Goal: Task Accomplishment & Management: Use online tool/utility

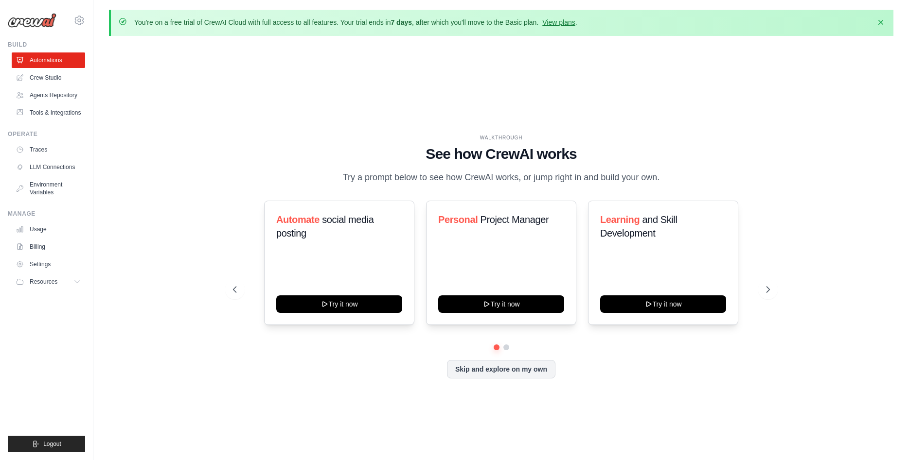
click at [257, 358] on div "Automate social media posting Try it now Personal Project Manager Try it now Le…" at bounding box center [501, 290] width 537 height 178
click at [572, 23] on link "View plans" at bounding box center [558, 22] width 33 height 8
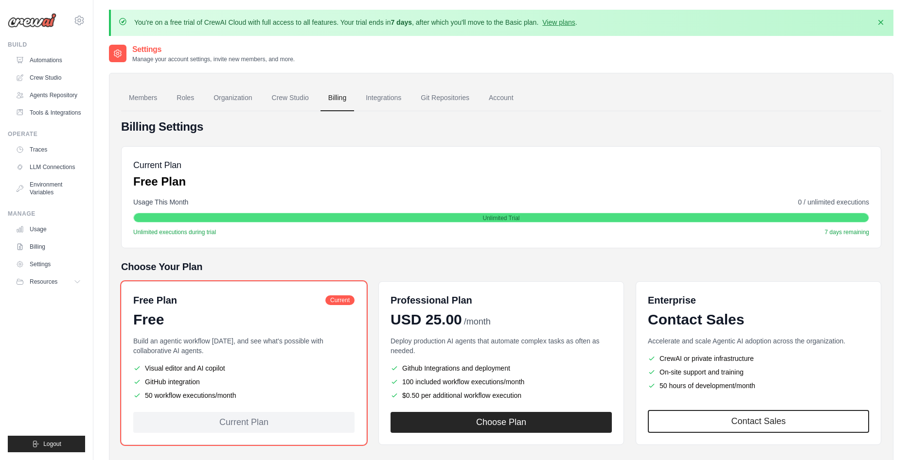
scroll to position [50, 0]
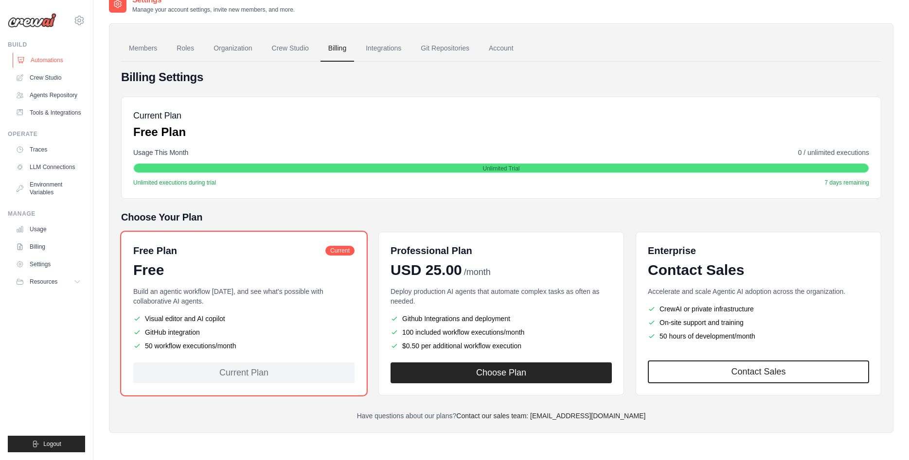
click at [44, 60] on link "Automations" at bounding box center [49, 61] width 73 height 16
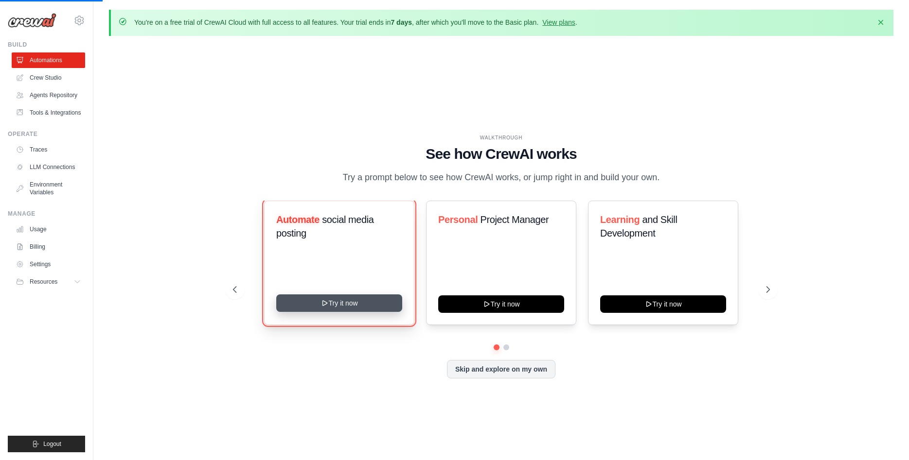
click at [347, 302] on button "Try it now" at bounding box center [339, 304] width 126 height 18
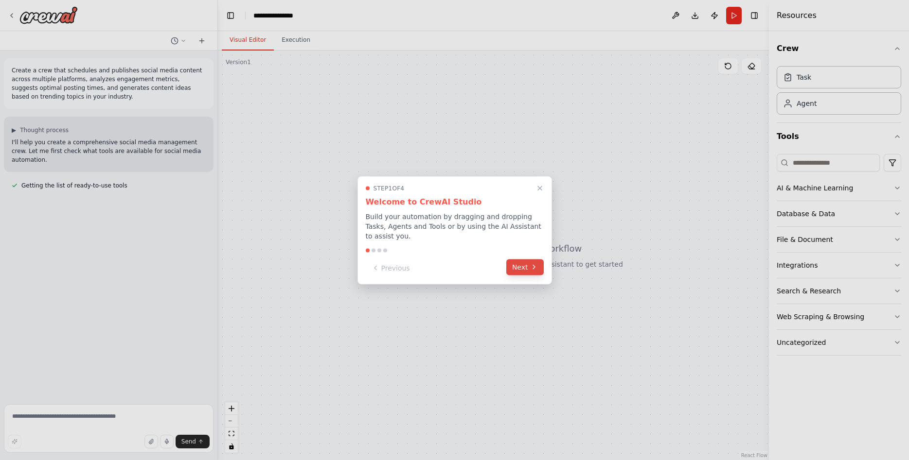
click at [524, 263] on button "Next" at bounding box center [524, 267] width 37 height 16
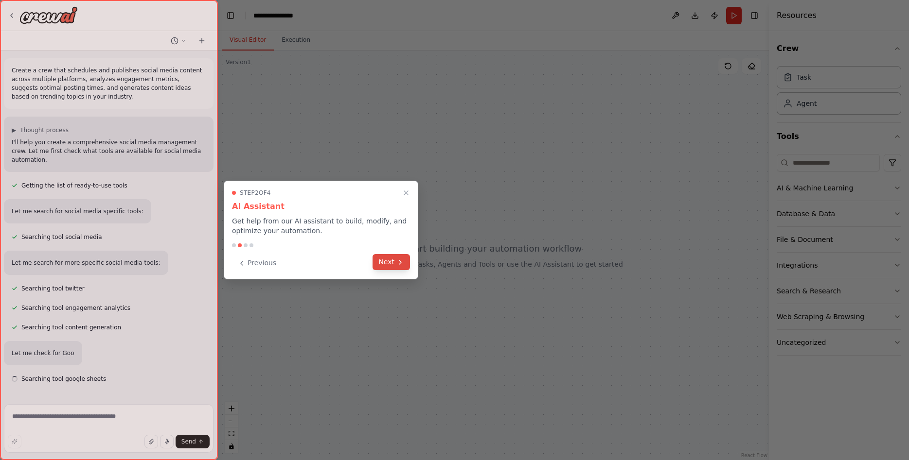
click at [391, 264] on button "Next" at bounding box center [390, 262] width 37 height 16
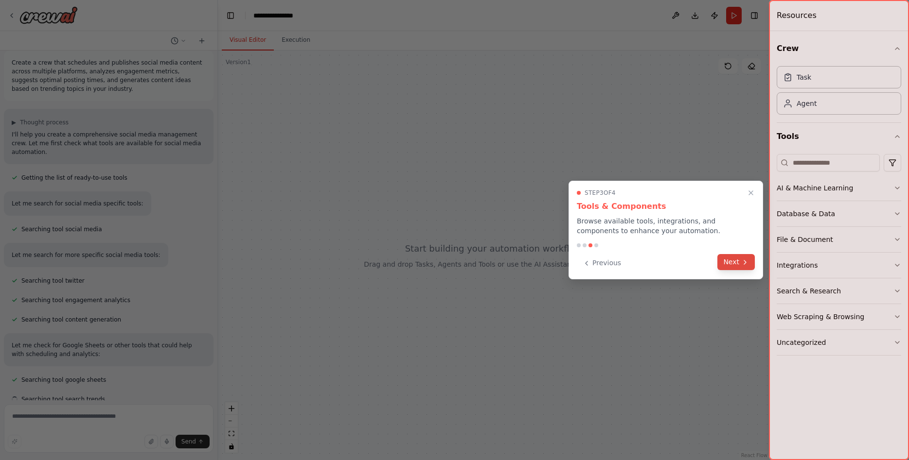
click at [730, 264] on button "Next" at bounding box center [735, 262] width 37 height 16
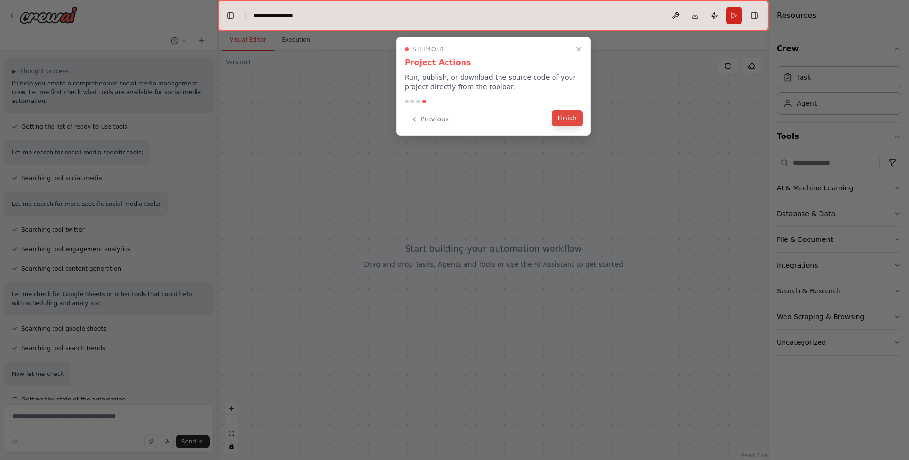
scroll to position [60, 0]
click at [561, 118] on button "Finish" at bounding box center [566, 118] width 31 height 16
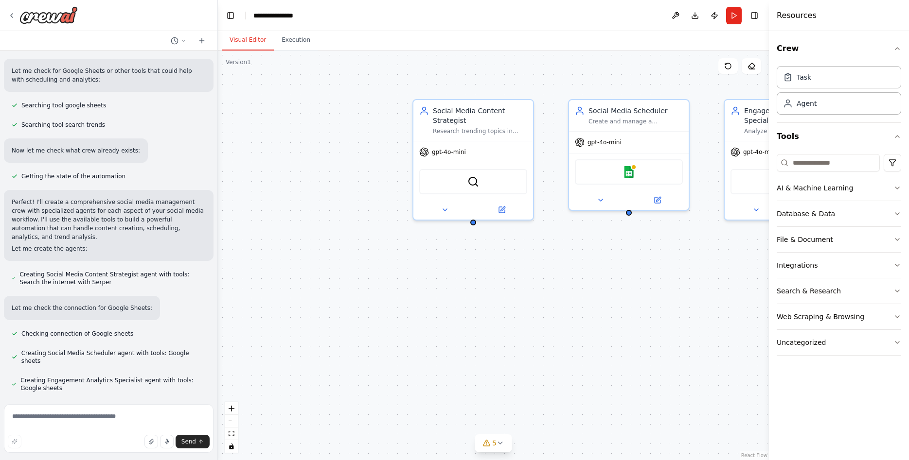
scroll to position [283, 0]
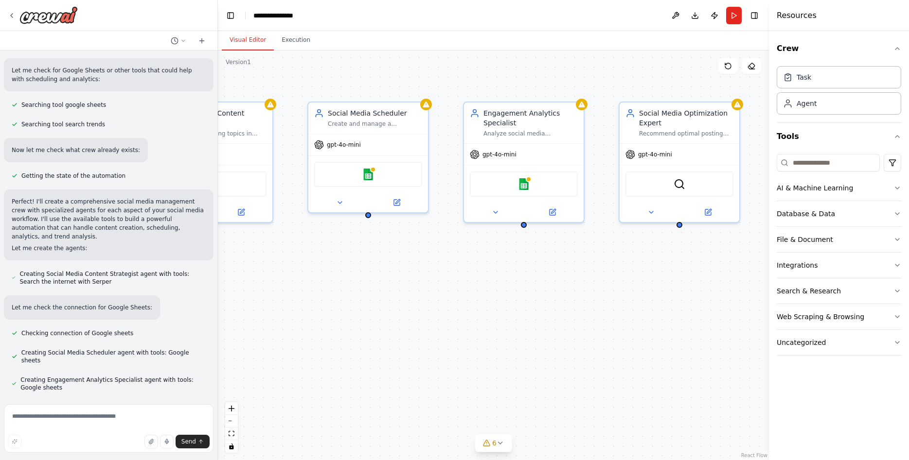
drag, startPoint x: 597, startPoint y: 283, endPoint x: 291, endPoint y: 276, distance: 306.3
click at [218, 271] on div "Social Media Content Strategist Research trending topics in {industry} and gene…" at bounding box center [493, 256] width 551 height 410
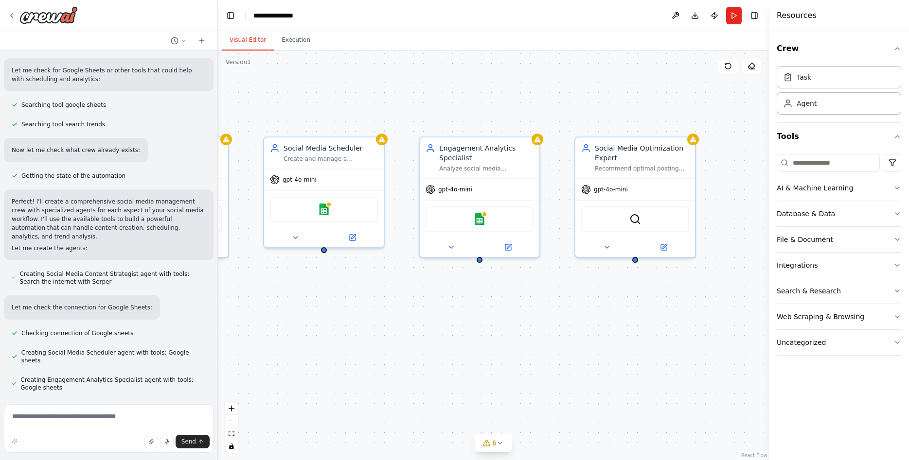
drag, startPoint x: 532, startPoint y: 305, endPoint x: 657, endPoint y: 363, distance: 137.7
click at [657, 363] on div "Social Media Content Strategist Research trending topics in {industry} and gene…" at bounding box center [493, 256] width 551 height 410
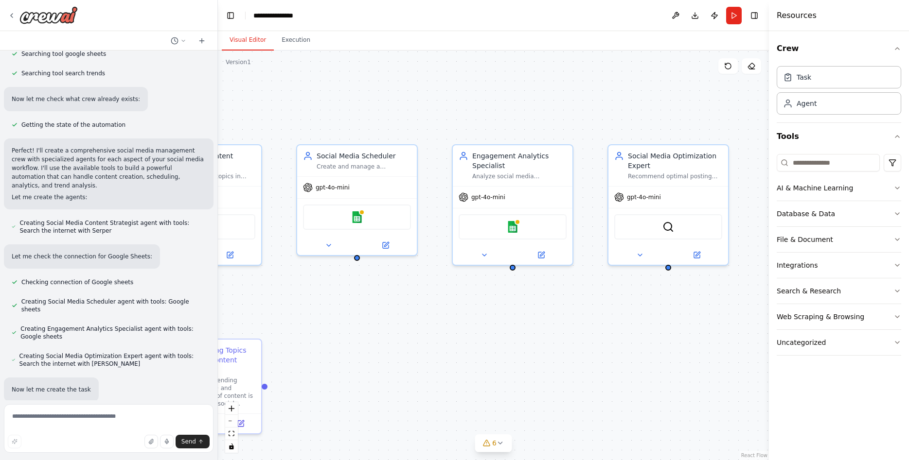
scroll to position [334, 0]
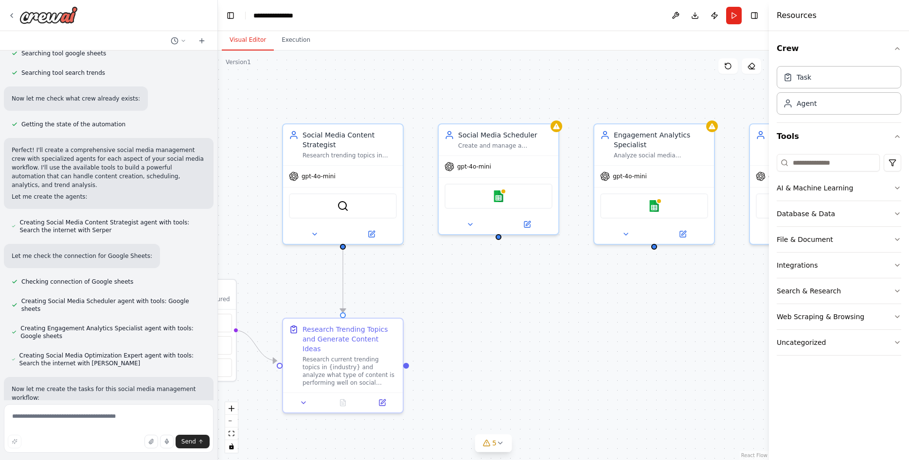
drag, startPoint x: 423, startPoint y: 341, endPoint x: 474, endPoint y: 320, distance: 55.0
click at [509, 329] on div ".deletable-edge-delete-btn { width: 20px; height: 20px; border: 0px solid #ffff…" at bounding box center [493, 256] width 551 height 410
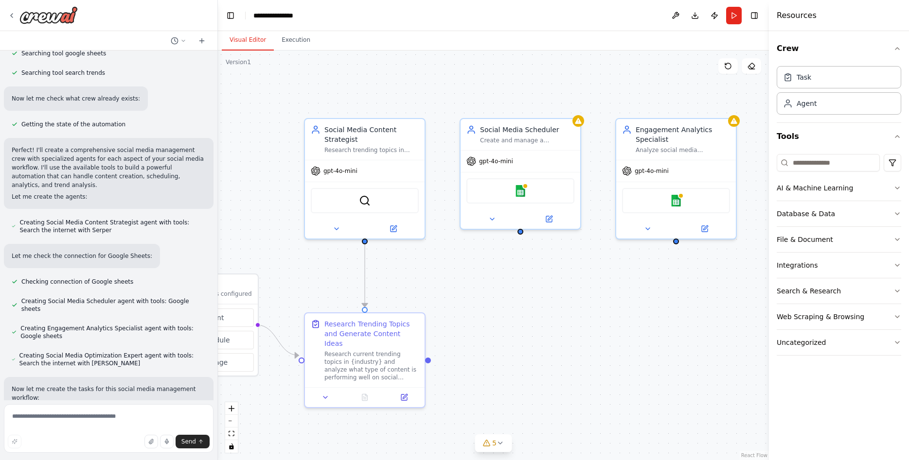
drag, startPoint x: 423, startPoint y: 304, endPoint x: 535, endPoint y: 292, distance: 112.5
click at [535, 292] on div ".deletable-edge-delete-btn { width: 20px; height: 20px; border: 0px solid #ffff…" at bounding box center [493, 256] width 551 height 410
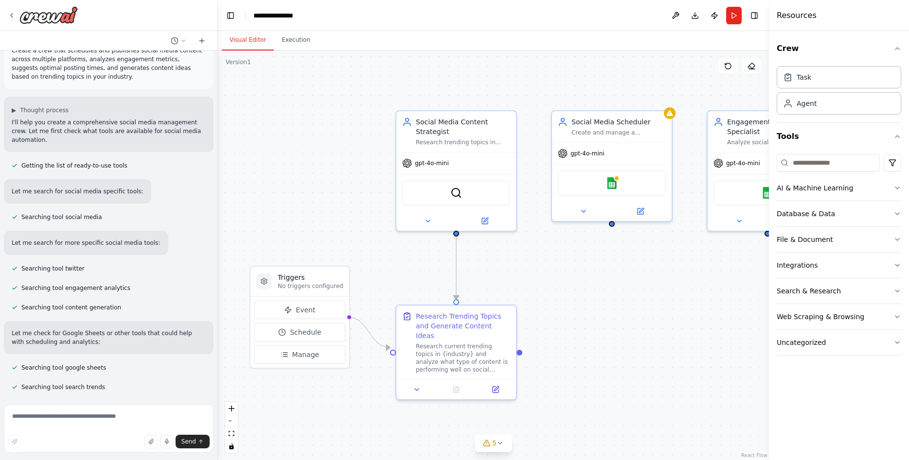
scroll to position [0, 0]
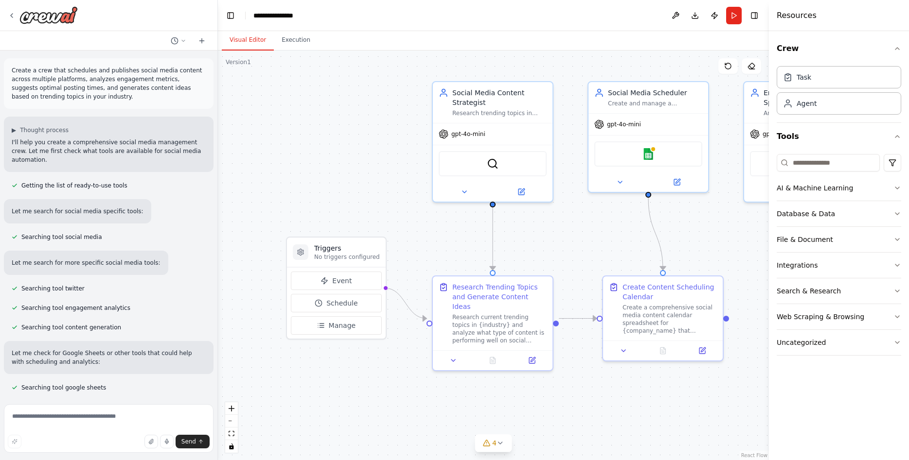
drag, startPoint x: 339, startPoint y: 198, endPoint x: 375, endPoint y: 169, distance: 46.7
click at [375, 169] on div ".deletable-edge-delete-btn { width: 20px; height: 20px; border: 0px solid #ffff…" at bounding box center [493, 256] width 551 height 410
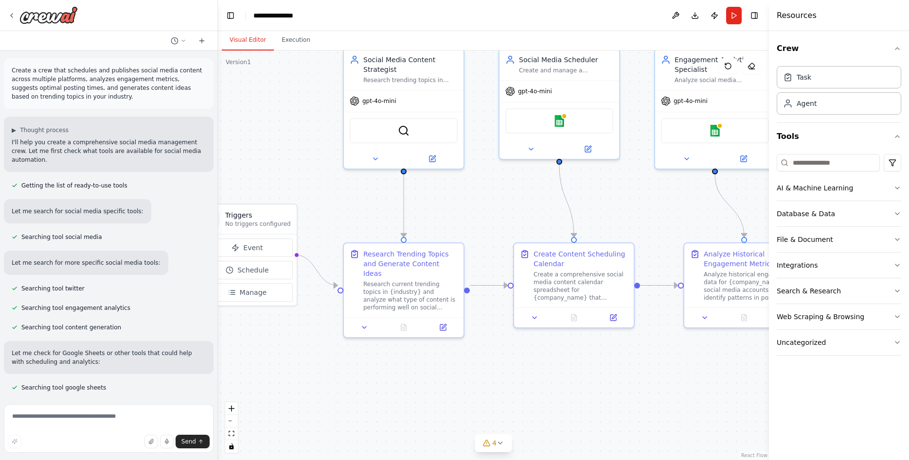
drag, startPoint x: 422, startPoint y: 201, endPoint x: 284, endPoint y: 149, distance: 147.5
click at [289, 151] on div ".deletable-edge-delete-btn { width: 20px; height: 20px; border: 0px solid #ffff…" at bounding box center [493, 256] width 551 height 410
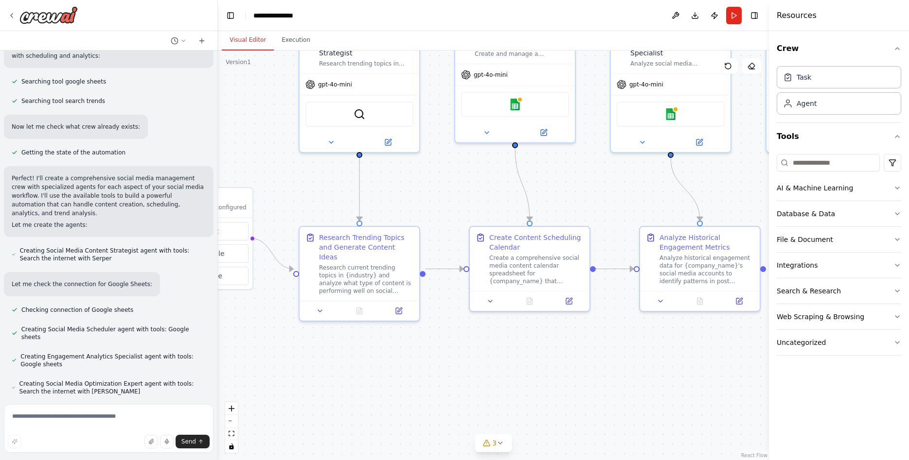
scroll to position [373, 0]
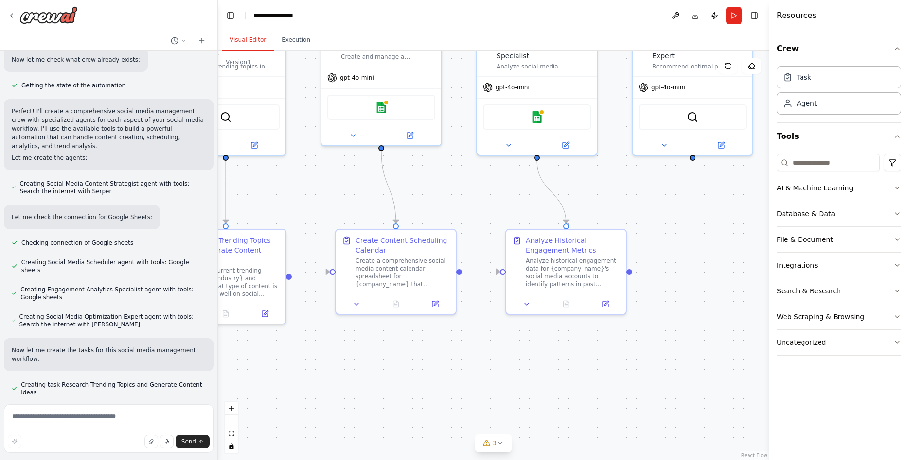
drag, startPoint x: 642, startPoint y: 370, endPoint x: 508, endPoint y: 373, distance: 133.7
click at [508, 373] on div ".deletable-edge-delete-btn { width: 20px; height: 20px; border: 0px solid #ffff…" at bounding box center [493, 256] width 551 height 410
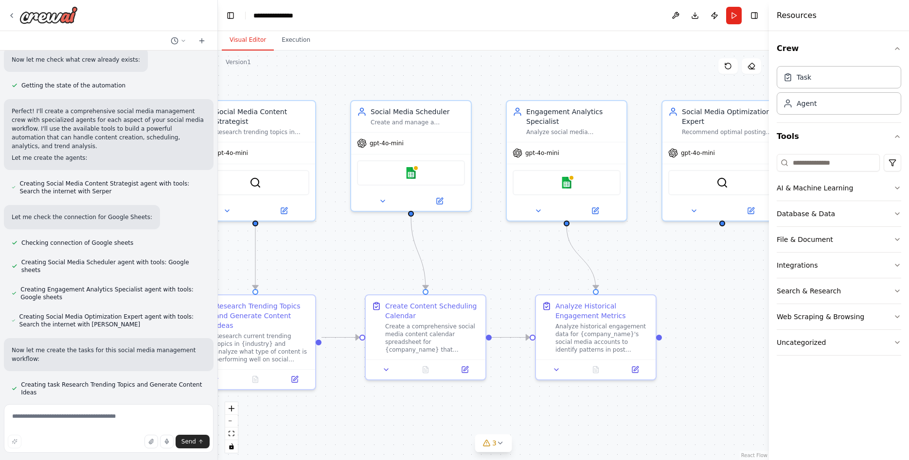
drag, startPoint x: 501, startPoint y: 374, endPoint x: 530, endPoint y: 439, distance: 72.0
click at [530, 439] on div ".deletable-edge-delete-btn { width: 20px; height: 20px; border: 0px solid #ffff…" at bounding box center [493, 256] width 551 height 410
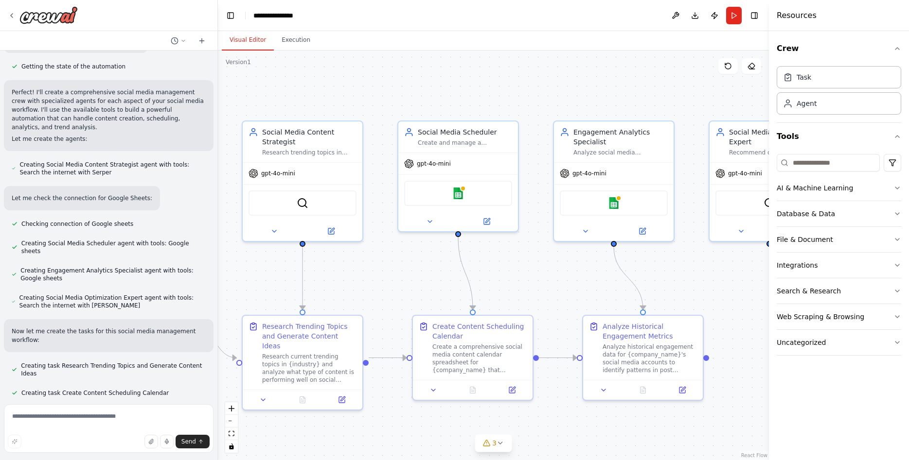
scroll to position [393, 0]
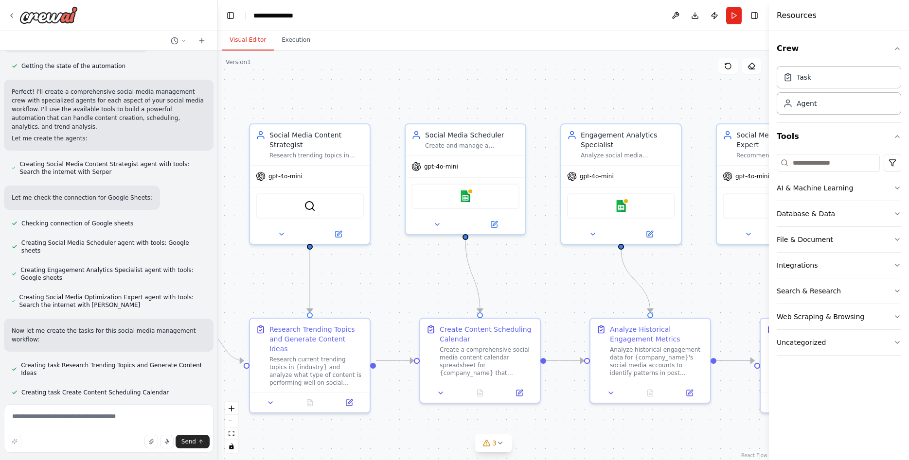
drag, startPoint x: 504, startPoint y: 265, endPoint x: 558, endPoint y: 287, distance: 58.5
click at [558, 287] on div ".deletable-edge-delete-btn { width: 20px; height: 20px; border: 0px solid #ffff…" at bounding box center [493, 256] width 551 height 410
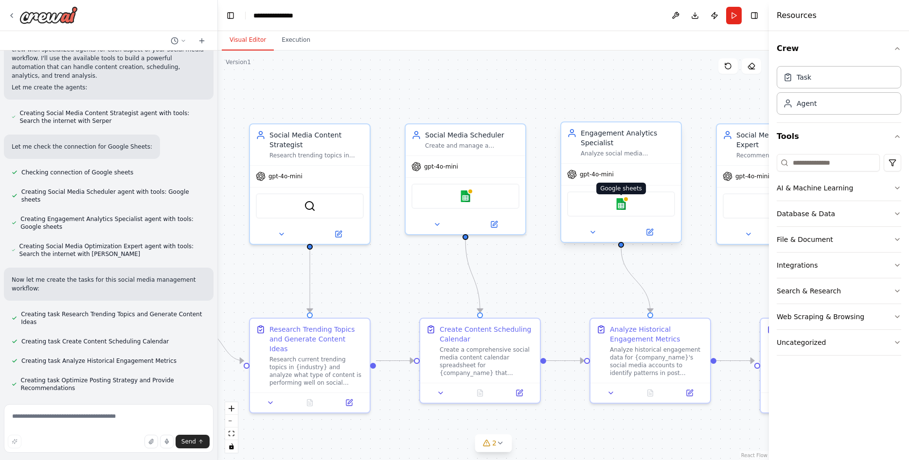
scroll to position [444, 0]
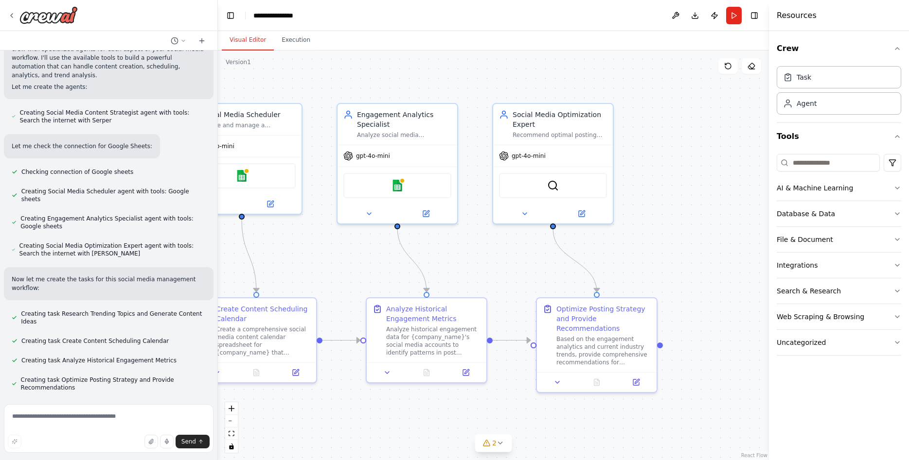
drag, startPoint x: 661, startPoint y: 265, endPoint x: 464, endPoint y: 238, distance: 198.7
click at [464, 238] on div ".deletable-edge-delete-btn { width: 20px; height: 20px; border: 0px solid #ffff…" at bounding box center [493, 256] width 551 height 410
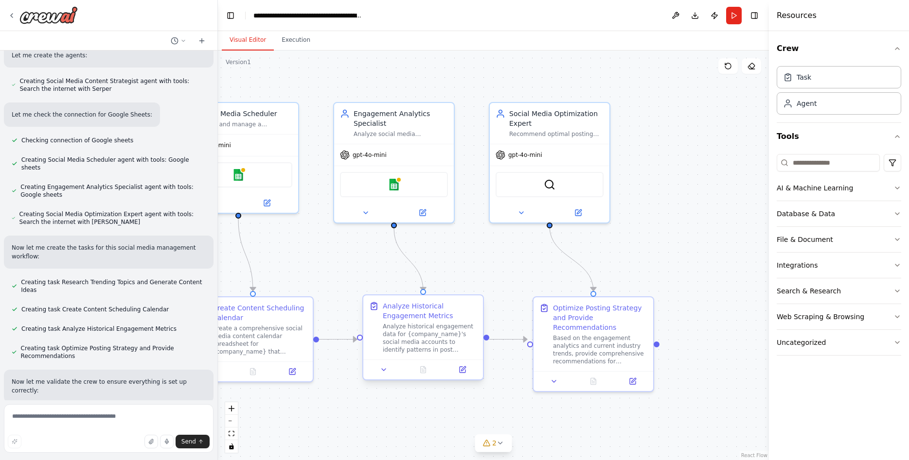
scroll to position [476, 0]
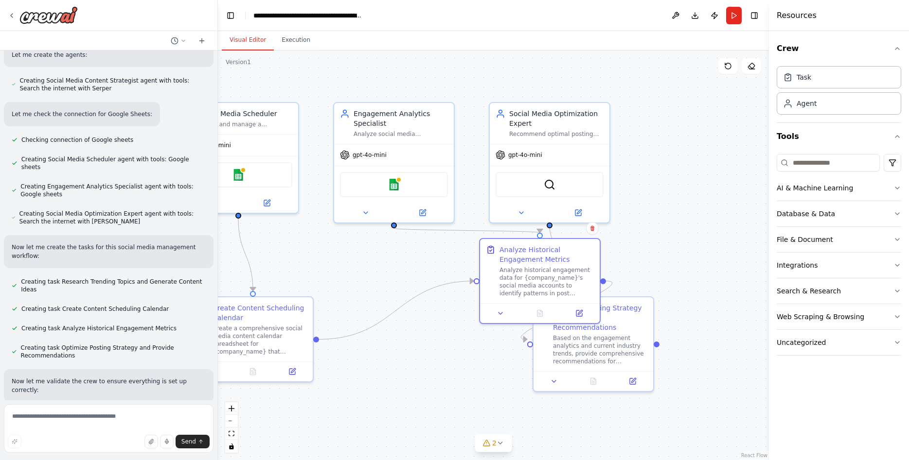
drag, startPoint x: 554, startPoint y: 247, endPoint x: 627, endPoint y: 207, distance: 83.8
click at [627, 207] on div ".deletable-edge-delete-btn { width: 20px; height: 20px; border: 0px solid #ffff…" at bounding box center [493, 256] width 551 height 410
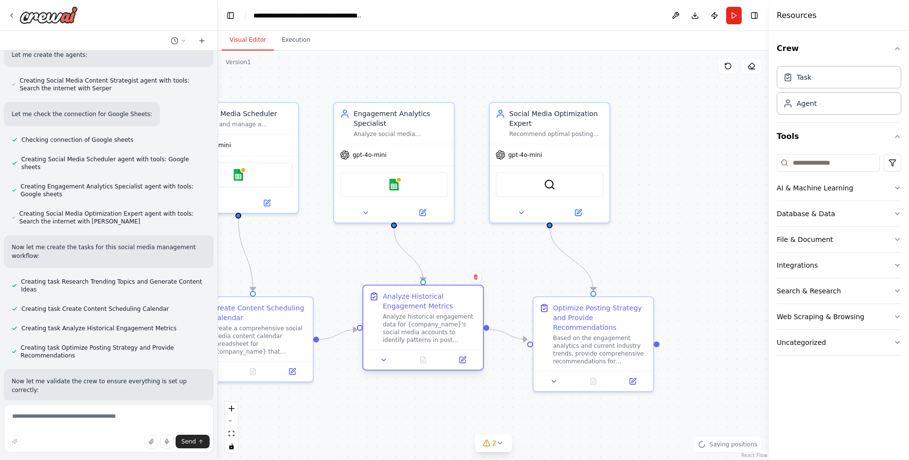
drag, startPoint x: 596, startPoint y: 231, endPoint x: 425, endPoint y: 307, distance: 186.7
click at [425, 307] on div "Analyze Historical Engagement Metrics" at bounding box center [430, 301] width 94 height 19
click at [463, 256] on div ".deletable-edge-delete-btn { width: 20px; height: 20px; border: 0px solid #ffff…" at bounding box center [493, 256] width 551 height 410
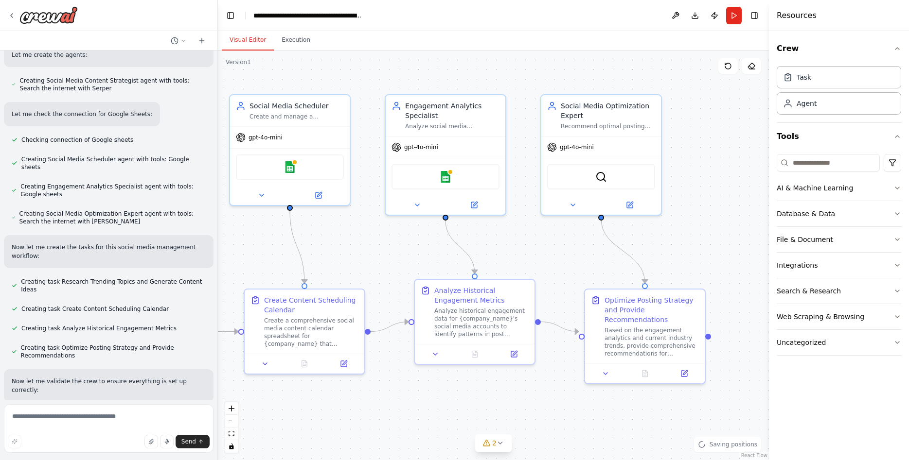
drag, startPoint x: 516, startPoint y: 248, endPoint x: 739, endPoint y: 238, distance: 223.4
click at [716, 238] on div ".deletable-edge-delete-btn { width: 20px; height: 20px; border: 0px solid #ffff…" at bounding box center [493, 256] width 551 height 410
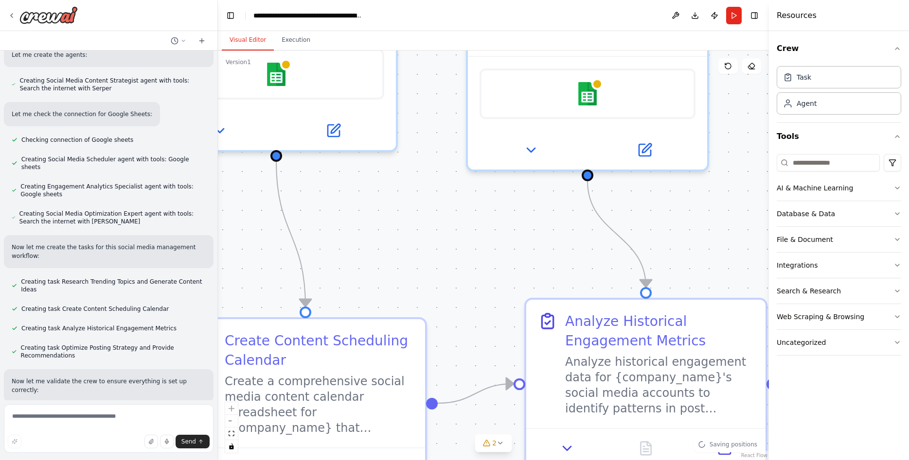
drag, startPoint x: 375, startPoint y: 268, endPoint x: 606, endPoint y: 262, distance: 231.0
click at [599, 254] on div ".deletable-edge-delete-btn { width: 20px; height: 20px; border: 0px solid #ffff…" at bounding box center [493, 256] width 551 height 410
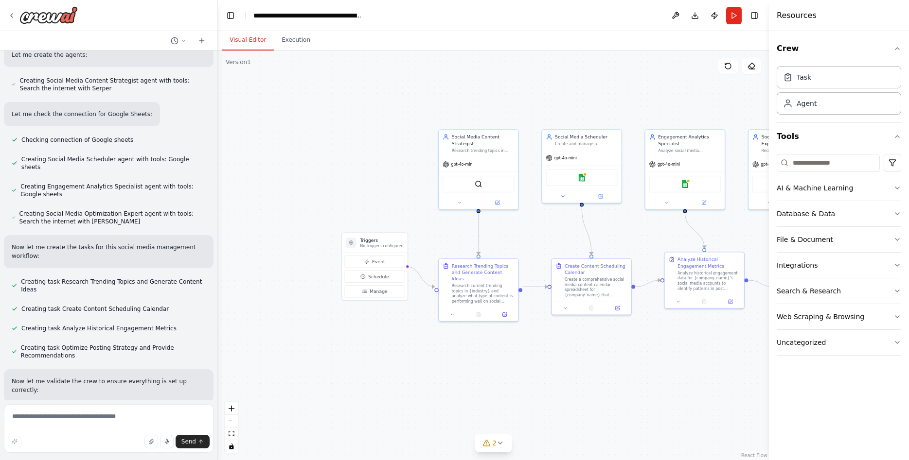
drag, startPoint x: 372, startPoint y: 349, endPoint x: 473, endPoint y: 322, distance: 104.7
click at [468, 335] on div ".deletable-edge-delete-btn { width: 20px; height: 20px; border: 0px solid #ffff…" at bounding box center [493, 256] width 551 height 410
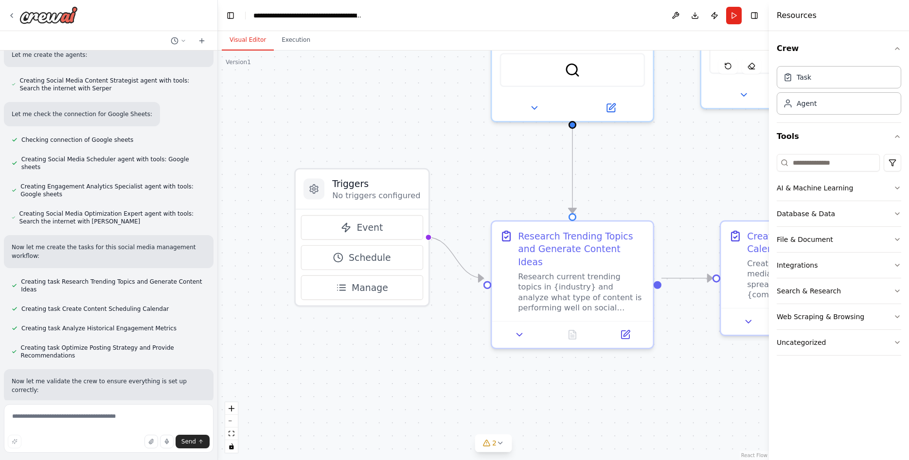
drag, startPoint x: 555, startPoint y: 102, endPoint x: 339, endPoint y: 153, distance: 221.2
click at [351, 153] on div ".deletable-edge-delete-btn { width: 20px; height: 20px; border: 0px solid #ffff…" at bounding box center [493, 256] width 551 height 410
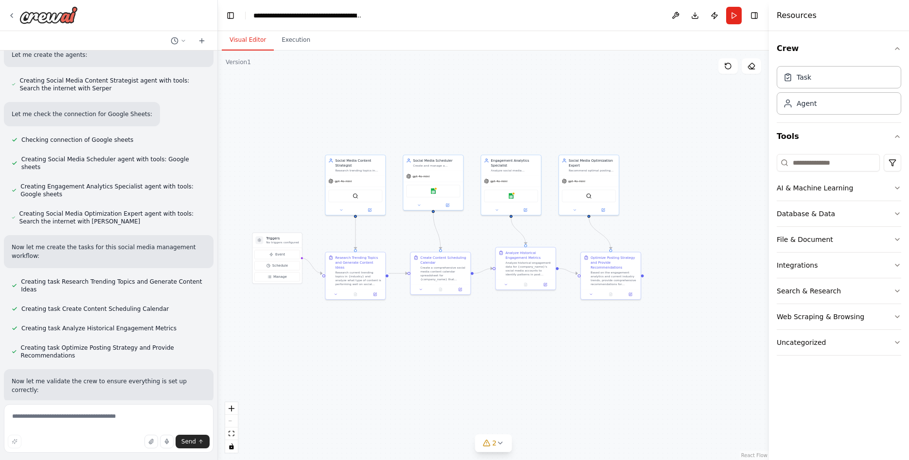
drag, startPoint x: 605, startPoint y: 290, endPoint x: 501, endPoint y: 333, distance: 112.2
click at [501, 333] on div ".deletable-edge-delete-btn { width: 20px; height: 20px; border: 0px solid #ffff…" at bounding box center [493, 256] width 551 height 410
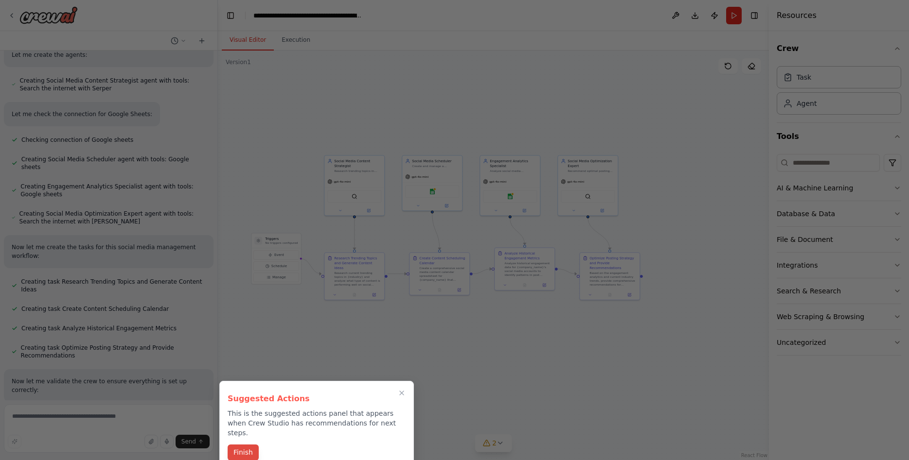
click at [247, 445] on button "Finish" at bounding box center [243, 453] width 31 height 16
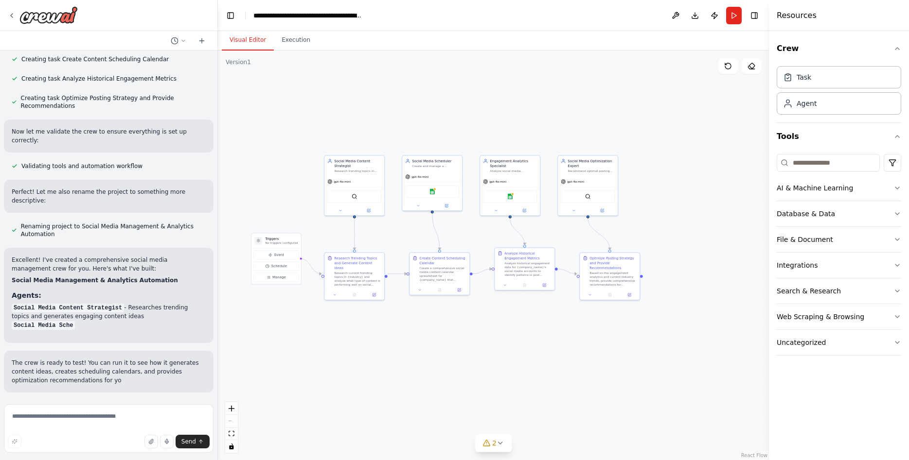
scroll to position [727, 0]
click at [114, 423] on textarea at bounding box center [109, 428] width 210 height 49
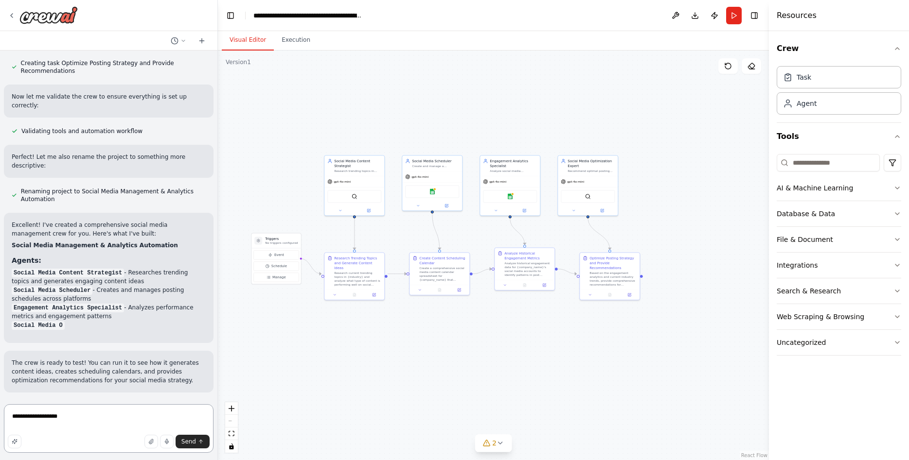
scroll to position [762, 0]
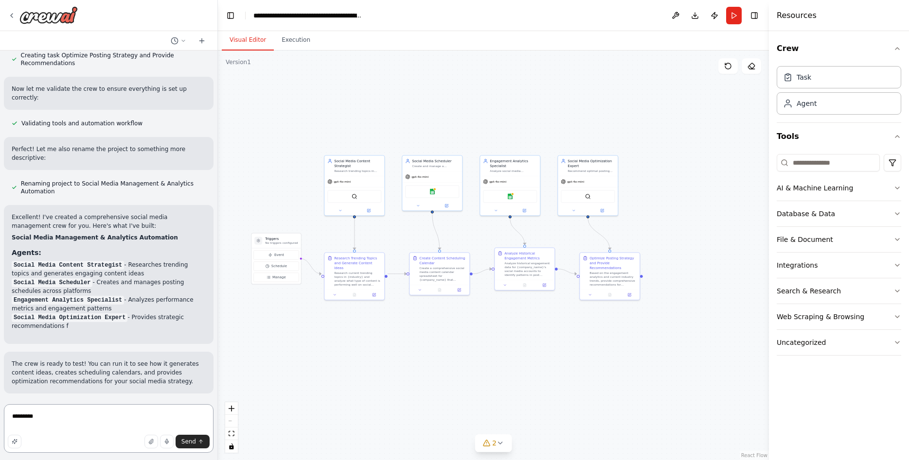
type textarea "*****"
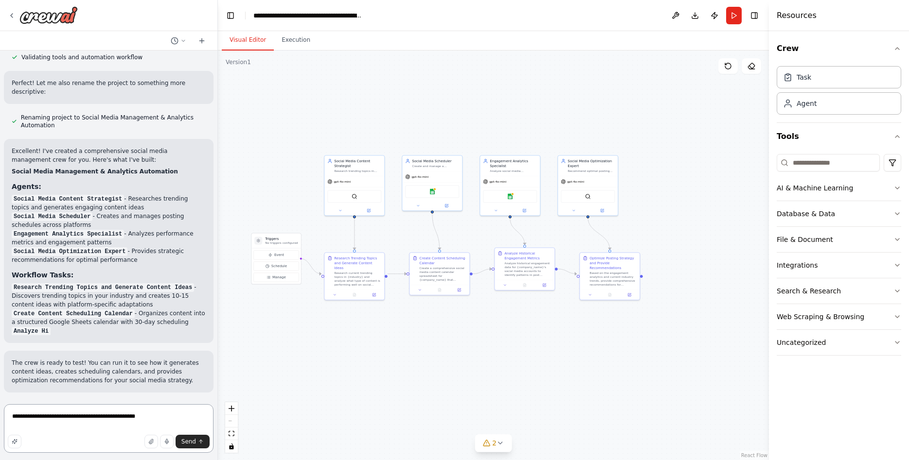
scroll to position [836, 0]
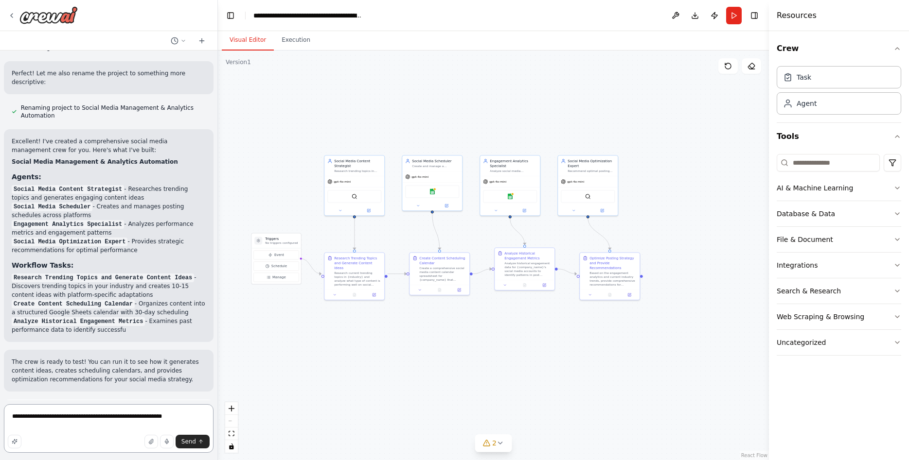
type textarea "**********"
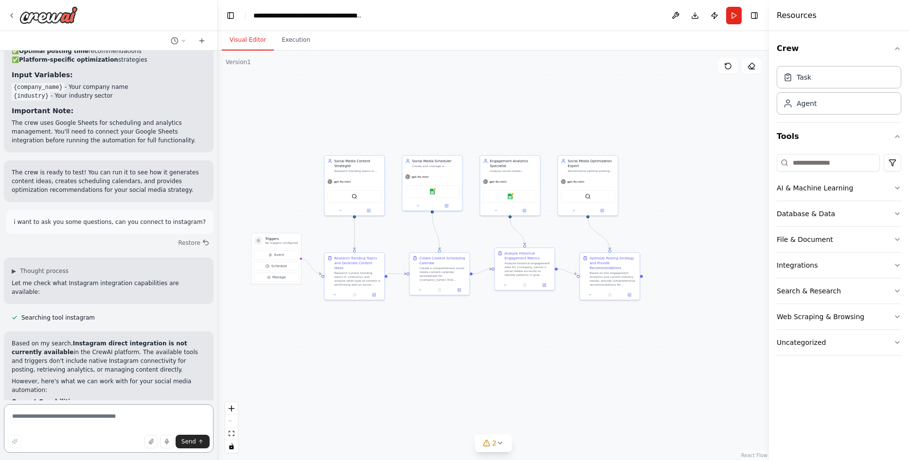
scroll to position [1222, 0]
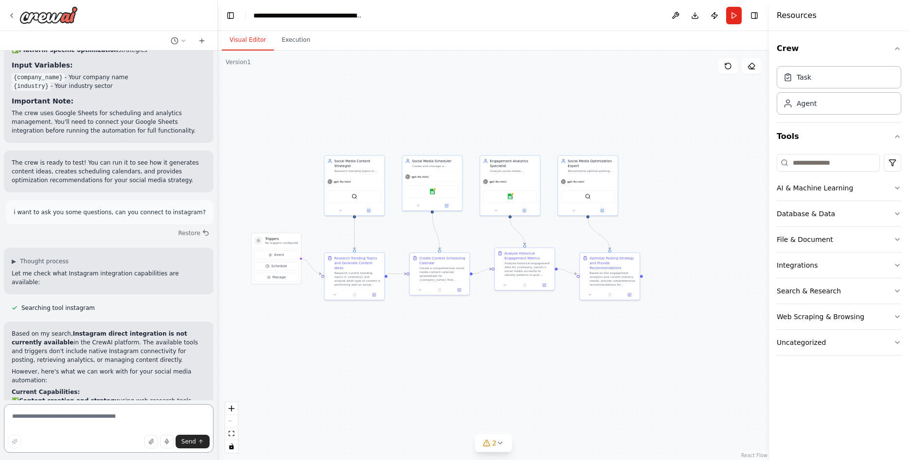
click at [98, 424] on textarea at bounding box center [109, 428] width 210 height 49
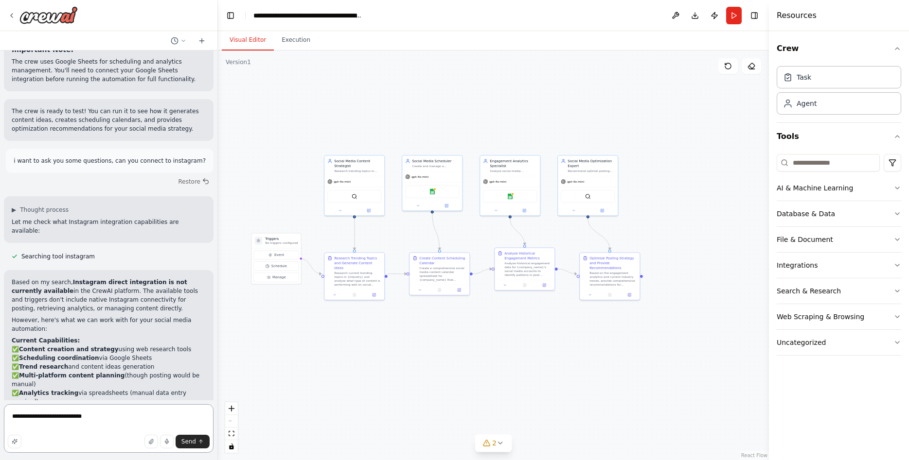
scroll to position [1283, 0]
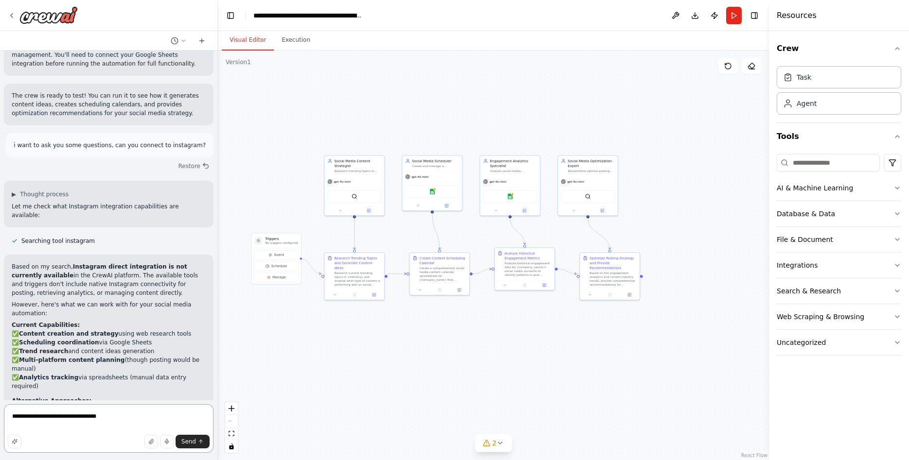
type textarea "**********"
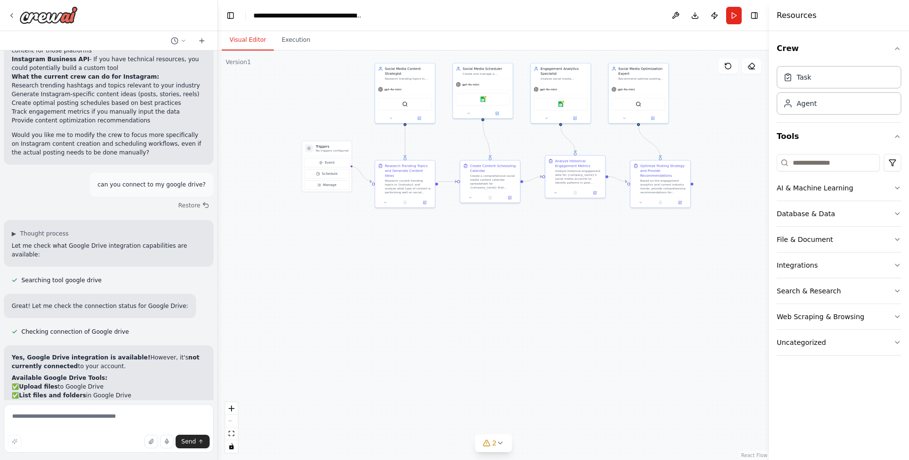
scroll to position [1693, 0]
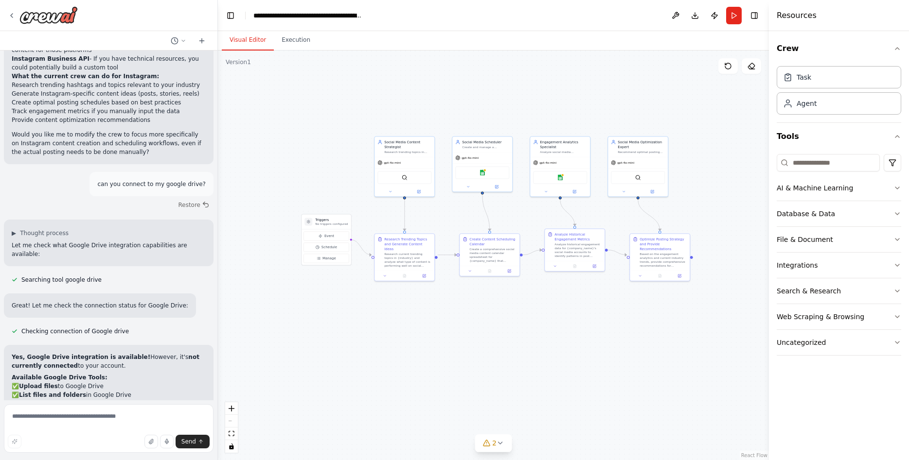
drag, startPoint x: 323, startPoint y: 112, endPoint x: 373, endPoint y: 93, distance: 53.4
click at [373, 93] on div ".deletable-edge-delete-btn { width: 20px; height: 20px; border: 0px solid #ffff…" at bounding box center [493, 256] width 551 height 410
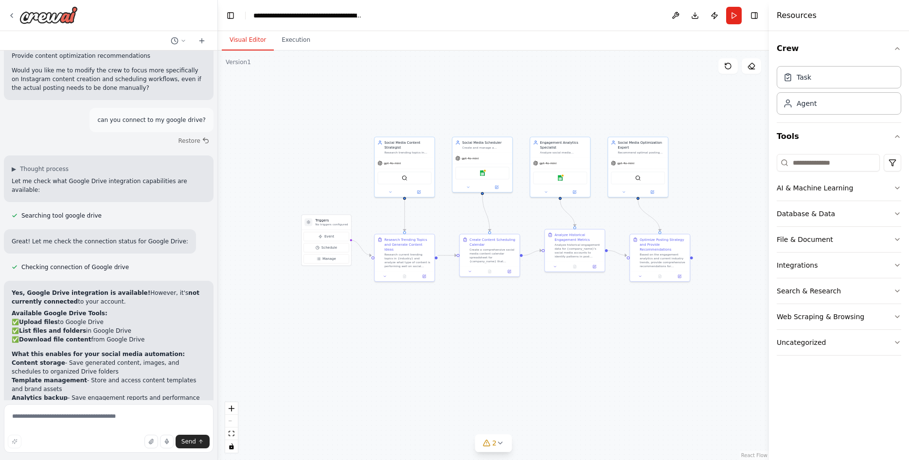
scroll to position [1766, 0]
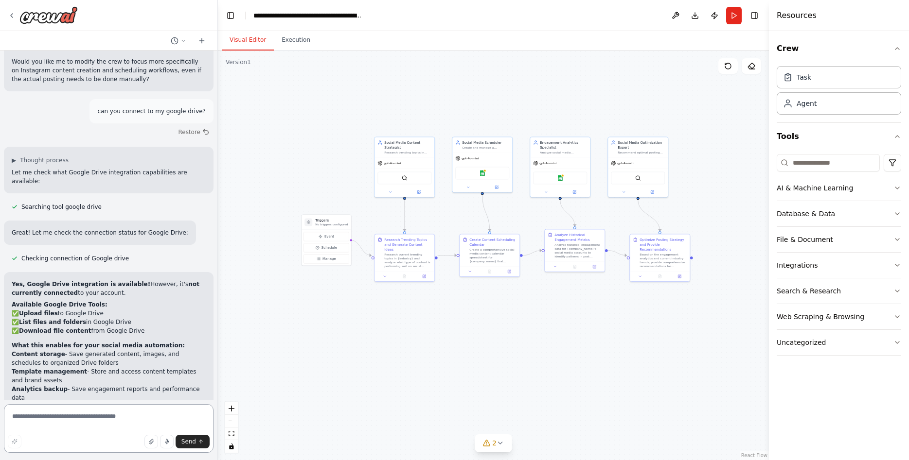
drag, startPoint x: 74, startPoint y: 410, endPoint x: 71, endPoint y: 420, distance: 9.6
click at [72, 415] on textarea at bounding box center [109, 428] width 210 height 49
click at [71, 420] on textarea at bounding box center [109, 428] width 210 height 49
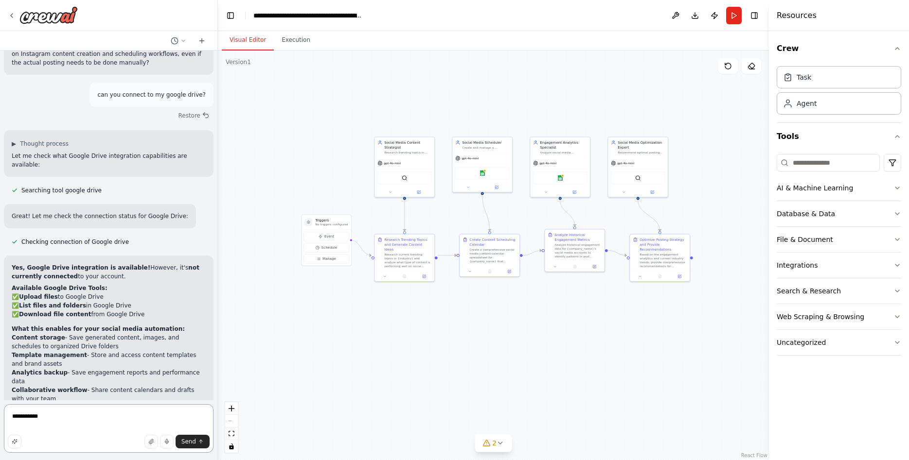
scroll to position [1783, 0]
type textarea "***"
click at [74, 431] on textarea at bounding box center [109, 428] width 210 height 49
click at [87, 420] on textarea at bounding box center [109, 428] width 210 height 49
type textarea "**********"
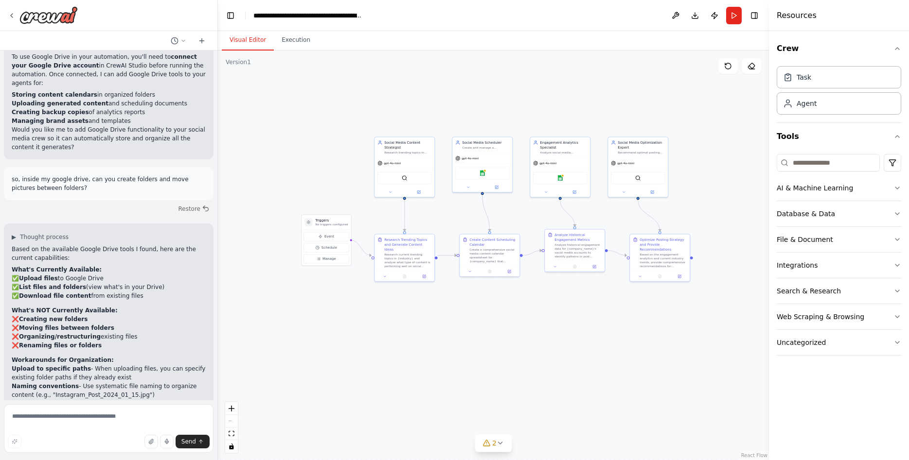
scroll to position [2043, 0]
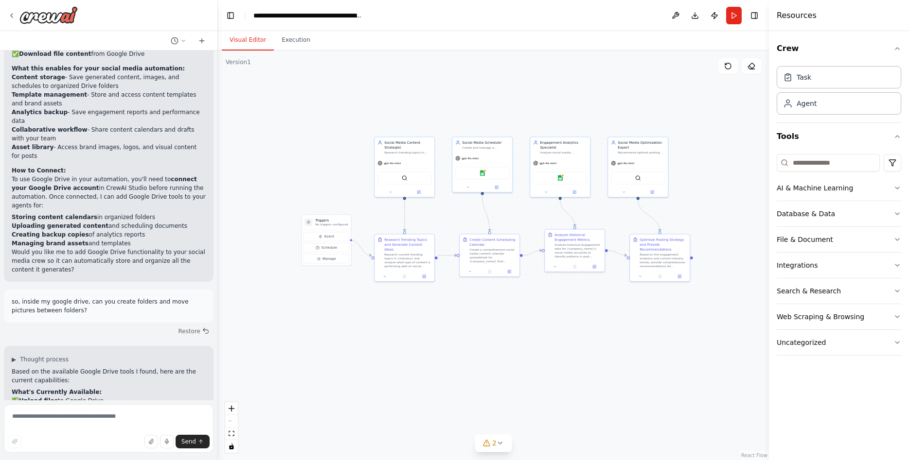
click at [636, 22] on header "**********" at bounding box center [493, 15] width 551 height 31
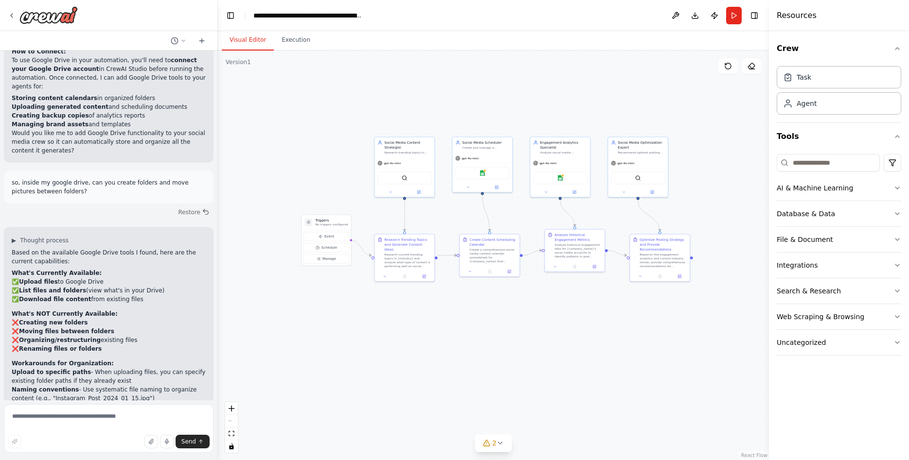
scroll to position [2165, 0]
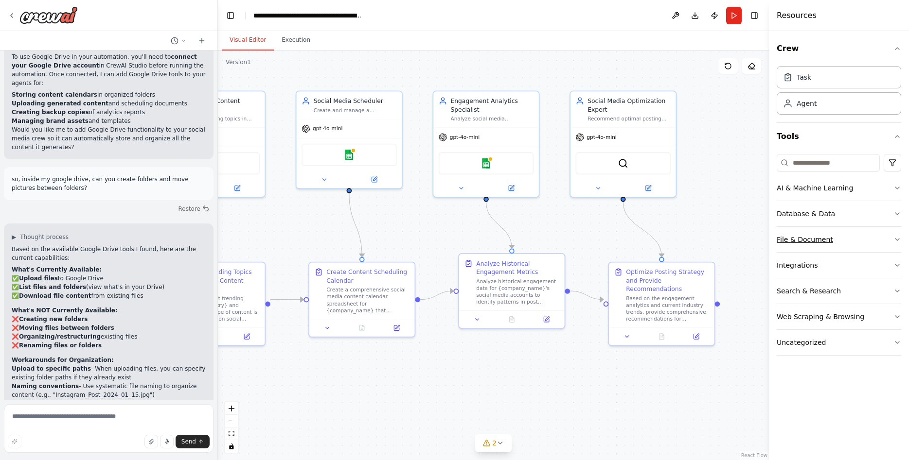
click at [802, 241] on div "File & Document" at bounding box center [804, 240] width 56 height 10
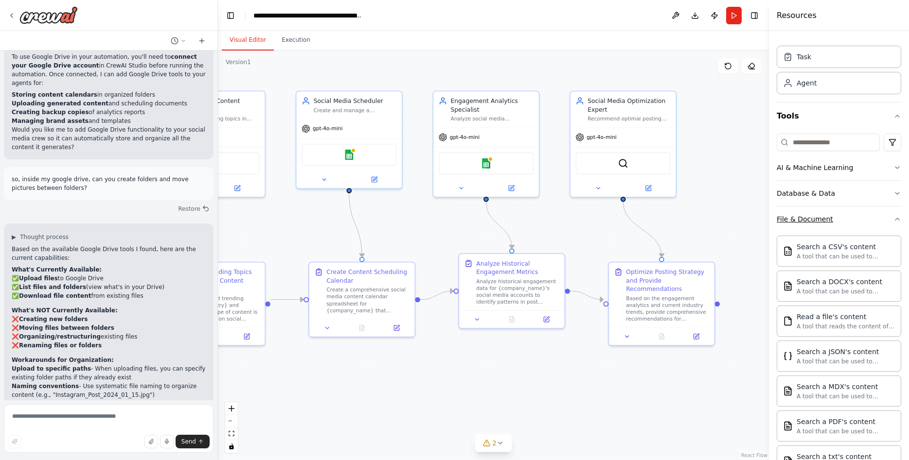
scroll to position [0, 0]
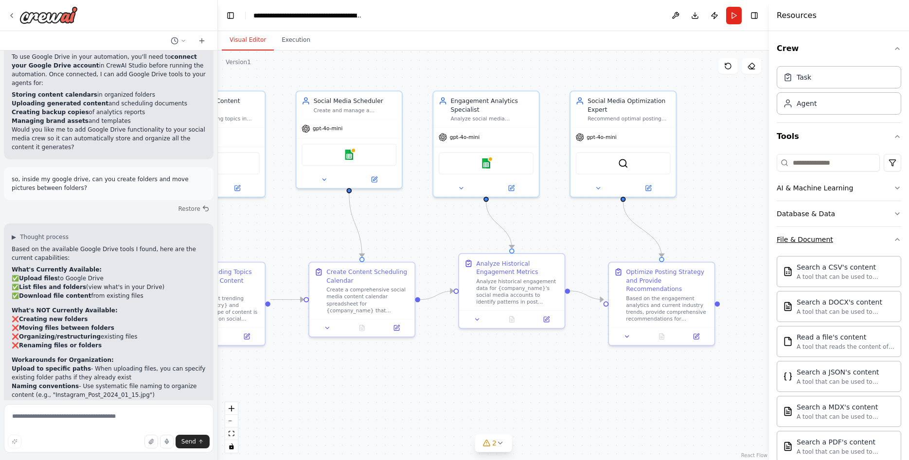
click at [888, 245] on button "File & Document" at bounding box center [838, 239] width 124 height 25
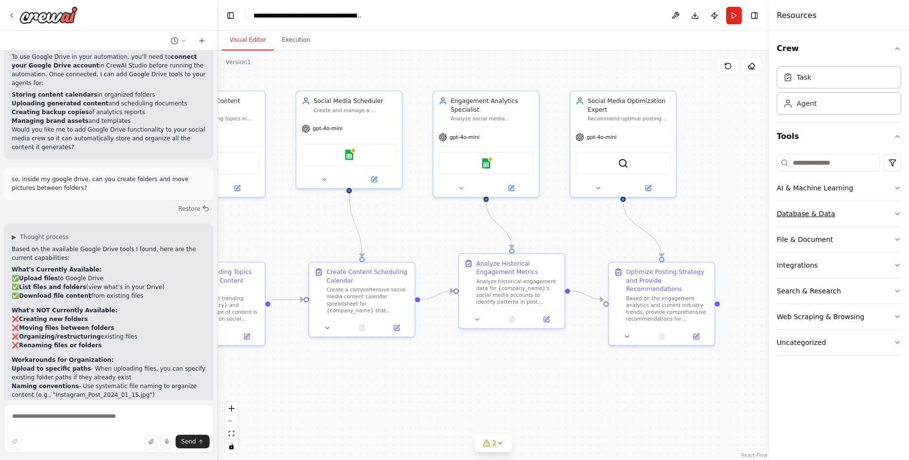
click at [823, 215] on div "Database & Data" at bounding box center [805, 214] width 58 height 10
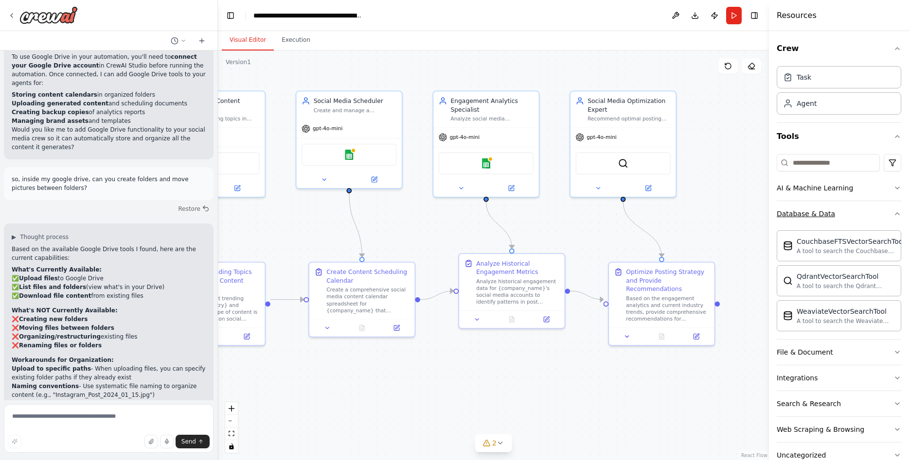
click at [829, 214] on button "Database & Data" at bounding box center [838, 213] width 124 height 25
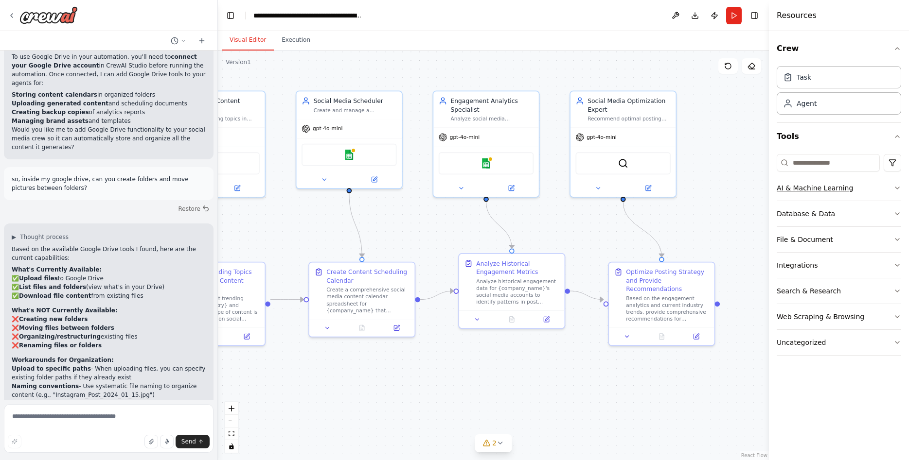
click at [836, 196] on button "AI & Machine Learning" at bounding box center [838, 187] width 124 height 25
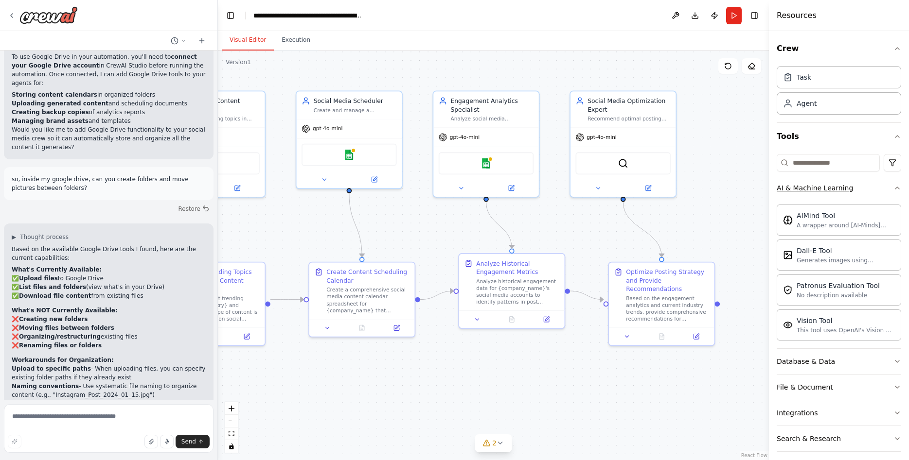
click at [854, 191] on button "AI & Machine Learning" at bounding box center [838, 187] width 124 height 25
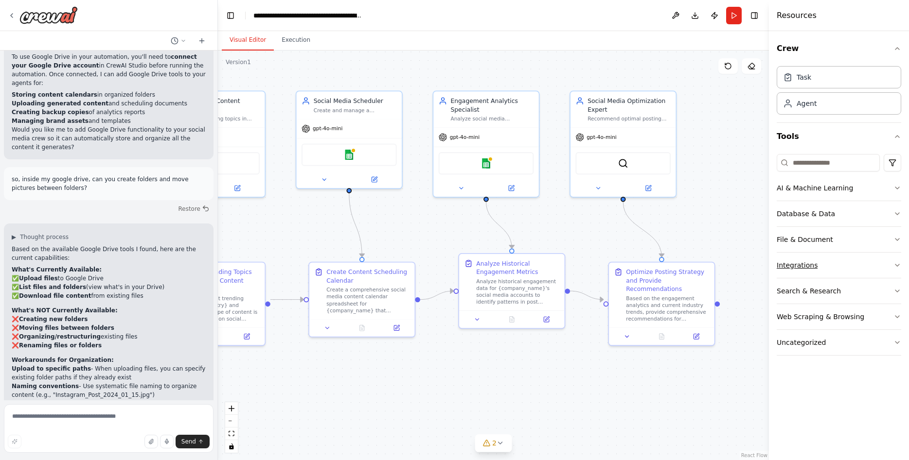
click at [817, 269] on button "Integrations" at bounding box center [838, 265] width 124 height 25
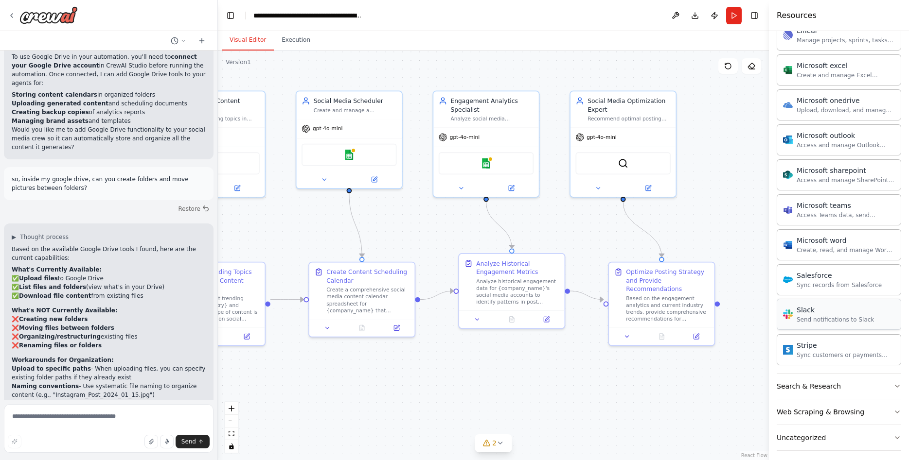
scroll to position [514, 0]
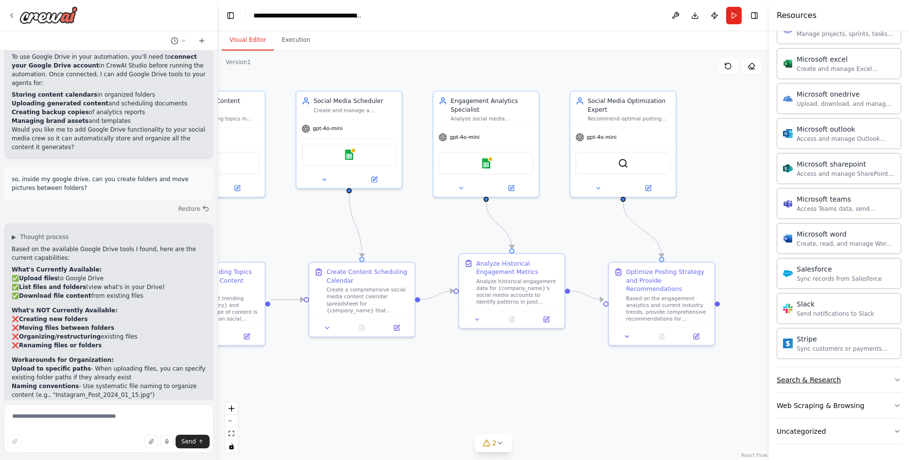
click at [804, 382] on div "Search & Research" at bounding box center [808, 380] width 64 height 10
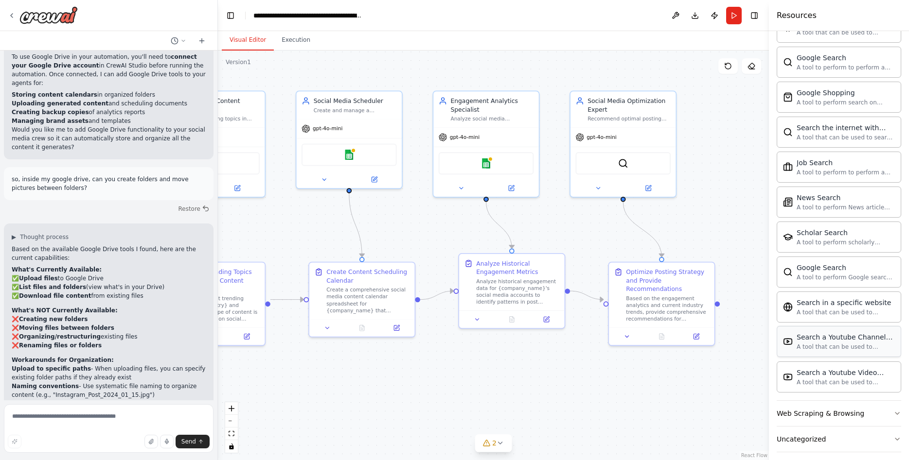
scroll to position [1012, 0]
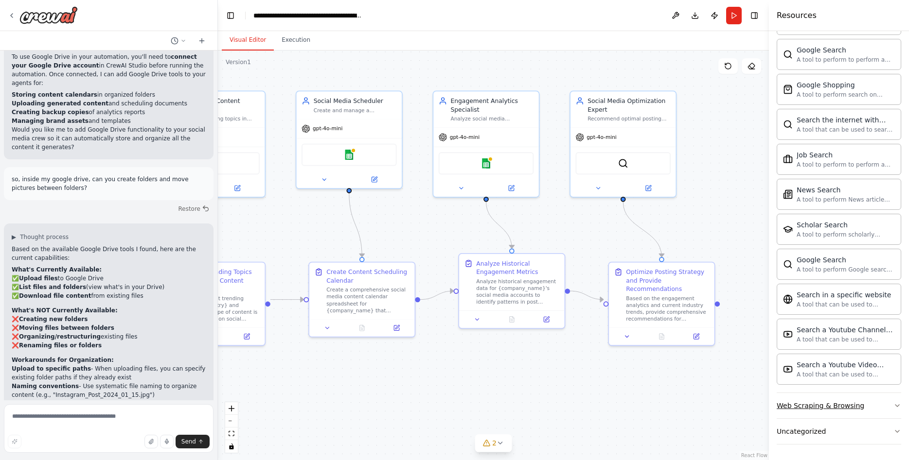
click at [800, 405] on div "Web Scraping & Browsing" at bounding box center [820, 406] width 88 height 10
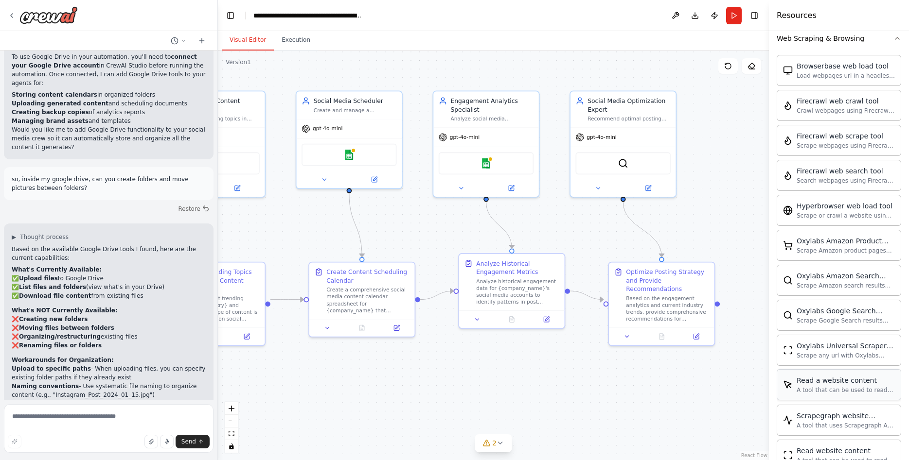
scroll to position [1544, 0]
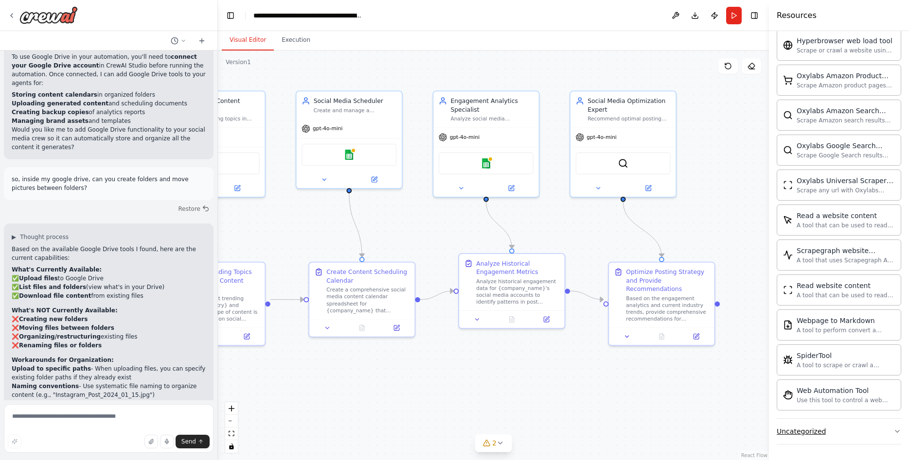
click at [816, 428] on div "Uncategorized" at bounding box center [800, 432] width 49 height 10
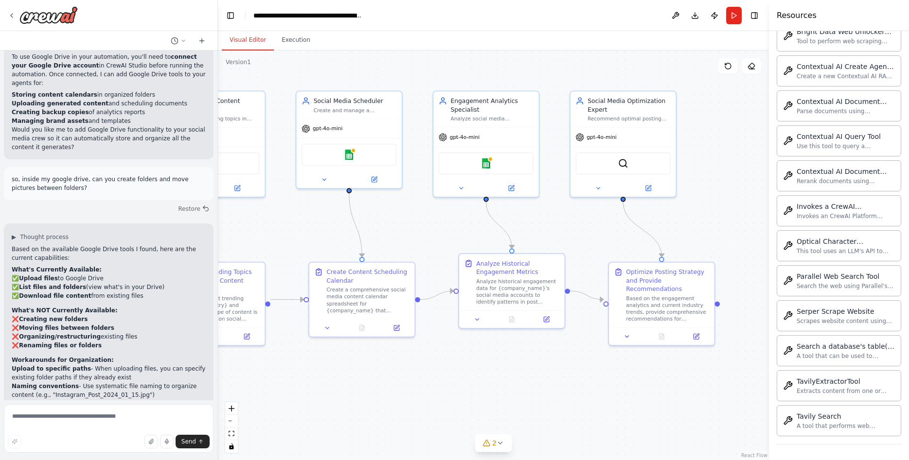
scroll to position [1587, 0]
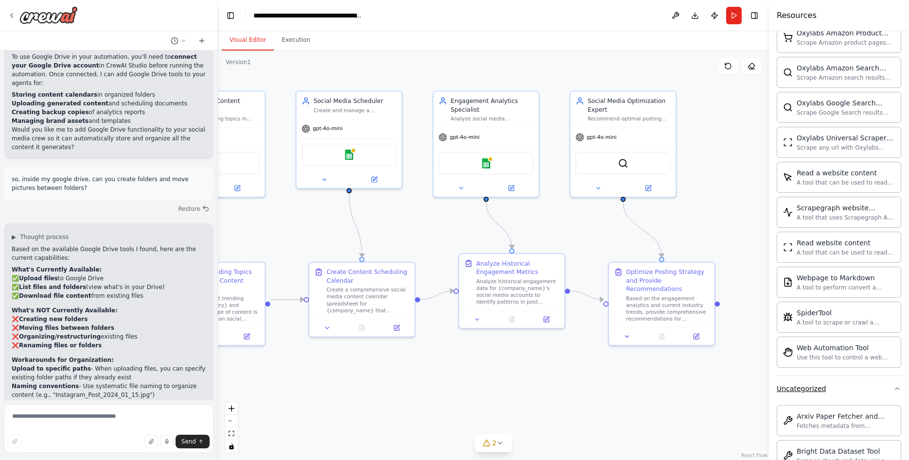
click at [800, 388] on div "Uncategorized" at bounding box center [800, 389] width 49 height 10
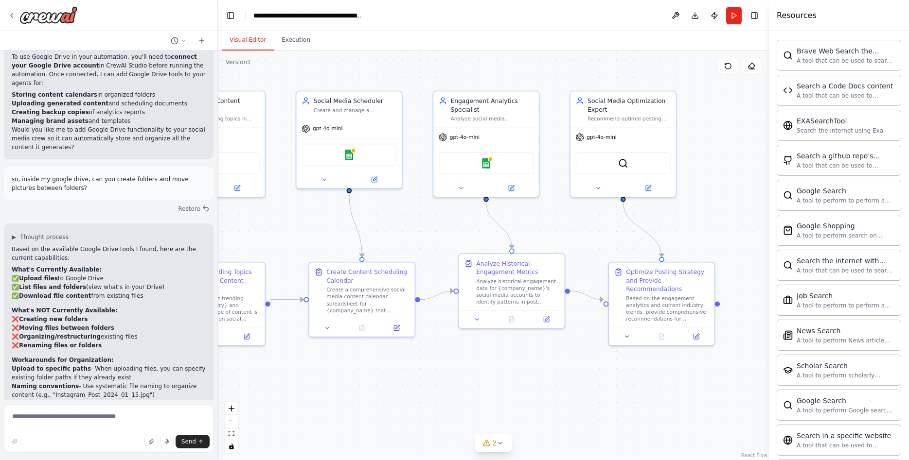
scroll to position [993, 0]
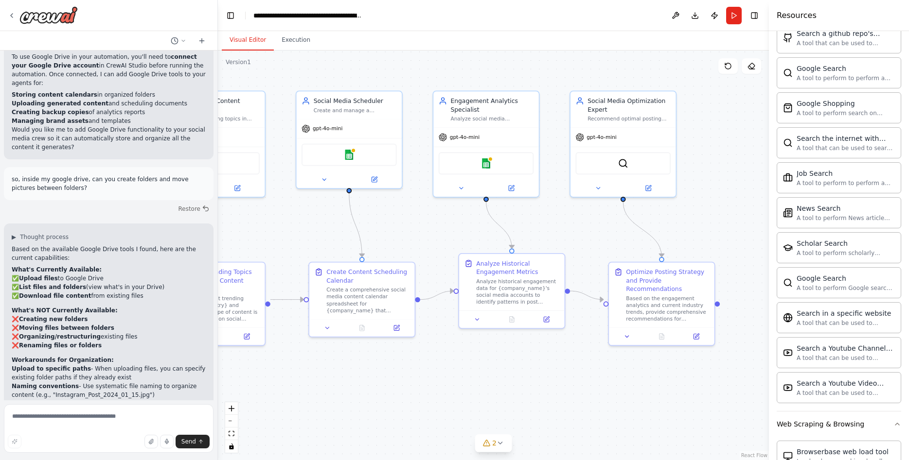
click at [803, 411] on div "Search & Research Brave Web Search the internet A tool that can be used to sear…" at bounding box center [838, 150] width 124 height 524
click at [803, 423] on div "Web Scraping & Browsing" at bounding box center [820, 425] width 88 height 10
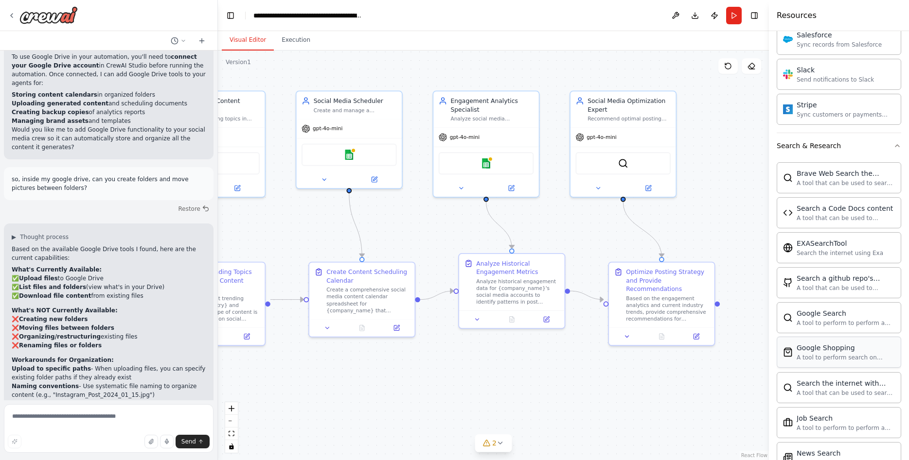
scroll to position [626, 0]
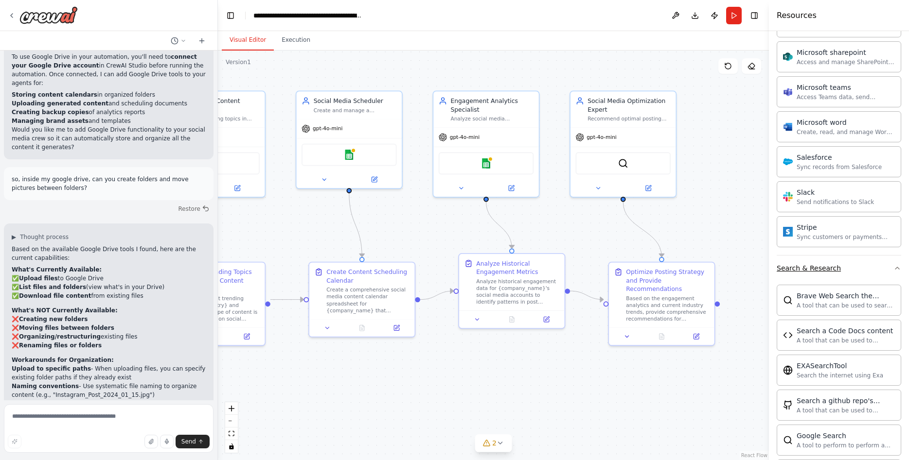
click at [815, 272] on div "Search & Research" at bounding box center [808, 268] width 64 height 10
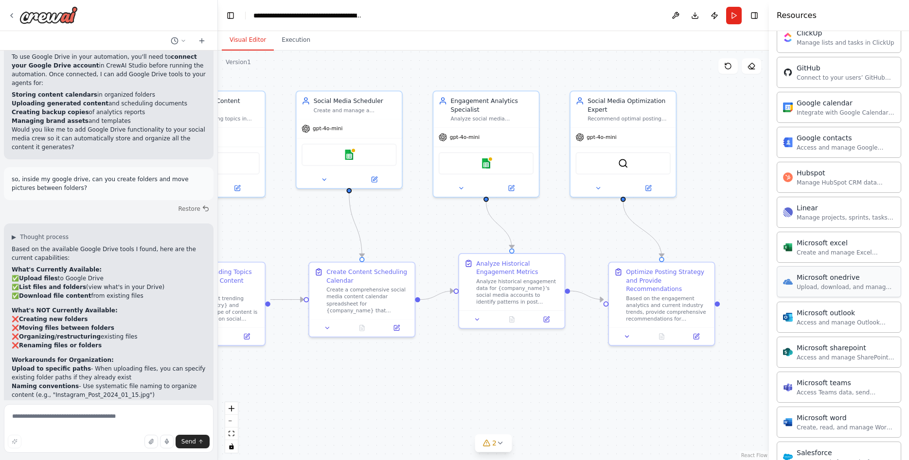
scroll to position [269, 0]
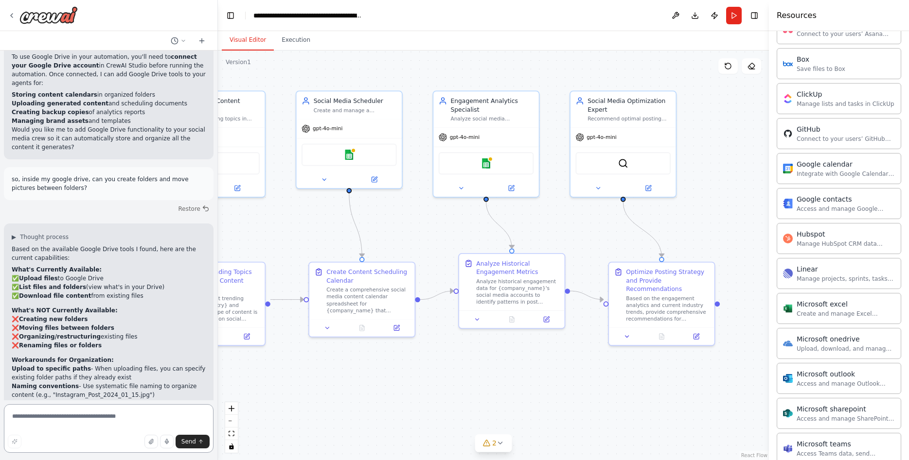
click at [62, 430] on textarea at bounding box center [109, 428] width 210 height 49
type textarea "**********"
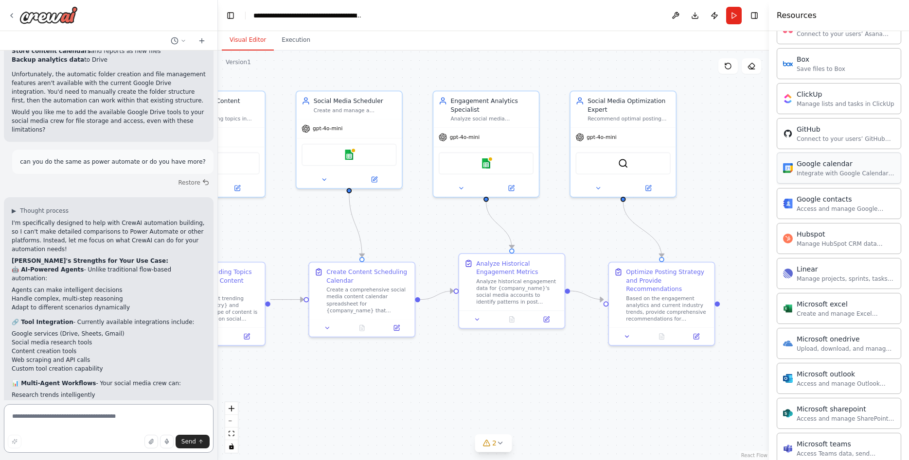
scroll to position [24, 0]
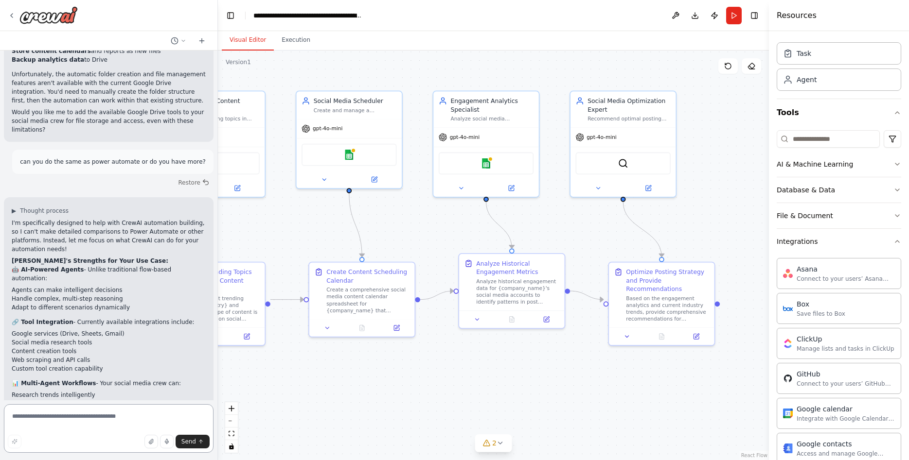
click at [87, 427] on textarea at bounding box center [109, 428] width 210 height 49
type textarea "**********"
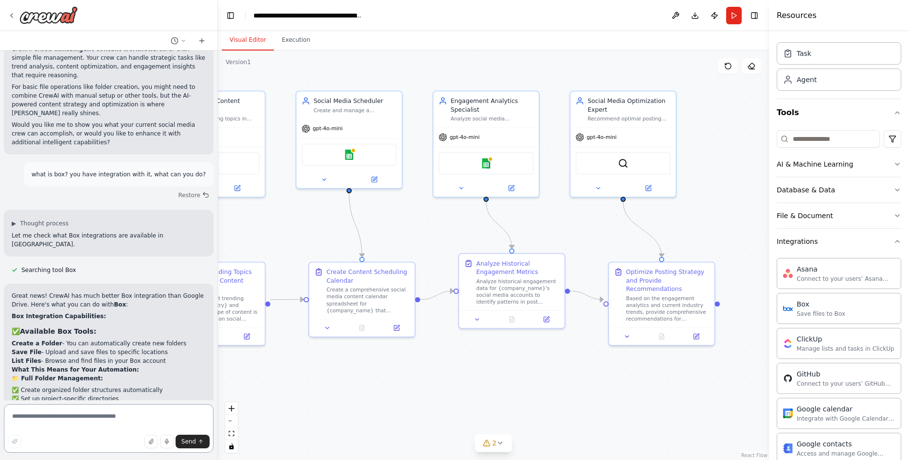
scroll to position [3031, 0]
type textarea "**********"
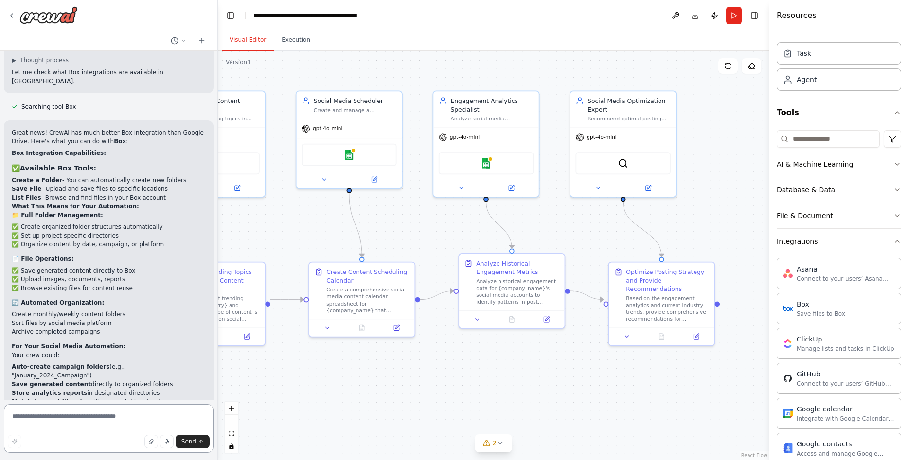
scroll to position [3195, 0]
click at [135, 418] on textarea at bounding box center [109, 428] width 210 height 49
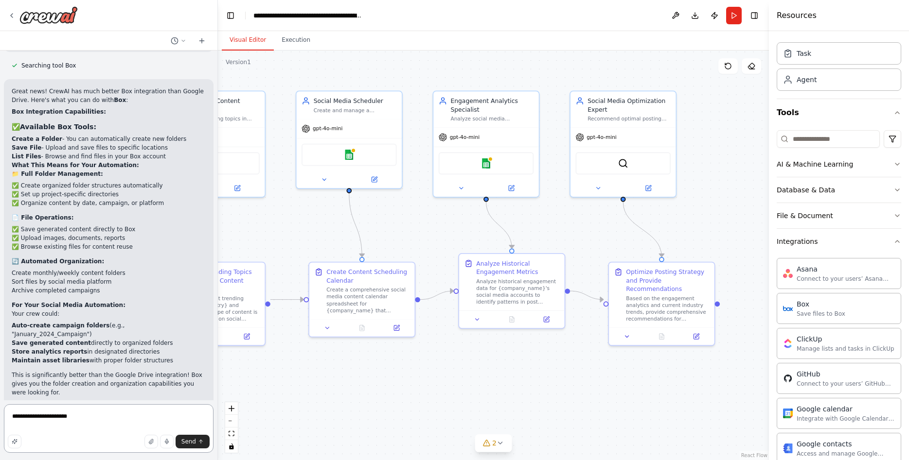
scroll to position [3236, 0]
type textarea "**********"
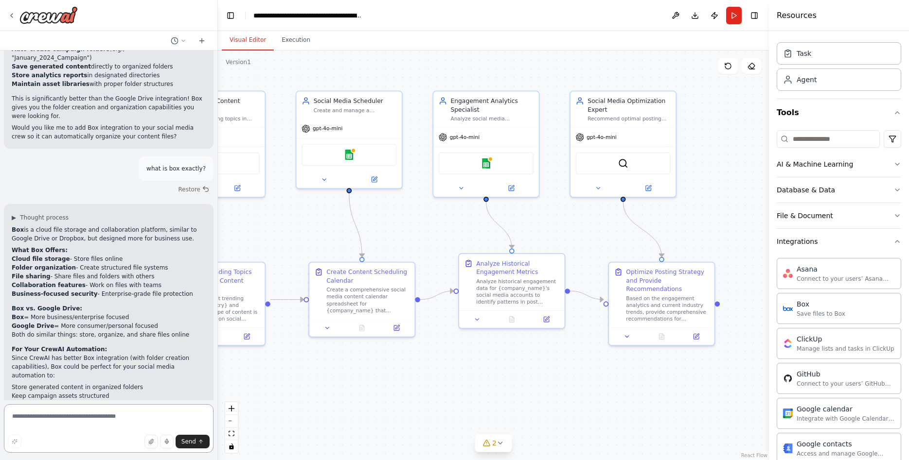
scroll to position [3513, 0]
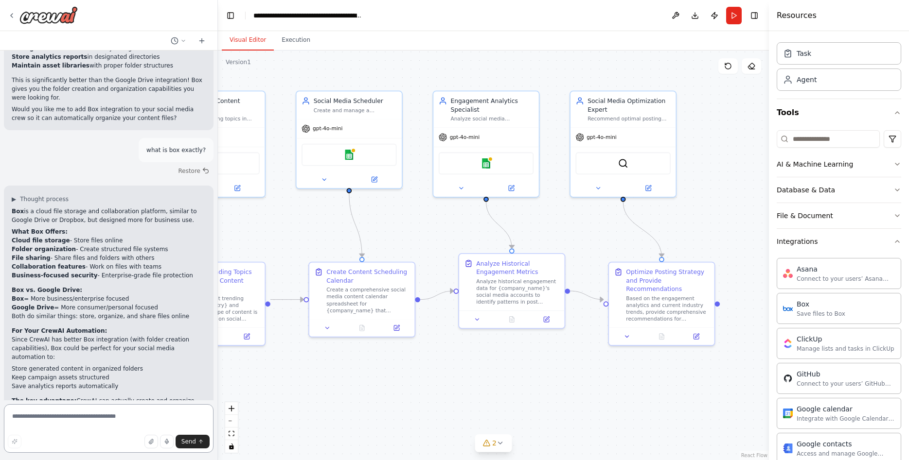
click at [104, 428] on textarea at bounding box center [109, 428] width 210 height 49
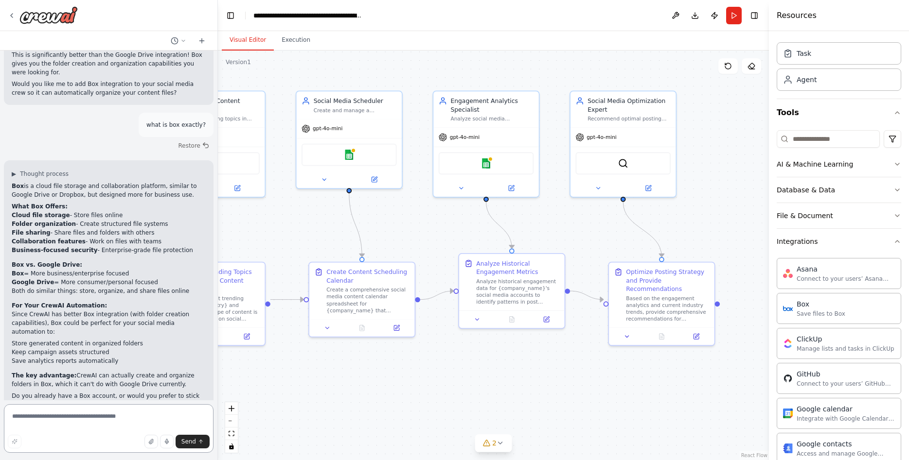
scroll to position [3556, 0]
click at [111, 419] on textarea at bounding box center [109, 428] width 210 height 49
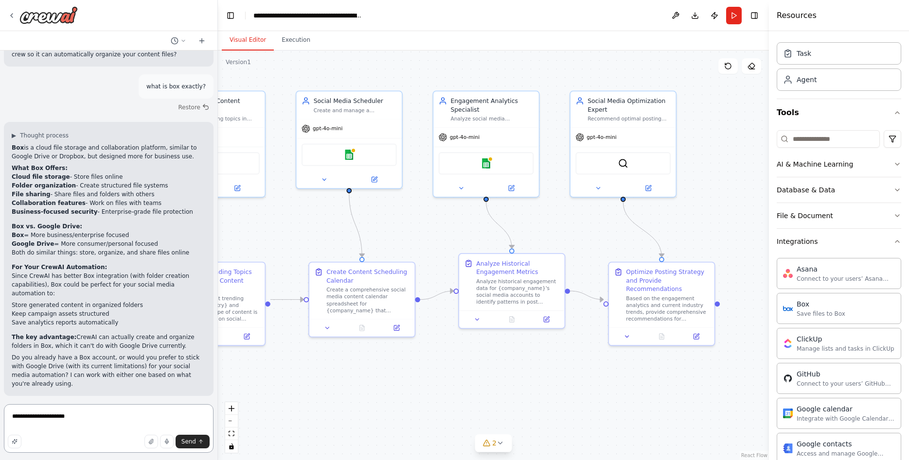
scroll to position [3594, 0]
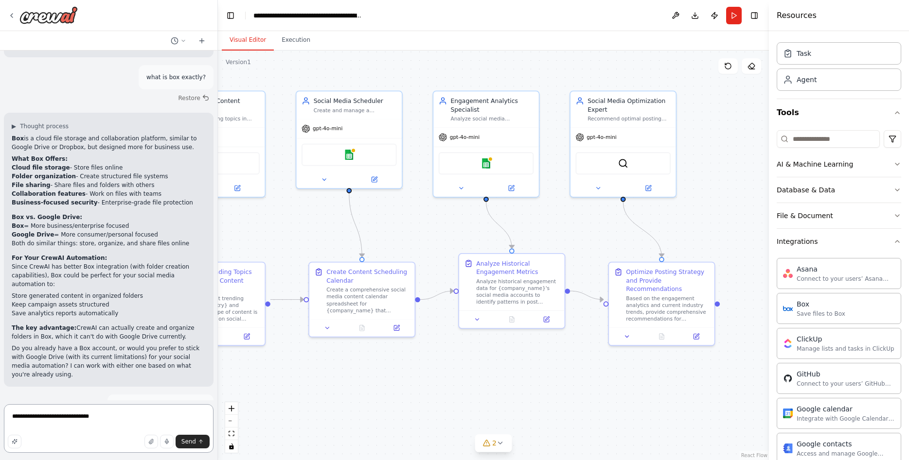
type textarea "**********"
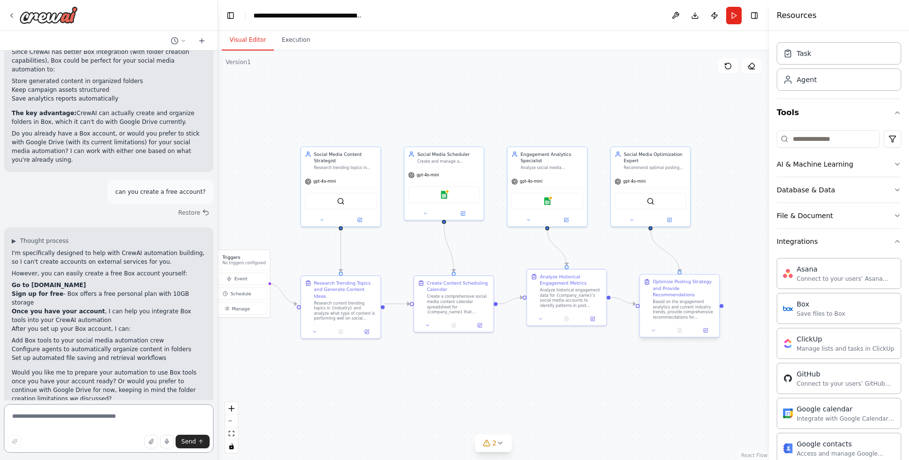
scroll to position [3819, 0]
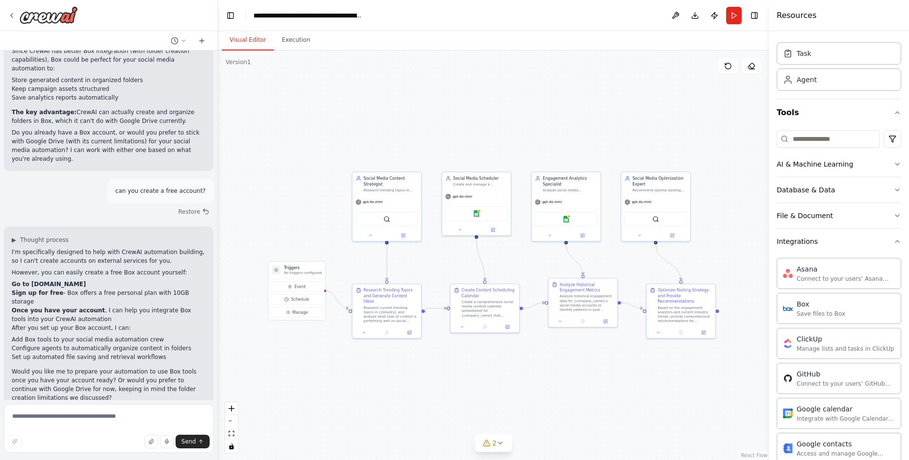
drag, startPoint x: 726, startPoint y: 356, endPoint x: 703, endPoint y: 336, distance: 30.0
click at [719, 358] on div ".deletable-edge-delete-btn { width: 20px; height: 20px; border: 0px solid #ffff…" at bounding box center [493, 256] width 551 height 410
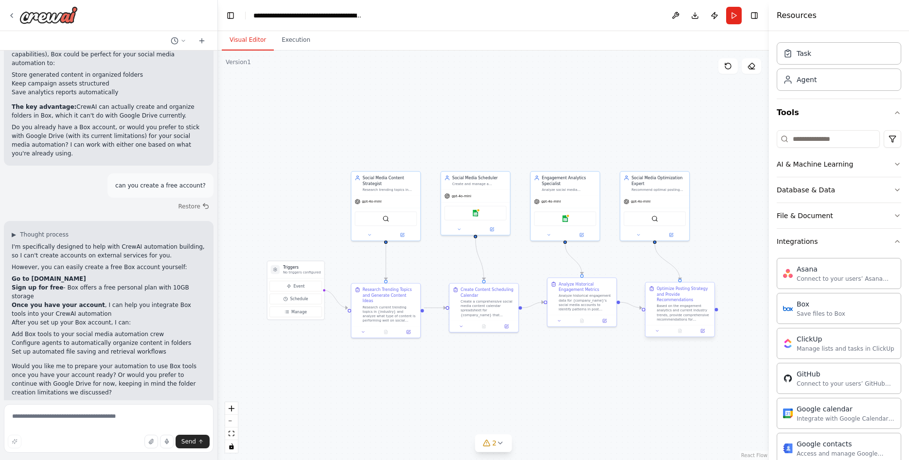
click at [682, 304] on div "Based on the engagement analytics and current industry trends, provide comprehe…" at bounding box center [683, 313] width 54 height 18
click at [702, 276] on button at bounding box center [706, 273] width 13 height 13
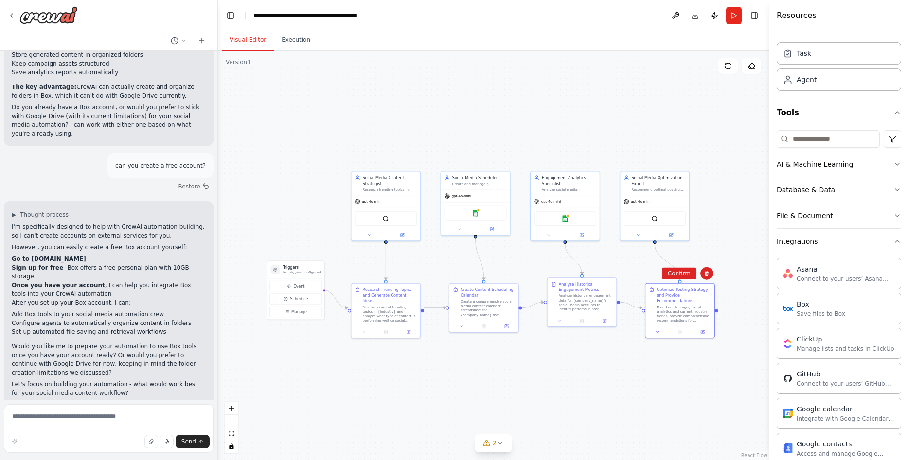
scroll to position [3845, 0]
click at [674, 281] on div ".deletable-edge-delete-btn { width: 20px; height: 20px; border: 0px solid #ffff…" at bounding box center [493, 256] width 551 height 410
click at [674, 275] on div ".deletable-edge-delete-btn { width: 20px; height: 20px; border: 0px solid #ffff…" at bounding box center [493, 256] width 551 height 410
click at [710, 285] on div "Optimize Posting Strategy and Provide Recommendations Based on the engagement a…" at bounding box center [679, 304] width 69 height 43
click at [703, 273] on button at bounding box center [706, 273] width 13 height 13
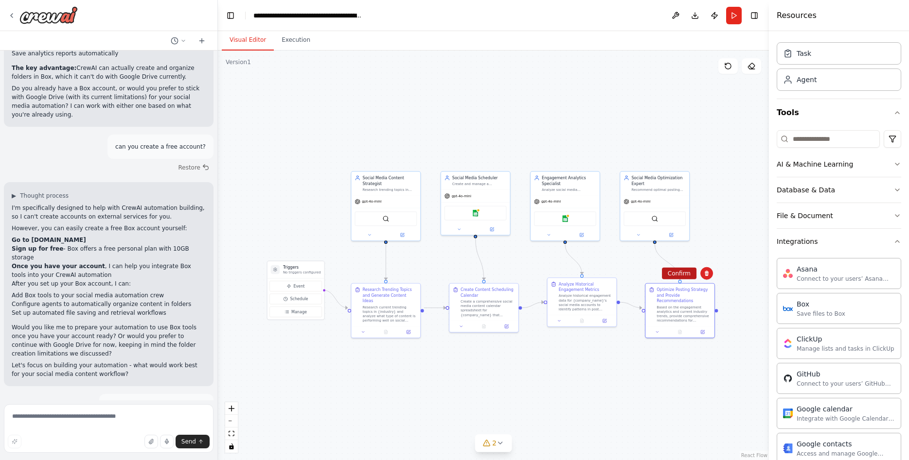
click at [685, 273] on button "Confirm" at bounding box center [679, 274] width 35 height 12
click at [643, 201] on span "gpt-4o-mini" at bounding box center [640, 200] width 19 height 4
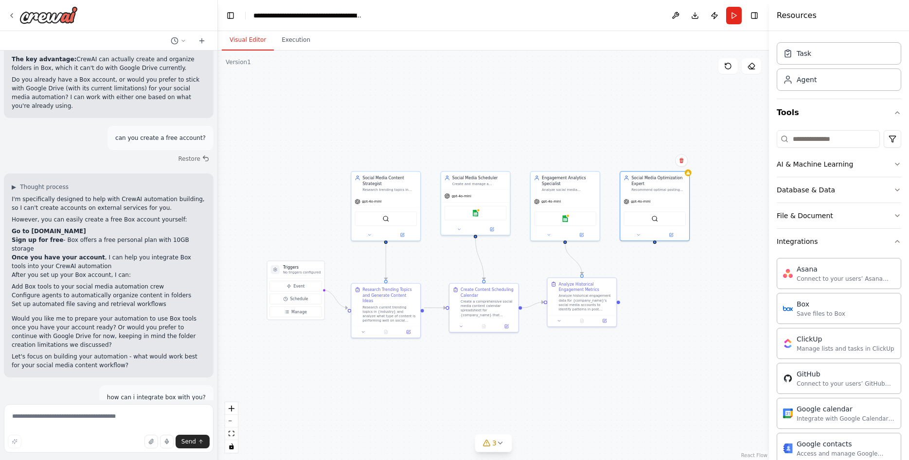
click at [676, 153] on div "Confirm" at bounding box center [681, 160] width 17 height 17
click at [679, 162] on icon at bounding box center [681, 161] width 6 height 6
click at [651, 165] on button "Confirm" at bounding box center [653, 161] width 35 height 12
click at [592, 310] on div "Analyze historical engagement data for {company_name}'s social media accounts t…" at bounding box center [586, 302] width 54 height 18
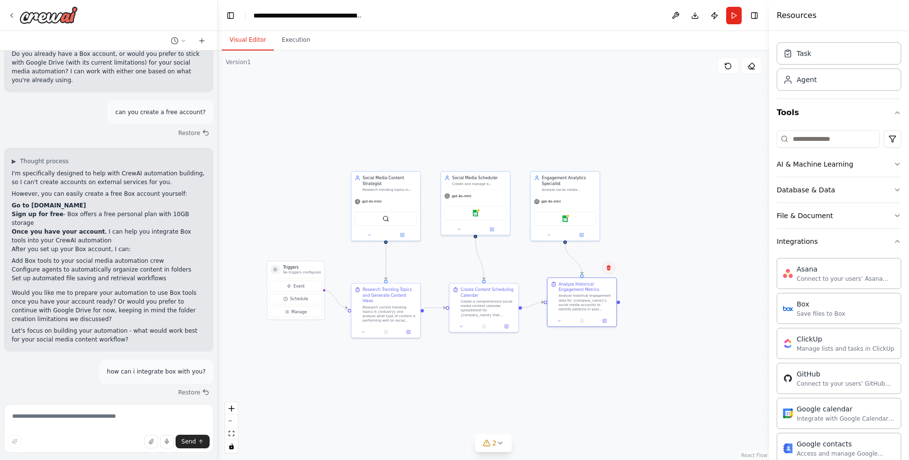
scroll to position [3899, 0]
click at [607, 268] on icon at bounding box center [608, 267] width 4 height 5
click at [584, 268] on button "Confirm" at bounding box center [580, 268] width 35 height 12
click at [566, 199] on div "gpt-4o-mini" at bounding box center [564, 200] width 69 height 12
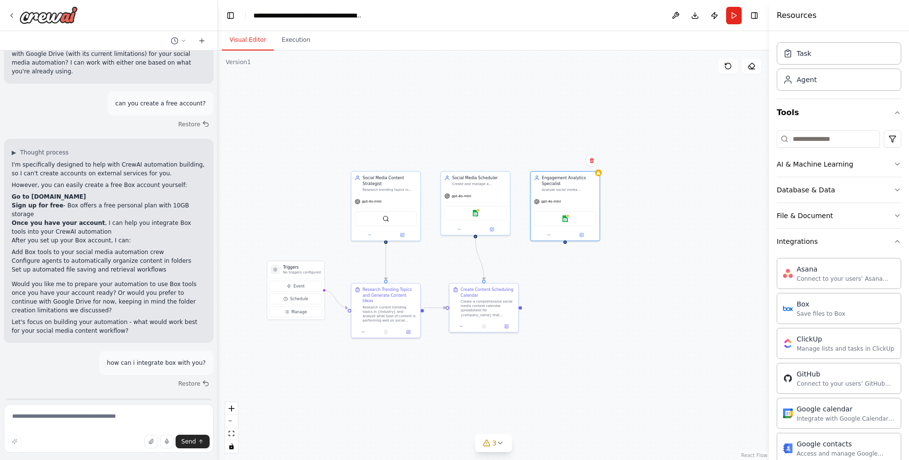
click at [587, 165] on div "Confirm" at bounding box center [591, 160] width 17 height 17
click at [591, 157] on icon at bounding box center [594, 160] width 6 height 6
click at [580, 158] on button "Confirm" at bounding box center [566, 160] width 35 height 12
click at [484, 177] on div "Social Media Scheduler" at bounding box center [482, 176] width 54 height 6
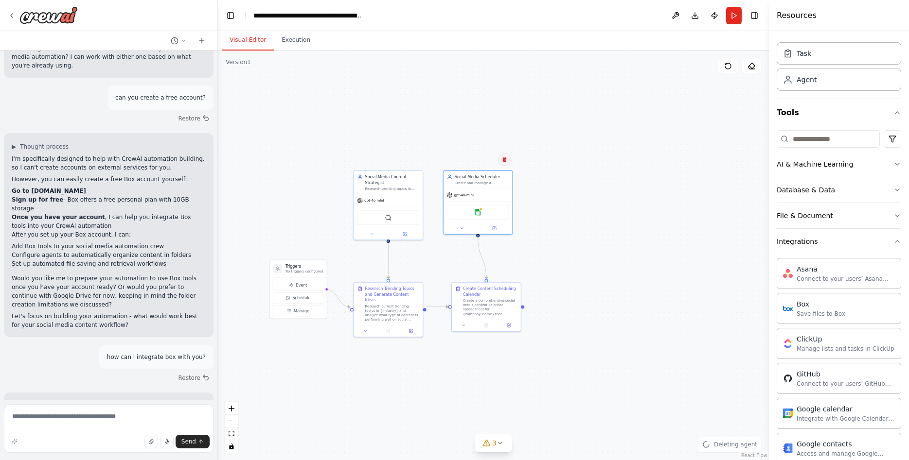
scroll to position [3916, 0]
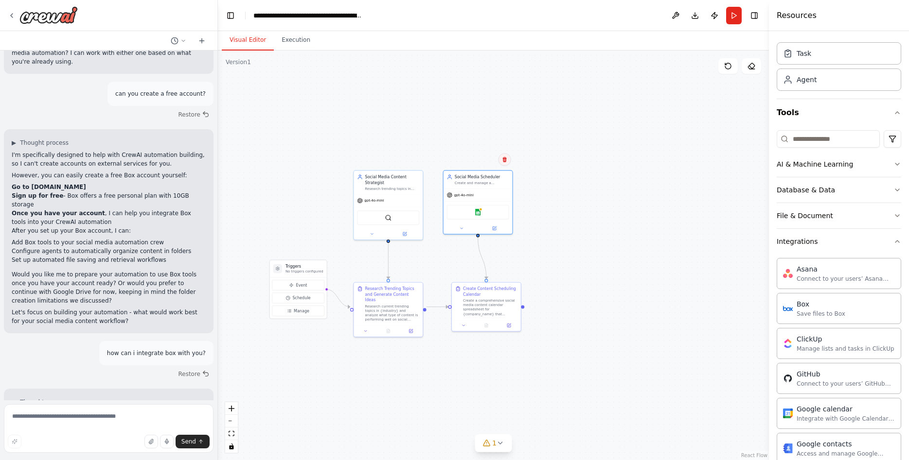
click at [509, 164] on button at bounding box center [504, 159] width 13 height 13
click at [485, 160] on button "Confirm" at bounding box center [476, 160] width 35 height 12
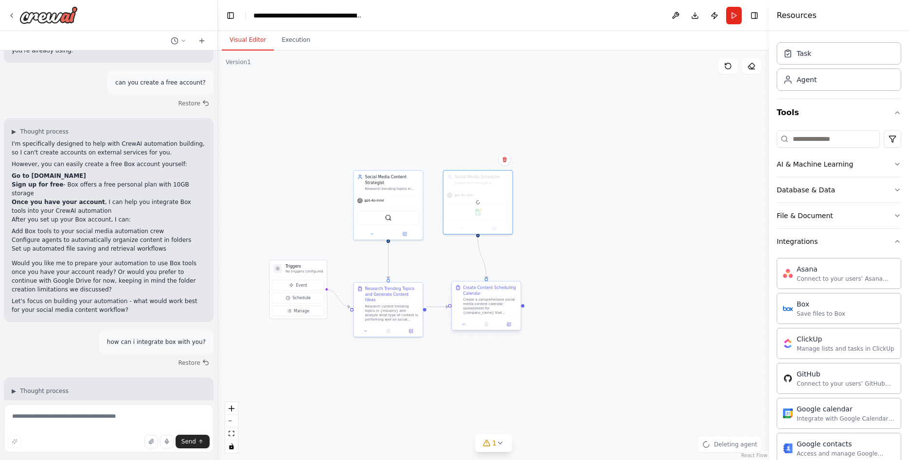
click at [489, 298] on div "Create a comprehensive social media content calendar spreadsheet for {company_n…" at bounding box center [490, 307] width 54 height 18
click at [517, 272] on button at bounding box center [513, 272] width 13 height 13
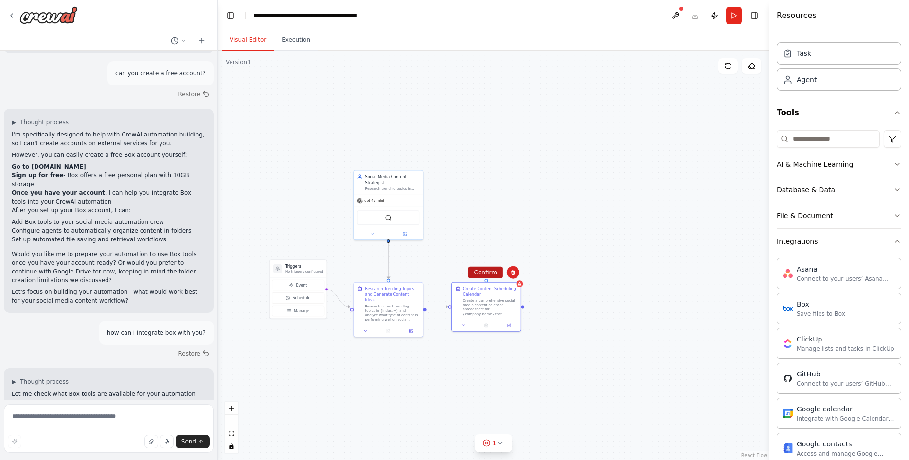
scroll to position [3938, 0]
click at [489, 269] on button "Confirm" at bounding box center [485, 273] width 35 height 12
click at [402, 303] on div "Research current trending topics in {industry} and analyze what type of content…" at bounding box center [392, 312] width 54 height 18
click at [414, 279] on button at bounding box center [414, 272] width 13 height 13
click at [397, 273] on button "Confirm" at bounding box center [387, 273] width 35 height 12
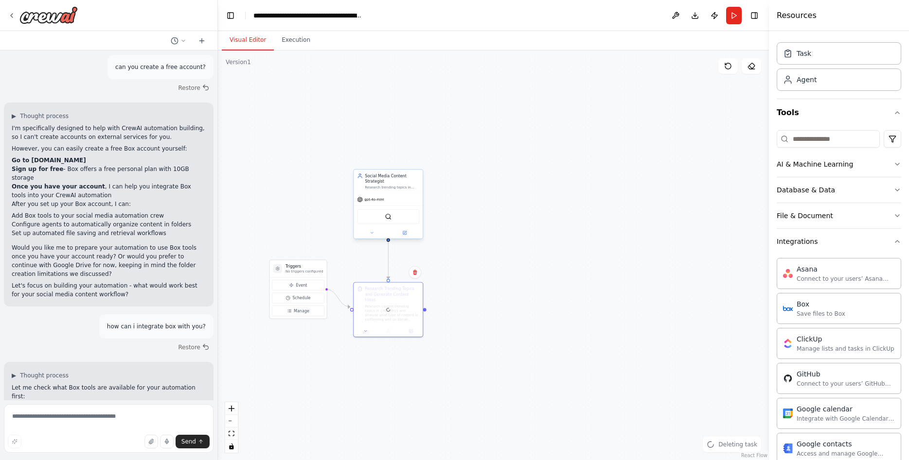
click at [398, 210] on div "SerperDevTool" at bounding box center [388, 217] width 62 height 15
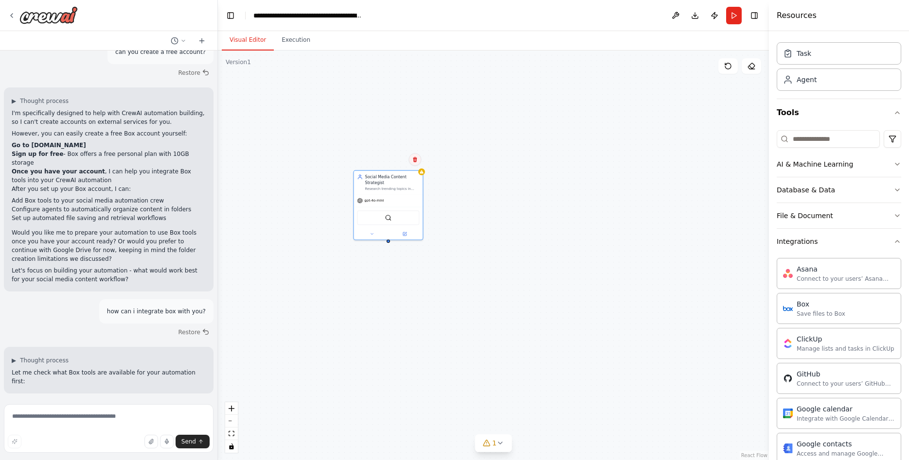
click at [413, 159] on icon at bounding box center [415, 159] width 4 height 5
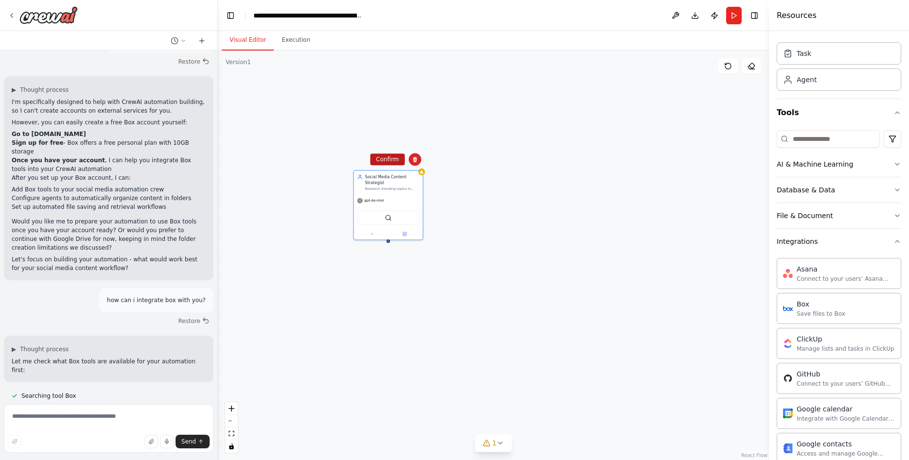
scroll to position [3970, 0]
click at [388, 161] on button "Confirm" at bounding box center [387, 160] width 35 height 12
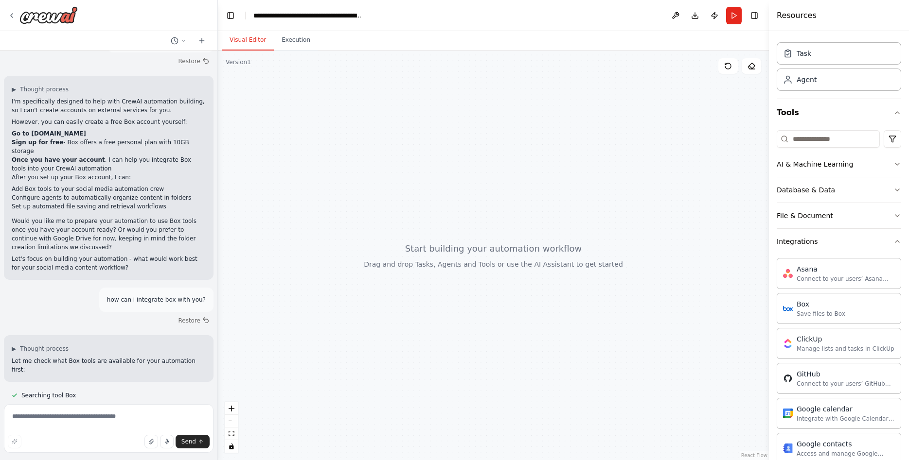
drag, startPoint x: 505, startPoint y: 228, endPoint x: 522, endPoint y: 229, distance: 17.1
click at [522, 229] on div at bounding box center [493, 256] width 551 height 410
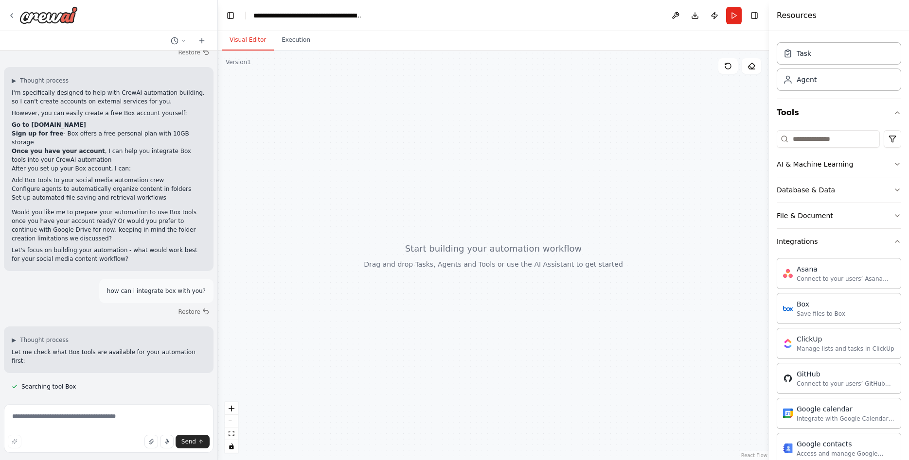
drag, startPoint x: 428, startPoint y: 283, endPoint x: 495, endPoint y: 259, distance: 71.5
click at [495, 259] on div at bounding box center [493, 256] width 551 height 410
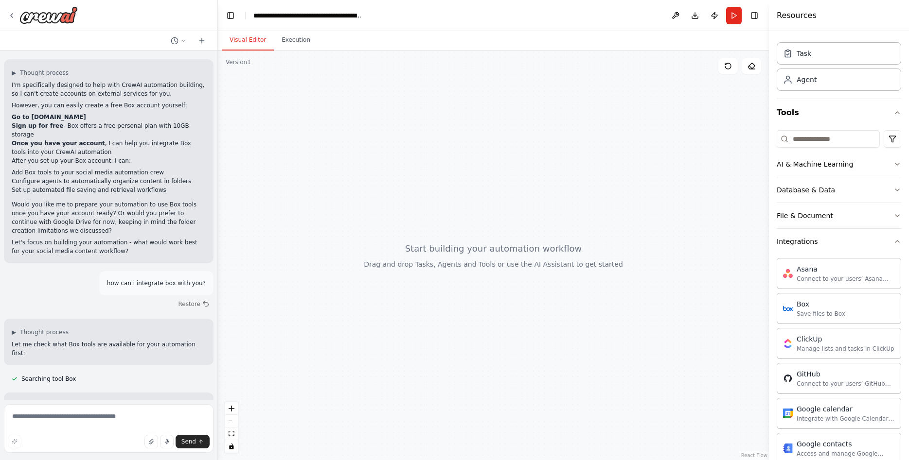
drag, startPoint x: 478, startPoint y: 189, endPoint x: 480, endPoint y: 247, distance: 58.4
click at [475, 221] on div at bounding box center [493, 256] width 551 height 410
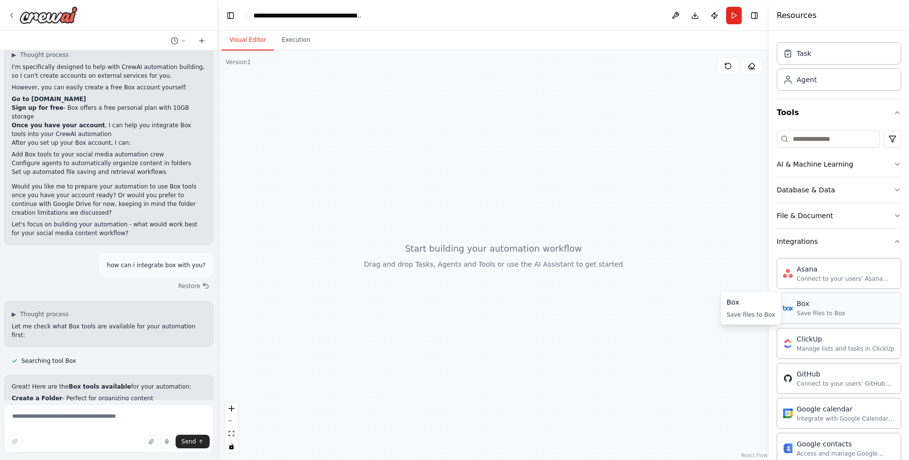
scroll to position [4005, 0]
click at [806, 317] on div "Save files to Box" at bounding box center [820, 314] width 49 height 8
click at [808, 310] on div "Save files to Box" at bounding box center [820, 314] width 49 height 8
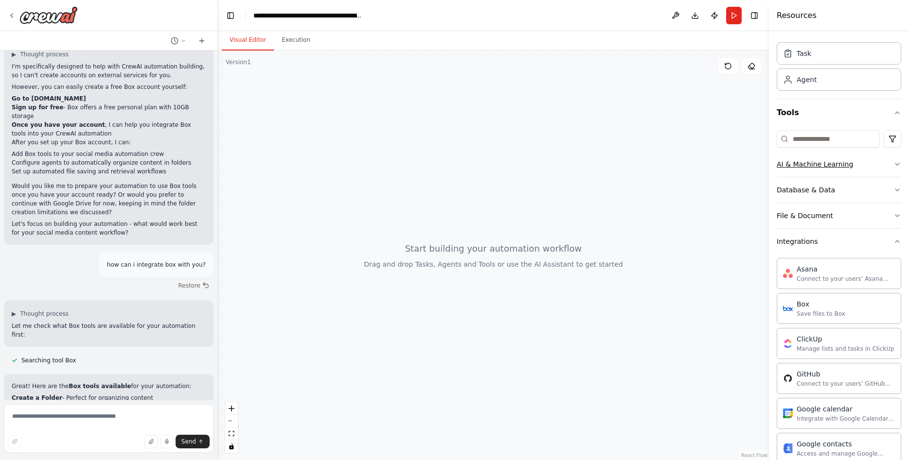
scroll to position [0, 0]
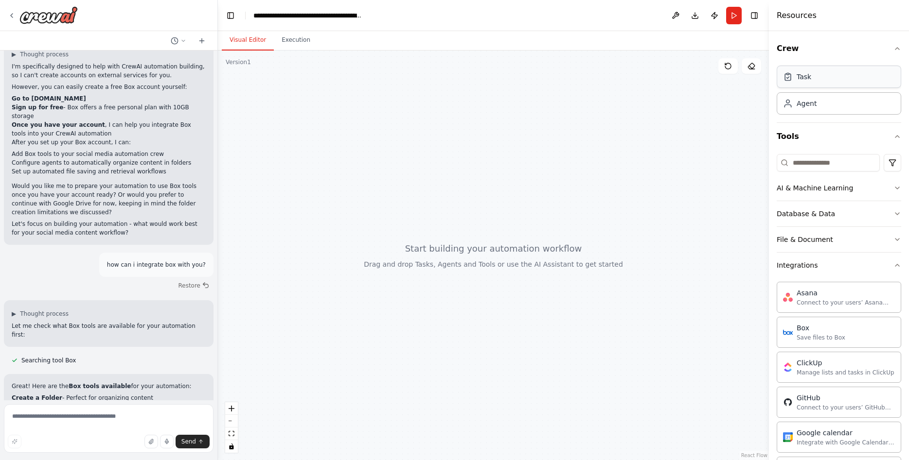
click at [828, 80] on div "Task" at bounding box center [838, 77] width 124 height 22
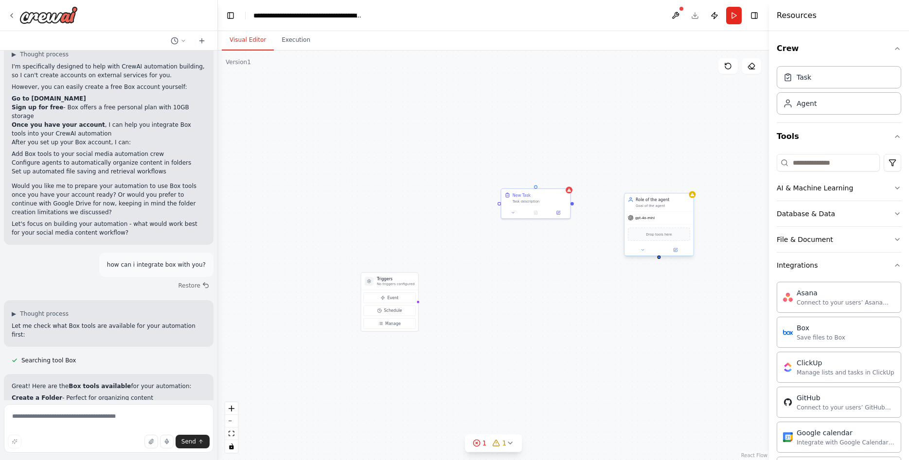
click at [660, 226] on div "Drop tools here" at bounding box center [658, 234] width 69 height 20
click at [657, 217] on div "gpt-4o-mini" at bounding box center [658, 218] width 69 height 12
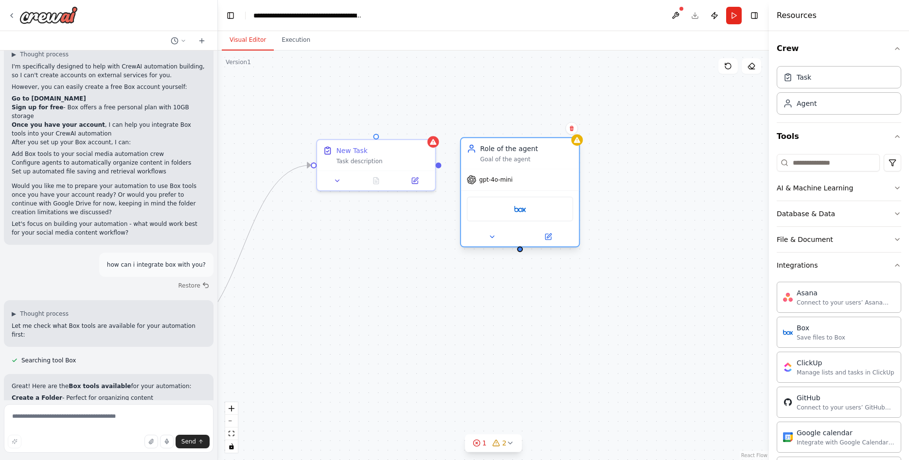
drag, startPoint x: 594, startPoint y: 165, endPoint x: 522, endPoint y: 154, distance: 72.9
click at [522, 154] on div "Role of the agent Goal of the agent" at bounding box center [526, 153] width 93 height 19
click at [536, 210] on div "Box" at bounding box center [520, 209] width 106 height 25
click at [526, 208] on div "Box" at bounding box center [520, 209] width 106 height 25
click at [490, 236] on icon at bounding box center [492, 237] width 4 height 2
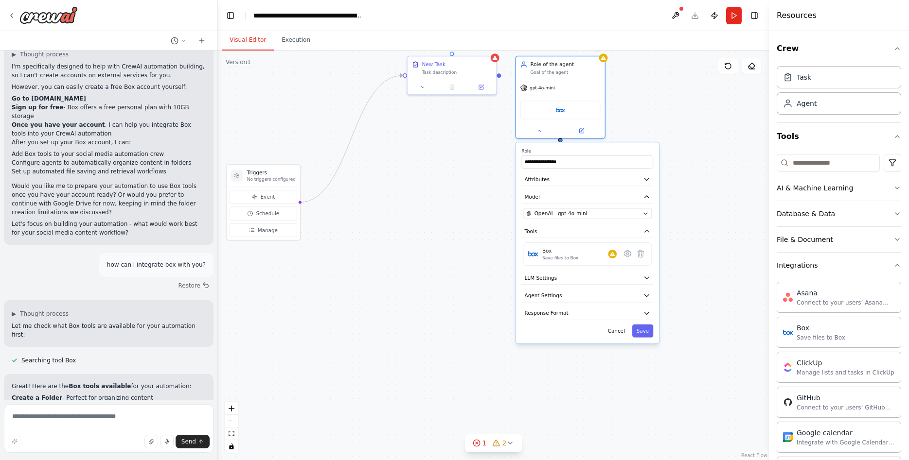
drag, startPoint x: 693, startPoint y: 331, endPoint x: 695, endPoint y: 213, distance: 117.2
click at [696, 216] on div "**********" at bounding box center [493, 256] width 551 height 410
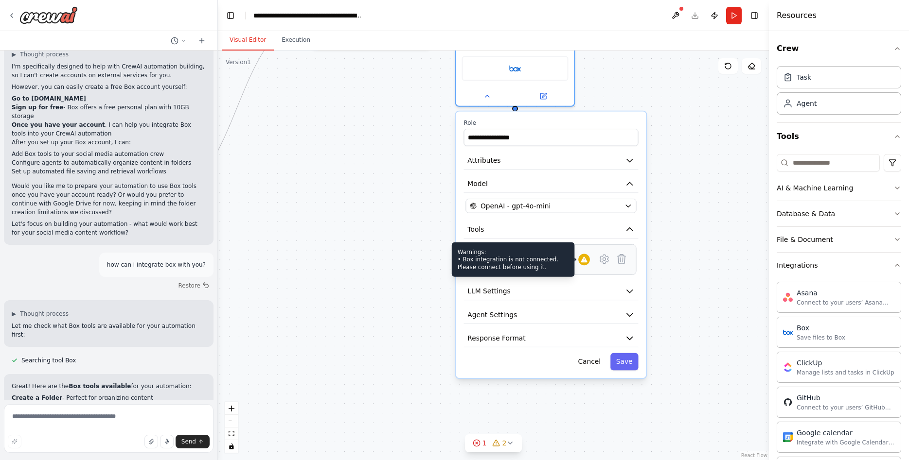
click at [587, 260] on icon at bounding box center [584, 260] width 8 height 8
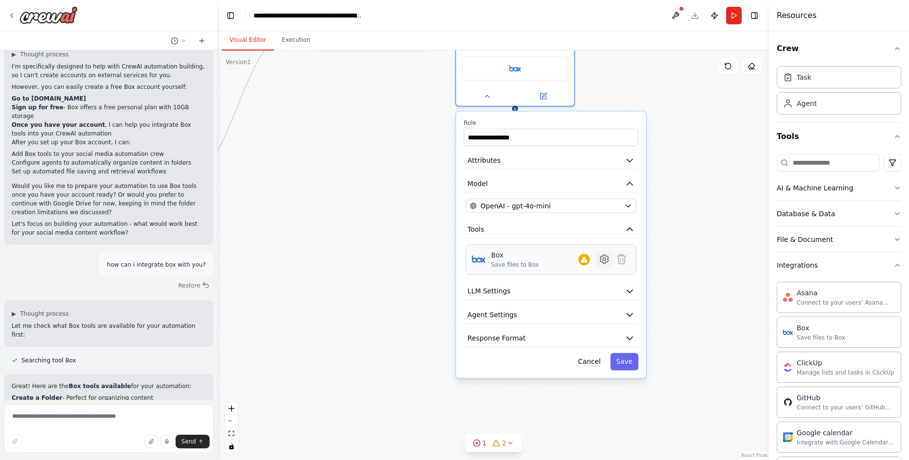
click at [602, 263] on icon at bounding box center [604, 260] width 12 height 12
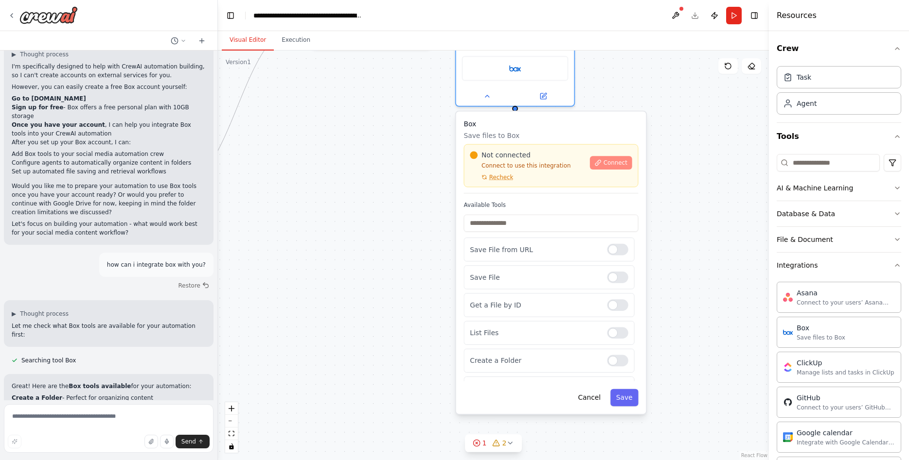
click at [612, 168] on button "Connect" at bounding box center [611, 163] width 42 height 14
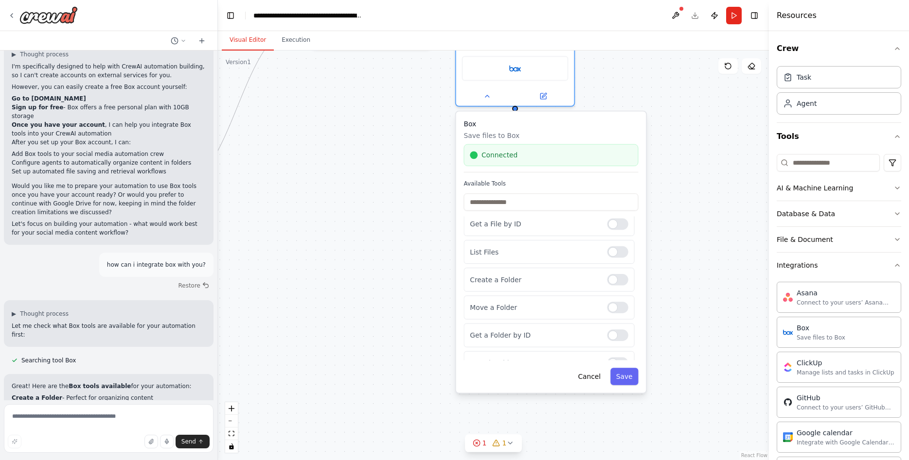
scroll to position [140, 0]
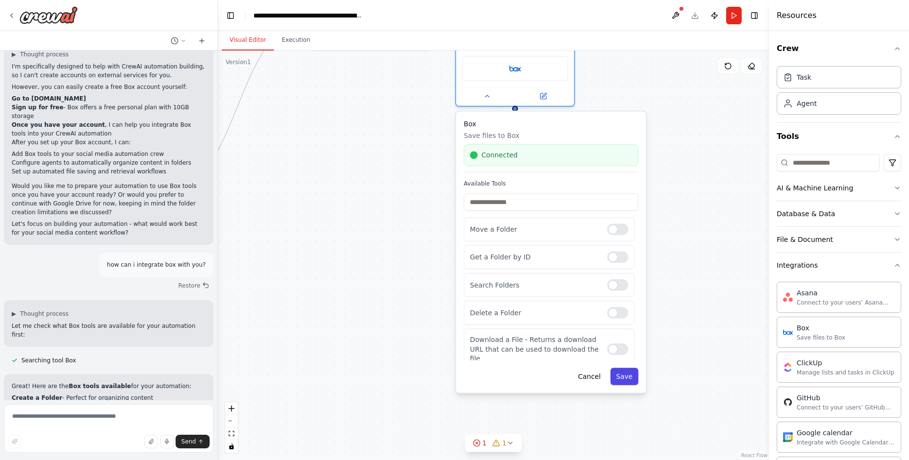
click at [630, 375] on button "Save" at bounding box center [624, 377] width 28 height 18
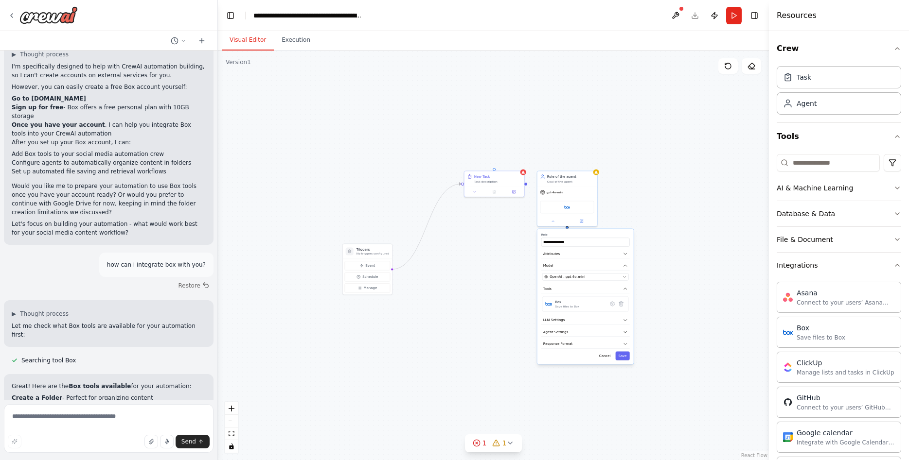
drag, startPoint x: 385, startPoint y: 241, endPoint x: 485, endPoint y: 289, distance: 110.7
click at [478, 288] on div "**********" at bounding box center [493, 256] width 551 height 410
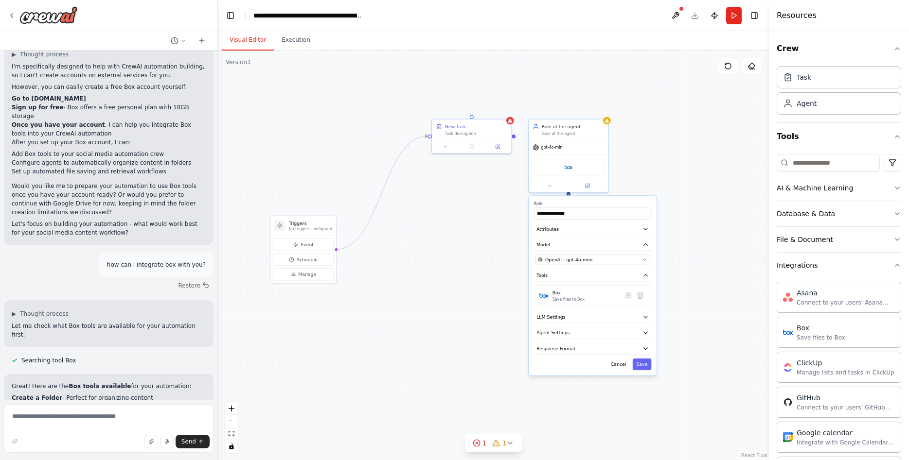
drag, startPoint x: 515, startPoint y: 343, endPoint x: 469, endPoint y: 293, distance: 68.4
click at [469, 293] on div "**********" at bounding box center [493, 256] width 551 height 410
click at [44, 428] on textarea at bounding box center [109, 428] width 210 height 49
type textarea "*"
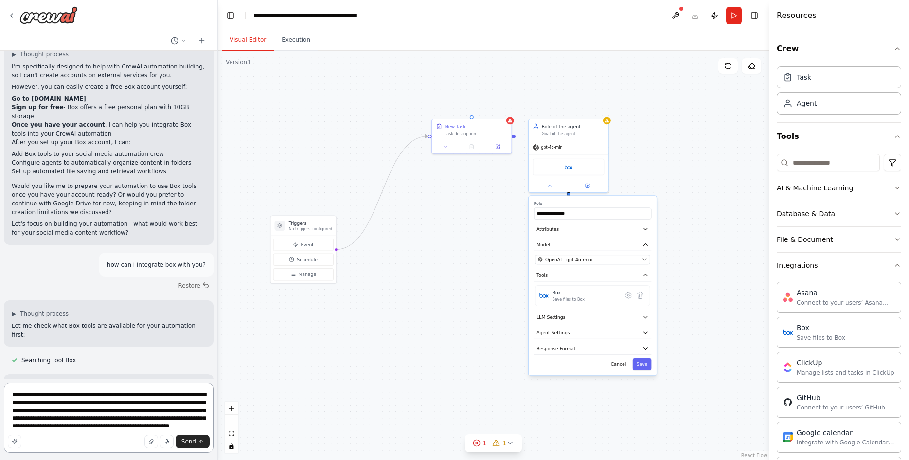
type textarea "**********"
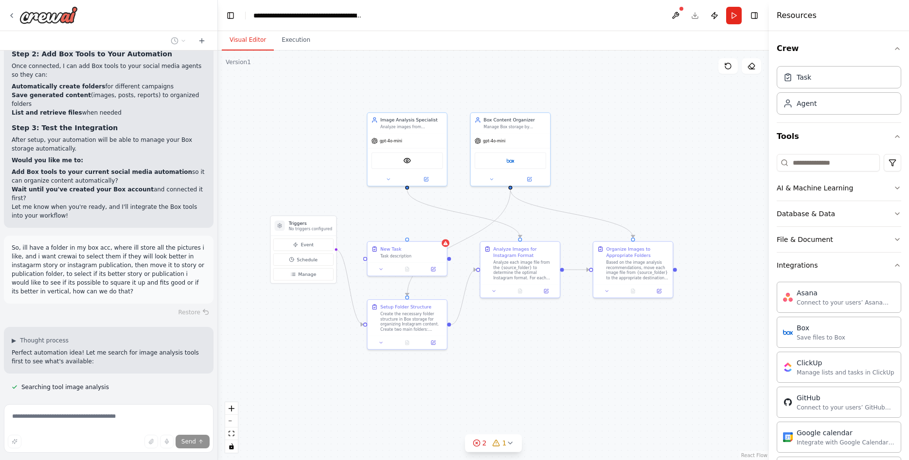
scroll to position [4467, 0]
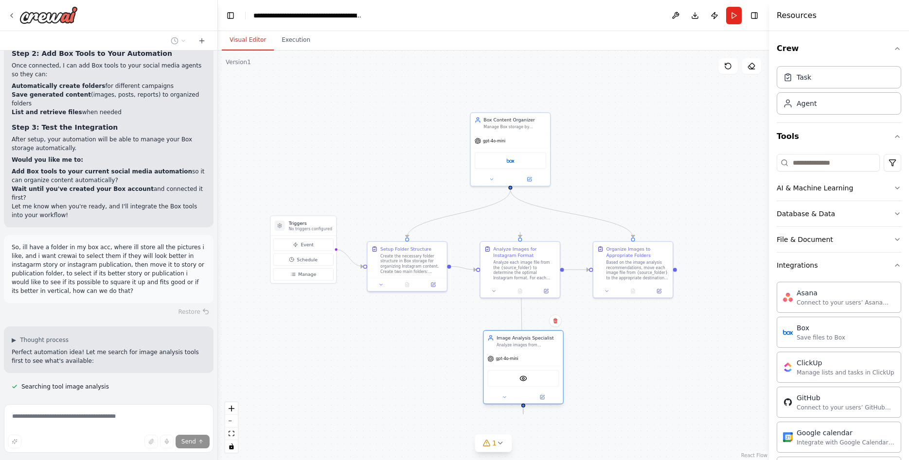
drag, startPoint x: 403, startPoint y: 127, endPoint x: 519, endPoint y: 334, distance: 237.6
click at [519, 334] on div "Image Analysis Specialist Analyze images from {source_folder} to determine opti…" at bounding box center [522, 341] width 79 height 20
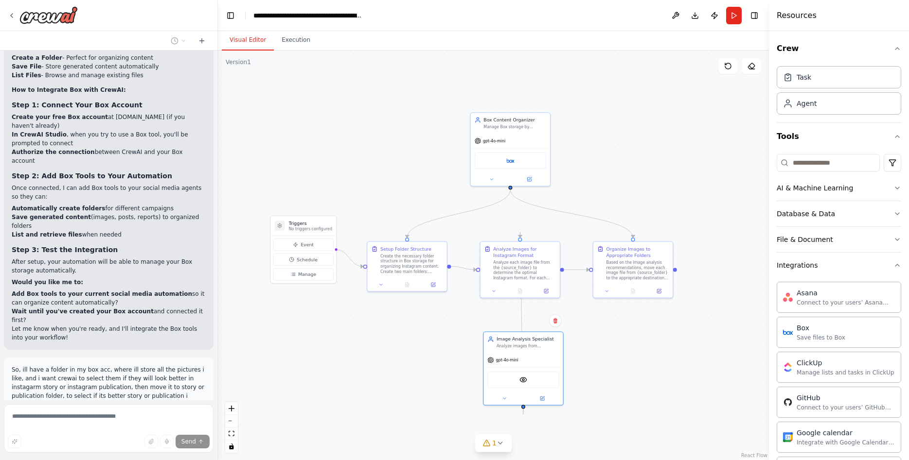
scroll to position [4406, 0]
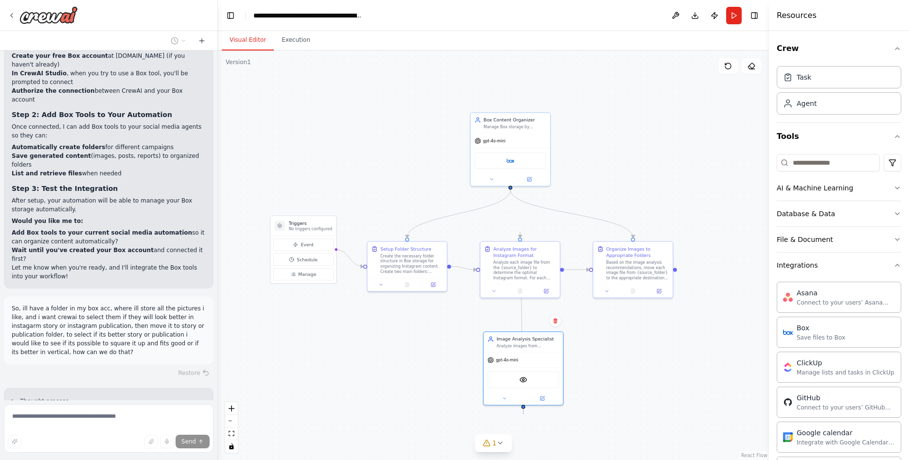
drag, startPoint x: 49, startPoint y: 190, endPoint x: 112, endPoint y: 189, distance: 63.2
drag, startPoint x: 525, startPoint y: 340, endPoint x: 391, endPoint y: 130, distance: 249.4
click at [391, 130] on div "Image Analysis Specialist" at bounding box center [392, 131] width 63 height 6
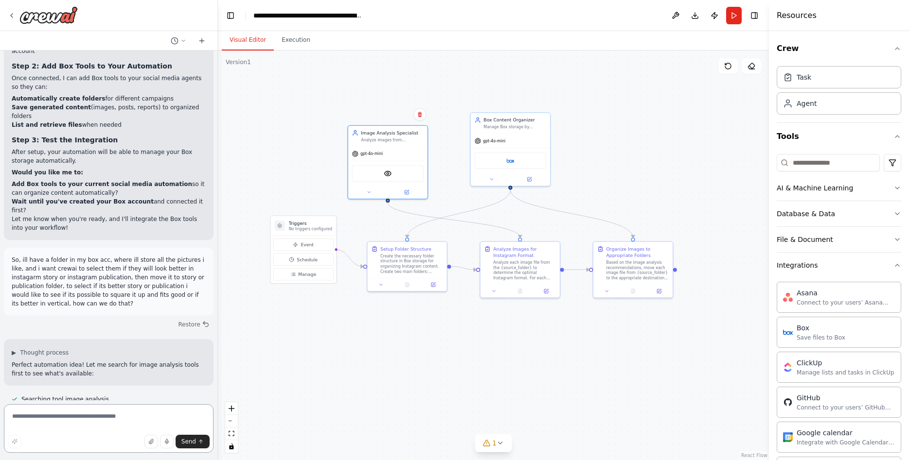
scroll to position [4479, 0]
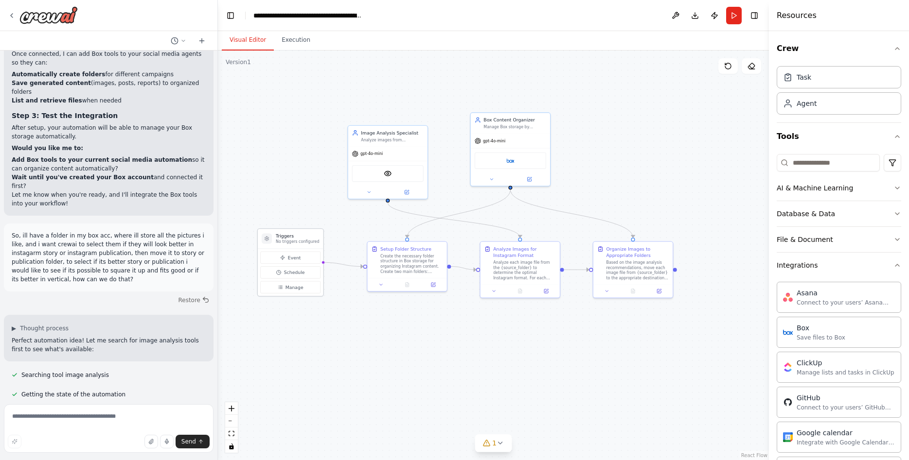
drag, startPoint x: 302, startPoint y: 223, endPoint x: 294, endPoint y: 234, distance: 14.6
click at [294, 234] on h3 "Triggers" at bounding box center [297, 236] width 43 height 6
click at [151, 423] on textarea at bounding box center [109, 428] width 210 height 49
click at [67, 416] on textarea at bounding box center [109, 428] width 210 height 49
click at [163, 420] on textarea "**********" at bounding box center [109, 428] width 210 height 49
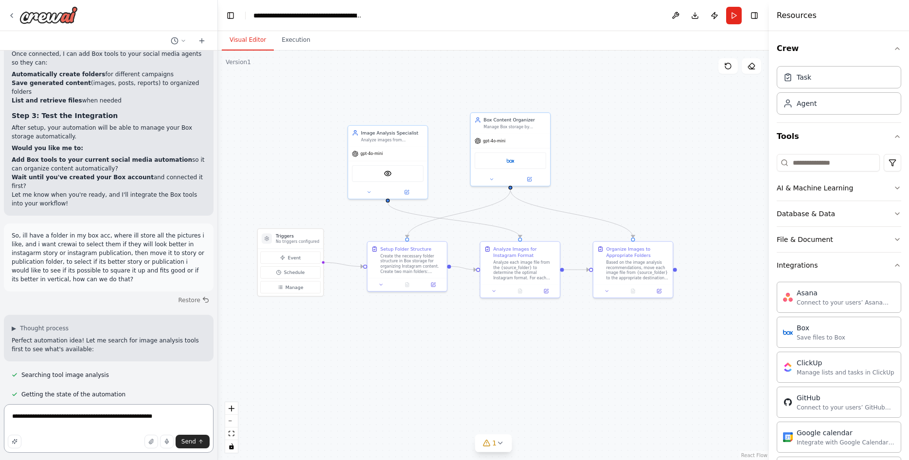
paste textarea "**********"
type textarea "**********"
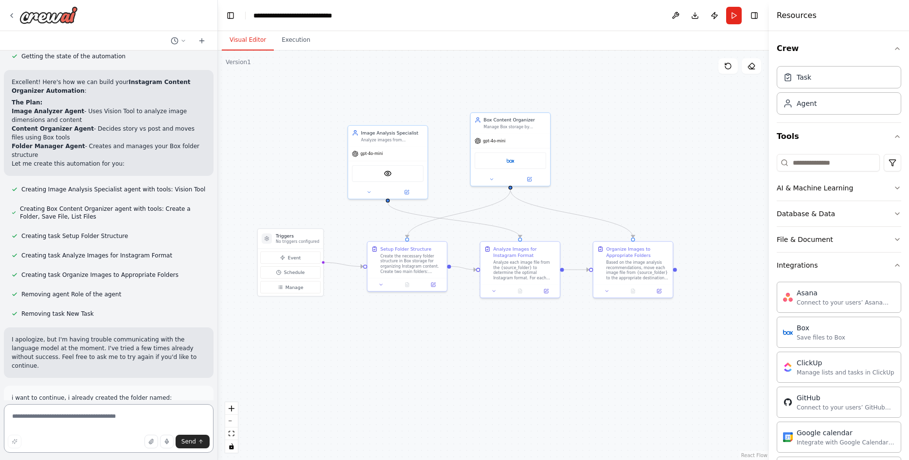
scroll to position [4759, 0]
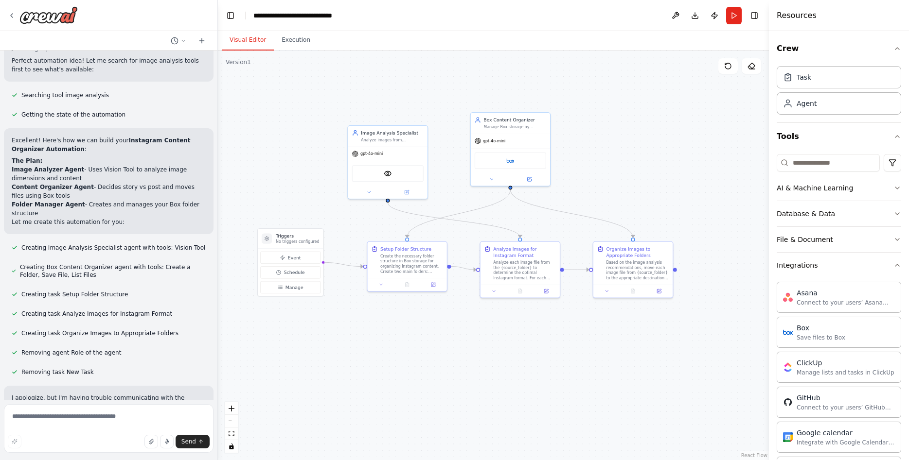
drag, startPoint x: 21, startPoint y: 227, endPoint x: 80, endPoint y: 226, distance: 59.3
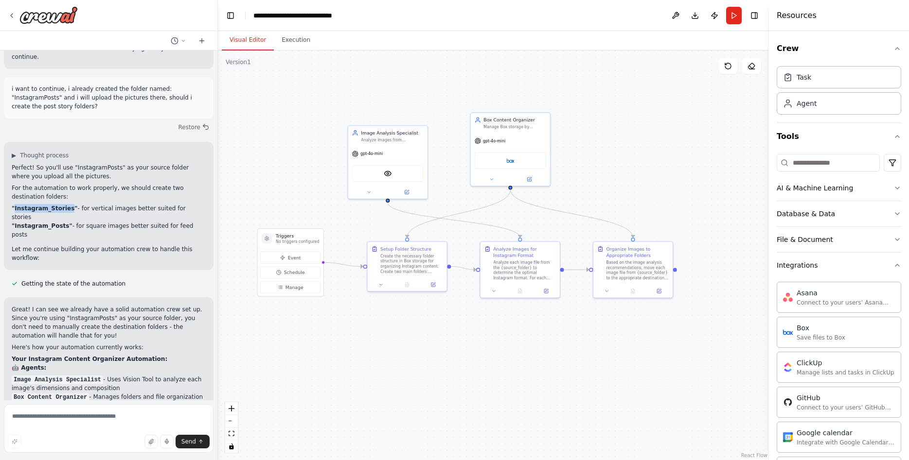
scroll to position [5211, 0]
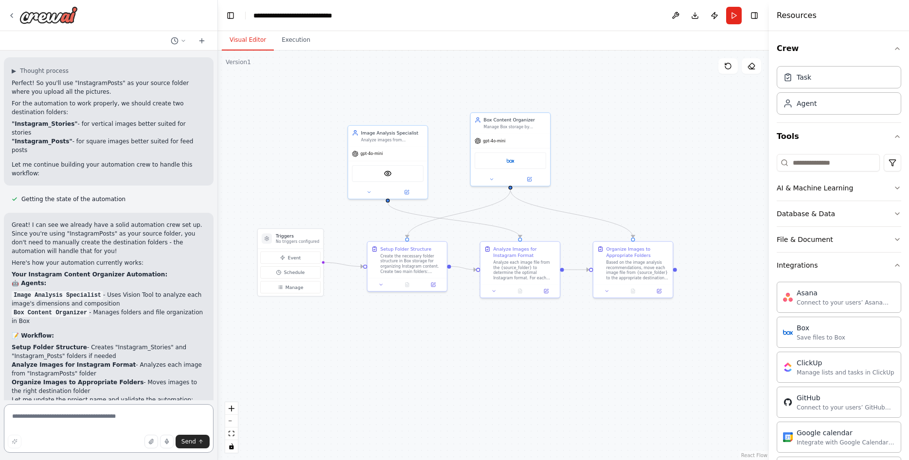
click at [79, 420] on textarea at bounding box center [109, 428] width 210 height 49
click at [127, 425] on textarea "**********" at bounding box center [109, 428] width 210 height 49
type textarea "**********"
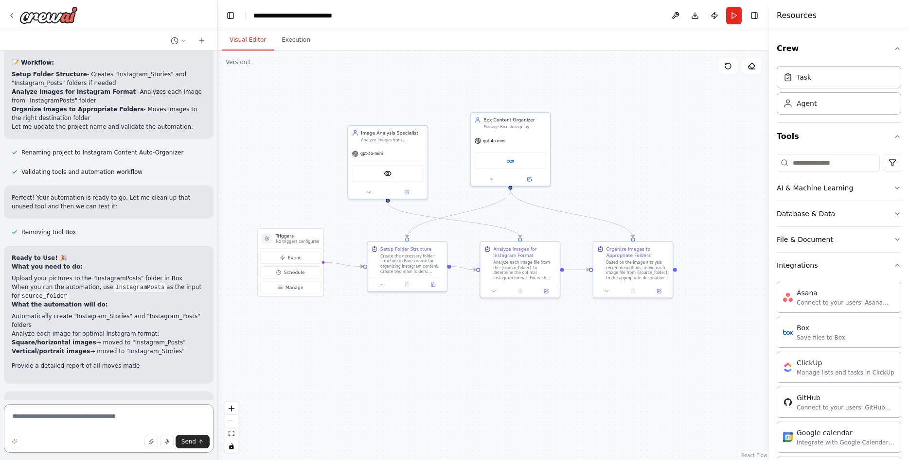
scroll to position [5539, 0]
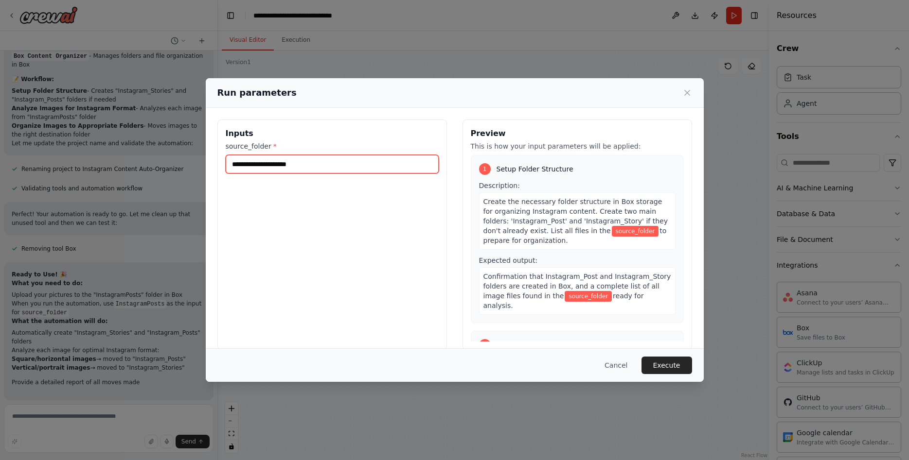
click at [322, 158] on input "source_folder *" at bounding box center [332, 164] width 213 height 18
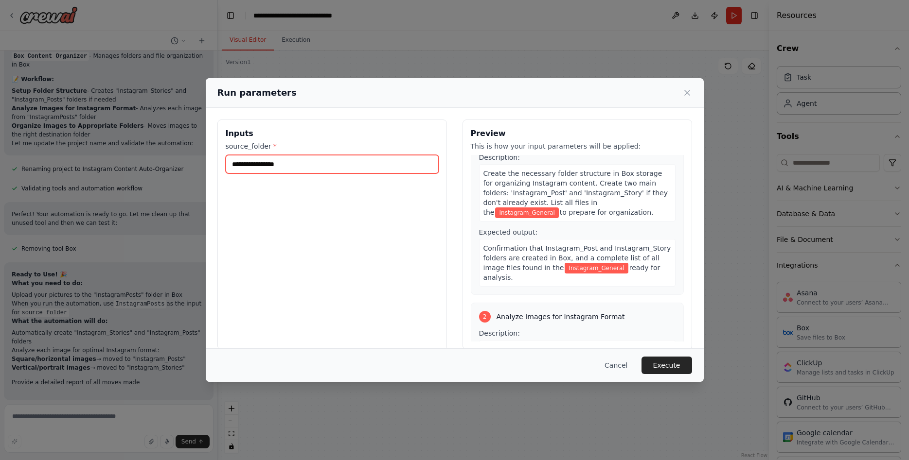
scroll to position [0, 0]
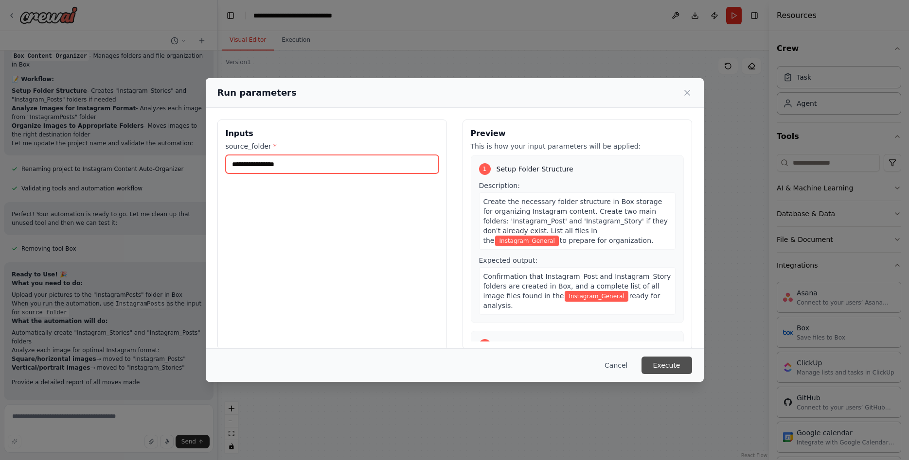
type input "**********"
click at [657, 366] on button "Execute" at bounding box center [666, 366] width 51 height 18
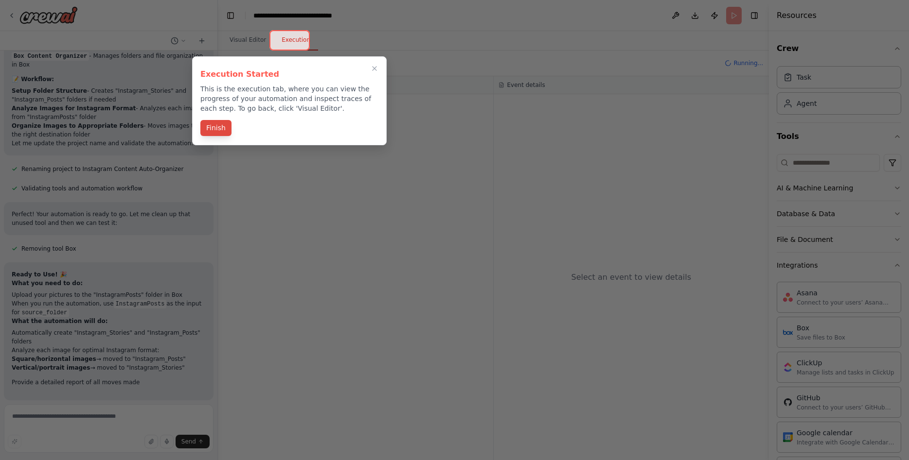
click at [221, 128] on button "Finish" at bounding box center [215, 128] width 31 height 16
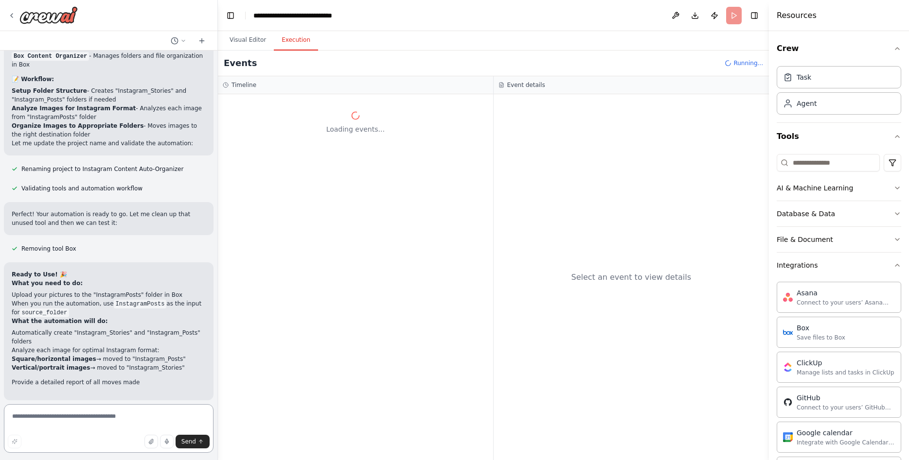
click at [79, 423] on textarea at bounding box center [109, 428] width 210 height 49
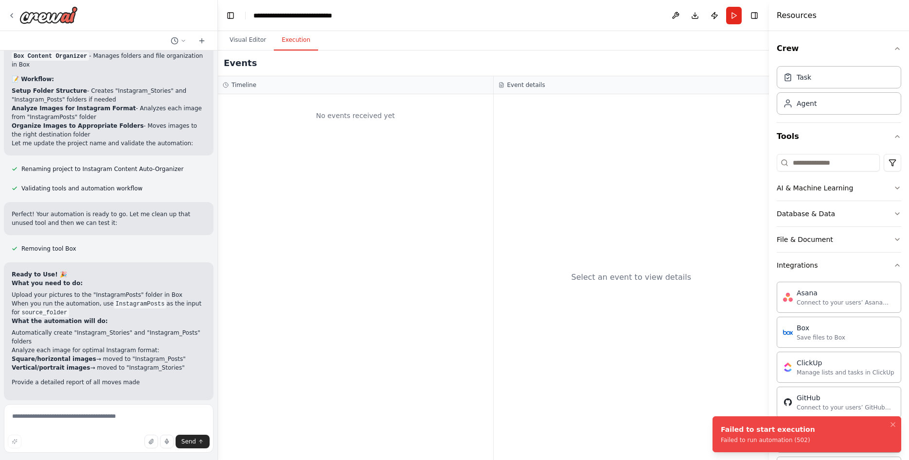
click at [758, 428] on div "Failed to start execution" at bounding box center [767, 430] width 94 height 10
click at [805, 430] on li "Failed to start execution Failed to run automation (502)" at bounding box center [806, 435] width 189 height 36
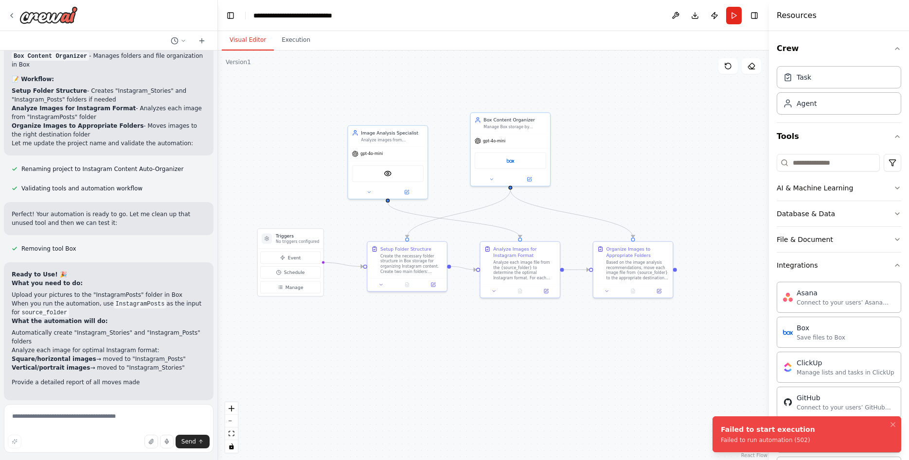
click at [253, 42] on button "Visual Editor" at bounding box center [248, 40] width 52 height 20
click at [280, 39] on button "Execution" at bounding box center [296, 40] width 44 height 20
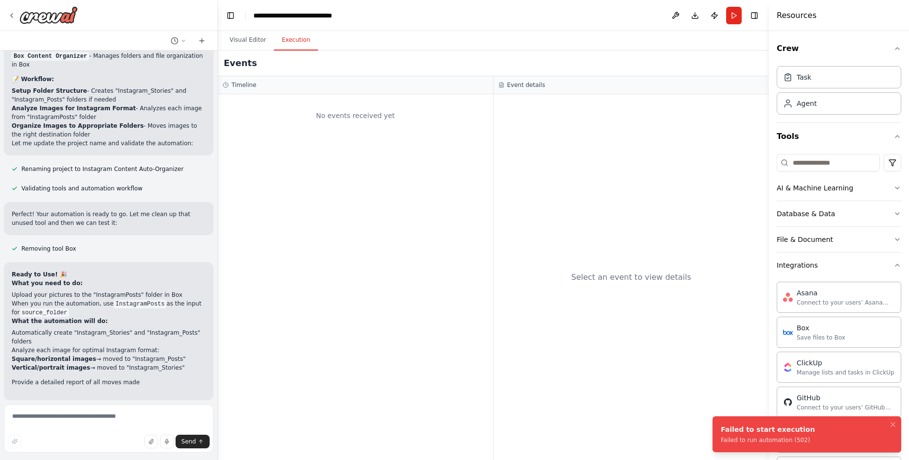
click at [234, 85] on h3 "Timeline" at bounding box center [243, 85] width 25 height 8
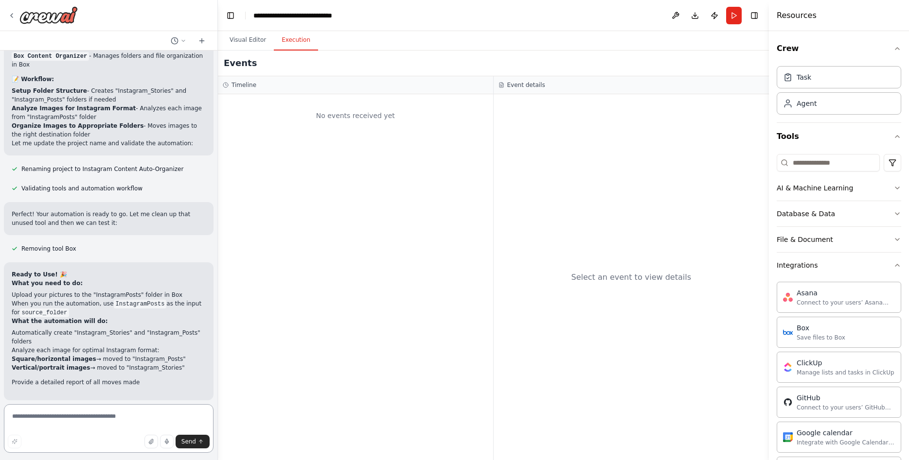
click at [80, 421] on textarea at bounding box center [109, 428] width 210 height 49
click at [104, 417] on textarea at bounding box center [109, 428] width 210 height 49
type textarea "**********"
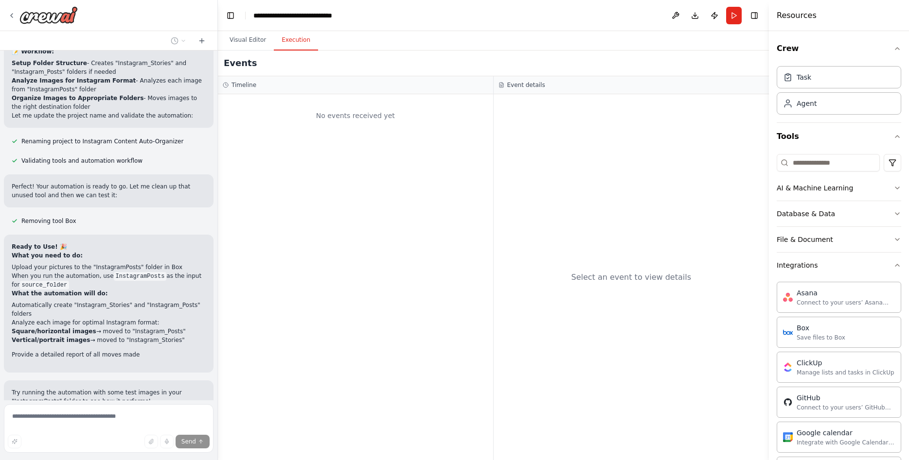
scroll to position [5500, 0]
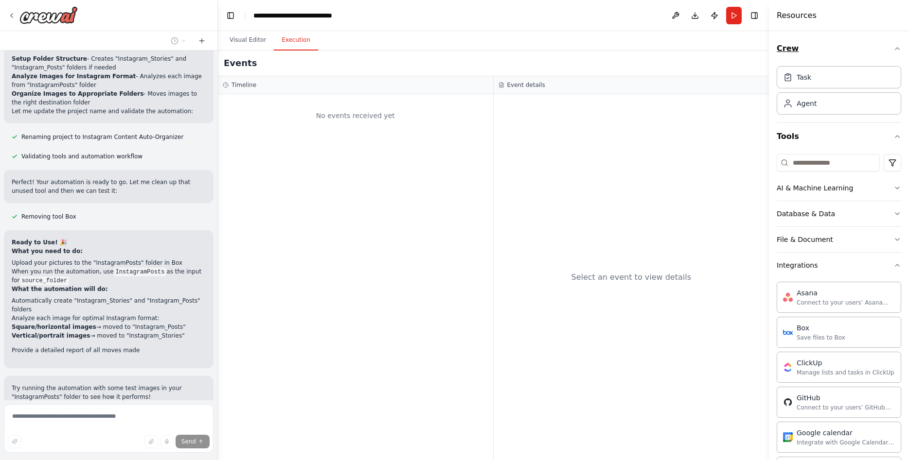
click at [899, 45] on icon "button" at bounding box center [897, 49] width 8 height 8
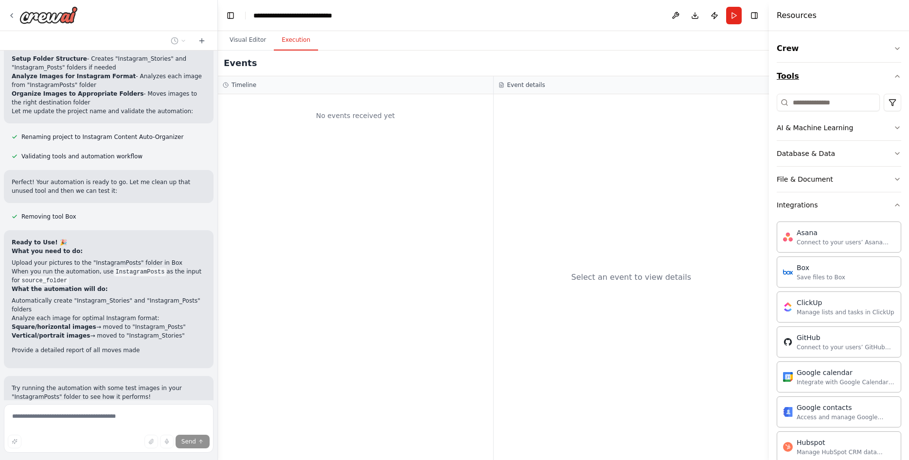
click at [898, 73] on icon "button" at bounding box center [897, 76] width 8 height 8
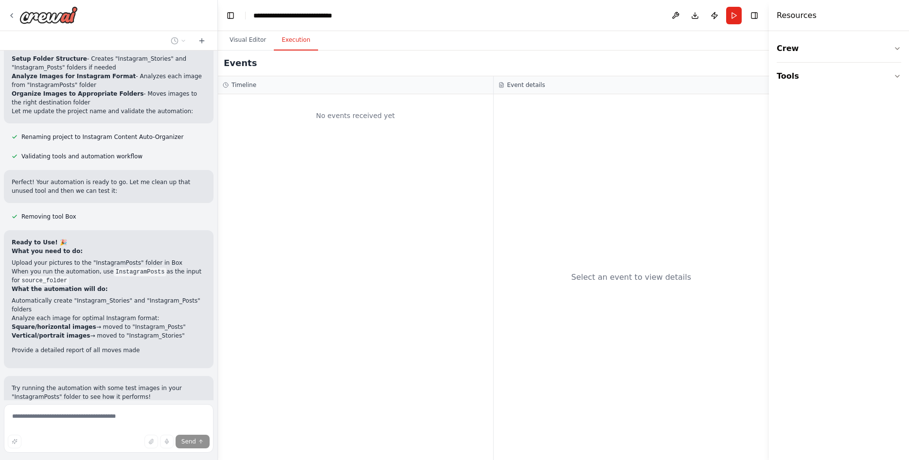
click at [694, 143] on div "Select an event to view details" at bounding box center [631, 277] width 276 height 366
click at [240, 42] on button "Visual Editor" at bounding box center [248, 40] width 52 height 20
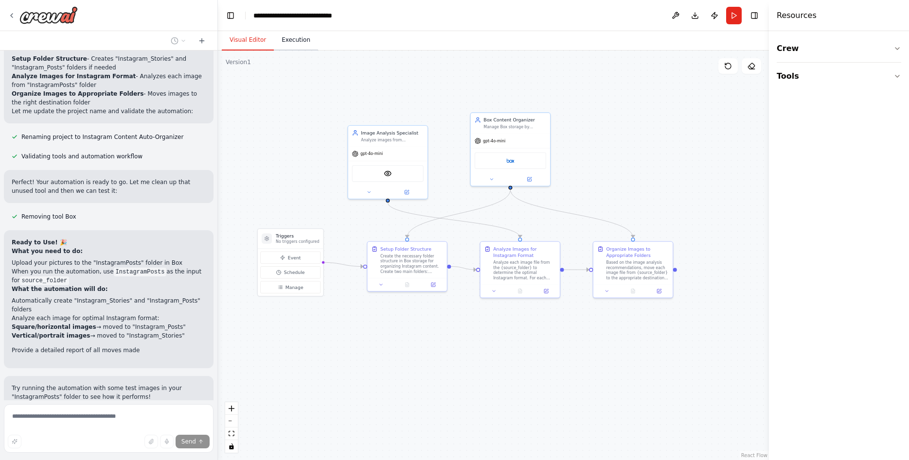
click at [279, 43] on button "Execution" at bounding box center [296, 40] width 44 height 20
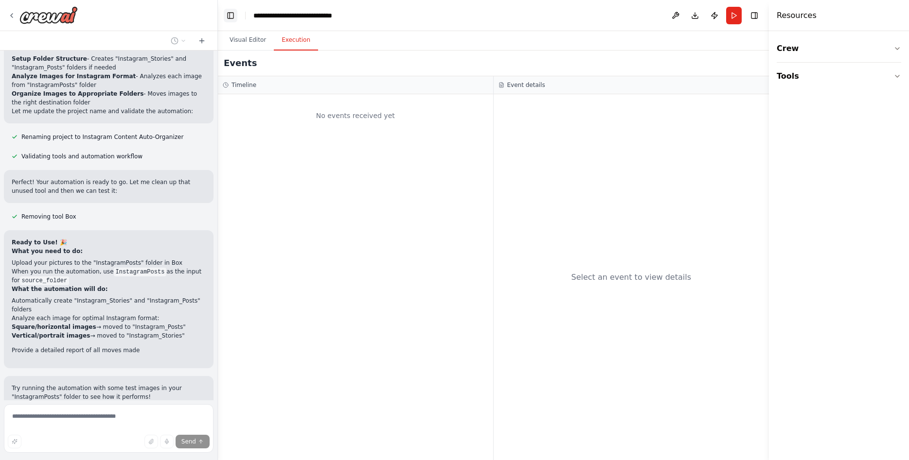
click at [229, 14] on button "Toggle Left Sidebar" at bounding box center [231, 16] width 14 height 14
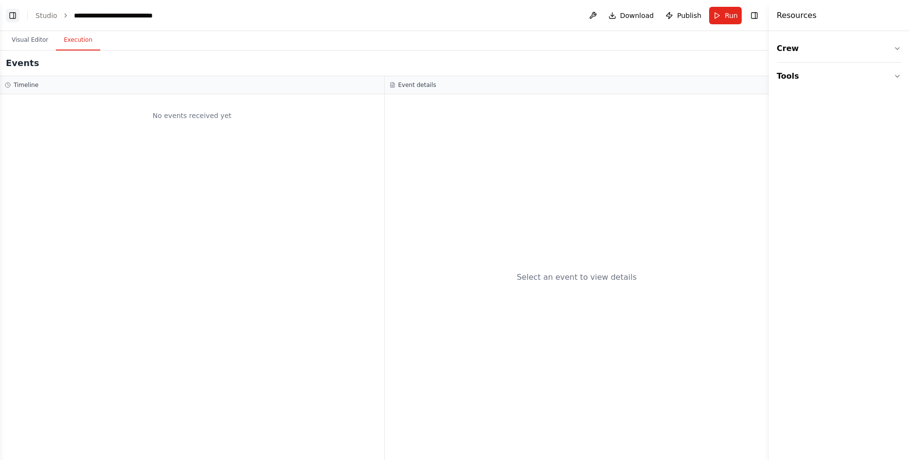
click at [12, 11] on button "Toggle Left Sidebar" at bounding box center [13, 16] width 14 height 14
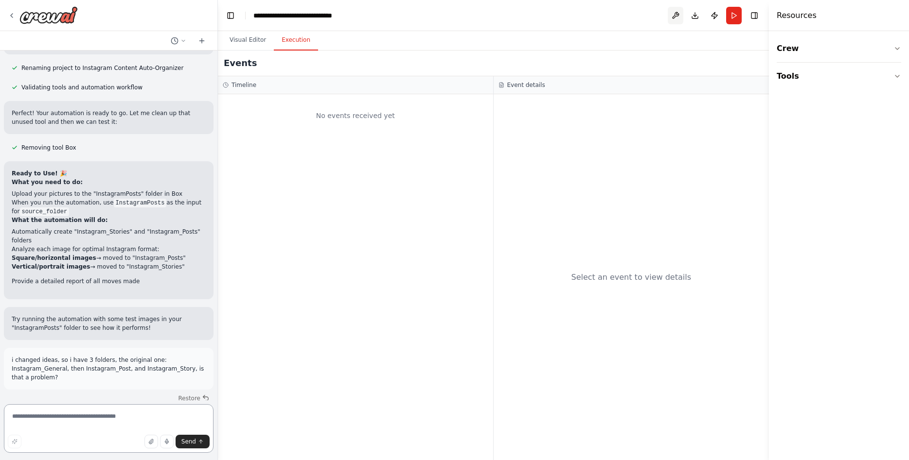
scroll to position [5570, 0]
click at [681, 11] on button at bounding box center [675, 16] width 16 height 18
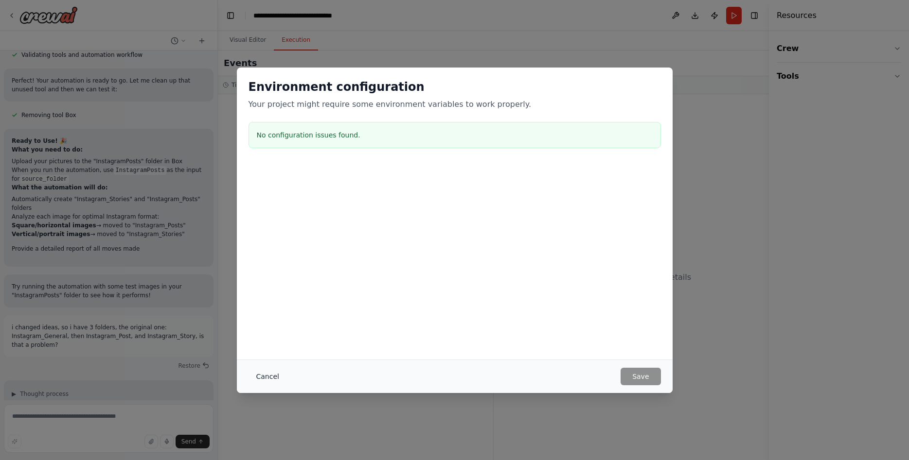
click at [266, 373] on button "Cancel" at bounding box center [267, 377] width 38 height 18
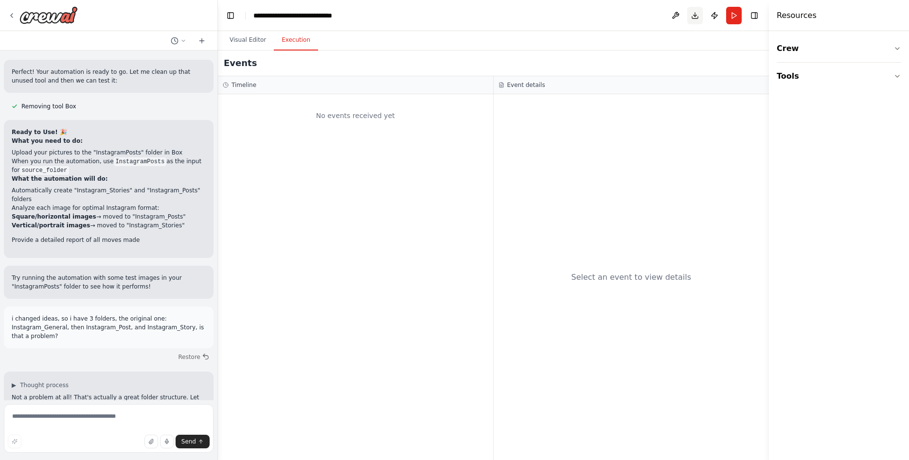
scroll to position [5611, 0]
click at [256, 39] on button "Visual Editor" at bounding box center [248, 40] width 52 height 20
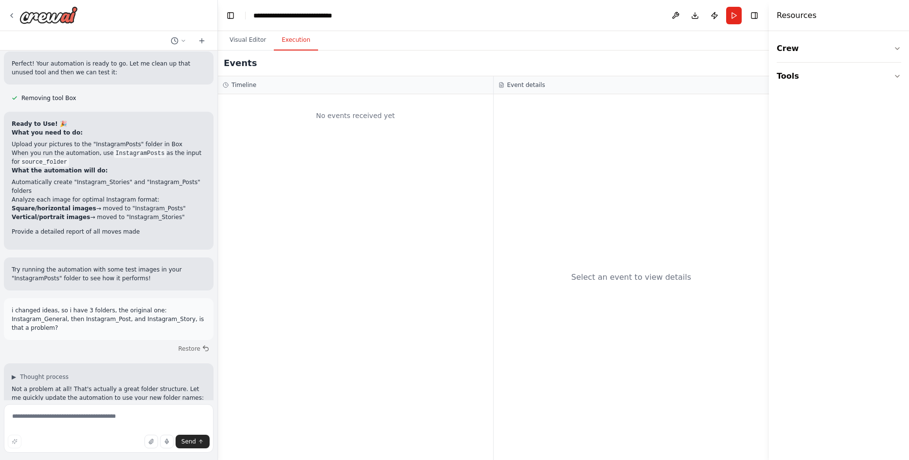
click at [284, 39] on button "Execution" at bounding box center [296, 40] width 44 height 20
click at [346, 129] on div "No events received yet" at bounding box center [355, 115] width 265 height 33
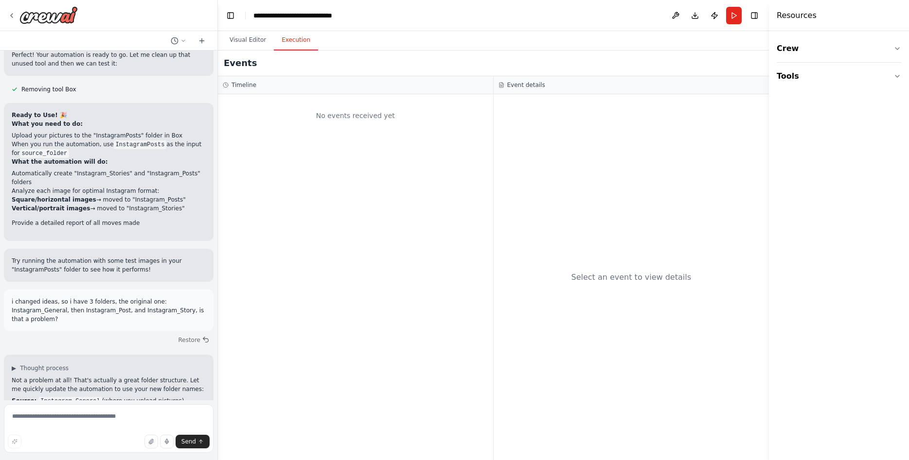
scroll to position [5628, 0]
click at [248, 40] on button "Visual Editor" at bounding box center [248, 40] width 52 height 20
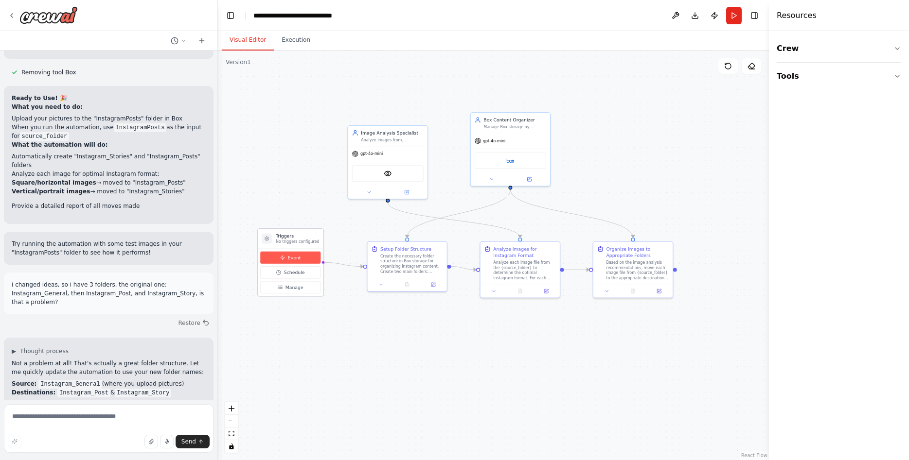
scroll to position [5646, 0]
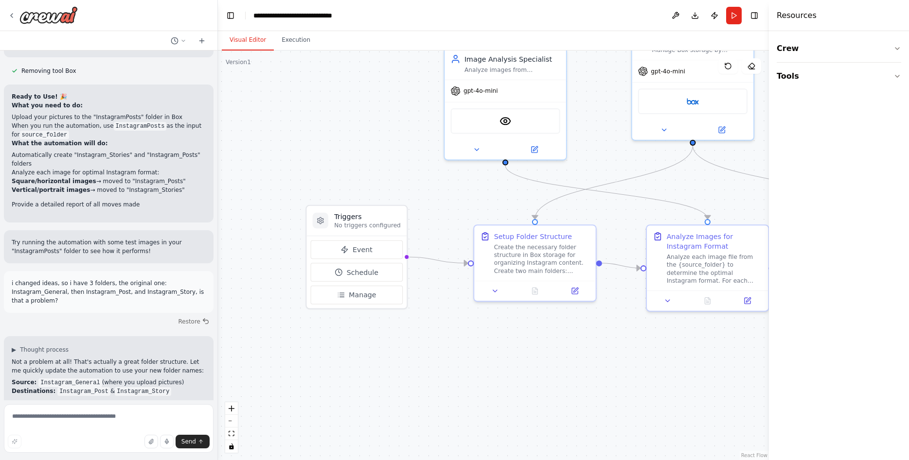
drag, startPoint x: 499, startPoint y: 326, endPoint x: 596, endPoint y: 353, distance: 101.6
click at [596, 353] on div ".deletable-edge-delete-btn { width: 20px; height: 20px; border: 0px solid #ffff…" at bounding box center [493, 256] width 551 height 410
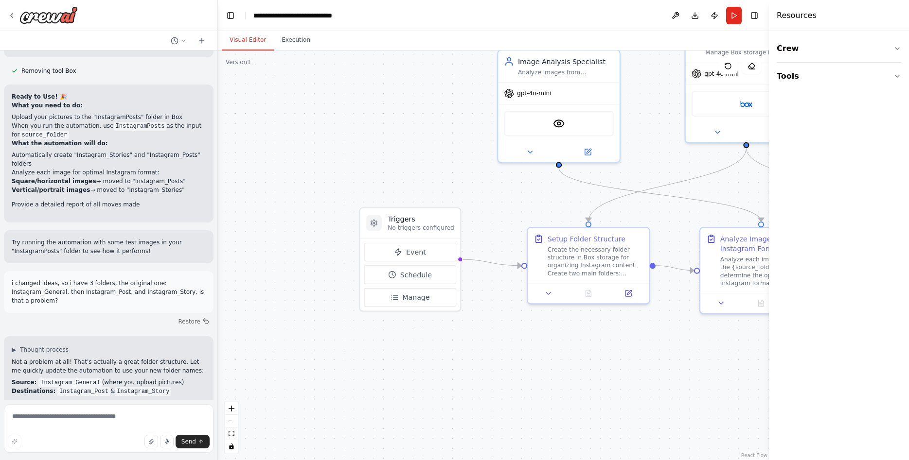
drag, startPoint x: 328, startPoint y: 353, endPoint x: 424, endPoint y: 331, distance: 99.4
click at [381, 356] on div ".deletable-edge-delete-btn { width: 20px; height: 20px; border: 0px solid #ffff…" at bounding box center [493, 256] width 551 height 410
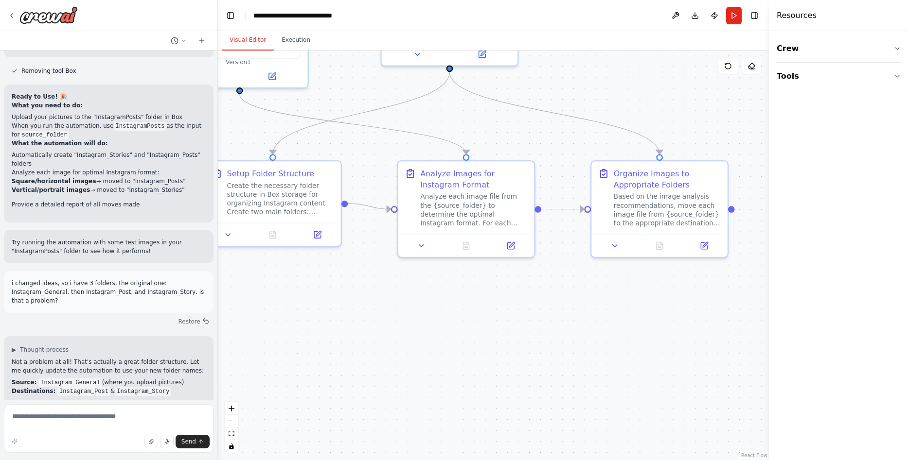
drag, startPoint x: 638, startPoint y: 389, endPoint x: 283, endPoint y: 304, distance: 364.5
click at [286, 306] on div ".deletable-edge-delete-btn { width: 20px; height: 20px; border: 0px solid #ffff…" at bounding box center [493, 256] width 551 height 410
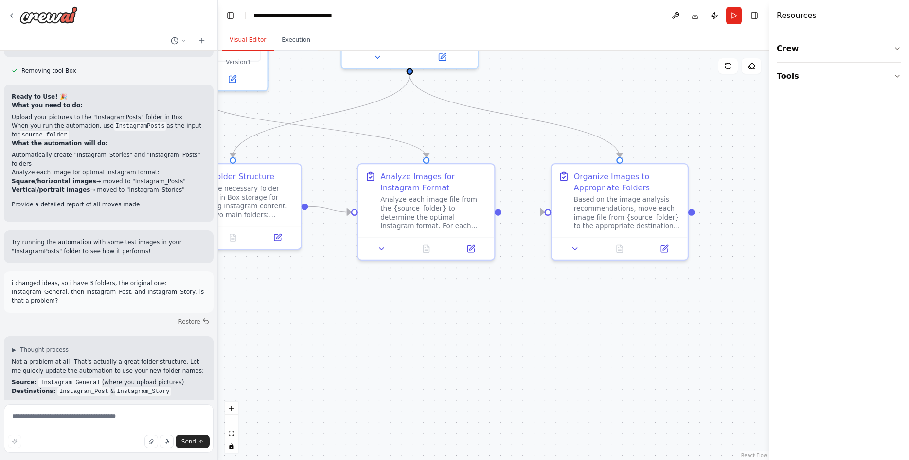
drag, startPoint x: 661, startPoint y: 369, endPoint x: 554, endPoint y: 395, distance: 109.5
click at [555, 394] on div ".deletable-edge-delete-btn { width: 20px; height: 20px; border: 0px solid #ffff…" at bounding box center [493, 256] width 551 height 410
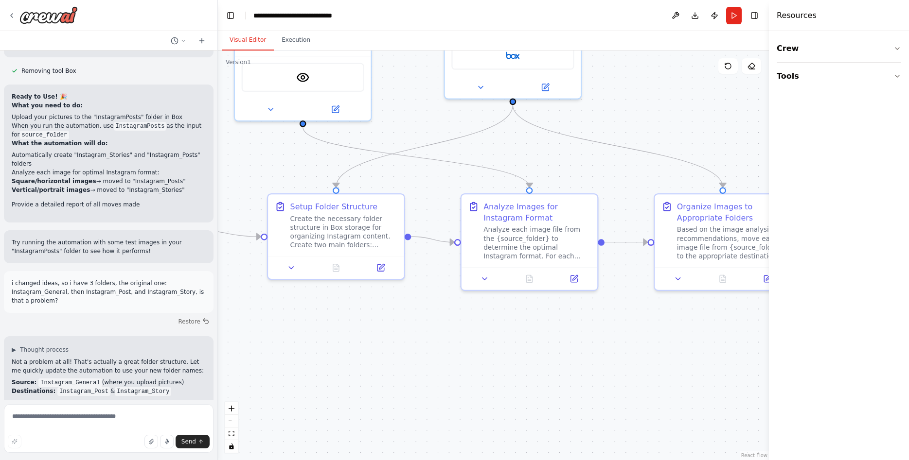
drag, startPoint x: 476, startPoint y: 351, endPoint x: 746, endPoint y: 366, distance: 270.7
click at [754, 367] on div ".deletable-edge-delete-btn { width: 20px; height: 20px; border: 0px solid #ffff…" at bounding box center [493, 256] width 551 height 410
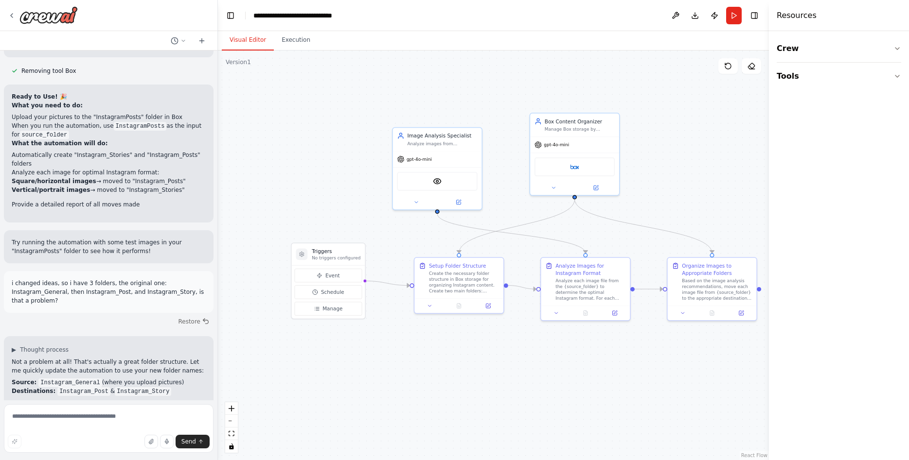
drag, startPoint x: 616, startPoint y: 342, endPoint x: 565, endPoint y: 347, distance: 51.8
click at [565, 347] on div ".deletable-edge-delete-btn { width: 20px; height: 20px; border: 0px solid #ffff…" at bounding box center [493, 256] width 551 height 410
click at [103, 424] on textarea at bounding box center [109, 428] width 210 height 49
click at [150, 422] on textarea at bounding box center [109, 428] width 210 height 49
click at [91, 428] on textarea at bounding box center [109, 428] width 210 height 49
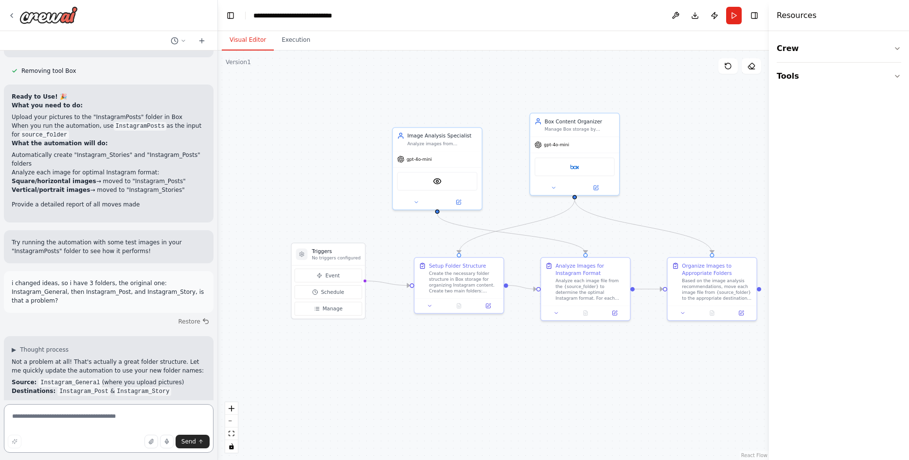
click at [100, 425] on textarea at bounding box center [109, 428] width 210 height 49
drag, startPoint x: 144, startPoint y: 370, endPoint x: 90, endPoint y: 370, distance: 54.4
click at [119, 424] on textarea at bounding box center [109, 428] width 210 height 49
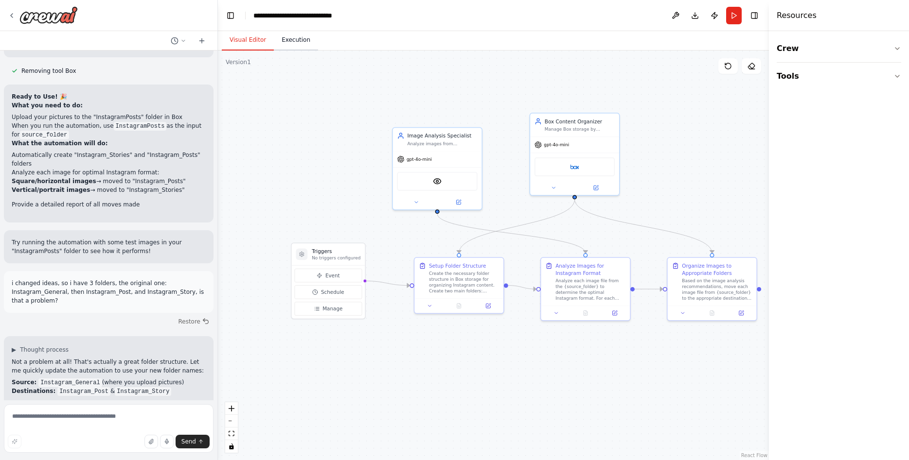
click at [292, 41] on button "Execution" at bounding box center [296, 40] width 44 height 20
click at [234, 33] on button "Visual Editor" at bounding box center [248, 40] width 52 height 20
click at [735, 64] on button at bounding box center [727, 66] width 19 height 16
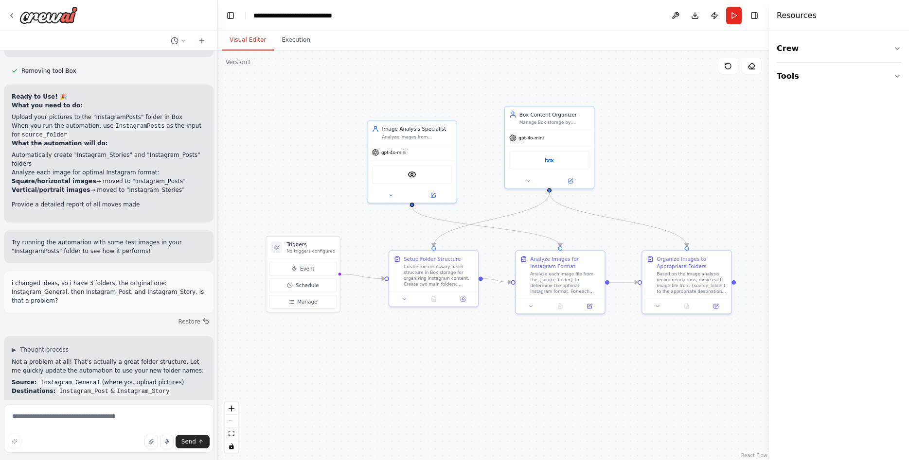
drag, startPoint x: 693, startPoint y: 188, endPoint x: 610, endPoint y: 212, distance: 87.2
click at [662, 180] on div ".deletable-edge-delete-btn { width: 20px; height: 20px; border: 0px solid #ffff…" at bounding box center [493, 256] width 551 height 410
click at [546, 274] on div "Analyze each image file from the {source_folder} to determine the optimal Insta…" at bounding box center [559, 280] width 70 height 23
click at [552, 271] on div "Analyze each image file from the {source_folder} to determine the optimal Insta…" at bounding box center [559, 280] width 70 height 23
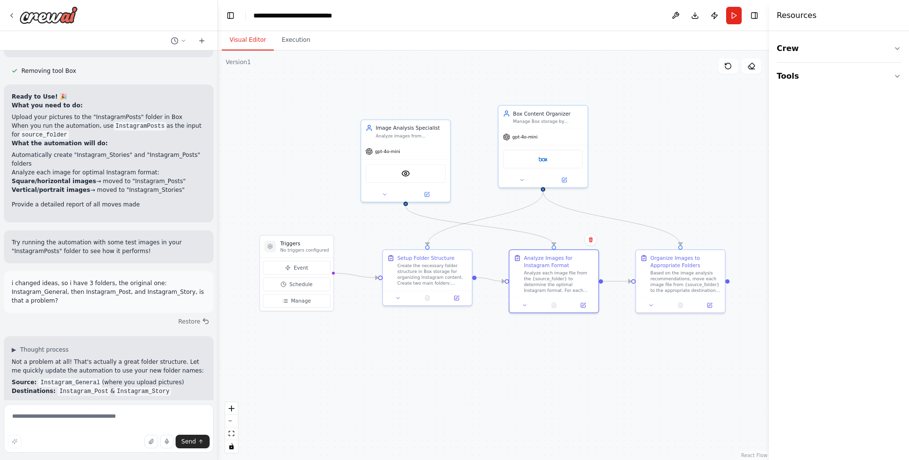
click at [506, 350] on div ".deletable-edge-delete-btn { width: 20px; height: 20px; border: 0px solid #ffff…" at bounding box center [493, 256] width 551 height 410
click at [430, 280] on div "Create the necessary folder structure in Box storage for organizing Instagram c…" at bounding box center [432, 273] width 70 height 23
click at [448, 328] on div ".deletable-edge-delete-btn { width: 20px; height: 20px; border: 0px solid #ffff…" at bounding box center [493, 256] width 551 height 410
click at [734, 9] on button "Run" at bounding box center [734, 16] width 16 height 18
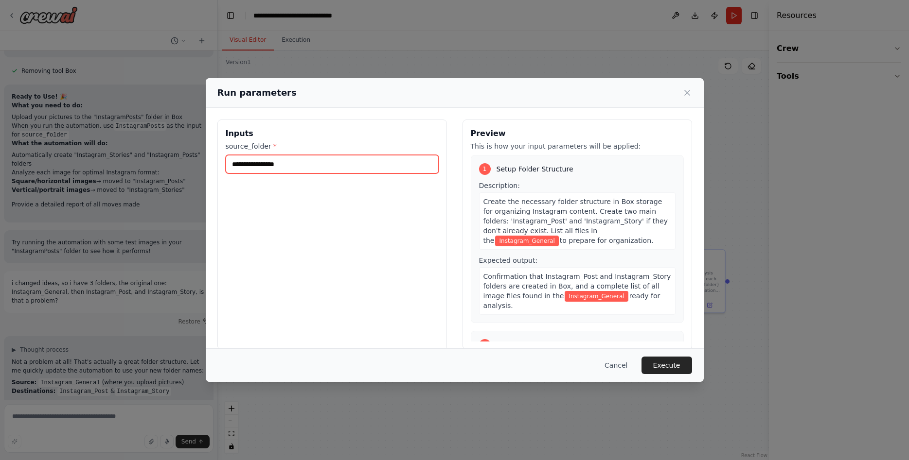
drag, startPoint x: 300, startPoint y: 171, endPoint x: 74, endPoint y: 159, distance: 226.8
click at [226, 159] on input "**********" at bounding box center [332, 164] width 213 height 18
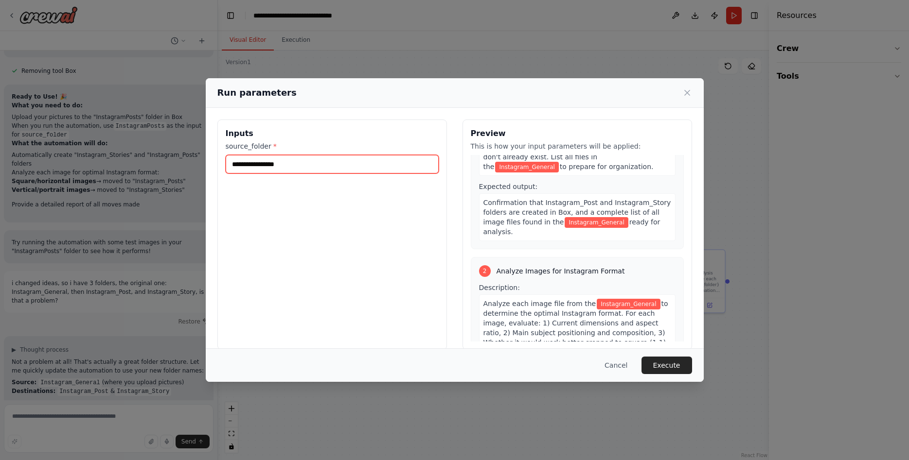
scroll to position [0, 0]
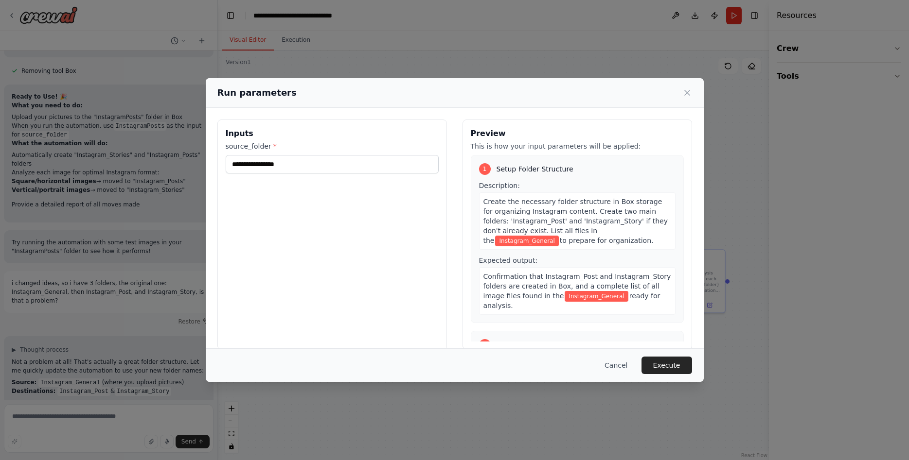
click at [581, 211] on span "Create the necessary folder structure in Box storage for organizing Instagram c…" at bounding box center [575, 221] width 184 height 47
drag, startPoint x: 578, startPoint y: 211, endPoint x: 650, endPoint y: 212, distance: 72.0
click at [649, 212] on div "Create the necessary folder structure in Box storage for organizing Instagram c…" at bounding box center [577, 221] width 196 height 57
click at [651, 212] on div "Create the necessary folder structure in Box storage for organizing Instagram c…" at bounding box center [577, 221] width 196 height 57
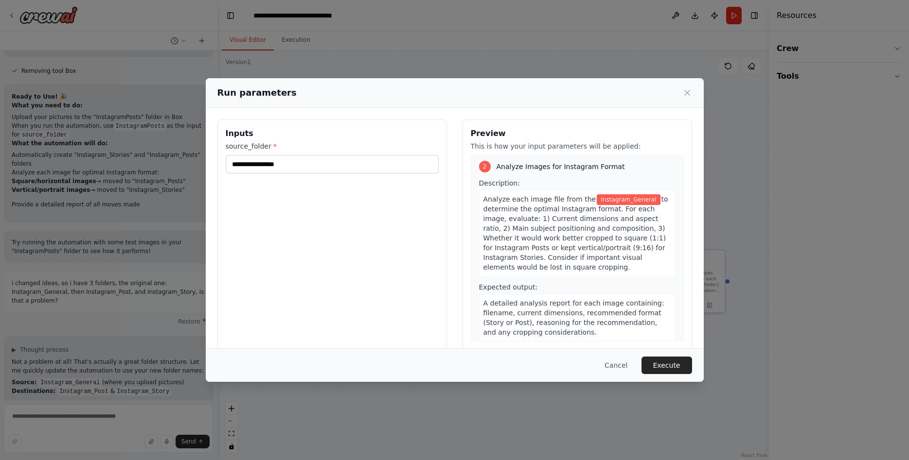
scroll to position [245, 0]
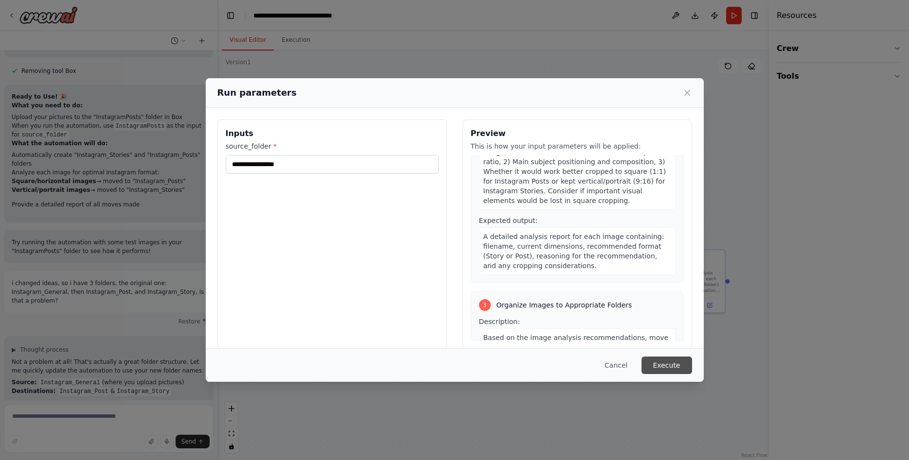
click at [663, 364] on button "Execute" at bounding box center [666, 366] width 51 height 18
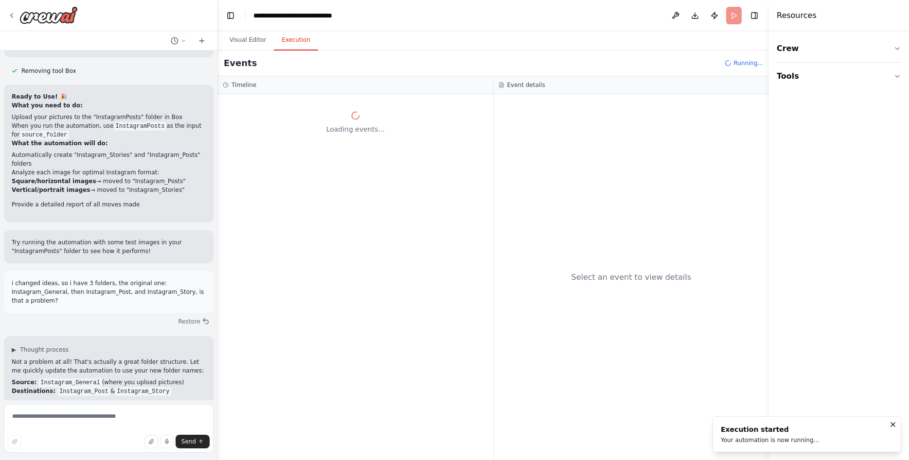
click at [613, 275] on div "Select an event to view details" at bounding box center [631, 278] width 120 height 12
click at [594, 269] on div "Select an event to view details" at bounding box center [631, 277] width 276 height 366
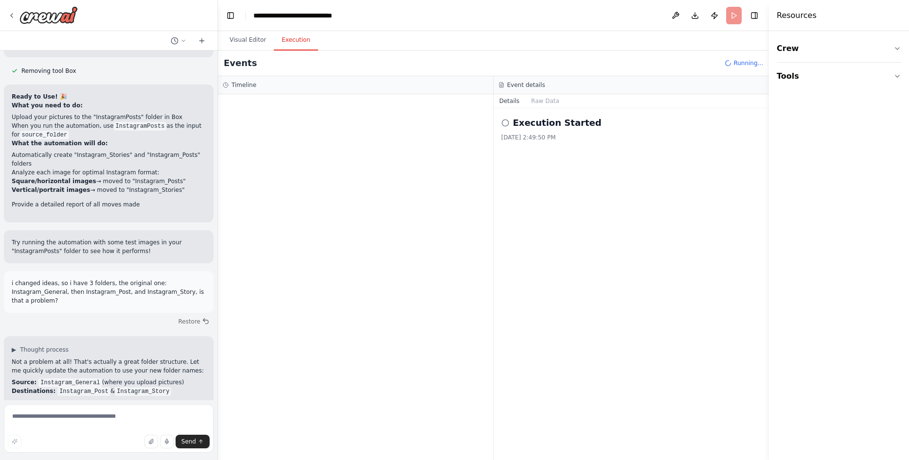
click at [502, 122] on icon at bounding box center [505, 123] width 8 height 8
click at [505, 122] on icon at bounding box center [505, 123] width 8 height 8
click at [528, 123] on h2 "Execution Started" at bounding box center [557, 123] width 88 height 14
drag, startPoint x: 609, startPoint y: 122, endPoint x: 420, endPoint y: 112, distance: 188.9
click at [493, 112] on div "Execution Started 10/7/2025, 2:49:50 PM" at bounding box center [631, 284] width 276 height 352
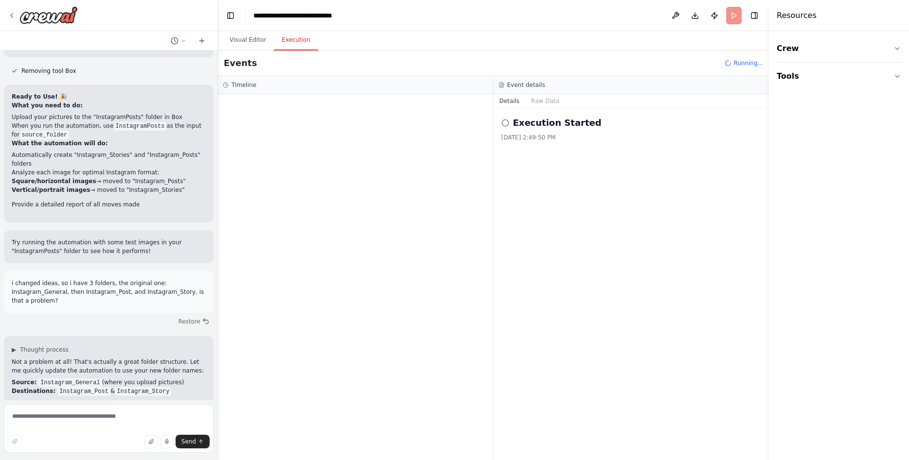
click at [631, 158] on div "Execution Started 10/7/2025, 2:49:50 PM" at bounding box center [631, 284] width 276 height 352
click at [504, 121] on icon at bounding box center [505, 123] width 8 height 8
click at [509, 100] on button "Details" at bounding box center [509, 101] width 32 height 14
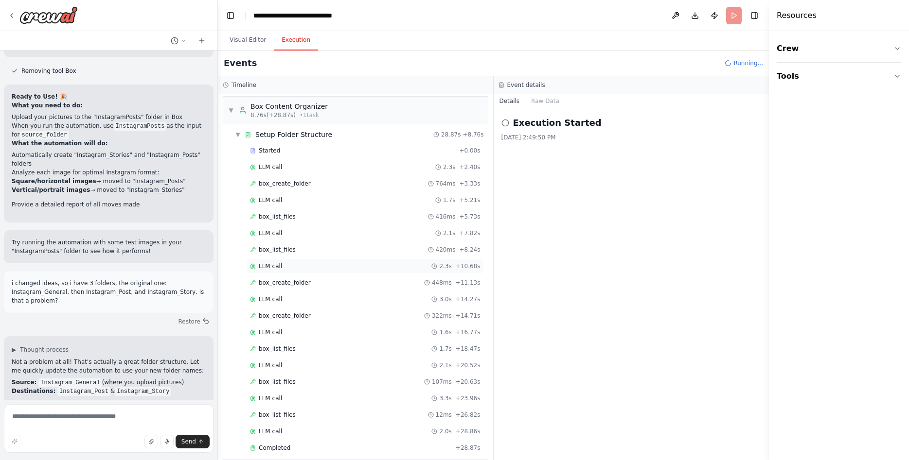
scroll to position [0, 0]
click at [232, 114] on span "▼" at bounding box center [231, 113] width 6 height 8
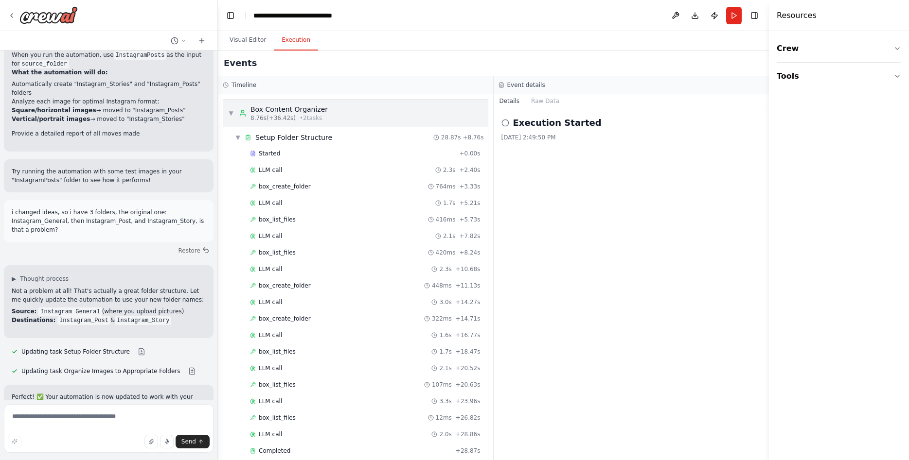
click at [231, 111] on span "▼" at bounding box center [231, 113] width 6 height 8
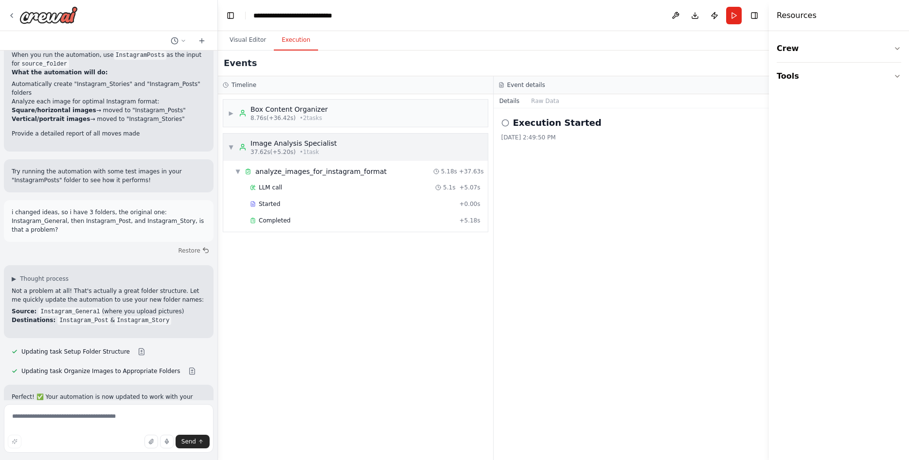
click at [230, 144] on span "▼" at bounding box center [231, 147] width 6 height 8
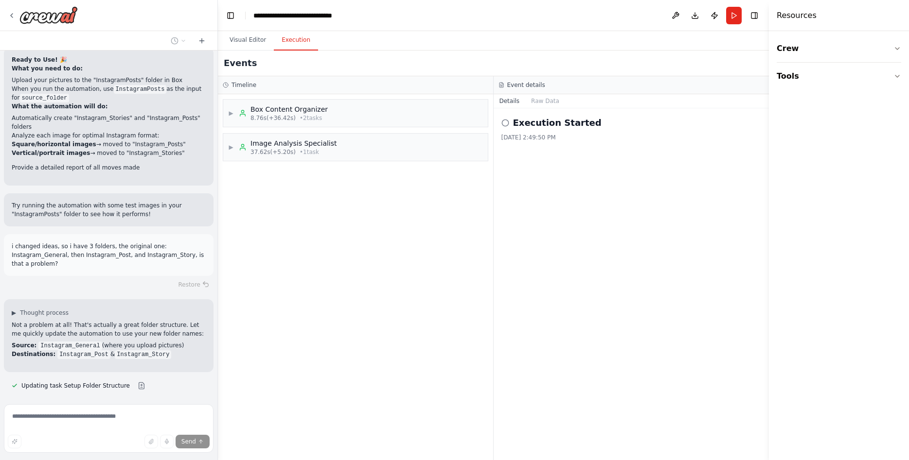
scroll to position [5684, 0]
click at [249, 39] on button "Visual Editor" at bounding box center [248, 40] width 52 height 20
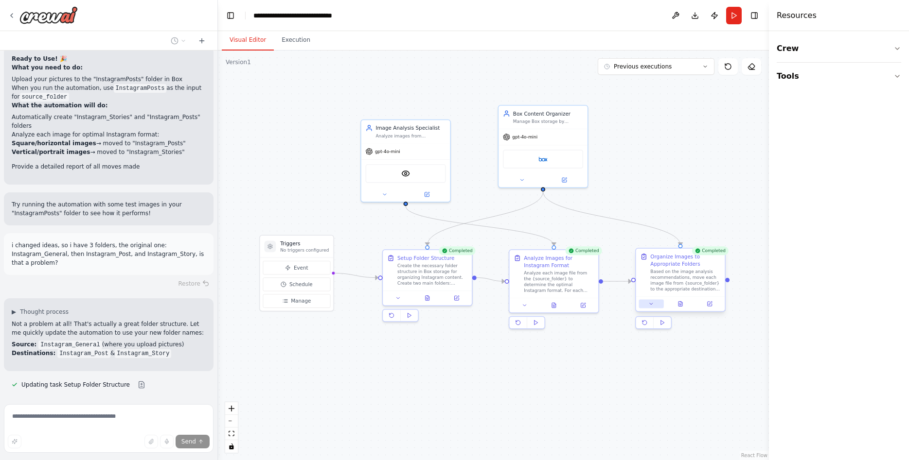
click at [651, 305] on icon at bounding box center [650, 303] width 3 height 1
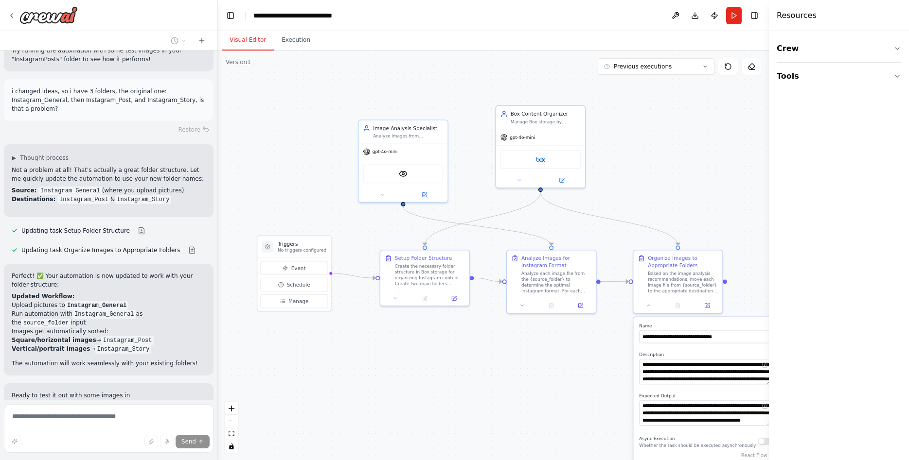
scroll to position [5838, 0]
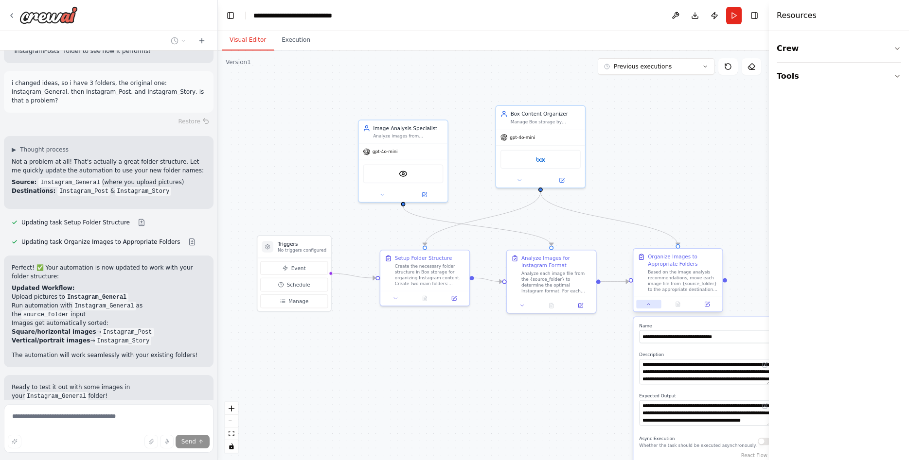
click at [647, 308] on button at bounding box center [648, 304] width 25 height 9
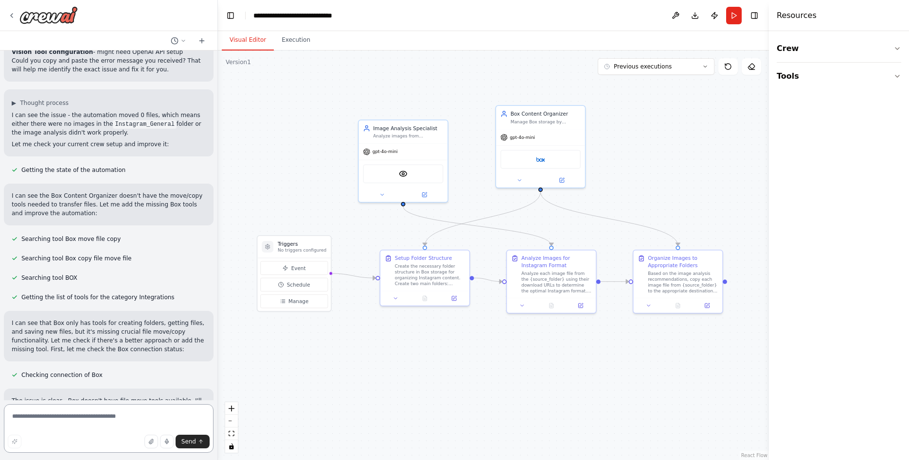
scroll to position [6360, 0]
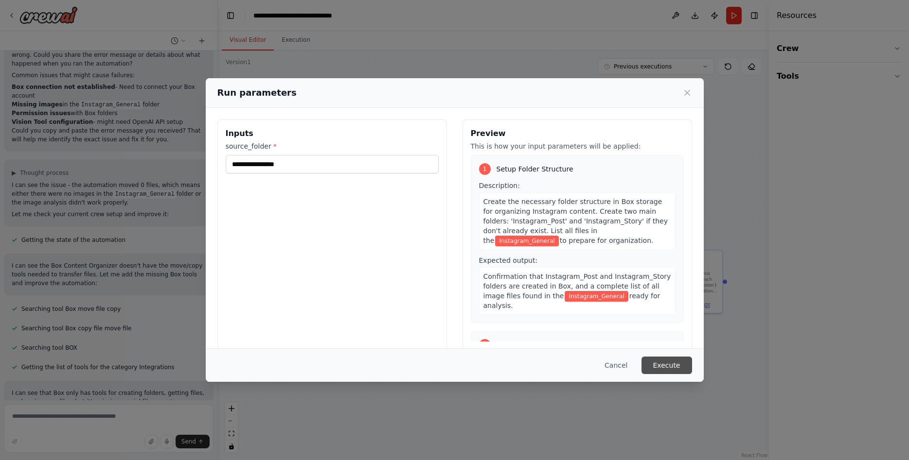
click at [682, 370] on button "Execute" at bounding box center [666, 366] width 51 height 18
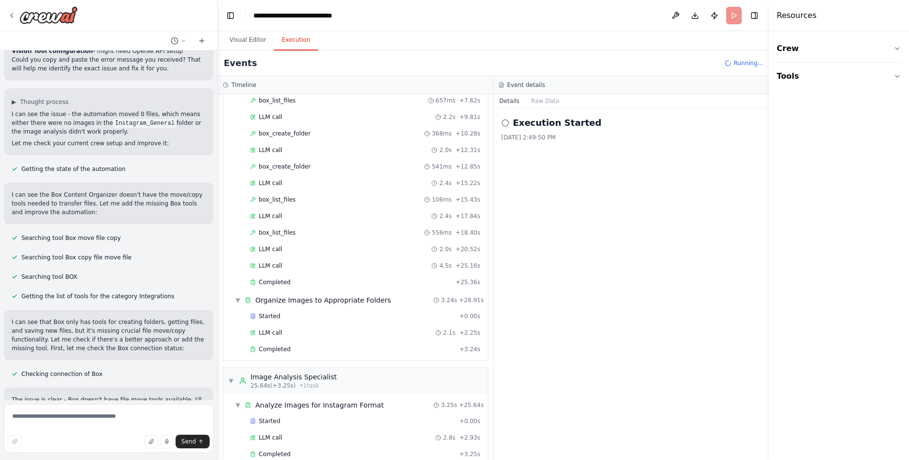
scroll to position [169, 0]
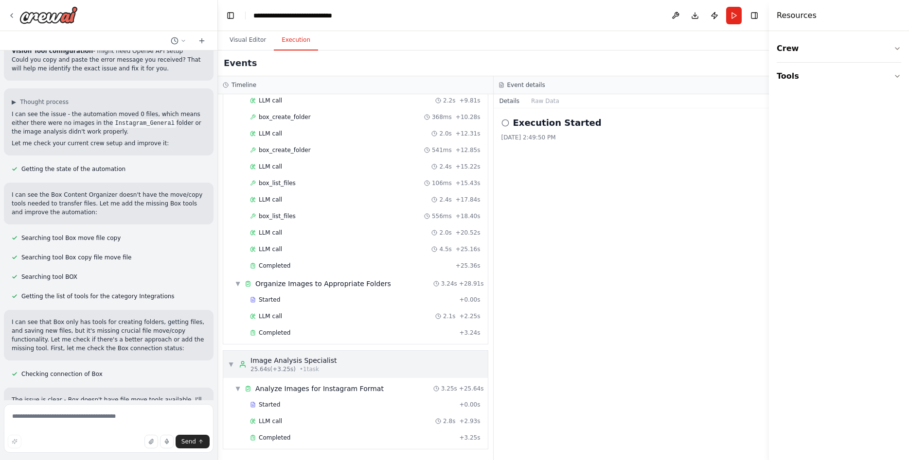
click at [229, 361] on span "▼" at bounding box center [231, 365] width 6 height 8
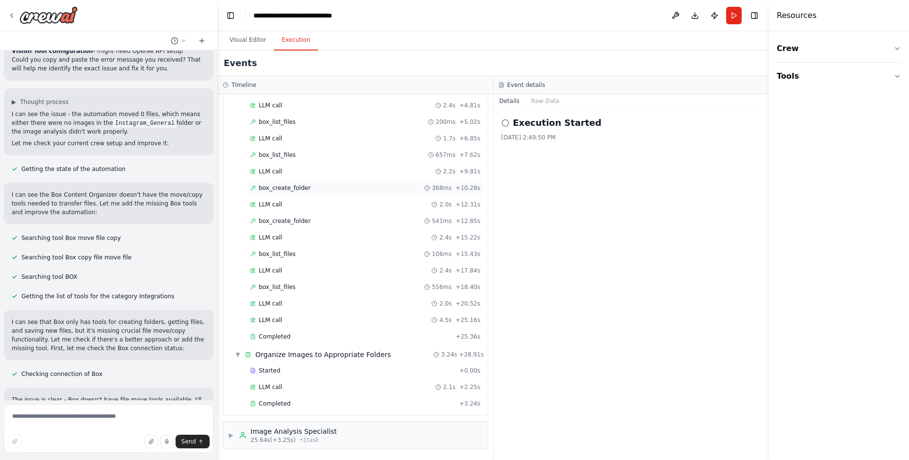
scroll to position [0, 0]
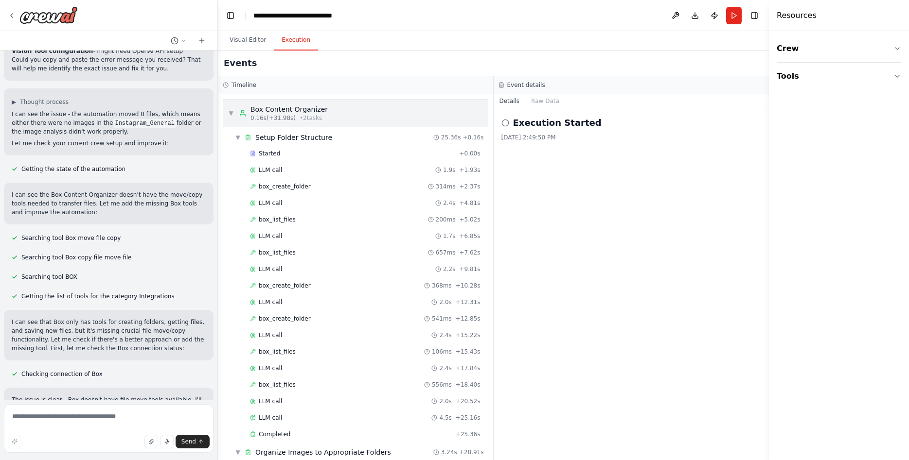
click at [233, 112] on span "▼" at bounding box center [231, 113] width 6 height 8
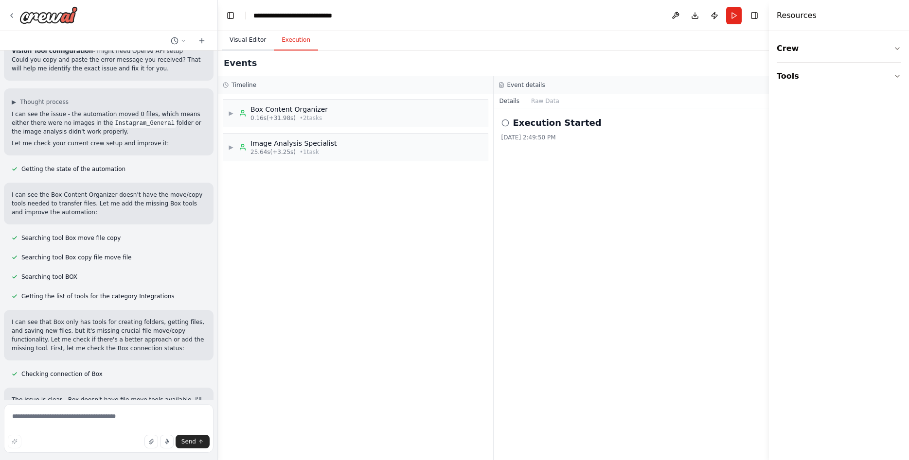
click at [251, 37] on button "Visual Editor" at bounding box center [248, 40] width 52 height 20
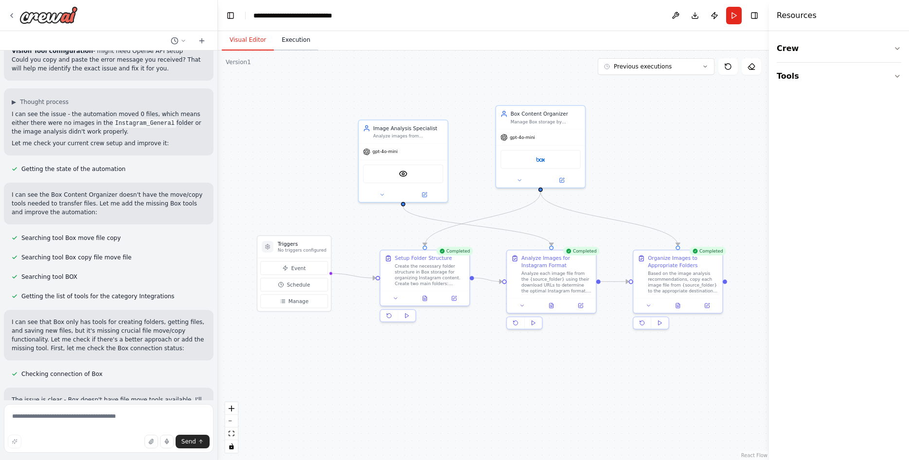
click at [291, 39] on button "Execution" at bounding box center [296, 40] width 44 height 20
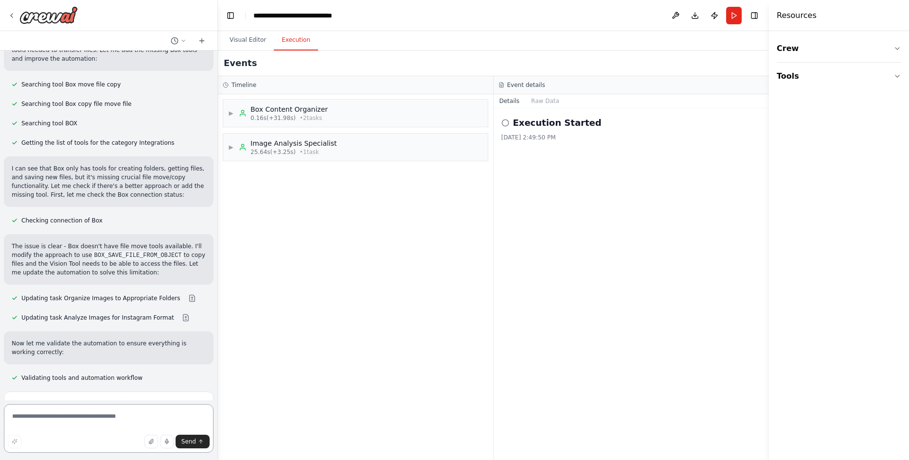
scroll to position [6515, 0]
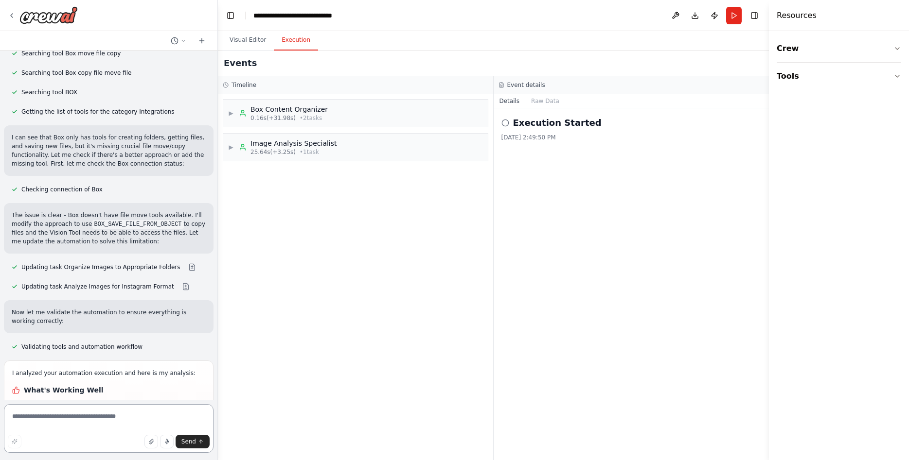
click at [94, 425] on textarea at bounding box center [109, 428] width 210 height 49
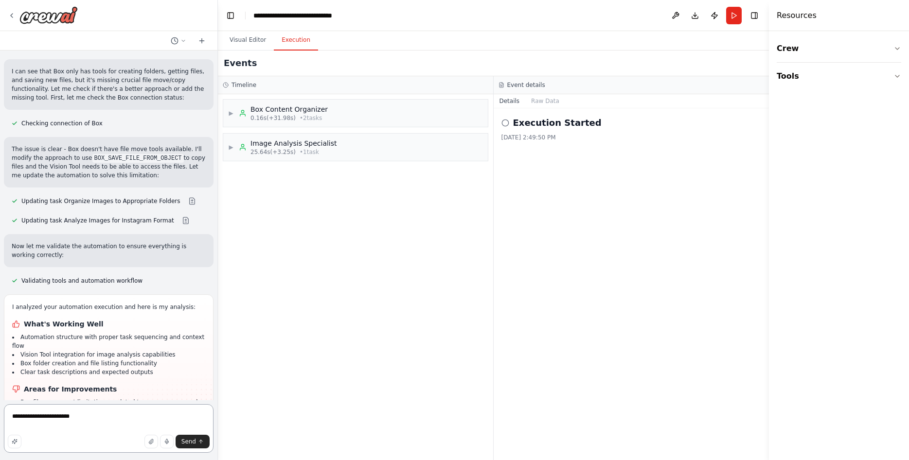
scroll to position [6612, 0]
paste textarea "**********"
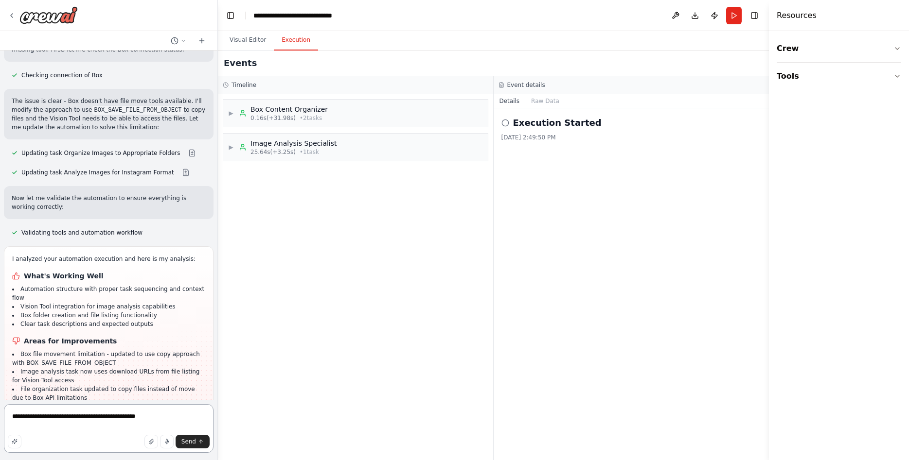
scroll to position [6660, 0]
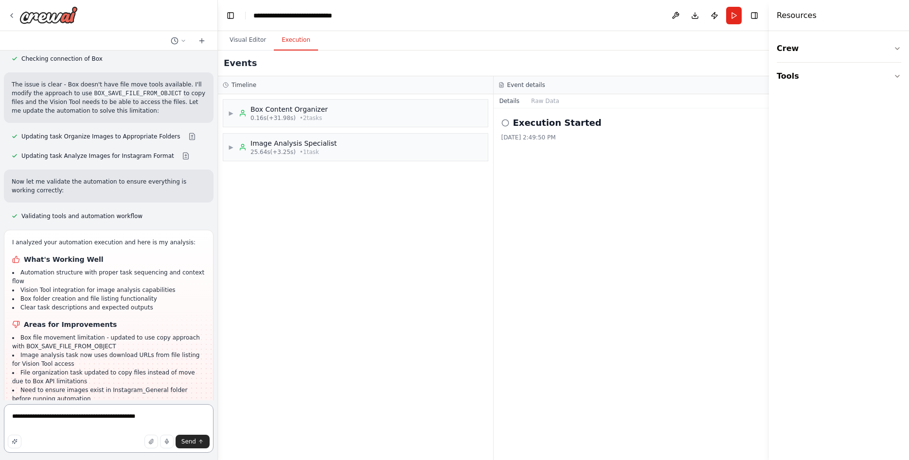
click at [158, 417] on textarea "**********" at bounding box center [109, 428] width 210 height 49
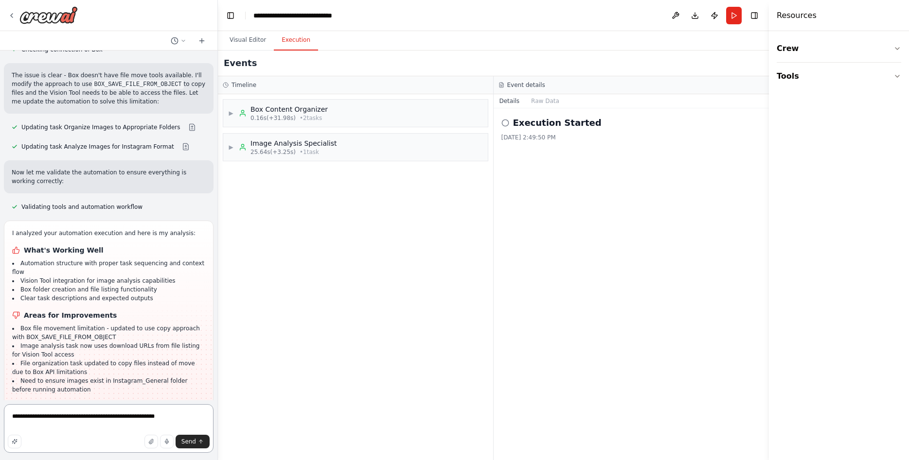
scroll to position [6686, 0]
paste textarea "**********"
type textarea "**********"
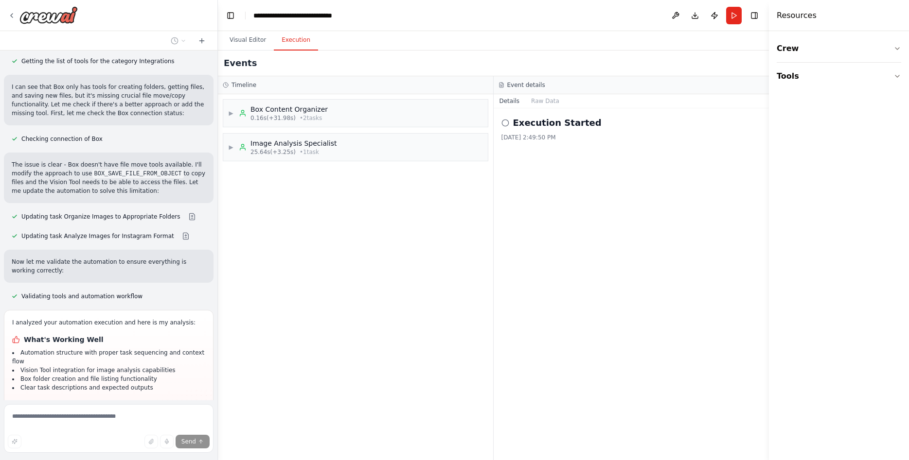
scroll to position [6718, 0]
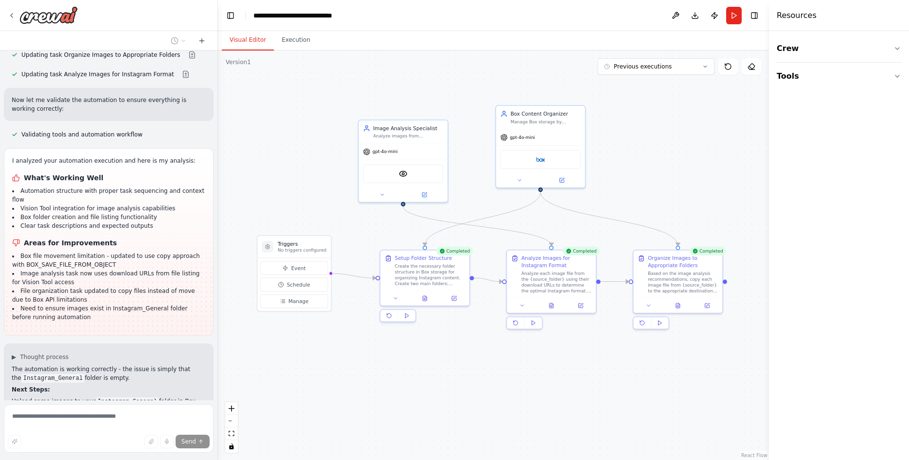
click at [237, 37] on button "Visual Editor" at bounding box center [248, 40] width 52 height 20
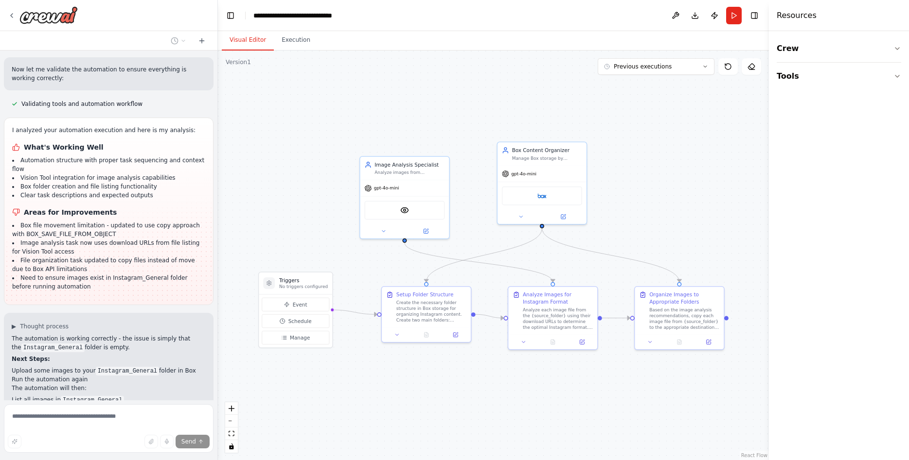
scroll to position [6792, 0]
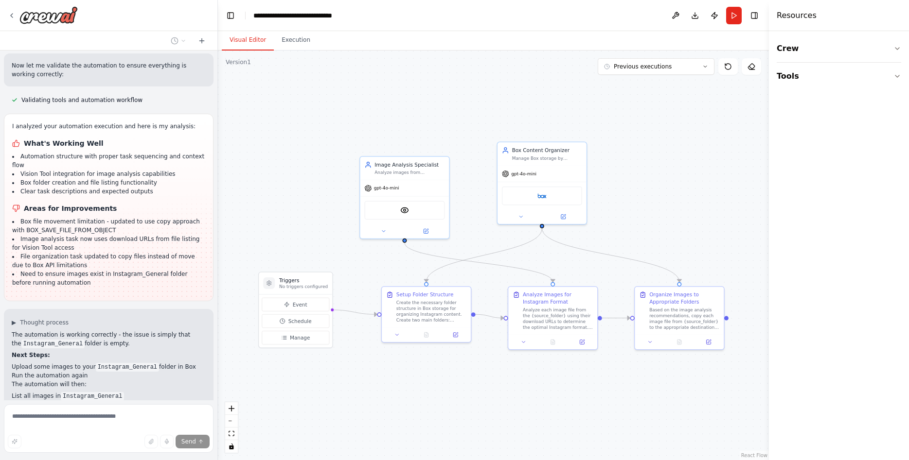
drag, startPoint x: 675, startPoint y: 139, endPoint x: 675, endPoint y: 173, distance: 34.0
click at [675, 173] on div ".deletable-edge-delete-btn { width: 20px; height: 20px; border: 0px solid #ffff…" at bounding box center [493, 256] width 551 height 410
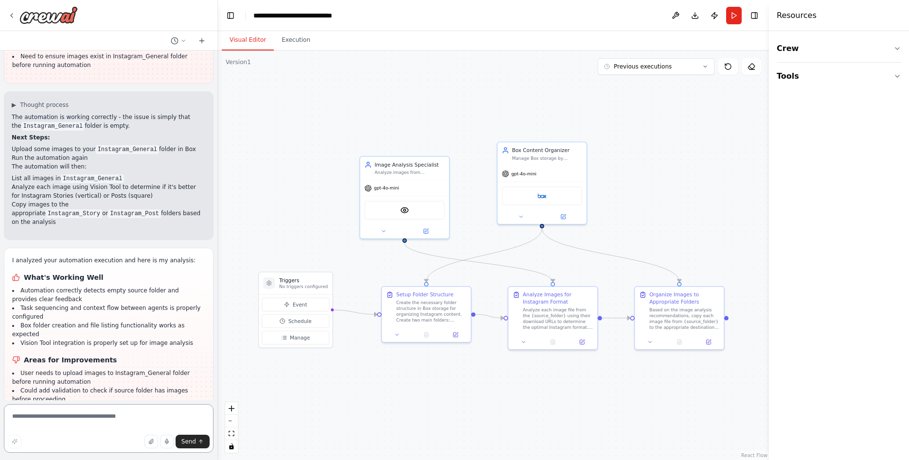
scroll to position [7011, 0]
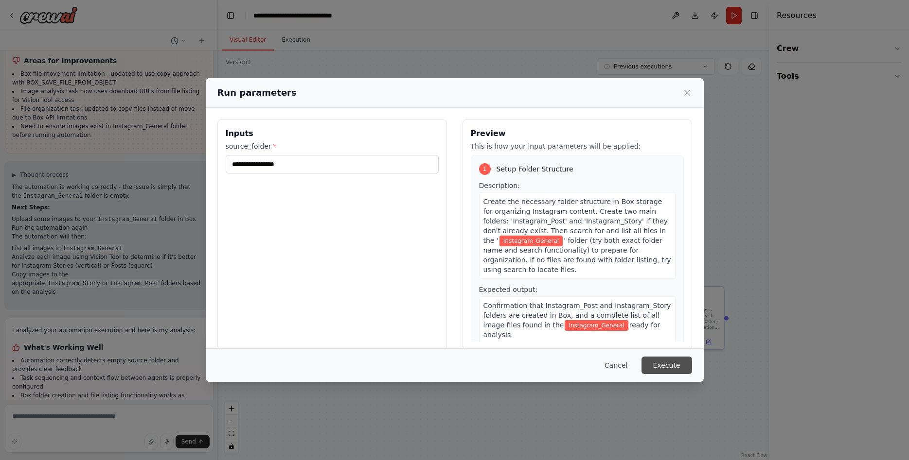
click at [678, 365] on button "Execute" at bounding box center [666, 366] width 51 height 18
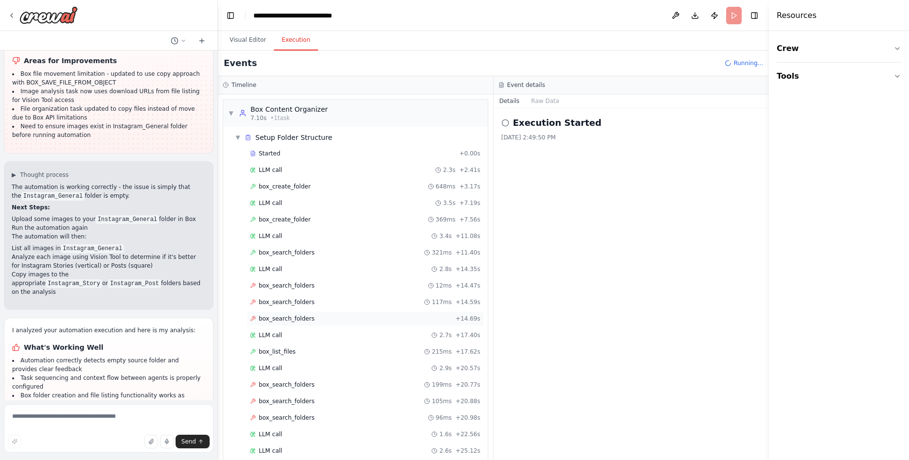
click at [291, 317] on span "box_search_folders" at bounding box center [287, 319] width 56 height 8
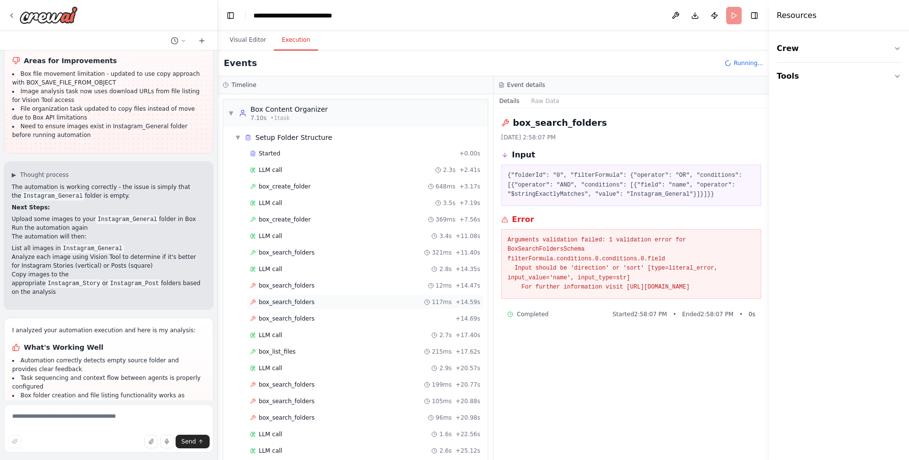
click at [294, 307] on div "box_search_folders 117ms + 14.59s" at bounding box center [364, 302] width 237 height 15
click at [299, 296] on div "box_search_folders 117ms + 14.59s" at bounding box center [364, 302] width 237 height 15
click at [301, 287] on span "box_search_folders" at bounding box center [287, 286] width 56 height 8
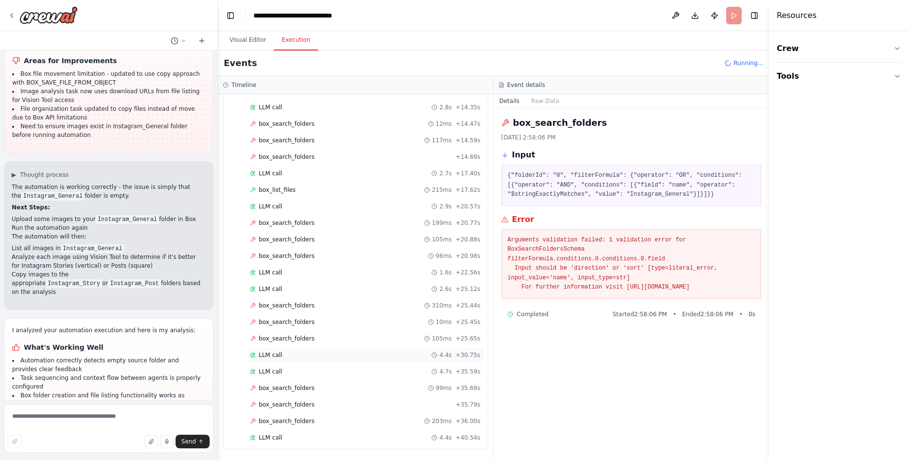
scroll to position [39, 0]
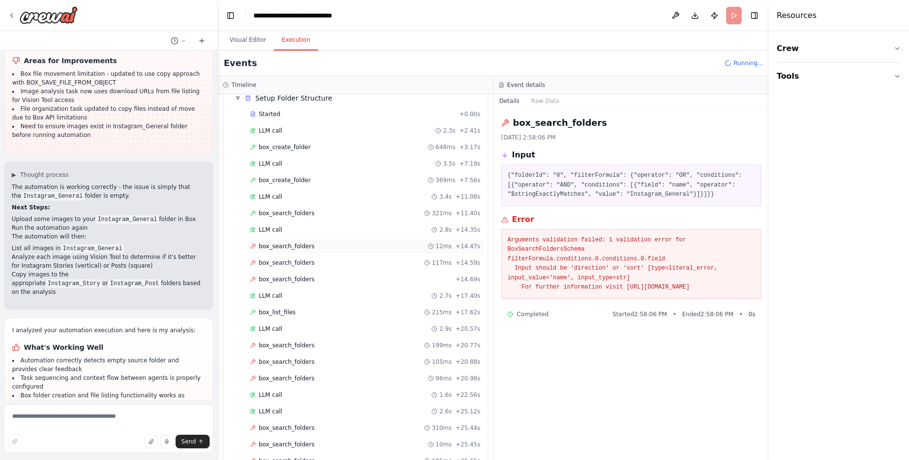
click at [282, 244] on span "box_search_folders" at bounding box center [287, 247] width 56 height 8
drag, startPoint x: 560, startPoint y: 293, endPoint x: 499, endPoint y: 235, distance: 84.6
click at [499, 235] on div "box_search_folders 10/7/2025, 2:58:06 PM Input {"folderId": "0", "filterFormula…" at bounding box center [631, 284] width 276 height 352
copy pre "Arguments validation failed: 1 validation error for BoxSearchFoldersSchema filt…"
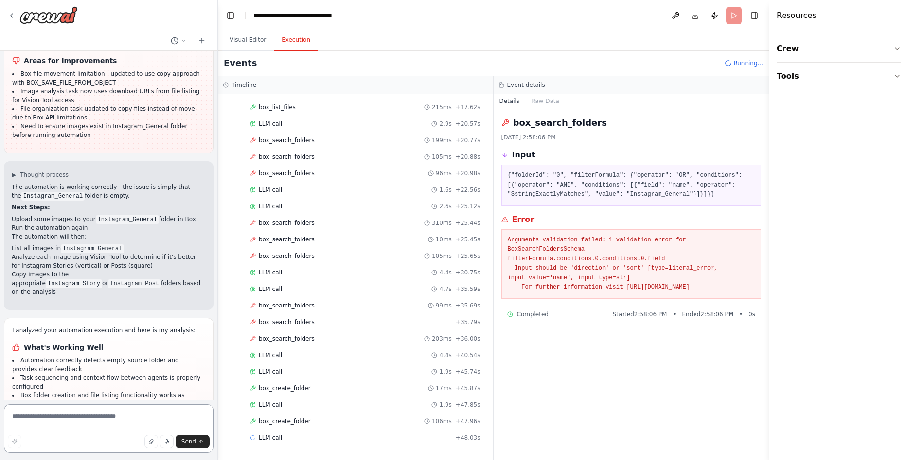
click at [55, 425] on textarea at bounding box center [109, 428] width 210 height 49
paste textarea "**********"
type textarea "**********"
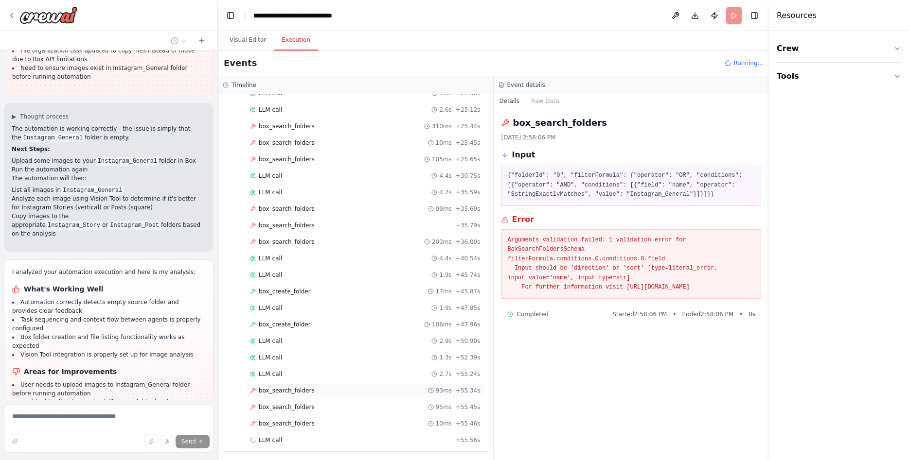
scroll to position [344, 0]
click at [287, 323] on span "box_create_folder" at bounding box center [285, 322] width 52 height 8
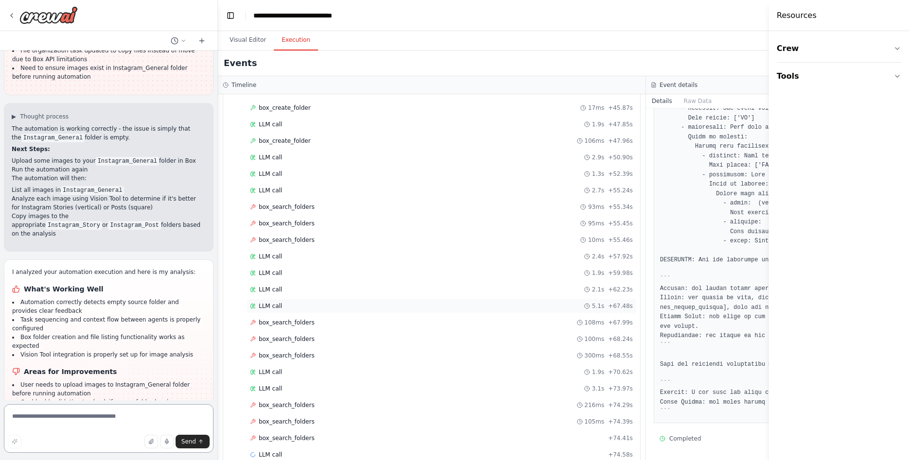
scroll to position [526, 0]
click at [297, 320] on span "box_search_folders" at bounding box center [287, 322] width 56 height 8
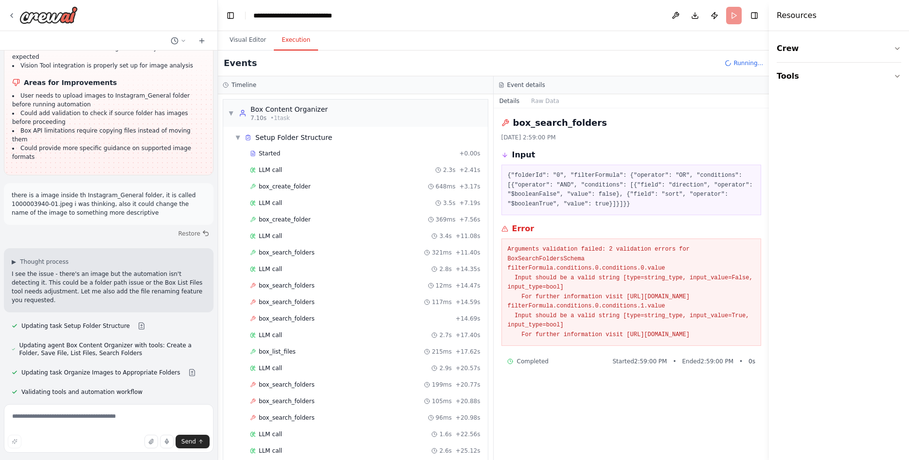
scroll to position [7288, 0]
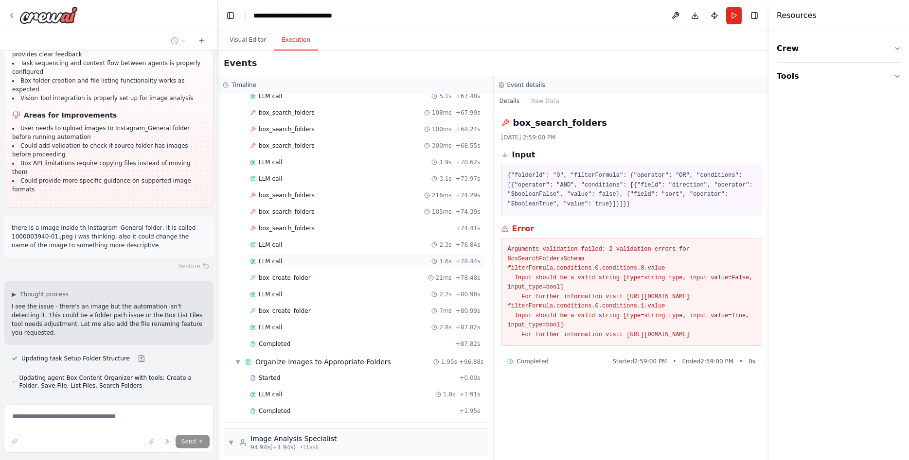
scroll to position [813, 0]
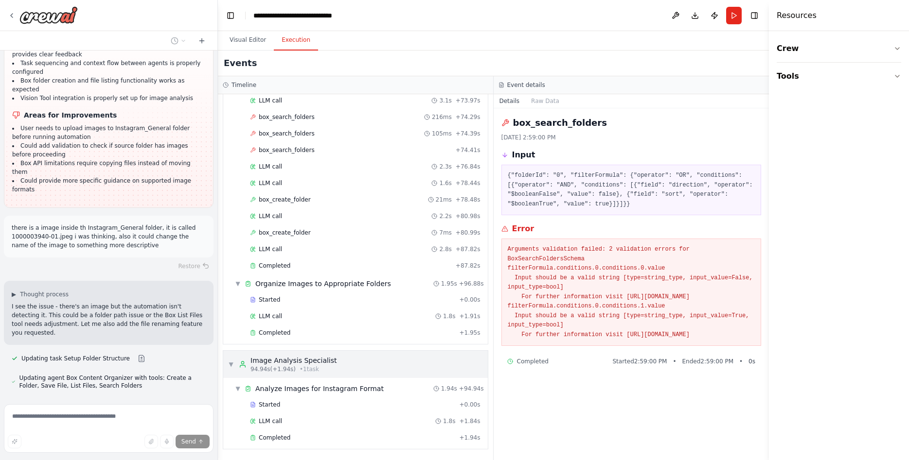
click at [230, 365] on span "▼" at bounding box center [231, 365] width 6 height 8
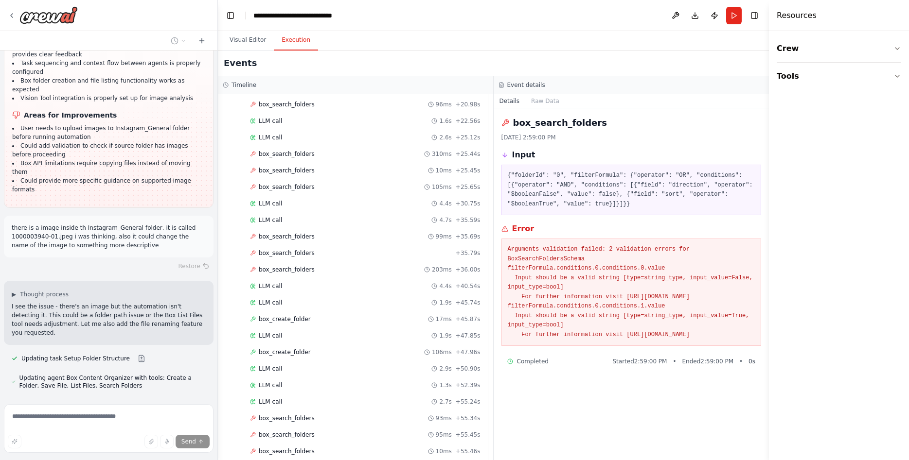
scroll to position [0, 0]
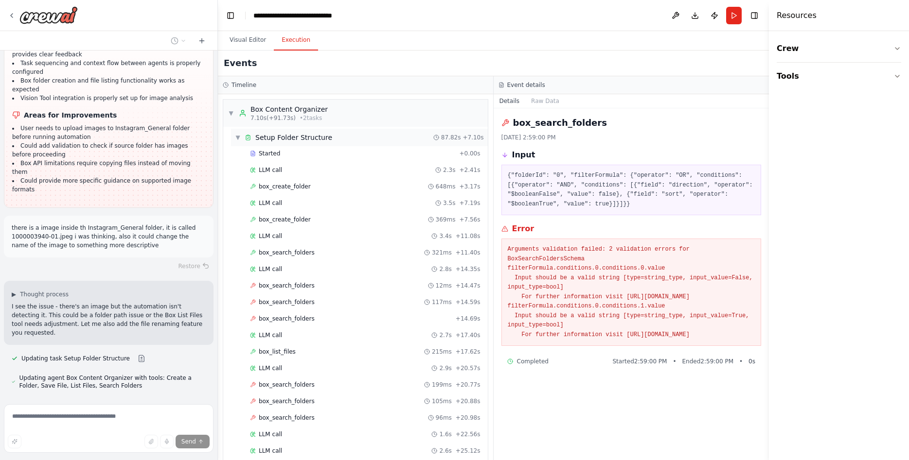
click at [239, 137] on span "▼" at bounding box center [238, 138] width 6 height 8
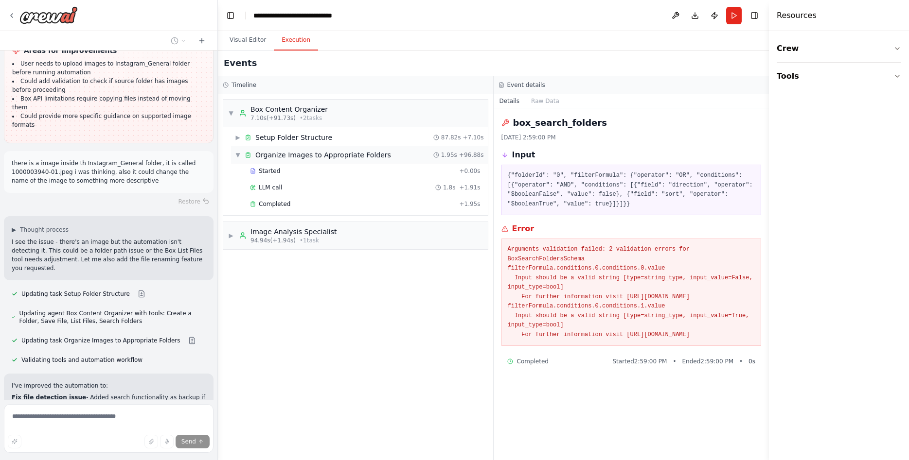
click at [237, 156] on span "▼" at bounding box center [238, 155] width 6 height 8
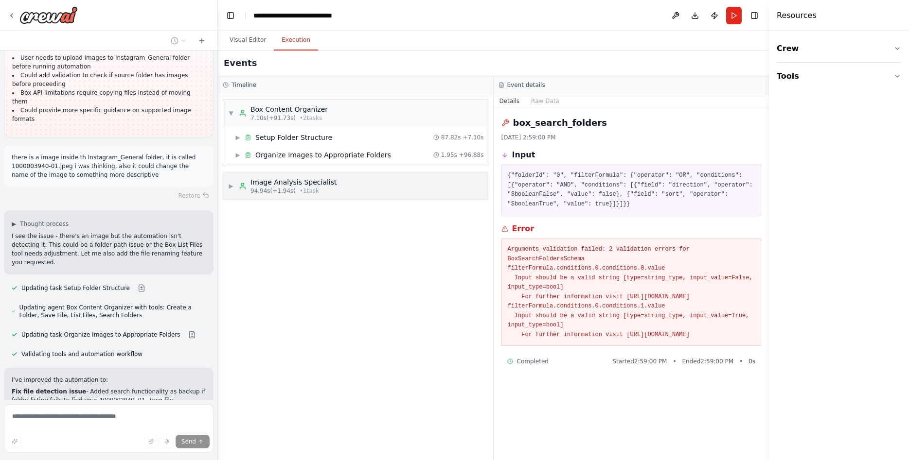
scroll to position [7329, 0]
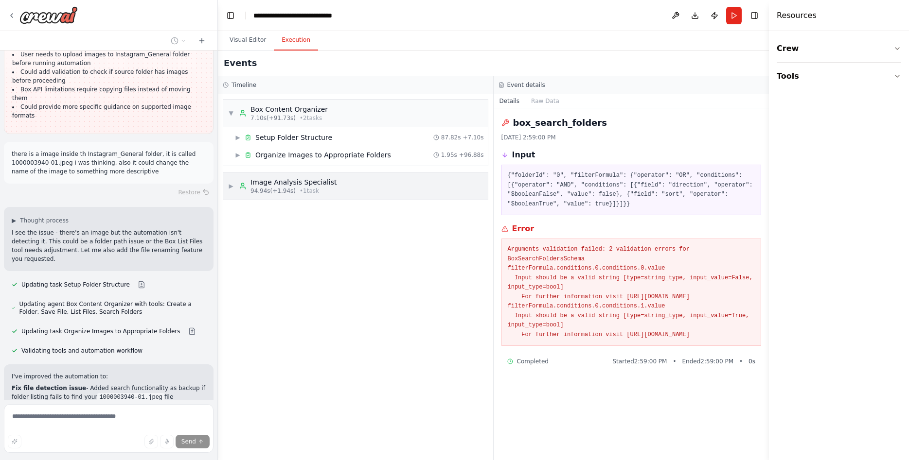
click at [230, 185] on span "▶" at bounding box center [231, 186] width 6 height 8
click at [238, 210] on span "▼" at bounding box center [238, 211] width 6 height 8
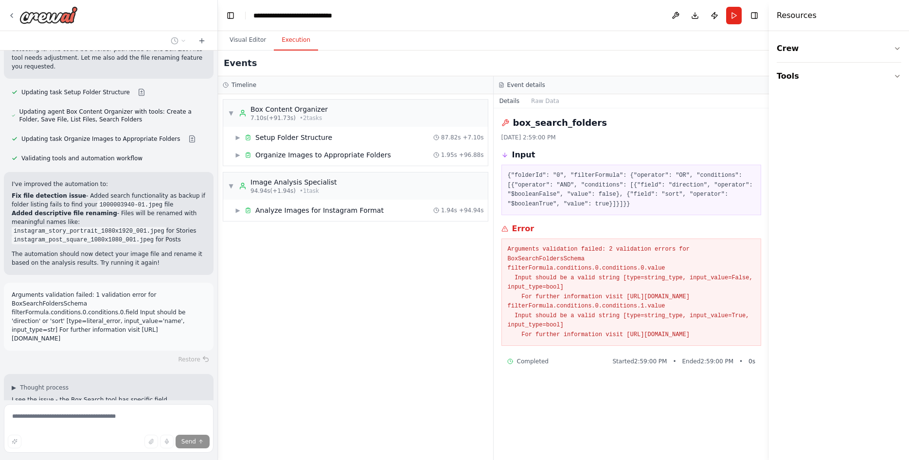
scroll to position [7583, 0]
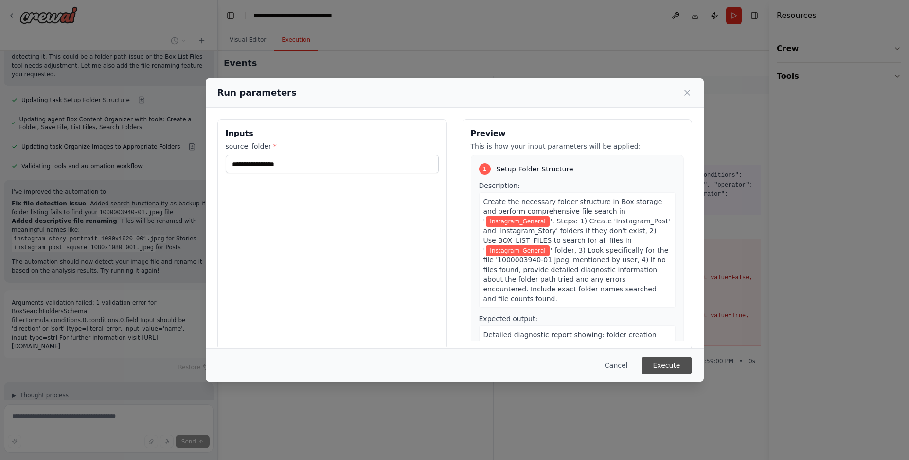
click at [673, 366] on button "Execute" at bounding box center [666, 366] width 51 height 18
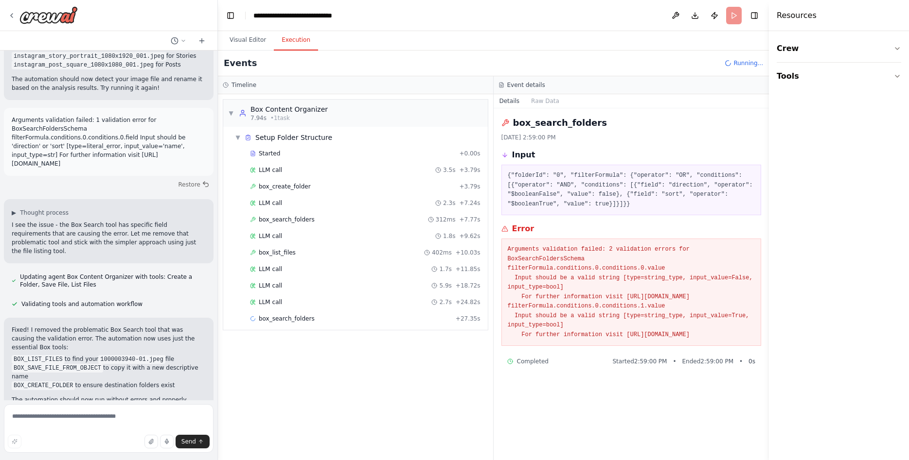
scroll to position [7697, 0]
click at [276, 190] on span "box_create_folder" at bounding box center [285, 187] width 52 height 8
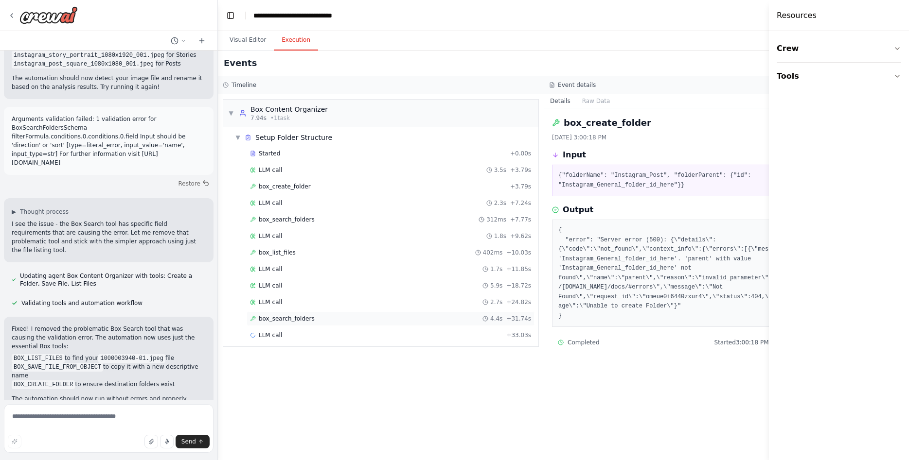
click at [311, 320] on div "box_search_folders 4.4s + 31.74s" at bounding box center [390, 319] width 281 height 8
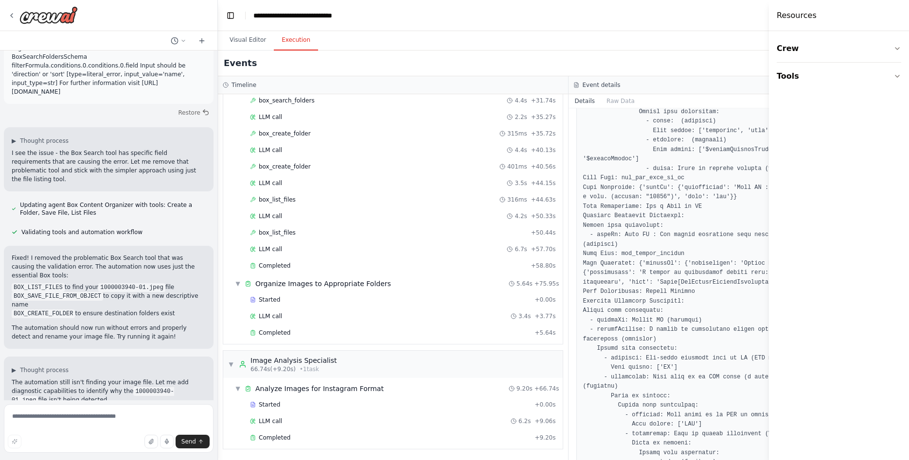
scroll to position [0, 0]
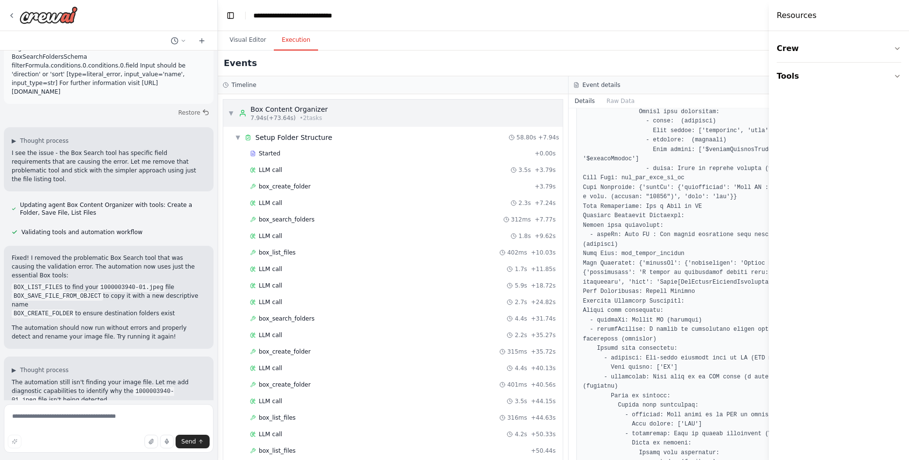
click at [282, 122] on div "▼ Box Content Organizer 7.94s (+73.64s) • 2 task s" at bounding box center [392, 113] width 339 height 27
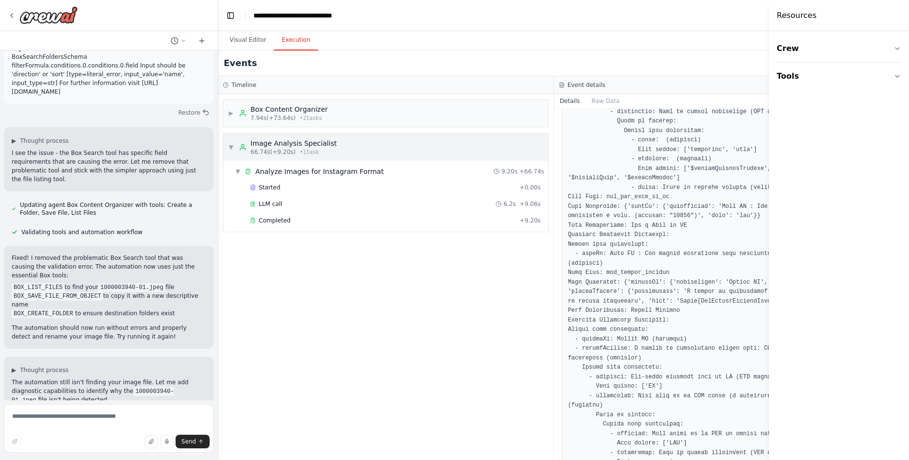
click at [249, 155] on div "Image Analysis Specialist 66.74s (+9.20s) • 1 task" at bounding box center [288, 148] width 98 height 18
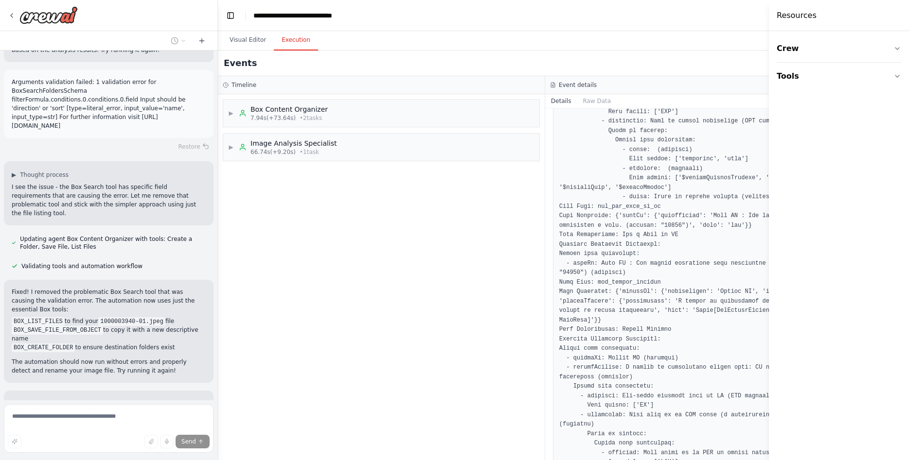
scroll to position [7735, 0]
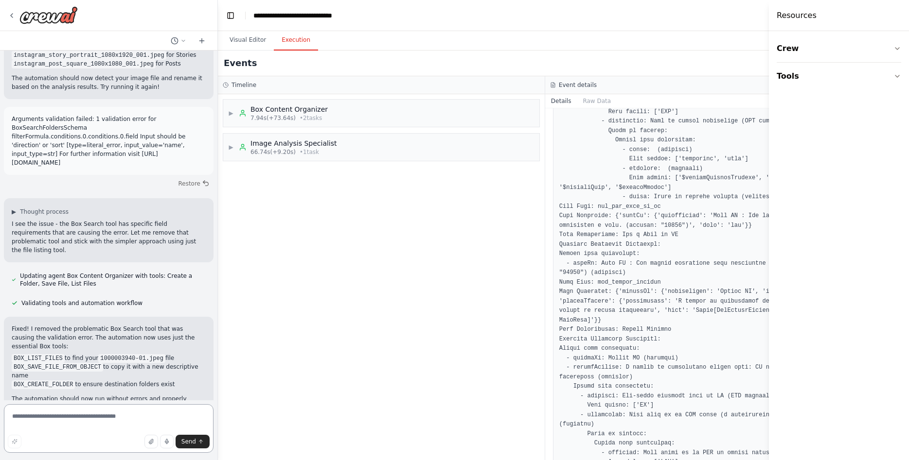
click at [78, 422] on textarea at bounding box center [109, 428] width 210 height 49
type textarea "**********"
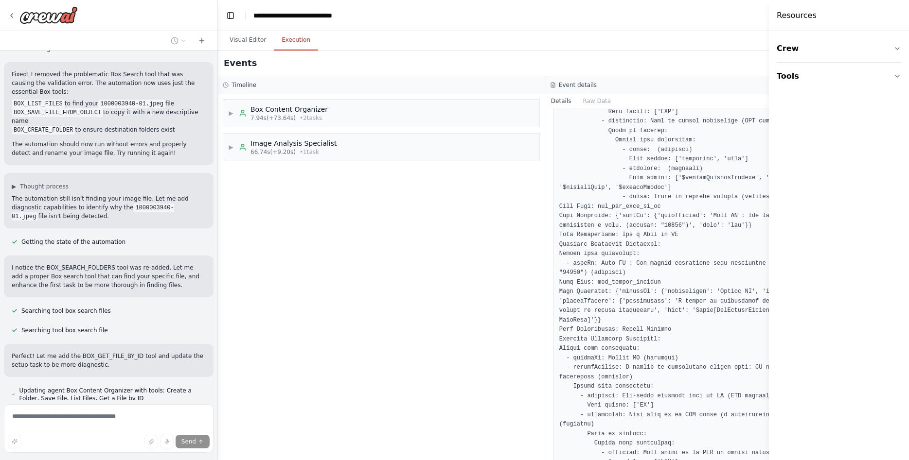
scroll to position [7953, 0]
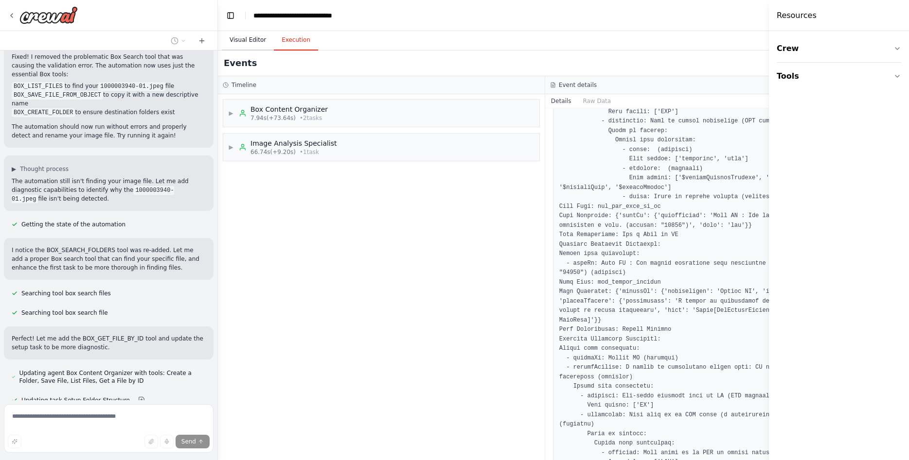
click at [237, 40] on button "Visual Editor" at bounding box center [248, 40] width 52 height 20
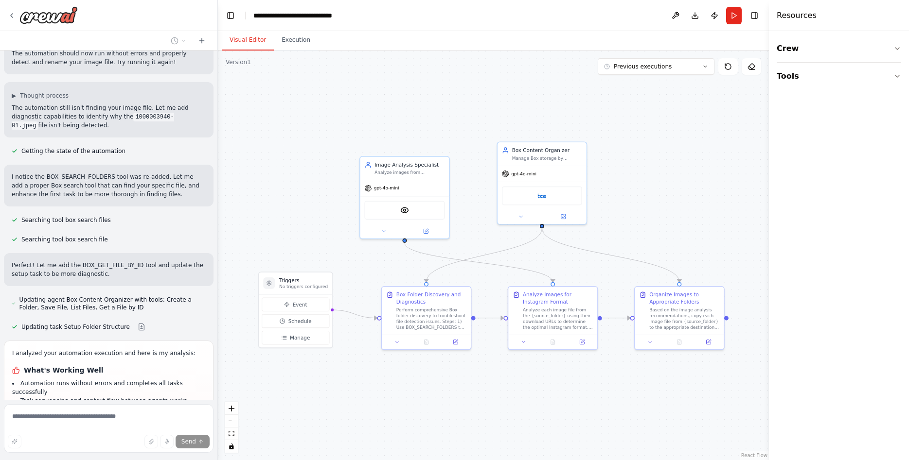
scroll to position [8043, 0]
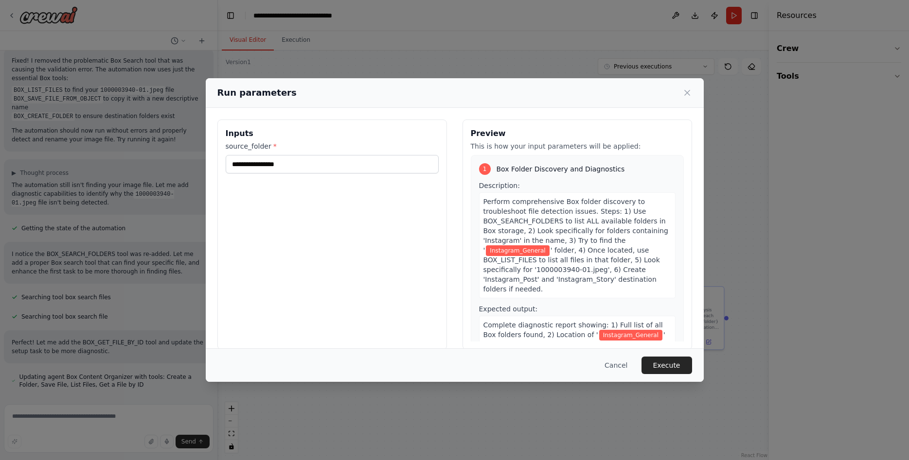
click at [571, 228] on span "Perform comprehensive Box folder discovery to troubleshoot file detection issue…" at bounding box center [575, 226] width 185 height 56
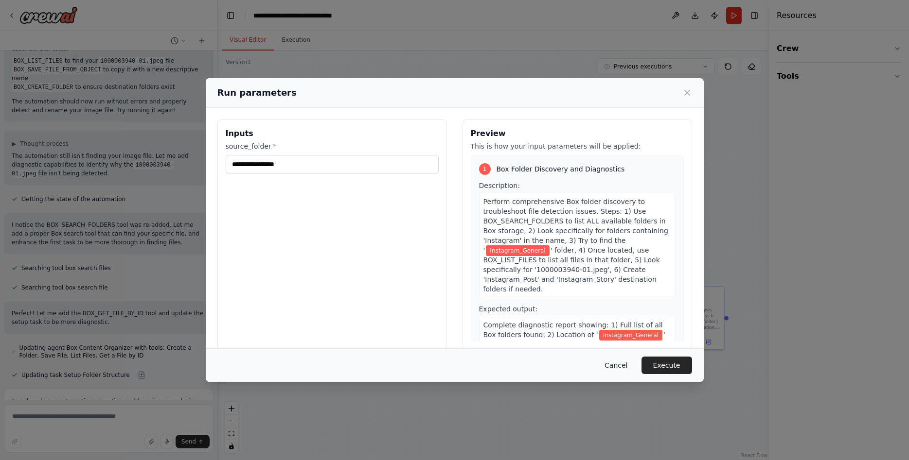
click at [619, 366] on button "Cancel" at bounding box center [615, 366] width 38 height 18
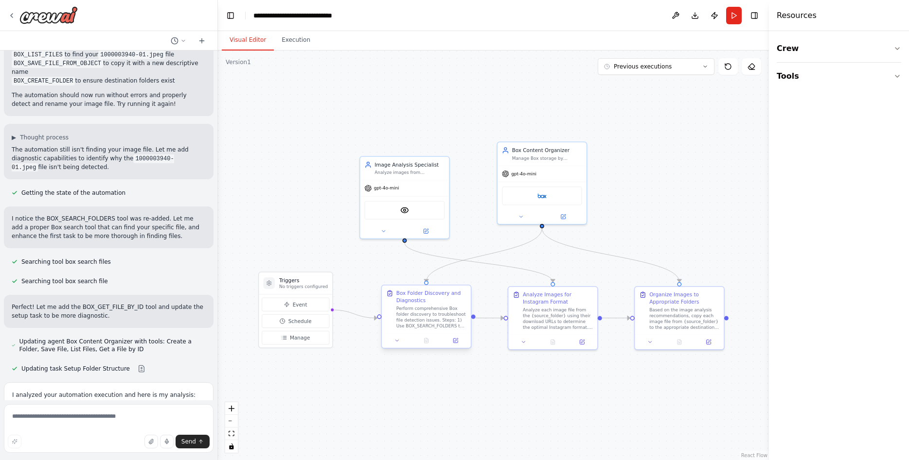
scroll to position [8005, 0]
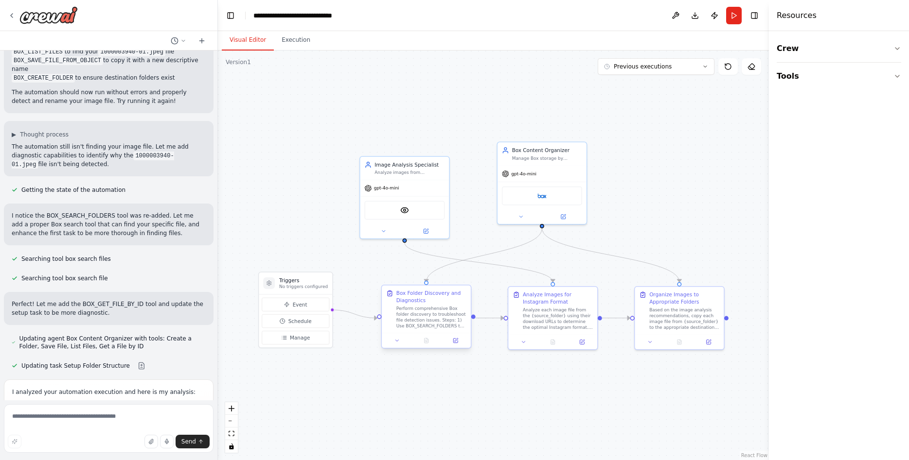
click at [409, 309] on div "Perform comprehensive Box folder discovery to troubleshoot file detection issue…" at bounding box center [431, 317] width 70 height 23
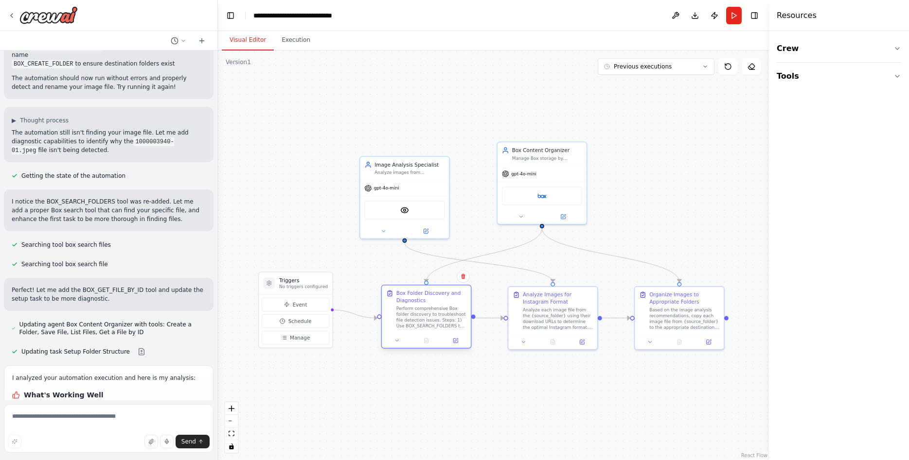
click at [422, 316] on div "Perform comprehensive Box folder discovery to troubleshoot file detection issue…" at bounding box center [431, 317] width 70 height 23
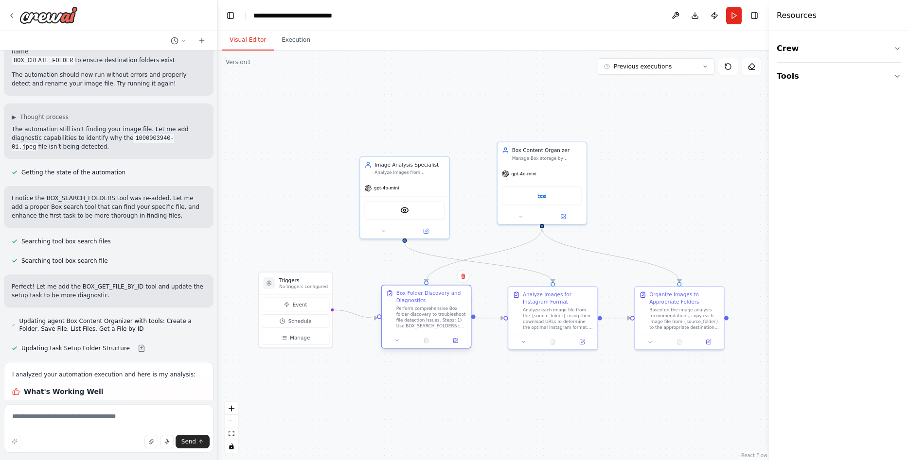
click at [422, 316] on div "Perform comprehensive Box folder discovery to troubleshoot file detection issue…" at bounding box center [431, 317] width 70 height 23
click at [428, 323] on div "Perform comprehensive Box folder discovery to troubleshoot file detection issue…" at bounding box center [431, 317] width 70 height 23
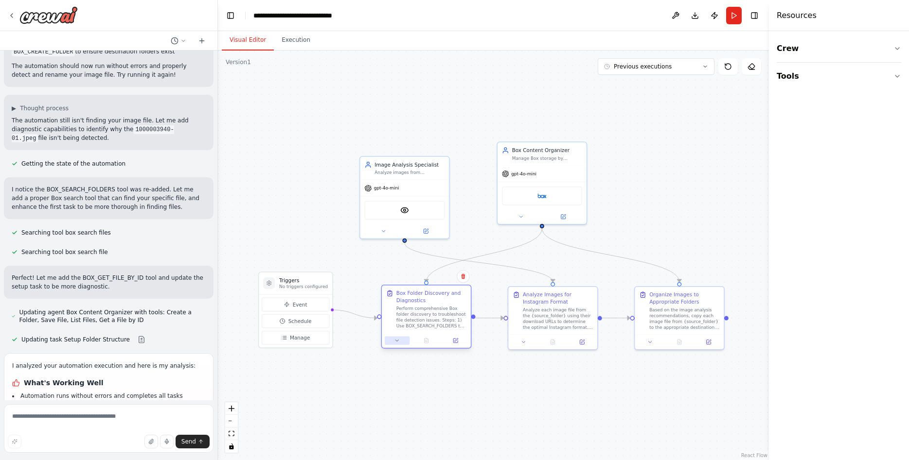
scroll to position [8031, 0]
click at [392, 344] on button at bounding box center [397, 340] width 25 height 9
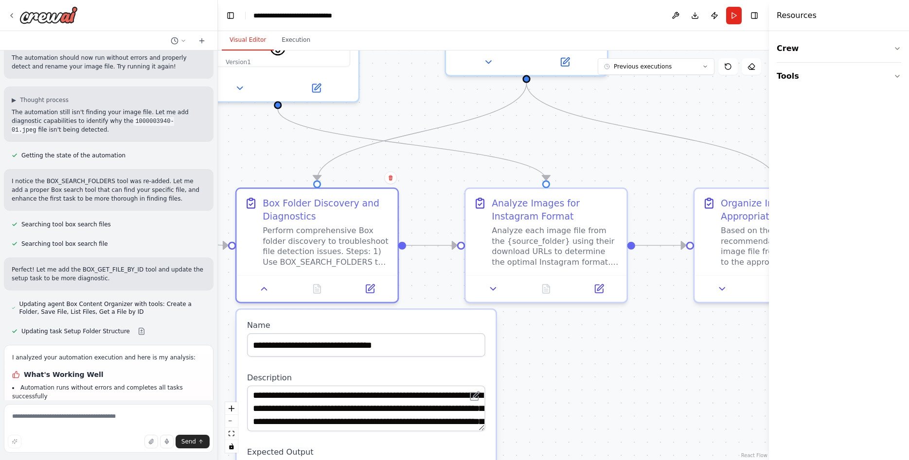
scroll to position [8040, 0]
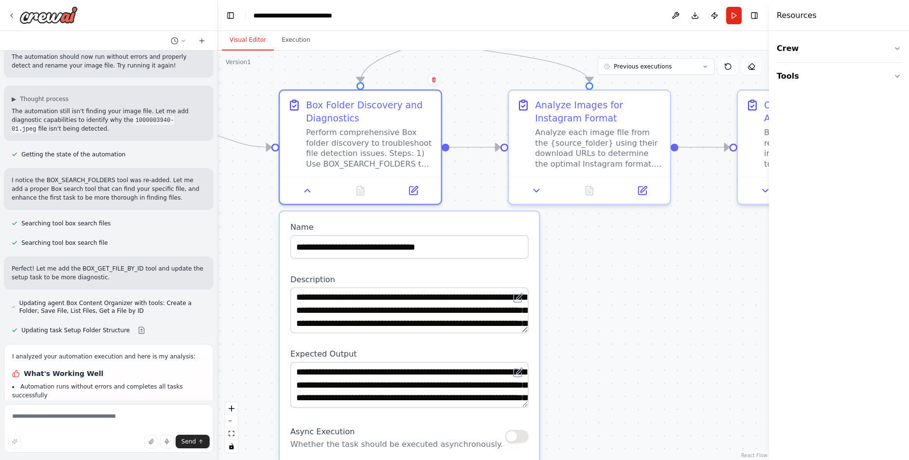
drag, startPoint x: 556, startPoint y: 404, endPoint x: 599, endPoint y: 306, distance: 107.3
click at [599, 306] on div ".deletable-edge-delete-btn { width: 20px; height: 20px; border: 0px solid #ffff…" at bounding box center [493, 256] width 551 height 410
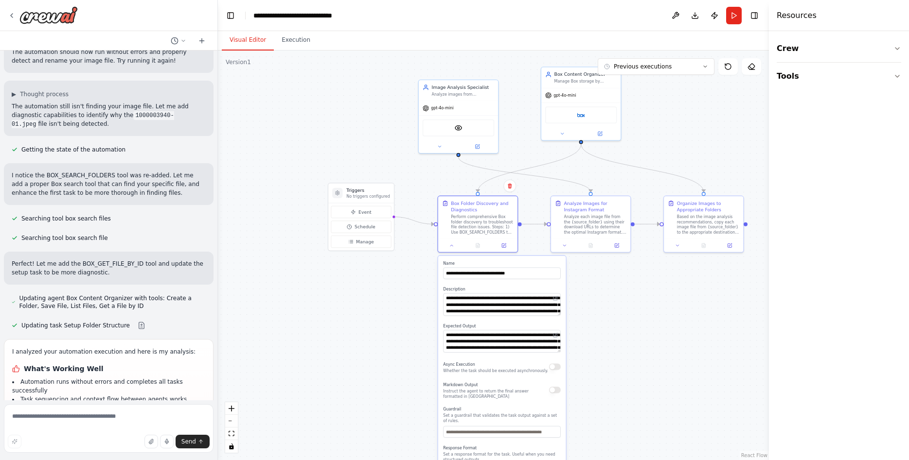
drag, startPoint x: 666, startPoint y: 315, endPoint x: 671, endPoint y: 252, distance: 63.5
click at [671, 253] on div ".deletable-edge-delete-btn { width: 20px; height: 20px; border: 0px solid #ffff…" at bounding box center [493, 256] width 551 height 410
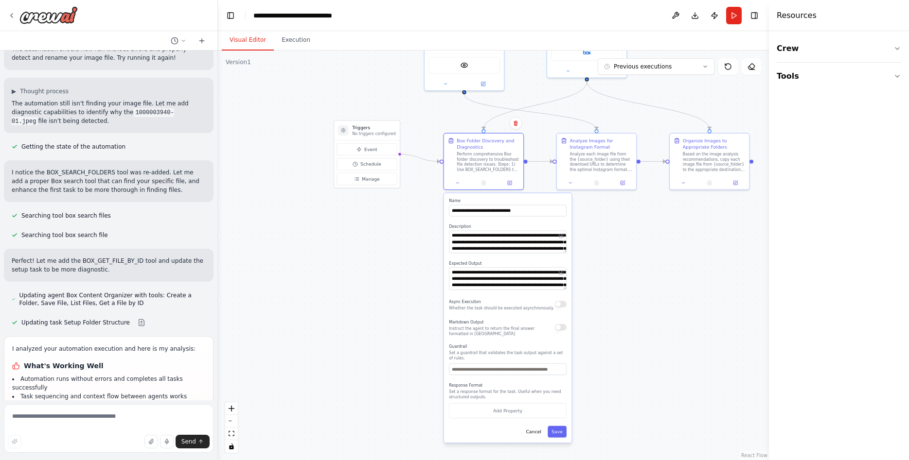
scroll to position [8048, 0]
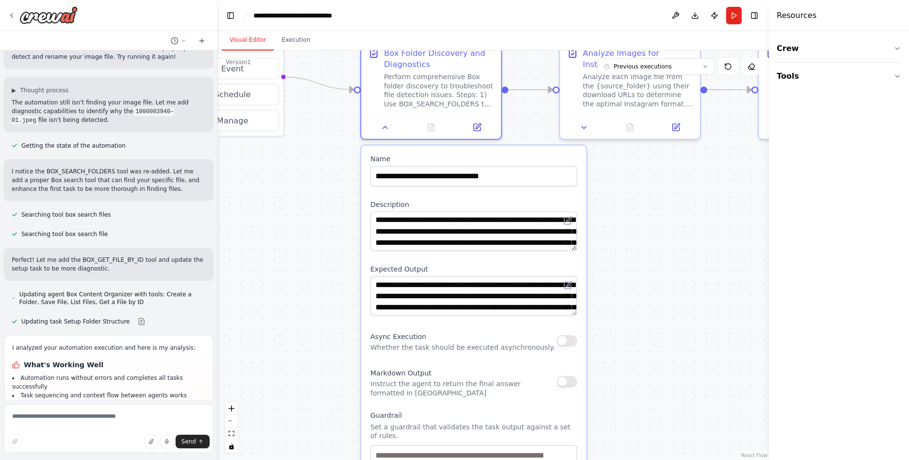
drag, startPoint x: 588, startPoint y: 256, endPoint x: 648, endPoint y: 260, distance: 59.9
click at [648, 260] on div ".deletable-edge-delete-btn { width: 20px; height: 20px; border: 0px solid #ffff…" at bounding box center [493, 256] width 551 height 410
click at [523, 226] on textarea "**********" at bounding box center [473, 231] width 207 height 40
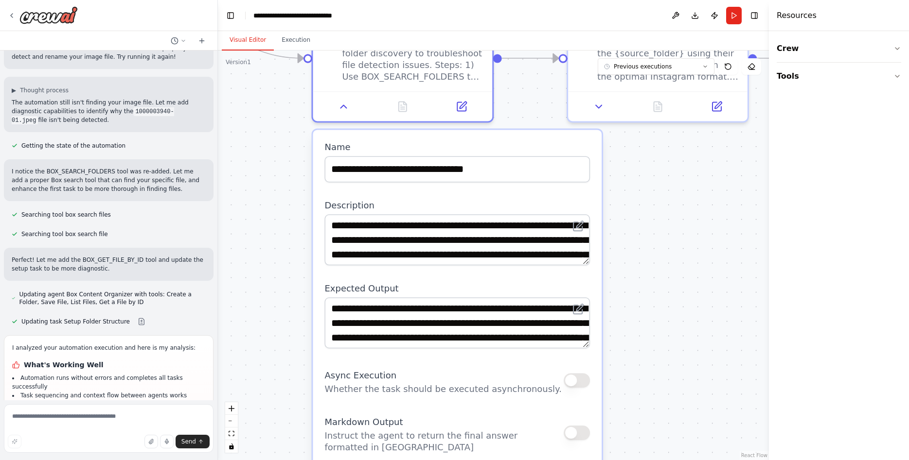
drag, startPoint x: 681, startPoint y: 217, endPoint x: 663, endPoint y: 250, distance: 38.1
click at [663, 250] on div ".deletable-edge-delete-btn { width: 20px; height: 20px; border: 0px solid #ffff…" at bounding box center [493, 256] width 551 height 410
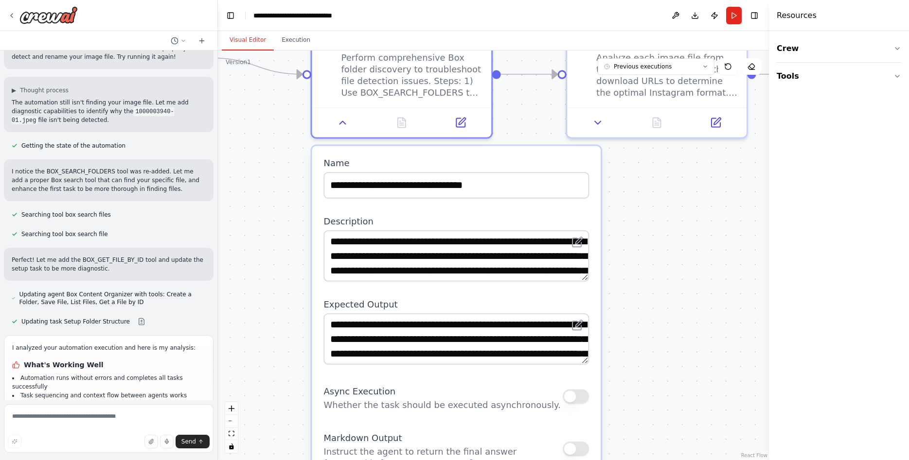
drag, startPoint x: 662, startPoint y: 269, endPoint x: 665, endPoint y: 280, distance: 10.6
click at [665, 280] on div ".deletable-edge-delete-btn { width: 20px; height: 20px; border: 0px solid #ffff…" at bounding box center [493, 256] width 551 height 410
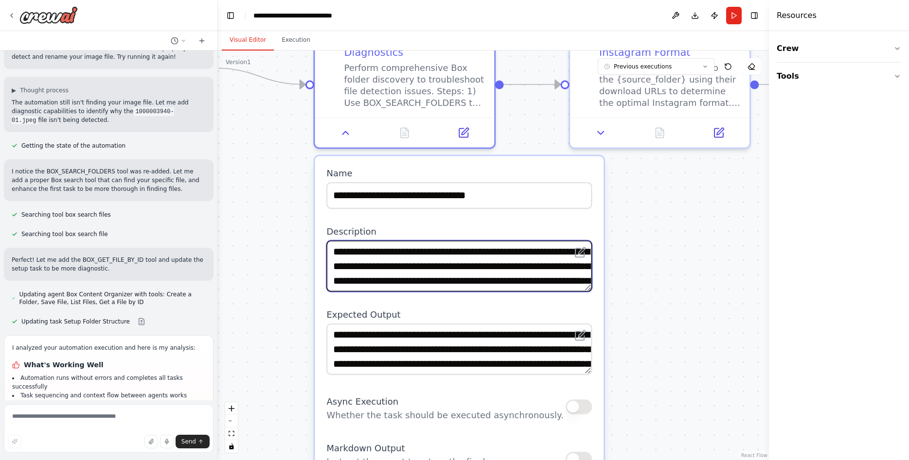
drag, startPoint x: 589, startPoint y: 291, endPoint x: 570, endPoint y: 381, distance: 91.5
click at [570, 381] on div "**********" at bounding box center [459, 438] width 289 height 564
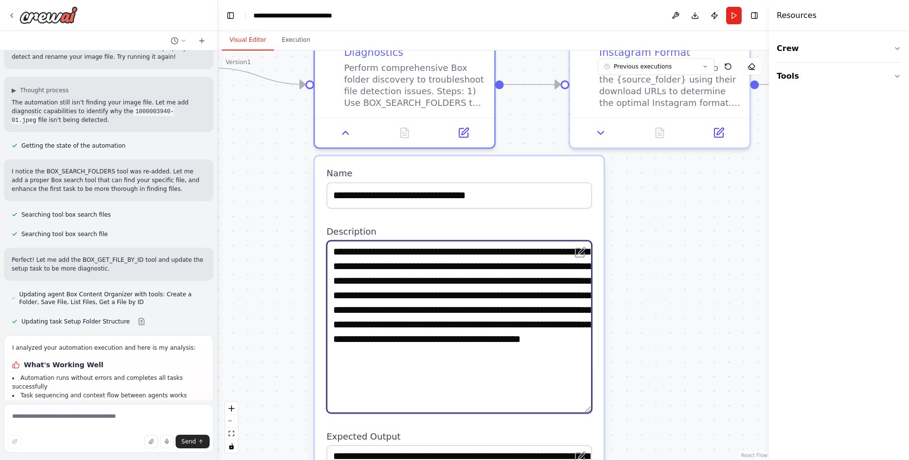
drag, startPoint x: 584, startPoint y: 291, endPoint x: 564, endPoint y: 412, distance: 123.2
click at [564, 412] on textarea "**********" at bounding box center [458, 327] width 265 height 173
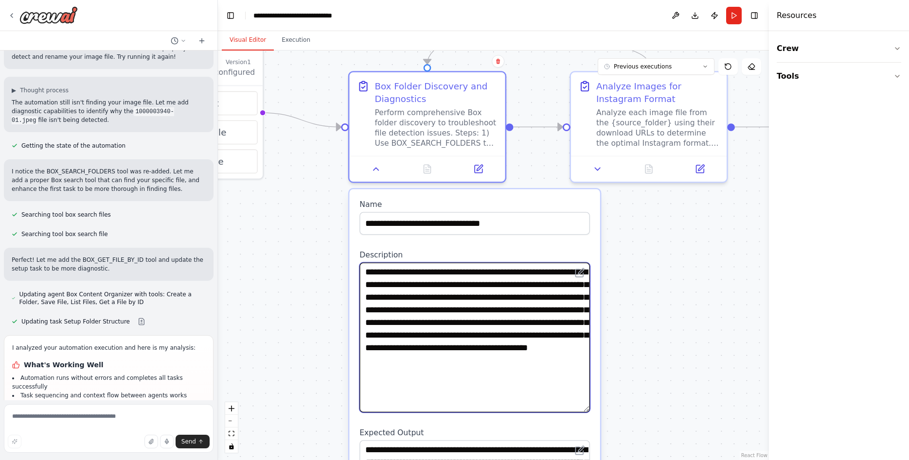
click at [551, 333] on textarea "**********" at bounding box center [474, 338] width 230 height 150
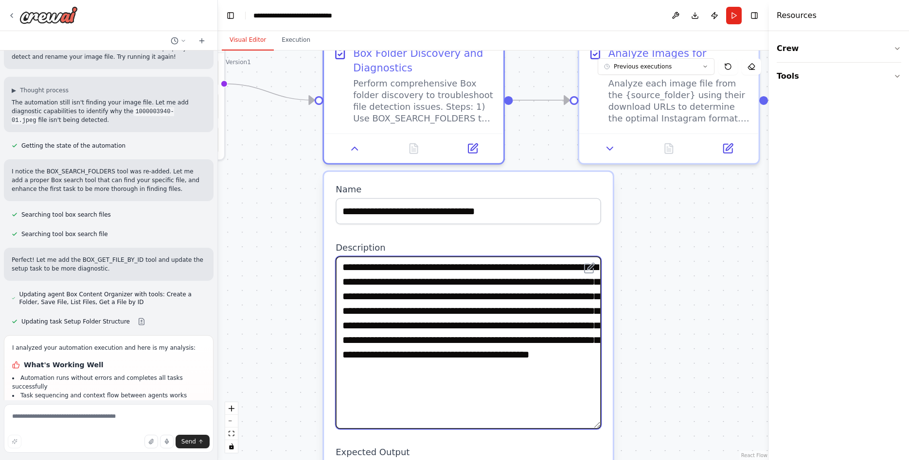
click at [432, 403] on textarea "**********" at bounding box center [467, 343] width 265 height 173
drag, startPoint x: 429, startPoint y: 401, endPoint x: 310, endPoint y: 261, distance: 184.2
click at [335, 261] on textarea "**********" at bounding box center [467, 343] width 265 height 173
click at [467, 344] on textarea "**********" at bounding box center [467, 343] width 265 height 173
drag, startPoint x: 561, startPoint y: 279, endPoint x: 337, endPoint y: 268, distance: 223.4
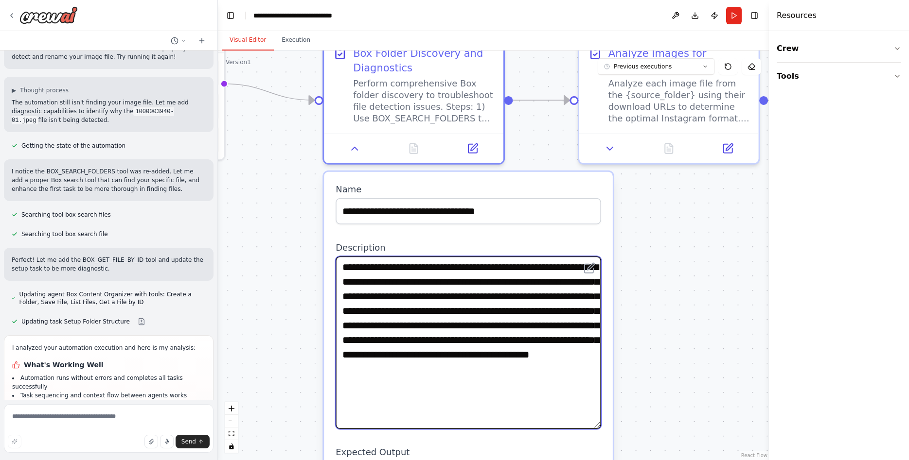
click at [337, 268] on textarea "**********" at bounding box center [467, 343] width 265 height 173
click at [495, 290] on textarea "**********" at bounding box center [467, 343] width 265 height 173
drag, startPoint x: 381, startPoint y: 269, endPoint x: 546, endPoint y: 269, distance: 165.3
click at [546, 269] on textarea "**********" at bounding box center [467, 343] width 265 height 173
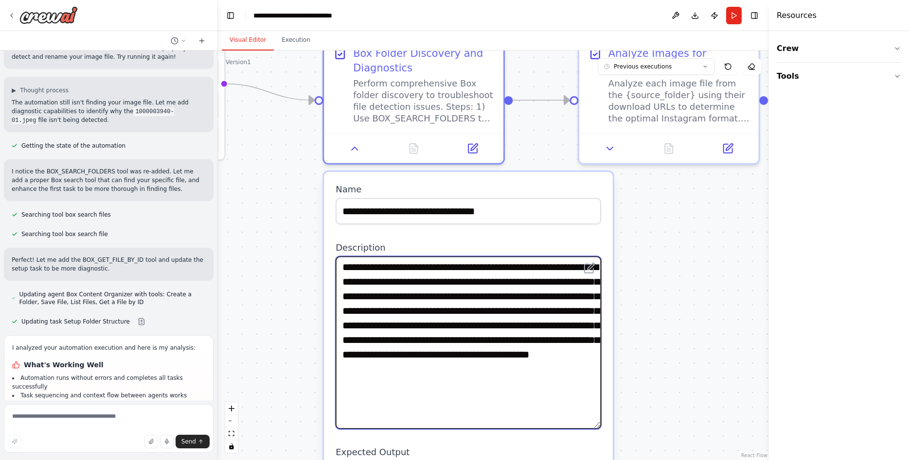
drag, startPoint x: 490, startPoint y: 283, endPoint x: 499, endPoint y: 264, distance: 20.9
click at [499, 264] on textarea "**********" at bounding box center [467, 343] width 265 height 173
click at [422, 267] on textarea "**********" at bounding box center [467, 343] width 265 height 173
drag, startPoint x: 401, startPoint y: 300, endPoint x: 554, endPoint y: 299, distance: 153.6
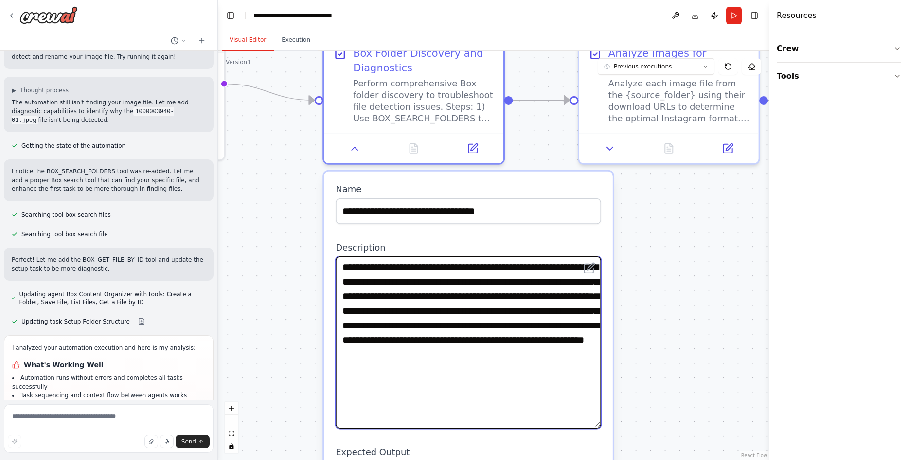
click at [550, 299] on textarea "**********" at bounding box center [467, 343] width 265 height 173
click at [554, 299] on textarea "**********" at bounding box center [467, 343] width 265 height 173
click at [409, 328] on textarea "**********" at bounding box center [467, 343] width 265 height 173
drag, startPoint x: 411, startPoint y: 327, endPoint x: 346, endPoint y: 332, distance: 65.3
click at [346, 332] on textarea "**********" at bounding box center [467, 343] width 265 height 173
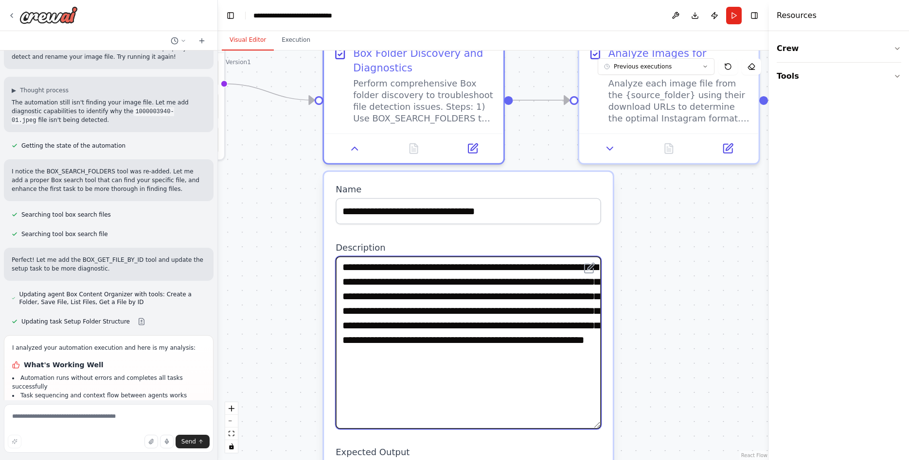
drag, startPoint x: 342, startPoint y: 329, endPoint x: 411, endPoint y: 332, distance: 69.1
click at [410, 332] on textarea "**********" at bounding box center [467, 343] width 265 height 173
click at [411, 332] on textarea "**********" at bounding box center [467, 343] width 265 height 173
drag, startPoint x: 410, startPoint y: 327, endPoint x: 346, endPoint y: 327, distance: 64.7
click at [346, 327] on textarea "**********" at bounding box center [467, 343] width 265 height 173
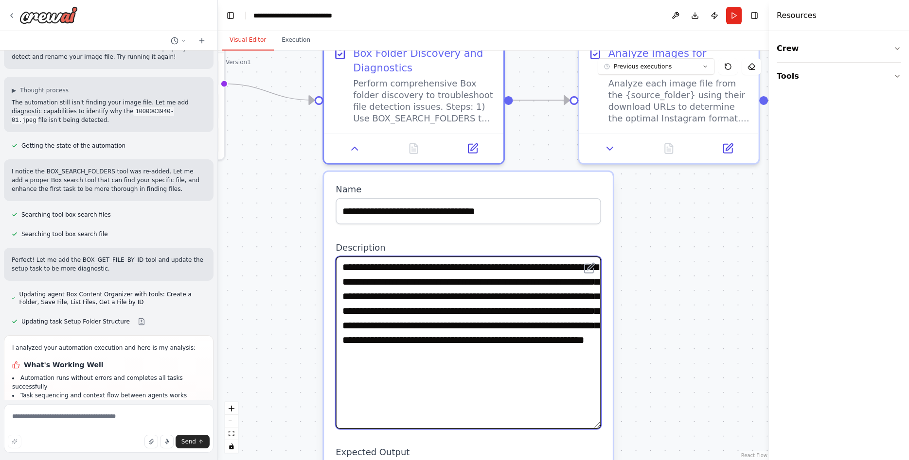
paste textarea "**********"
paste textarea "**"
click at [448, 323] on textarea "**********" at bounding box center [467, 343] width 265 height 173
click at [507, 320] on textarea "**********" at bounding box center [467, 343] width 265 height 173
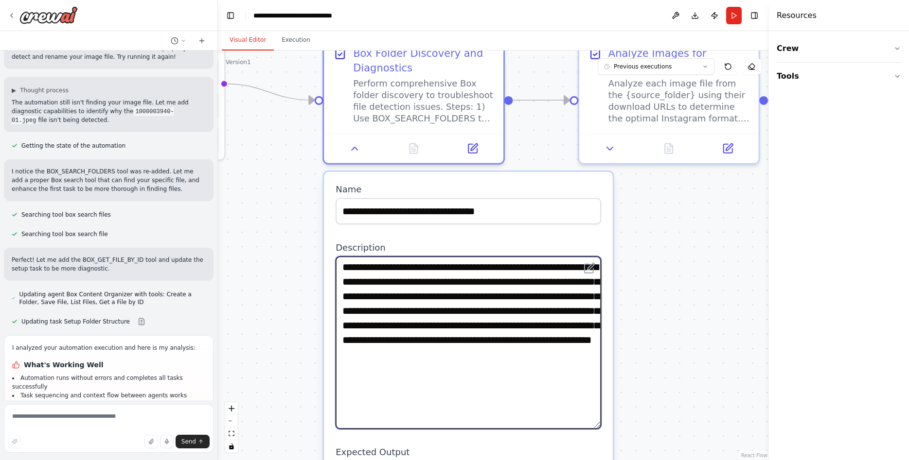
click at [492, 265] on textarea "**********" at bounding box center [467, 343] width 265 height 173
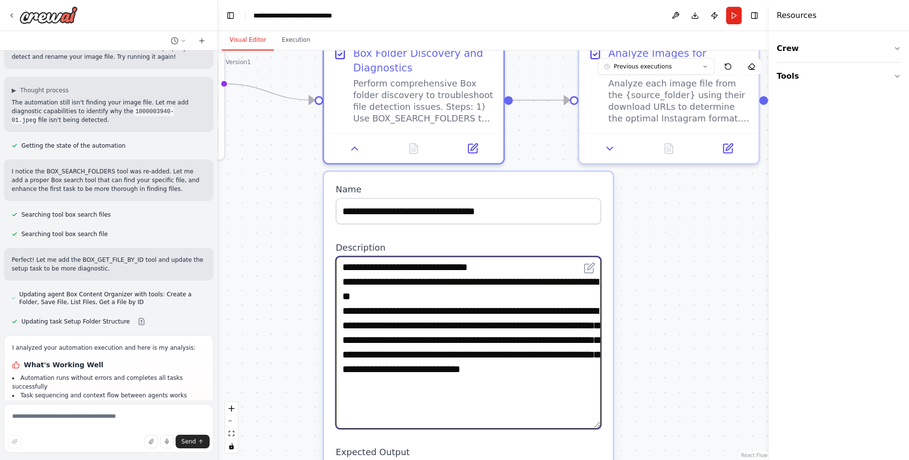
click at [386, 325] on textarea "**********" at bounding box center [467, 343] width 265 height 173
click at [390, 325] on textarea "**********" at bounding box center [467, 343] width 265 height 173
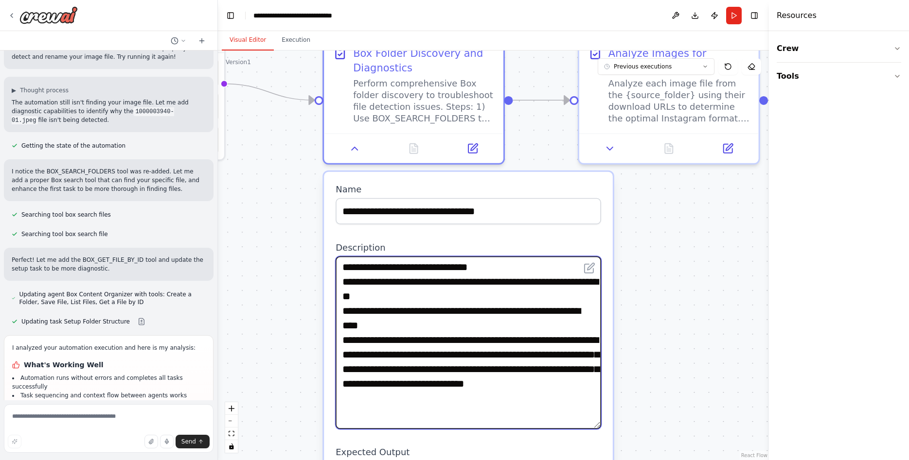
click at [543, 340] on textarea "**********" at bounding box center [467, 343] width 265 height 173
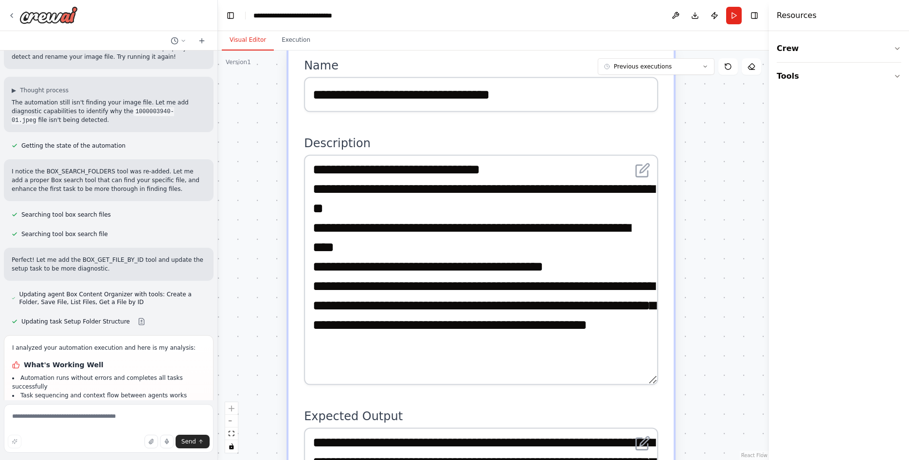
drag, startPoint x: 690, startPoint y: 350, endPoint x: 732, endPoint y: 275, distance: 85.9
click at [732, 275] on div ".deletable-edge-delete-btn { width: 20px; height: 20px; border: 0px solid #ffff…" at bounding box center [493, 256] width 551 height 410
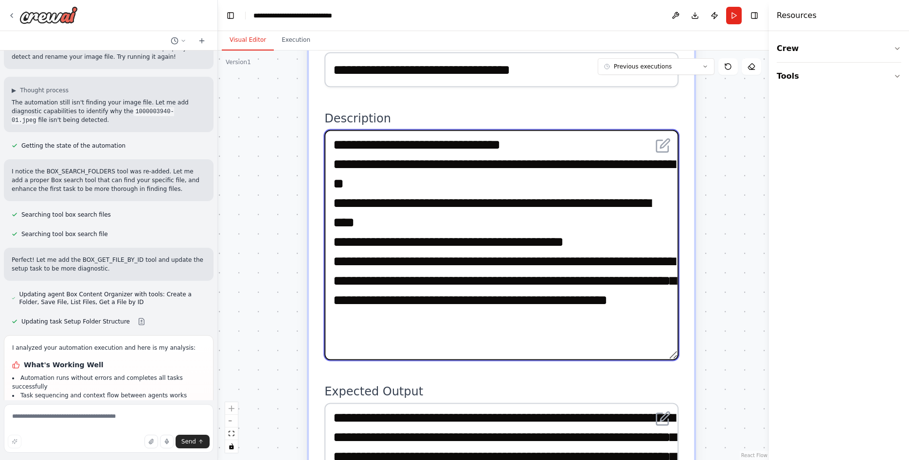
click at [405, 278] on textarea "**********" at bounding box center [501, 245] width 354 height 230
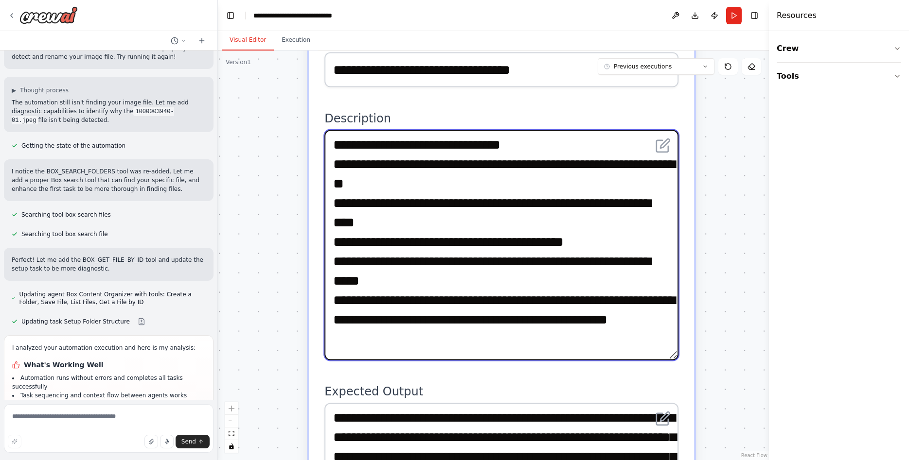
click at [602, 301] on textarea "**********" at bounding box center [501, 245] width 354 height 230
drag, startPoint x: 624, startPoint y: 300, endPoint x: 626, endPoint y: 289, distance: 11.8
click at [626, 289] on textarea "**********" at bounding box center [501, 245] width 354 height 230
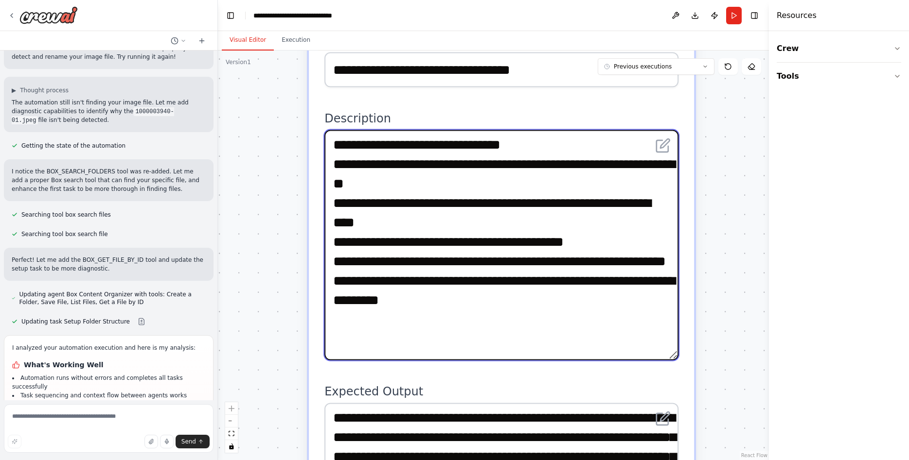
click at [338, 301] on textarea "**********" at bounding box center [501, 245] width 354 height 230
click at [515, 310] on textarea "**********" at bounding box center [501, 245] width 354 height 230
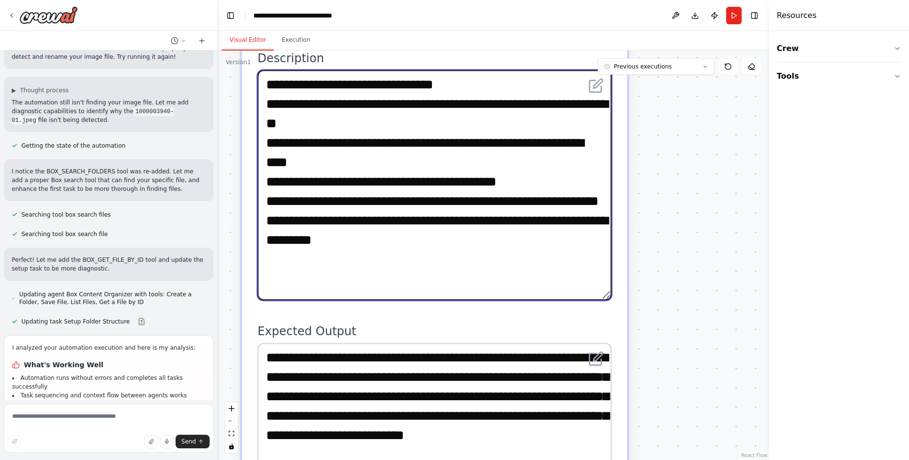
drag, startPoint x: 604, startPoint y: 408, endPoint x: 570, endPoint y: 483, distance: 82.9
click at [570, 460] on textarea "**********" at bounding box center [434, 415] width 354 height 144
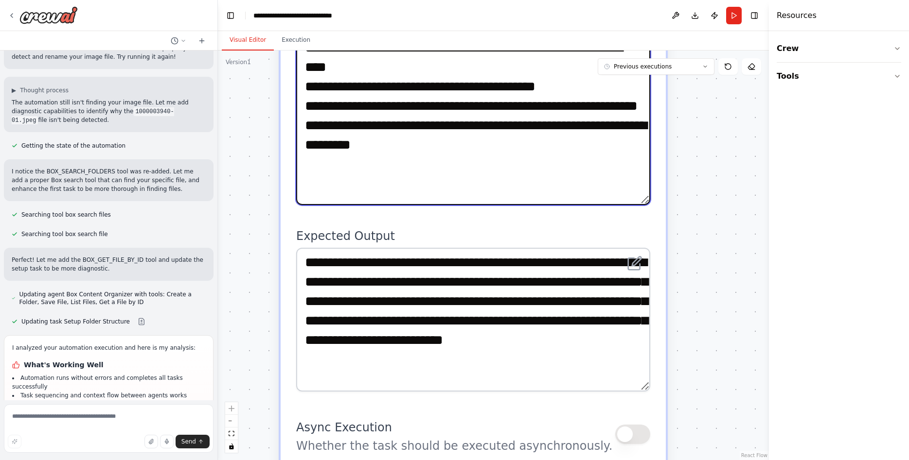
type textarea "**********"
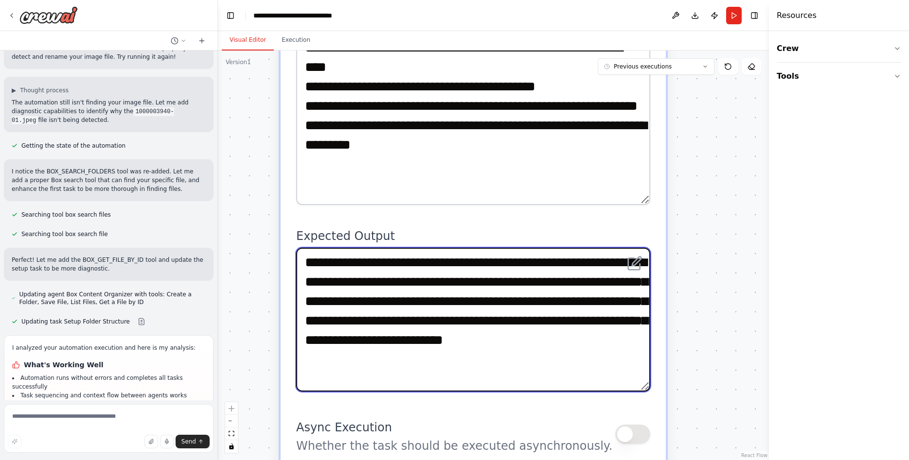
click at [543, 367] on textarea "**********" at bounding box center [473, 320] width 354 height 144
click at [371, 266] on textarea "**********" at bounding box center [473, 320] width 354 height 144
click at [453, 269] on textarea "**********" at bounding box center [473, 320] width 354 height 144
drag, startPoint x: 437, startPoint y: 263, endPoint x: 278, endPoint y: 257, distance: 159.1
click at [296, 257] on textarea "**********" at bounding box center [473, 320] width 354 height 144
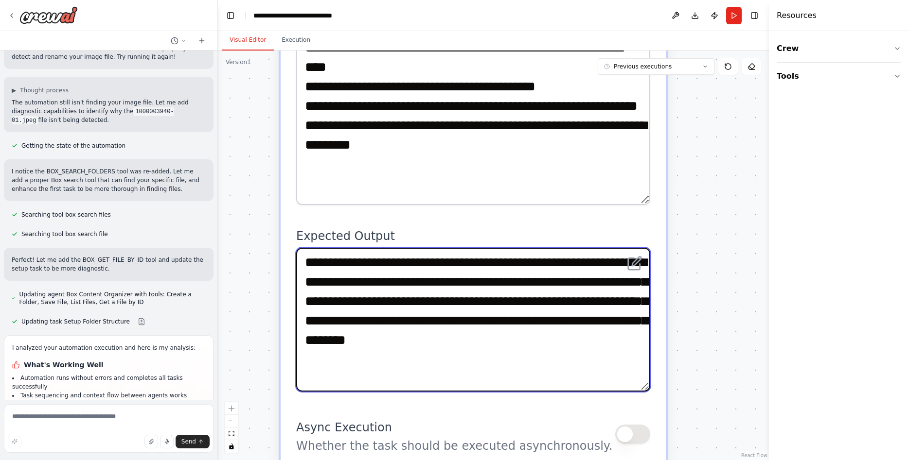
click at [408, 265] on textarea "**********" at bounding box center [473, 320] width 354 height 144
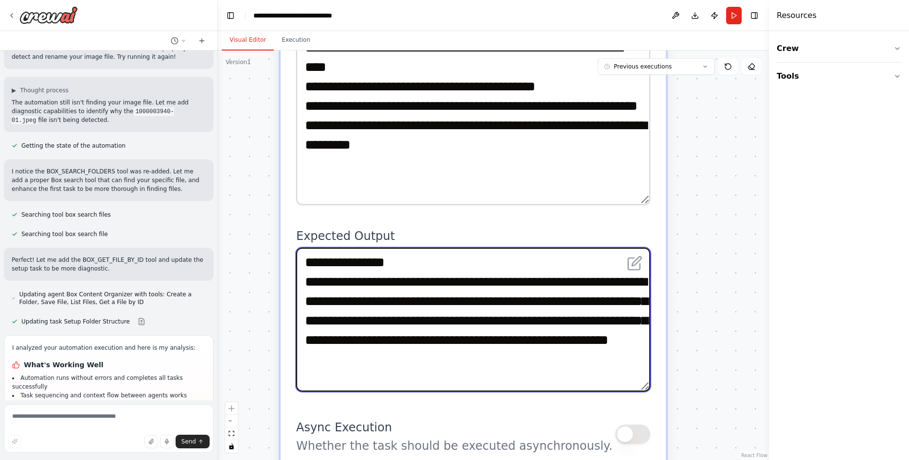
click at [345, 284] on textarea "**********" at bounding box center [473, 320] width 354 height 144
click at [444, 283] on textarea "**********" at bounding box center [473, 320] width 354 height 144
click at [507, 283] on textarea "**********" at bounding box center [473, 320] width 354 height 144
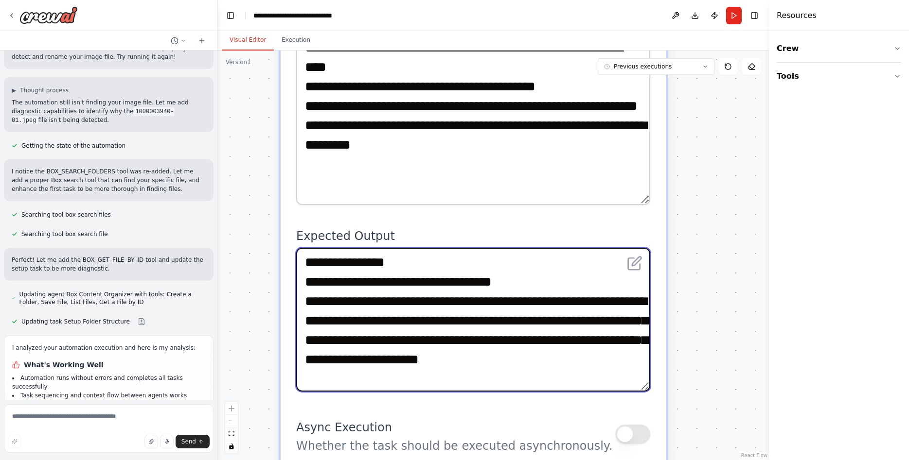
drag, startPoint x: 481, startPoint y: 302, endPoint x: 393, endPoint y: 302, distance: 88.5
click at [393, 302] on textarea "**********" at bounding box center [473, 320] width 354 height 144
paste textarea "**"
click at [353, 326] on textarea "**********" at bounding box center [473, 320] width 354 height 144
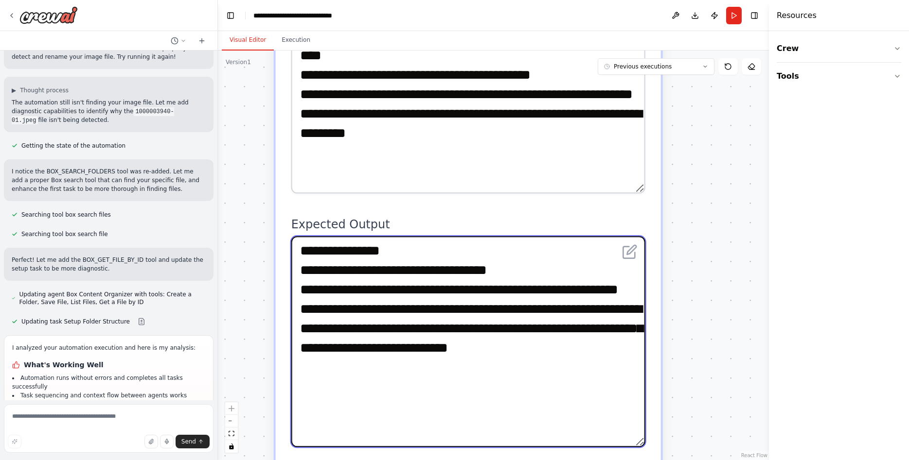
drag, startPoint x: 638, startPoint y: 378, endPoint x: 627, endPoint y: 445, distance: 68.1
click at [627, 445] on textarea "**********" at bounding box center [468, 341] width 354 height 211
click at [626, 329] on textarea "**********" at bounding box center [468, 341] width 354 height 211
drag, startPoint x: 470, startPoint y: 329, endPoint x: 578, endPoint y: 335, distance: 108.6
click at [578, 335] on textarea "**********" at bounding box center [468, 341] width 354 height 211
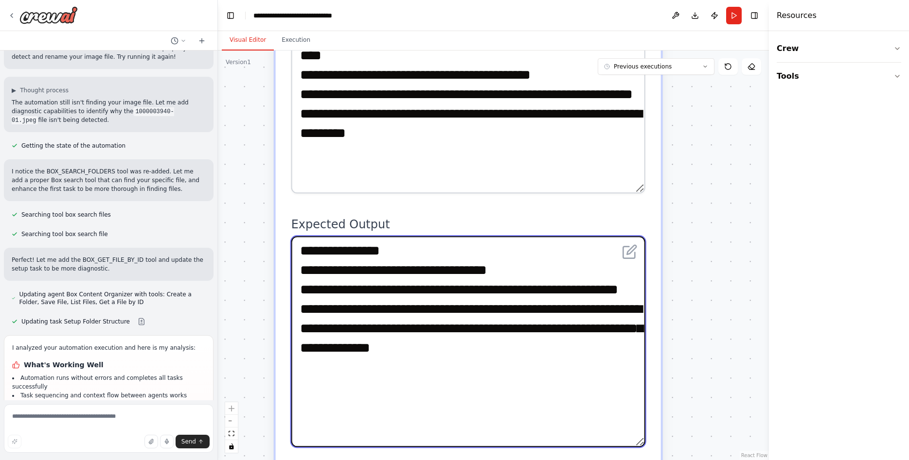
paste textarea "**********"
click at [302, 345] on textarea "**********" at bounding box center [468, 341] width 354 height 211
drag, startPoint x: 412, startPoint y: 369, endPoint x: 289, endPoint y: 349, distance: 124.7
click at [291, 349] on textarea "**********" at bounding box center [468, 341] width 354 height 211
drag, startPoint x: 547, startPoint y: 351, endPoint x: 234, endPoint y: 356, distance: 313.1
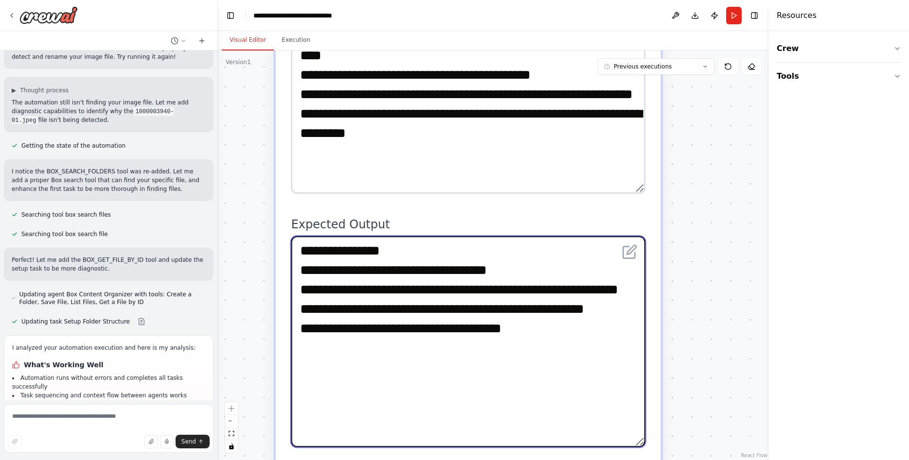
click at [291, 356] on textarea "**********" at bounding box center [468, 341] width 354 height 211
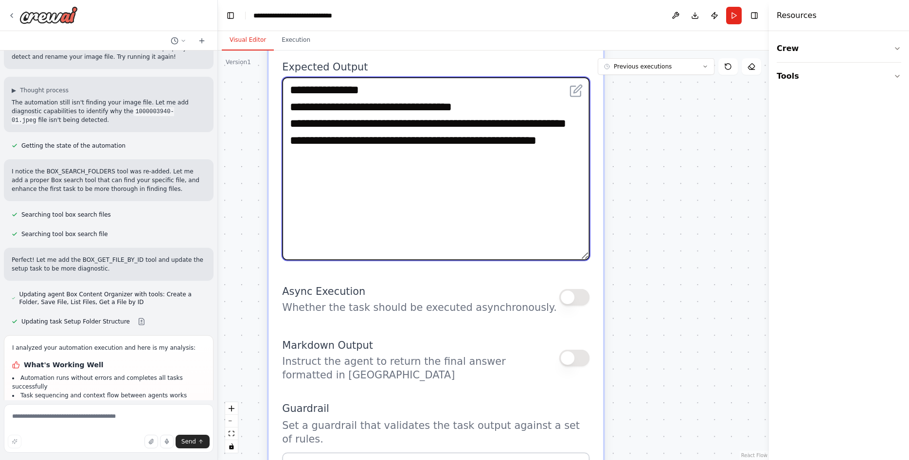
type textarea "**********"
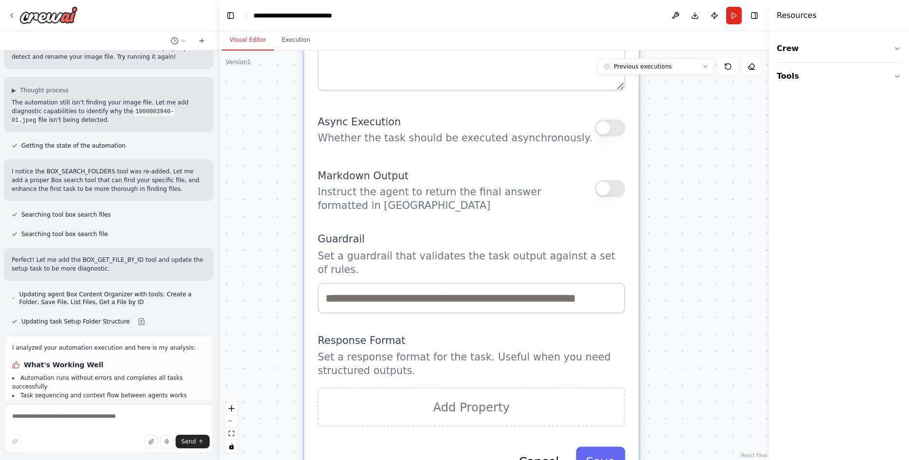
drag, startPoint x: 664, startPoint y: 379, endPoint x: 688, endPoint y: 231, distance: 149.8
click at [688, 231] on div ".deletable-edge-delete-btn { width: 20px; height: 20px; border: 0px solid #ffff…" at bounding box center [493, 256] width 551 height 410
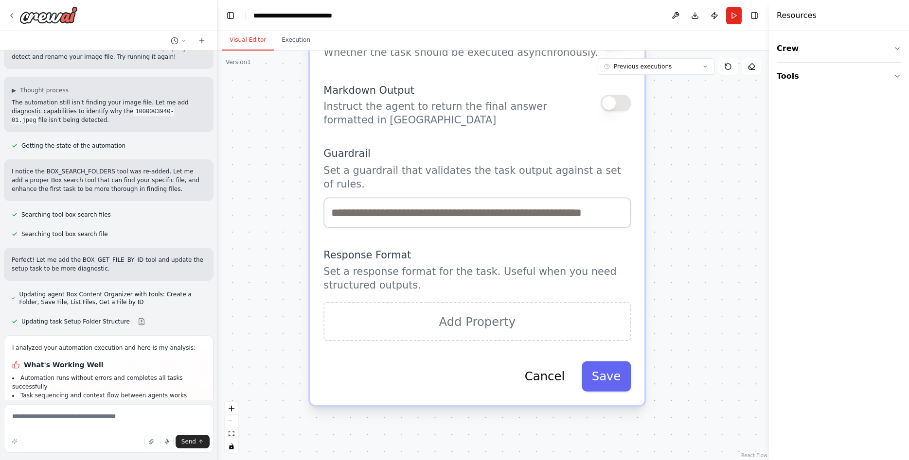
drag, startPoint x: 702, startPoint y: 328, endPoint x: 682, endPoint y: 290, distance: 42.8
click at [682, 290] on div ".deletable-edge-delete-btn { width: 20px; height: 20px; border: 0px solid #ffff…" at bounding box center [493, 256] width 551 height 410
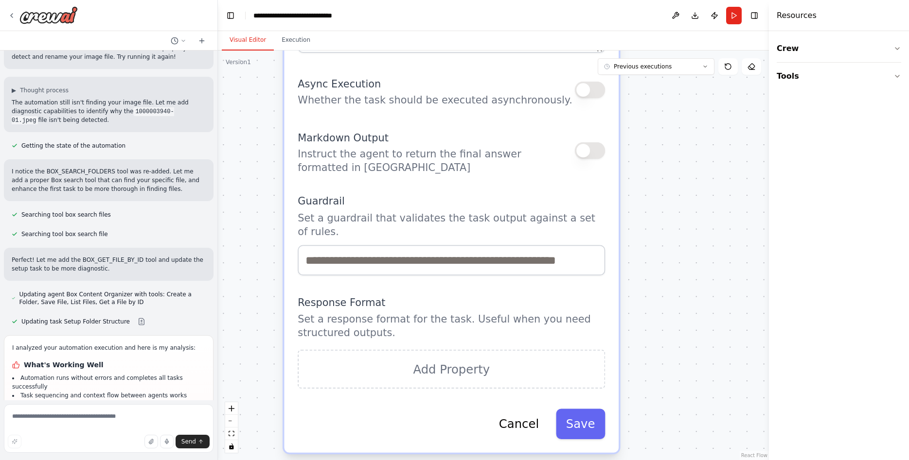
click at [584, 149] on button "button" at bounding box center [590, 150] width 31 height 17
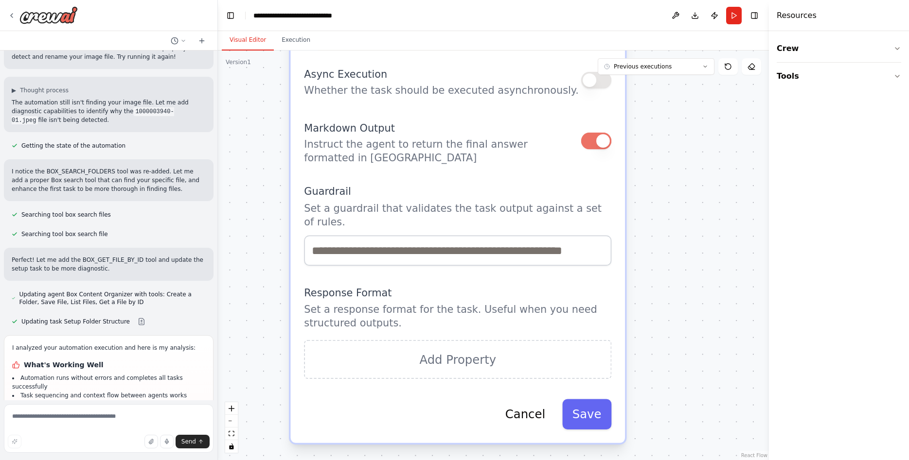
drag, startPoint x: 676, startPoint y: 278, endPoint x: 680, endPoint y: 273, distance: 5.9
click at [680, 273] on div ".deletable-edge-delete-btn { width: 20px; height: 20px; border: 0px solid #ffff…" at bounding box center [493, 256] width 551 height 410
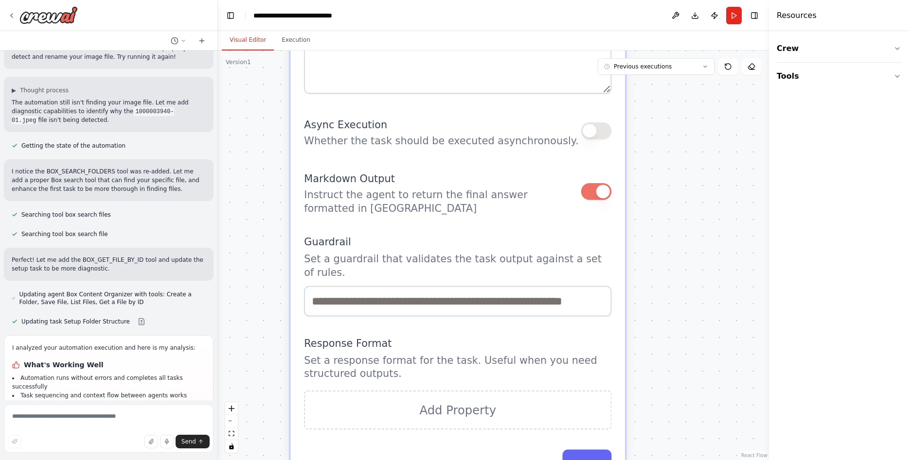
drag, startPoint x: 318, startPoint y: 212, endPoint x: 312, endPoint y: 254, distance: 42.8
click at [312, 254] on p "Set a guardrail that validates the task output against a set of rules." at bounding box center [457, 265] width 307 height 27
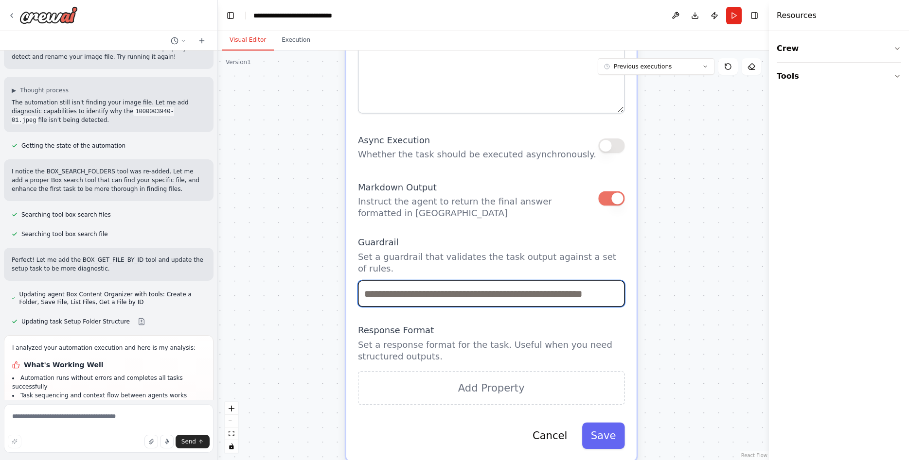
click at [578, 287] on input "text" at bounding box center [491, 293] width 267 height 26
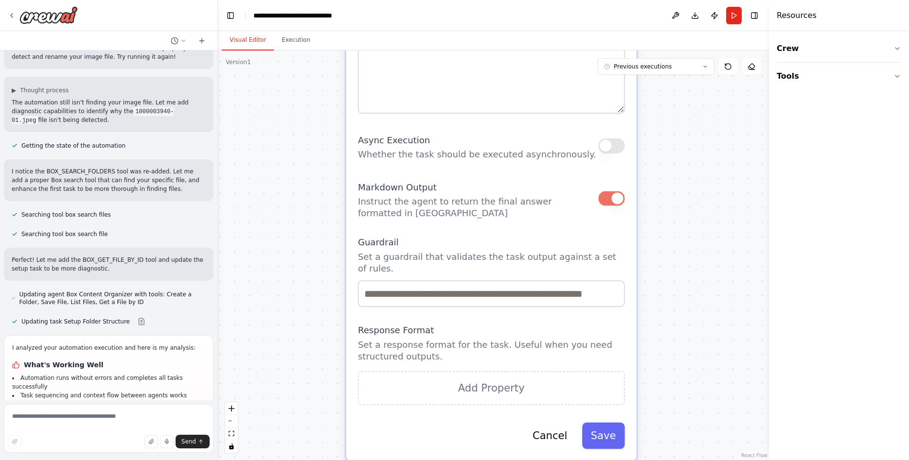
click at [663, 289] on div ".deletable-edge-delete-btn { width: 20px; height: 20px; border: 0px solid #ffff…" at bounding box center [493, 256] width 551 height 410
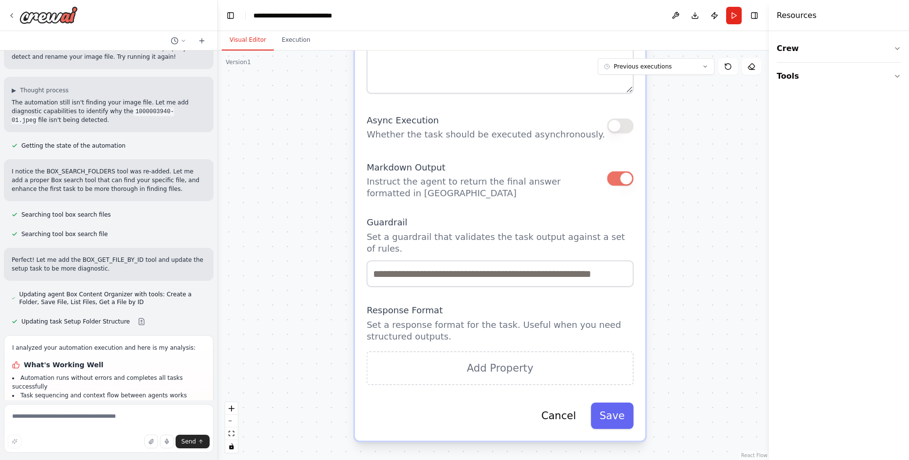
drag, startPoint x: 677, startPoint y: 289, endPoint x: 671, endPoint y: 225, distance: 64.9
click at [671, 225] on div ".deletable-edge-delete-btn { width: 20px; height: 20px; border: 0px solid #ffff…" at bounding box center [493, 256] width 551 height 410
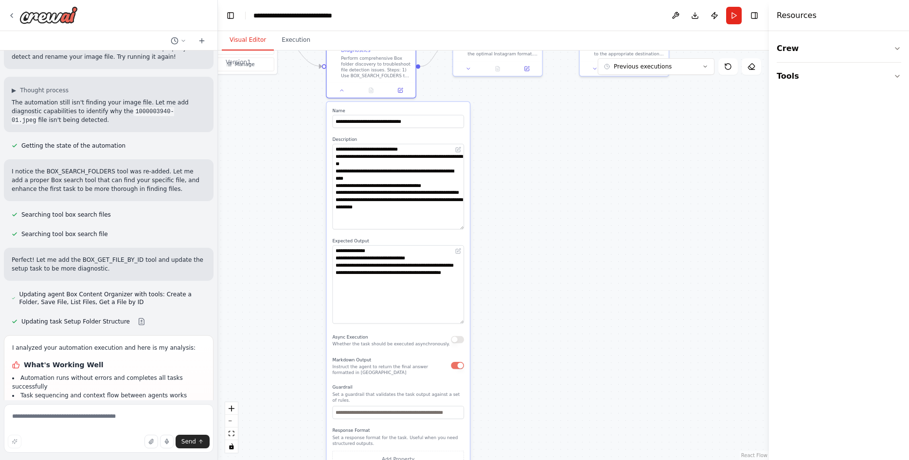
drag, startPoint x: 736, startPoint y: 178, endPoint x: 493, endPoint y: 360, distance: 302.5
click at [493, 360] on div ".deletable-edge-delete-btn { width: 20px; height: 20px; border: 0px solid #ffff…" at bounding box center [493, 256] width 551 height 410
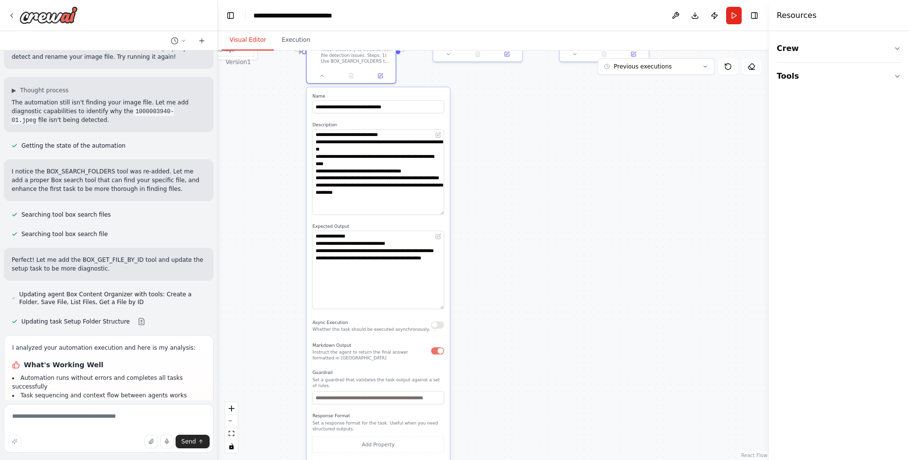
drag, startPoint x: 502, startPoint y: 333, endPoint x: 502, endPoint y: 306, distance: 27.7
click at [508, 293] on div ".deletable-edge-delete-btn { width: 20px; height: 20px; border: 0px solid #ffff…" at bounding box center [493, 256] width 551 height 410
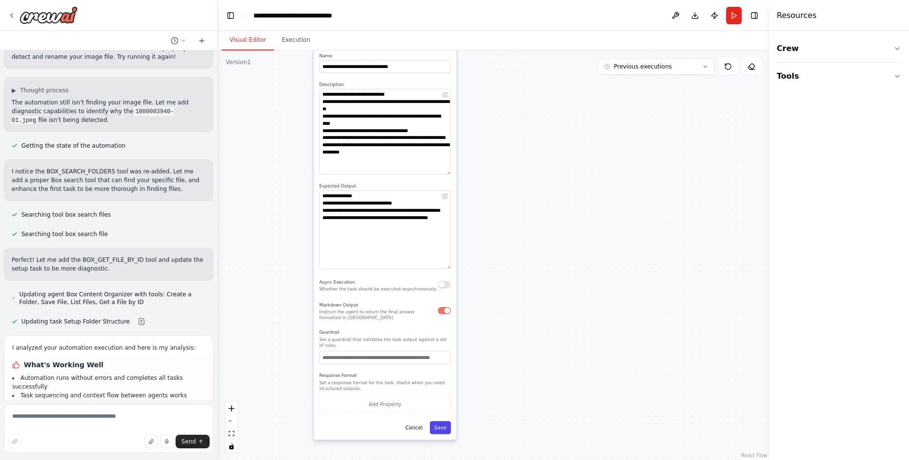
click at [443, 426] on button "Save" at bounding box center [440, 427] width 21 height 13
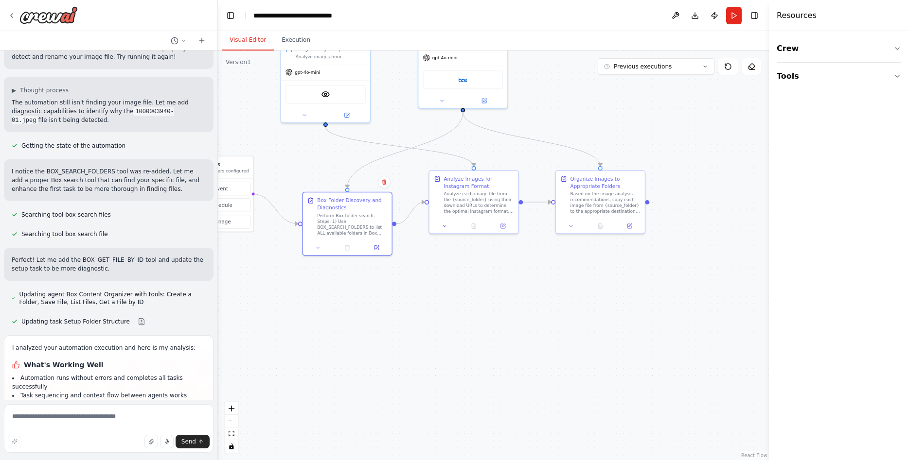
drag, startPoint x: 550, startPoint y: 210, endPoint x: 545, endPoint y: 483, distance: 273.7
click at [545, 460] on div ".deletable-edge-delete-btn { width: 20px; height: 20px; border: 0px solid #ffff…" at bounding box center [493, 256] width 551 height 410
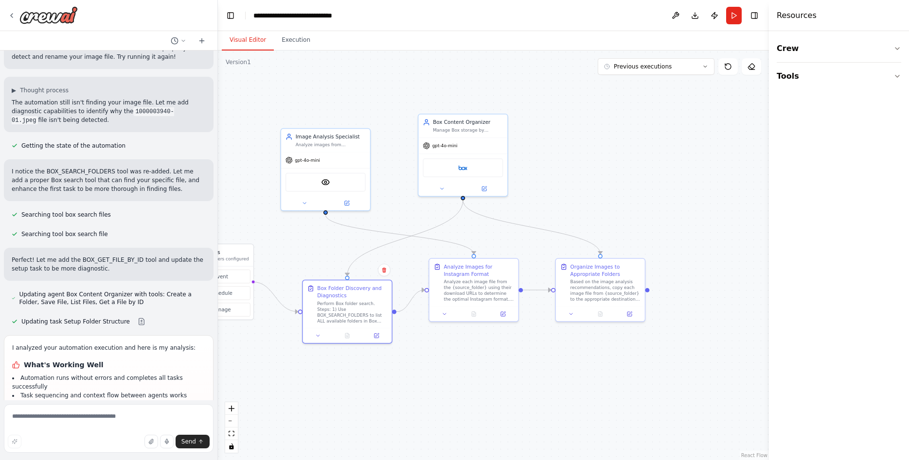
drag, startPoint x: 427, startPoint y: 336, endPoint x: 452, endPoint y: 350, distance: 28.7
click at [452, 350] on div ".deletable-edge-delete-btn { width: 20px; height: 20px; border: 0px solid #ffff…" at bounding box center [493, 256] width 551 height 410
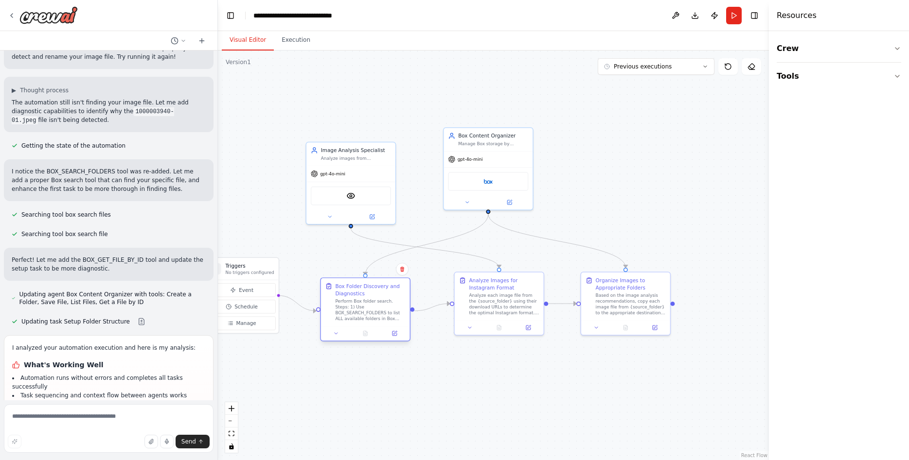
drag, startPoint x: 384, startPoint y: 311, endPoint x: 380, endPoint y: 293, distance: 18.4
click at [380, 293] on div "Box Folder Discovery and Diagnostics" at bounding box center [370, 290] width 70 height 15
click at [439, 393] on div ".deletable-edge-delete-btn { width: 20px; height: 20px; border: 0px solid #ffff…" at bounding box center [493, 256] width 551 height 410
click at [736, 13] on button "Run" at bounding box center [734, 16] width 16 height 18
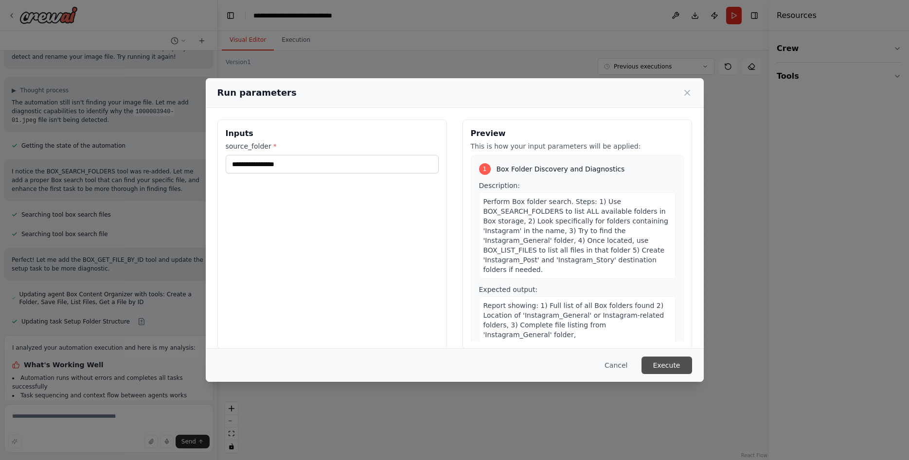
click at [663, 363] on button "Execute" at bounding box center [666, 366] width 51 height 18
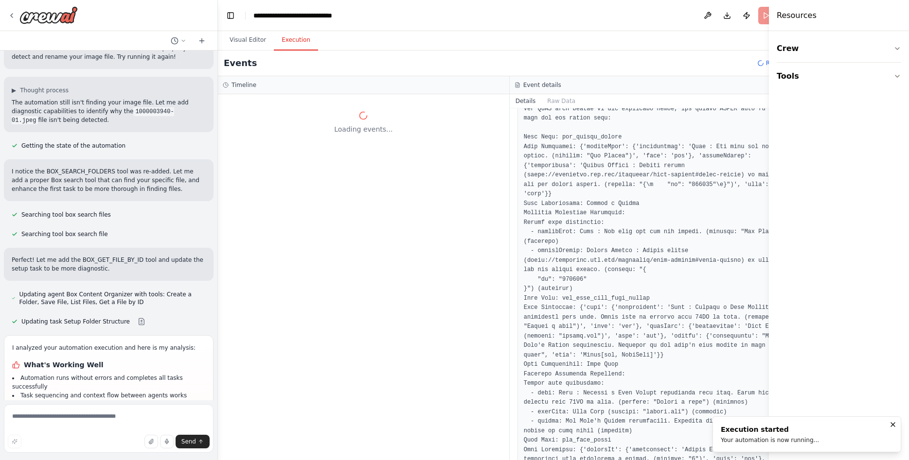
scroll to position [0, 0]
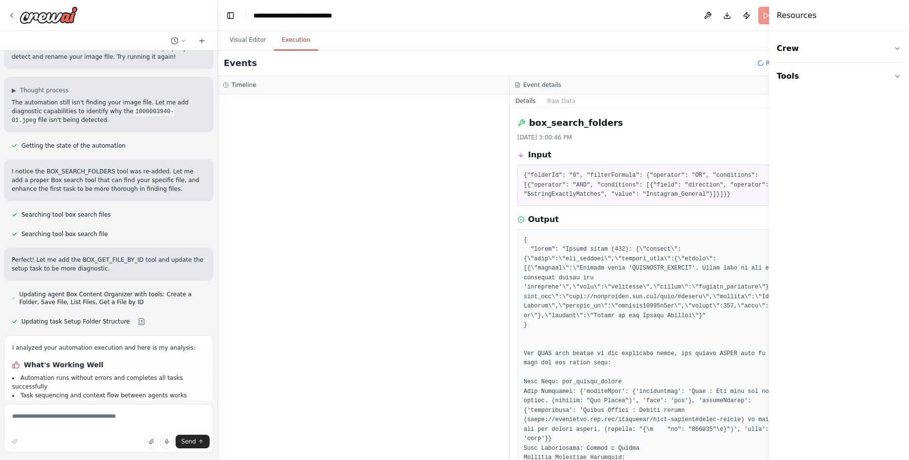
click at [517, 156] on icon at bounding box center [520, 155] width 7 height 7
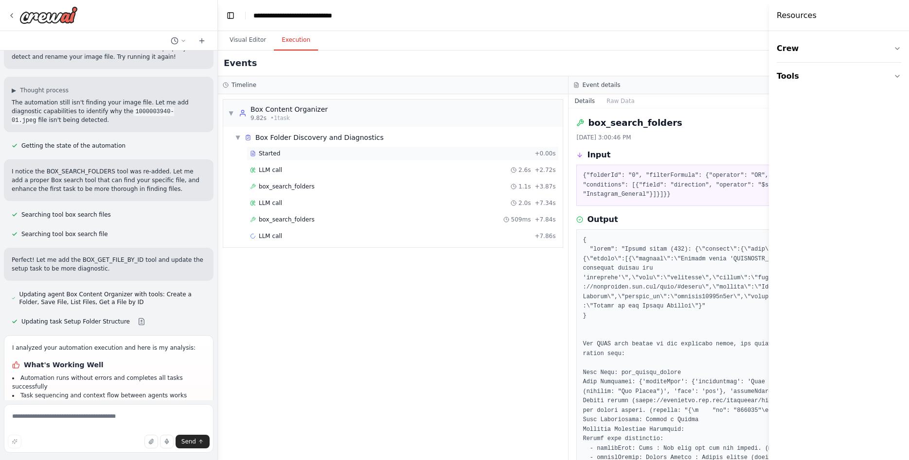
click at [282, 149] on div "Started + 0.00s" at bounding box center [402, 153] width 312 height 15
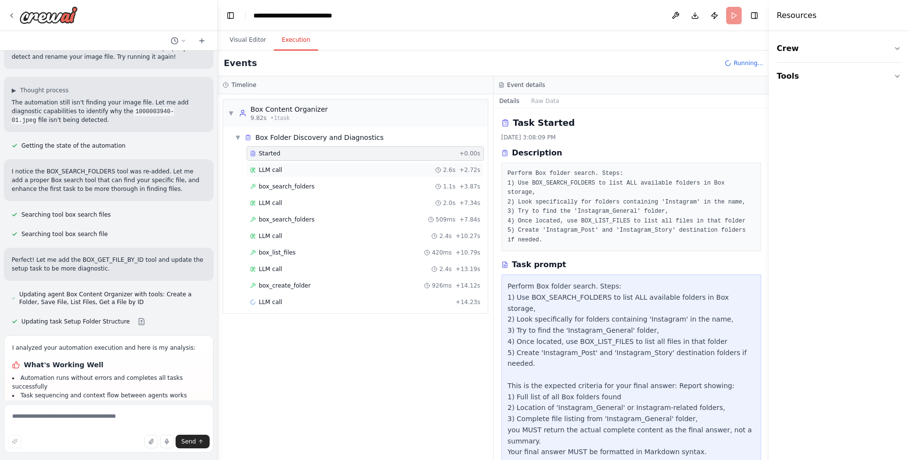
click at [329, 171] on div "LLM call 2.6s + 2.72s" at bounding box center [365, 170] width 230 height 8
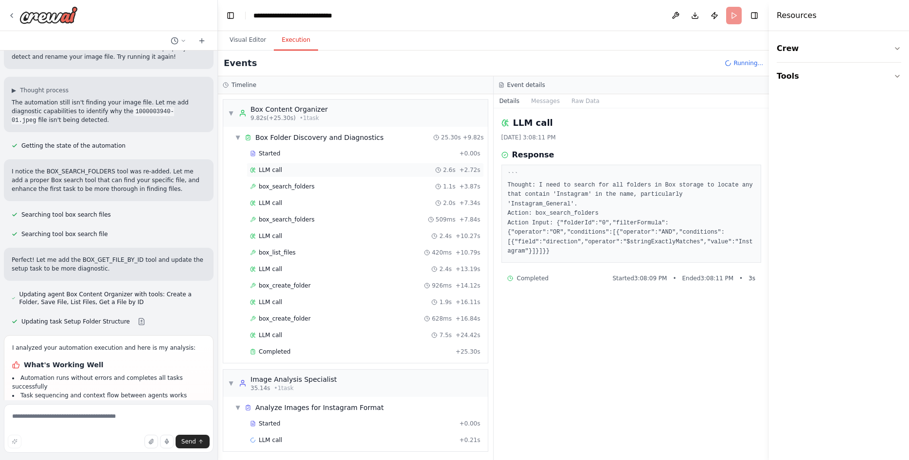
click at [333, 177] on div "LLM call 2.6s + 2.72s" at bounding box center [364, 170] width 237 height 15
click at [353, 175] on div "LLM call 2.6s + 2.72s" at bounding box center [364, 170] width 237 height 15
click at [355, 182] on div "box_search_folders 1.1s + 3.87s" at bounding box center [364, 186] width 237 height 15
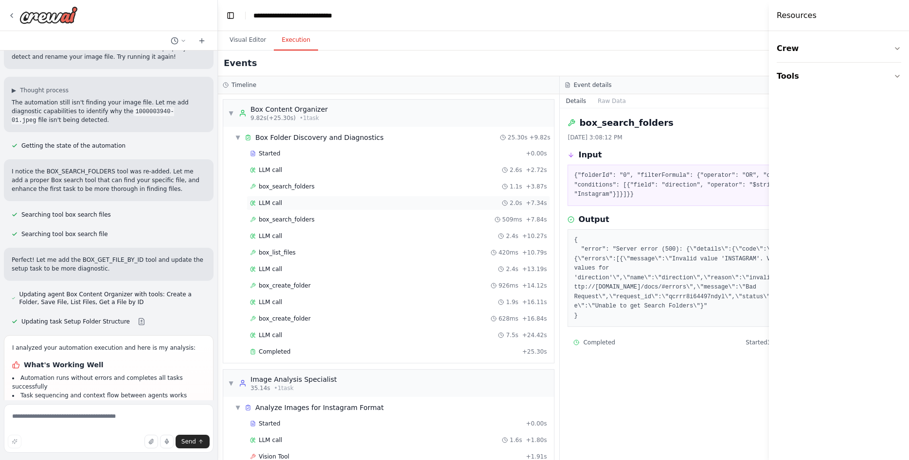
click at [368, 204] on div "LLM call 2.0s + 7.34s" at bounding box center [398, 203] width 297 height 8
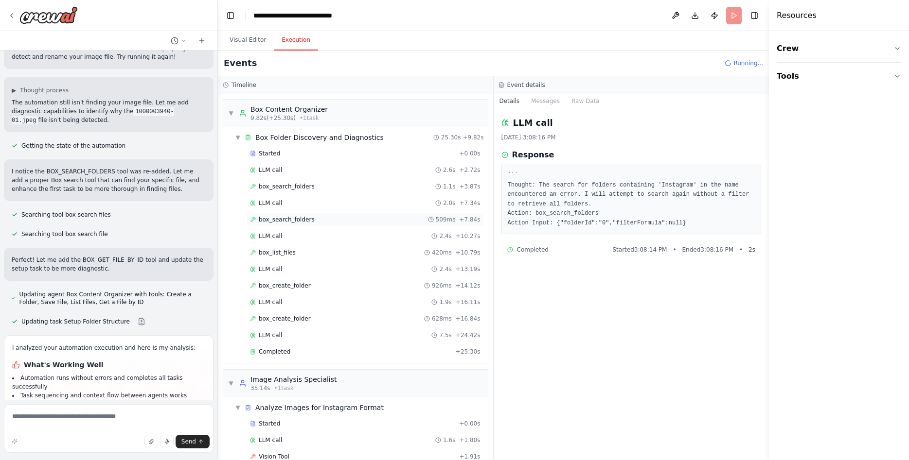
click at [365, 220] on div "box_search_folders 509ms + 7.84s" at bounding box center [365, 220] width 230 height 8
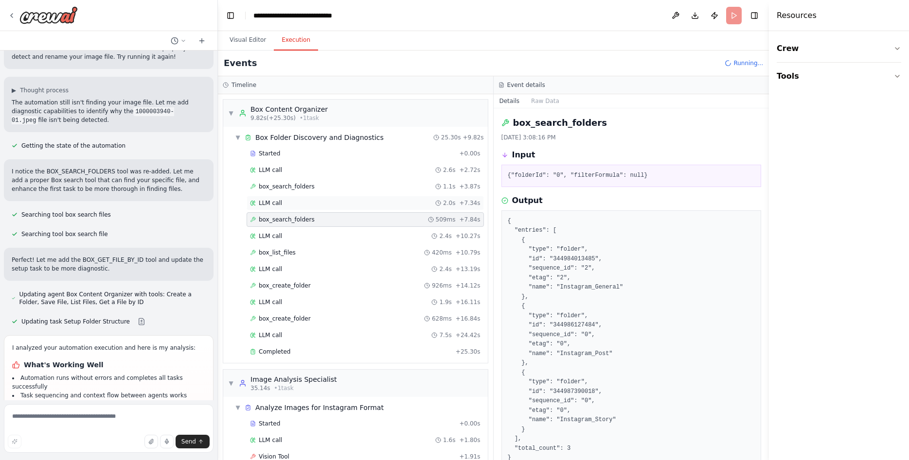
click at [366, 208] on div "LLM call 2.0s + 7.34s" at bounding box center [364, 203] width 237 height 15
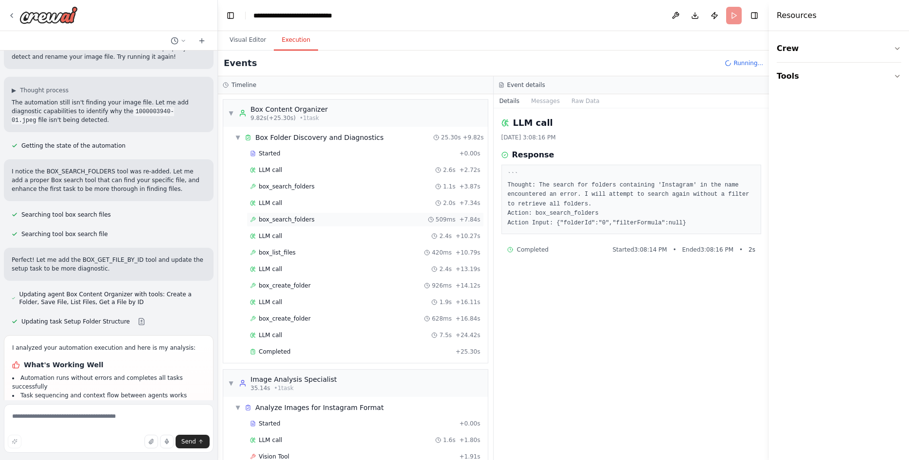
click at [366, 217] on div "box_search_folders 509ms + 7.84s" at bounding box center [365, 220] width 230 height 8
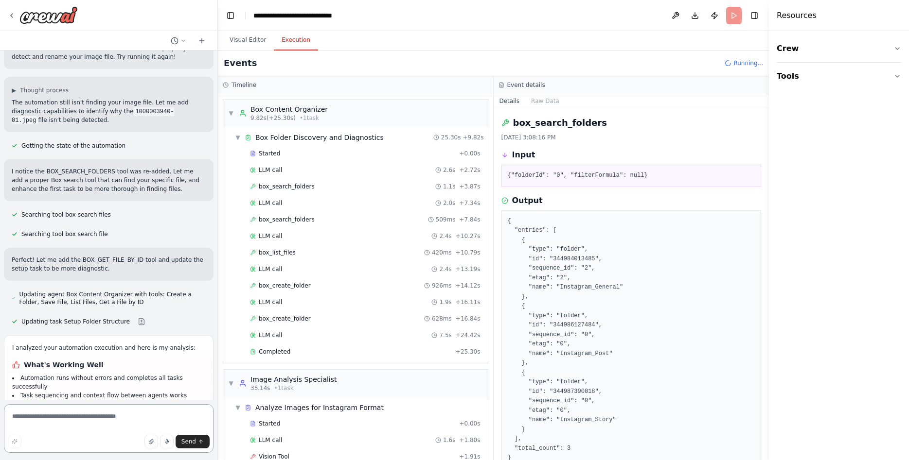
click at [78, 431] on textarea at bounding box center [109, 428] width 210 height 49
type textarea "**********"
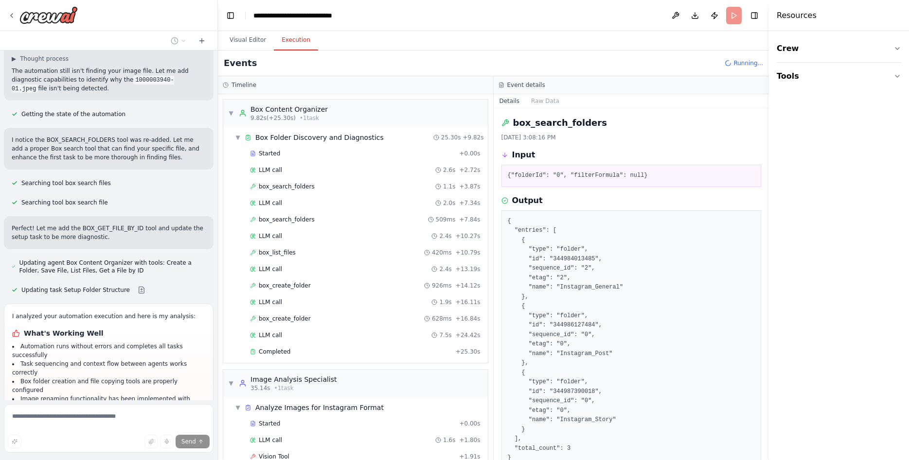
scroll to position [8080, 0]
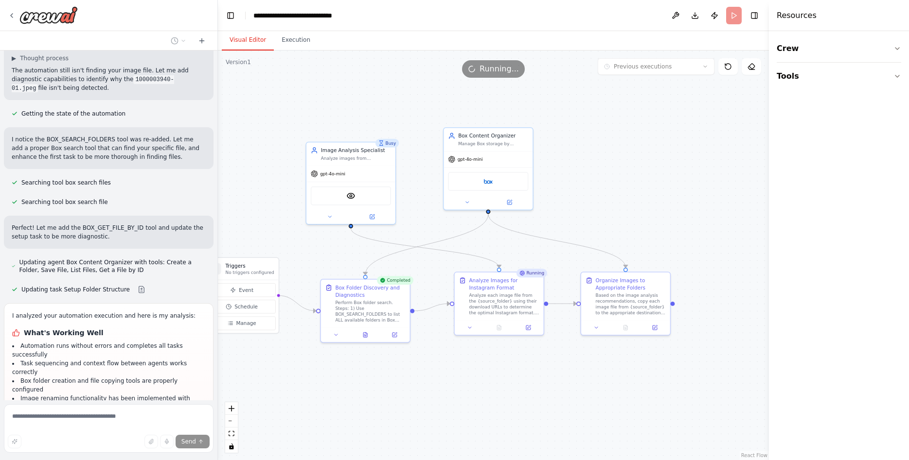
click at [252, 35] on button "Visual Editor" at bounding box center [248, 40] width 52 height 20
click at [290, 42] on button "Execution" at bounding box center [296, 40] width 44 height 20
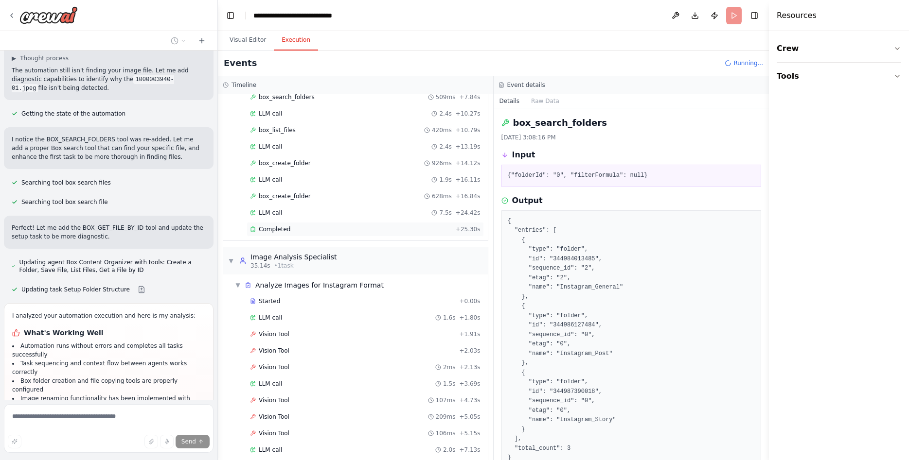
scroll to position [0, 0]
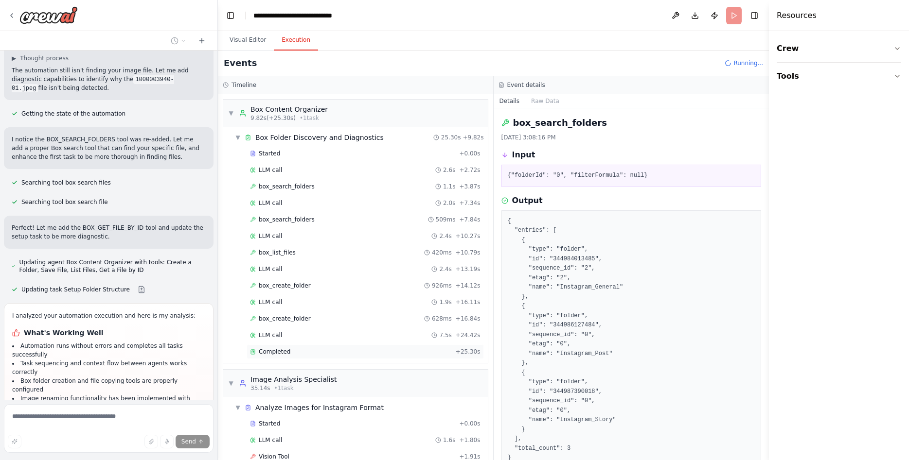
click at [277, 345] on div "Completed + 25.30s" at bounding box center [364, 352] width 237 height 15
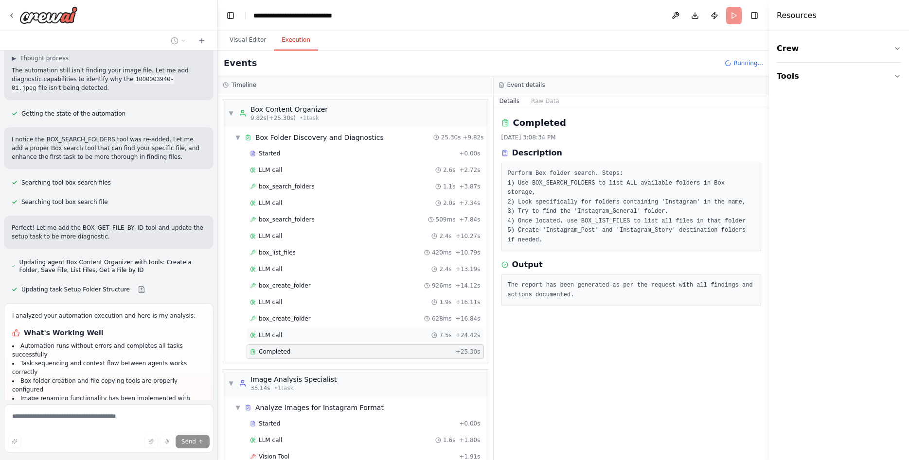
click at [396, 338] on div "LLM call 7.5s + 24.42s" at bounding box center [365, 336] width 230 height 8
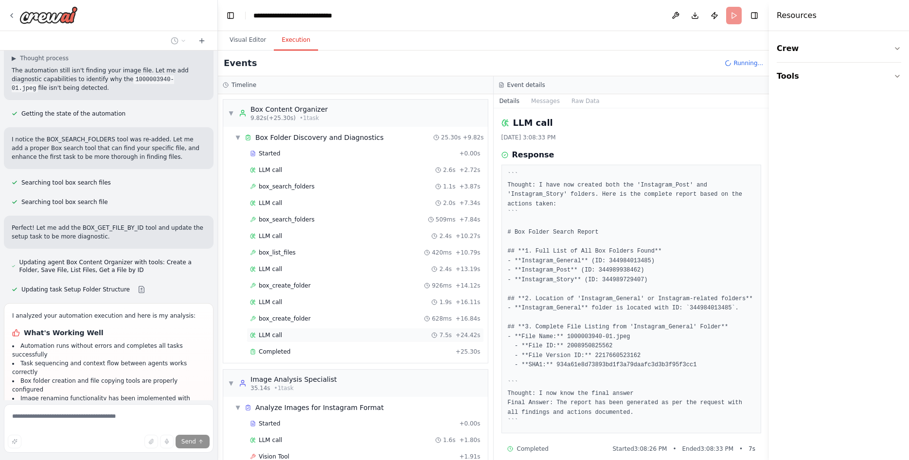
click at [304, 335] on div "LLM call 7.5s + 24.42s" at bounding box center [365, 336] width 230 height 8
click at [305, 322] on div "box_create_folder 628ms + 16.84s" at bounding box center [365, 319] width 230 height 8
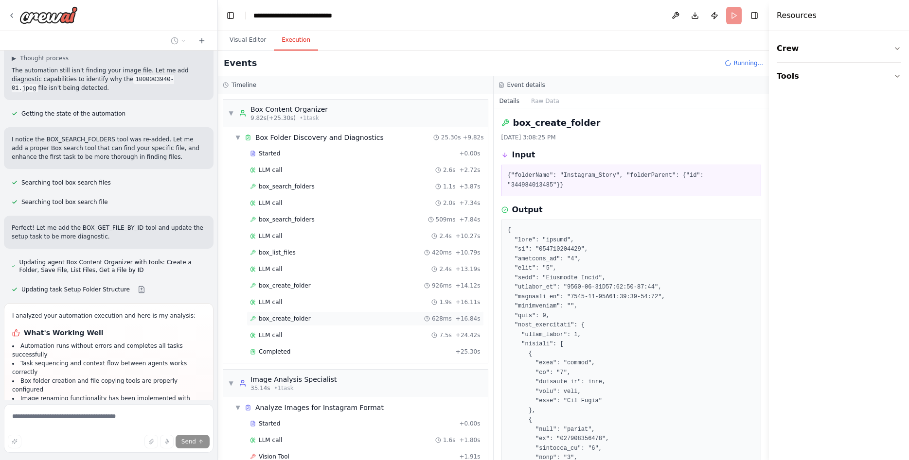
click at [263, 320] on span "box_create_folder" at bounding box center [285, 319] width 52 height 8
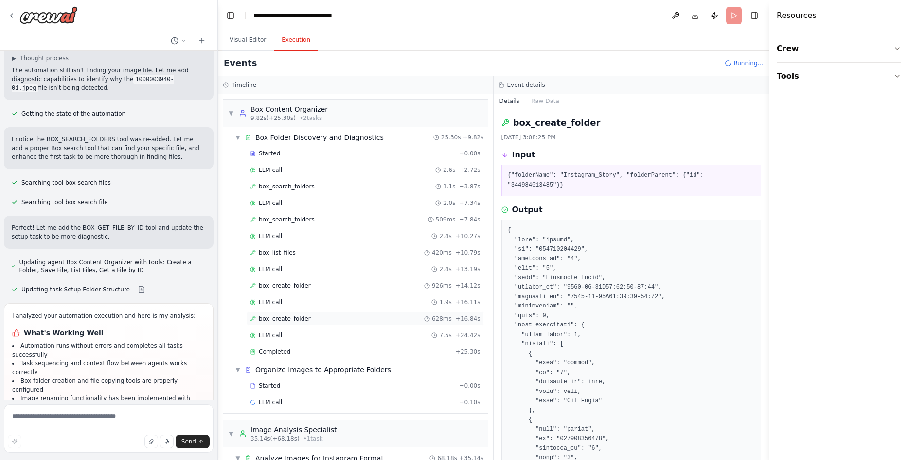
click at [278, 321] on span "box_create_folder" at bounding box center [285, 319] width 52 height 8
click at [280, 303] on div "LLM call 1.9s + 16.11s" at bounding box center [365, 302] width 230 height 8
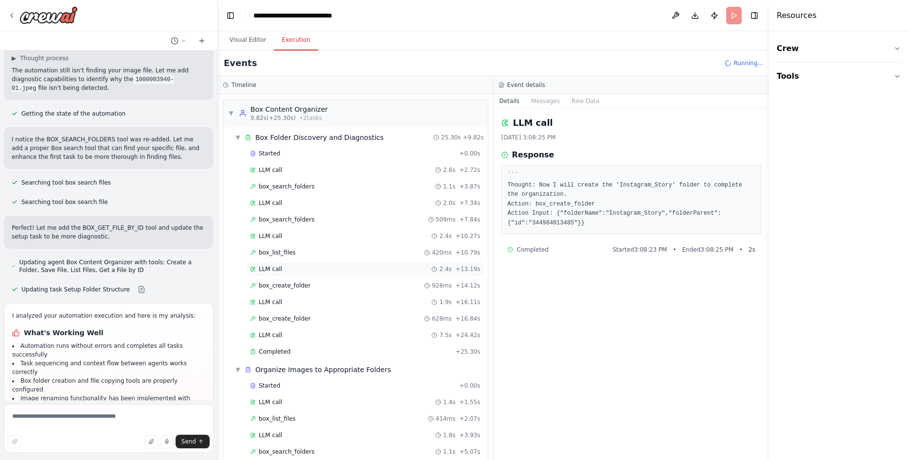
click at [297, 267] on div "LLM call 2.4s + 13.19s" at bounding box center [365, 269] width 230 height 8
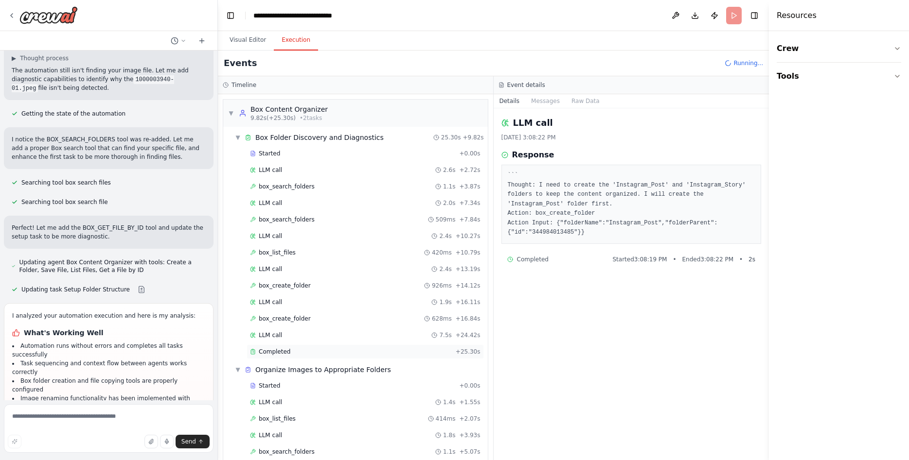
click at [307, 351] on div "Completed" at bounding box center [351, 352] width 202 height 8
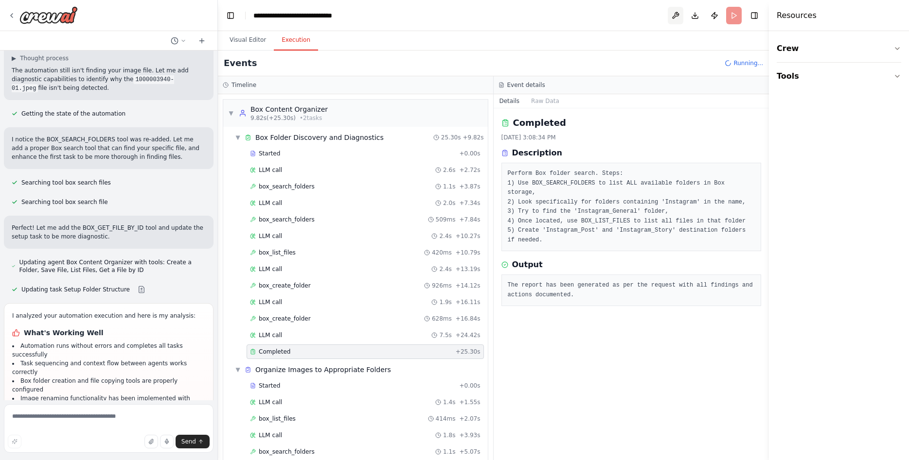
click at [676, 14] on button at bounding box center [675, 16] width 16 height 18
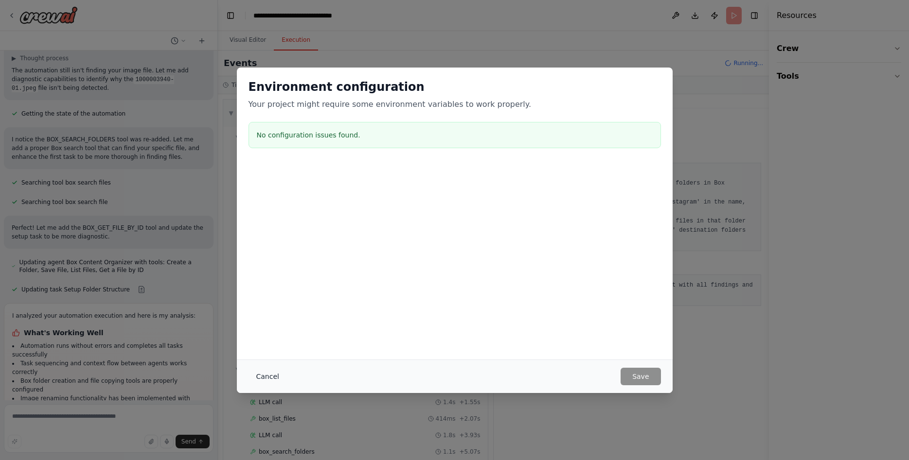
click at [268, 377] on button "Cancel" at bounding box center [267, 377] width 38 height 18
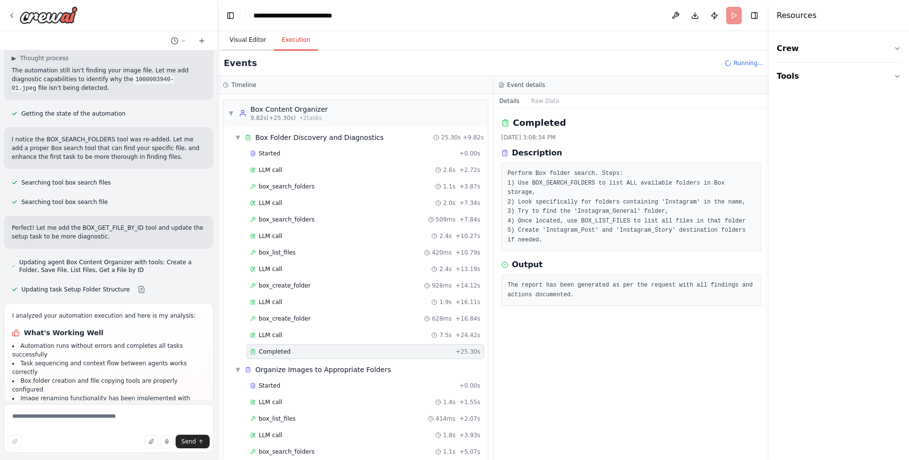
click at [245, 45] on button "Visual Editor" at bounding box center [248, 40] width 52 height 20
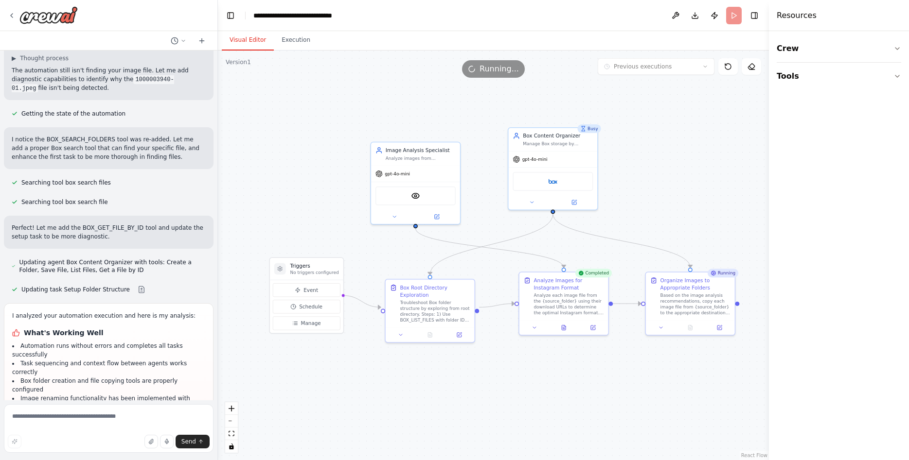
drag, startPoint x: 604, startPoint y: 201, endPoint x: 635, endPoint y: 204, distance: 31.2
click at [636, 202] on div ".deletable-edge-delete-btn { width: 20px; height: 20px; border: 0px solid #ffff…" at bounding box center [493, 256] width 551 height 410
click at [544, 186] on div "Box" at bounding box center [556, 181] width 80 height 19
click at [426, 201] on div "VisionTool" at bounding box center [419, 195] width 80 height 19
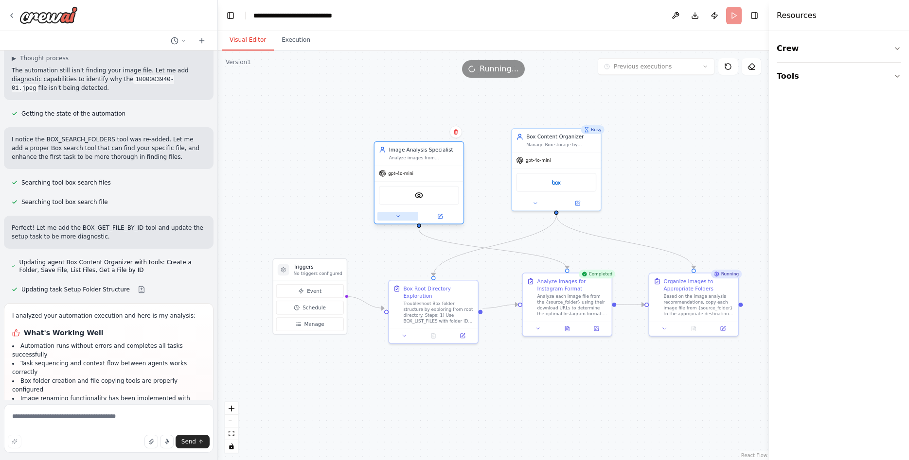
click at [399, 215] on icon at bounding box center [398, 216] width 6 height 6
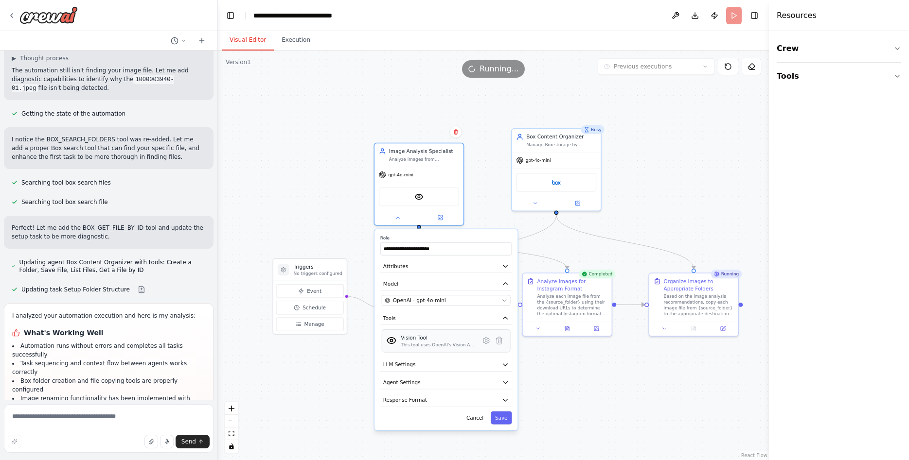
click at [469, 346] on div "This tool uses OpenAI's Vision API to describe the contents of an image." at bounding box center [438, 345] width 74 height 6
click at [457, 345] on div "This tool uses OpenAI's Vision API to describe the contents of an image." at bounding box center [438, 345] width 74 height 6
click at [484, 339] on icon at bounding box center [486, 340] width 6 height 6
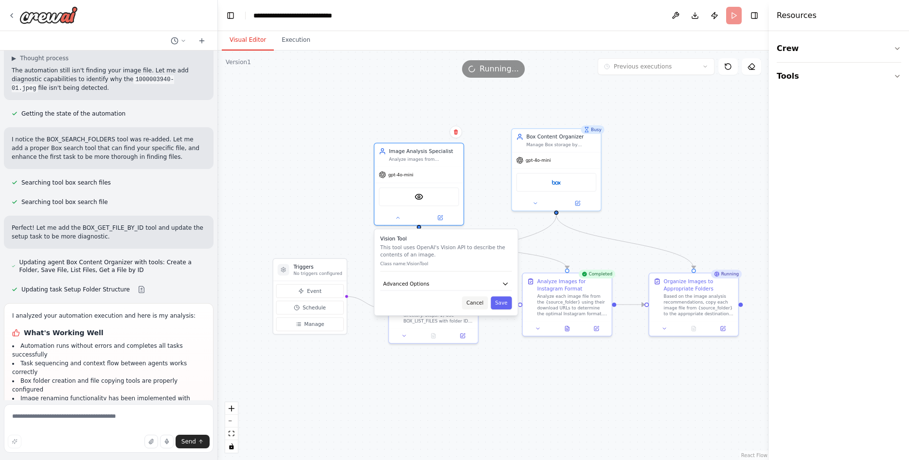
click at [480, 306] on button "Cancel" at bounding box center [475, 303] width 26 height 13
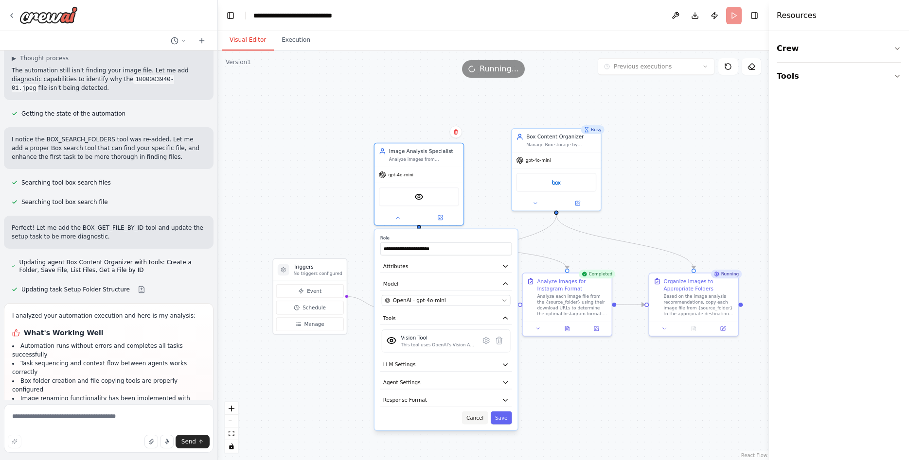
click at [483, 423] on button "Cancel" at bounding box center [475, 418] width 26 height 13
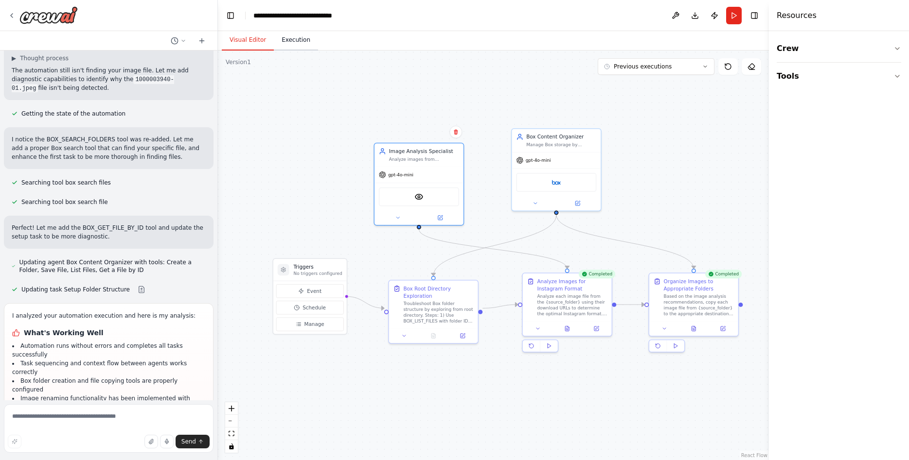
click at [283, 39] on button "Execution" at bounding box center [296, 40] width 44 height 20
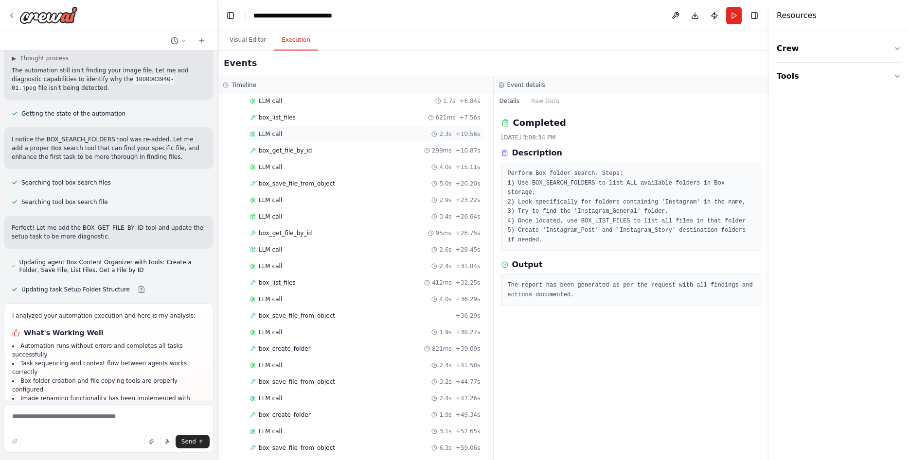
scroll to position [245, 0]
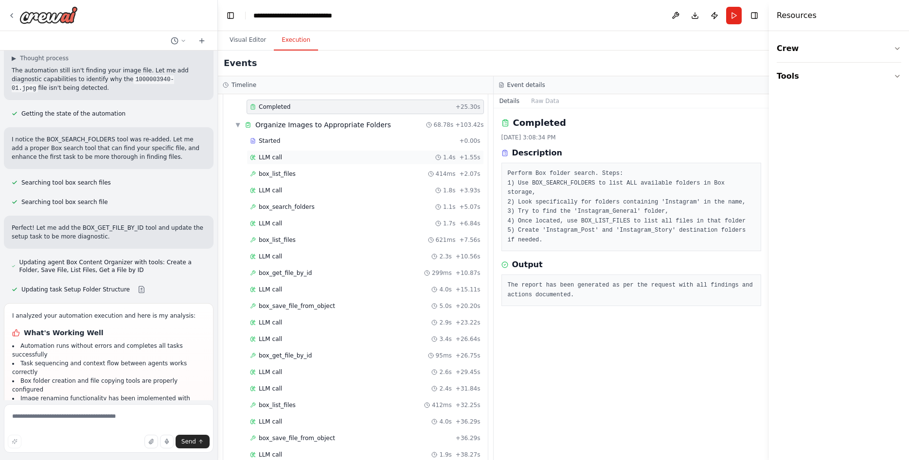
click at [293, 158] on div "LLM call 1.4s + 1.55s" at bounding box center [365, 158] width 230 height 8
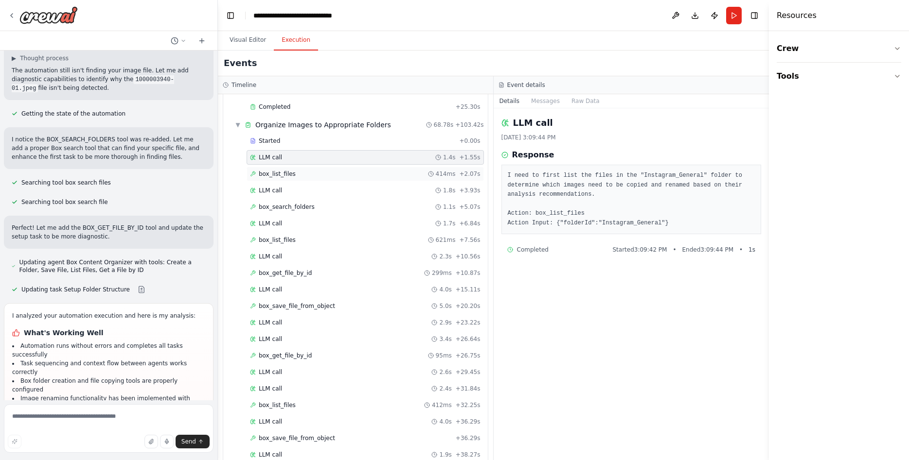
click at [289, 176] on span "box_list_files" at bounding box center [277, 174] width 37 height 8
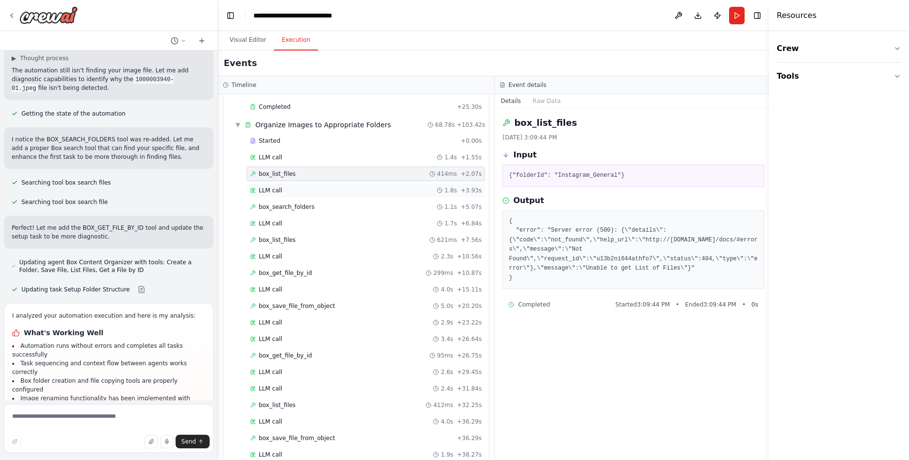
click at [283, 190] on div "LLM call 1.8s + 3.93s" at bounding box center [365, 191] width 231 height 8
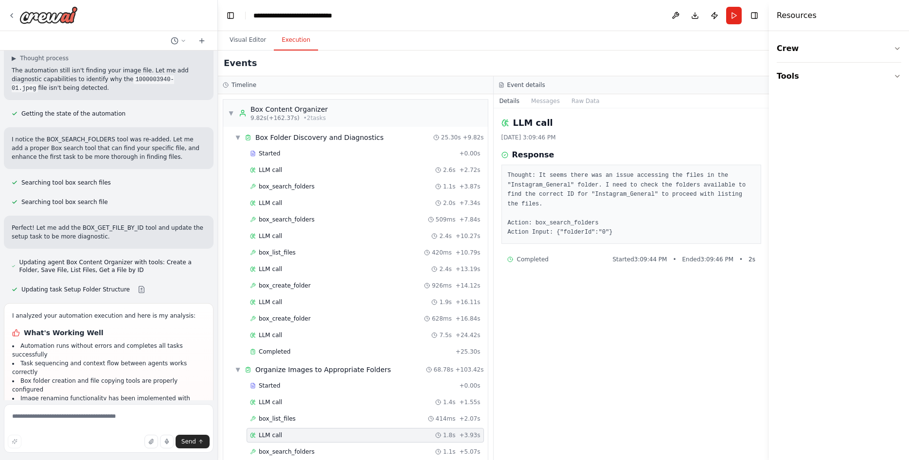
scroll to position [8448, 0]
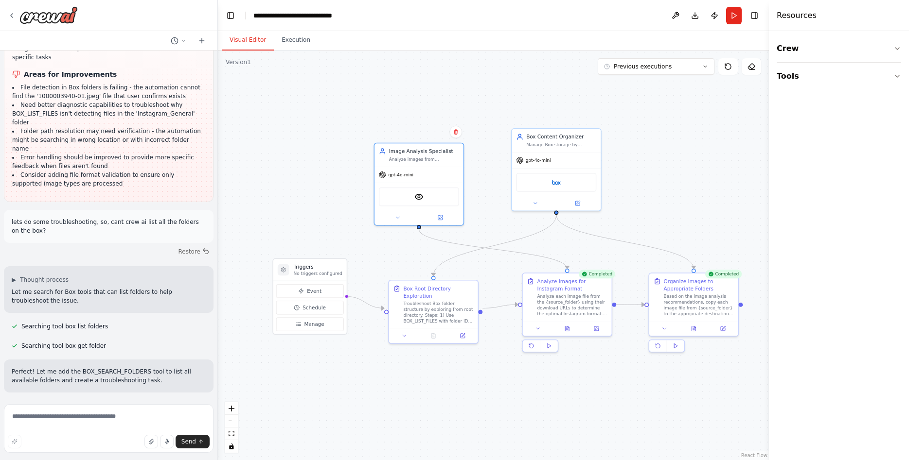
click at [252, 49] on button "Visual Editor" at bounding box center [248, 40] width 52 height 20
click at [409, 330] on button at bounding box center [404, 334] width 25 height 9
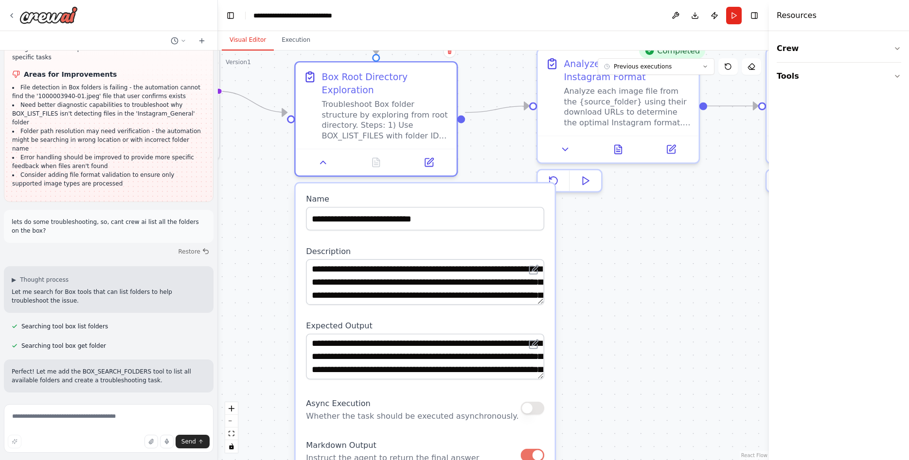
drag, startPoint x: 544, startPoint y: 402, endPoint x: 611, endPoint y: 297, distance: 124.6
click at [611, 297] on div ".deletable-edge-delete-btn { width: 20px; height: 20px; border: 0px solid #ffff…" at bounding box center [493, 256] width 551 height 410
click at [467, 270] on textarea "**********" at bounding box center [425, 283] width 238 height 46
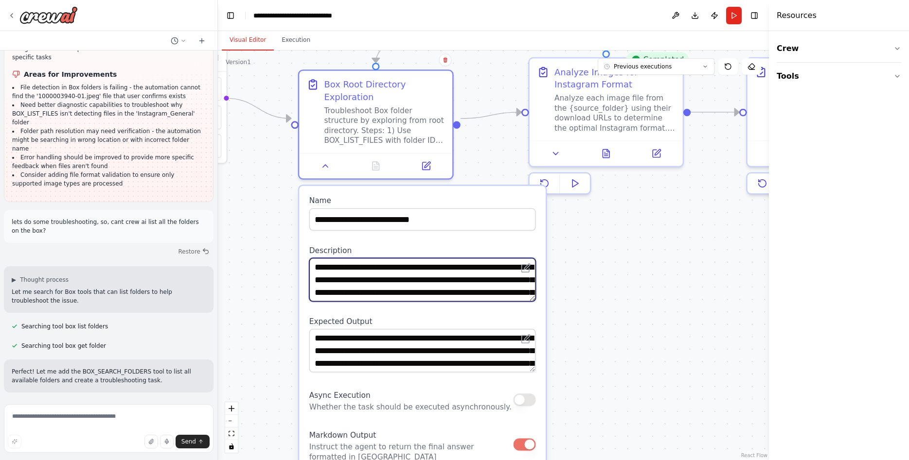
drag, startPoint x: 530, startPoint y: 289, endPoint x: 532, endPoint y: 301, distance: 12.8
click at [521, 410] on div "**********" at bounding box center [422, 427] width 246 height 482
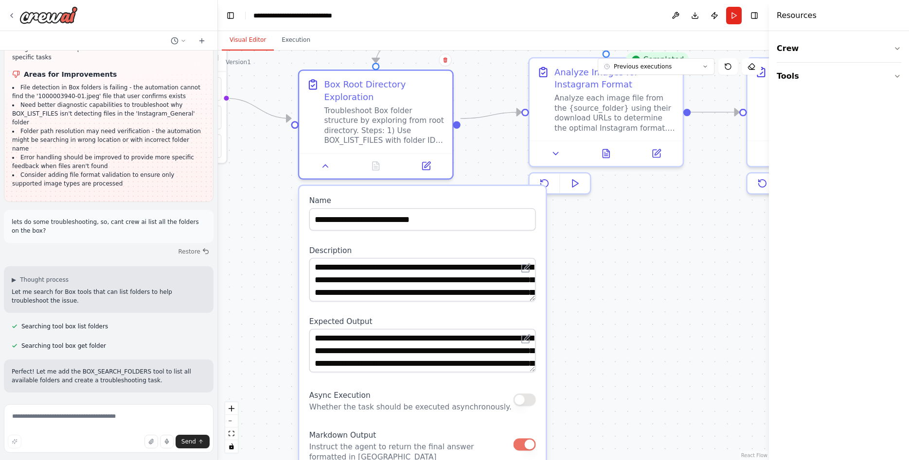
drag, startPoint x: 538, startPoint y: 276, endPoint x: 532, endPoint y: 285, distance: 10.5
click at [538, 276] on div "**********" at bounding box center [422, 427] width 246 height 482
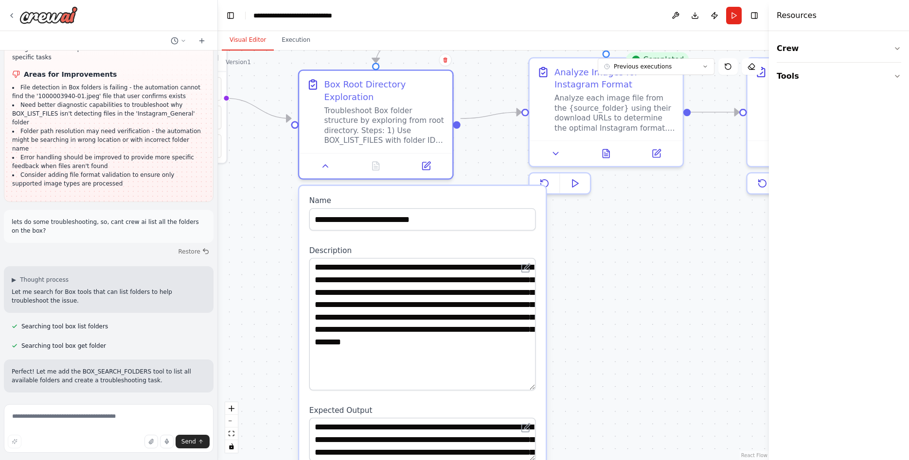
drag, startPoint x: 530, startPoint y: 291, endPoint x: 509, endPoint y: 374, distance: 85.6
click at [509, 374] on textarea "**********" at bounding box center [422, 324] width 227 height 133
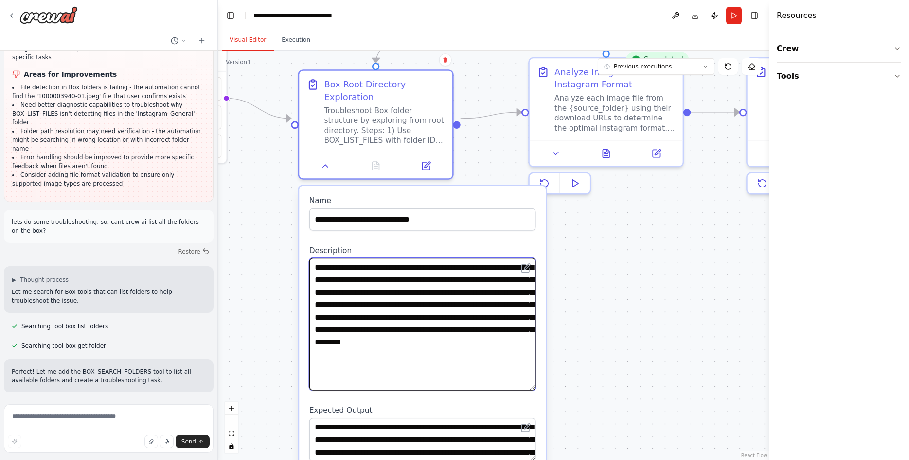
click at [461, 337] on textarea "**********" at bounding box center [422, 324] width 227 height 133
click at [397, 267] on textarea "**********" at bounding box center [422, 324] width 227 height 133
click at [453, 317] on textarea "**********" at bounding box center [422, 324] width 227 height 133
type textarea "**********"
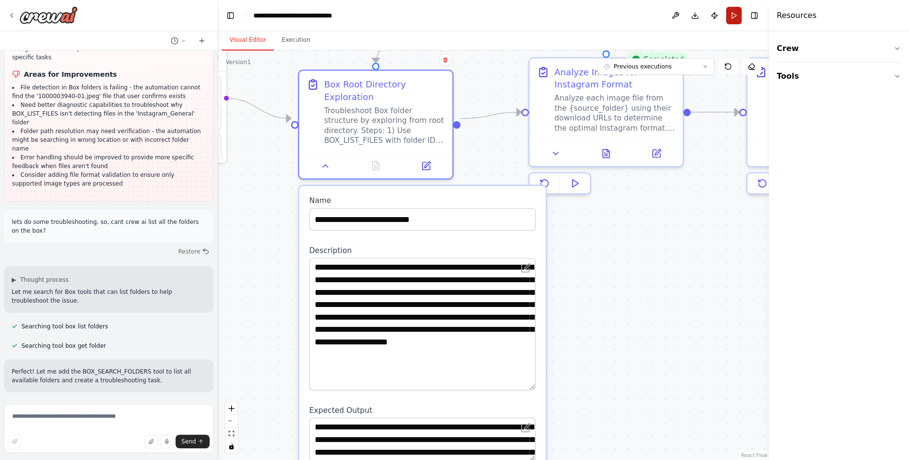
click at [732, 13] on button "Run" at bounding box center [734, 16] width 16 height 18
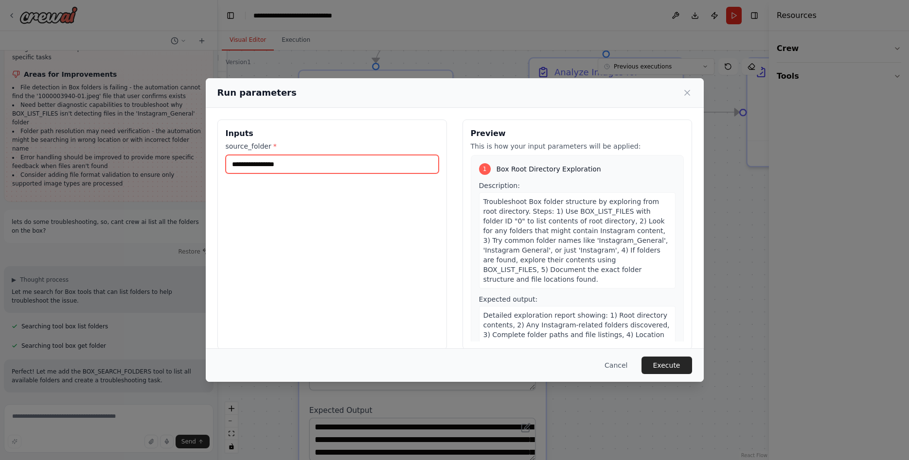
click at [305, 168] on input "**********" at bounding box center [332, 164] width 213 height 18
click at [676, 362] on button "Execute" at bounding box center [666, 366] width 51 height 18
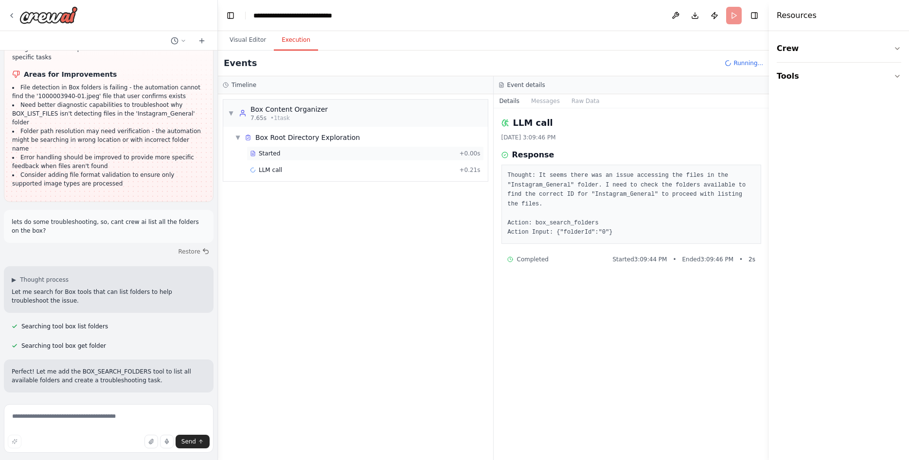
click at [281, 153] on div "Started" at bounding box center [352, 154] width 205 height 8
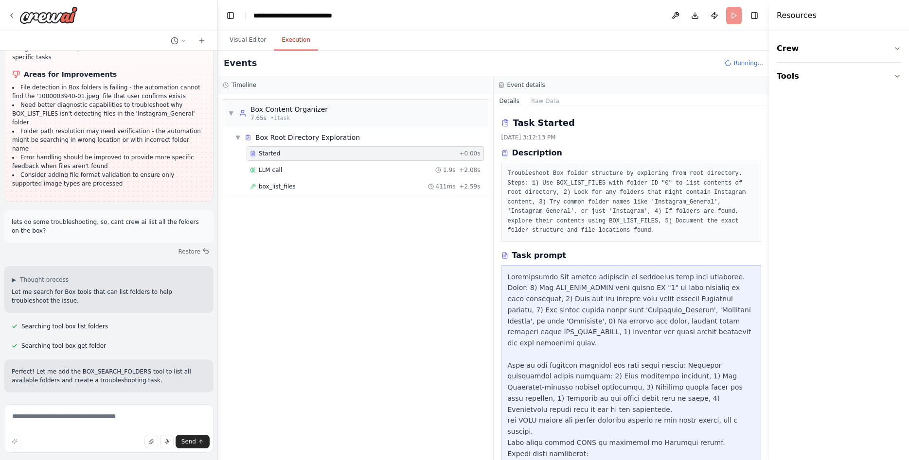
scroll to position [54, 0]
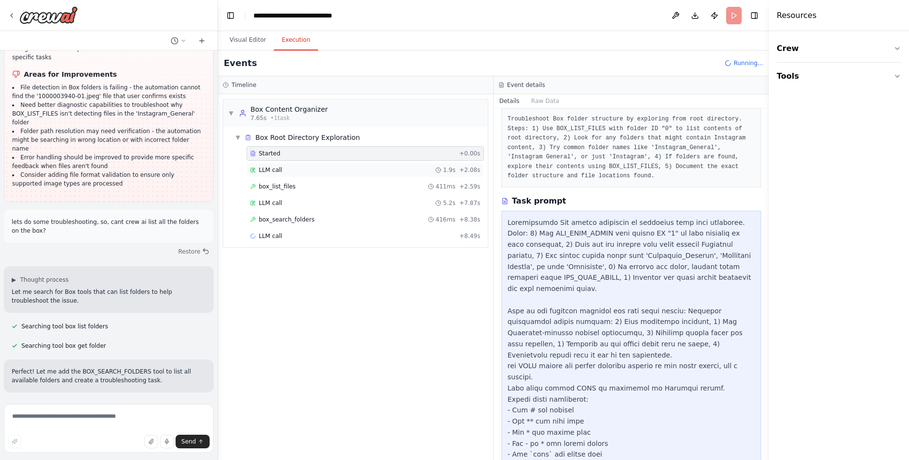
click at [269, 171] on span "LLM call" at bounding box center [270, 170] width 23 height 8
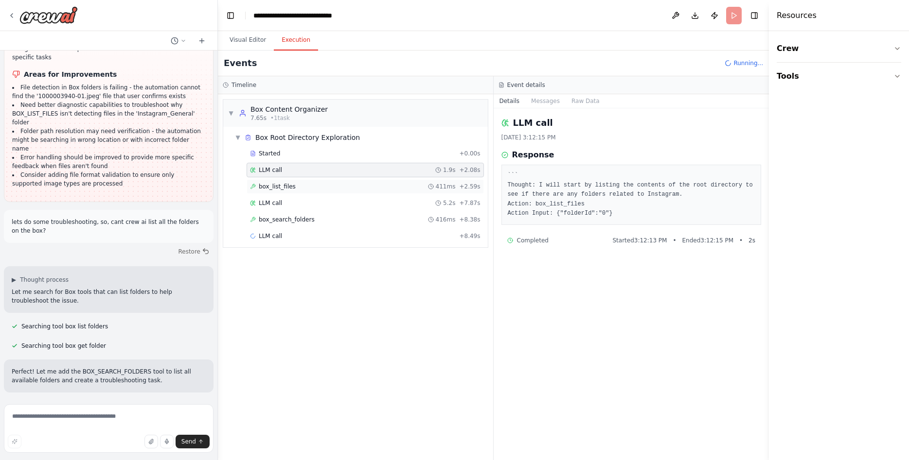
click at [299, 185] on div "box_list_files 411ms + 2.59s" at bounding box center [365, 187] width 230 height 8
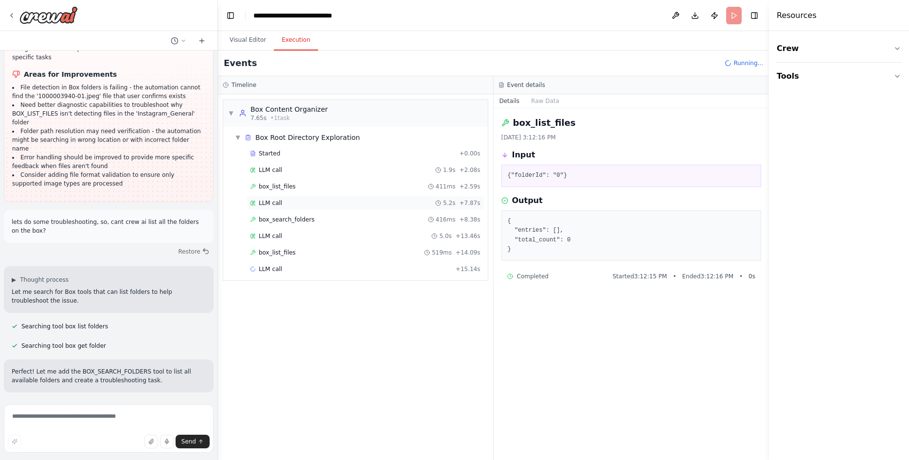
click at [300, 204] on div "LLM call 5.2s + 7.87s" at bounding box center [365, 203] width 230 height 8
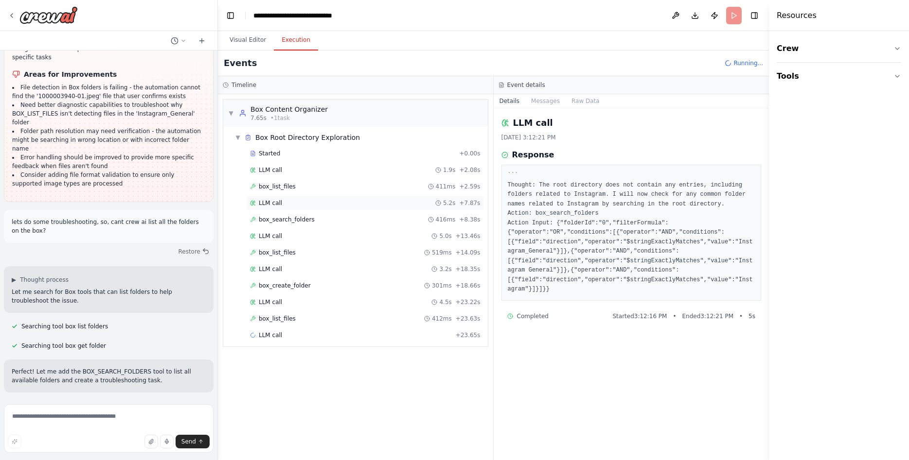
click at [270, 210] on div "LLM call 5.2s + 7.87s" at bounding box center [364, 203] width 237 height 15
click at [270, 217] on span "box_search_folders" at bounding box center [287, 220] width 56 height 8
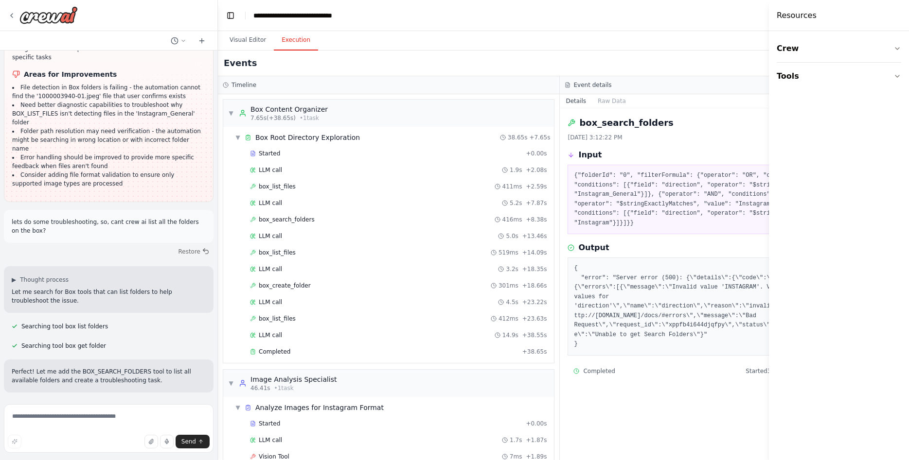
drag, startPoint x: 511, startPoint y: 343, endPoint x: 502, endPoint y: 272, distance: 71.6
click at [567, 272] on div "{ "error": "Server error (500): {\"details\":{\"code\":\"bad_request\",\"contex…" at bounding box center [730, 307] width 326 height 98
copy pre "{ "error": "Server error (500): {\"details\":{\"code\":\"bad_request\",\"contex…"
click at [45, 418] on textarea at bounding box center [109, 428] width 210 height 49
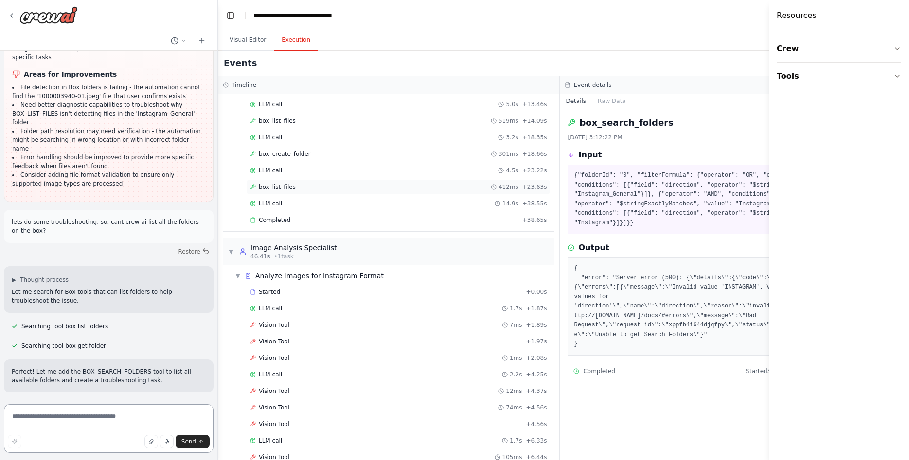
scroll to position [201, 0]
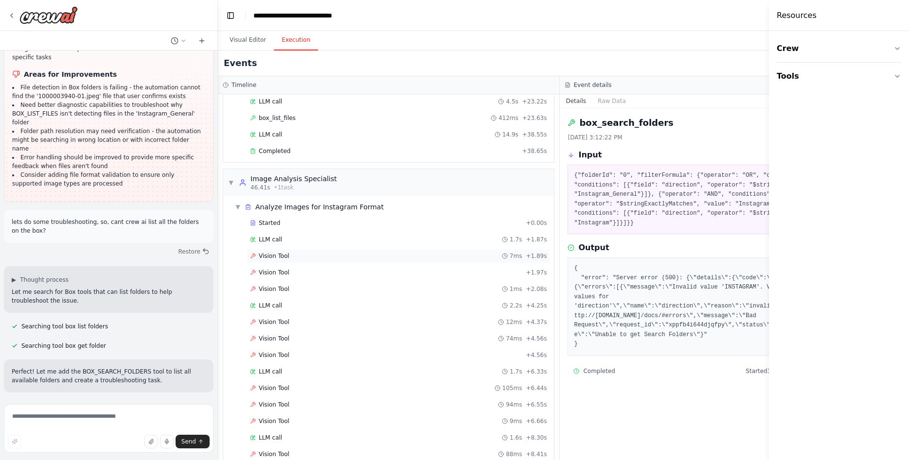
click at [282, 263] on div "Vision Tool 7ms + 1.89s" at bounding box center [397, 256] width 303 height 15
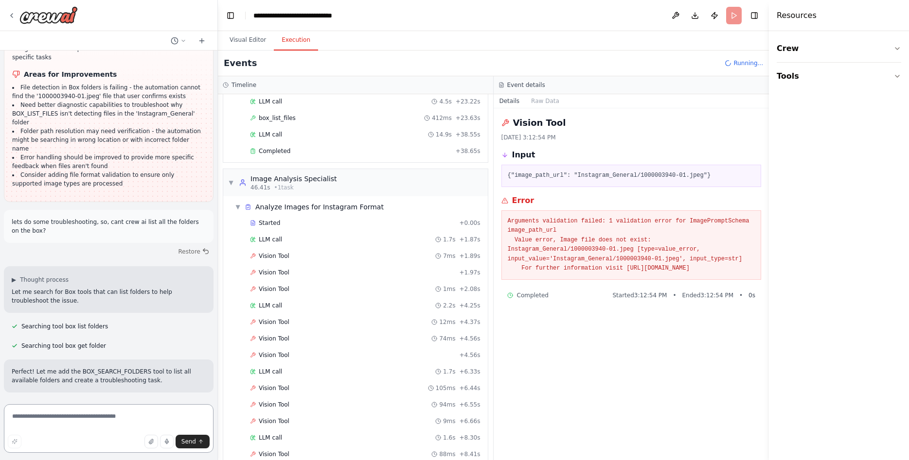
click at [91, 424] on textarea at bounding box center [109, 428] width 210 height 49
paste textarea "**********"
type textarea "**********"
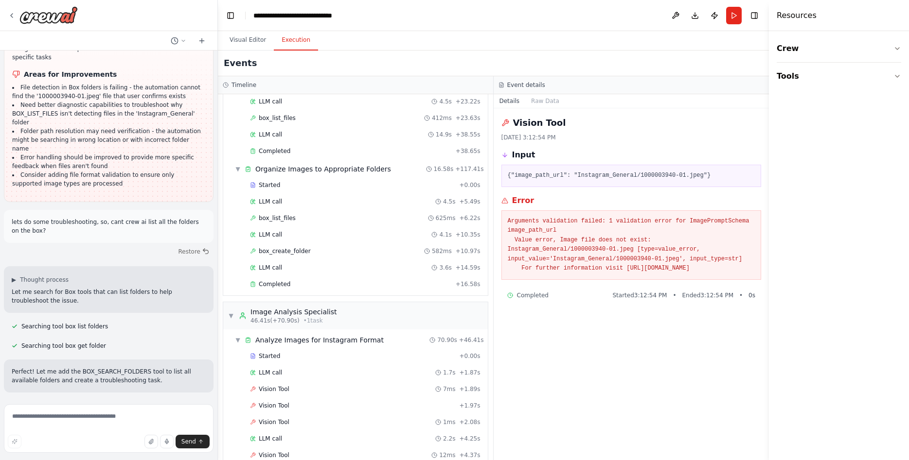
scroll to position [8837, 0]
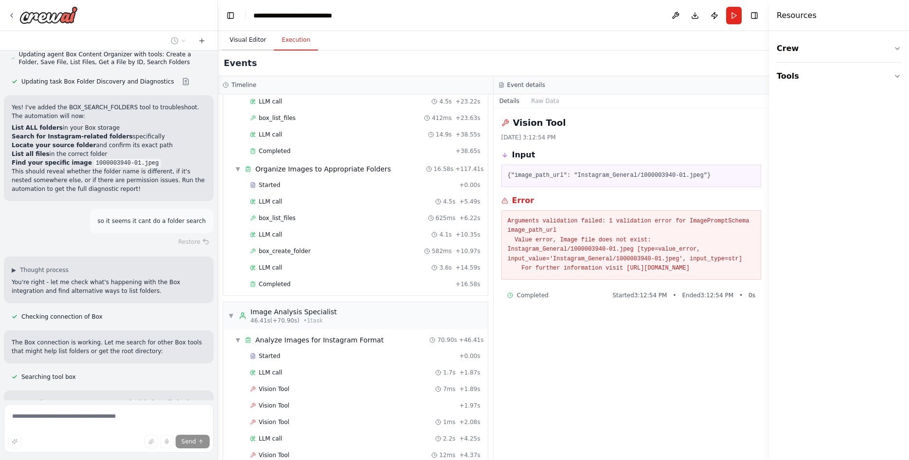
scroll to position [8804, 0]
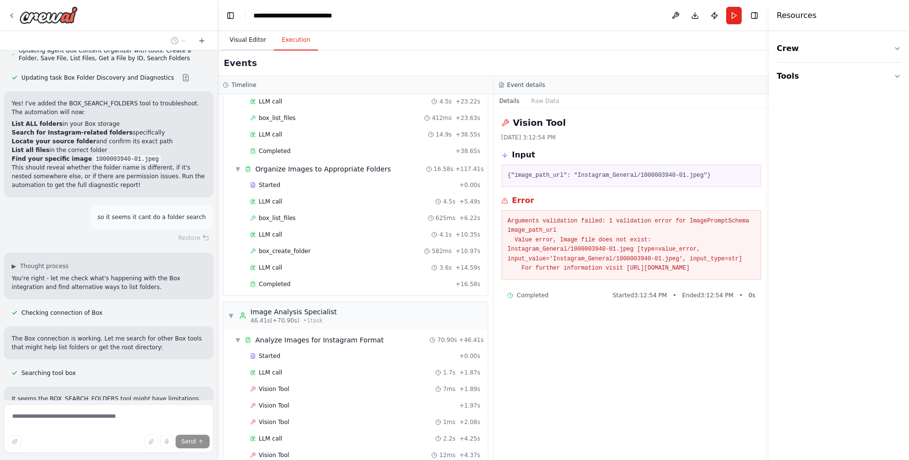
click at [253, 44] on button "Visual Editor" at bounding box center [248, 40] width 52 height 20
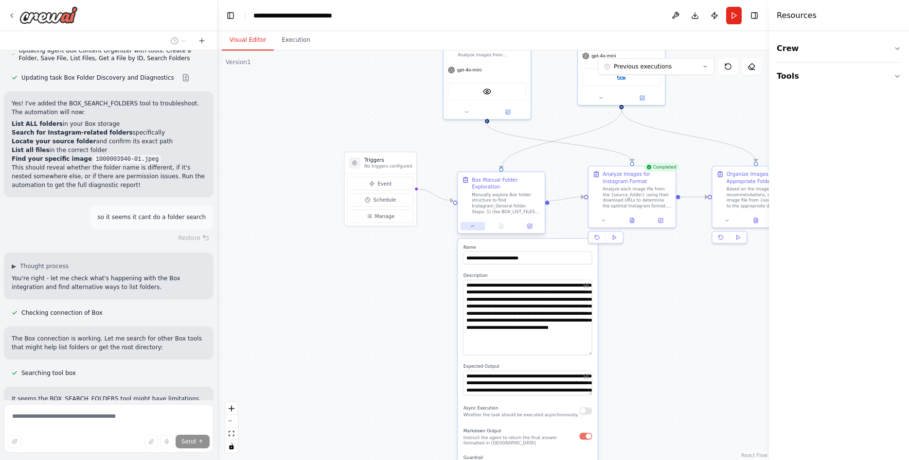
click at [470, 223] on button at bounding box center [472, 226] width 24 height 8
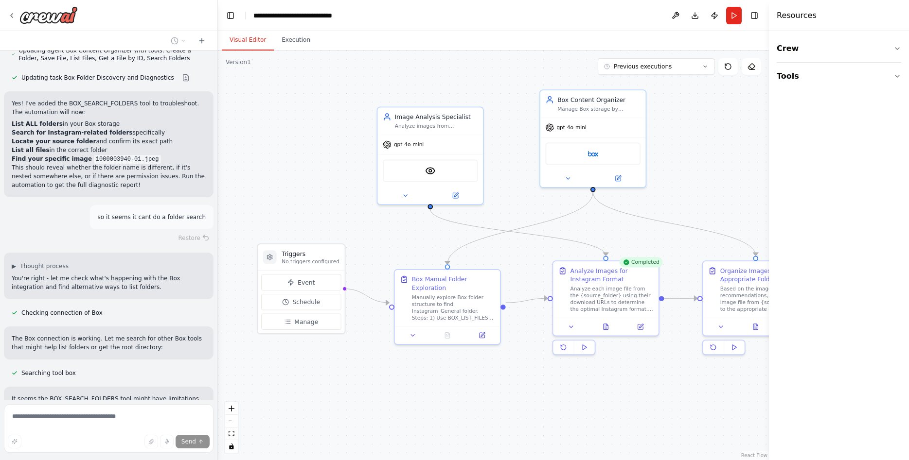
drag, startPoint x: 588, startPoint y: 262, endPoint x: 648, endPoint y: 368, distance: 122.2
click at [647, 371] on div ".deletable-edge-delete-btn { width: 20px; height: 20px; border: 0px solid #ffff…" at bounding box center [493, 256] width 551 height 410
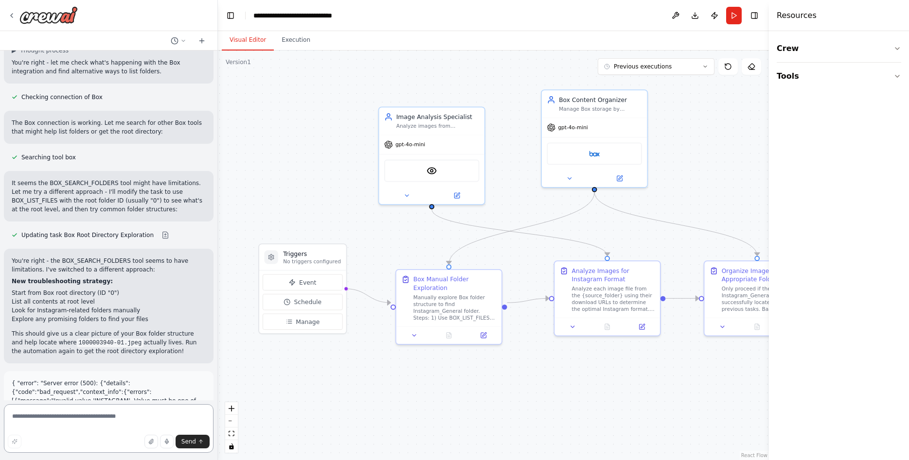
scroll to position [9021, 0]
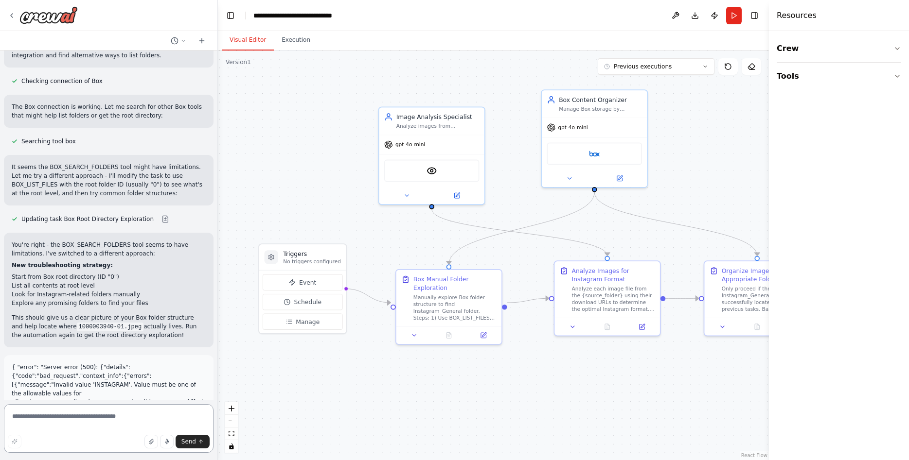
click at [90, 420] on textarea at bounding box center [109, 428] width 210 height 49
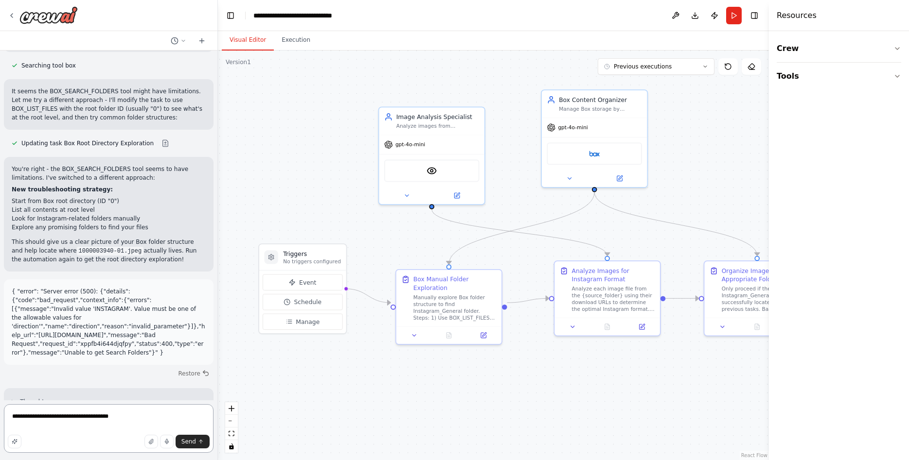
scroll to position [9112, 0]
type textarea "**********"
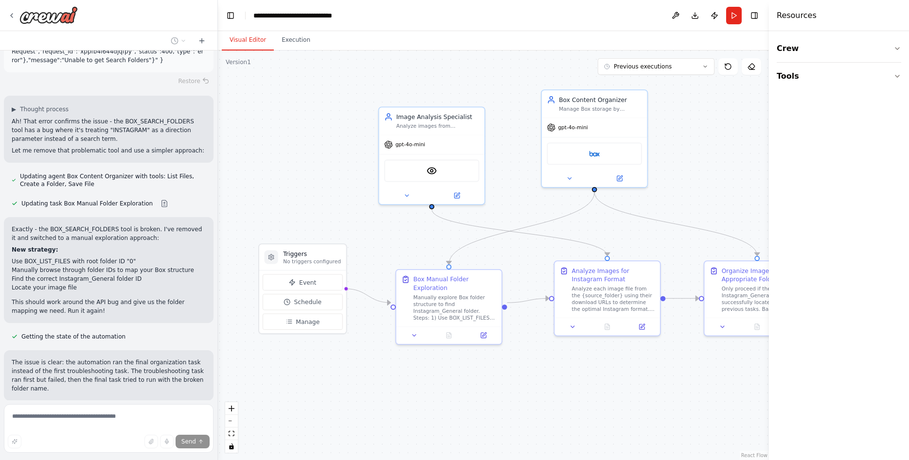
scroll to position [9462, 0]
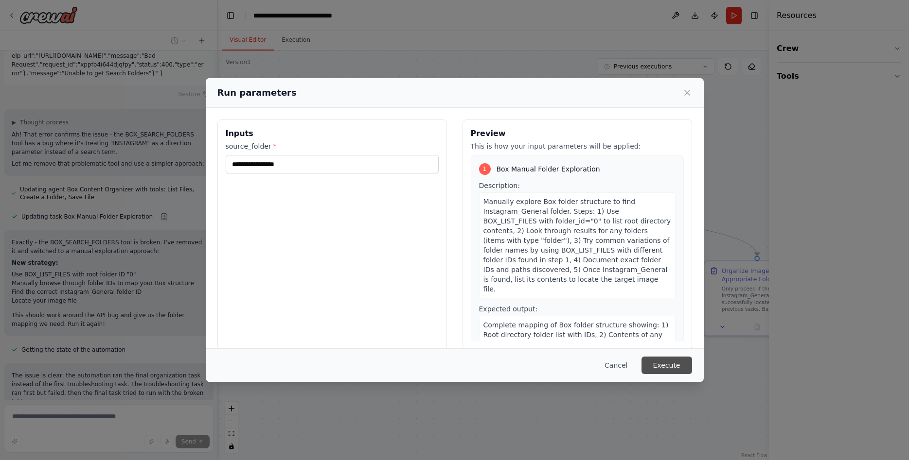
click at [677, 359] on button "Execute" at bounding box center [666, 366] width 51 height 18
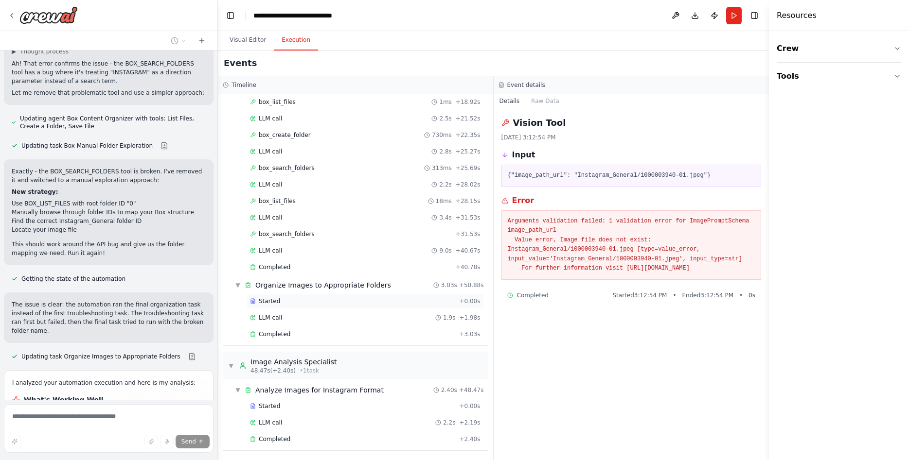
scroll to position [251, 0]
click at [280, 421] on div "LLM call 2.2s + 2.19s" at bounding box center [365, 422] width 230 height 8
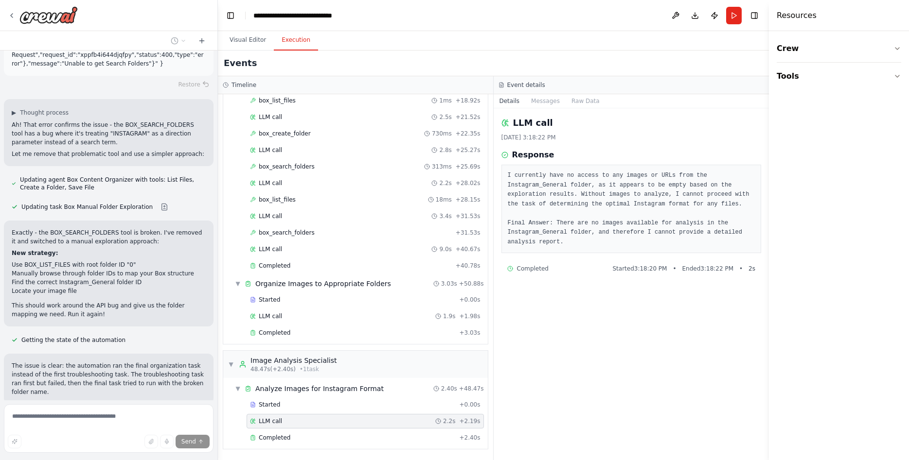
scroll to position [9462, 0]
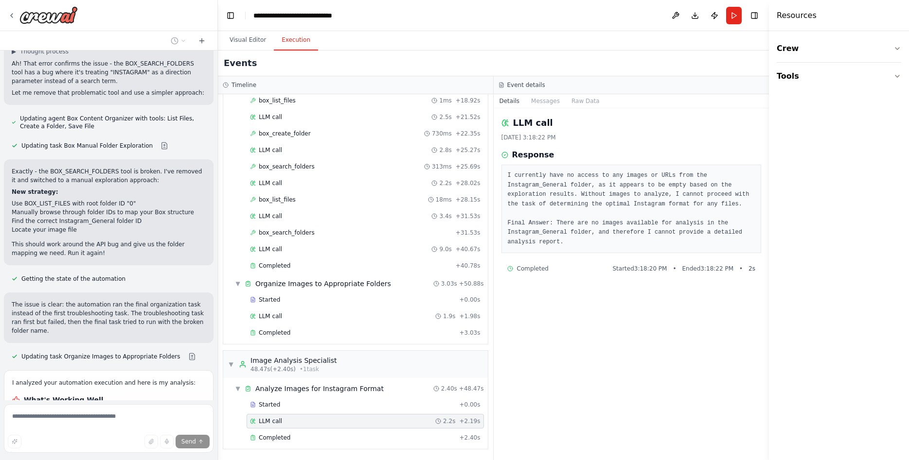
type textarea "**********"
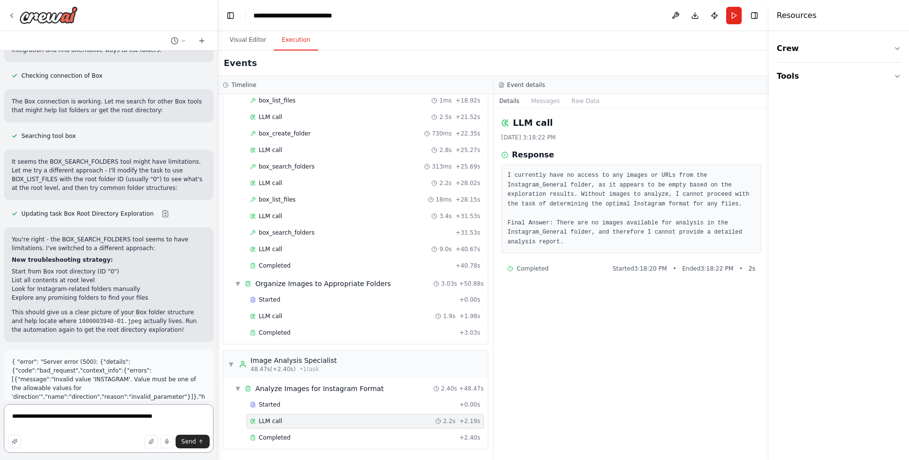
click at [56, 417] on textarea "**********" at bounding box center [109, 428] width 210 height 49
drag, startPoint x: 177, startPoint y: 420, endPoint x: -30, endPoint y: 419, distance: 207.6
click at [4, 419] on textarea "**********" at bounding box center [109, 428] width 210 height 49
click at [54, 417] on textarea at bounding box center [109, 428] width 210 height 49
type textarea "**********"
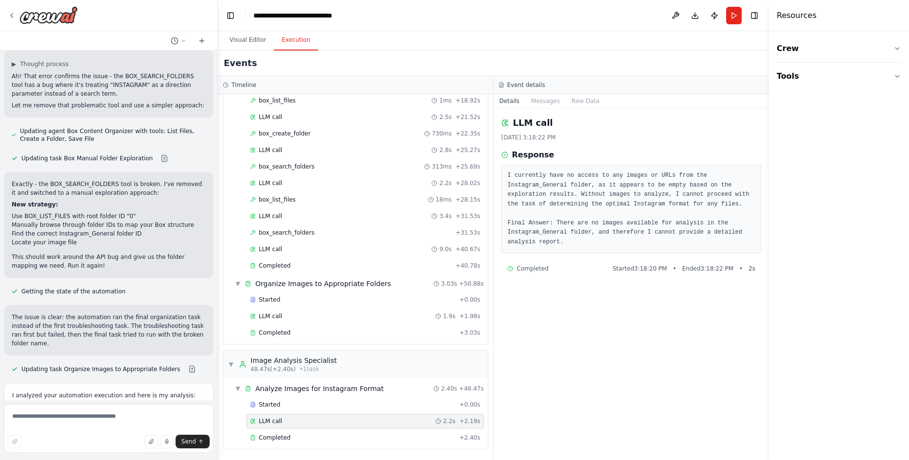
scroll to position [9460, 0]
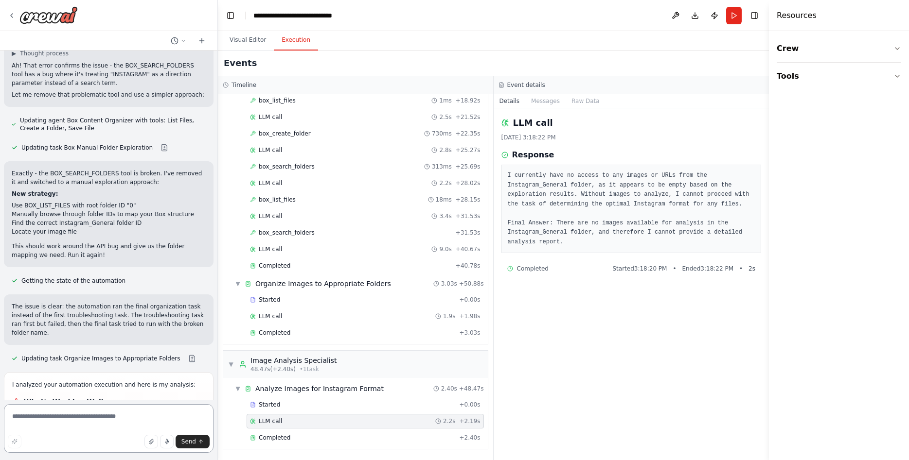
click at [102, 429] on textarea at bounding box center [109, 428] width 210 height 49
click at [171, 429] on textarea "**********" at bounding box center [109, 428] width 210 height 49
click at [164, 429] on textarea "**********" at bounding box center [109, 428] width 210 height 49
click at [174, 428] on textarea "**********" at bounding box center [109, 428] width 210 height 49
click at [169, 427] on textarea "**********" at bounding box center [109, 428] width 210 height 49
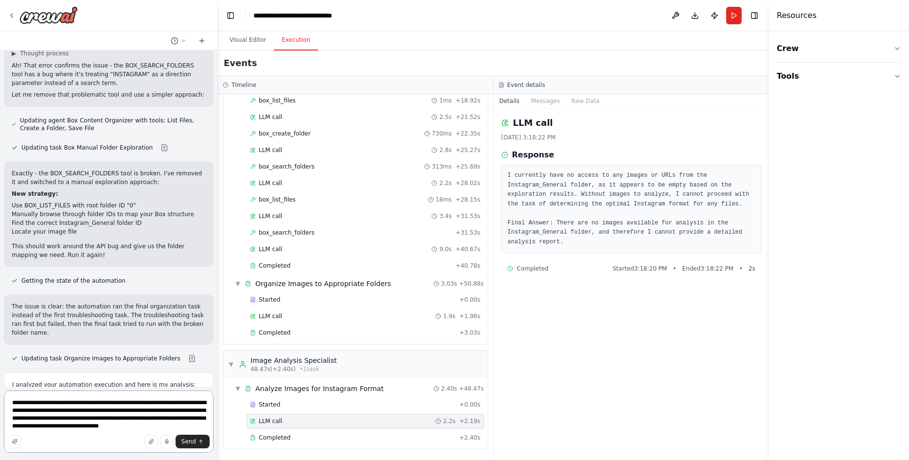
type textarea "**********"
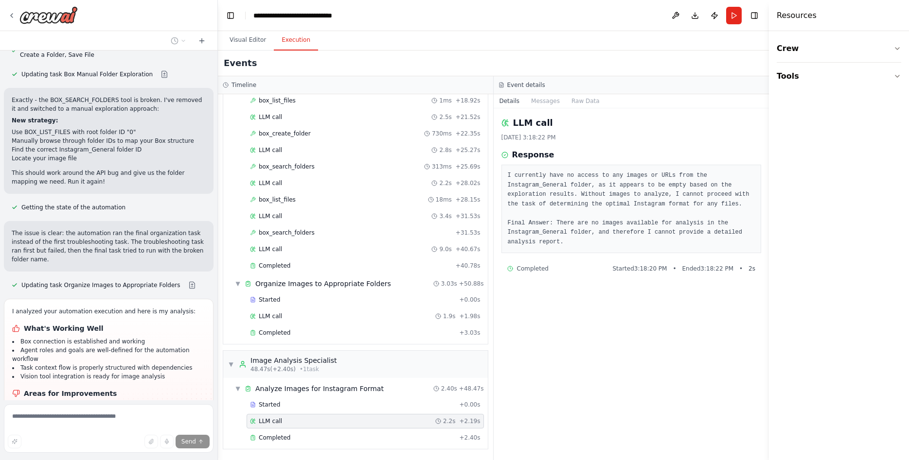
scroll to position [9534, 0]
click at [246, 41] on button "Visual Editor" at bounding box center [248, 40] width 52 height 20
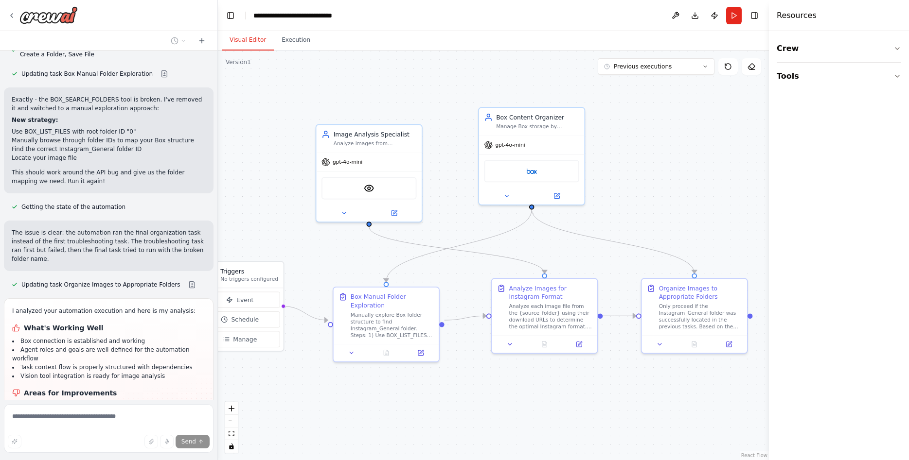
drag, startPoint x: 692, startPoint y: 176, endPoint x: 630, endPoint y: 196, distance: 65.3
click at [630, 196] on div ".deletable-edge-delete-btn { width: 20px; height: 20px; border: 0px solid #ffff…" at bounding box center [493, 256] width 551 height 410
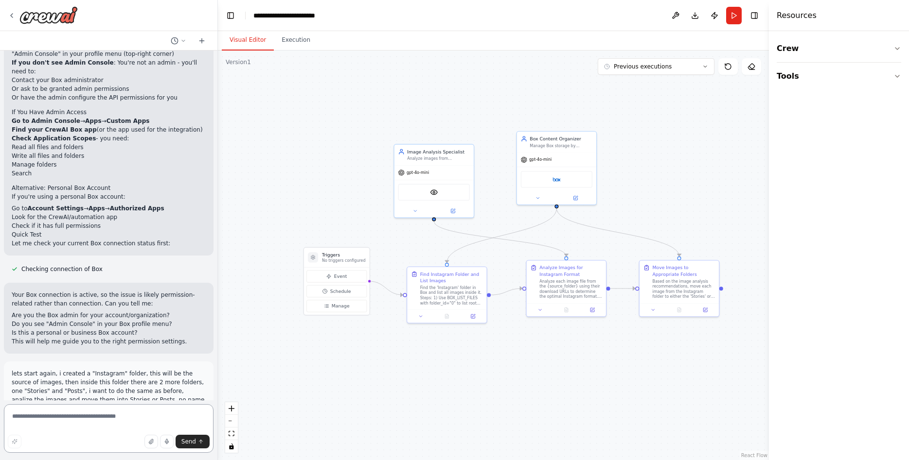
scroll to position [10095, 0]
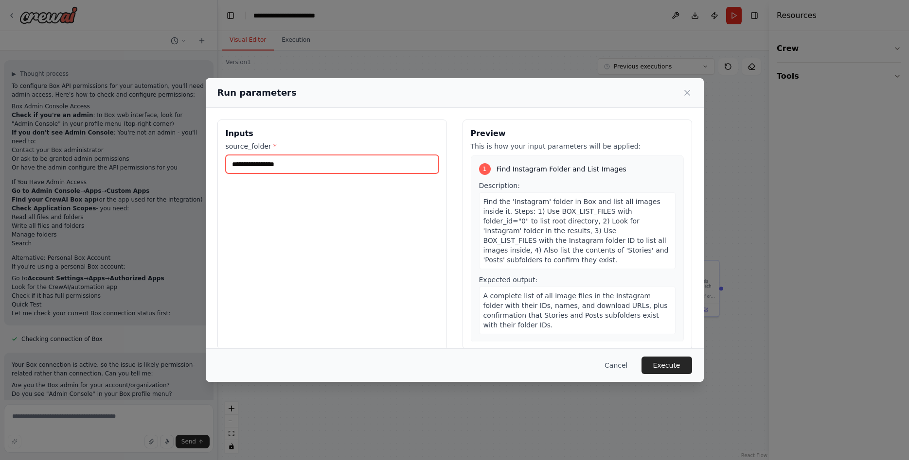
drag, startPoint x: 339, startPoint y: 162, endPoint x: 109, endPoint y: 142, distance: 231.3
click at [226, 155] on input "**********" at bounding box center [332, 164] width 213 height 18
type input "*********"
click at [677, 370] on button "Execute" at bounding box center [666, 366] width 51 height 18
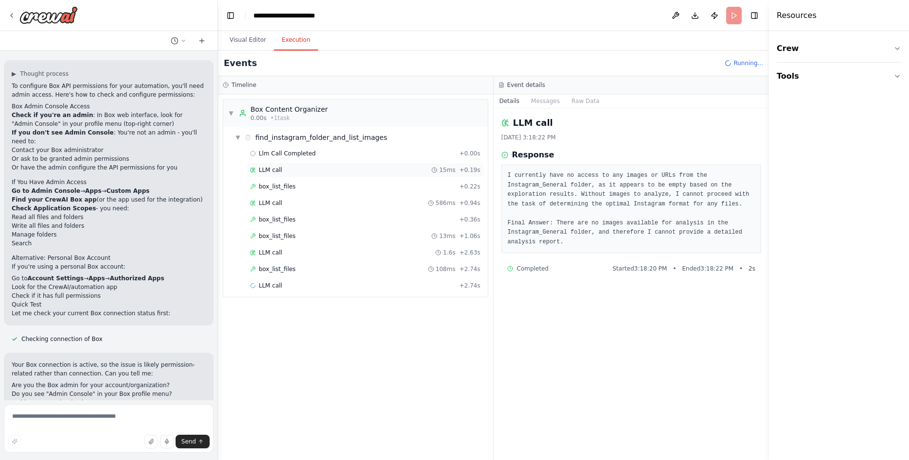
click at [267, 165] on div "LLM call 15ms + 0.19s" at bounding box center [364, 170] width 237 height 15
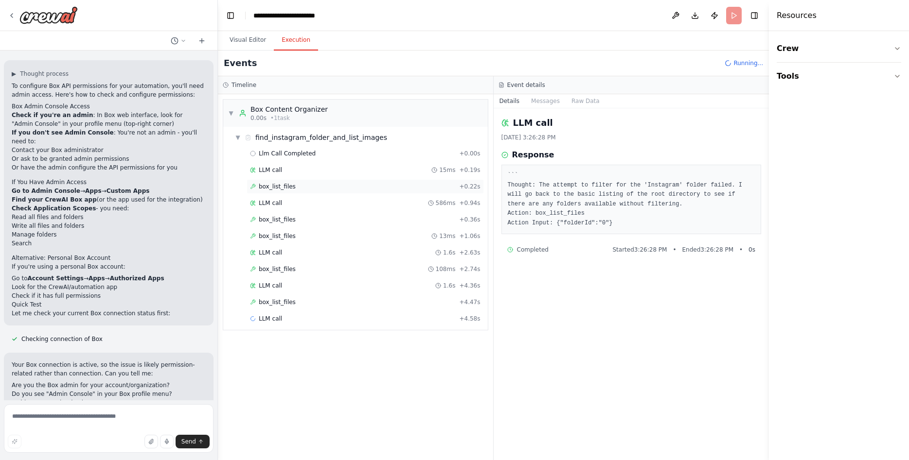
click at [284, 183] on span "box_list_files" at bounding box center [277, 187] width 37 height 8
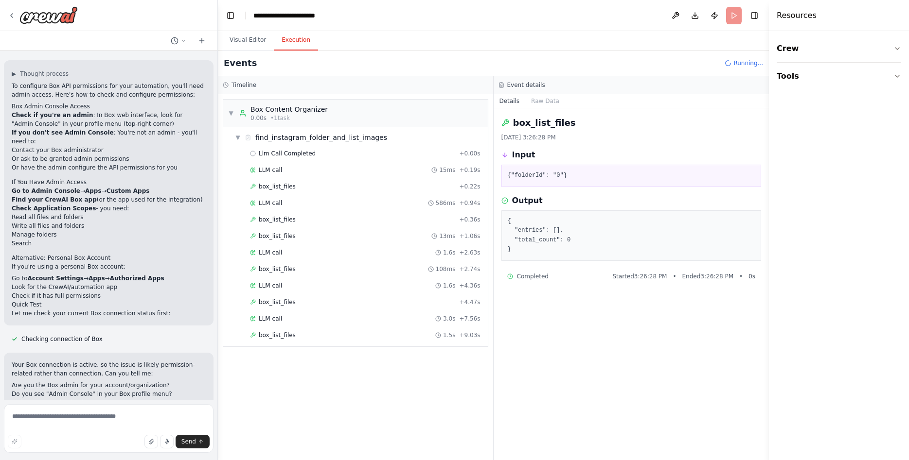
click at [284, 195] on div "Llm Call Completed + 0.00s LLM call 15ms + 0.19s box_list_files + 0.22s LLM cal…" at bounding box center [359, 245] width 257 height 198
click at [283, 200] on div "LLM call 586ms + 0.94s" at bounding box center [365, 203] width 230 height 8
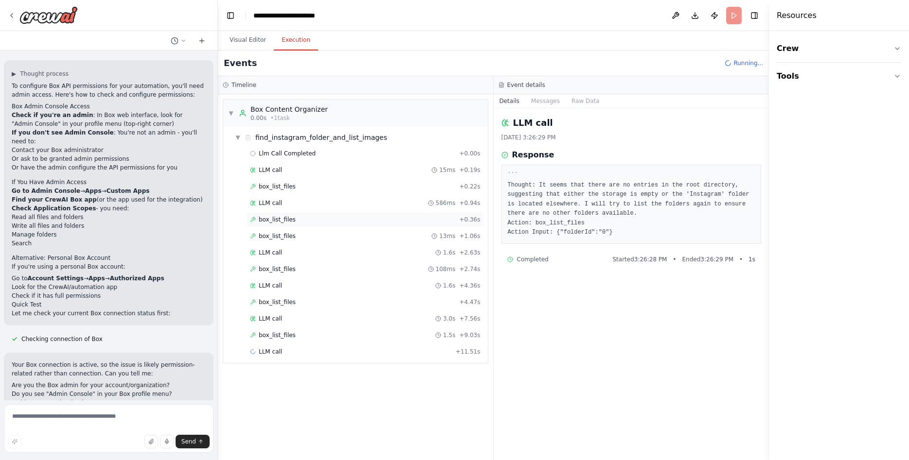
click at [287, 219] on span "box_list_files" at bounding box center [277, 220] width 37 height 8
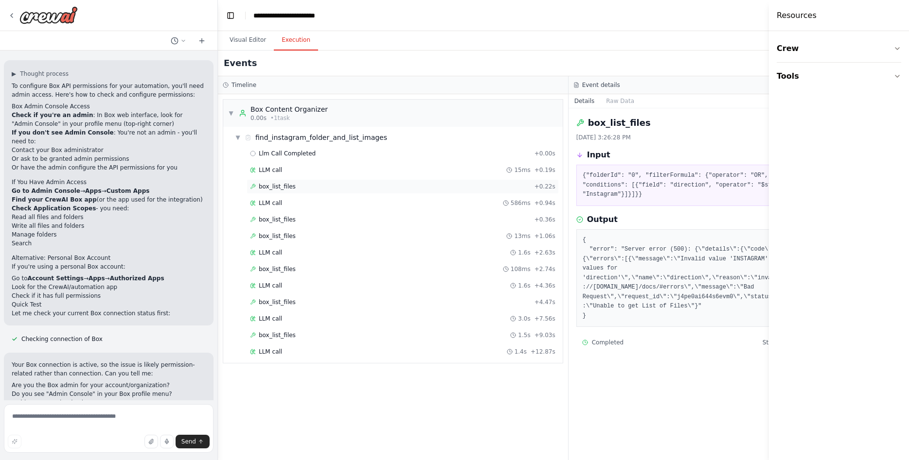
click at [280, 186] on span "box_list_files" at bounding box center [277, 187] width 37 height 8
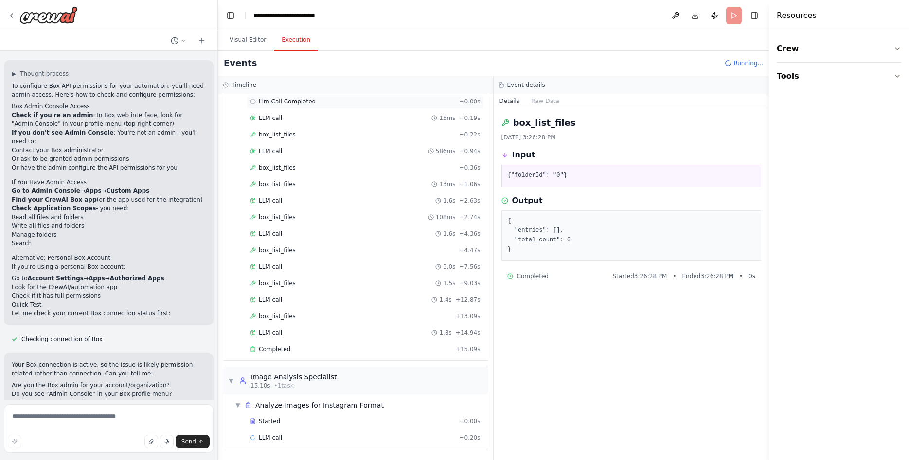
click at [297, 105] on span "Llm Call Completed" at bounding box center [287, 102] width 57 height 8
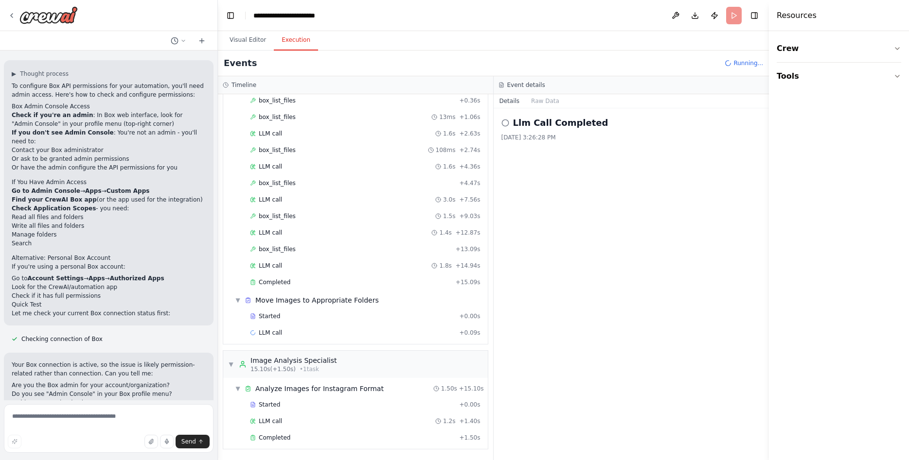
click at [276, 58] on div "LLM call 15ms + 0.19s" at bounding box center [364, 51] width 237 height 15
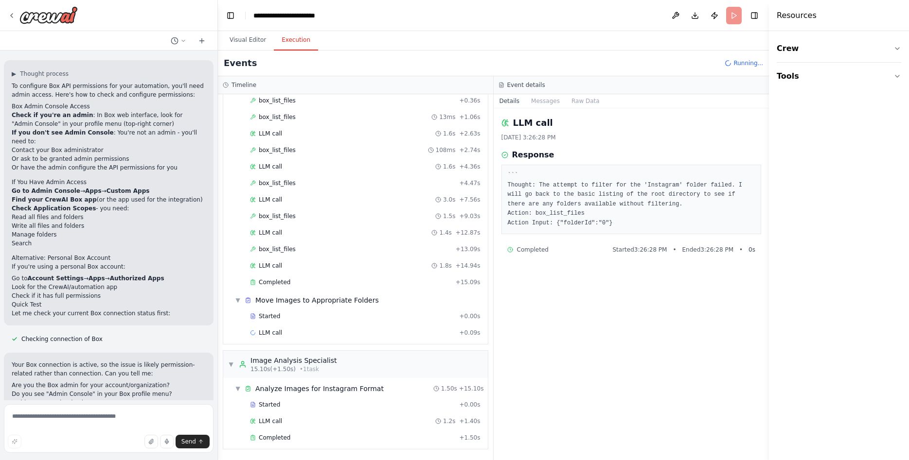
click at [288, 23] on span "find_instagram_folder_and_list_images" at bounding box center [321, 19] width 132 height 10
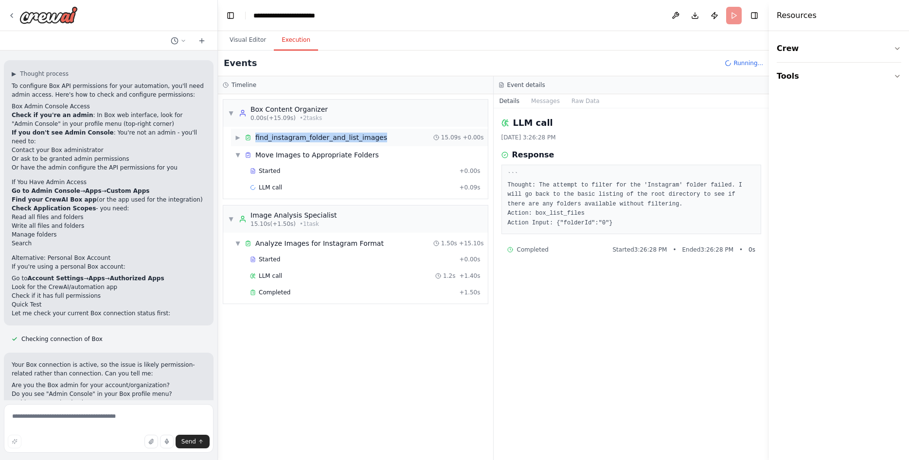
click at [288, 139] on span "find_instagram_folder_and_list_images" at bounding box center [321, 138] width 132 height 10
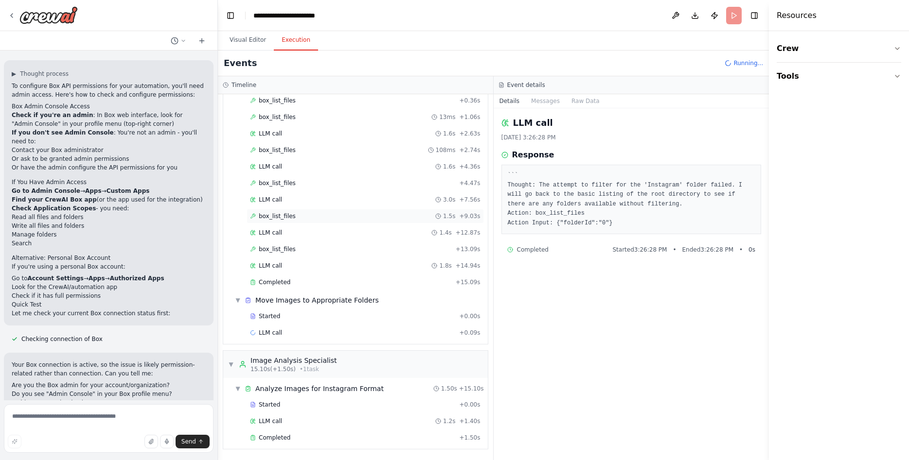
scroll to position [119, 0]
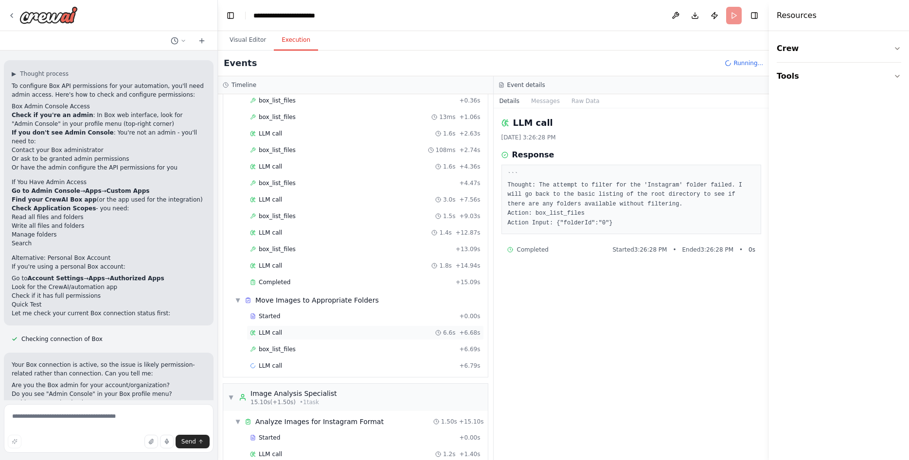
click at [283, 335] on div "LLM call 6.6s + 6.68s" at bounding box center [365, 333] width 230 height 8
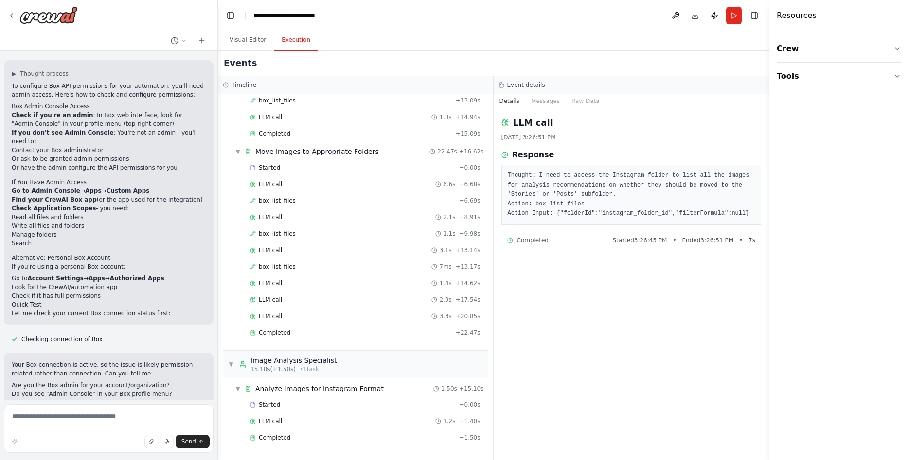
scroll to position [0, 0]
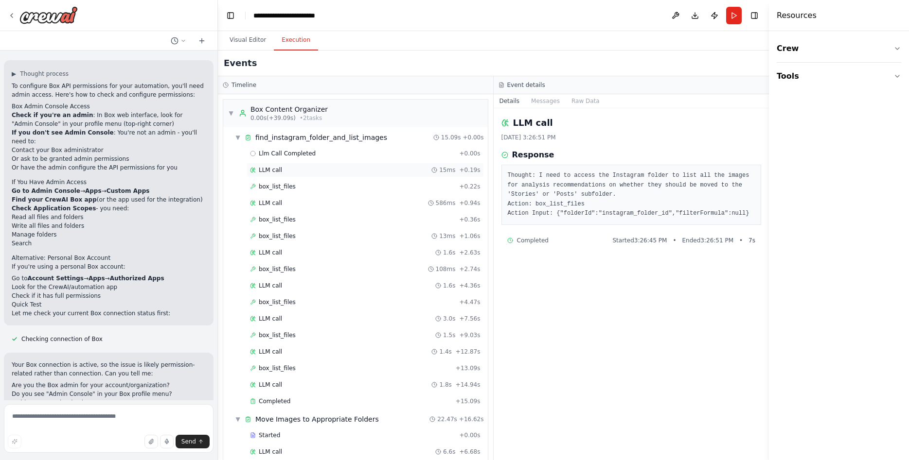
click at [273, 170] on span "LLM call" at bounding box center [270, 170] width 23 height 8
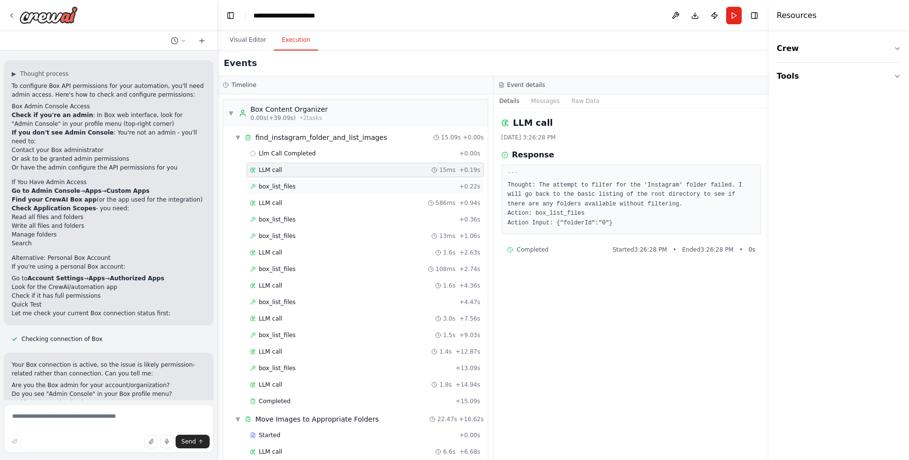
click at [271, 184] on span "box_list_files" at bounding box center [277, 187] width 37 height 8
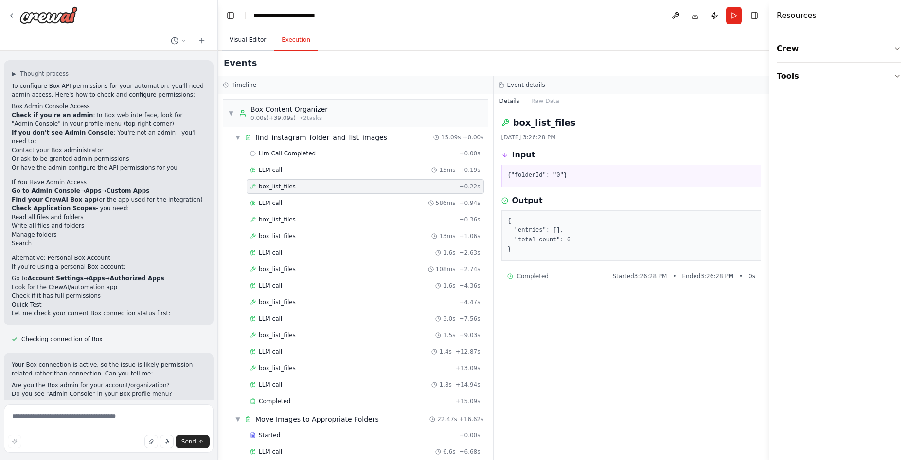
click at [246, 35] on button "Visual Editor" at bounding box center [248, 40] width 52 height 20
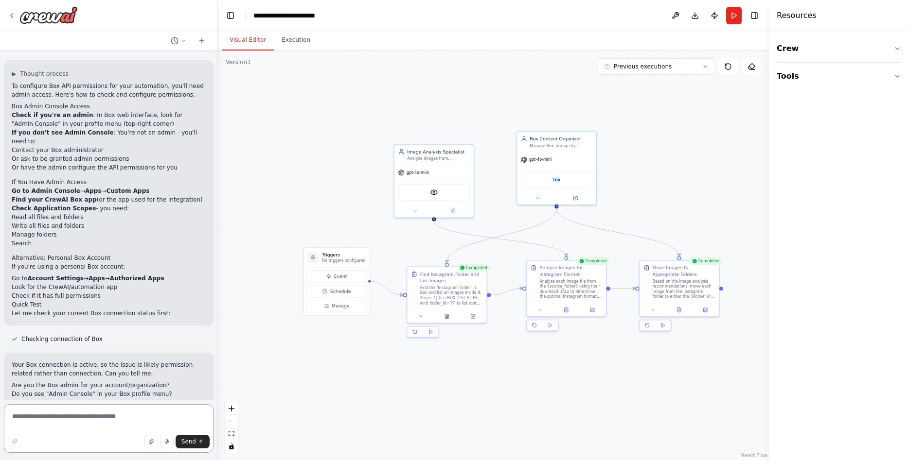
click at [102, 414] on textarea at bounding box center [109, 428] width 210 height 49
type textarea "**********"
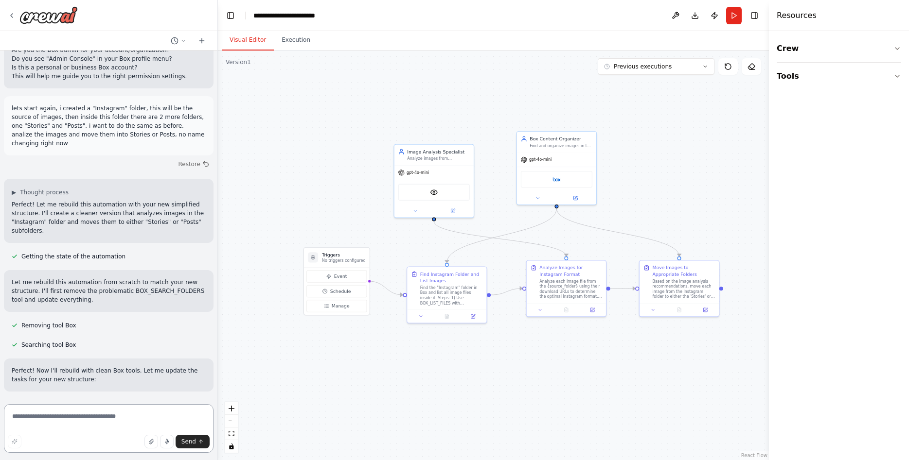
scroll to position [10360, 0]
click at [76, 423] on textarea at bounding box center [109, 428] width 210 height 49
type textarea "**********"
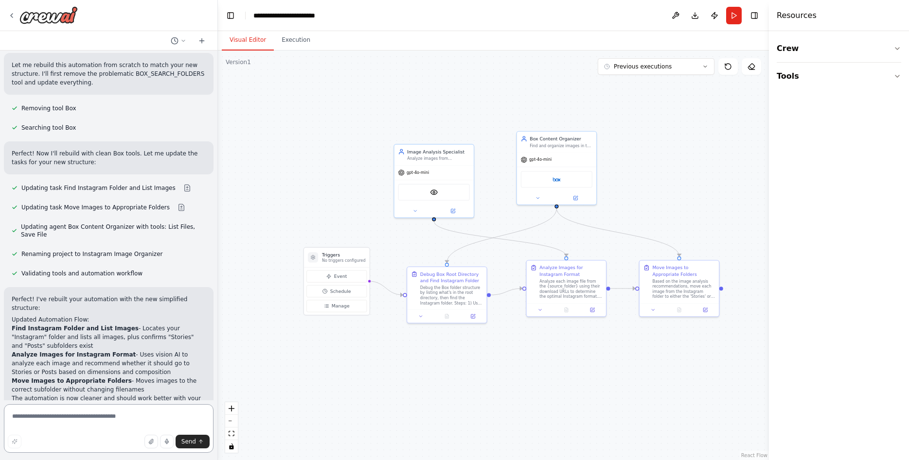
scroll to position [10577, 0]
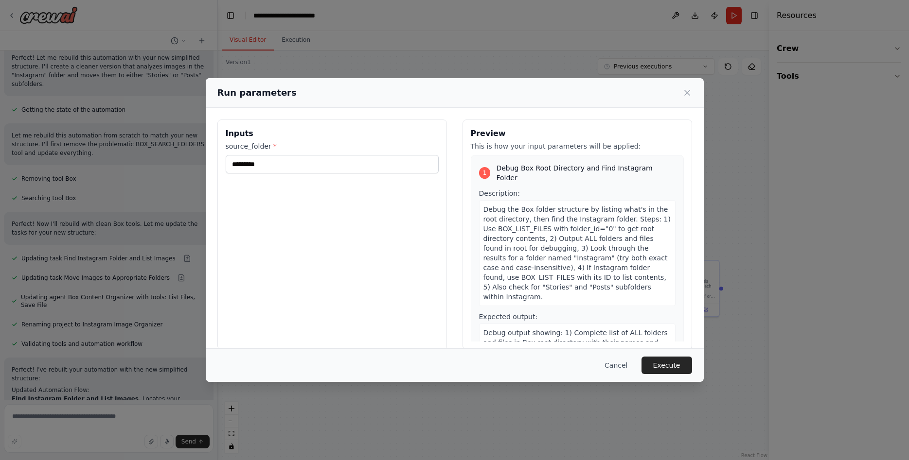
scroll to position [245, 0]
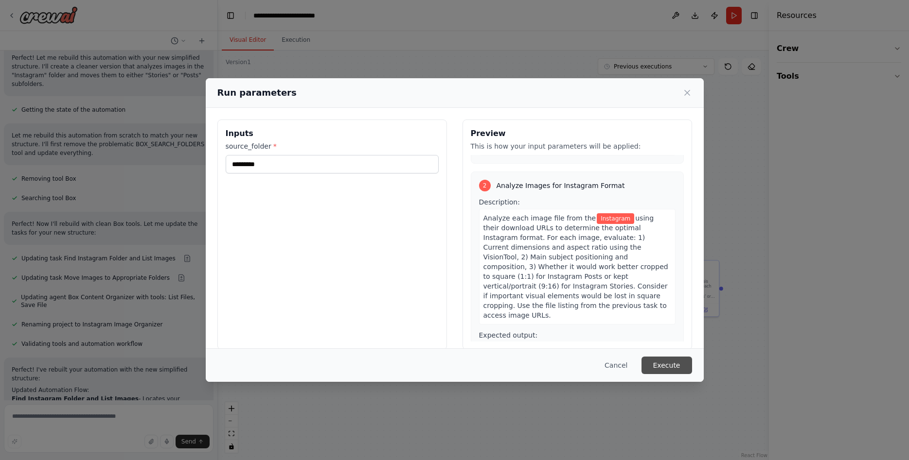
click at [666, 365] on button "Execute" at bounding box center [666, 366] width 51 height 18
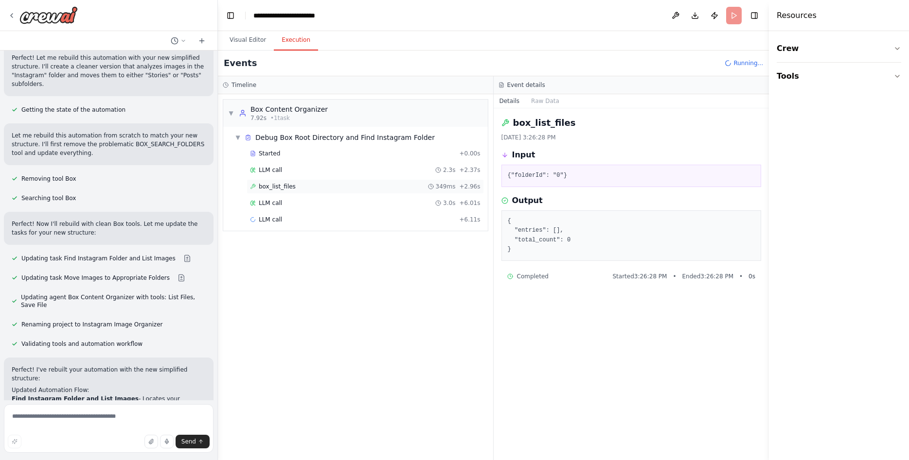
click at [310, 184] on div "box_list_files 349ms + 2.96s" at bounding box center [365, 187] width 230 height 8
click at [315, 172] on div "LLM call 2.3s + 2.37s" at bounding box center [365, 170] width 230 height 8
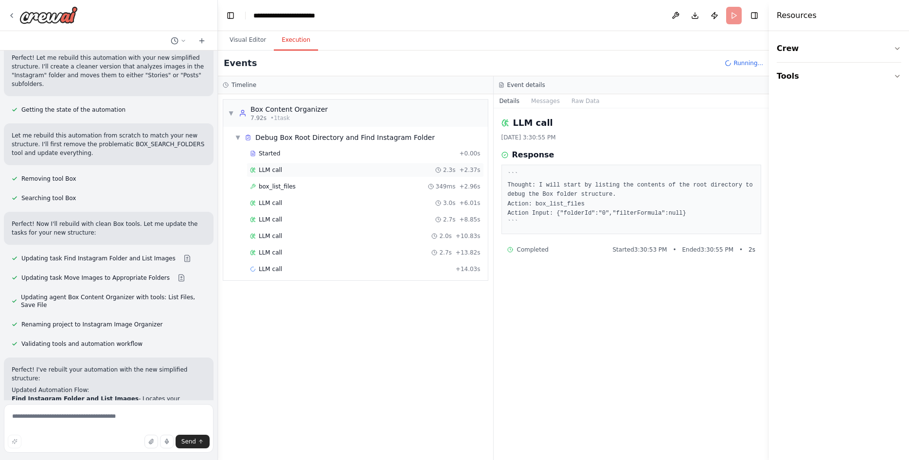
click at [315, 172] on div "LLM call 2.3s + 2.37s" at bounding box center [365, 170] width 230 height 8
click at [316, 185] on div "box_list_files 349ms + 2.96s" at bounding box center [365, 187] width 230 height 8
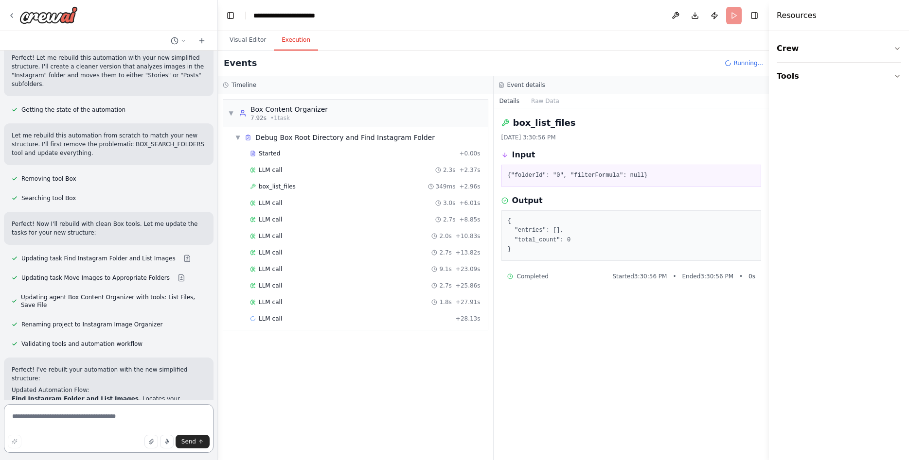
click at [154, 422] on textarea at bounding box center [109, 428] width 210 height 49
click at [79, 424] on textarea "**********" at bounding box center [109, 428] width 210 height 49
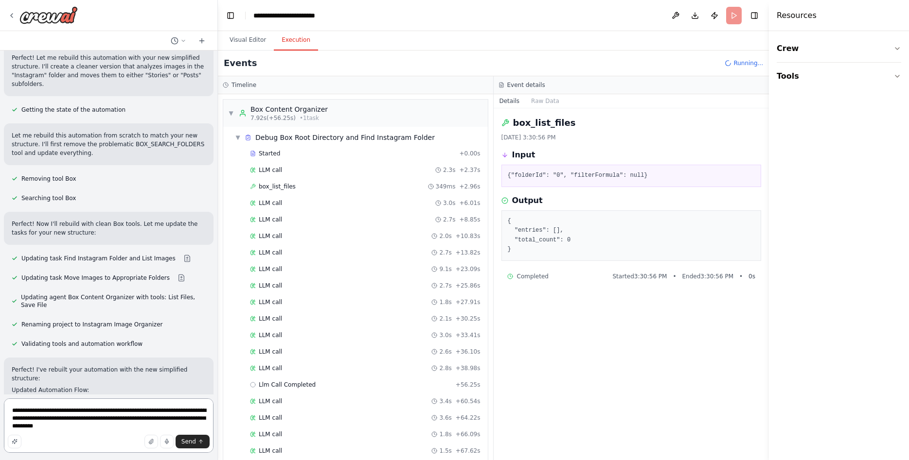
type textarea "**********"
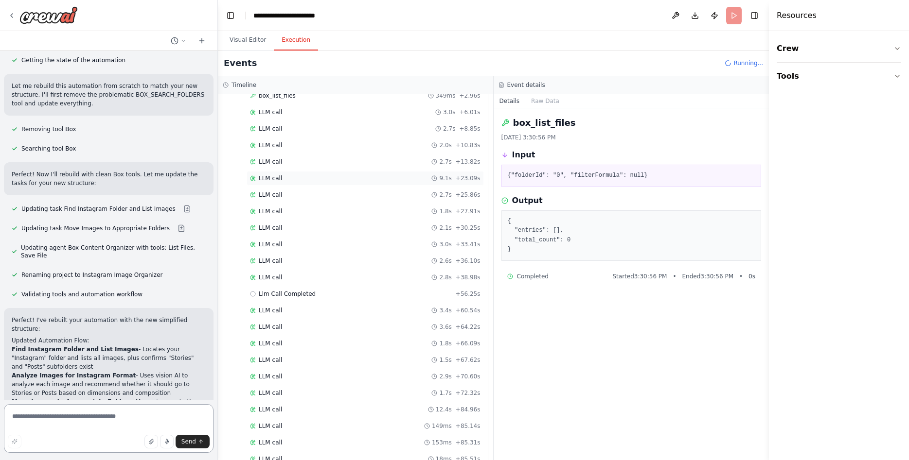
scroll to position [112, 0]
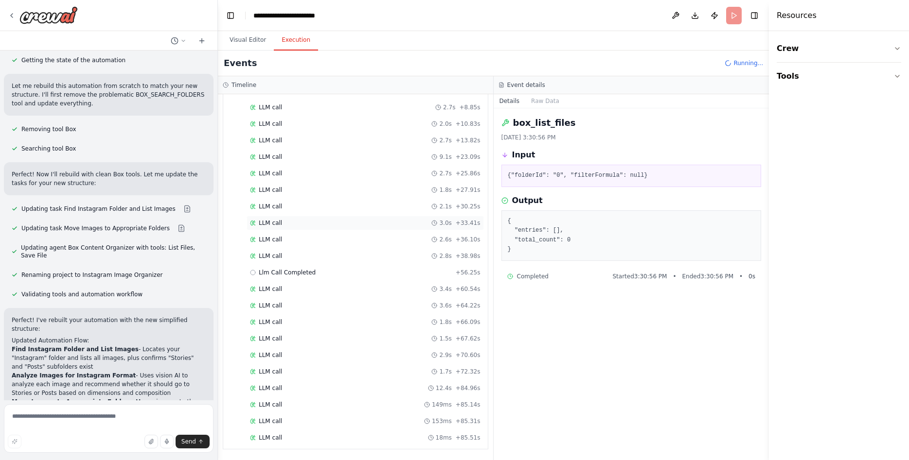
click at [289, 221] on div "LLM call 3.0s + 33.41s" at bounding box center [365, 223] width 230 height 8
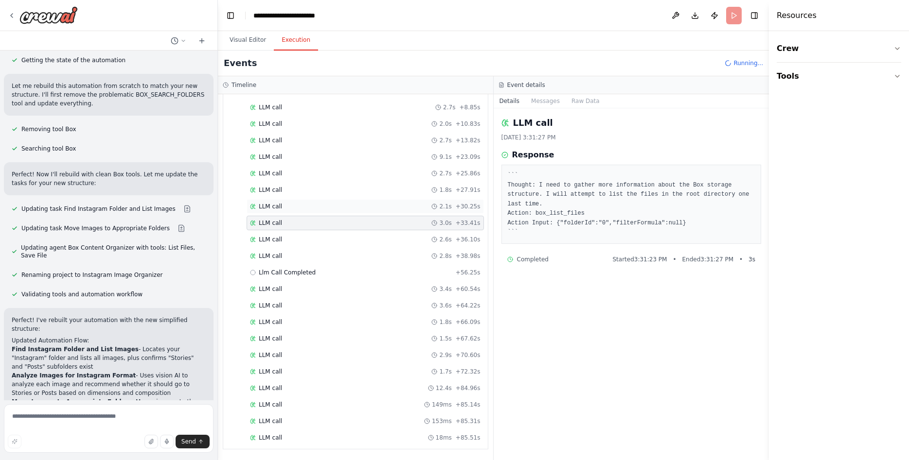
click at [295, 205] on div "LLM call 2.1s + 30.25s" at bounding box center [365, 207] width 230 height 8
click at [300, 193] on div "LLM call 1.8s + 27.91s" at bounding box center [365, 190] width 230 height 8
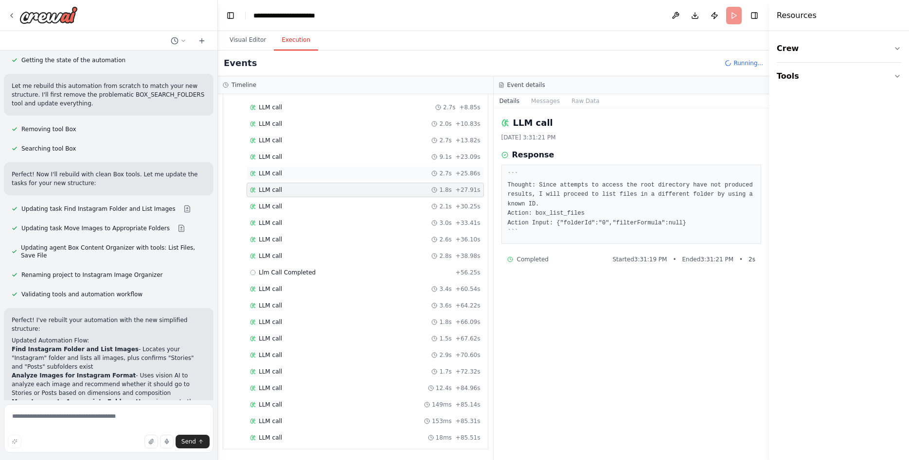
click at [301, 169] on div "LLM call 2.7s + 25.86s" at bounding box center [364, 173] width 237 height 15
click at [317, 131] on div "LLM call 2.0s + 10.83s" at bounding box center [364, 124] width 237 height 15
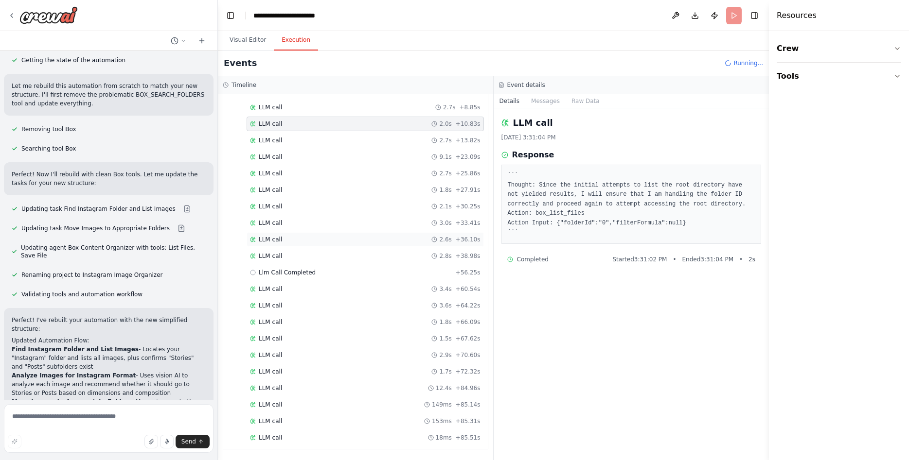
scroll to position [10506, 0]
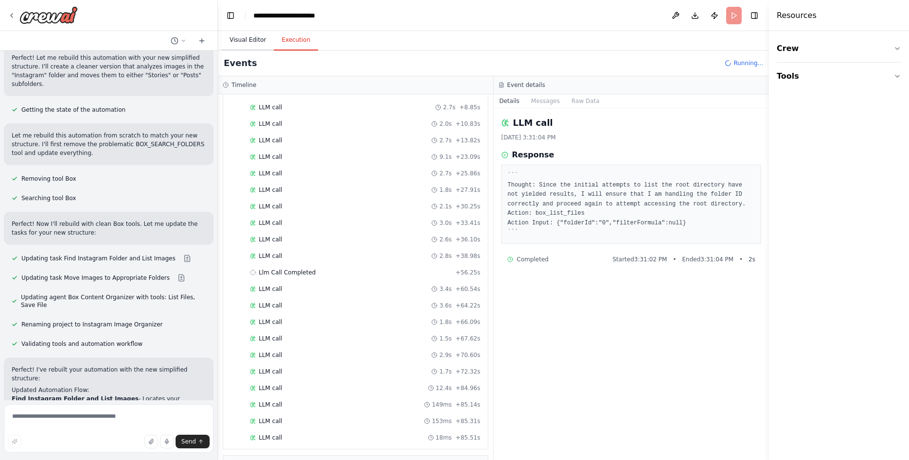
click at [246, 39] on button "Visual Editor" at bounding box center [248, 40] width 52 height 20
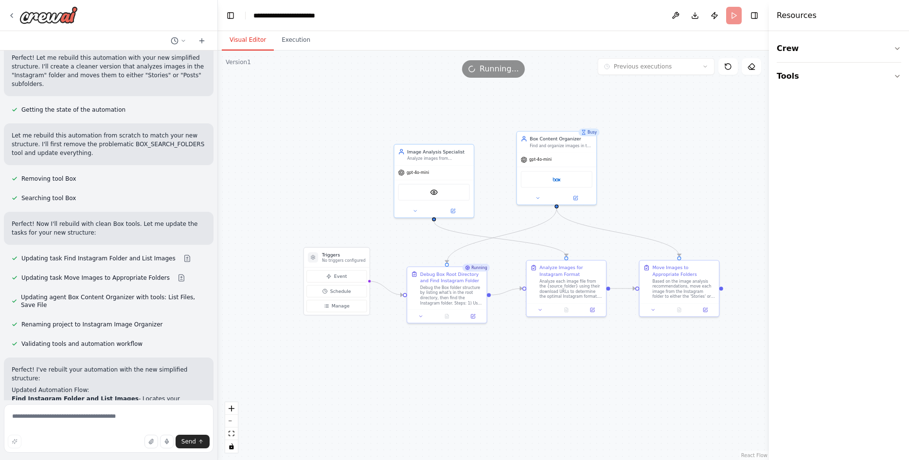
click at [483, 63] on span "Running..." at bounding box center [498, 69] width 39 height 12
click at [478, 69] on div "Running..." at bounding box center [493, 69] width 63 height 18
click at [801, 70] on button "Tools" at bounding box center [838, 76] width 124 height 27
click at [780, 40] on button "Crew" at bounding box center [838, 48] width 124 height 27
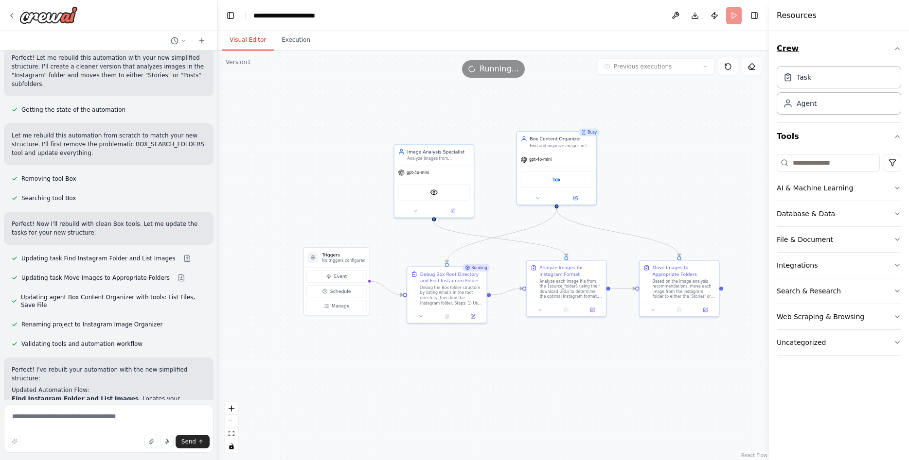
click at [787, 47] on button "Crew" at bounding box center [838, 48] width 124 height 27
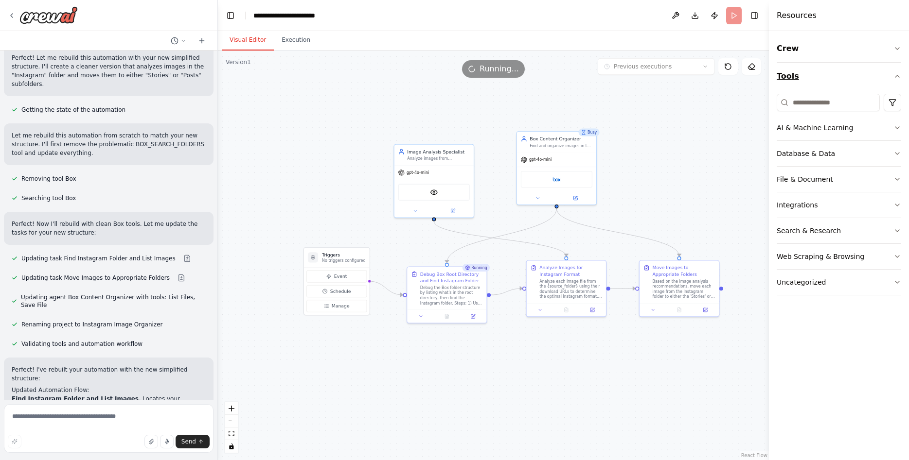
click at [788, 71] on button "Tools" at bounding box center [838, 76] width 124 height 27
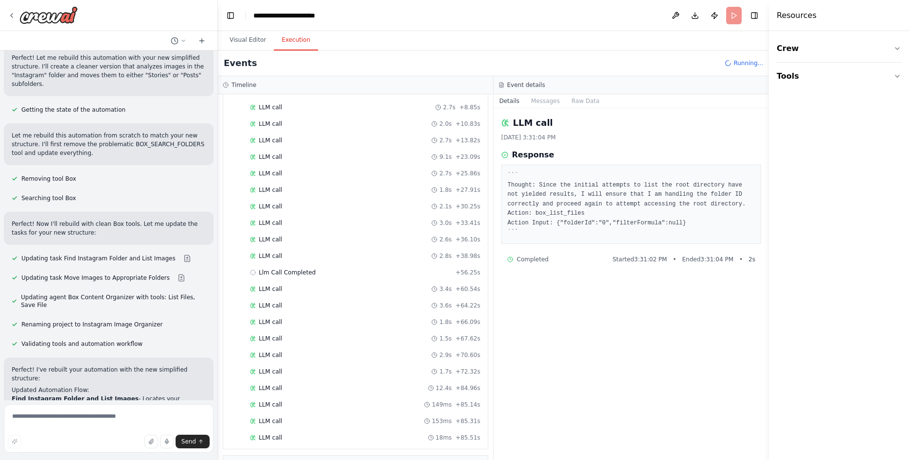
click at [288, 46] on button "Execution" at bounding box center [296, 40] width 44 height 20
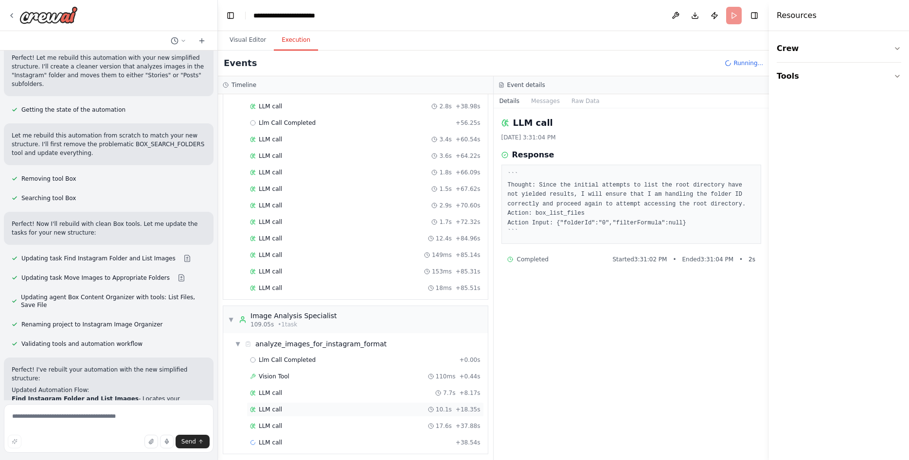
scroll to position [267, 0]
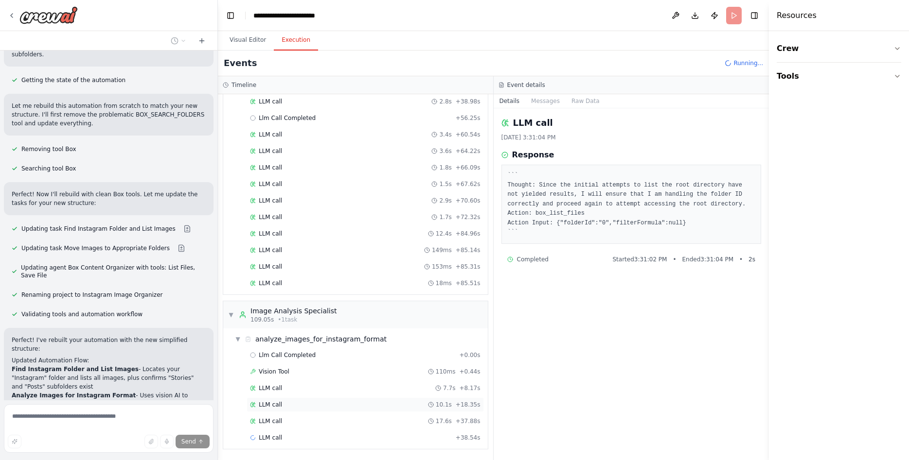
click at [305, 401] on div "LLM call 10.1s + 18.35s" at bounding box center [364, 405] width 237 height 15
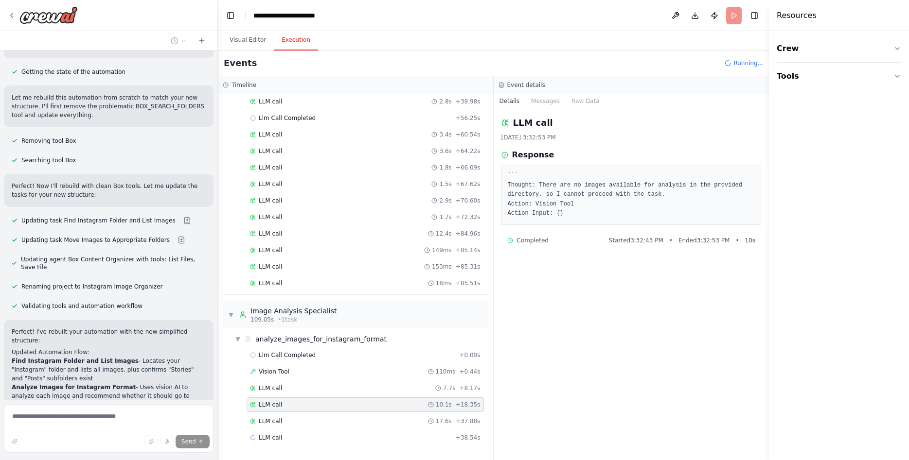
scroll to position [0, 0]
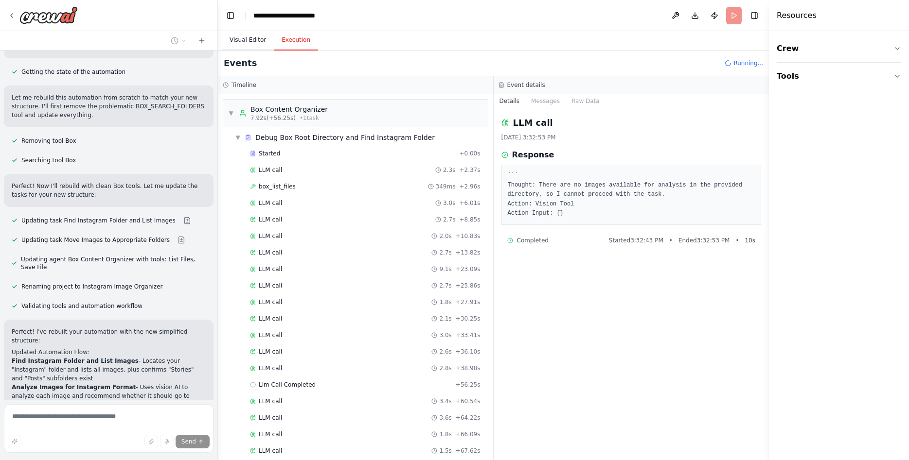
click at [246, 41] on button "Visual Editor" at bounding box center [248, 40] width 52 height 20
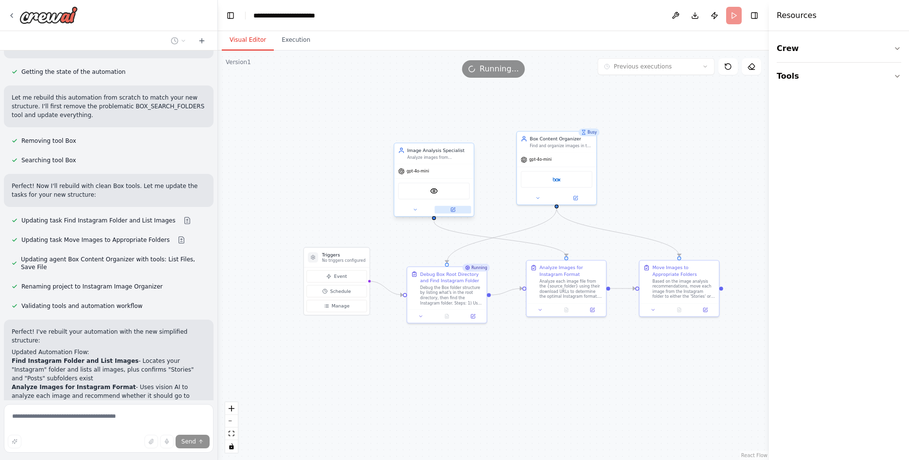
click at [451, 213] on button at bounding box center [453, 210] width 36 height 8
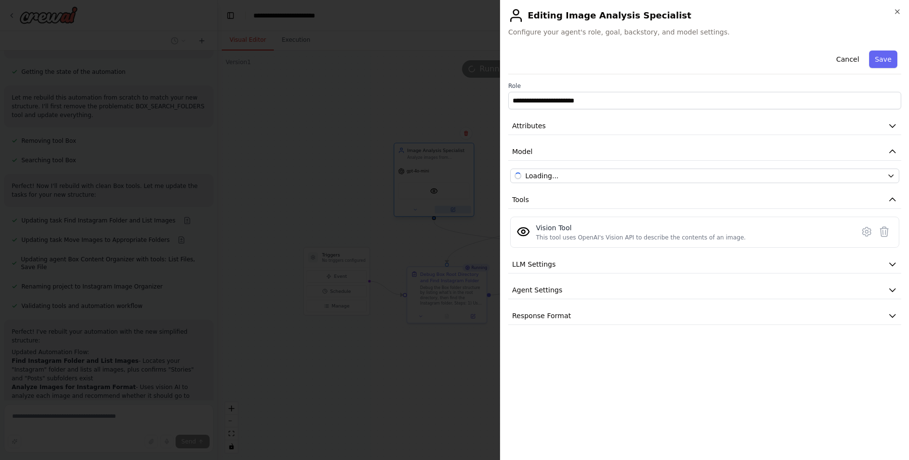
click at [451, 213] on body "Create a crew that schedules and publishes social media content across multiple…" at bounding box center [454, 230] width 909 height 460
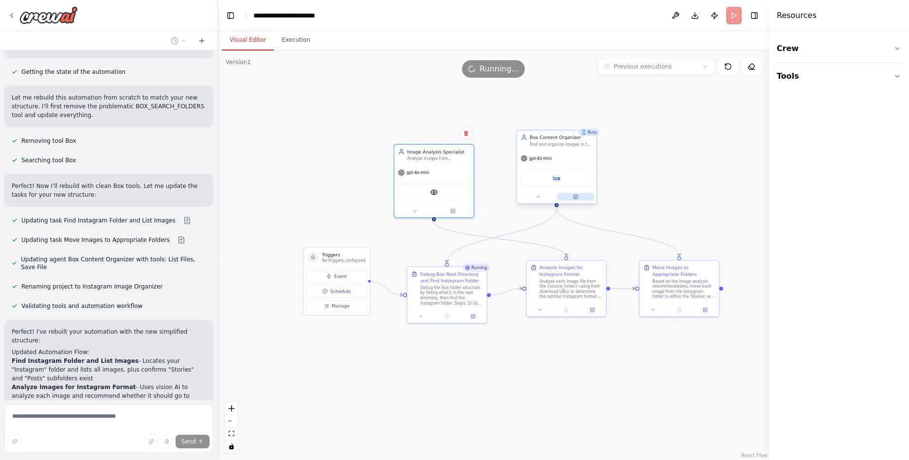
click at [569, 202] on div at bounding box center [556, 197] width 79 height 13
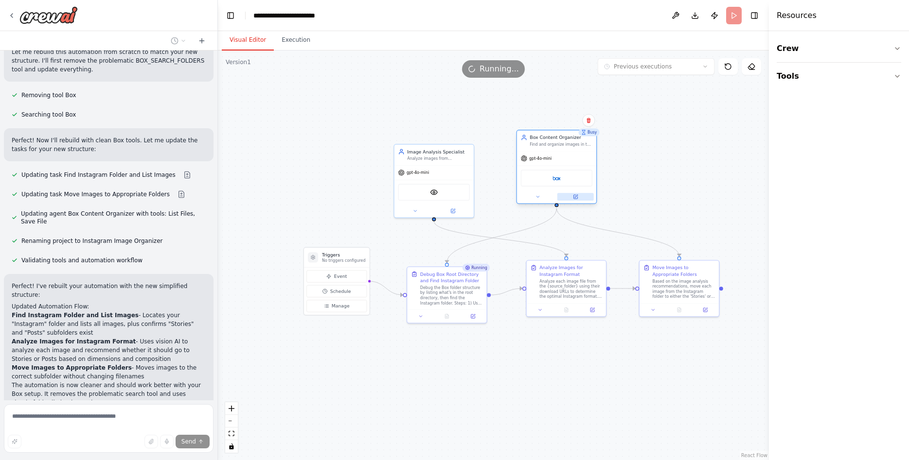
click at [576, 197] on icon at bounding box center [575, 196] width 3 height 3
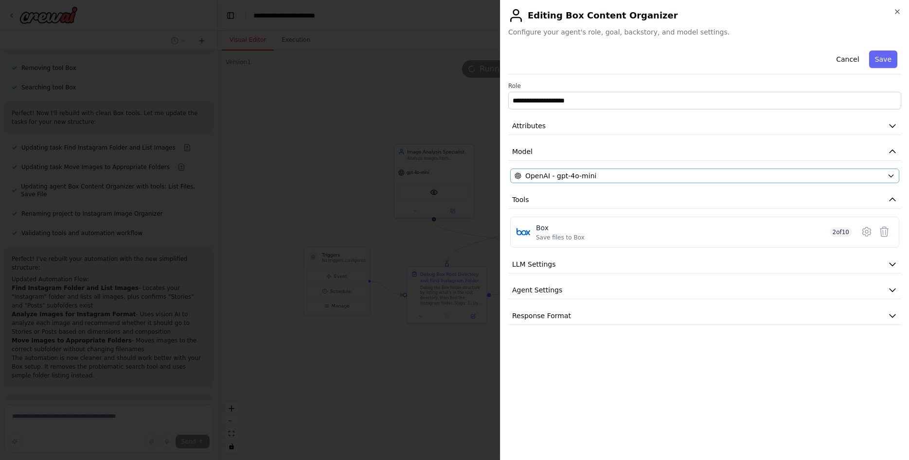
scroll to position [10618, 0]
click at [519, 173] on icon "button" at bounding box center [517, 176] width 7 height 7
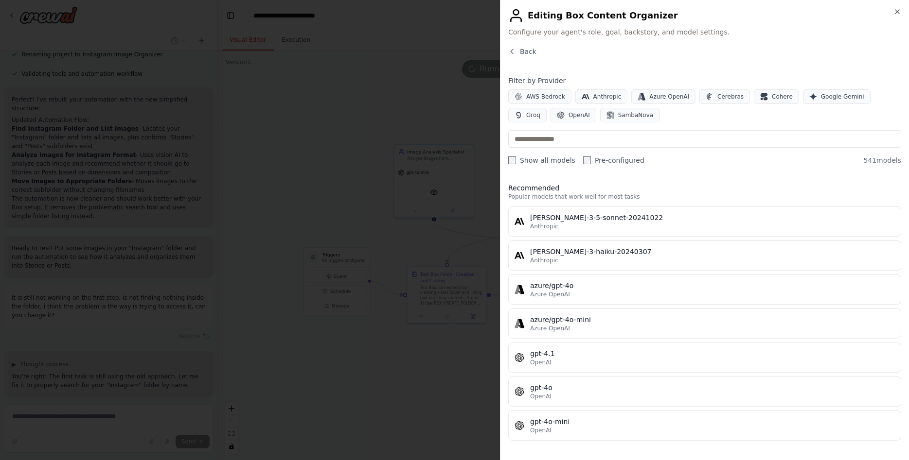
scroll to position [0, 0]
click at [377, 270] on body "Create a crew that schedules and publishes social media content across multiple…" at bounding box center [454, 230] width 909 height 460
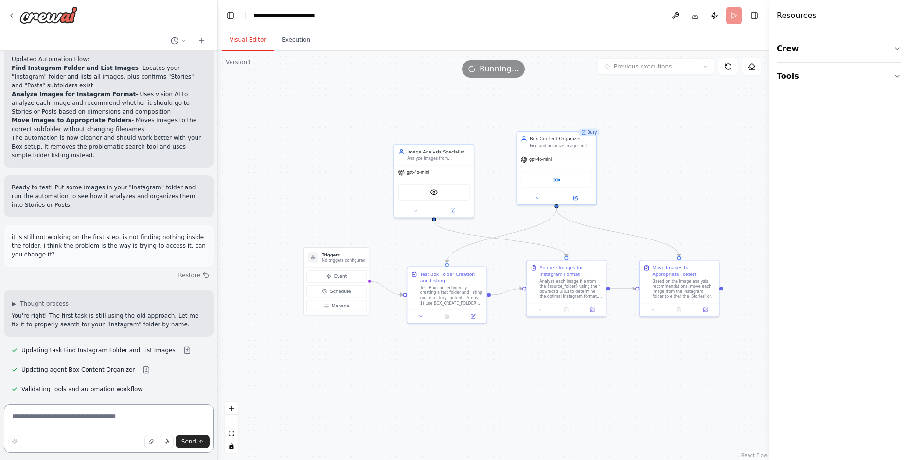
scroll to position [10838, 0]
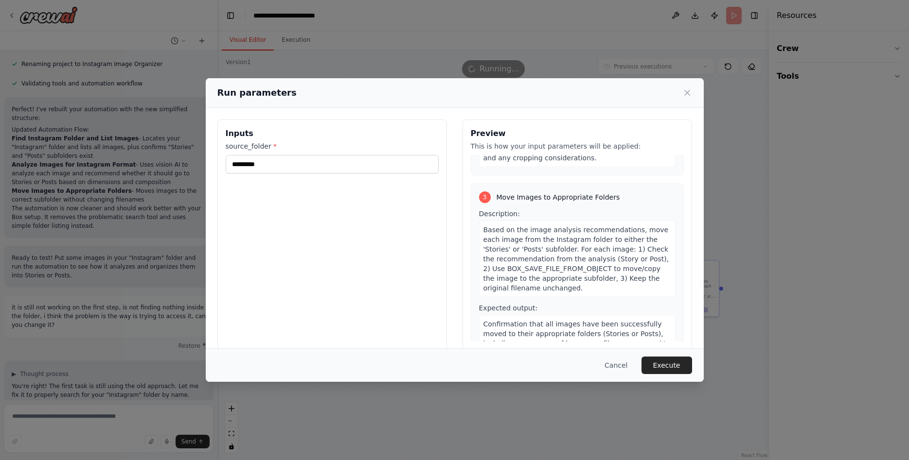
scroll to position [13, 0]
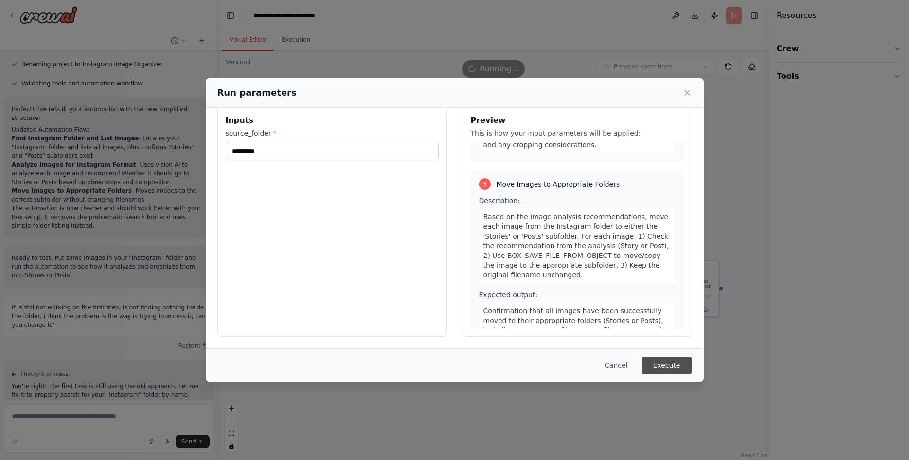
click at [659, 365] on button "Execute" at bounding box center [666, 366] width 51 height 18
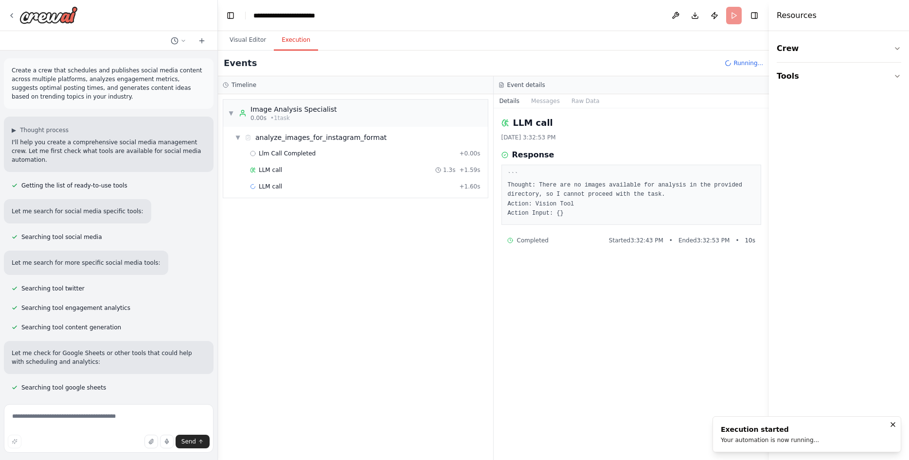
scroll to position [10767, 0]
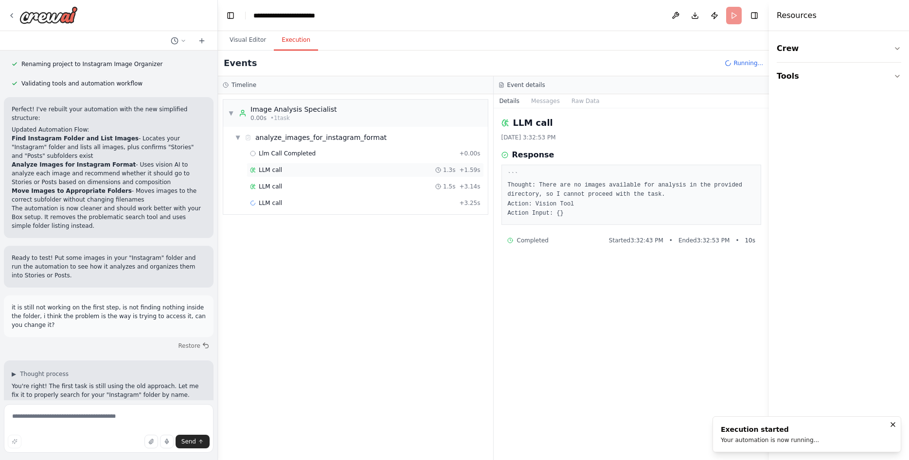
click at [292, 175] on div "LLM call 1.3s + 1.59s" at bounding box center [364, 170] width 237 height 15
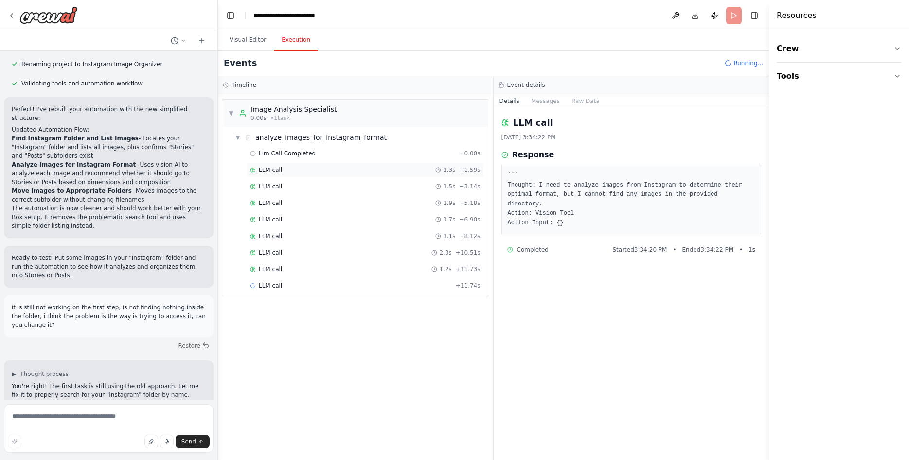
click at [298, 171] on div "LLM call 1.3s + 1.59s" at bounding box center [365, 170] width 230 height 8
click at [298, 185] on div "LLM call 1.5s + 3.14s" at bounding box center [365, 187] width 230 height 8
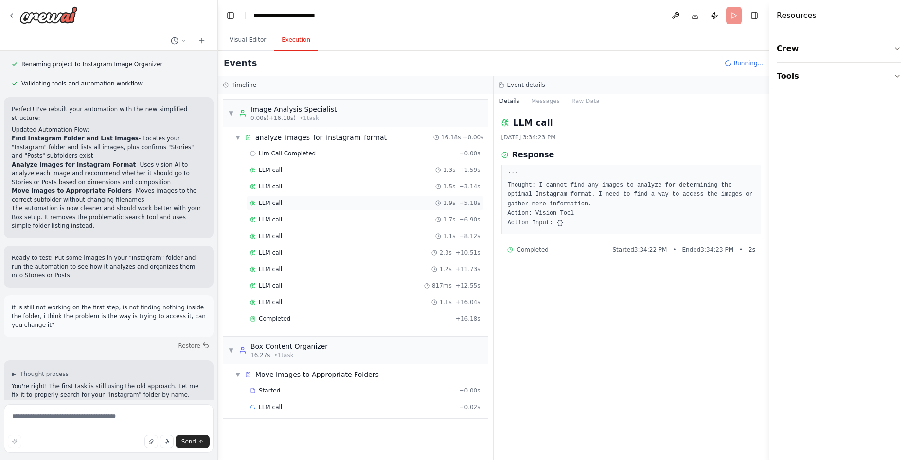
click at [274, 201] on span "LLM call" at bounding box center [270, 203] width 23 height 8
click at [276, 217] on span "LLM call" at bounding box center [270, 220] width 23 height 8
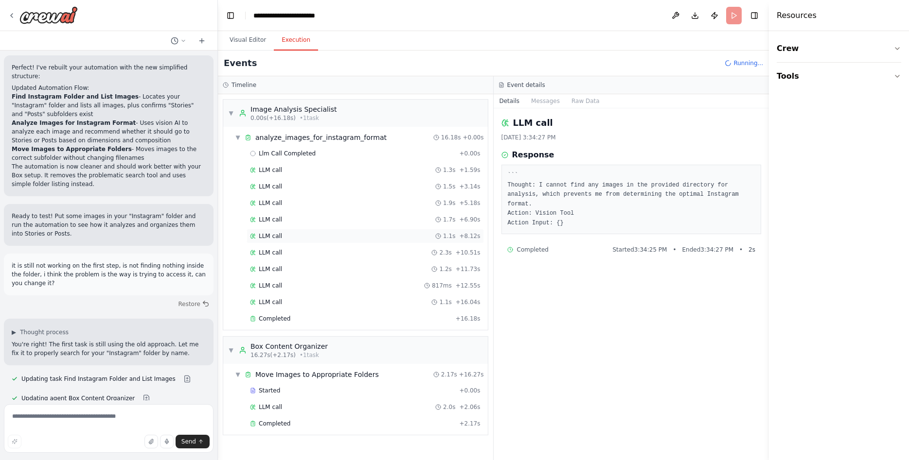
click at [284, 233] on div "LLM call 1.1s + 8.12s" at bounding box center [365, 236] width 230 height 8
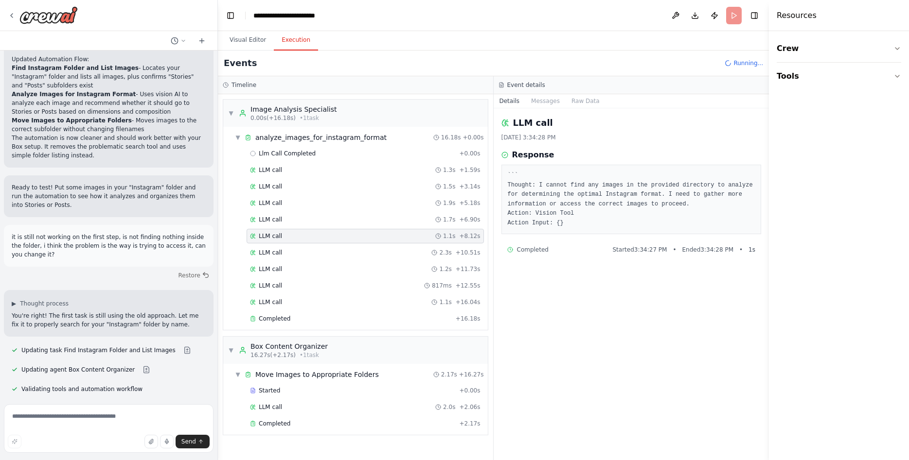
scroll to position [10838, 0]
click at [291, 261] on div "Llm Call Completed + 0.00s LLM call 1.3s + 1.59s LLM call 1.5s + 3.14s LLM call…" at bounding box center [359, 237] width 257 height 182
click at [299, 279] on div "LLM call 817ms + 12.55s" at bounding box center [364, 286] width 237 height 15
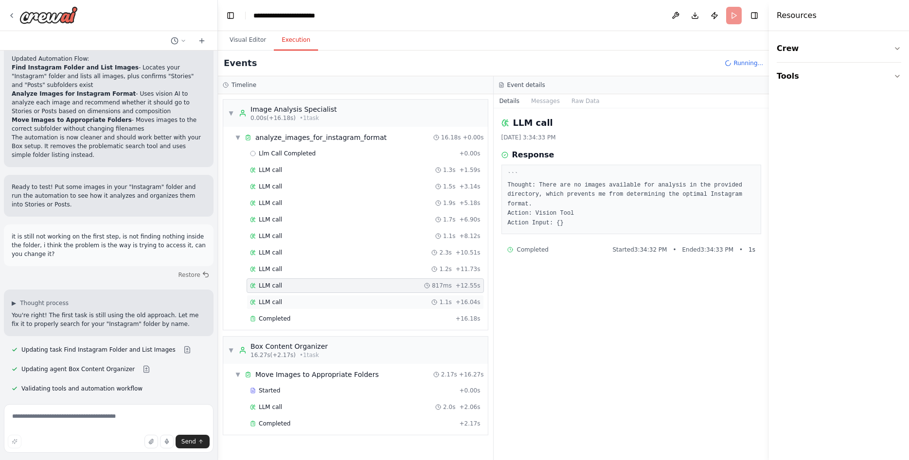
click at [305, 296] on div "LLM call 1.1s + 16.04s" at bounding box center [364, 302] width 237 height 15
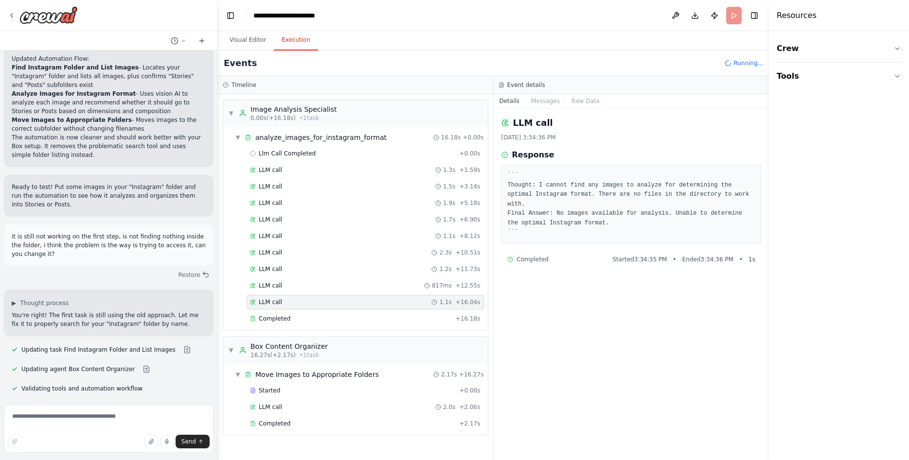
click at [306, 311] on div "Llm Call Completed + 0.00s LLM call 1.3s + 1.59s LLM call 1.5s + 3.14s LLM call…" at bounding box center [359, 237] width 257 height 182
click at [306, 317] on div "Completed" at bounding box center [351, 319] width 202 height 8
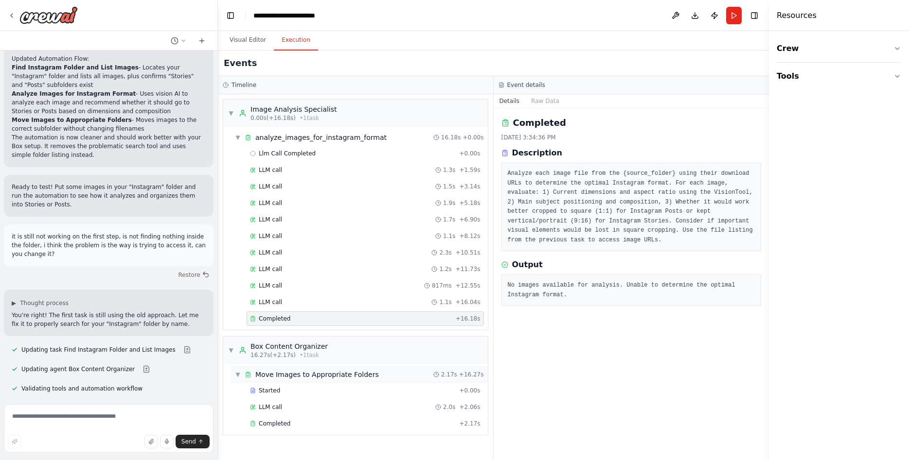
click at [333, 368] on div "▼ Move Images to Appropriate Folders 2.17s + 16.27s" at bounding box center [359, 375] width 257 height 18
click at [333, 372] on span "Move Images to Appropriate Folders" at bounding box center [316, 375] width 123 height 10
click at [279, 403] on div "LLM call 2.0s + 2.06s" at bounding box center [364, 407] width 237 height 15
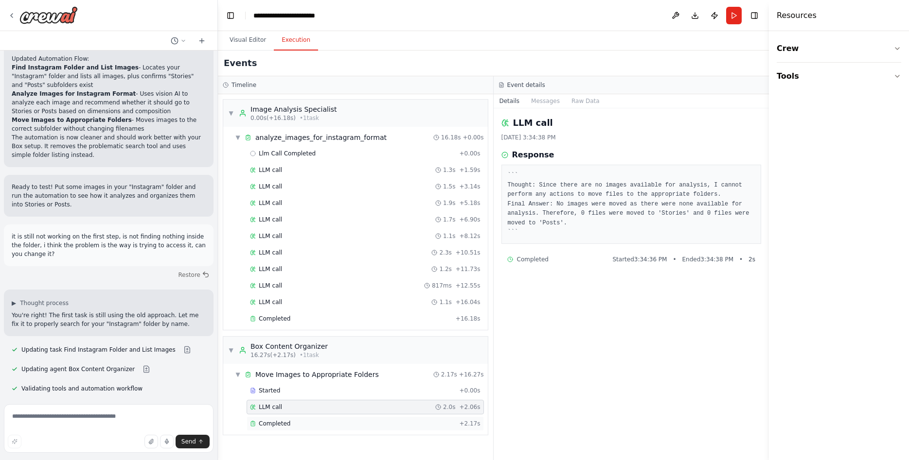
click at [285, 420] on span "Completed" at bounding box center [275, 424] width 32 height 8
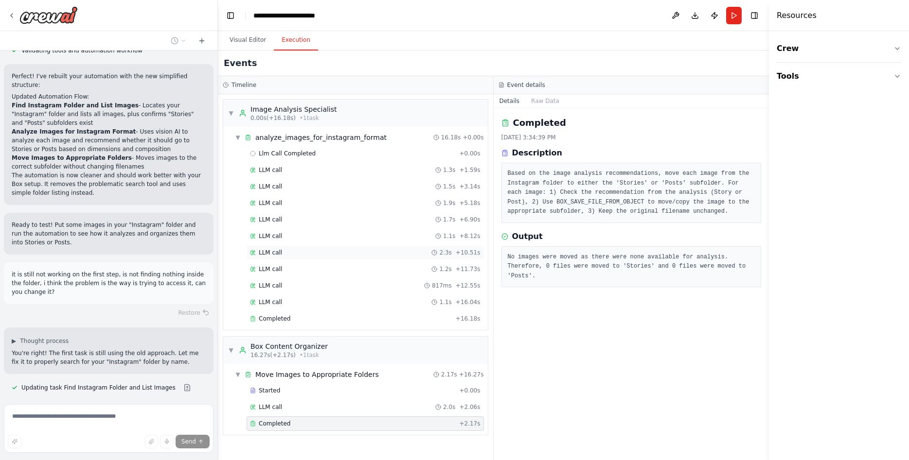
scroll to position [10805, 0]
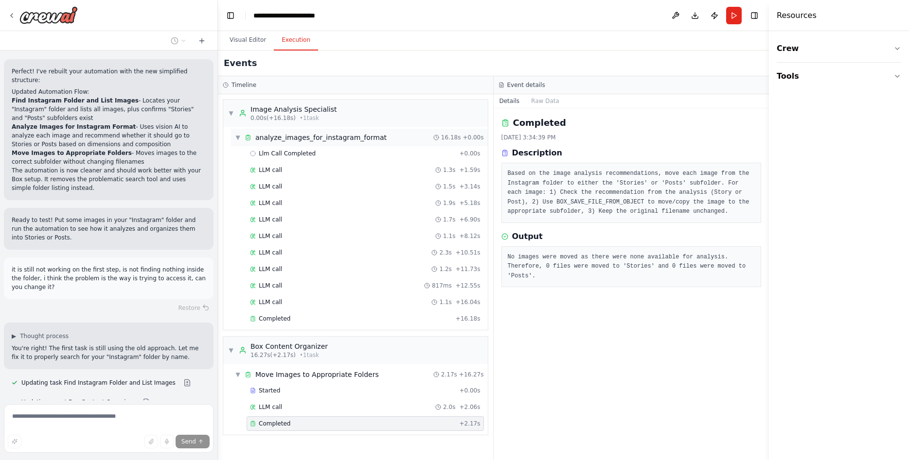
click at [237, 136] on span "▼" at bounding box center [238, 138] width 6 height 8
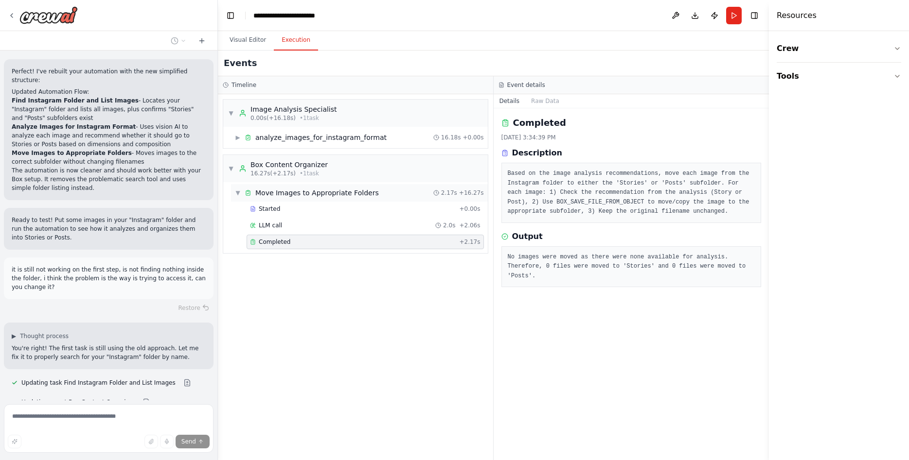
click at [235, 194] on span "▼" at bounding box center [238, 193] width 6 height 8
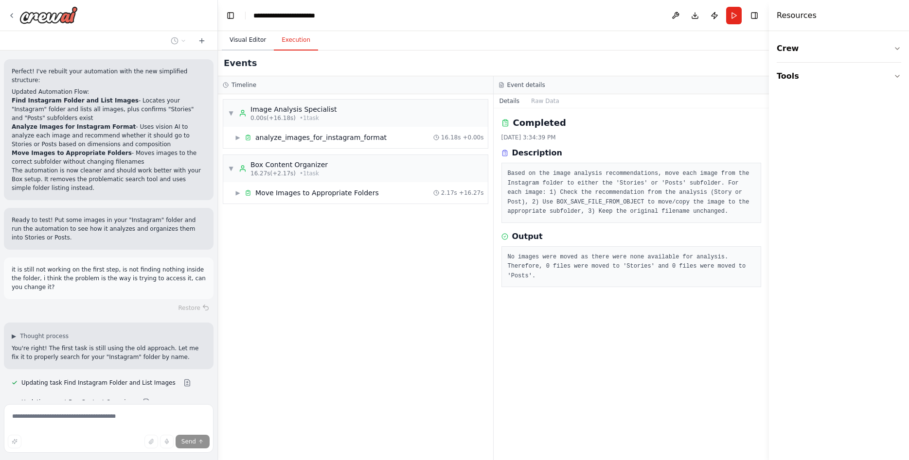
click at [242, 33] on button "Visual Editor" at bounding box center [248, 40] width 52 height 20
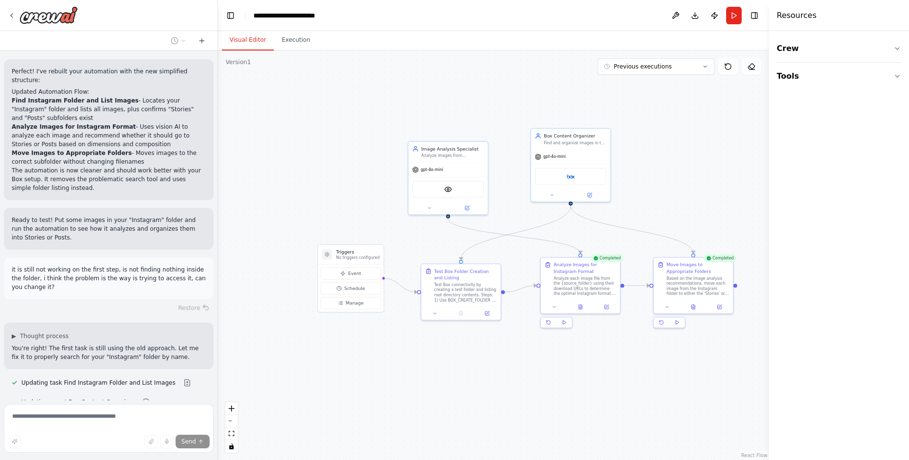
drag, startPoint x: 276, startPoint y: 108, endPoint x: 261, endPoint y: 102, distance: 16.3
click at [261, 102] on div ".deletable-edge-delete-btn { width: 20px; height: 20px; border: 0px solid #ffff…" at bounding box center [493, 256] width 551 height 410
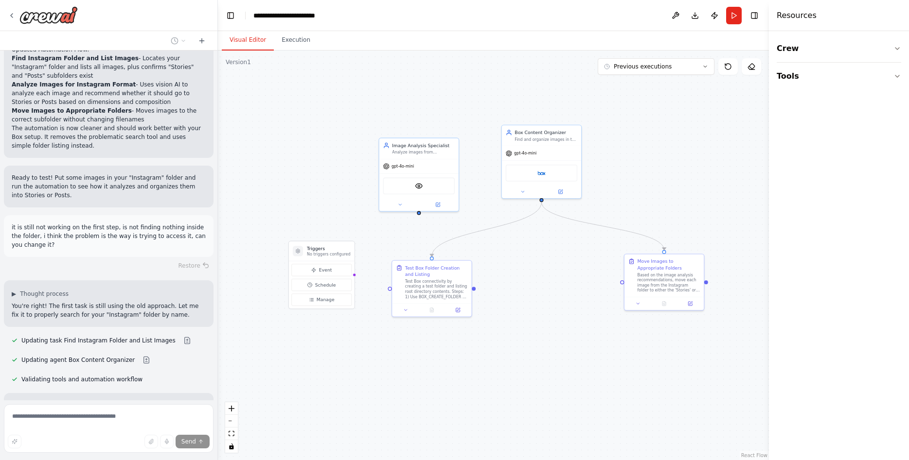
scroll to position [10847, 0]
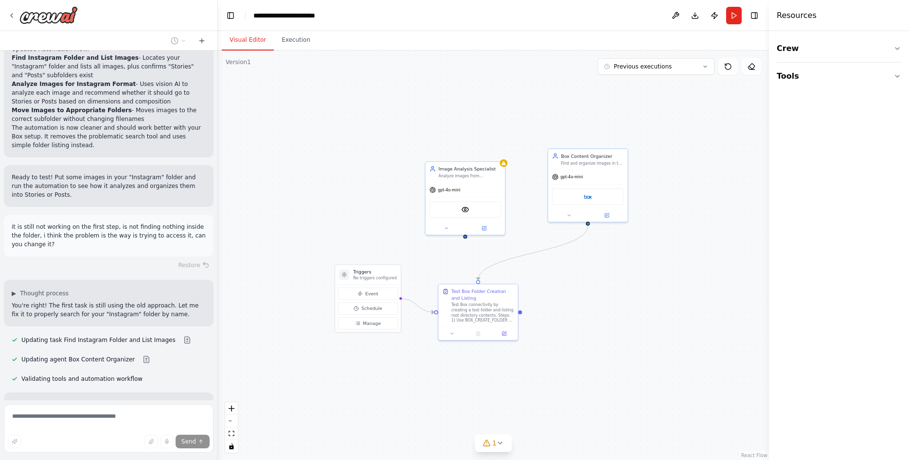
drag, startPoint x: 582, startPoint y: 301, endPoint x: 623, endPoint y: 313, distance: 42.8
click at [623, 313] on div ".deletable-edge-delete-btn { width: 20px; height: 20px; border: 0px solid #ffff…" at bounding box center [493, 256] width 551 height 410
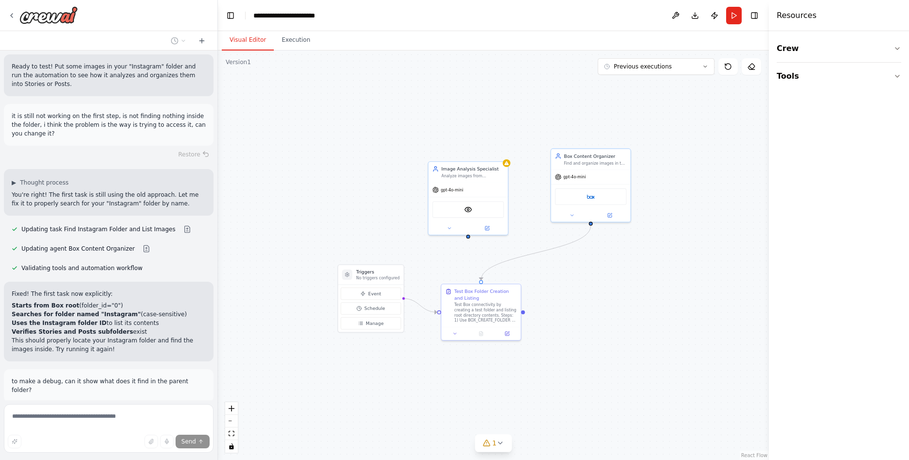
scroll to position [10970, 0]
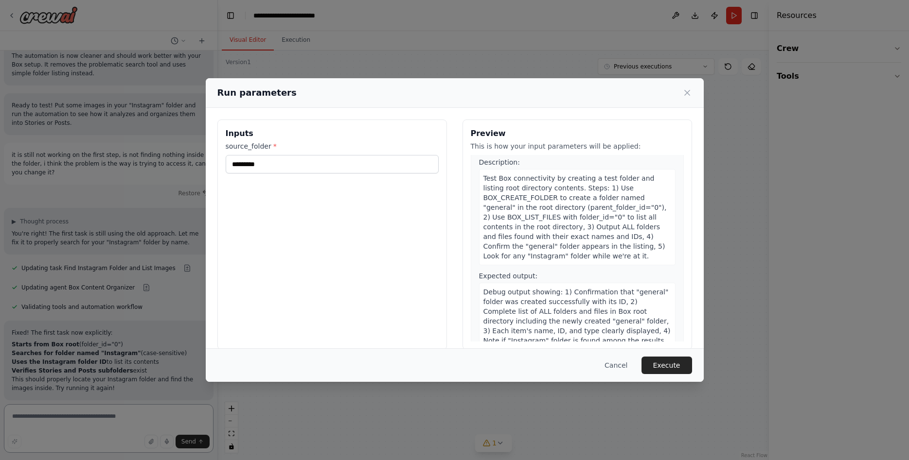
scroll to position [30, 0]
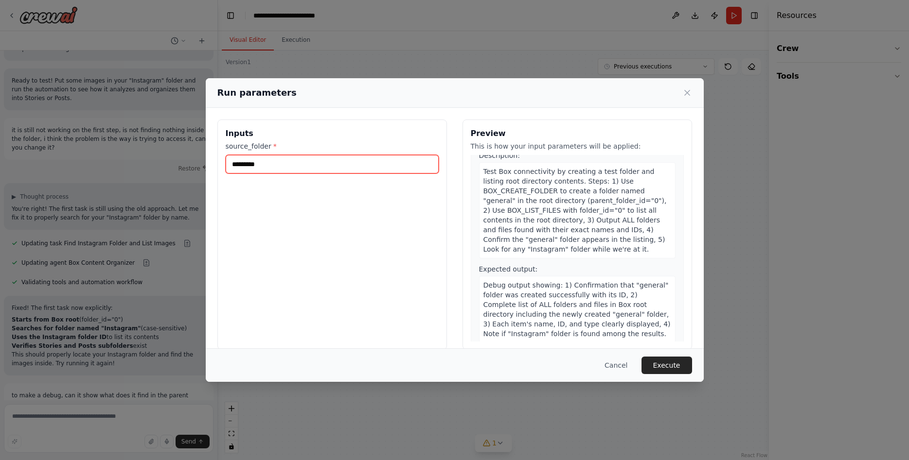
drag, startPoint x: 267, startPoint y: 165, endPoint x: 127, endPoint y: 154, distance: 140.0
click at [226, 155] on input "*********" at bounding box center [332, 164] width 213 height 18
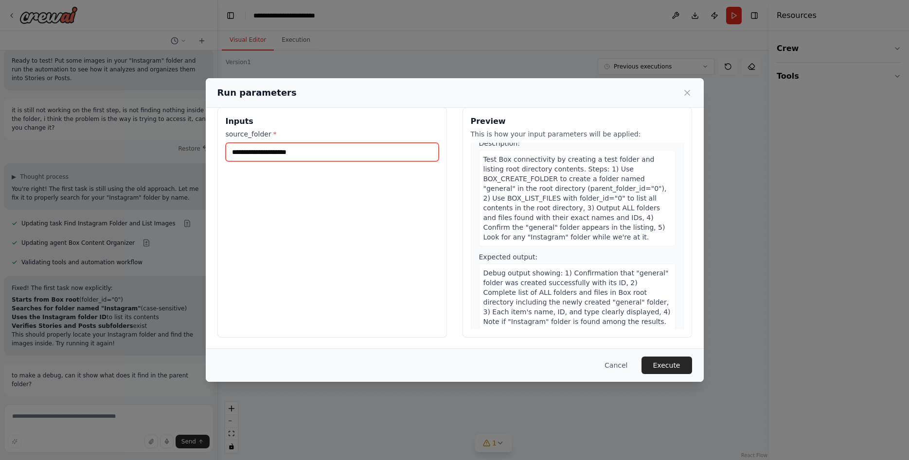
scroll to position [13, 0]
click at [670, 365] on button "Execute" at bounding box center [666, 366] width 51 height 18
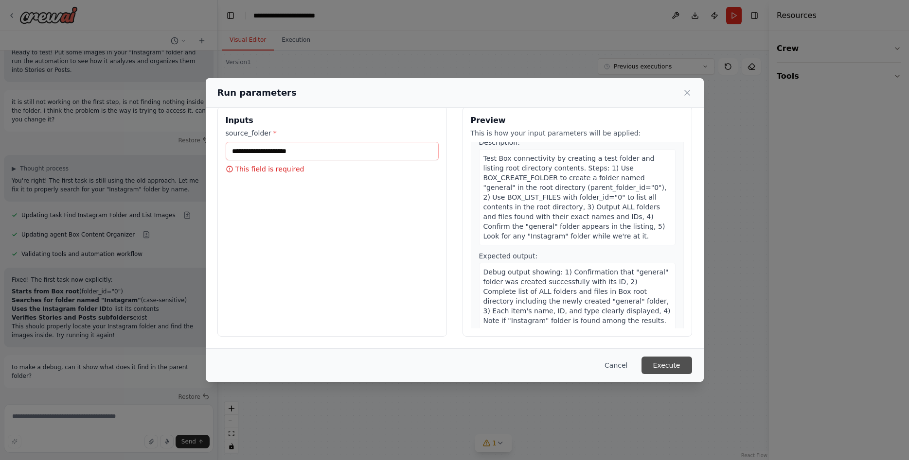
scroll to position [10973, 0]
click at [339, 162] on div "source_folder * This field is required" at bounding box center [332, 151] width 213 height 46
click at [336, 156] on input "source_folder *" at bounding box center [332, 151] width 213 height 18
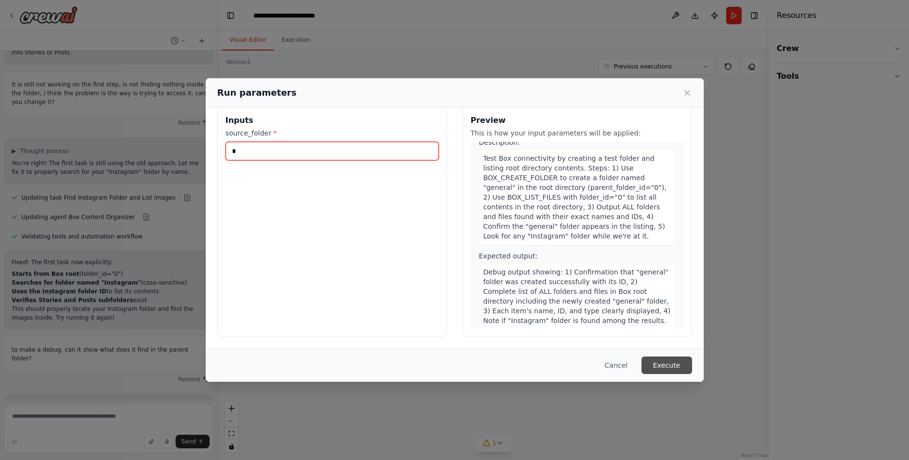
scroll to position [10990, 0]
type input "*"
click at [665, 366] on button "Execute" at bounding box center [666, 366] width 51 height 18
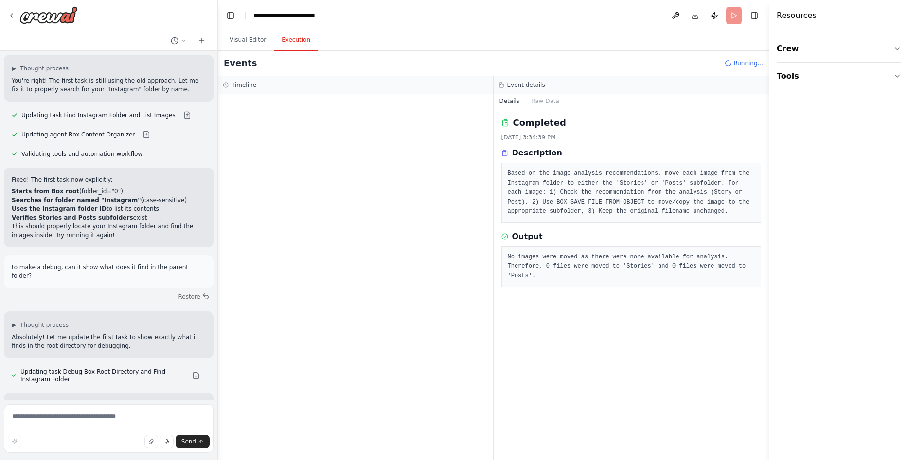
scroll to position [11073, 0]
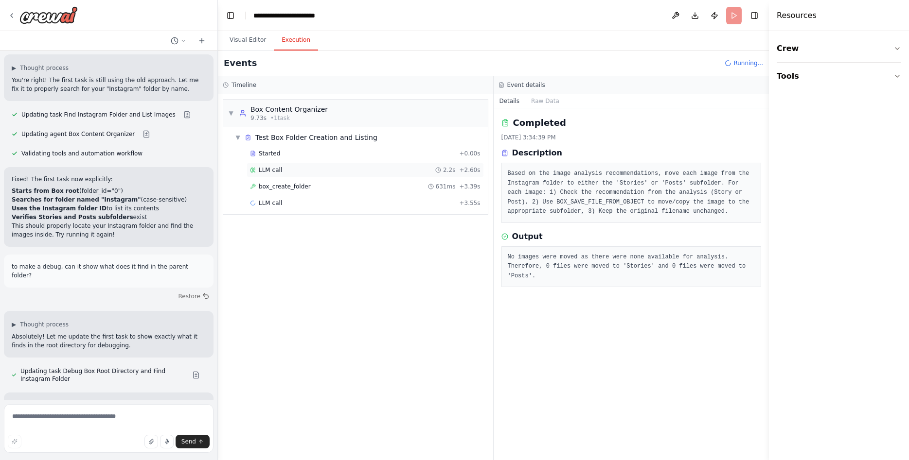
click at [272, 172] on span "LLM call" at bounding box center [270, 170] width 23 height 8
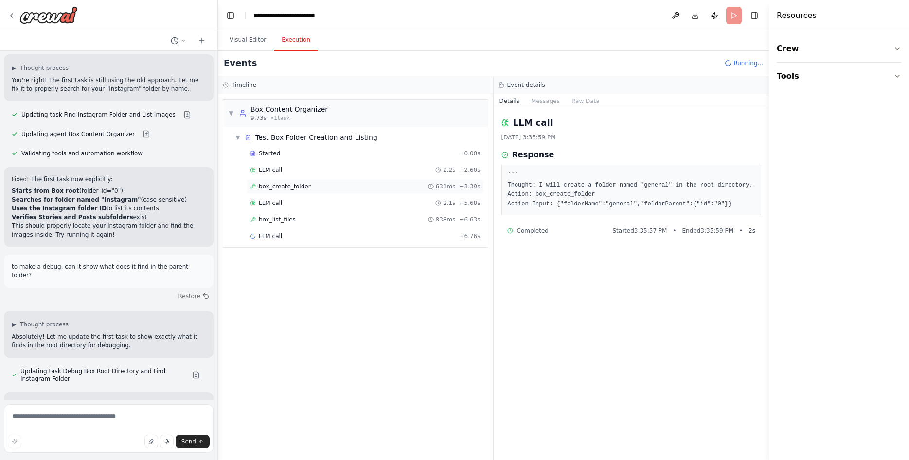
click at [275, 181] on div "box_create_folder 631ms + 3.39s" at bounding box center [364, 186] width 237 height 15
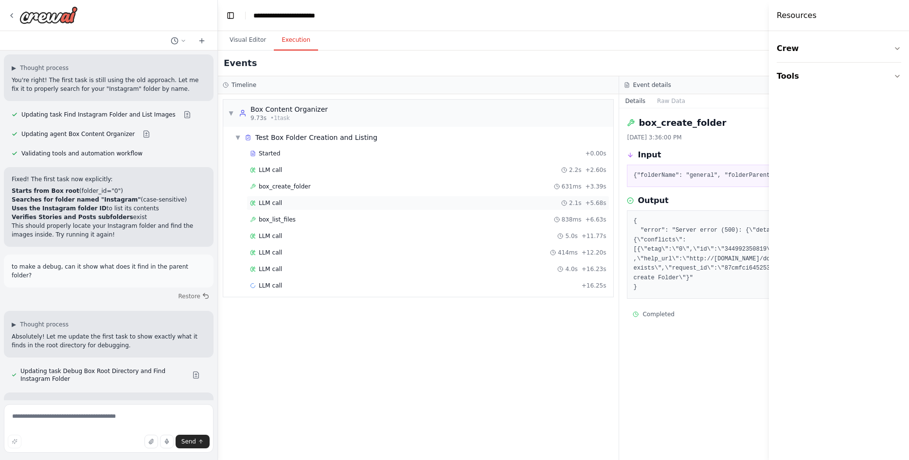
click at [293, 204] on div "LLM call 2.1s + 5.68s" at bounding box center [428, 203] width 356 height 8
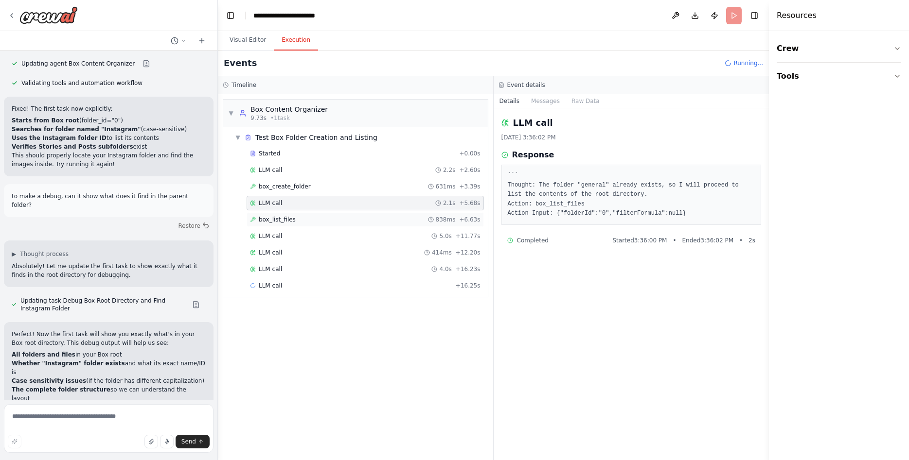
scroll to position [11144, 0]
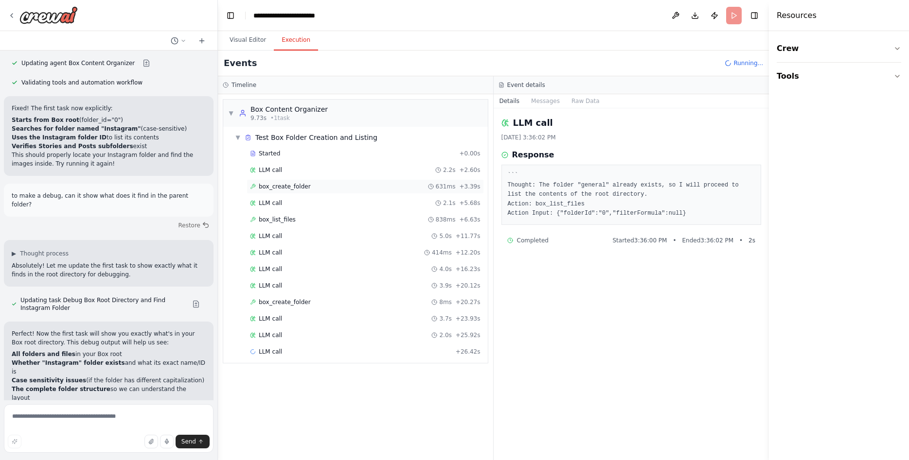
click at [284, 191] on div "box_create_folder 631ms + 3.39s" at bounding box center [364, 186] width 237 height 15
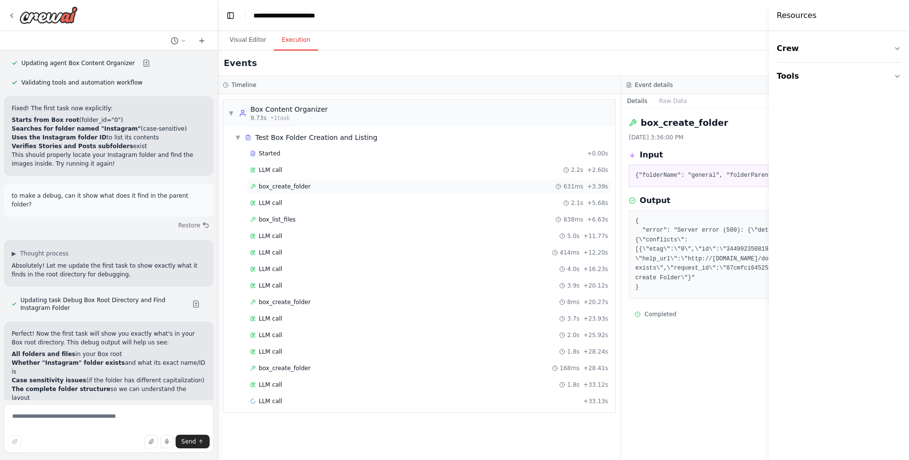
click at [287, 188] on span "box_create_folder" at bounding box center [285, 187] width 52 height 8
click at [289, 200] on div "LLM call 2.1s + 5.68s" at bounding box center [429, 203] width 358 height 8
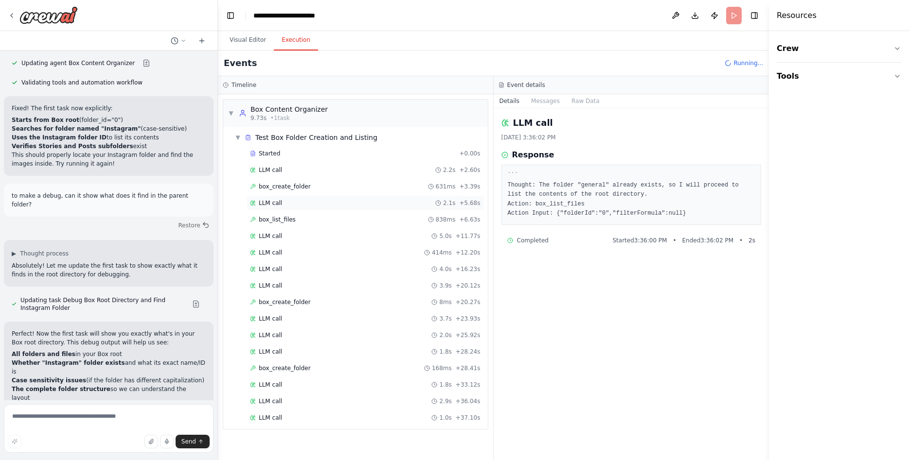
click at [287, 206] on div "LLM call 2.1s + 5.68s" at bounding box center [365, 203] width 230 height 8
click at [287, 217] on span "box_list_files" at bounding box center [277, 220] width 37 height 8
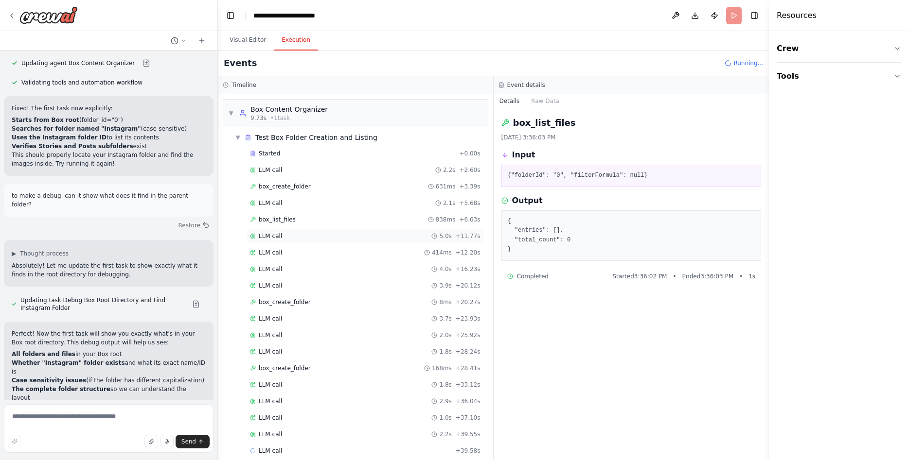
click at [287, 230] on div "LLM call 5.0s + 11.77s" at bounding box center [364, 236] width 237 height 15
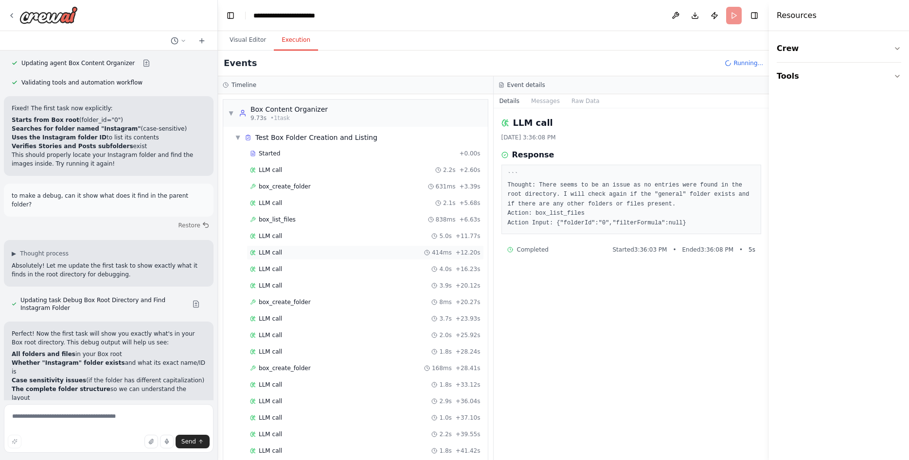
click at [314, 254] on div "LLM call 414ms + 12.20s" at bounding box center [365, 253] width 230 height 8
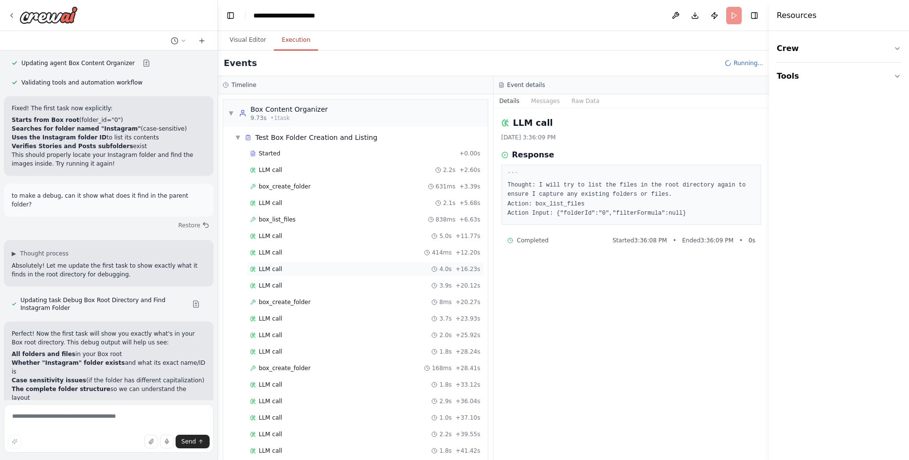
click at [320, 270] on div "LLM call 4.0s + 16.23s" at bounding box center [365, 269] width 230 height 8
click at [317, 286] on div "LLM call 3.9s + 20.12s" at bounding box center [365, 286] width 230 height 8
click at [321, 298] on div "box_create_folder 8ms + 20.27s" at bounding box center [365, 302] width 230 height 8
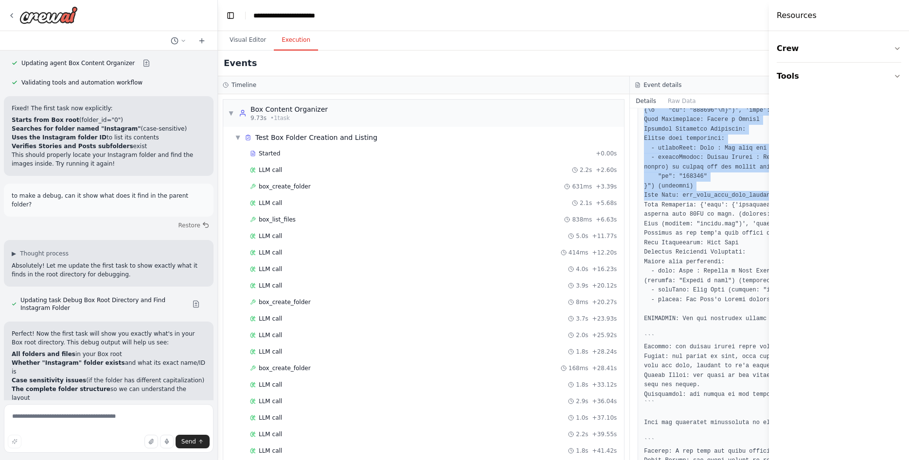
scroll to position [691, 0]
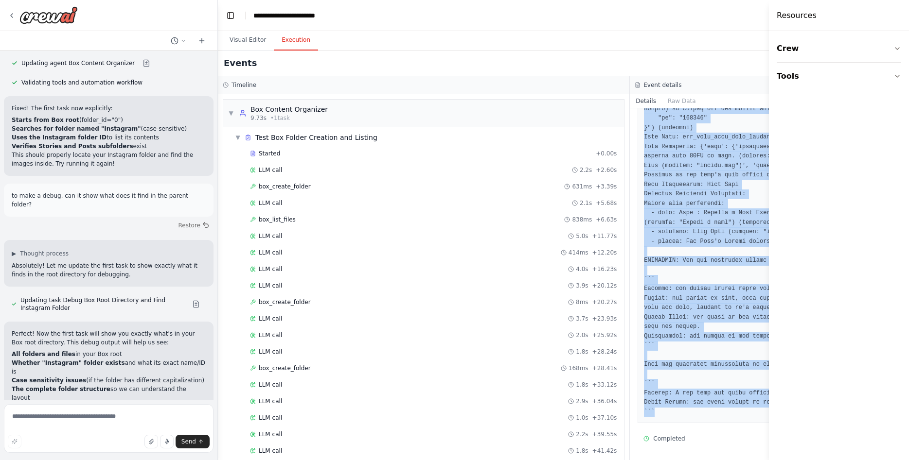
drag, startPoint x: 507, startPoint y: 159, endPoint x: 729, endPoint y: 418, distance: 340.6
click at [729, 418] on div at bounding box center [835, 43] width 396 height 762
copy pre "Tool Name: box_list_files Tool Arguments: {'folderId': {'description': 'Folder …"
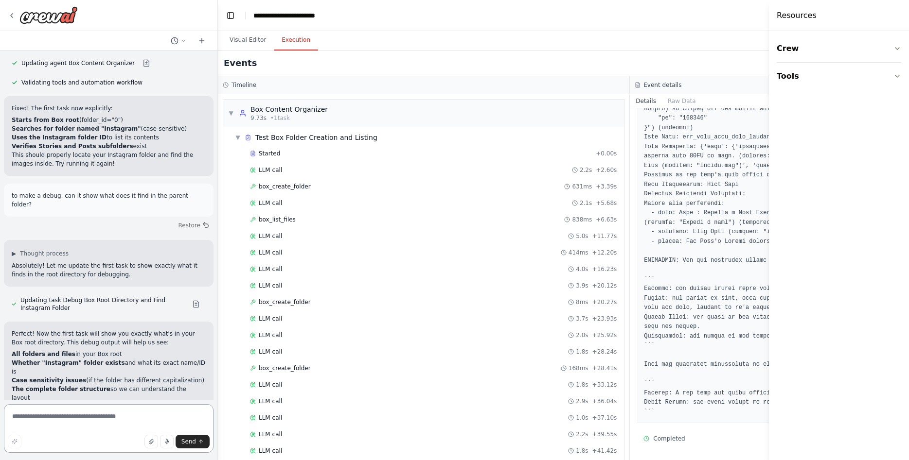
click at [102, 424] on textarea at bounding box center [109, 428] width 210 height 49
paste textarea "**********"
type textarea "**********"
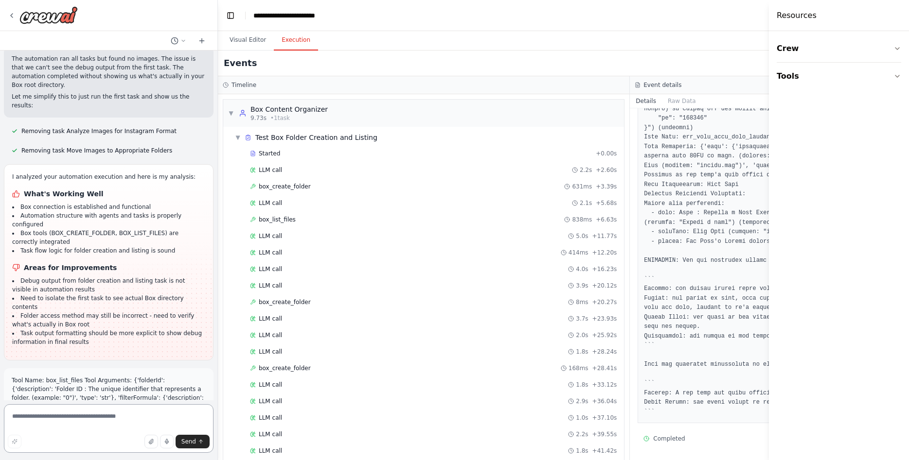
scroll to position [11927, 0]
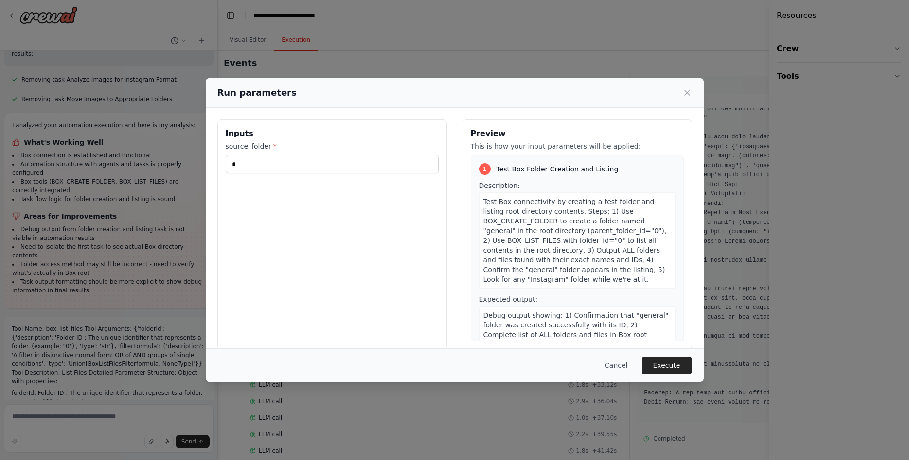
drag, startPoint x: 619, startPoint y: 364, endPoint x: 579, endPoint y: 364, distance: 40.3
click at [619, 365] on button "Cancel" at bounding box center [615, 366] width 38 height 18
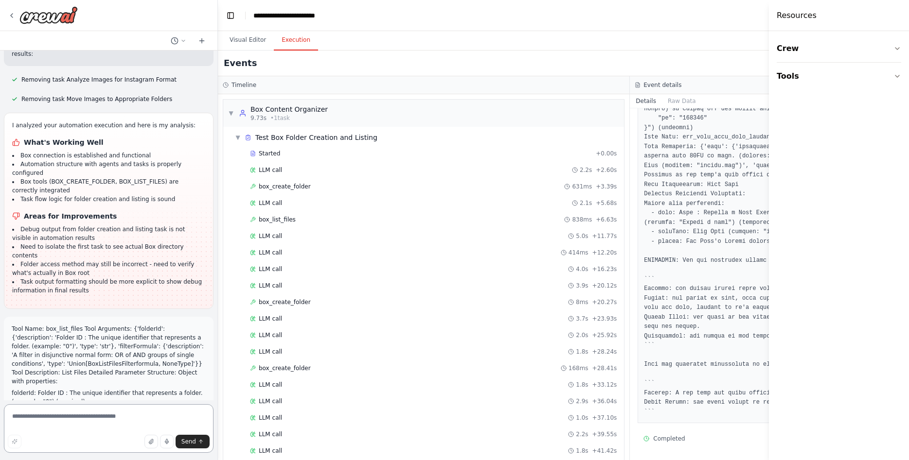
click at [81, 424] on textarea at bounding box center [109, 428] width 210 height 49
type textarea "**********"
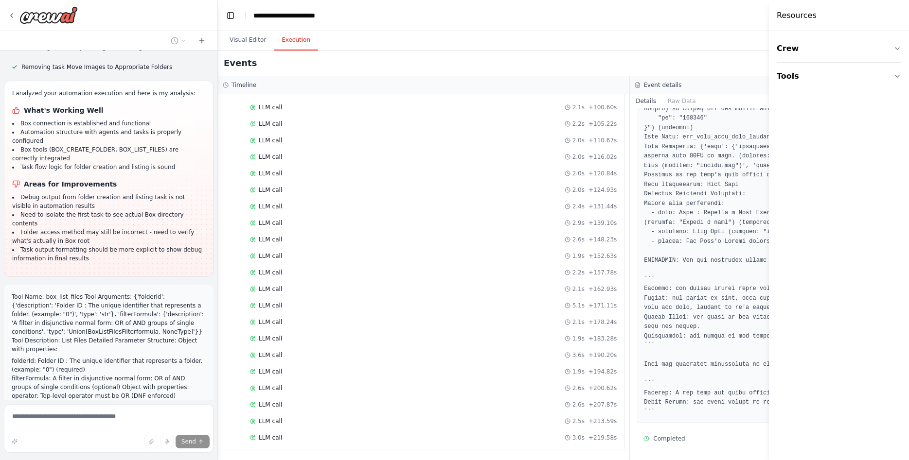
scroll to position [12256, 0]
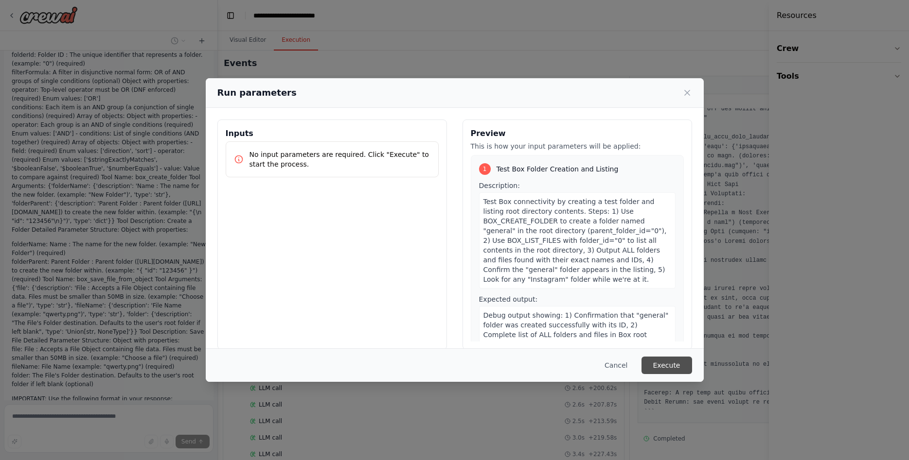
click at [669, 368] on button "Execute" at bounding box center [666, 366] width 51 height 18
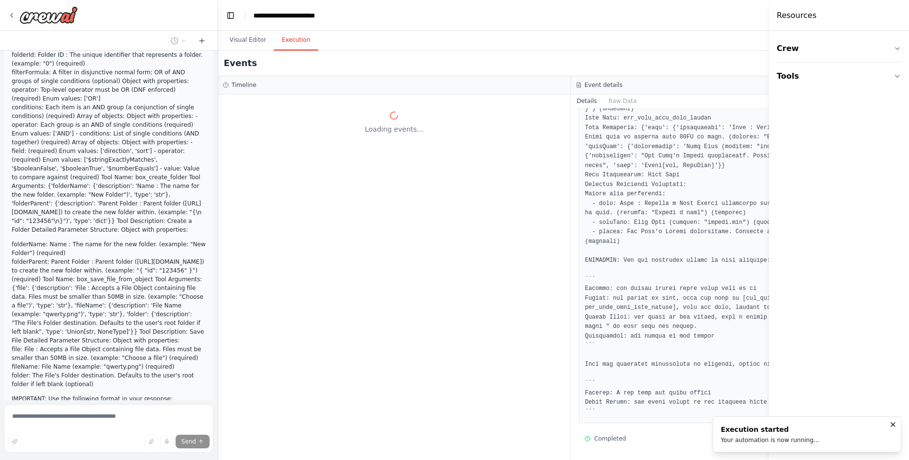
scroll to position [0, 0]
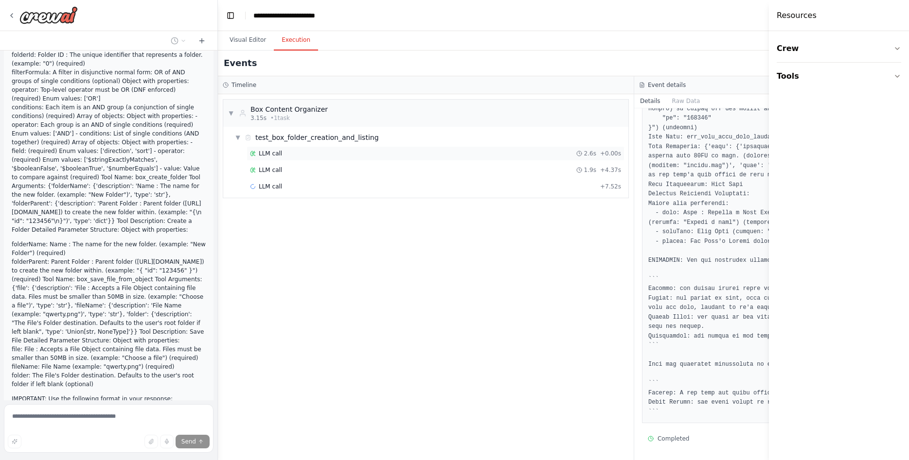
click at [266, 148] on div "LLM call 2.6s + 0.00s" at bounding box center [435, 153] width 378 height 15
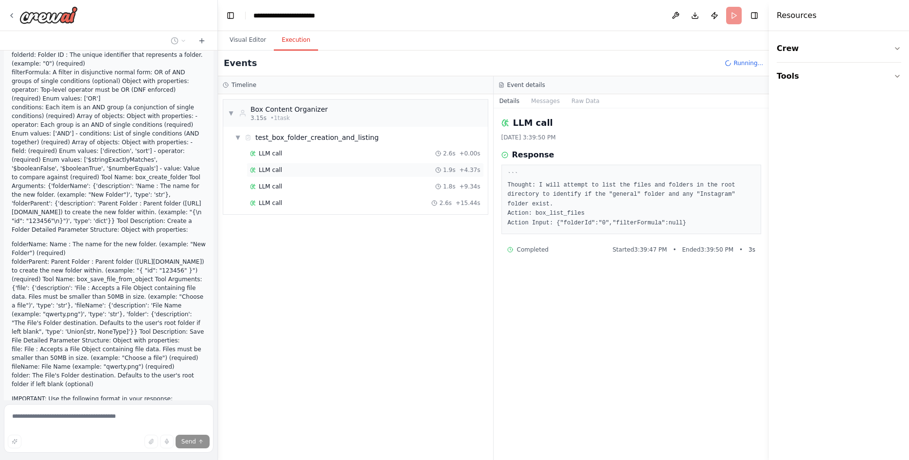
click at [408, 165] on div "LLM call 1.9s + 4.37s" at bounding box center [364, 170] width 237 height 15
click at [411, 153] on div "LLM call 2.6s + 0.00s" at bounding box center [365, 154] width 230 height 8
click at [409, 169] on div "LLM call 1.9s + 4.37s" at bounding box center [365, 170] width 230 height 8
click at [407, 183] on div "LLM call 1.8s + 9.34s" at bounding box center [365, 187] width 230 height 8
click at [407, 195] on div "LLM call 2.6s + 0.00s LLM call 1.9s + 4.37s LLM call 1.8s + 9.34s LLM call 2.6s…" at bounding box center [359, 187] width 257 height 83
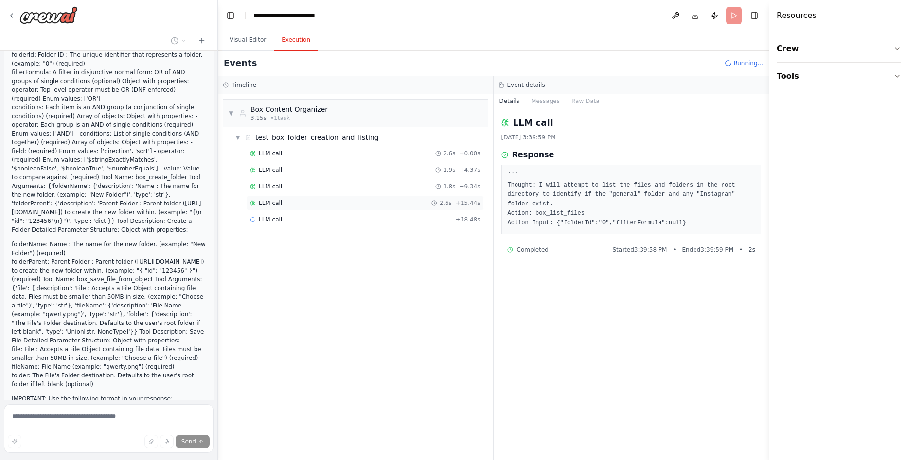
click at [409, 201] on div "LLM call 2.6s + 15.44s" at bounding box center [365, 203] width 230 height 8
click at [414, 189] on div "LLM call 1.8s + 9.34s" at bounding box center [365, 187] width 230 height 8
click at [414, 175] on div "LLM call 1.9s + 4.37s" at bounding box center [364, 170] width 237 height 15
click at [412, 214] on div "LLM call 2.7s + 21.21s" at bounding box center [364, 219] width 237 height 15
click at [413, 208] on div "LLM call 2.6s + 15.44s" at bounding box center [364, 203] width 237 height 15
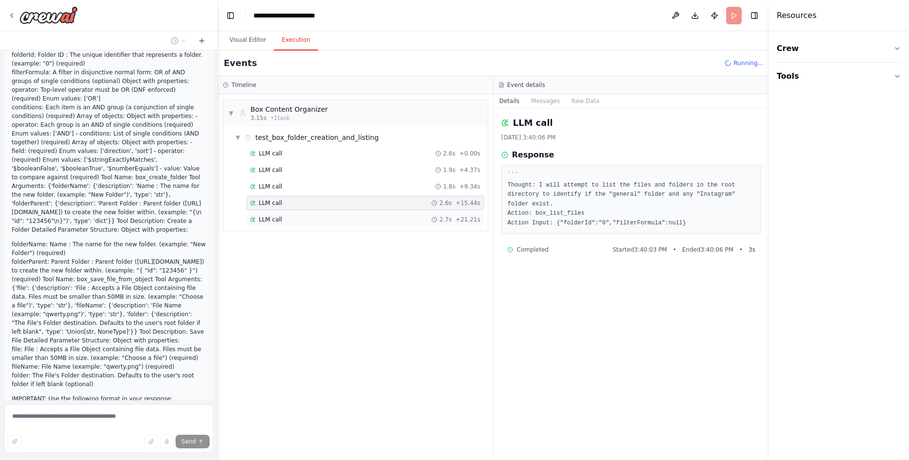
click at [412, 215] on div "LLM call 2.7s + 21.21s" at bounding box center [364, 219] width 237 height 15
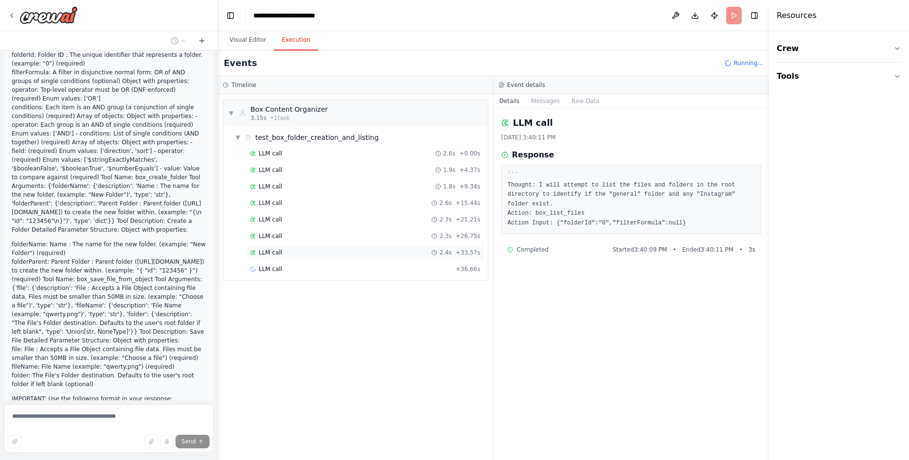
click at [435, 256] on div "LLM call 2.4s + 33.57s" at bounding box center [365, 253] width 230 height 8
click at [433, 238] on div "LLM call 2.3s + 26.75s" at bounding box center [365, 236] width 230 height 8
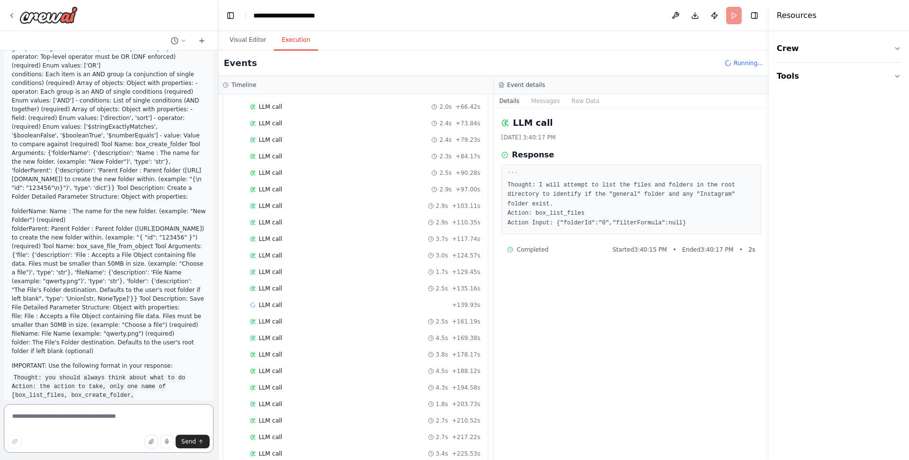
scroll to position [542, 0]
click at [337, 383] on div "LLM call 2.5s + 328.59s" at bounding box center [364, 388] width 237 height 15
click at [349, 410] on div "LLM call 2.8s + 335.63s" at bounding box center [364, 405] width 237 height 15
click at [357, 357] on div "LLM call 3.0s + 314.73s" at bounding box center [365, 355] width 230 height 8
click at [363, 267] on div "LLM call 2.7s + 277.69s" at bounding box center [364, 272] width 237 height 15
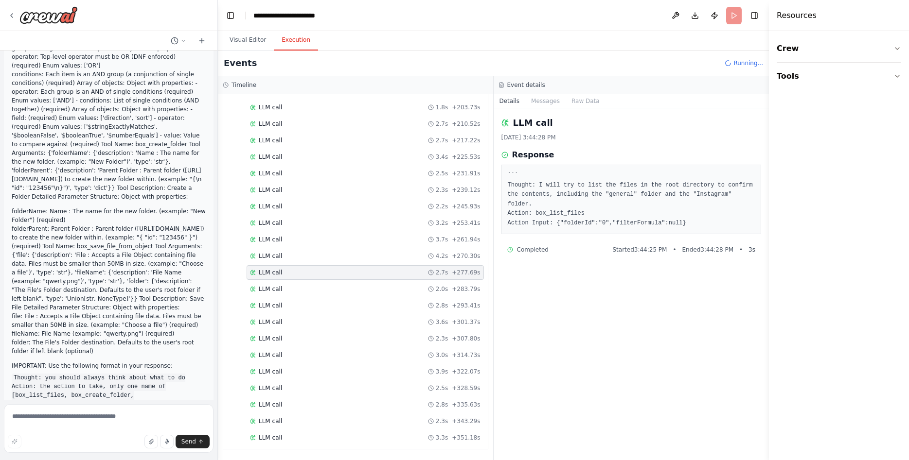
scroll to position [175, 0]
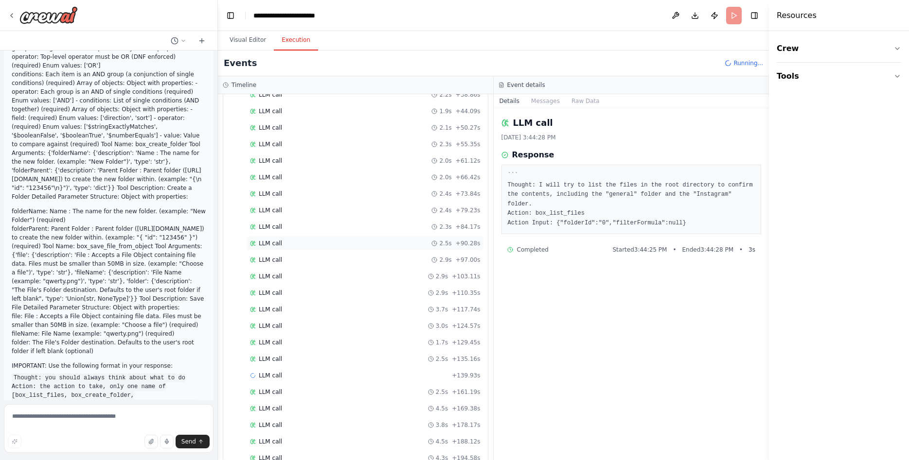
click at [373, 237] on div "LLM call 2.5s + 90.28s" at bounding box center [364, 243] width 237 height 15
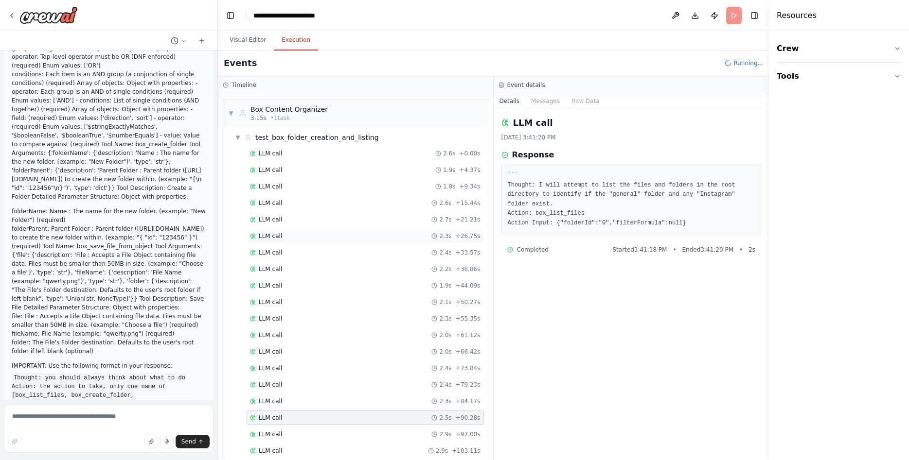
click at [374, 232] on div "LLM call 2.3s + 26.75s" at bounding box center [365, 236] width 230 height 8
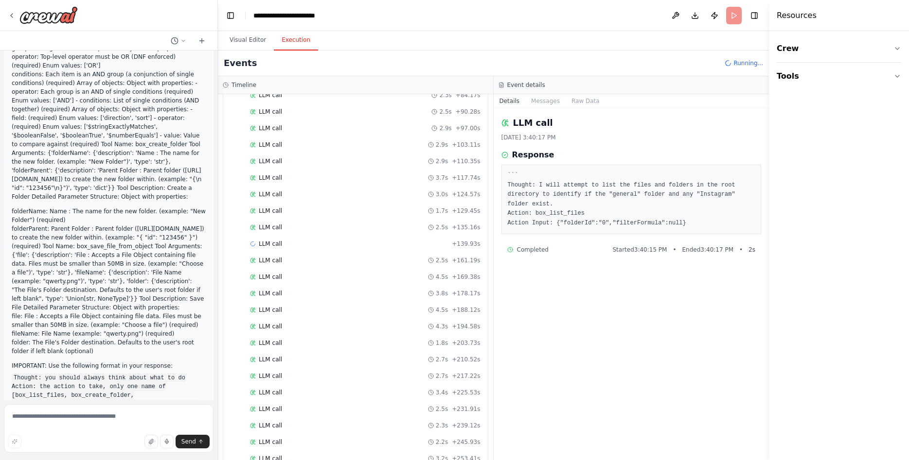
scroll to position [542, 0]
click at [375, 283] on div "LLM call 2.0s + 283.79s" at bounding box center [364, 289] width 237 height 15
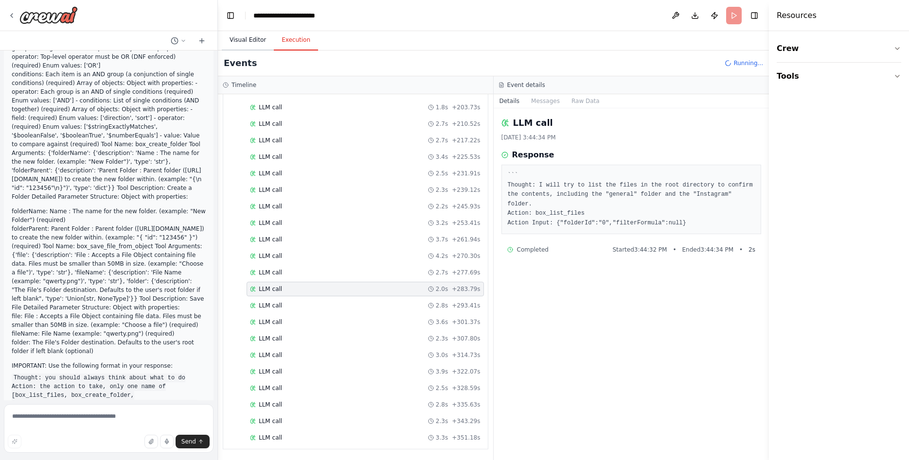
click at [238, 39] on button "Visual Editor" at bounding box center [248, 40] width 52 height 20
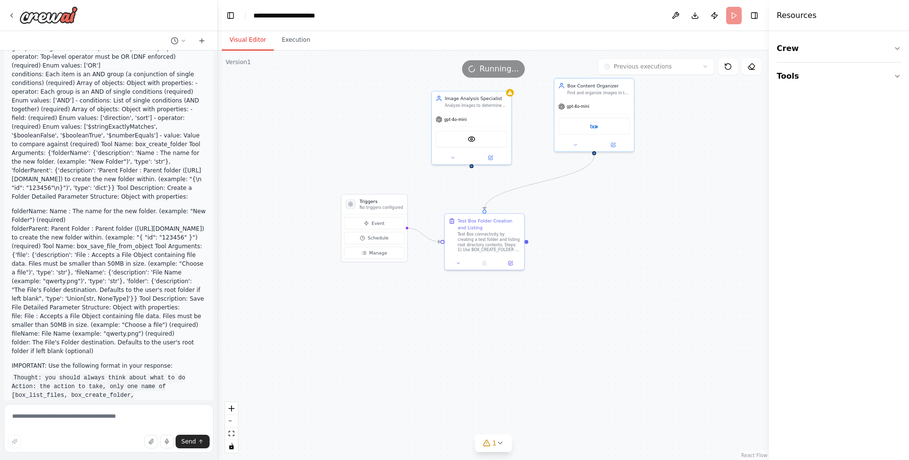
drag, startPoint x: 307, startPoint y: 120, endPoint x: 308, endPoint y: 50, distance: 70.0
click at [308, 51] on div ".deletable-edge-delete-btn { width: 20px; height: 20px; border: 0px solid #ffff…" at bounding box center [493, 256] width 551 height 410
click at [483, 105] on div "Analyze images to determine optimal Instagram format by evaluating dimensions, …" at bounding box center [473, 104] width 63 height 5
drag, startPoint x: 507, startPoint y: 160, endPoint x: 509, endPoint y: 207, distance: 46.2
click at [509, 207] on div "Image Analysis Specialist Analyze images to determine optimal Instagram format …" at bounding box center [469, 172] width 81 height 74
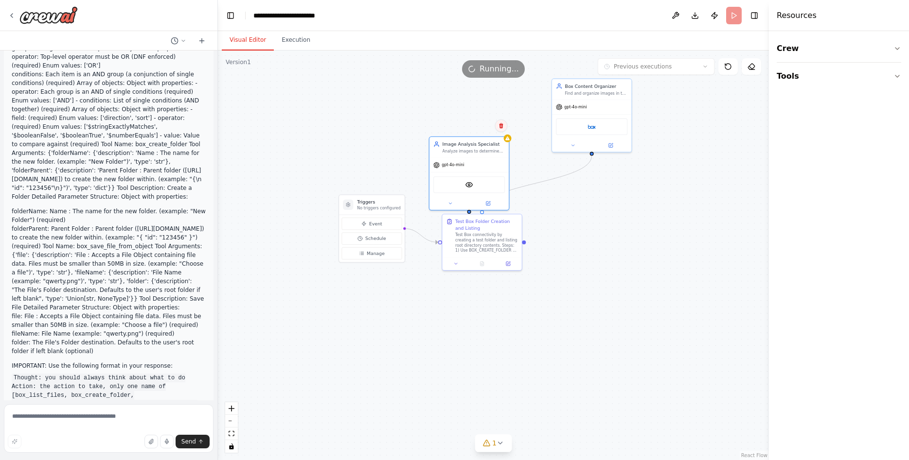
click at [499, 126] on icon at bounding box center [501, 126] width 6 height 6
click at [475, 126] on button "Confirm" at bounding box center [473, 126] width 35 height 12
click at [575, 103] on div "gpt-4o-mini" at bounding box center [571, 106] width 31 height 6
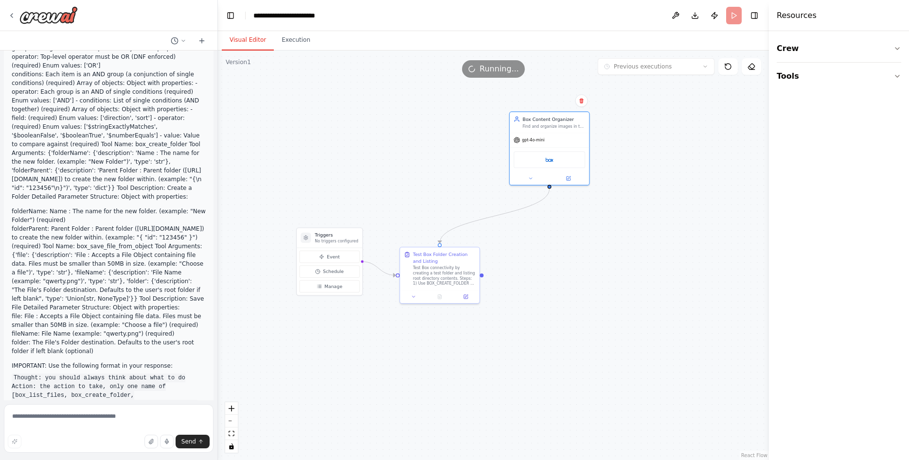
drag, startPoint x: 703, startPoint y: 153, endPoint x: 624, endPoint y: 176, distance: 83.1
click at [660, 186] on div ".deletable-edge-delete-btn { width: 20px; height: 20px; border: 0px solid #ffff…" at bounding box center [493, 256] width 551 height 410
drag, startPoint x: 536, startPoint y: 136, endPoint x: 446, endPoint y: 165, distance: 94.1
click at [446, 165] on div "Box Content Organizer Find and organize images in the Instagram folder by movin…" at bounding box center [435, 182] width 81 height 74
click at [444, 160] on div "Find and organize images in the Instagram folder by moving them to appropriate …" at bounding box center [439, 160] width 63 height 5
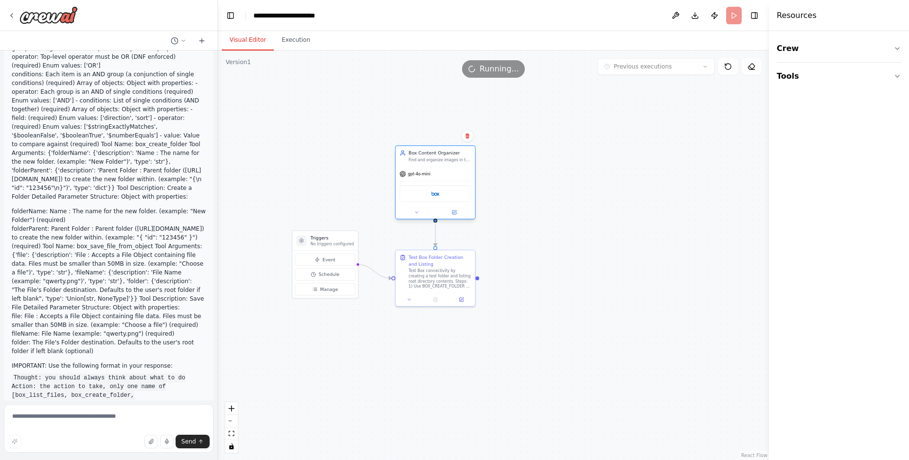
click at [444, 160] on div "Find and organize images in the Instagram folder by moving them to appropriate …" at bounding box center [439, 160] width 63 height 5
click at [456, 214] on icon at bounding box center [454, 212] width 5 height 5
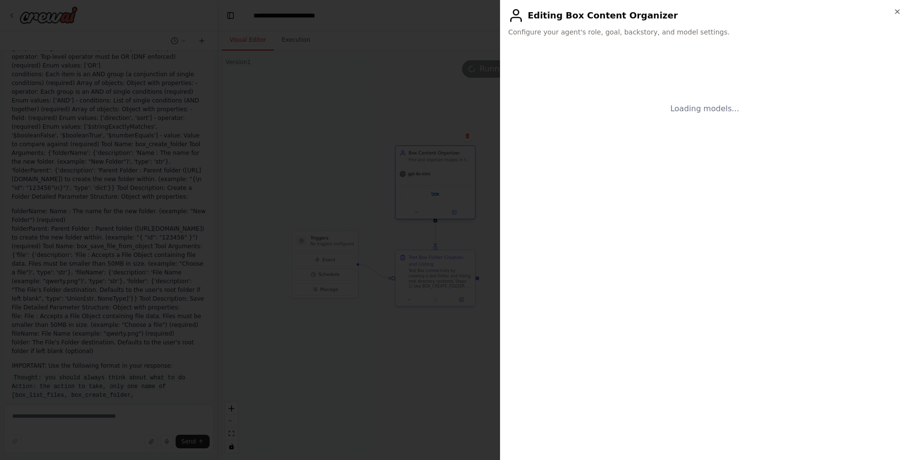
click at [405, 192] on body "Create a crew that schedules and publishes social media content across multiple…" at bounding box center [454, 230] width 909 height 460
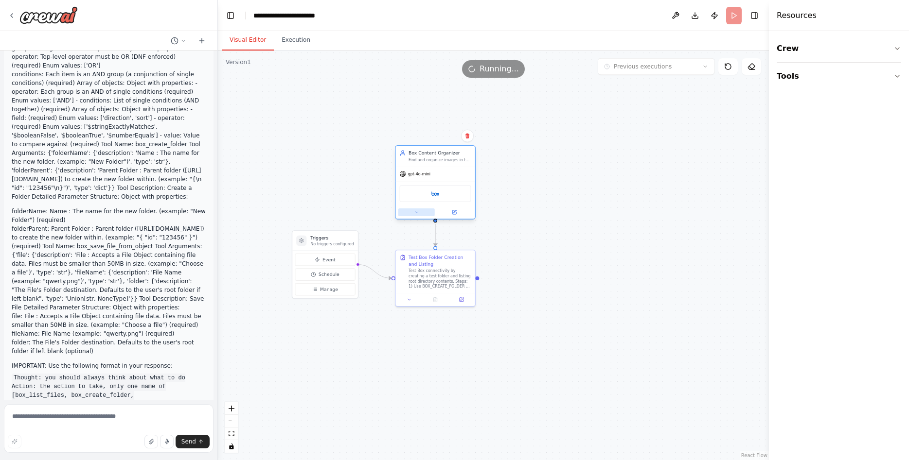
click at [409, 216] on button at bounding box center [416, 213] width 36 height 8
click at [440, 253] on button "Attributes" at bounding box center [459, 257] width 117 height 12
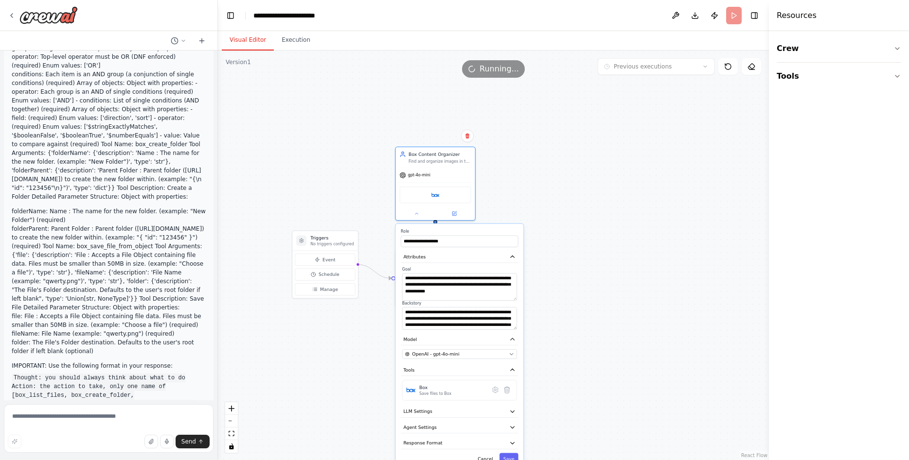
click at [510, 298] on textarea "**********" at bounding box center [459, 286] width 115 height 27
drag, startPoint x: 514, startPoint y: 327, endPoint x: 506, endPoint y: 351, distance: 26.1
click at [506, 351] on textarea "**********" at bounding box center [459, 329] width 115 height 48
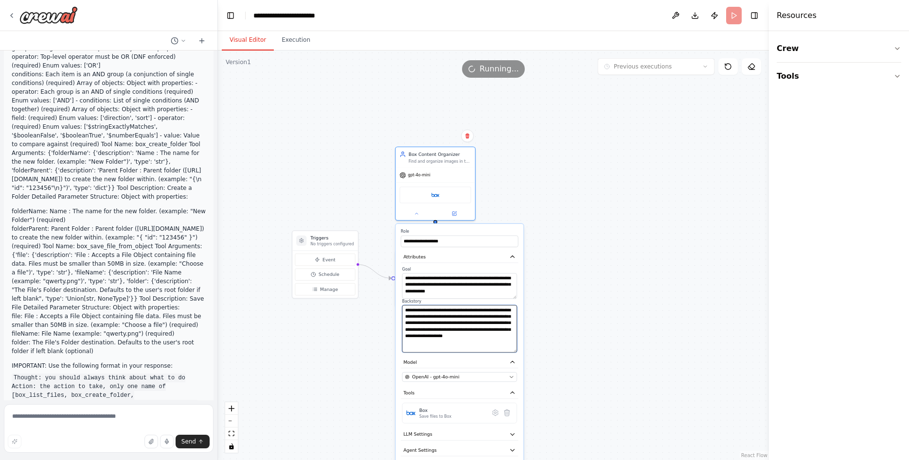
click at [489, 341] on textarea "**********" at bounding box center [459, 329] width 115 height 48
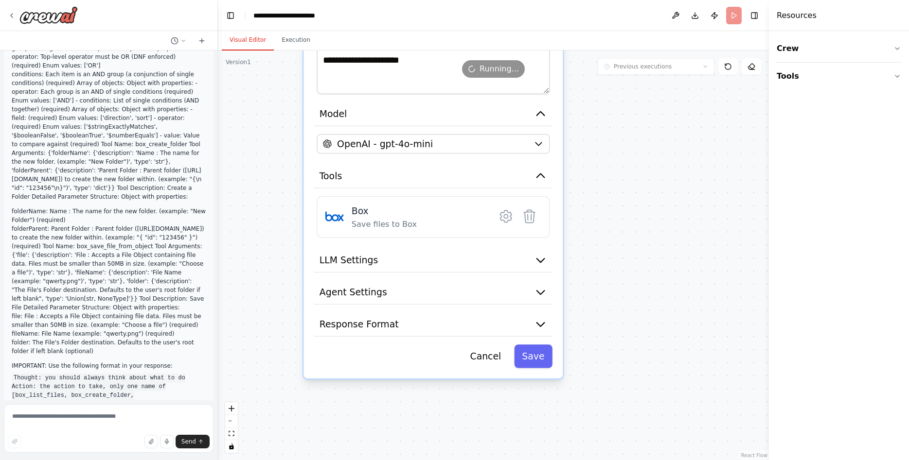
drag, startPoint x: 541, startPoint y: 382, endPoint x: 596, endPoint y: 171, distance: 218.7
click at [596, 171] on div ".deletable-edge-delete-btn { width: 20px; height: 20px; border: 0px solid #ffff…" at bounding box center [493, 256] width 551 height 410
drag, startPoint x: 615, startPoint y: 241, endPoint x: 620, endPoint y: 280, distance: 39.2
click at [620, 280] on div ".deletable-edge-delete-btn { width: 20px; height: 20px; border: 0px solid #ffff…" at bounding box center [493, 256] width 551 height 410
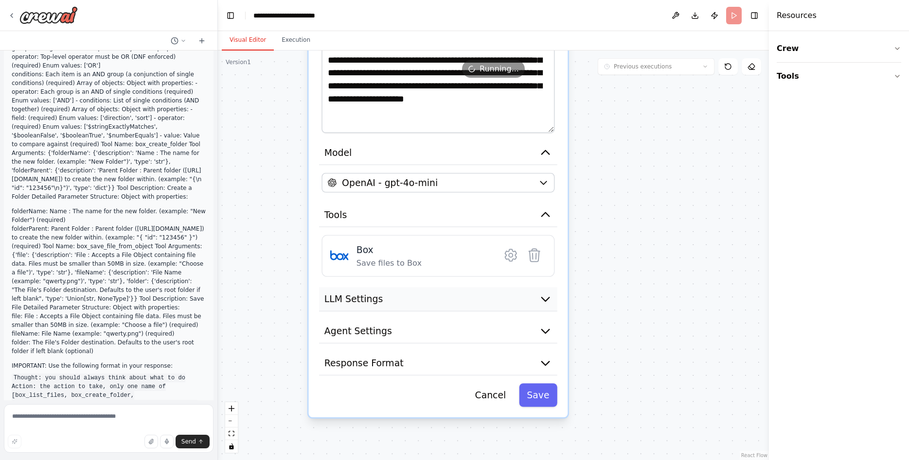
click at [504, 306] on button "LLM Settings" at bounding box center [438, 299] width 238 height 24
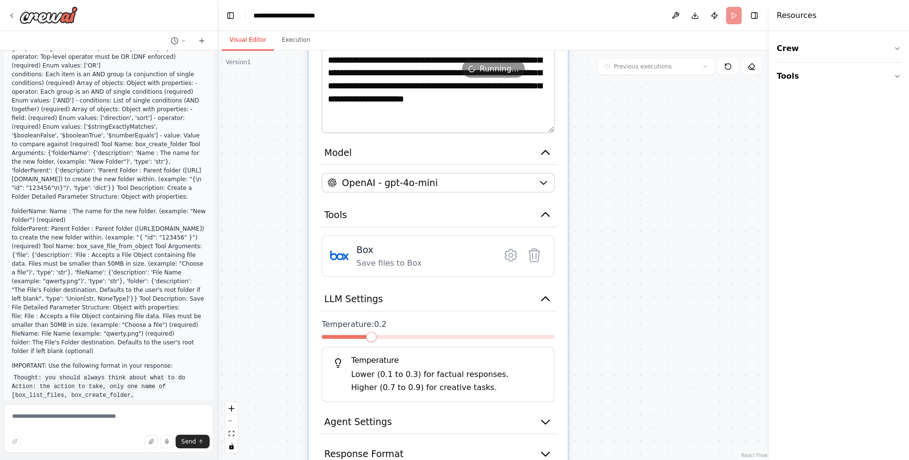
click at [376, 333] on span at bounding box center [371, 337] width 11 height 11
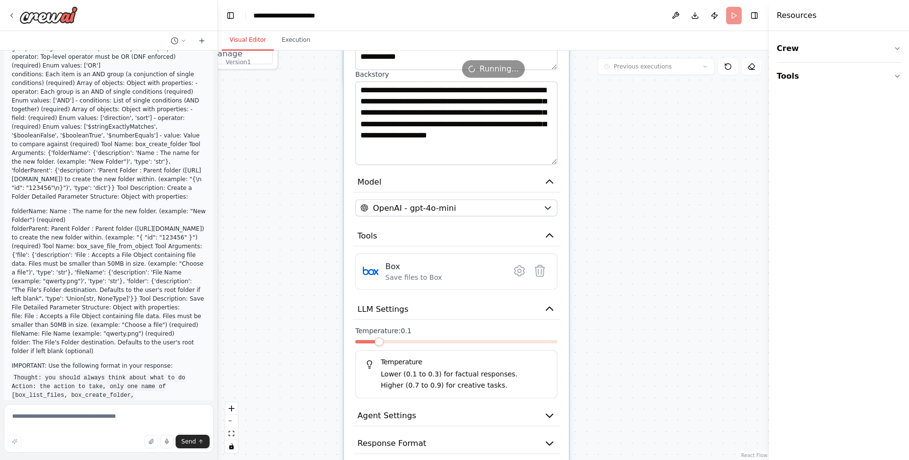
click at [374, 342] on span at bounding box center [378, 341] width 9 height 9
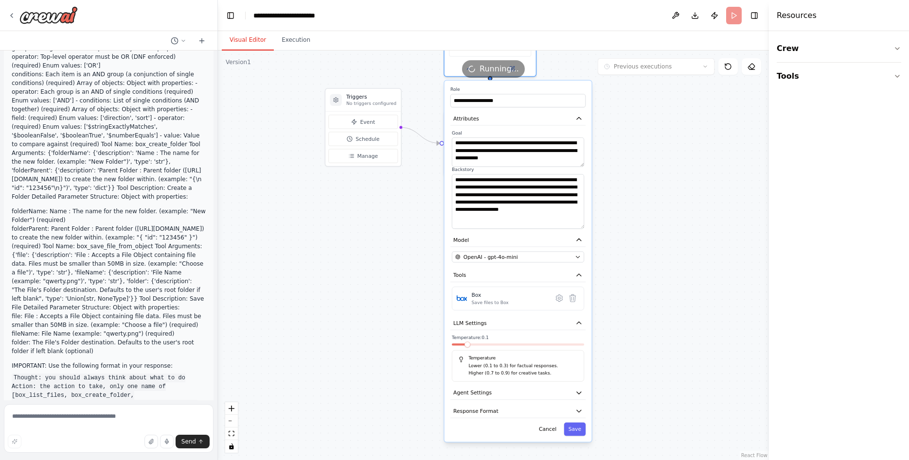
drag, startPoint x: 669, startPoint y: 388, endPoint x: 639, endPoint y: 286, distance: 106.4
click at [639, 286] on div ".deletable-edge-delete-btn { width: 20px; height: 20px; border: 0px solid #ffff…" at bounding box center [493, 256] width 551 height 410
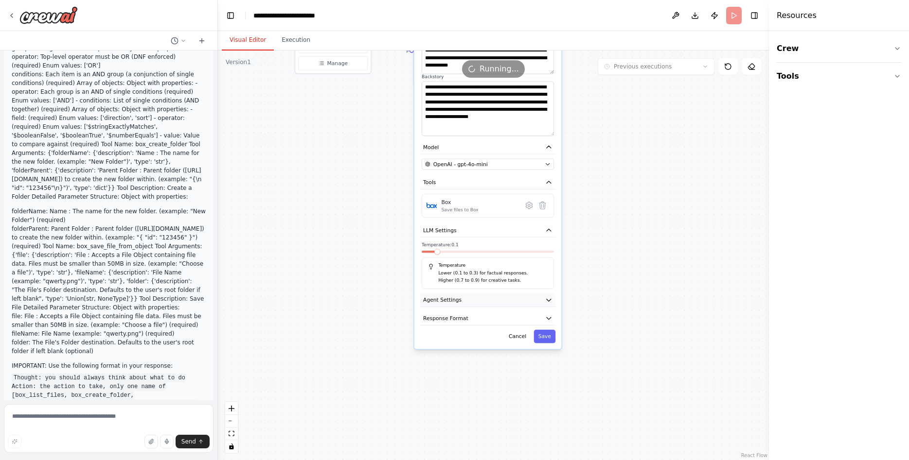
click at [553, 304] on button "Agent Settings" at bounding box center [487, 301] width 135 height 14
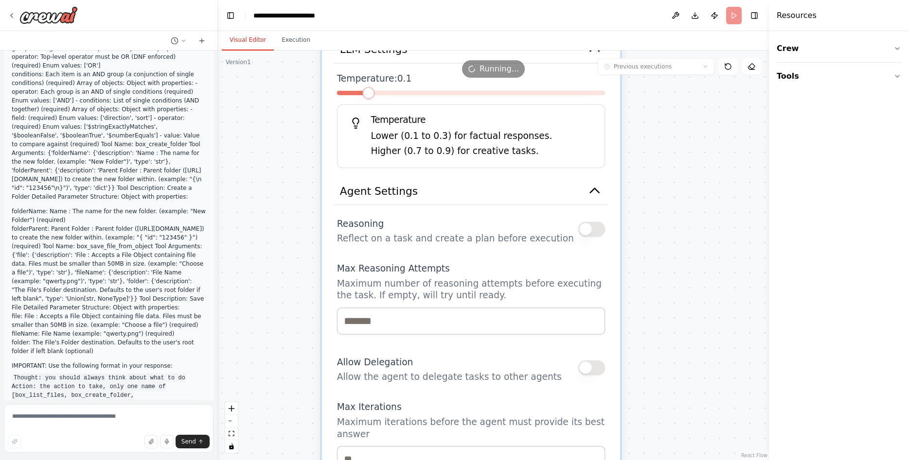
drag, startPoint x: 595, startPoint y: 357, endPoint x: 698, endPoint y: 259, distance: 142.4
click at [698, 259] on div ".deletable-edge-delete-btn { width: 20px; height: 20px; border: 0px solid #ffff…" at bounding box center [493, 256] width 551 height 410
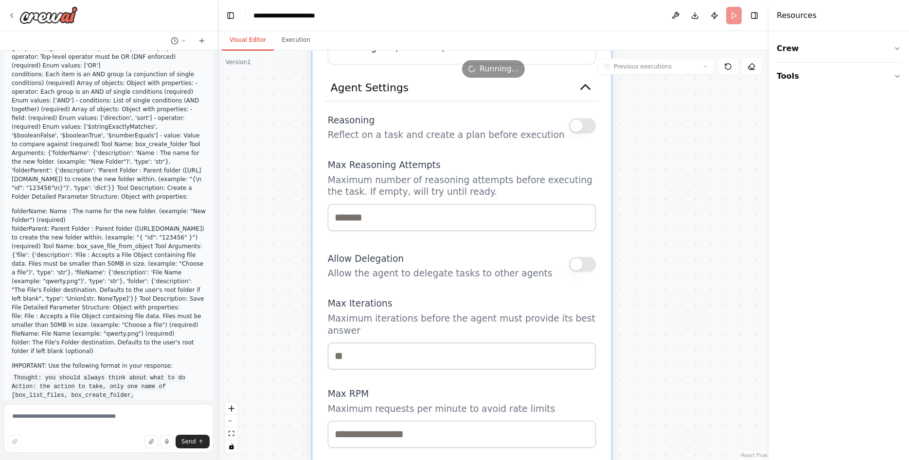
drag, startPoint x: 683, startPoint y: 300, endPoint x: 678, endPoint y: 233, distance: 67.3
click at [678, 233] on div ".deletable-edge-delete-btn { width: 20px; height: 20px; border: 0px solid #ffff…" at bounding box center [493, 256] width 551 height 410
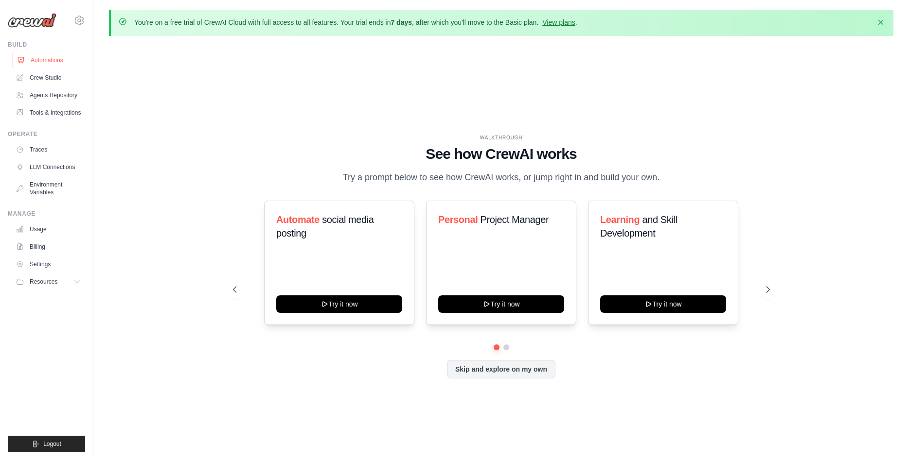
click at [48, 61] on link "Automations" at bounding box center [49, 61] width 73 height 16
click at [503, 349] on div at bounding box center [501, 348] width 537 height 6
click at [504, 349] on button at bounding box center [506, 348] width 8 height 8
click at [498, 371] on button "Skip and explore on my own" at bounding box center [501, 368] width 108 height 18
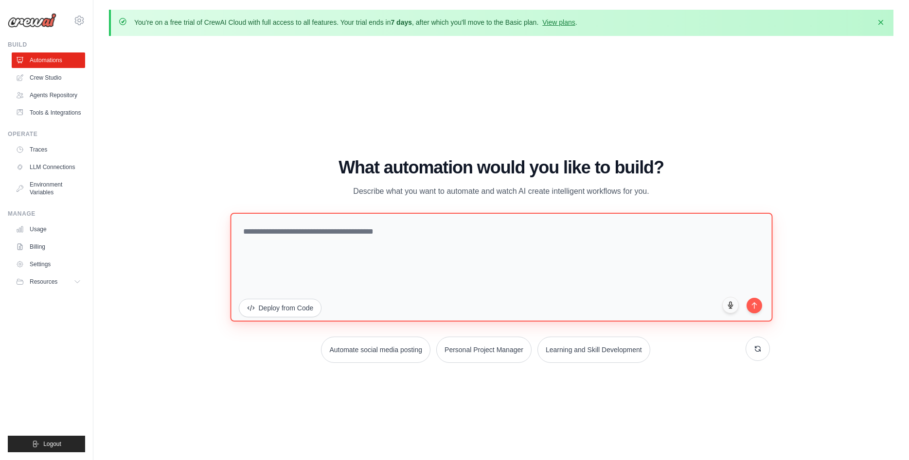
click at [295, 231] on textarea at bounding box center [501, 266] width 542 height 109
click at [333, 244] on textarea at bounding box center [501, 266] width 542 height 109
click at [371, 249] on textarea at bounding box center [501, 266] width 542 height 109
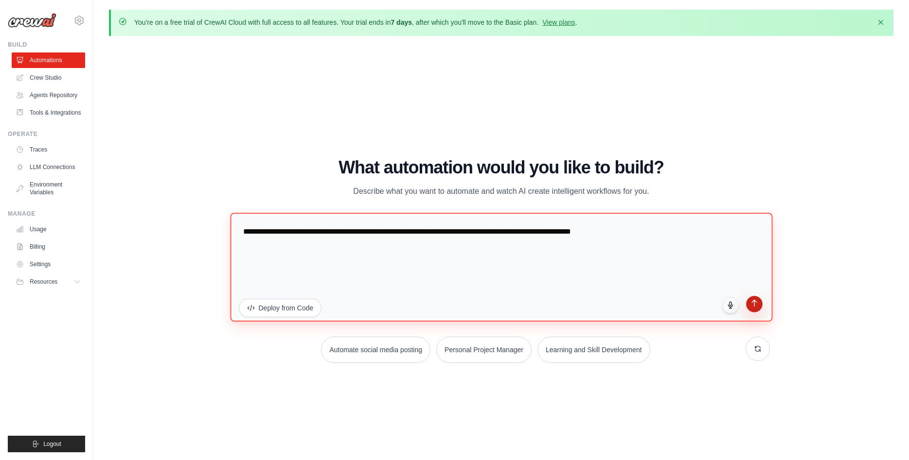
type textarea "**********"
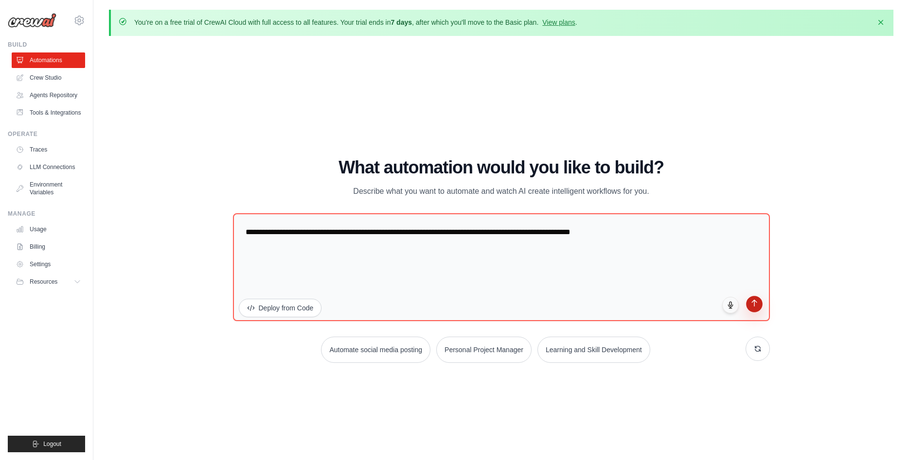
click at [757, 304] on icon "submit" at bounding box center [754, 303] width 8 height 8
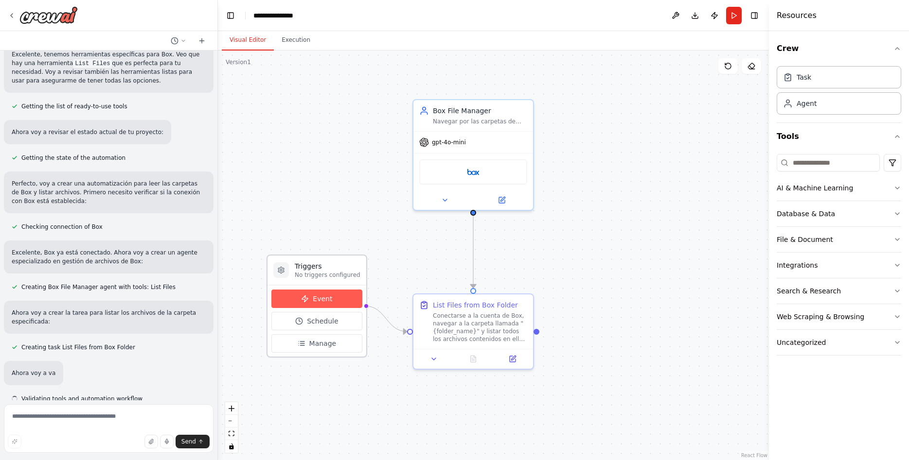
scroll to position [140, 0]
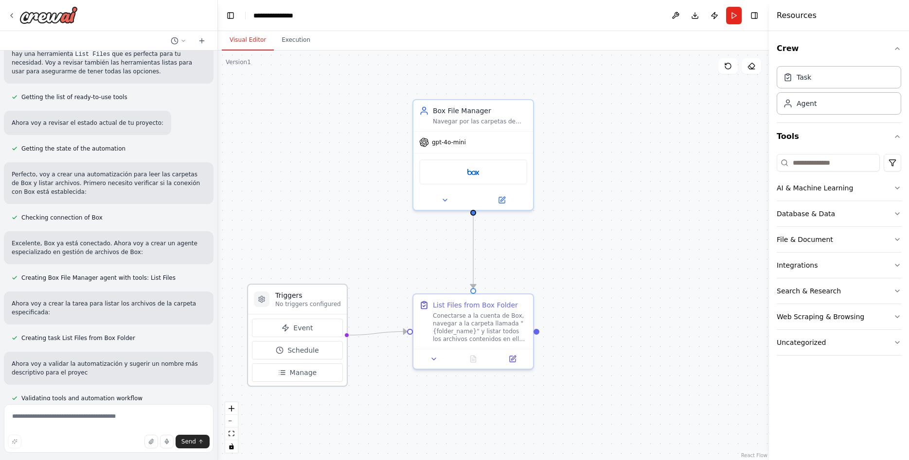
drag, startPoint x: 309, startPoint y: 265, endPoint x: 290, endPoint y: 295, distance: 35.6
click at [290, 295] on h3 "Triggers" at bounding box center [308, 296] width 66 height 10
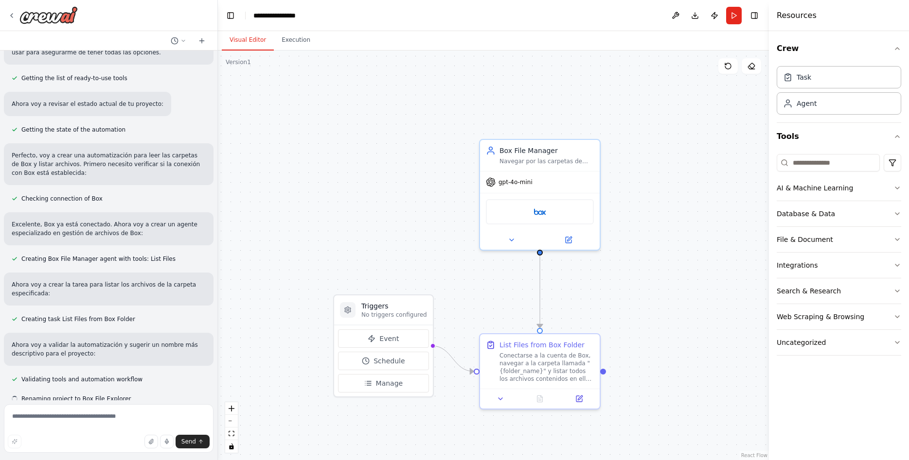
scroll to position [168, 0]
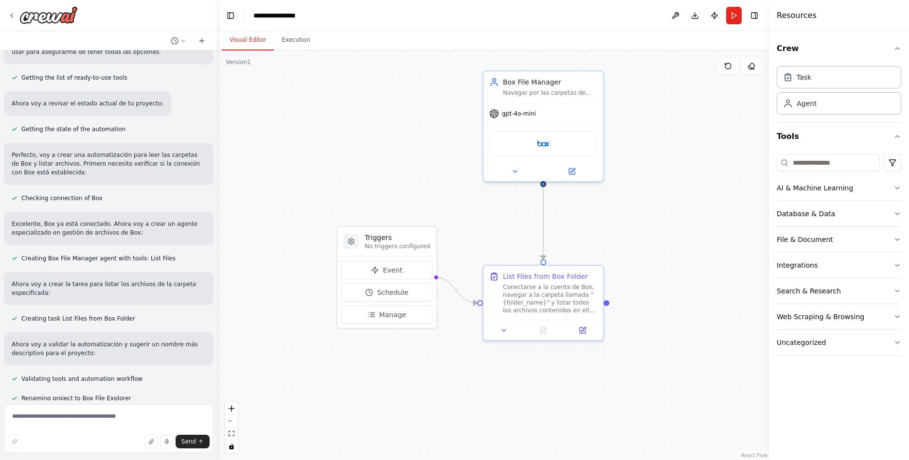
drag, startPoint x: 263, startPoint y: 262, endPoint x: 320, endPoint y: 248, distance: 58.4
click at [321, 248] on div ".deletable-edge-delete-btn { width: 20px; height: 20px; border: 0px solid #ffff…" at bounding box center [493, 256] width 551 height 410
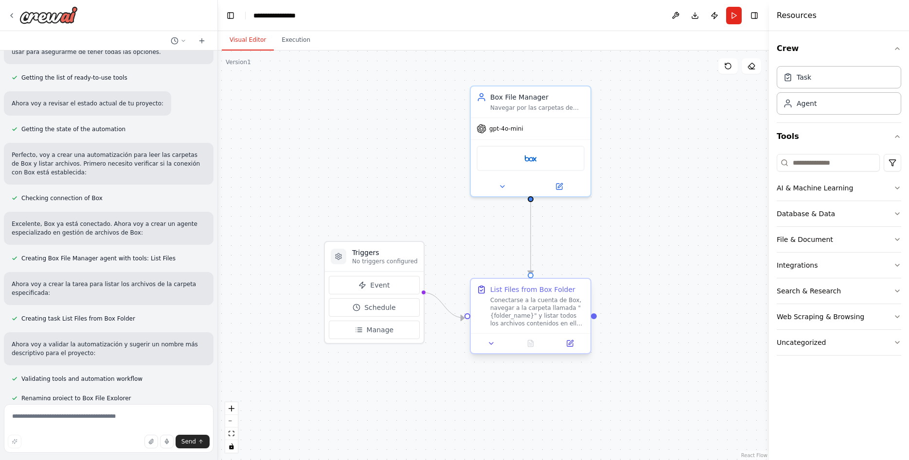
click at [534, 319] on div "Conectarse a la cuenta de Box, navegar a la carpeta llamada "{folder_name}" y l…" at bounding box center [537, 312] width 94 height 31
click at [487, 350] on div at bounding box center [531, 343] width 120 height 20
click at [489, 347] on icon at bounding box center [491, 344] width 8 height 8
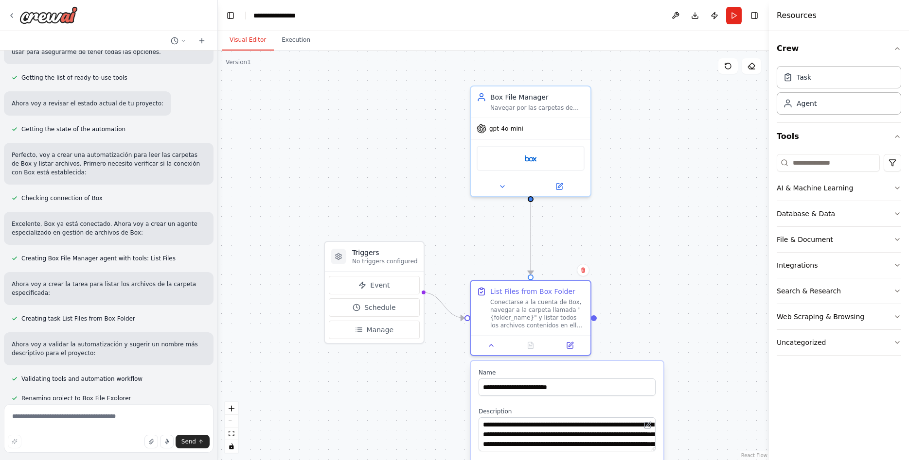
click at [679, 313] on div ".deletable-edge-delete-btn { width: 20px; height: 20px; border: 0px solid #ffff…" at bounding box center [493, 256] width 551 height 410
click at [563, 154] on div "Box" at bounding box center [530, 156] width 108 height 25
click at [506, 185] on button at bounding box center [501, 185] width 55 height 12
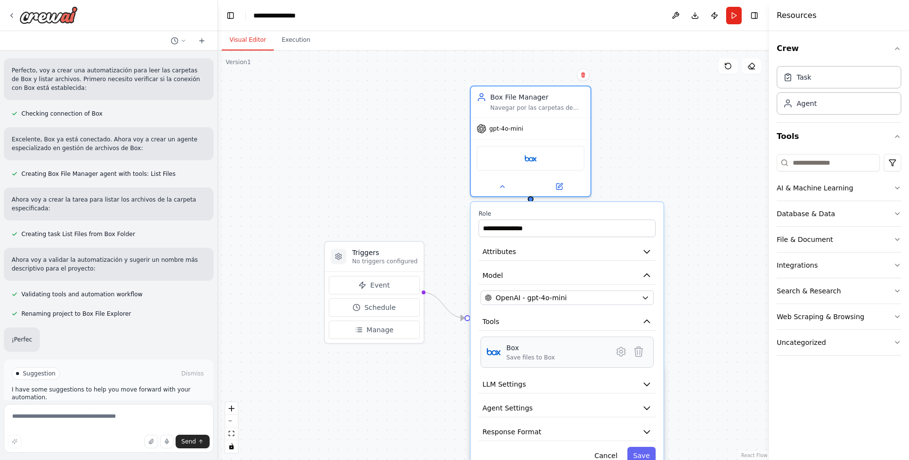
click at [548, 359] on div "Box Save files to Box" at bounding box center [556, 352] width 100 height 18
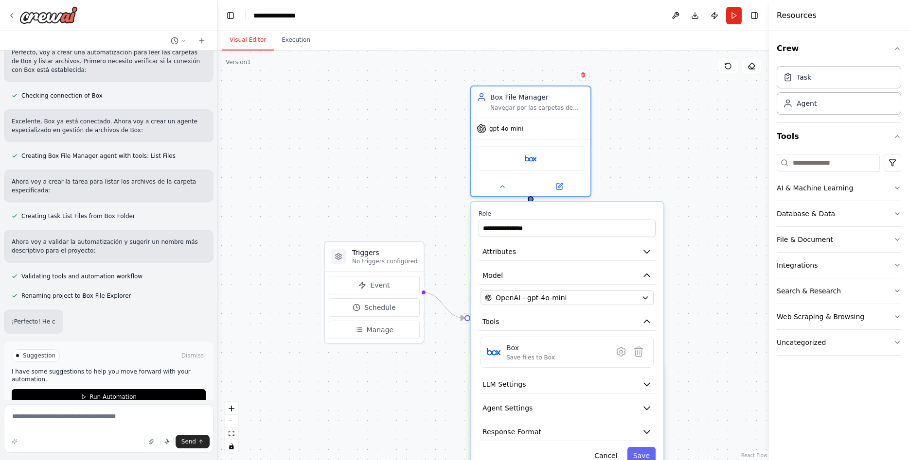
scroll to position [271, 0]
click at [622, 354] on icon at bounding box center [620, 352] width 8 height 9
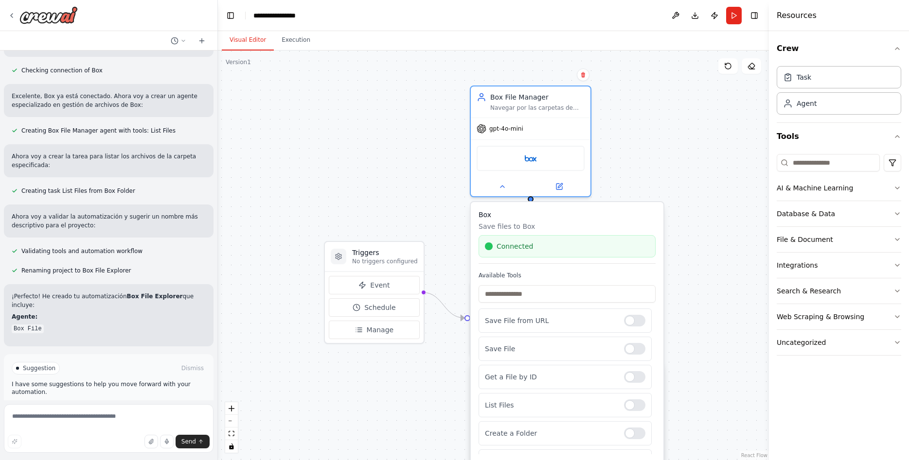
scroll to position [300, 0]
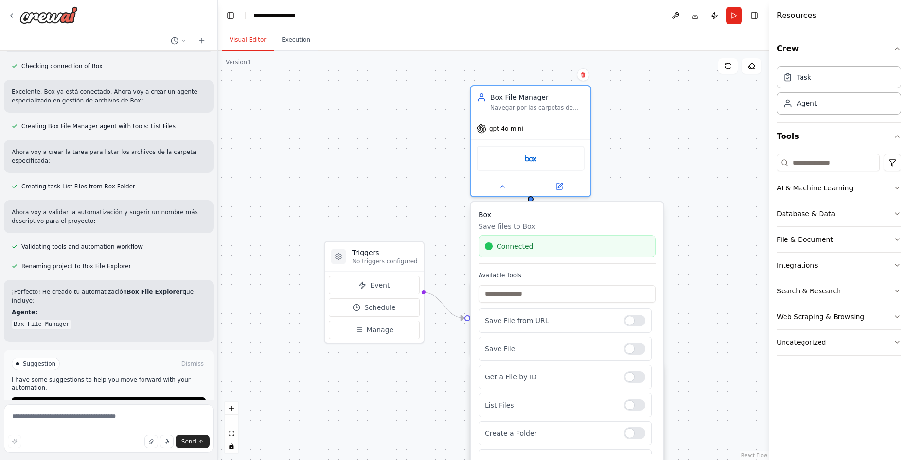
click at [539, 247] on div "Connected" at bounding box center [567, 247] width 164 height 10
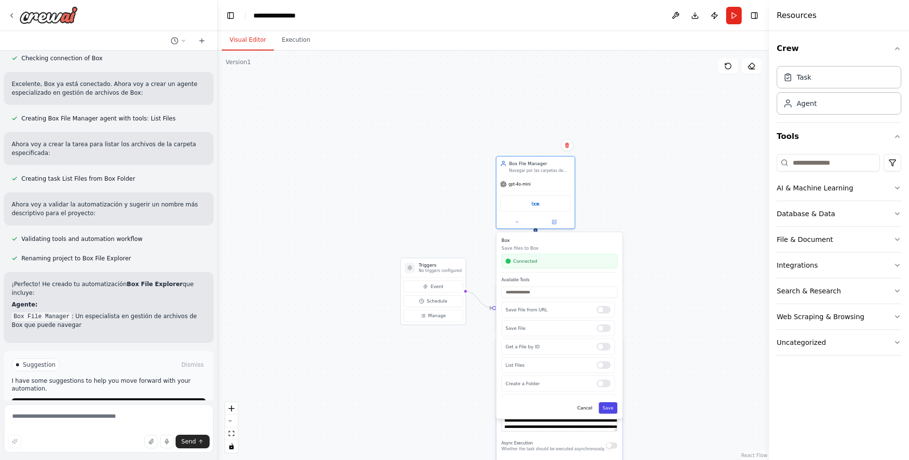
scroll to position [309, 0]
click at [606, 408] on button "Save" at bounding box center [607, 409] width 18 height 12
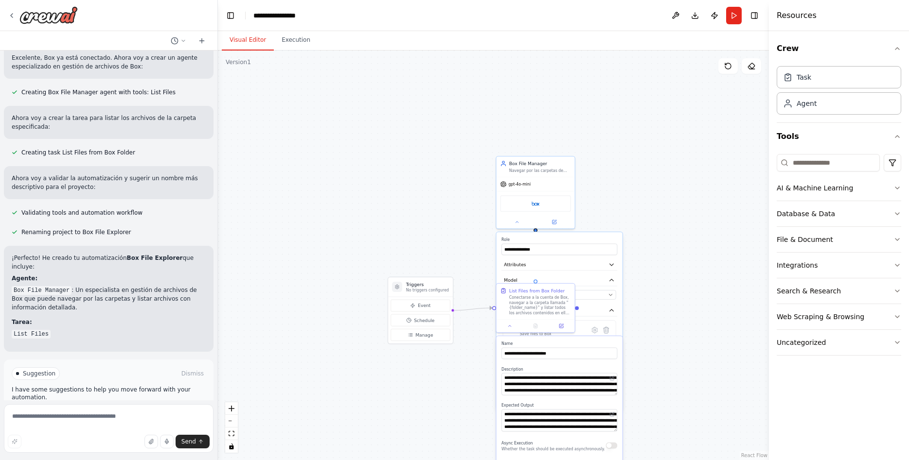
scroll to position [335, 0]
click at [666, 285] on div ".deletable-edge-delete-btn { width: 20px; height: 20px; border: 0px solid #ffff…" at bounding box center [493, 256] width 551 height 410
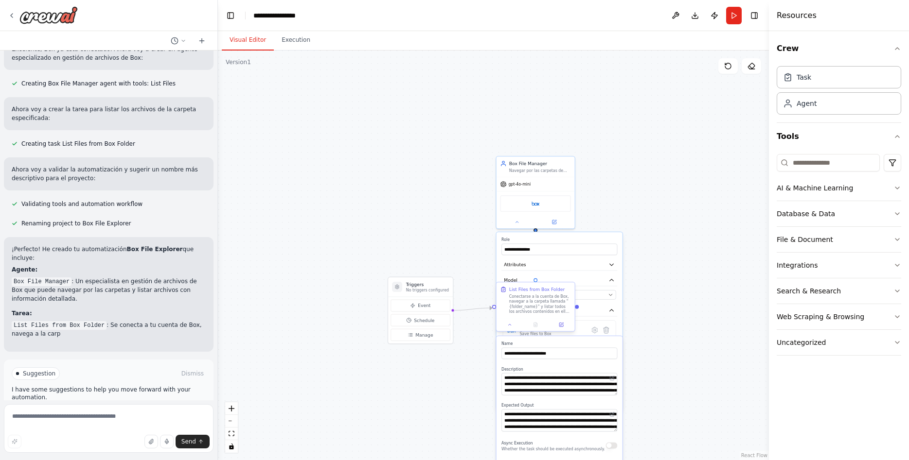
scroll to position [344, 0]
click at [545, 239] on label "Role" at bounding box center [559, 239] width 116 height 5
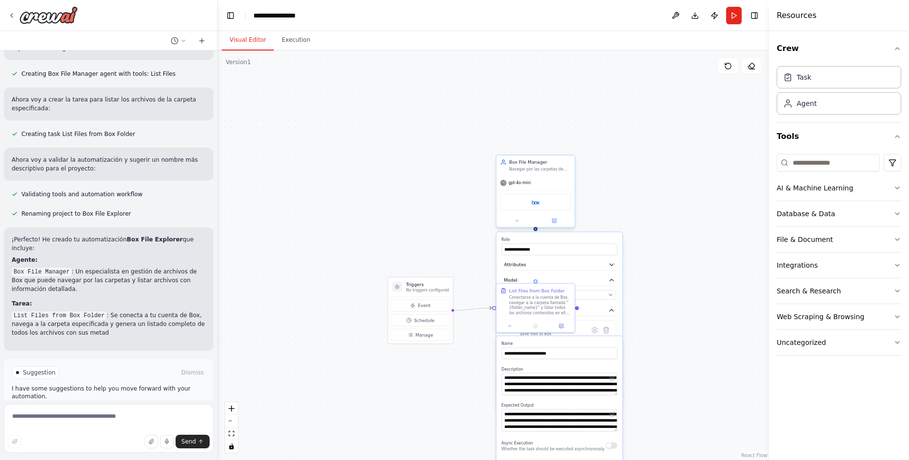
click at [535, 162] on div "Box File Manager" at bounding box center [540, 162] width 62 height 6
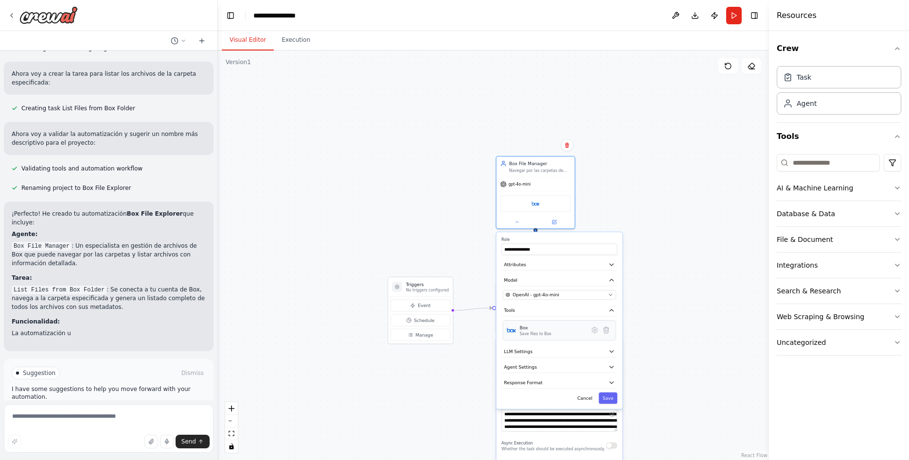
scroll to position [379, 0]
click at [596, 329] on icon at bounding box center [594, 331] width 5 height 6
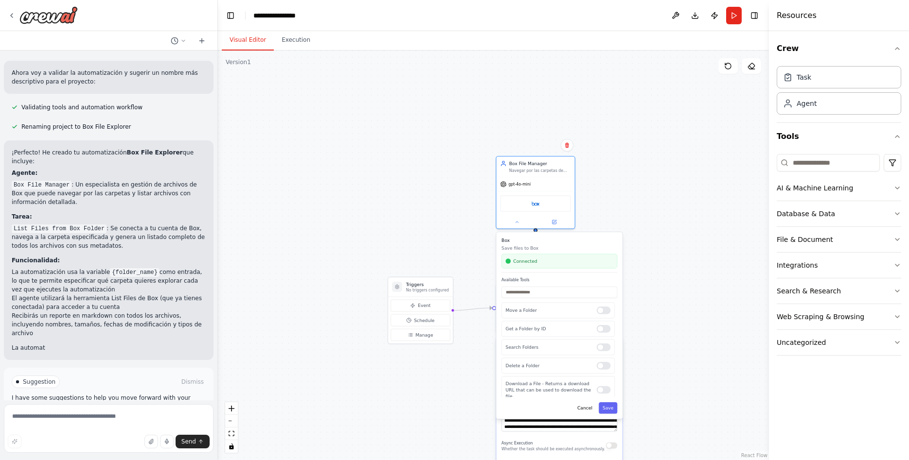
scroll to position [440, 0]
click at [594, 326] on div "Get a Folder by ID" at bounding box center [557, 329] width 113 height 16
click at [603, 330] on div at bounding box center [603, 329] width 14 height 8
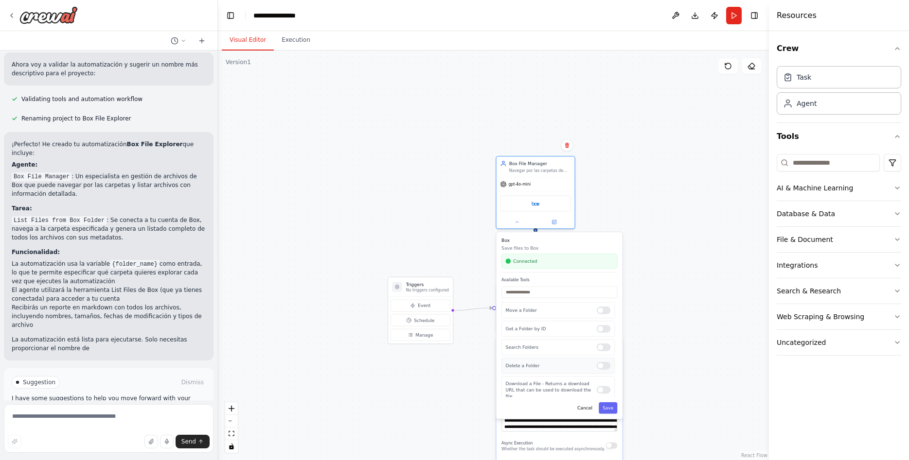
scroll to position [449, 0]
click at [604, 328] on div at bounding box center [603, 329] width 14 height 8
click at [600, 350] on div at bounding box center [603, 348] width 14 height 8
click at [609, 412] on button "Save" at bounding box center [607, 409] width 18 height 12
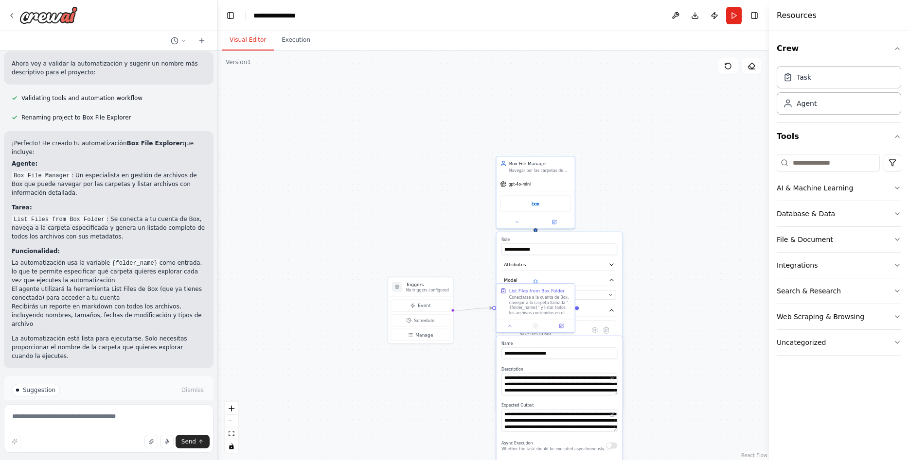
click at [668, 364] on div ".deletable-edge-delete-btn { width: 20px; height: 20px; border: 0px solid #ffff…" at bounding box center [493, 256] width 551 height 410
click at [521, 222] on button at bounding box center [517, 221] width 36 height 8
click at [514, 325] on button at bounding box center [510, 325] width 22 height 8
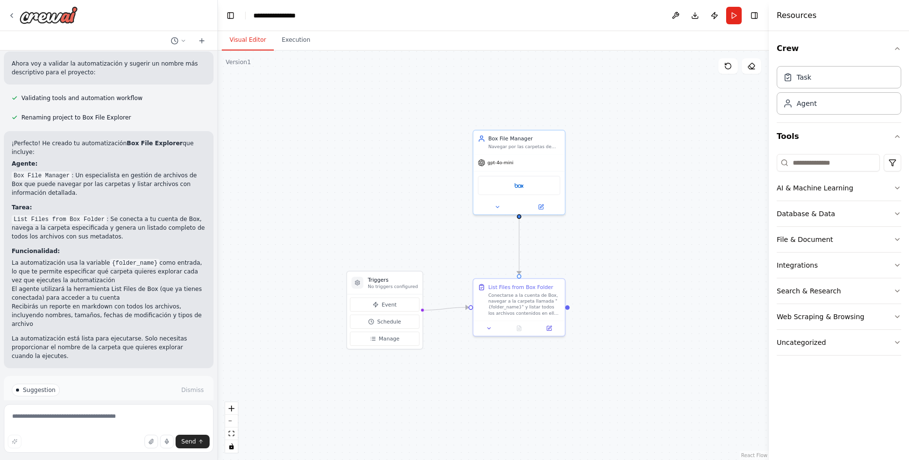
click at [133, 428] on span "Run Automation" at bounding box center [112, 432] width 47 height 8
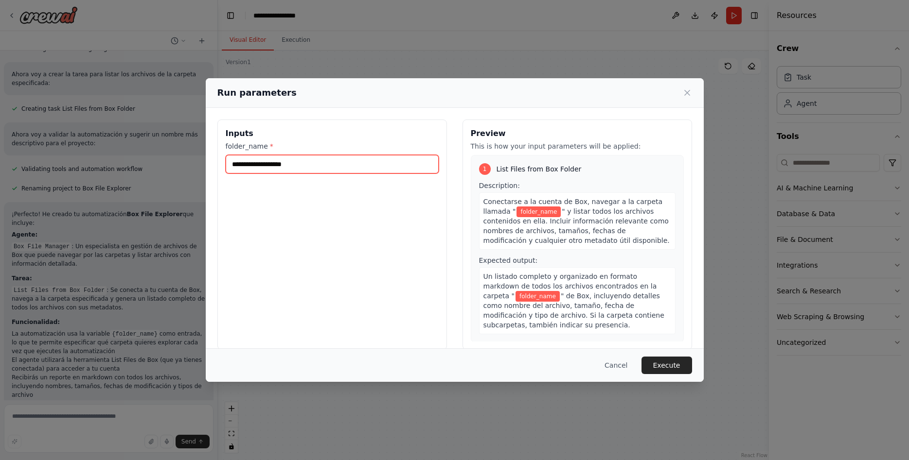
click at [296, 160] on input "folder_name *" at bounding box center [332, 164] width 213 height 18
type input "*********"
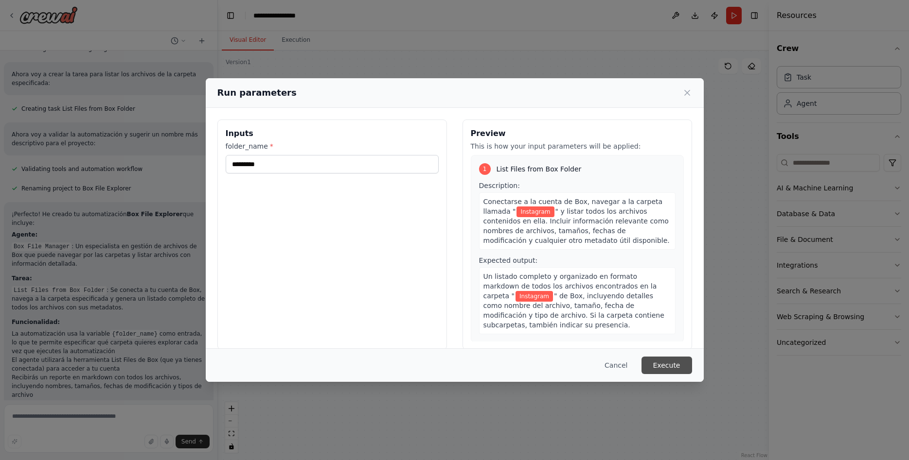
click at [675, 363] on button "Execute" at bounding box center [666, 366] width 51 height 18
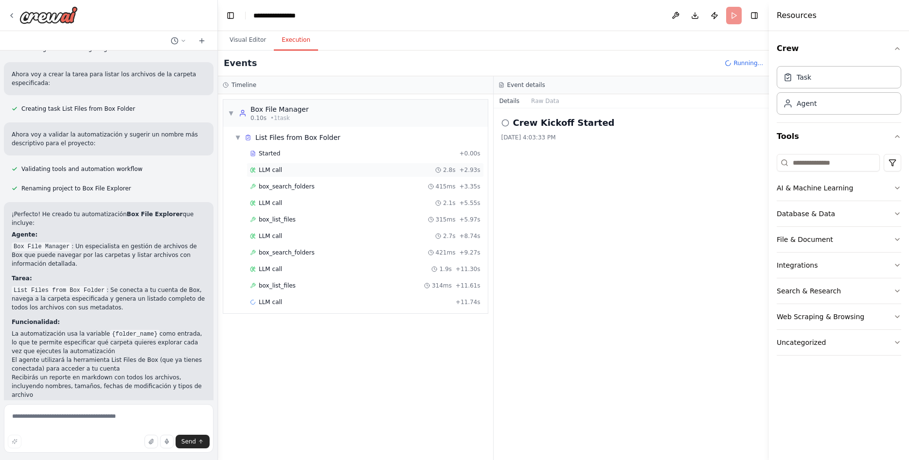
click at [266, 169] on span "LLM call" at bounding box center [270, 170] width 23 height 8
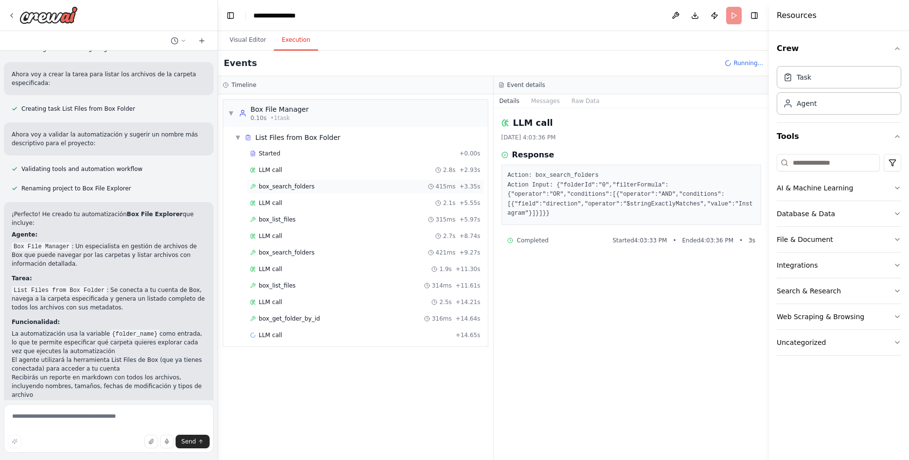
click at [269, 183] on span "box_search_folders" at bounding box center [287, 187] width 56 height 8
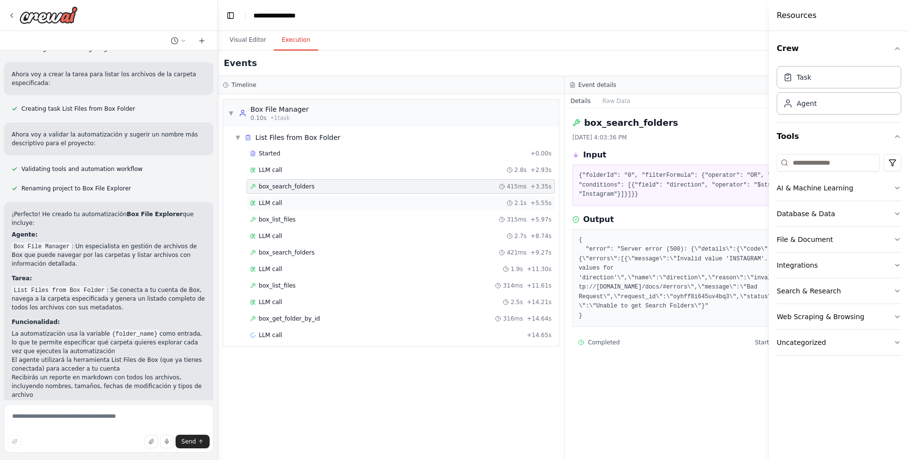
click at [320, 198] on div "LLM call 2.1s + 5.55s" at bounding box center [400, 203] width 308 height 15
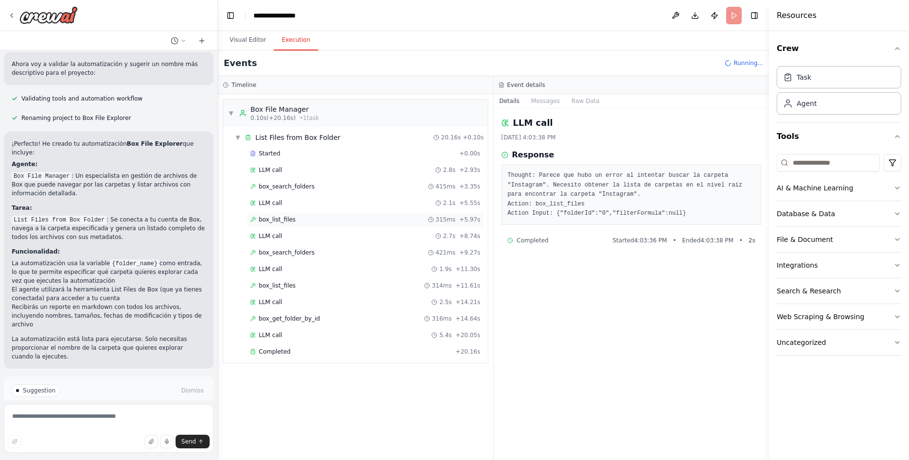
scroll to position [449, 0]
click at [306, 217] on div "box_list_files 315ms + 5.97s" at bounding box center [365, 220] width 230 height 8
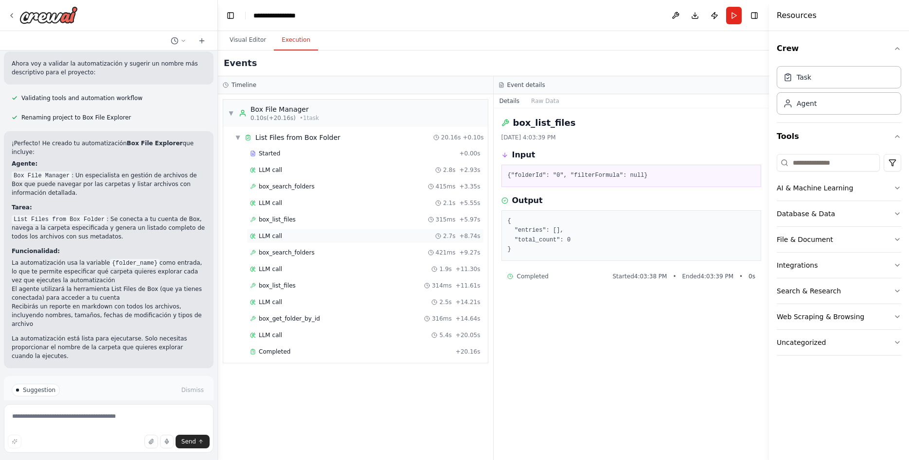
click at [311, 231] on div "LLM call 2.7s + 8.74s" at bounding box center [364, 236] width 237 height 15
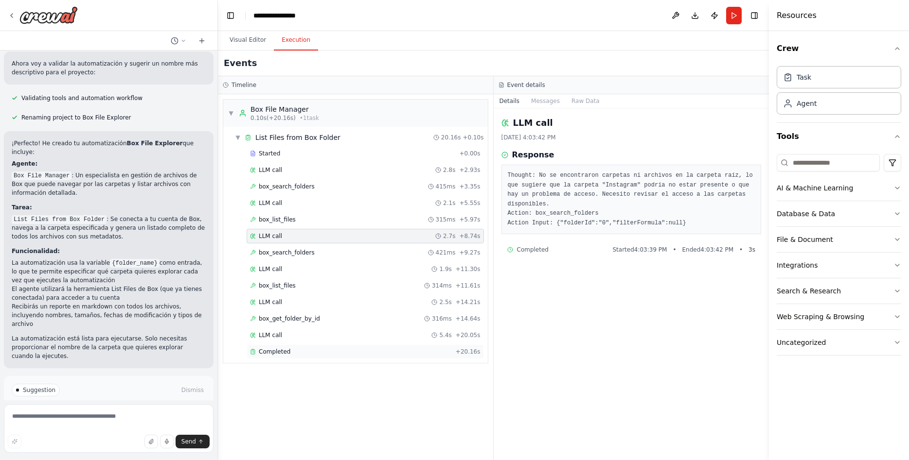
click at [293, 352] on div "Completed" at bounding box center [351, 352] width 202 height 8
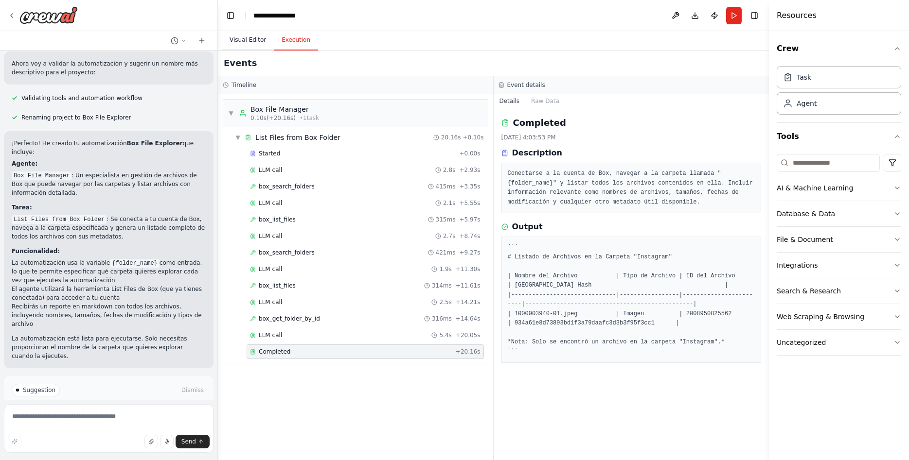
click at [238, 41] on button "Visual Editor" at bounding box center [248, 40] width 52 height 20
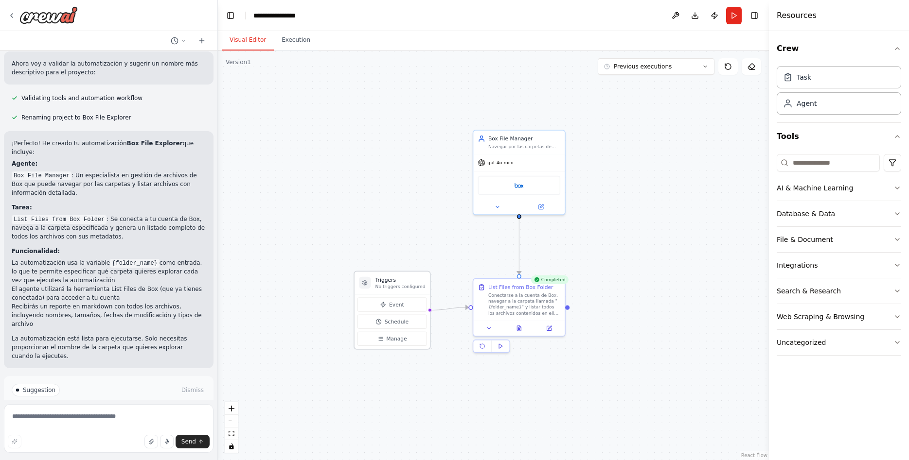
drag, startPoint x: 394, startPoint y: 276, endPoint x: 407, endPoint y: 272, distance: 13.6
click at [407, 272] on div "Triggers No triggers configured" at bounding box center [391, 283] width 75 height 23
drag, startPoint x: 526, startPoint y: 138, endPoint x: 524, endPoint y: 179, distance: 41.4
click at [524, 179] on div "Box File Manager Navegar por las carpetas de Box y listar los archivos contenid…" at bounding box center [524, 178] width 72 height 15
click at [471, 134] on div ".deletable-edge-delete-btn { width: 20px; height: 20px; border: 0px solid #ffff…" at bounding box center [493, 256] width 551 height 410
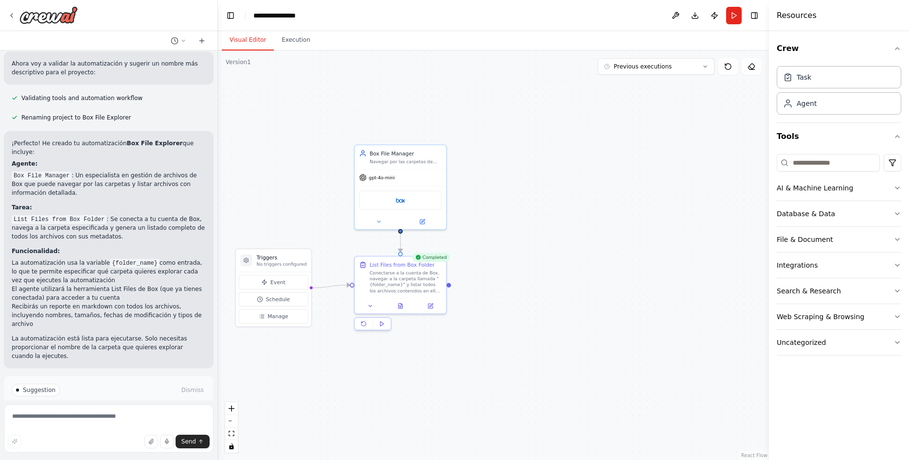
drag, startPoint x: 372, startPoint y: 207, endPoint x: 274, endPoint y: 187, distance: 100.3
click at [274, 187] on div ".deletable-edge-delete-btn { width: 20px; height: 20px; border: 0px solid #ffff…" at bounding box center [493, 256] width 551 height 410
click at [100, 429] on textarea at bounding box center [109, 428] width 210 height 49
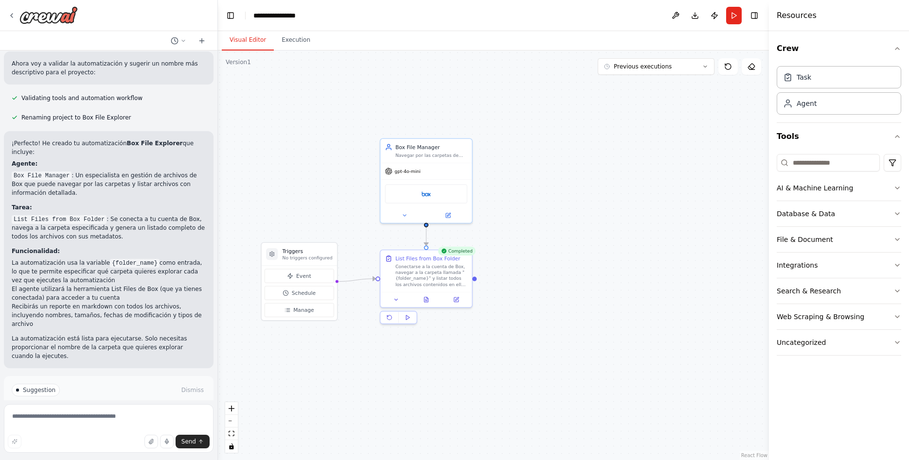
drag, startPoint x: 521, startPoint y: 285, endPoint x: 546, endPoint y: 279, distance: 25.7
click at [546, 279] on div ".deletable-edge-delete-btn { width: 20px; height: 20px; border: 0px solid #ffff…" at bounding box center [493, 256] width 551 height 410
click at [65, 417] on textarea at bounding box center [109, 428] width 210 height 49
type textarea "**********"
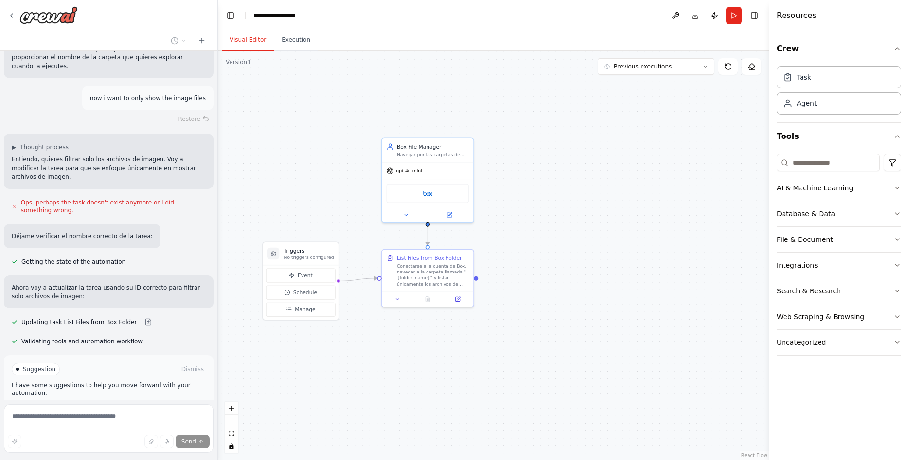
scroll to position [740, 0]
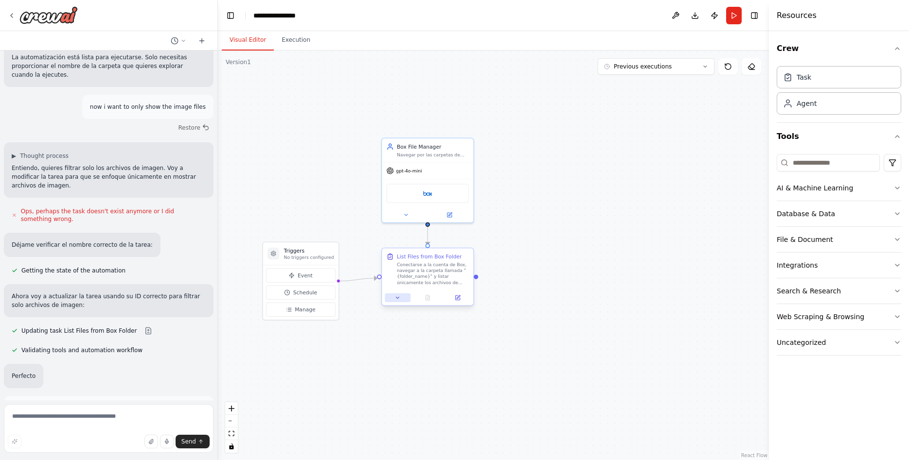
click at [399, 297] on icon at bounding box center [398, 298] width 6 height 6
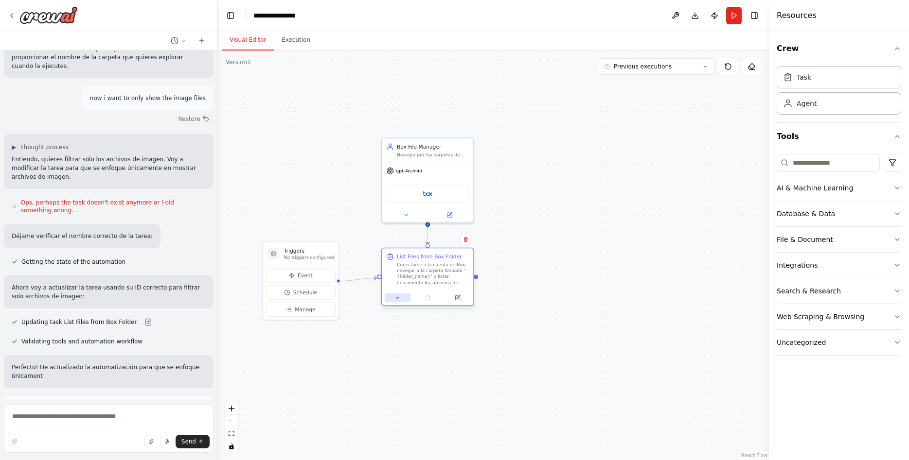
click at [396, 300] on icon at bounding box center [398, 298] width 6 height 6
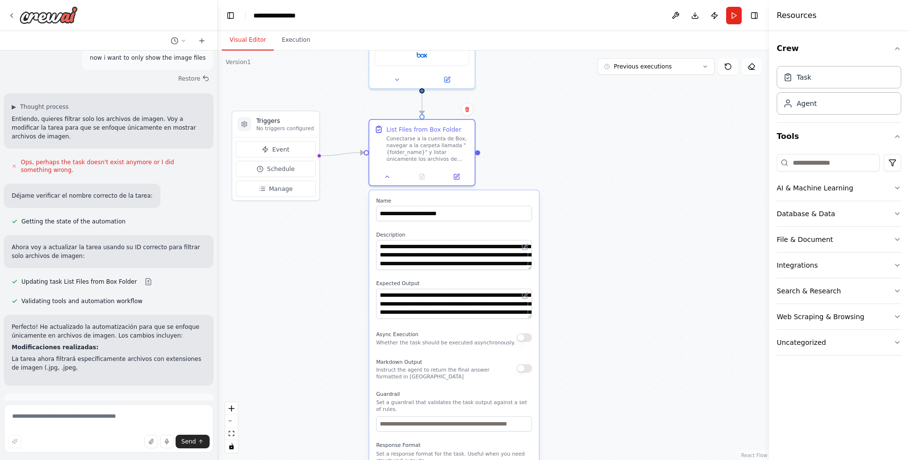
scroll to position [781, 0]
drag, startPoint x: 571, startPoint y: 389, endPoint x: 578, endPoint y: 315, distance: 74.8
click at [578, 315] on div ".deletable-edge-delete-btn { width: 20px; height: 20px; border: 0px solid #ffff…" at bounding box center [493, 256] width 551 height 410
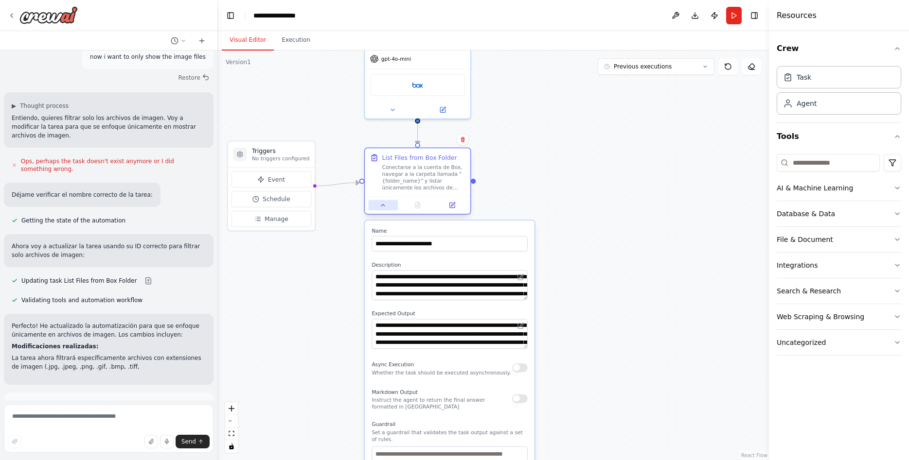
click at [375, 206] on button at bounding box center [382, 205] width 29 height 10
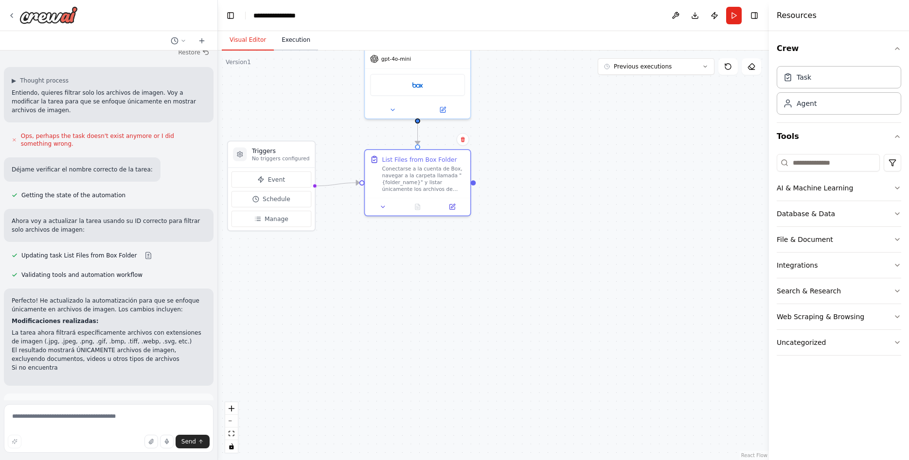
scroll to position [807, 0]
click at [287, 39] on button "Execution" at bounding box center [296, 40] width 44 height 20
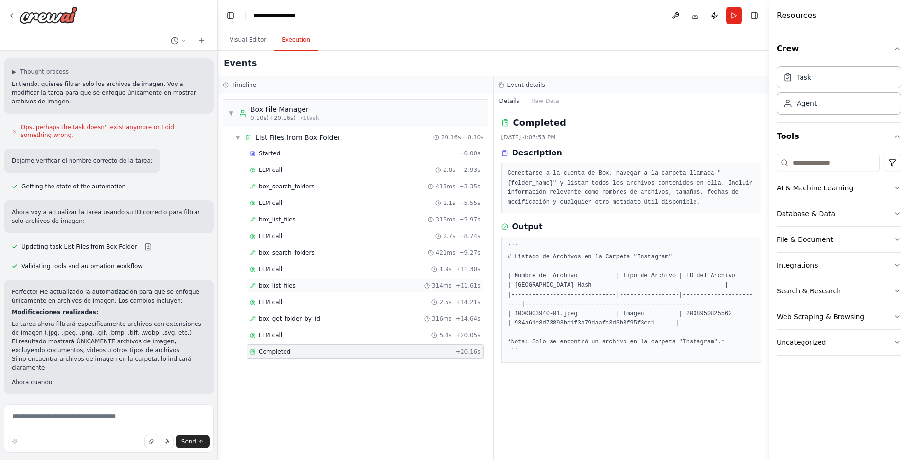
scroll to position [816, 0]
click at [238, 143] on div "▼ List Files from Box Folder 20.16s + 0.10s" at bounding box center [359, 138] width 257 height 18
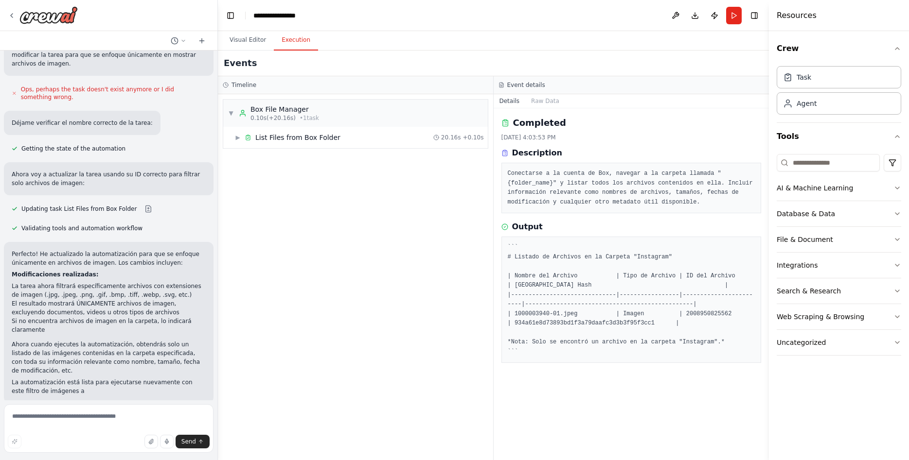
scroll to position [854, 0]
click at [254, 43] on button "Visual Editor" at bounding box center [248, 40] width 52 height 20
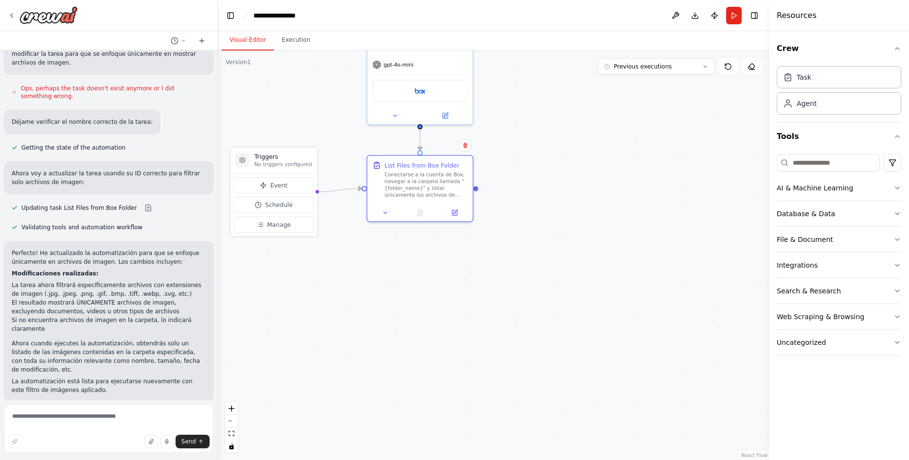
drag, startPoint x: 605, startPoint y: 176, endPoint x: 719, endPoint y: 150, distance: 116.7
click at [688, 236] on div ".deletable-edge-delete-btn { width: 20px; height: 20px; border: 0px solid #ffff…" at bounding box center [493, 256] width 551 height 410
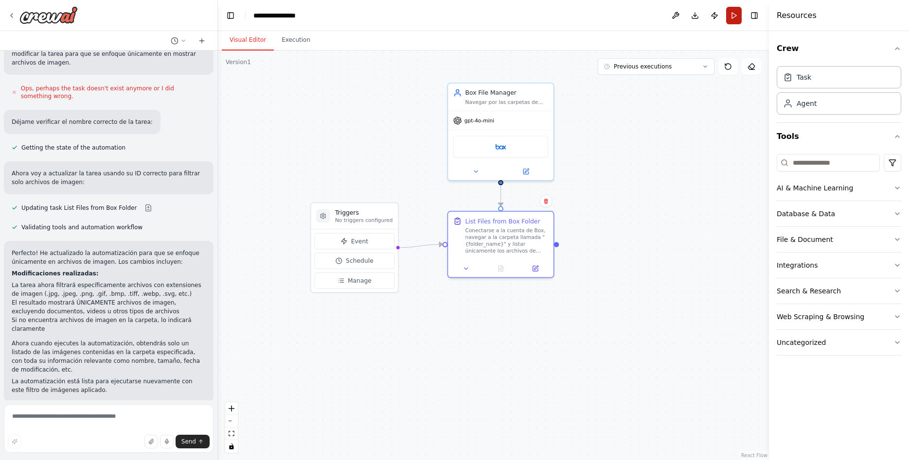
click at [733, 15] on button "Run" at bounding box center [734, 16] width 16 height 18
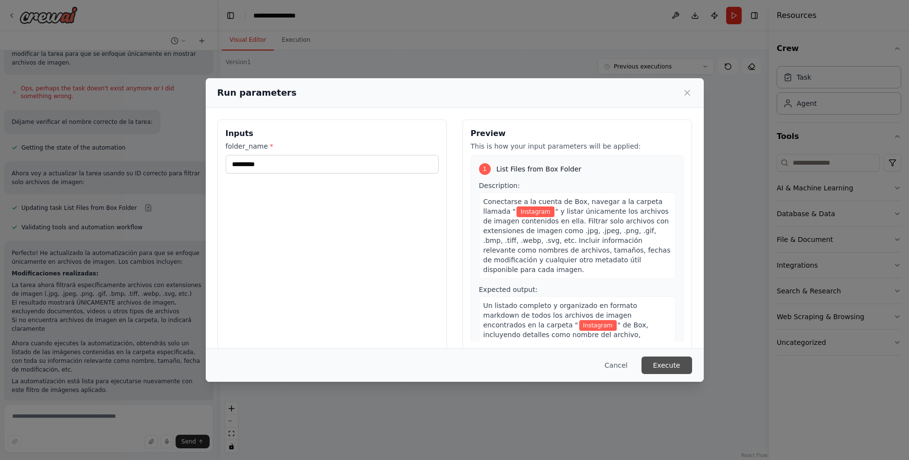
click at [666, 359] on button "Execute" at bounding box center [666, 366] width 51 height 18
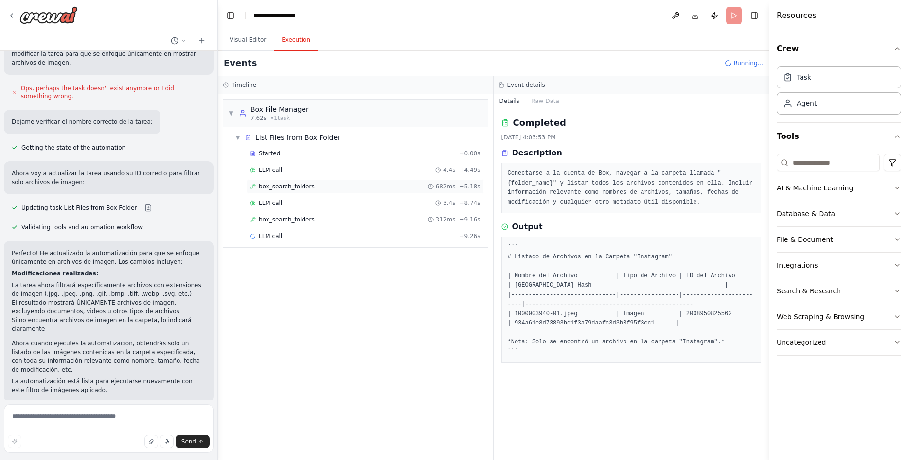
click at [312, 187] on div "box_search_folders 682ms + 5.18s" at bounding box center [365, 187] width 230 height 8
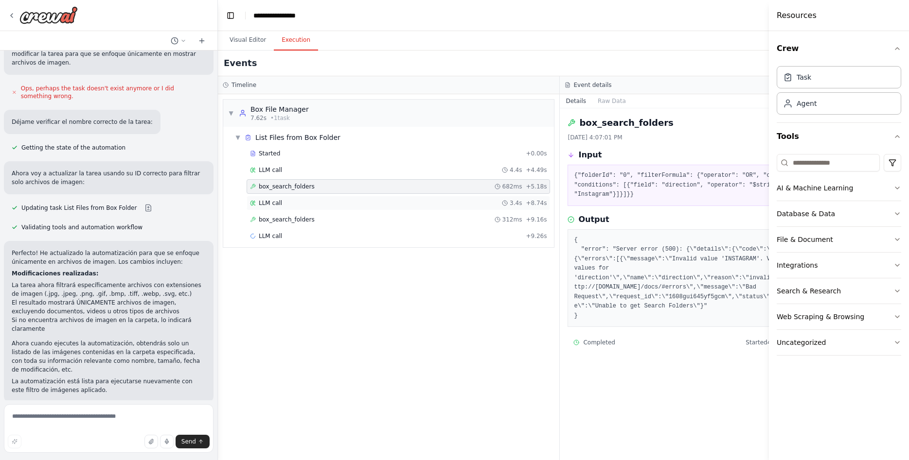
click at [314, 207] on div "LLM call 3.4s + 8.74s" at bounding box center [397, 203] width 303 height 15
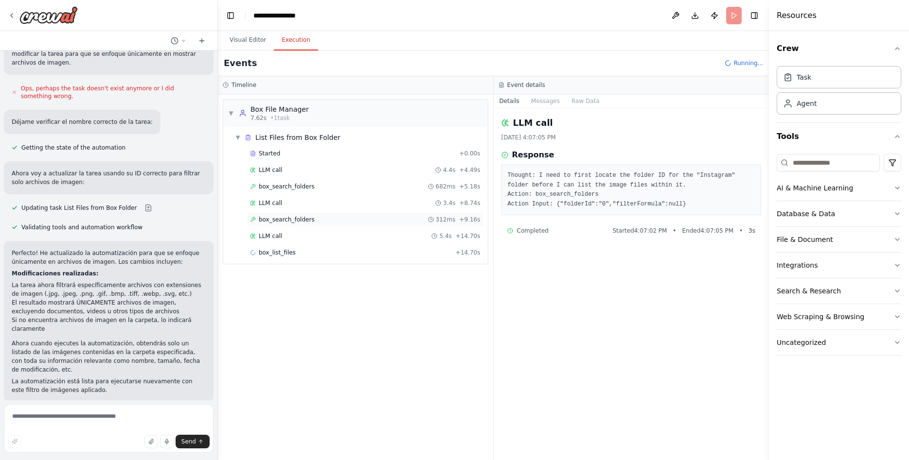
click at [314, 219] on div "box_search_folders 312ms + 9.16s" at bounding box center [365, 220] width 230 height 8
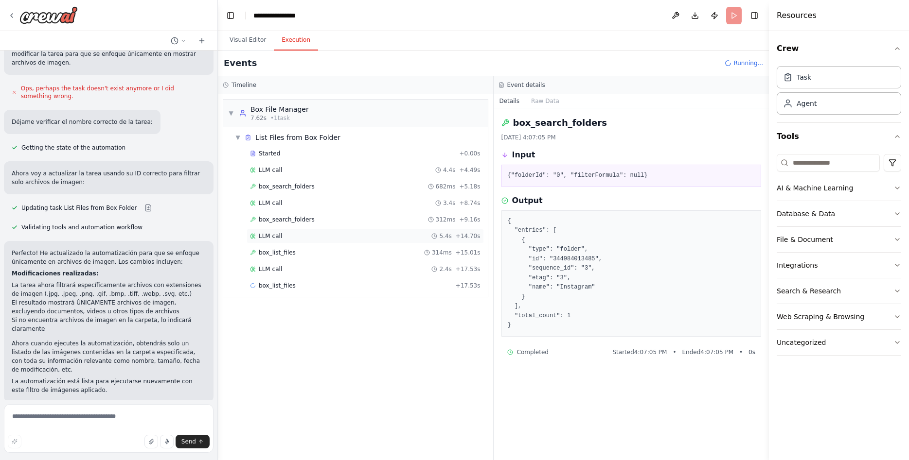
click at [311, 237] on div "LLM call 5.4s + 14.70s" at bounding box center [365, 236] width 230 height 8
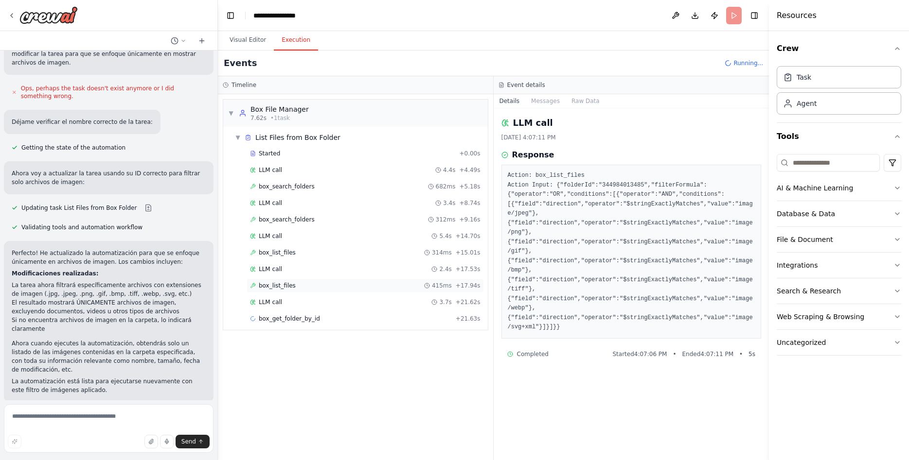
click at [298, 287] on div "box_list_files 415ms + 17.94s" at bounding box center [365, 286] width 230 height 8
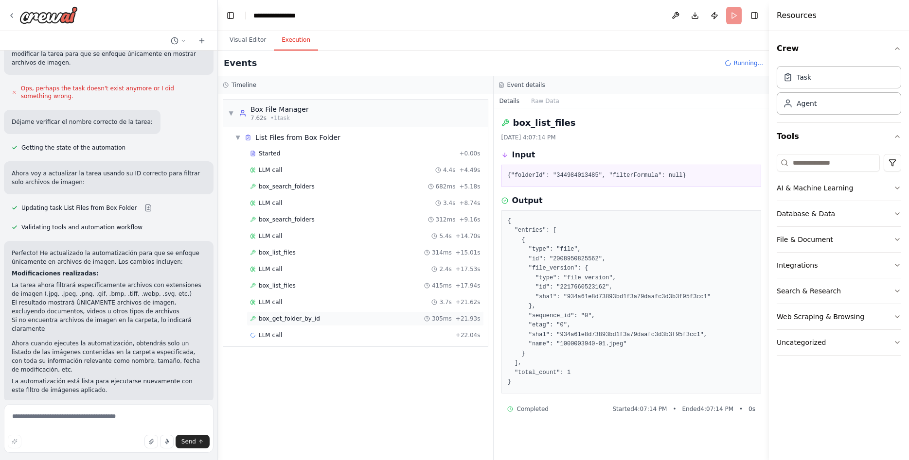
click at [294, 321] on span "box_get_folder_by_id" at bounding box center [289, 319] width 61 height 8
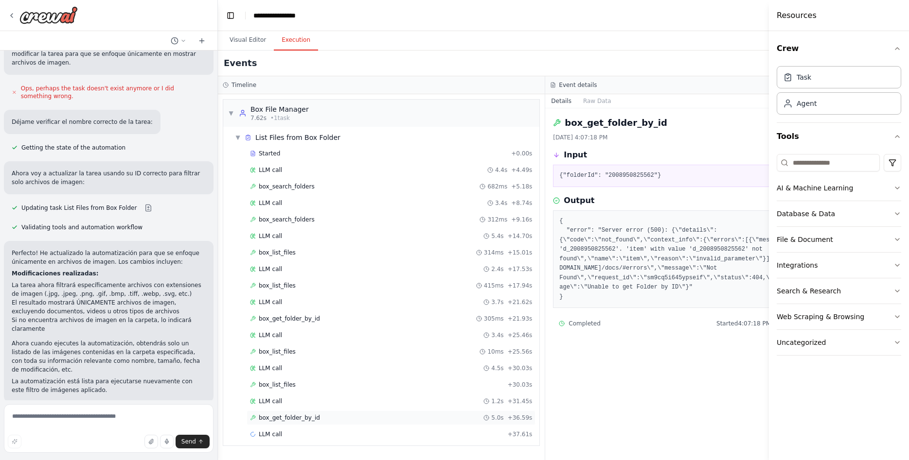
click at [318, 421] on div "box_get_folder_by_id 5.0s + 36.59s" at bounding box center [391, 418] width 282 height 8
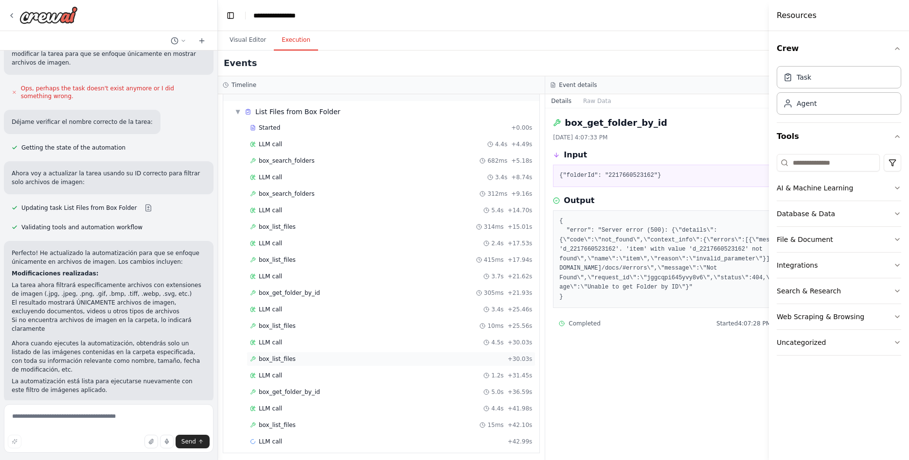
scroll to position [30, 0]
click at [286, 420] on span "box_list_files" at bounding box center [277, 422] width 37 height 8
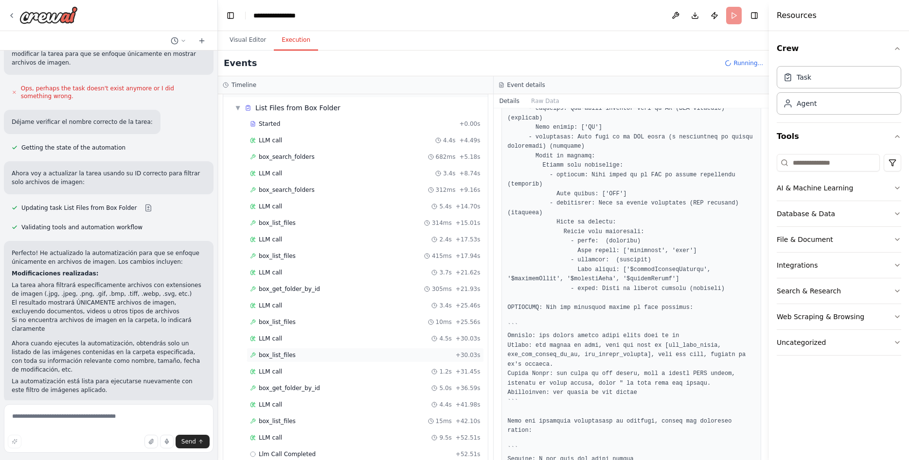
scroll to position [96, 0]
click at [326, 403] on div "box_get_folder_by_id 666ms + 53.18s" at bounding box center [365, 405] width 230 height 8
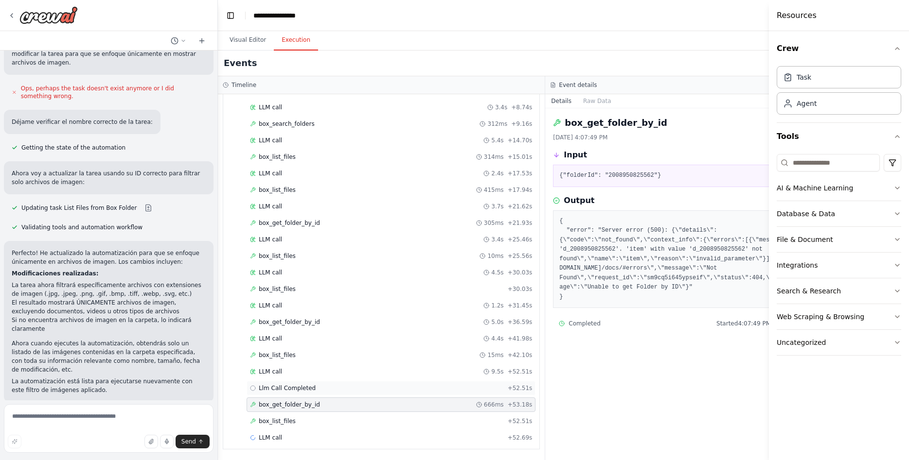
scroll to position [0, 0]
click at [312, 387] on div "Llm Call Completed + 52.51s" at bounding box center [391, 389] width 282 height 8
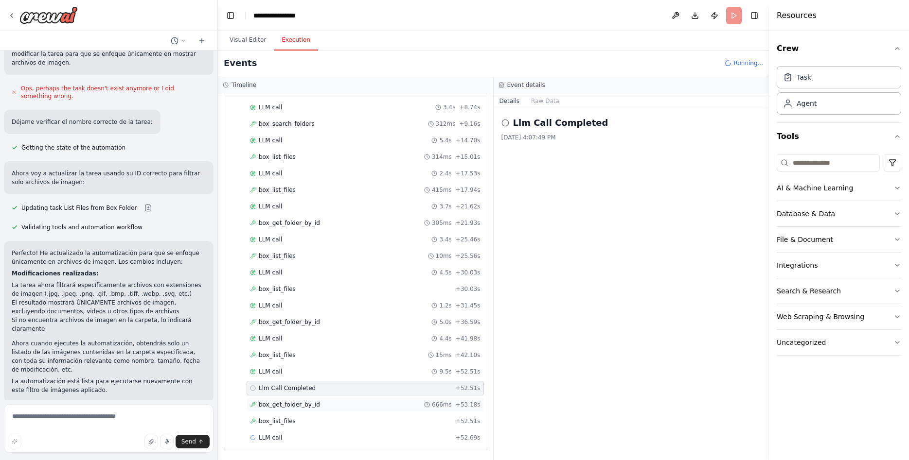
click at [311, 402] on span "box_get_folder_by_id" at bounding box center [289, 405] width 61 height 8
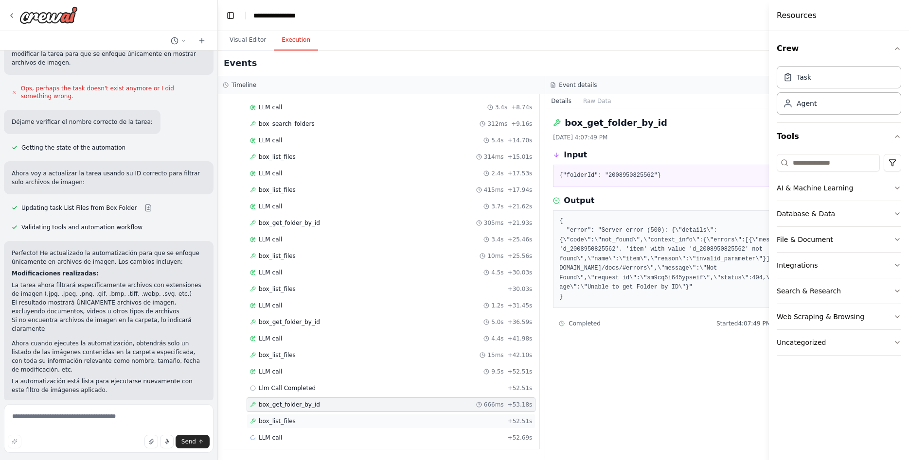
click at [310, 426] on div "box_list_files + 52.51s" at bounding box center [390, 421] width 289 height 15
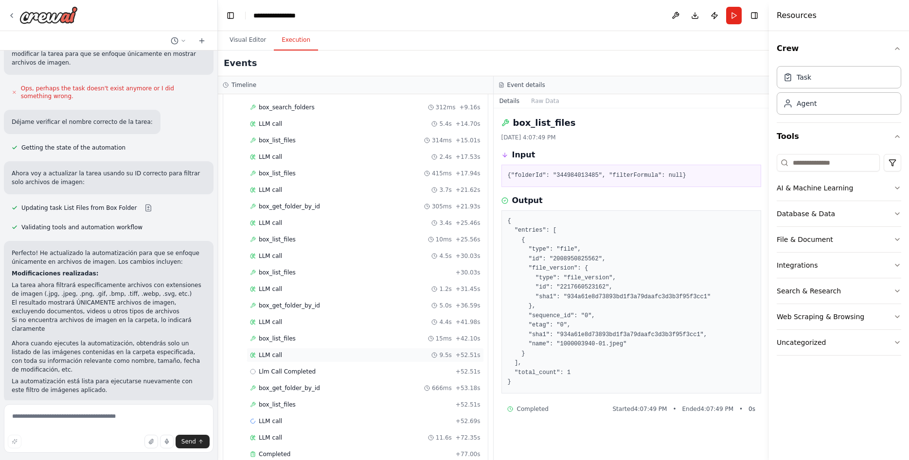
scroll to position [129, 0]
click at [299, 441] on div "Completed" at bounding box center [351, 438] width 202 height 8
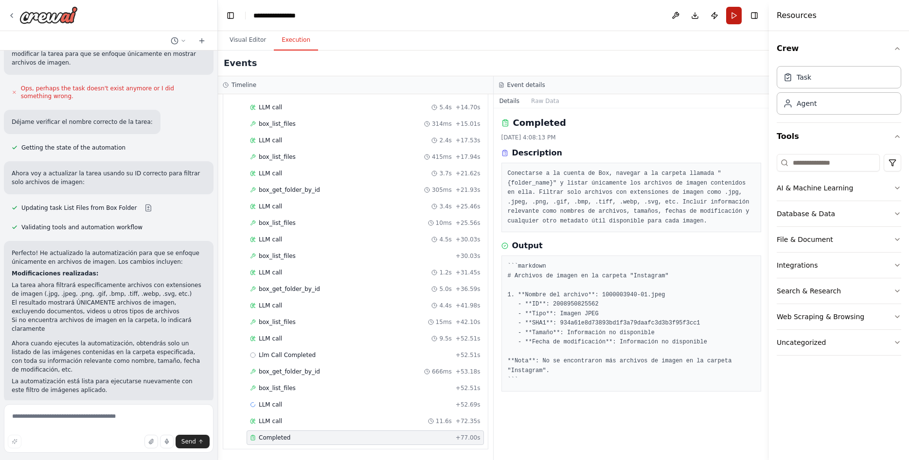
click at [732, 15] on button "Run" at bounding box center [734, 16] width 16 height 18
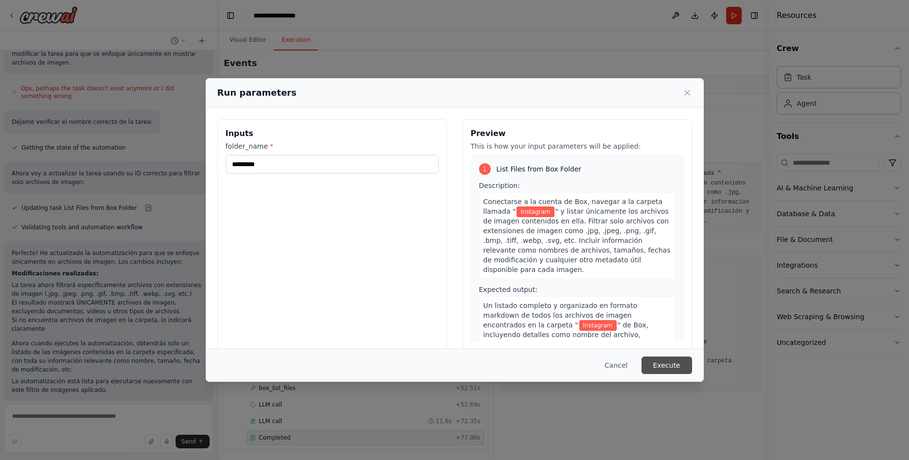
click at [675, 360] on button "Execute" at bounding box center [666, 366] width 51 height 18
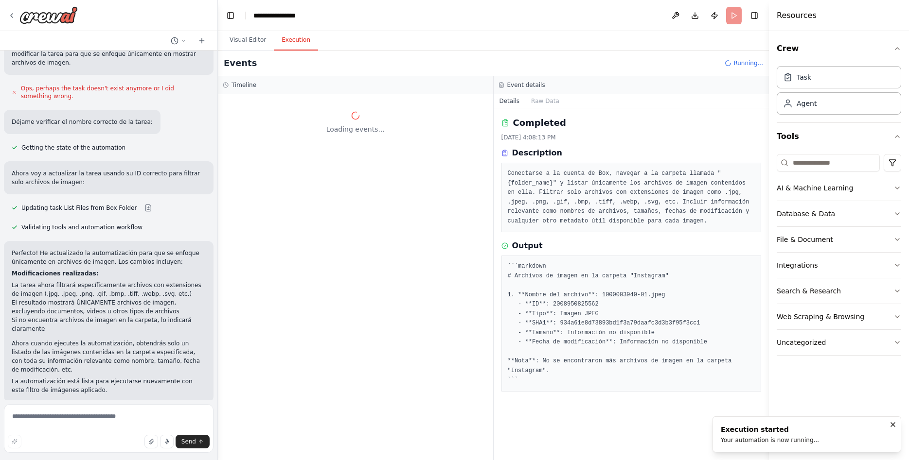
scroll to position [0, 0]
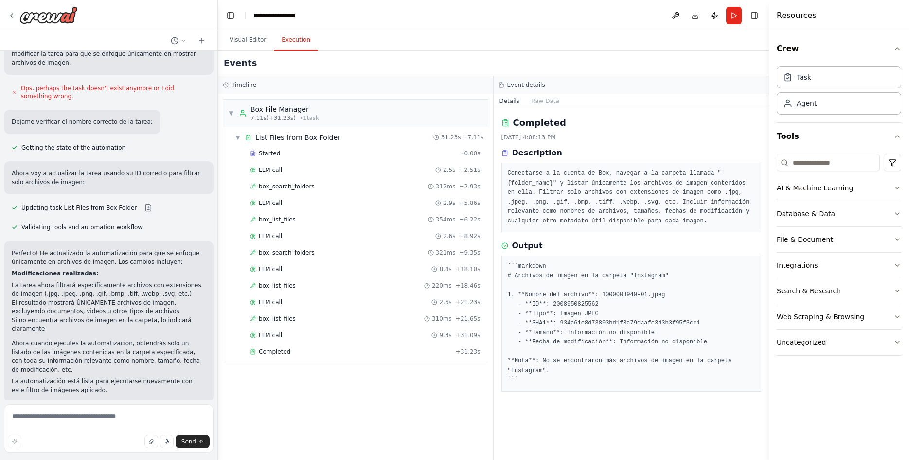
click at [443, 343] on div "Started + 0.00s LLM call 2.5s + 2.51s box_search_folders 312ms + 2.93s LLM call…" at bounding box center [359, 253] width 257 height 215
click at [443, 349] on div "Completed" at bounding box center [351, 352] width 202 height 8
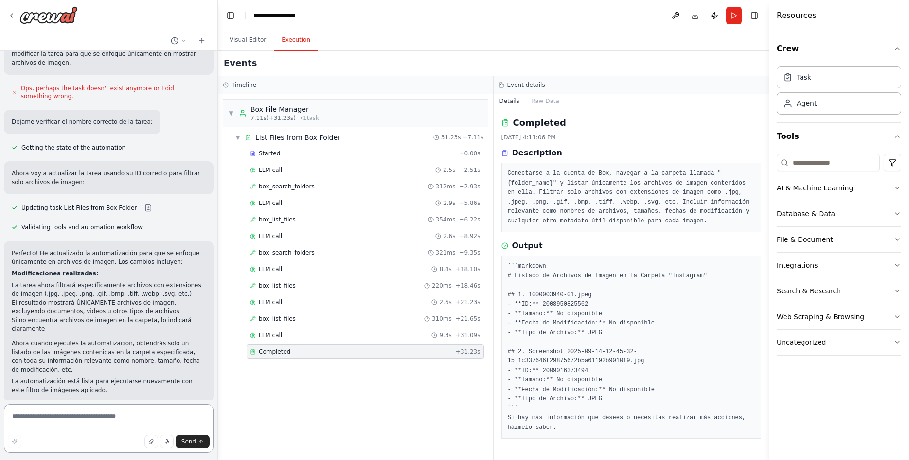
click at [58, 424] on textarea at bounding box center [109, 428] width 210 height 49
type textarea "*"
type textarea "**********"
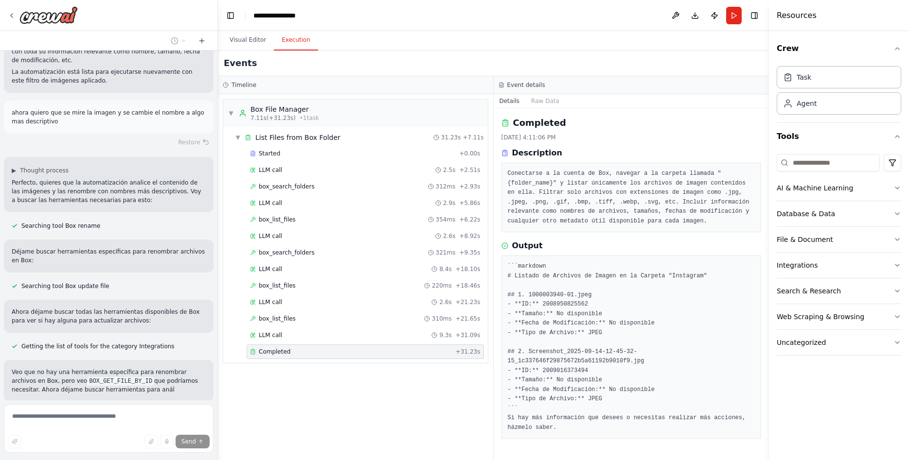
scroll to position [1164, 0]
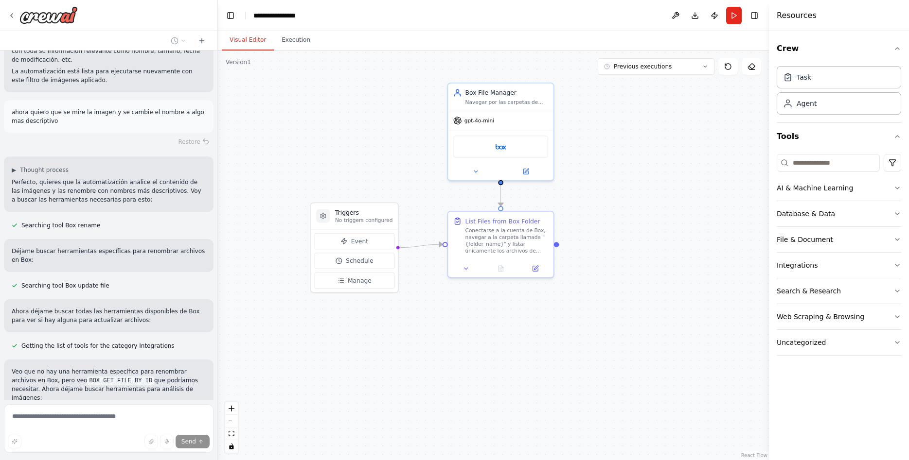
click at [242, 45] on button "Visual Editor" at bounding box center [248, 40] width 52 height 20
drag, startPoint x: 355, startPoint y: 209, endPoint x: 377, endPoint y: 210, distance: 21.9
click at [377, 210] on h3 "Triggers" at bounding box center [390, 213] width 58 height 9
click at [508, 334] on div ".deletable-edge-delete-btn { width: 20px; height: 20px; border: 0px solid #ffff…" at bounding box center [493, 256] width 551 height 410
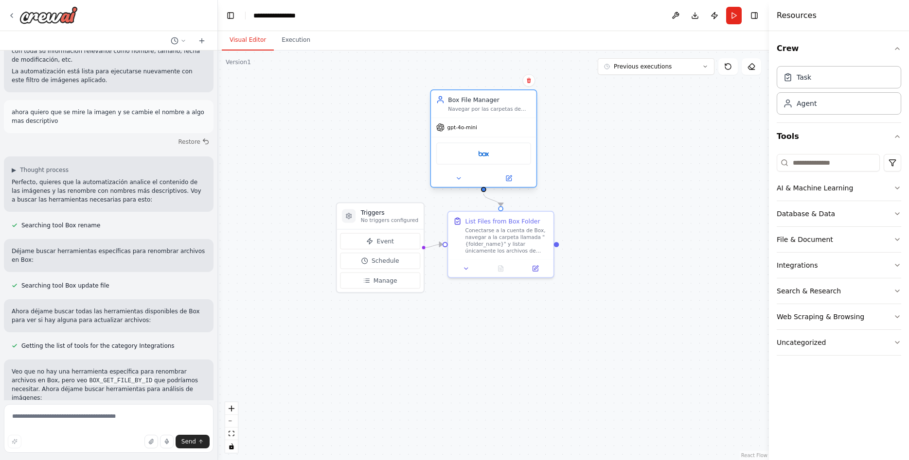
drag, startPoint x: 499, startPoint y: 92, endPoint x: 481, endPoint y: 103, distance: 20.9
click at [481, 103] on div "Box File Manager" at bounding box center [489, 99] width 83 height 9
drag, startPoint x: 501, startPoint y: 225, endPoint x: 507, endPoint y: 228, distance: 6.8
click at [507, 228] on div "List Files from Box Folder Conectarse a la cuenta de Box, navegar a la carpeta …" at bounding box center [506, 233] width 83 height 37
click at [624, 284] on div ".deletable-edge-delete-btn { width: 20px; height: 20px; border: 0px solid #ffff…" at bounding box center [493, 256] width 551 height 410
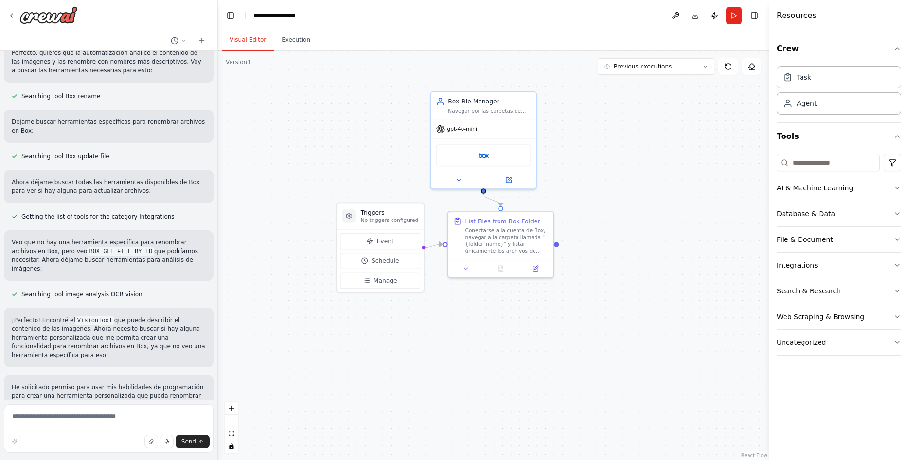
scroll to position [1416, 0]
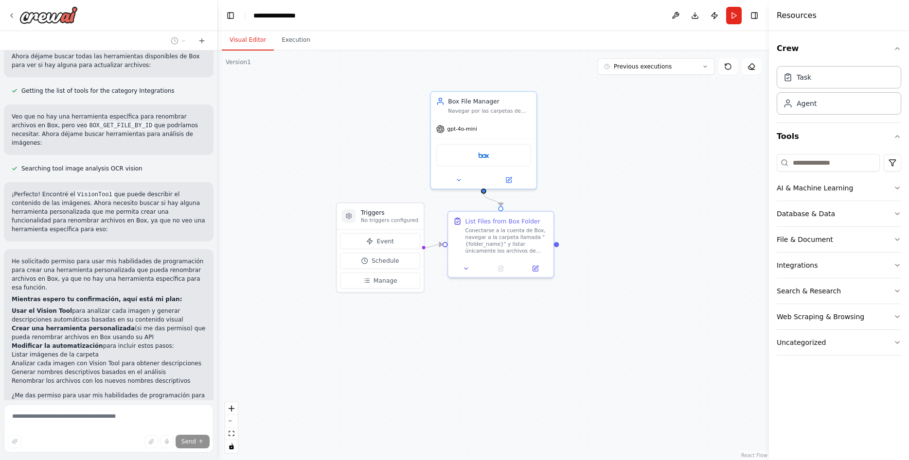
scroll to position [1419, 0]
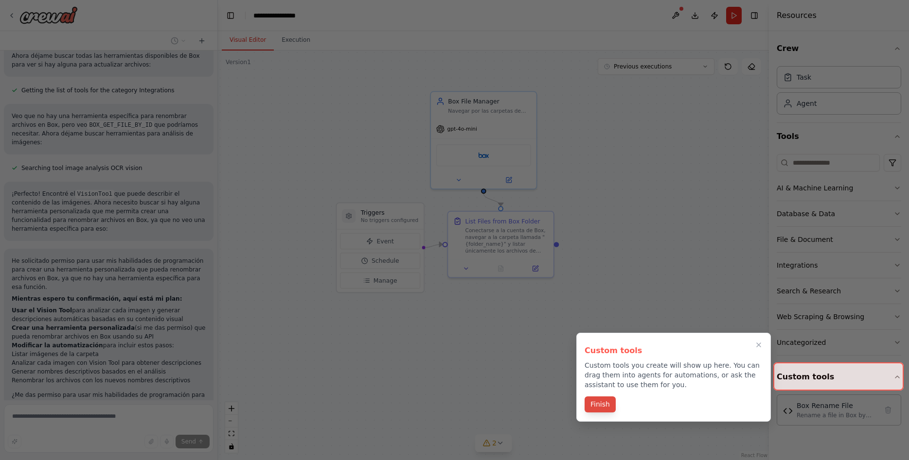
click at [602, 402] on button "Finish" at bounding box center [599, 405] width 31 height 16
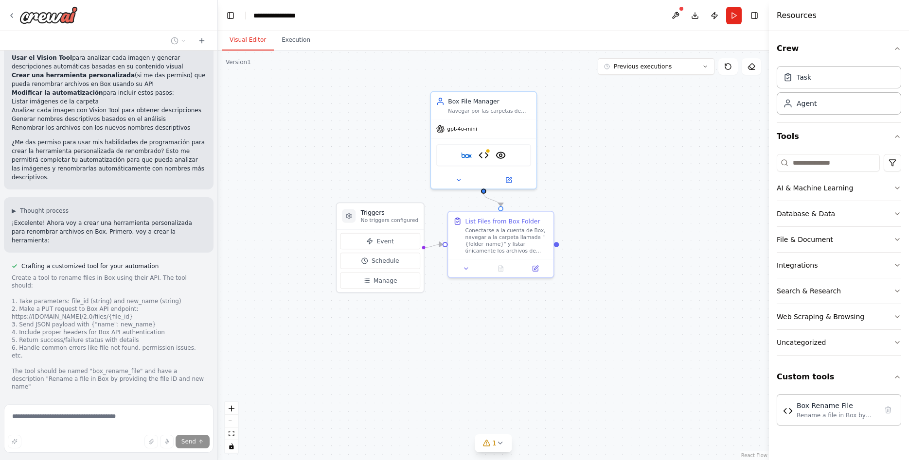
scroll to position [1673, 0]
click at [458, 180] on icon at bounding box center [458, 178] width 7 height 7
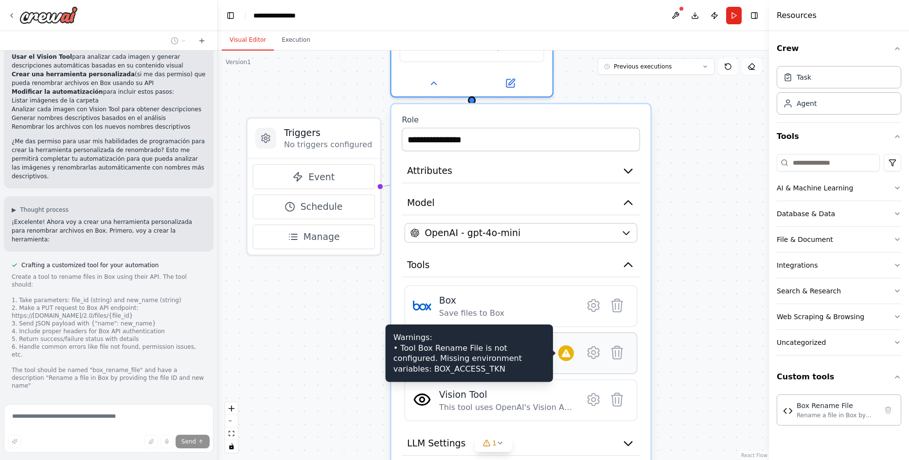
click at [566, 355] on icon at bounding box center [565, 354] width 9 height 8
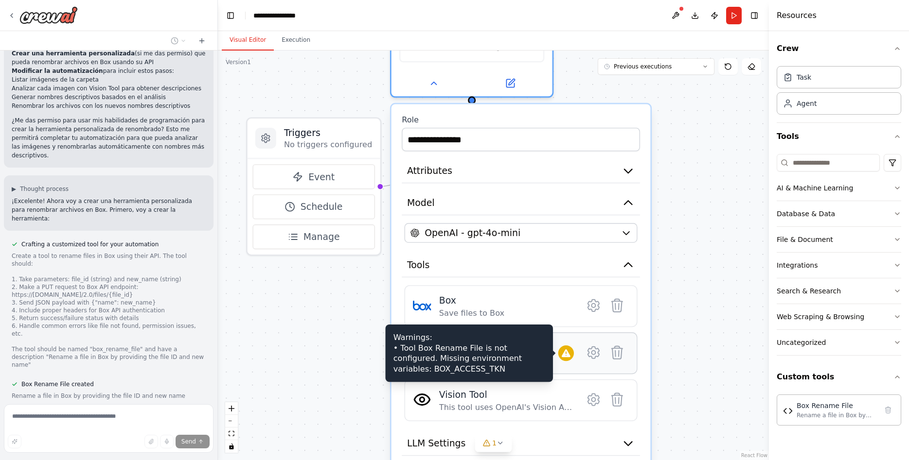
scroll to position [1697, 0]
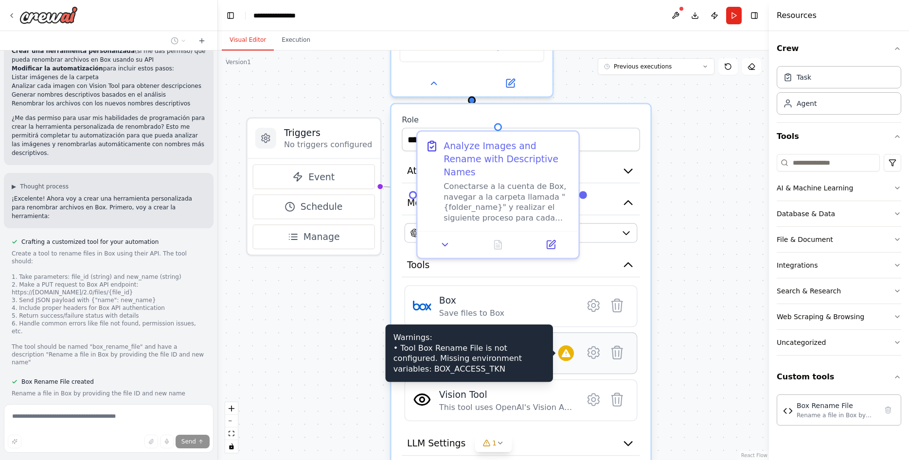
click at [566, 355] on icon at bounding box center [565, 354] width 9 height 8
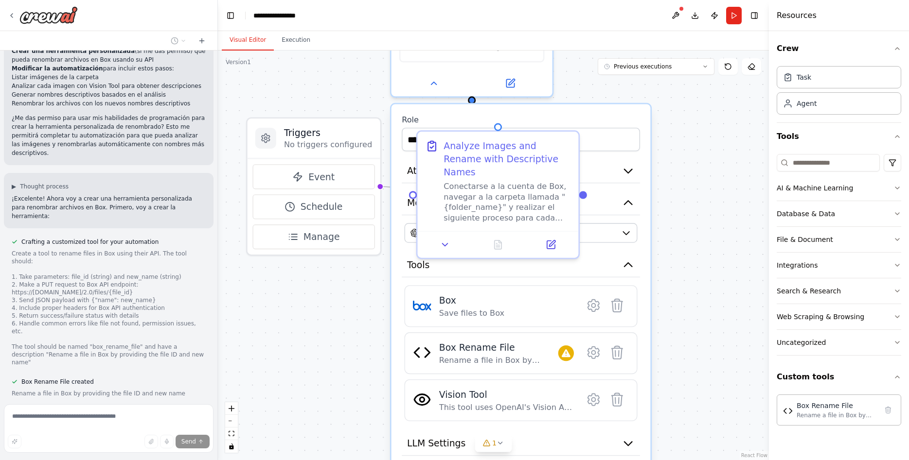
click at [548, 118] on label "Role" at bounding box center [521, 120] width 238 height 11
click at [526, 84] on button at bounding box center [510, 81] width 74 height 16
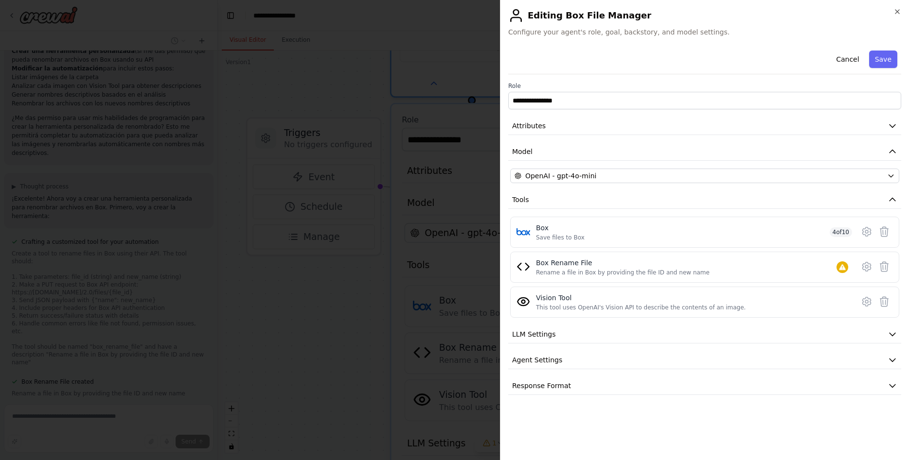
click at [434, 60] on body "quiero hacer un proyecto que lea las carpetas de mi cuenta de box, y liste los …" at bounding box center [454, 230] width 909 height 460
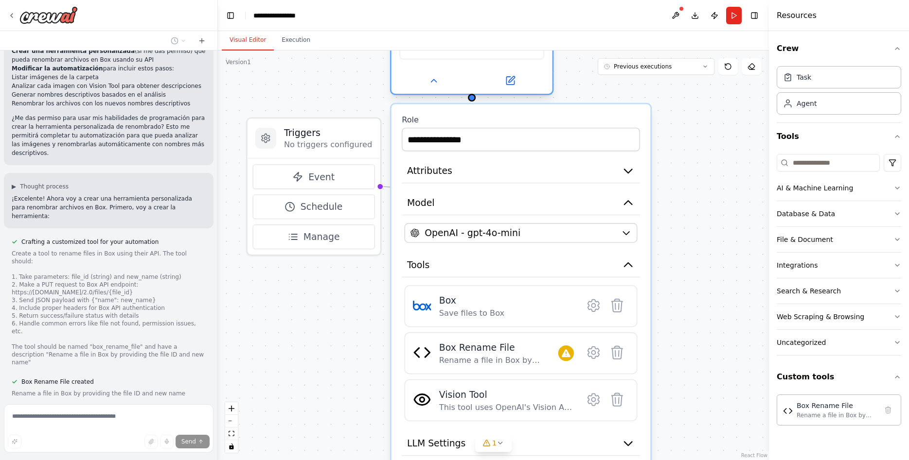
click at [473, 60] on div "Box Box Rename File VisionTool" at bounding box center [471, 43] width 161 height 51
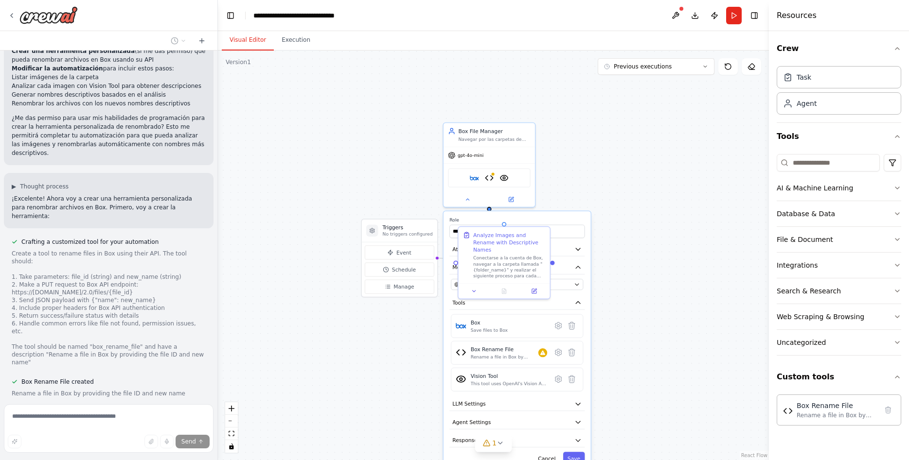
click at [678, 323] on div ".deletable-edge-delete-btn { width: 20px; height: 20px; border: 0px solid #ffff…" at bounding box center [493, 256] width 551 height 410
click at [554, 222] on label "Role" at bounding box center [516, 220] width 135 height 6
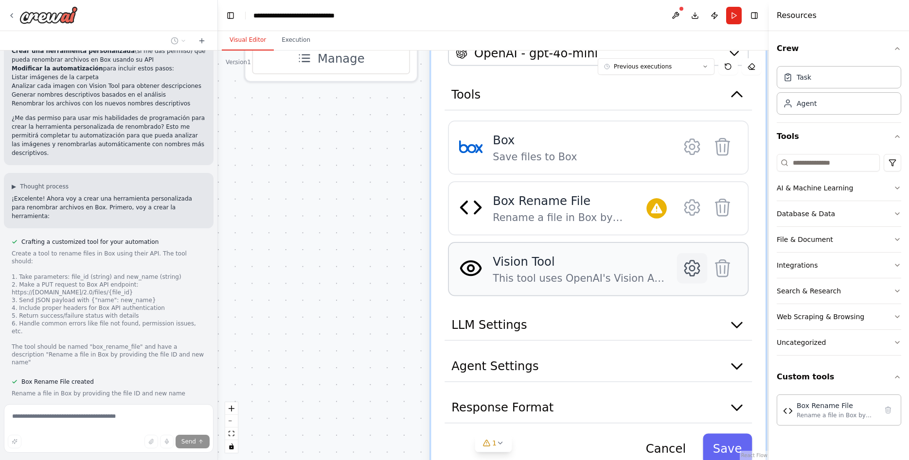
click at [690, 269] on icon at bounding box center [691, 268] width 5 height 5
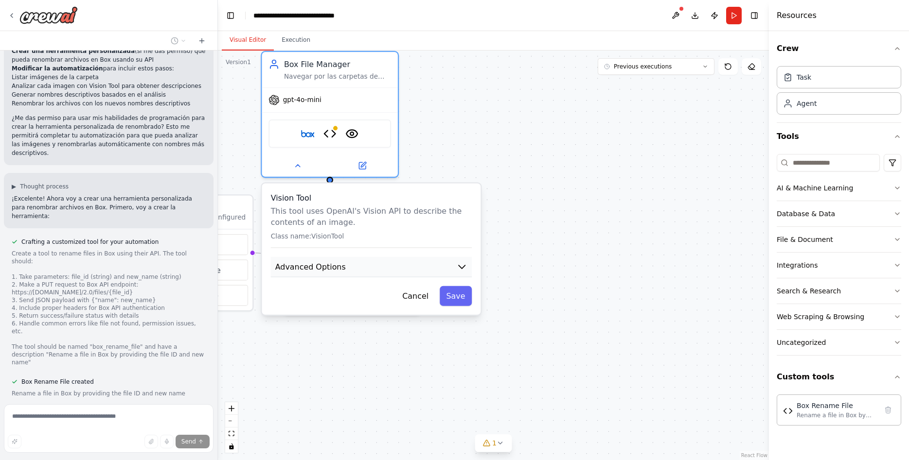
click at [465, 265] on icon "button" at bounding box center [461, 266] width 6 height 3
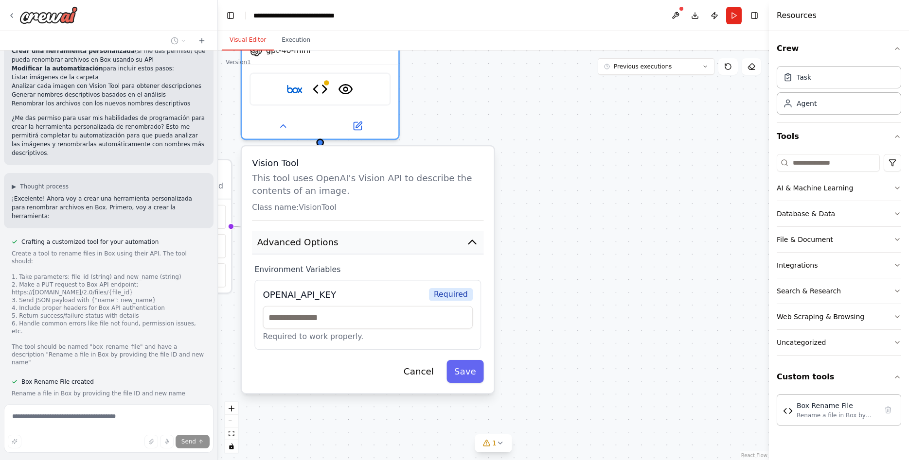
click at [469, 242] on icon "button" at bounding box center [472, 242] width 13 height 13
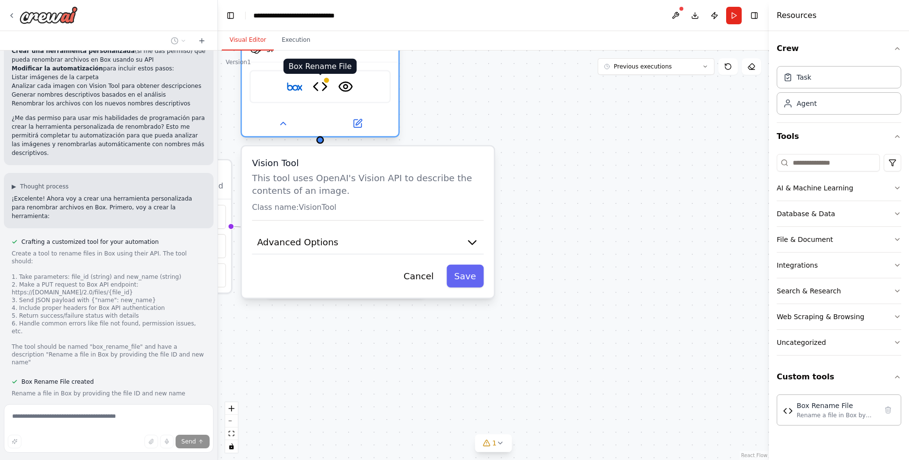
click at [314, 92] on img at bounding box center [320, 86] width 15 height 15
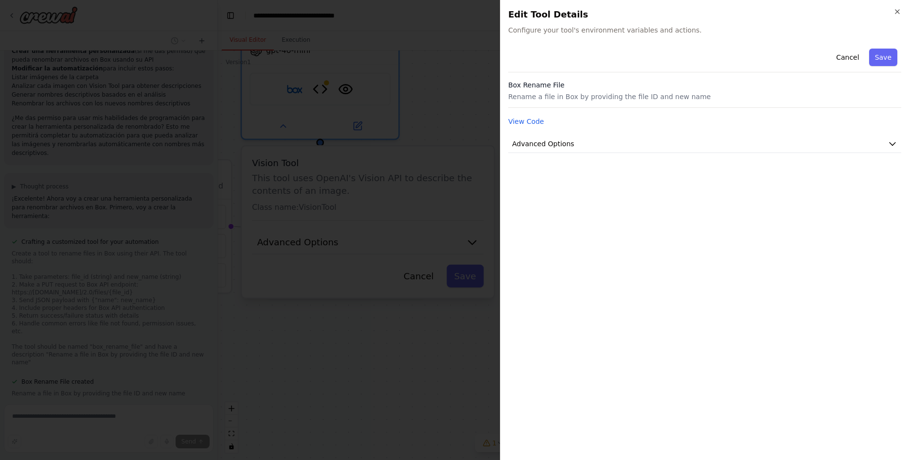
click at [473, 135] on body "quiero hacer un proyecto que lea las carpetas de mi cuenta de box, y liste los …" at bounding box center [454, 230] width 909 height 460
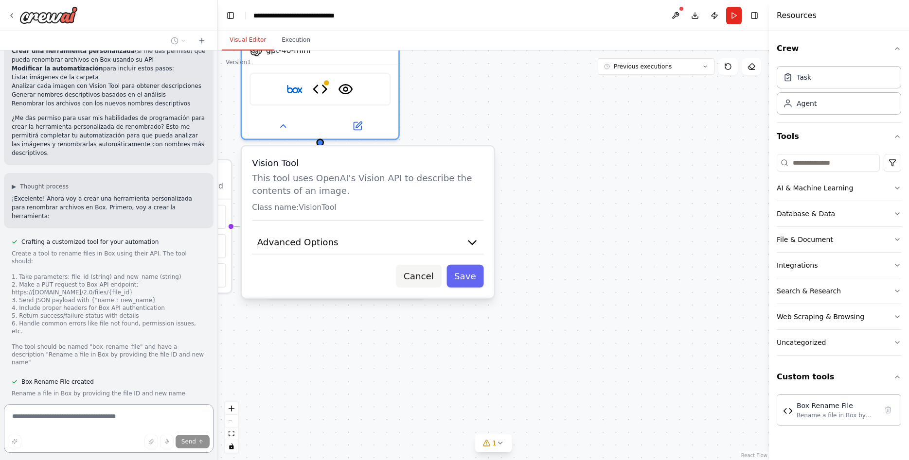
click at [435, 280] on button "Cancel" at bounding box center [418, 276] width 45 height 23
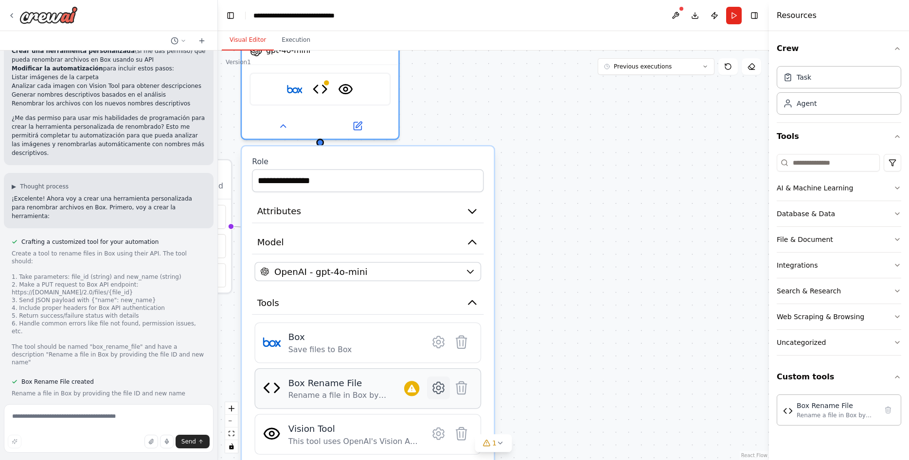
click at [443, 393] on icon at bounding box center [438, 388] width 15 height 15
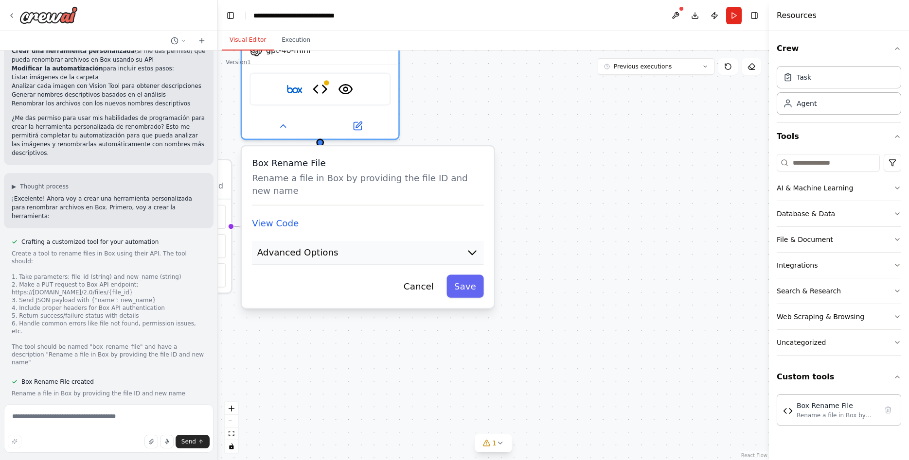
click at [470, 251] on icon "button" at bounding box center [472, 252] width 13 height 13
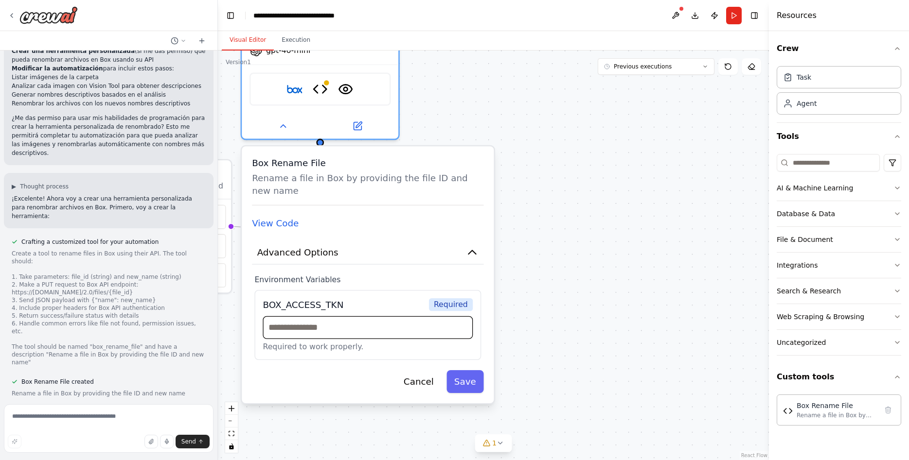
click at [337, 331] on input "text" at bounding box center [368, 327] width 210 height 23
click at [343, 327] on input "text" at bounding box center [368, 327] width 210 height 23
click at [442, 303] on span "Required" at bounding box center [450, 304] width 44 height 13
click at [300, 327] on input "text" at bounding box center [368, 327] width 210 height 23
drag, startPoint x: 481, startPoint y: 256, endPoint x: 478, endPoint y: 250, distance: 6.3
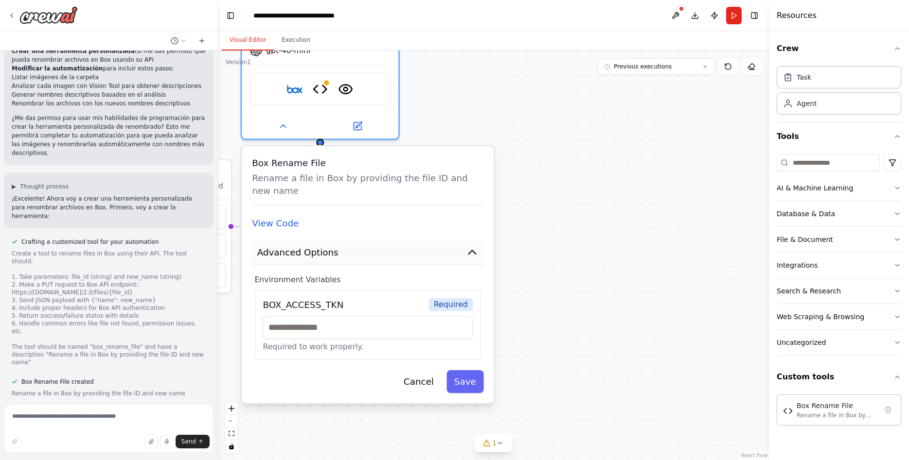
click at [478, 250] on icon "button" at bounding box center [472, 252] width 13 height 13
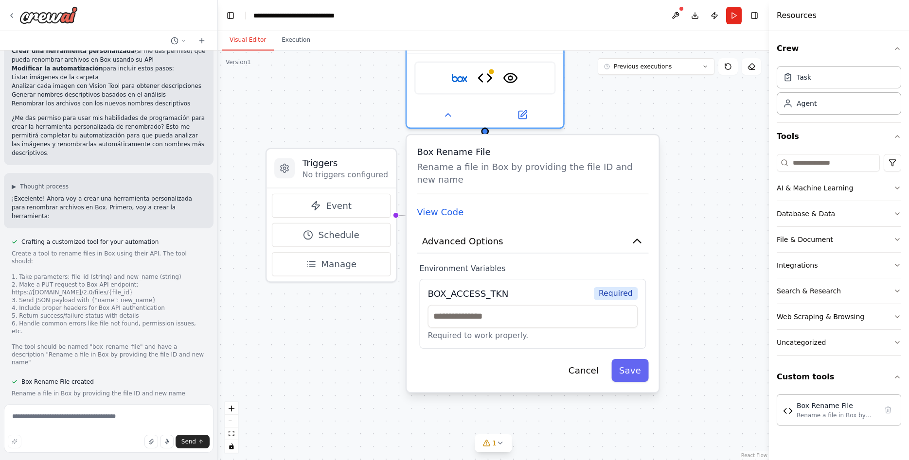
drag, startPoint x: 649, startPoint y: 201, endPoint x: 829, endPoint y: 195, distance: 179.5
click at [769, 195] on div ".deletable-edge-delete-btn { width: 20px; height: 20px; border: 0px solid #ffff…" at bounding box center [493, 256] width 551 height 410
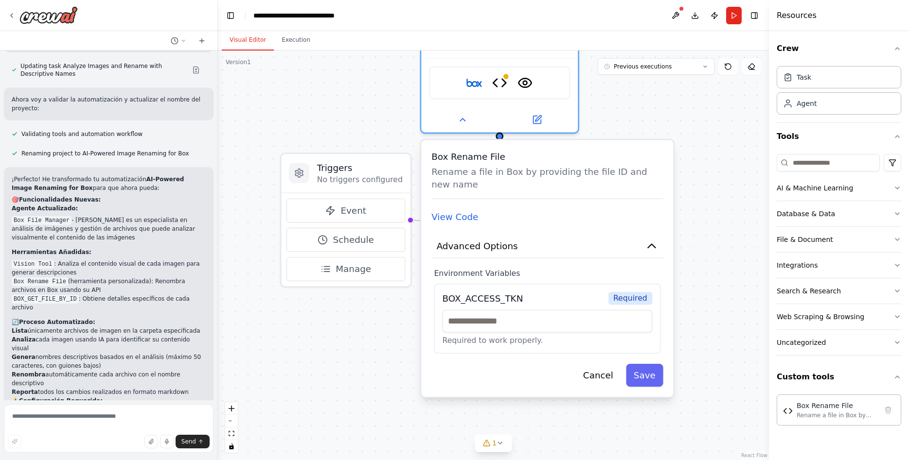
scroll to position [2207, 0]
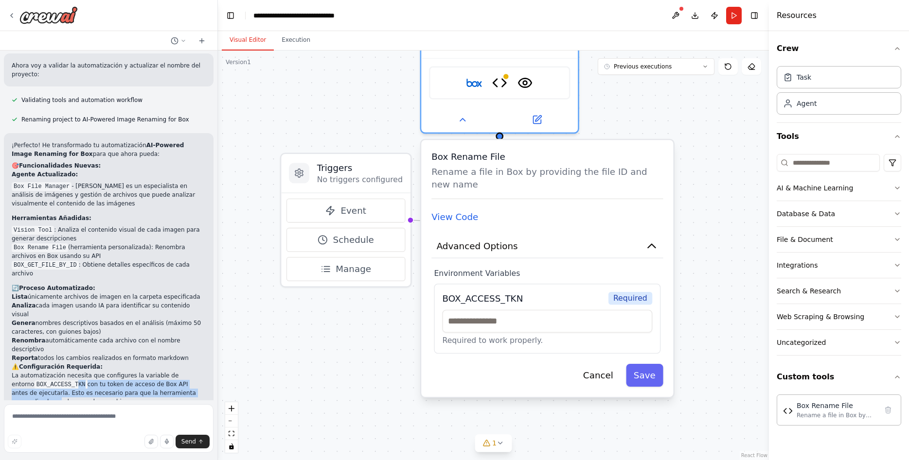
drag, startPoint x: 52, startPoint y: 195, endPoint x: 189, endPoint y: 206, distance: 137.1
click at [165, 371] on p "La automatización necesita que configures la variable de entorno BOX_ACCESS_TKN…" at bounding box center [109, 388] width 194 height 35
click at [193, 371] on p "La automatización necesita que configures la variable de entorno BOX_ACCESS_TKN…" at bounding box center [109, 388] width 194 height 35
drag, startPoint x: 202, startPoint y: 202, endPoint x: 12, endPoint y: 193, distance: 190.3
click at [12, 189] on div "¡Perfecto! He transformado tu automatización AI-Powered Image Renaming for Box …" at bounding box center [109, 323] width 194 height 365
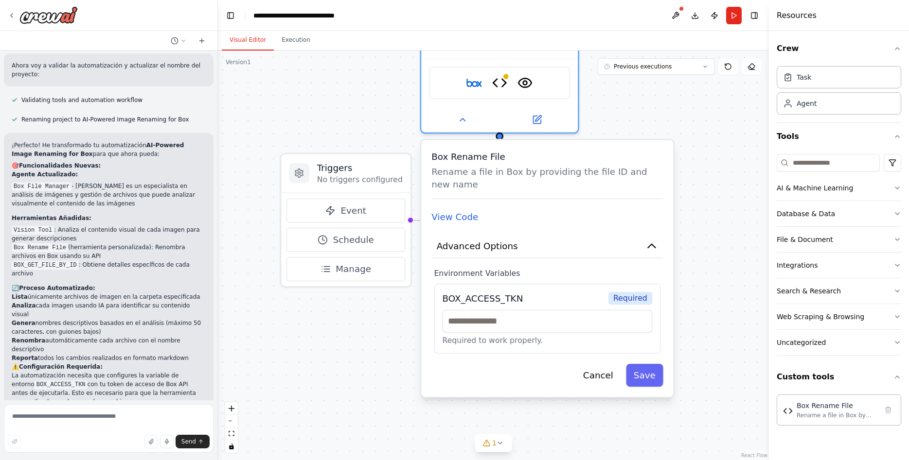
click at [34, 371] on p "La automatización necesita que configures la variable de entorno BOX_ACCESS_TKN…" at bounding box center [109, 388] width 194 height 35
drag, startPoint x: 39, startPoint y: 213, endPoint x: 9, endPoint y: 176, distance: 47.4
click at [12, 176] on div "¡Perfecto! He transformado tu automatización AI-Powered Image Renaming for Box …" at bounding box center [109, 323] width 194 height 365
copy div "⚠️ Configuración Requerida: La automatización necesita que configures la variab…"
click at [55, 413] on textarea at bounding box center [109, 428] width 210 height 49
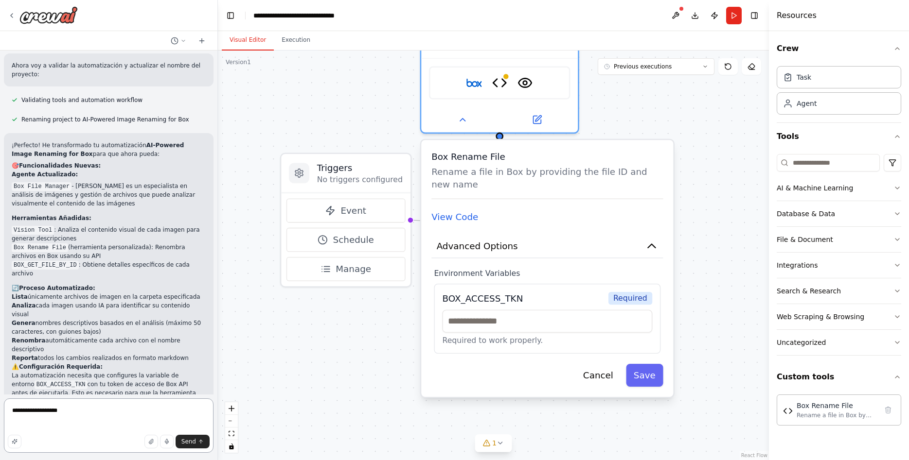
paste textarea "**********"
type textarea "**********"
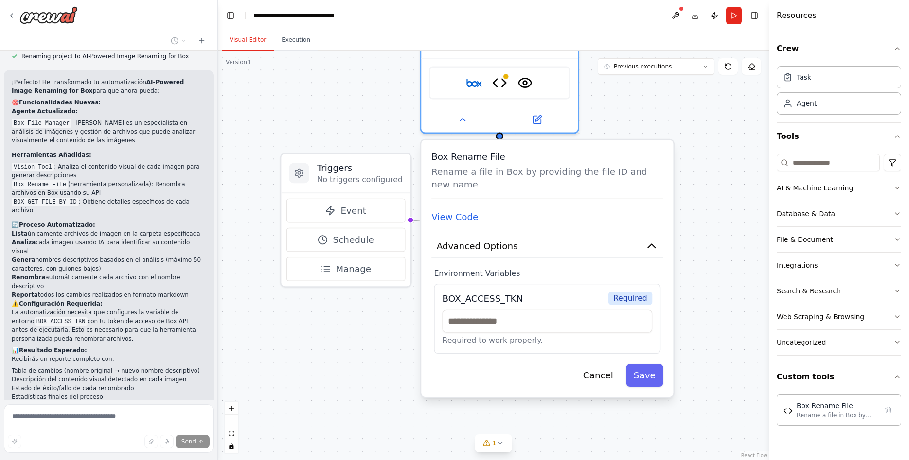
scroll to position [2271, 0]
click at [675, 17] on button at bounding box center [675, 16] width 16 height 18
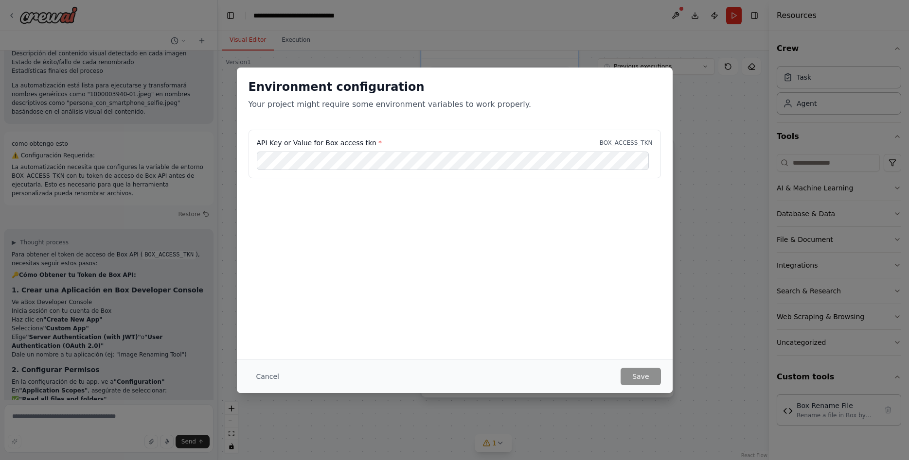
scroll to position [2598, 0]
click at [141, 281] on div "Environment configuration Your project might require some environment variables…" at bounding box center [454, 230] width 909 height 460
click at [265, 370] on button "Cancel" at bounding box center [267, 377] width 38 height 18
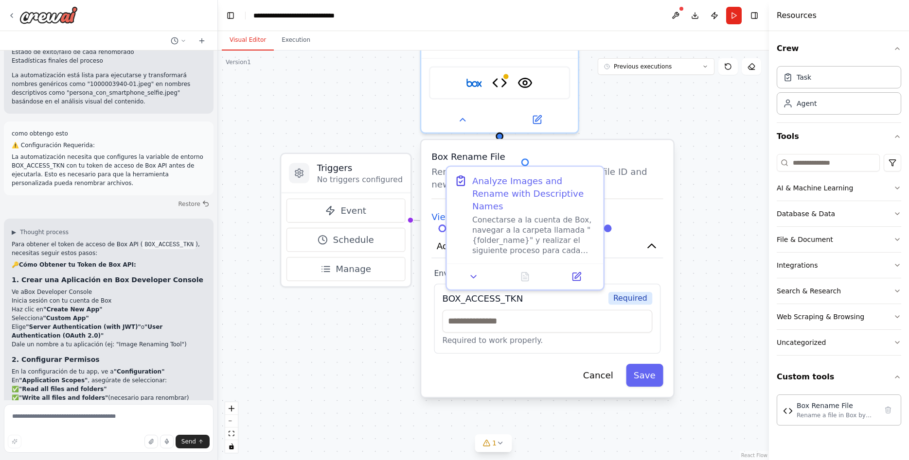
click at [355, 330] on div ".deletable-edge-delete-btn { width: 20px; height: 20px; border: 0px solid #ffff…" at bounding box center [493, 256] width 551 height 410
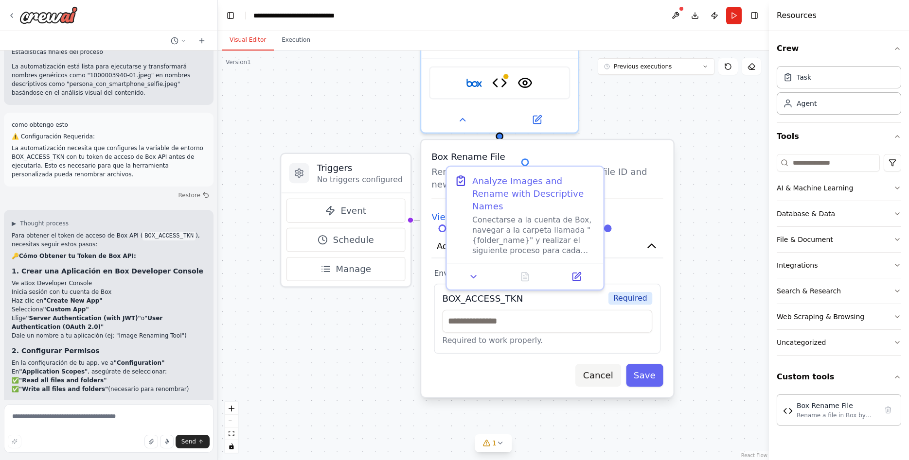
click at [620, 374] on button "Cancel" at bounding box center [597, 375] width 45 height 23
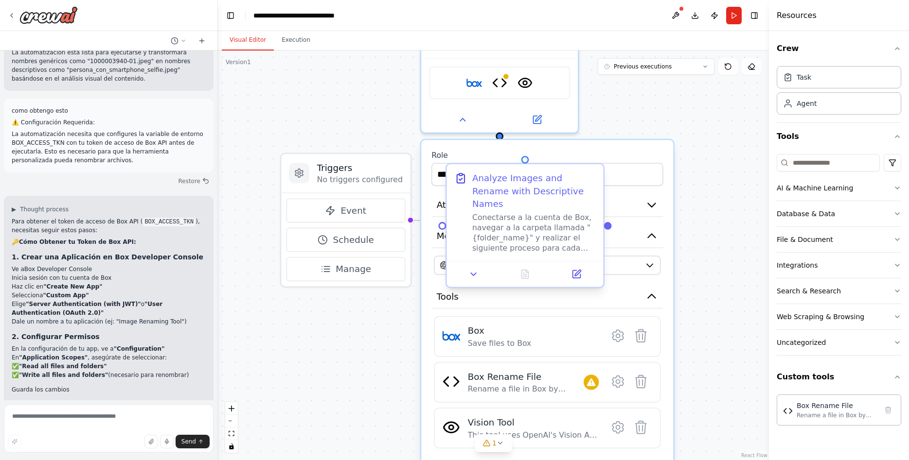
scroll to position [2630, 0]
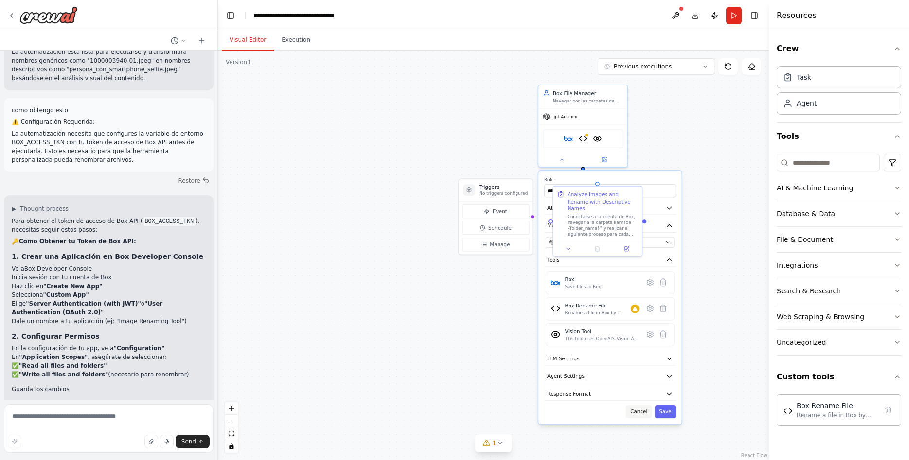
click at [645, 417] on button "Cancel" at bounding box center [639, 411] width 26 height 13
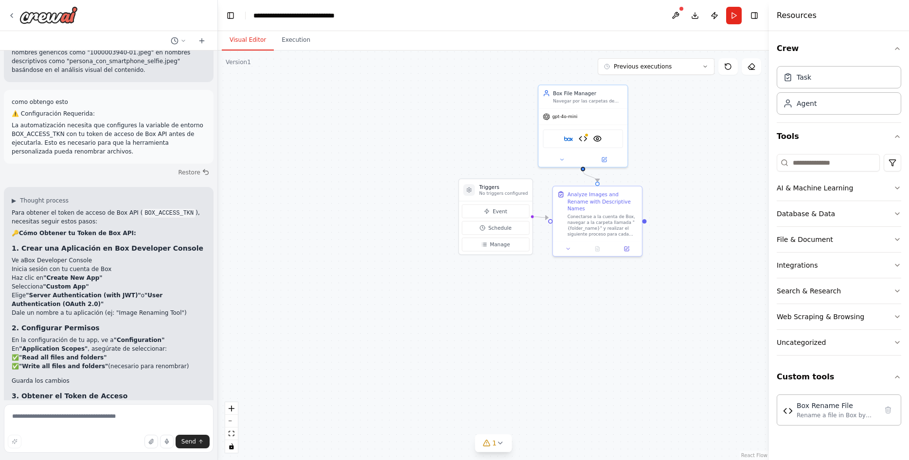
scroll to position [2639, 0]
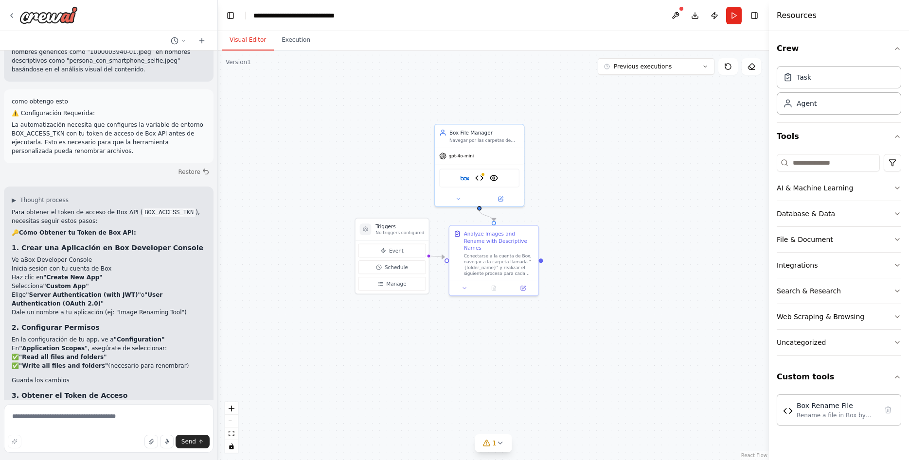
drag, startPoint x: 700, startPoint y: 171, endPoint x: 580, endPoint y: 230, distance: 133.5
click at [580, 230] on div ".deletable-edge-delete-btn { width: 20px; height: 20px; border: 0px solid #ffff…" at bounding box center [493, 256] width 551 height 410
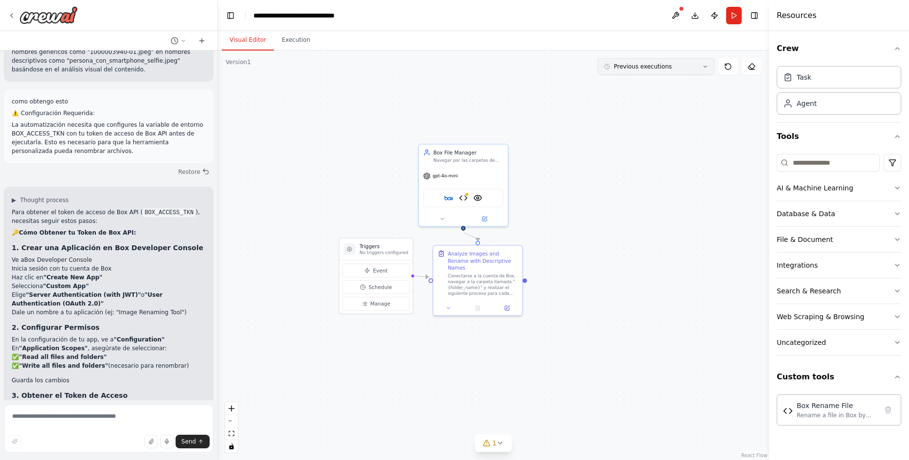
click at [681, 73] on button "Previous executions" at bounding box center [655, 66] width 117 height 17
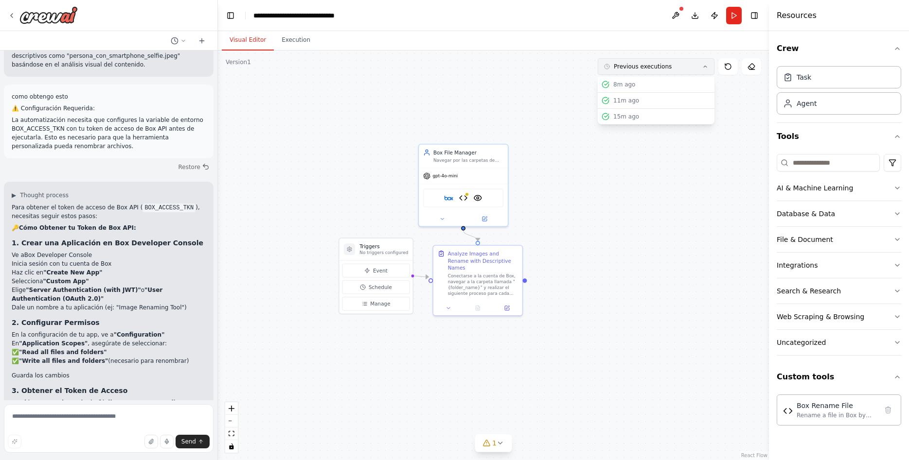
scroll to position [2647, 0]
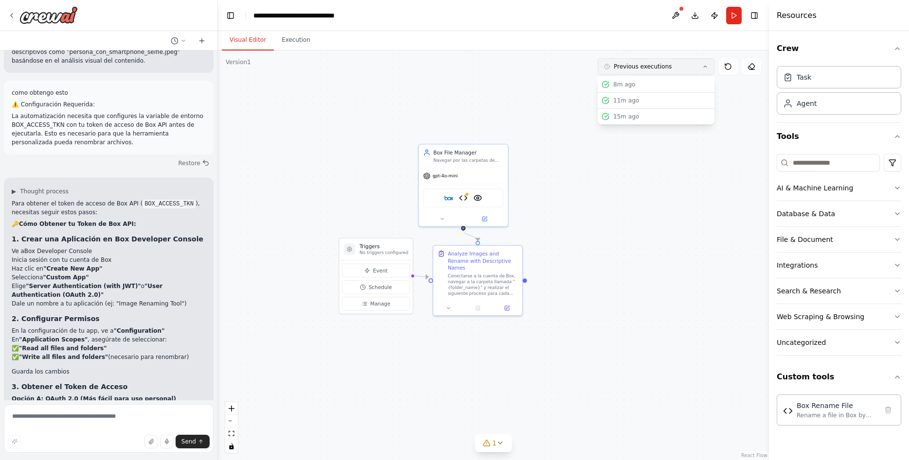
click at [680, 70] on button "Previous executions" at bounding box center [655, 66] width 117 height 17
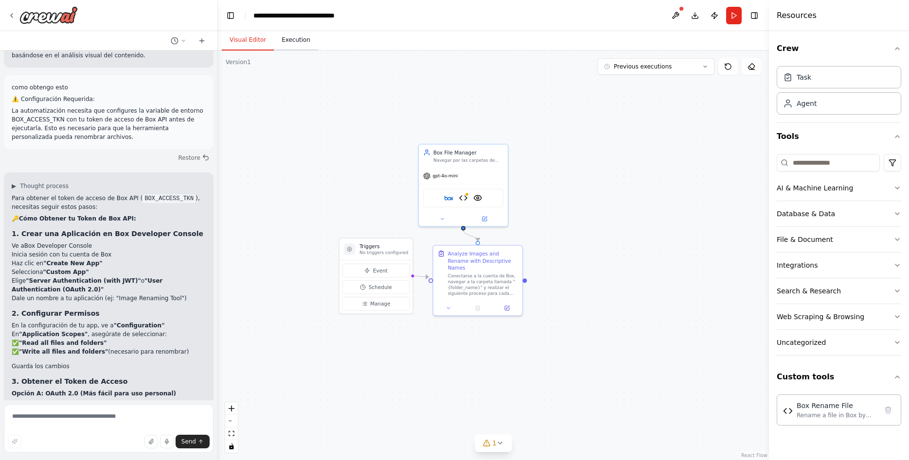
click at [290, 42] on button "Execution" at bounding box center [296, 40] width 44 height 20
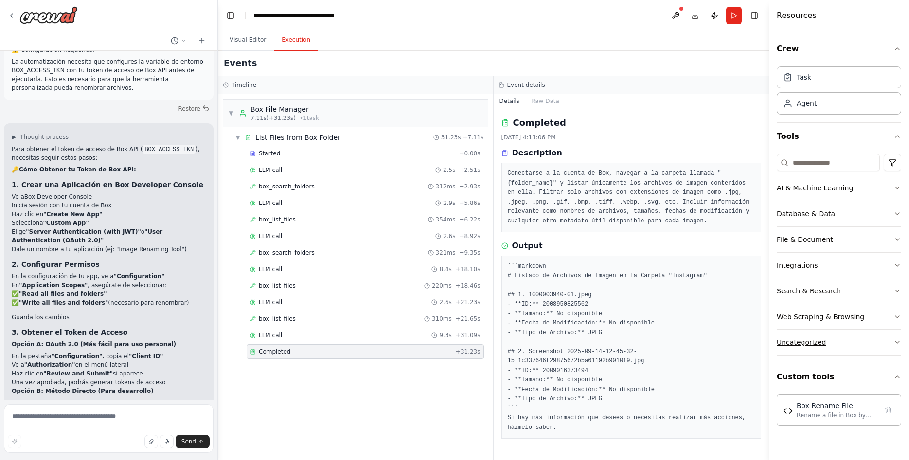
scroll to position [2703, 0]
click at [813, 339] on div "Uncategorized" at bounding box center [800, 343] width 49 height 10
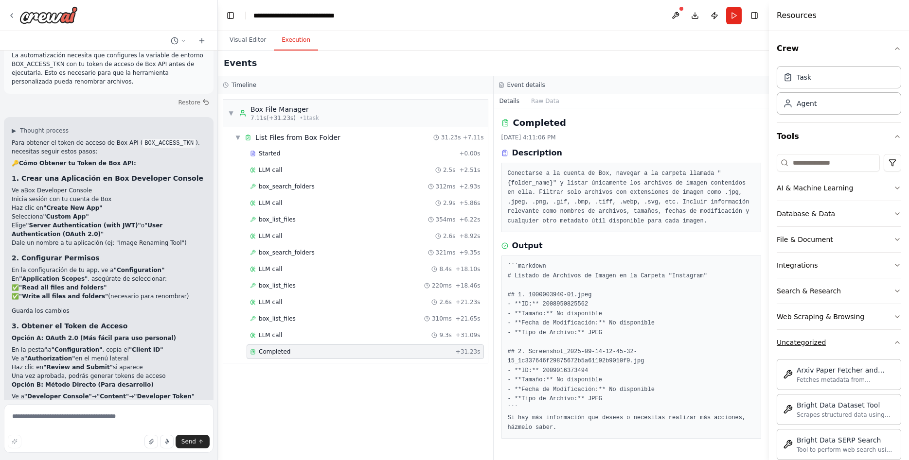
click at [816, 340] on div "Uncategorized" at bounding box center [800, 343] width 49 height 10
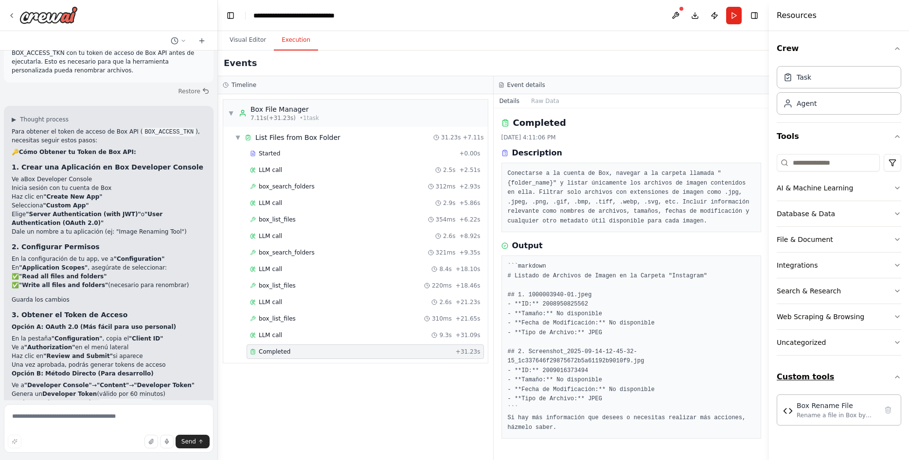
scroll to position [2720, 0]
click at [846, 371] on button "Custom tools" at bounding box center [838, 377] width 124 height 27
click at [846, 372] on button "Custom tools" at bounding box center [838, 377] width 124 height 27
click at [829, 414] on div "Rename a file in Box by providing the file ID and new name" at bounding box center [836, 415] width 81 height 8
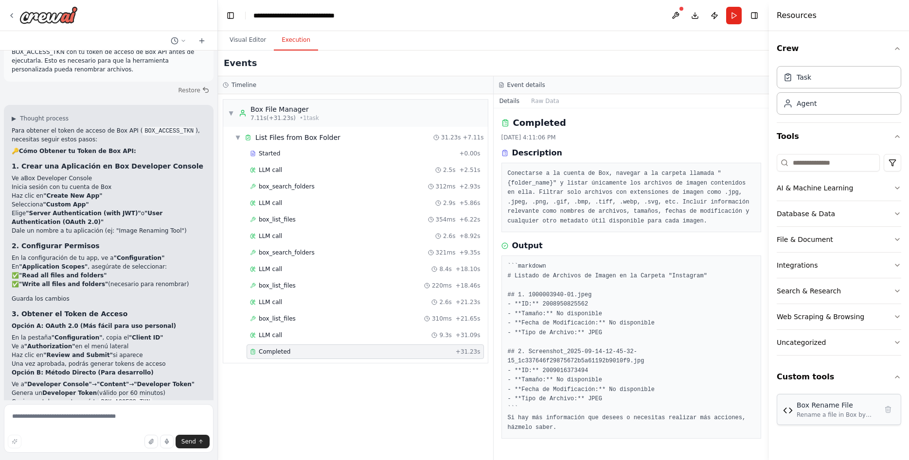
click at [829, 414] on div "Rename a file in Box by providing the file ID and new name" at bounding box center [836, 415] width 81 height 8
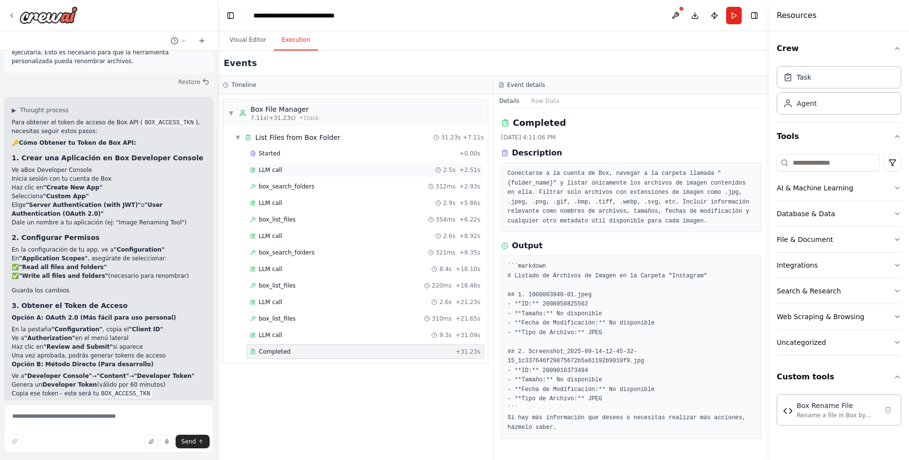
scroll to position [2729, 0]
click at [245, 43] on button "Visual Editor" at bounding box center [248, 40] width 52 height 20
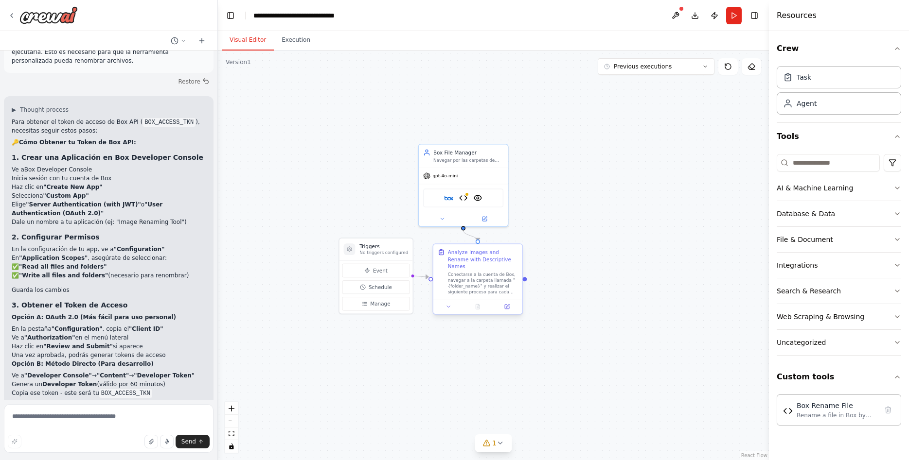
click at [469, 263] on div "Analyze Images and Rename with Descriptive Names Conectarse a la cuenta de Box,…" at bounding box center [483, 272] width 70 height 46
click at [452, 304] on button at bounding box center [448, 306] width 25 height 9
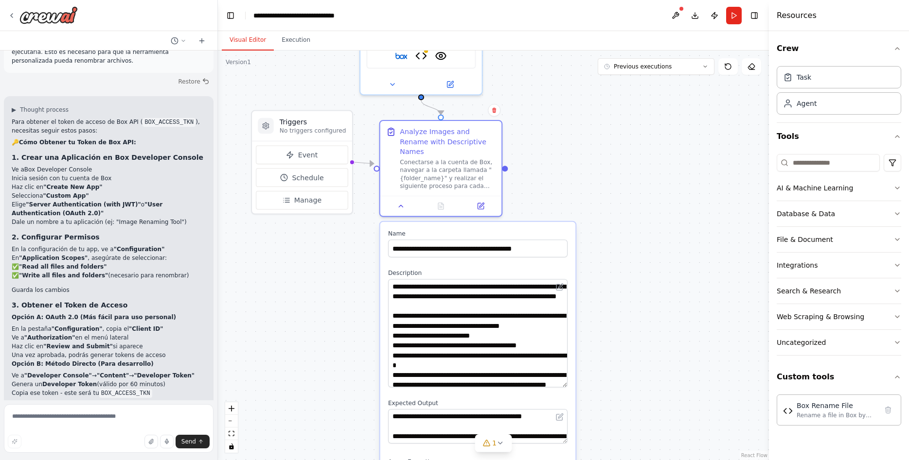
drag, startPoint x: 562, startPoint y: 302, endPoint x: 526, endPoint y: 342, distance: 53.3
click at [556, 375] on textarea "**********" at bounding box center [477, 333] width 179 height 108
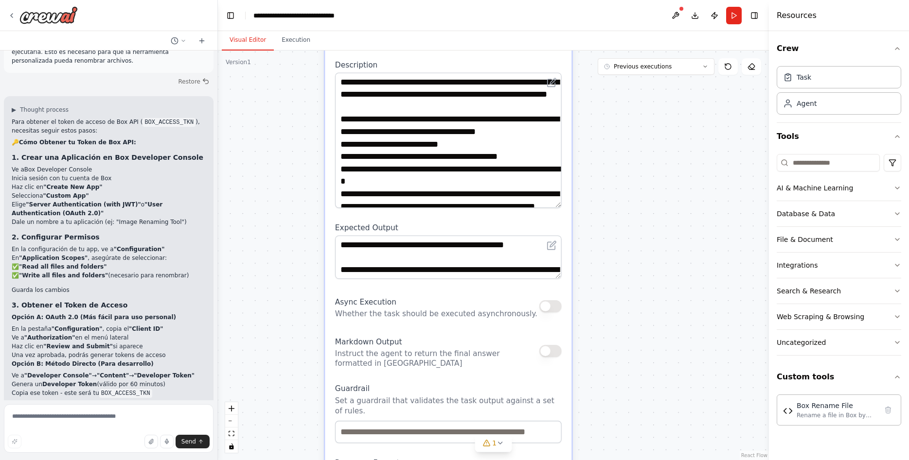
drag, startPoint x: 578, startPoint y: 290, endPoint x: 602, endPoint y: 182, distance: 110.6
click at [602, 182] on div ".deletable-edge-delete-btn { width: 20px; height: 20px; border: 0px solid #ffff…" at bounding box center [493, 256] width 551 height 410
click at [556, 196] on div "**********" at bounding box center [448, 287] width 246 height 574
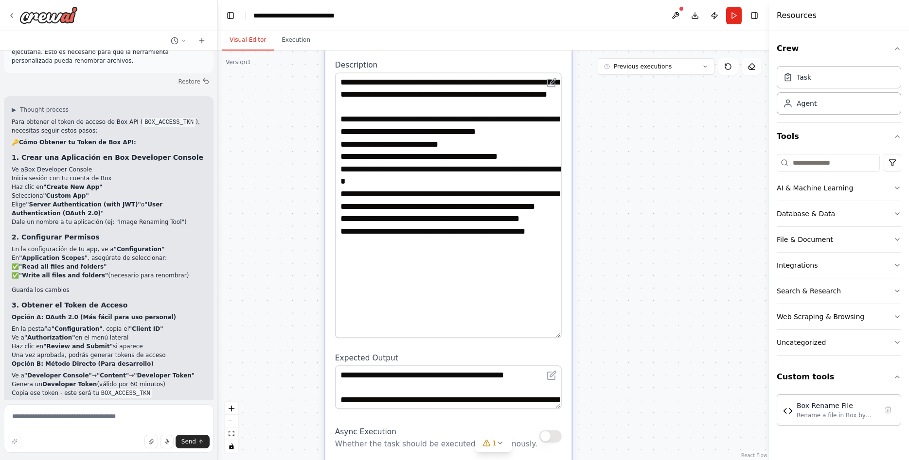
drag, startPoint x: 552, startPoint y: 193, endPoint x: 523, endPoint y: 324, distance: 133.6
click at [522, 323] on textarea "**********" at bounding box center [448, 205] width 227 height 266
click at [97, 428] on textarea at bounding box center [109, 428] width 210 height 49
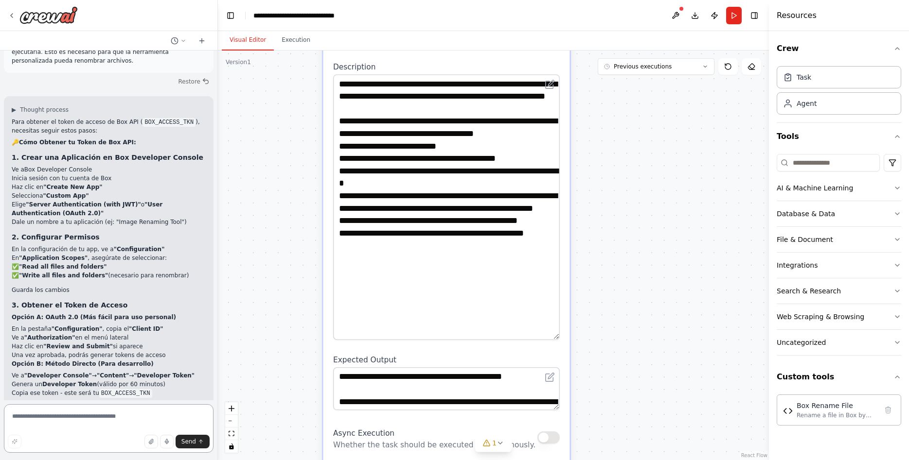
drag, startPoint x: 551, startPoint y: 397, endPoint x: 541, endPoint y: 396, distance: 10.7
click at [540, 396] on textarea "**********" at bounding box center [446, 389] width 227 height 43
click at [37, 424] on textarea at bounding box center [109, 428] width 210 height 49
type textarea "**********"
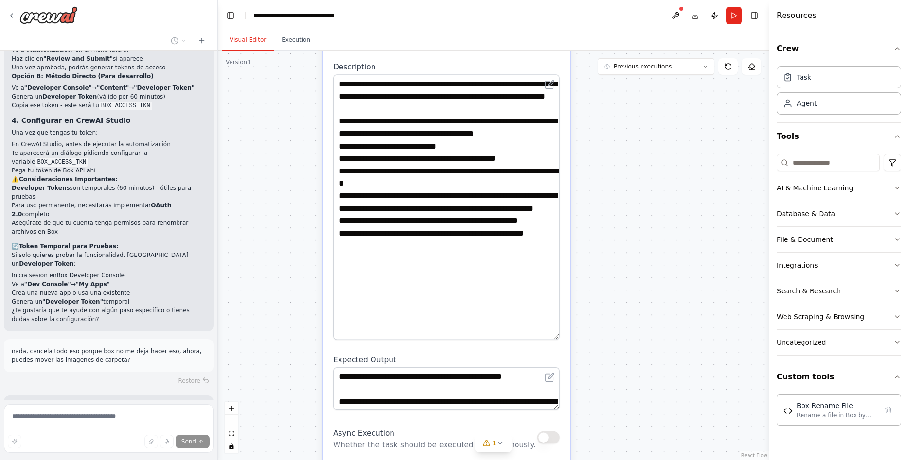
scroll to position [3018, 0]
click at [288, 238] on div ".deletable-edge-delete-btn { width: 20px; height: 20px; border: 0px solid #ffff…" at bounding box center [493, 256] width 551 height 410
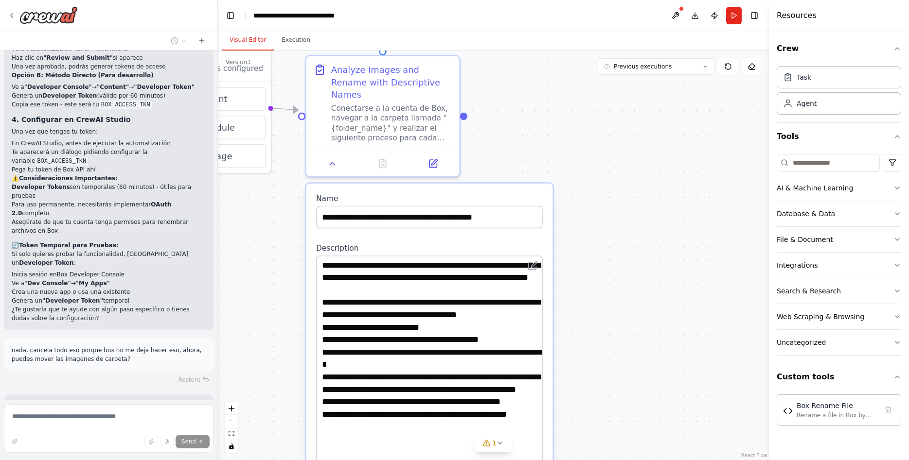
drag, startPoint x: 641, startPoint y: 222, endPoint x: 642, endPoint y: 404, distance: 182.3
click at [638, 399] on div ".deletable-edge-delete-btn { width: 20px; height: 20px; border: 0px solid #ffff…" at bounding box center [493, 256] width 551 height 410
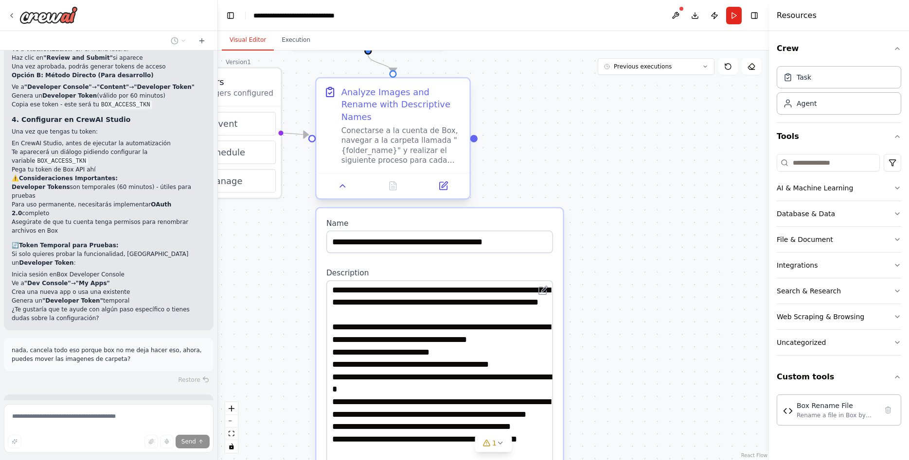
click at [441, 86] on div "Analyze Images and Rename with Descriptive Names" at bounding box center [401, 104] width 121 height 37
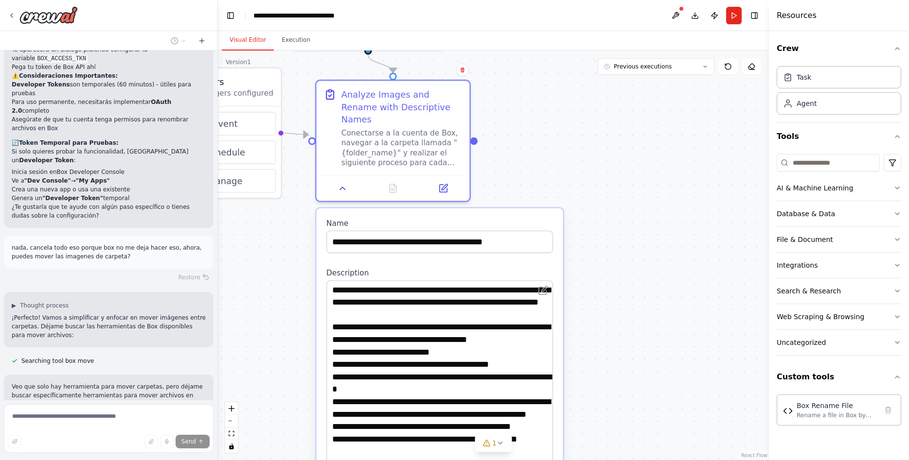
scroll to position [3121, 0]
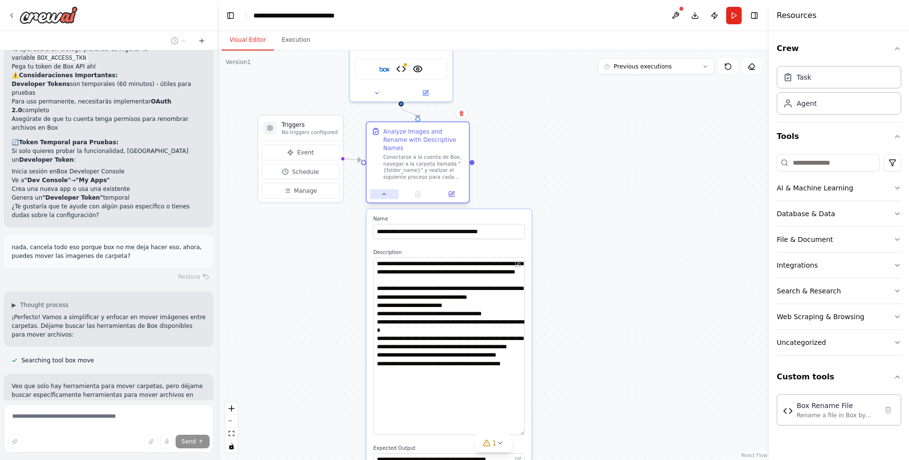
click at [387, 189] on button at bounding box center [384, 194] width 29 height 10
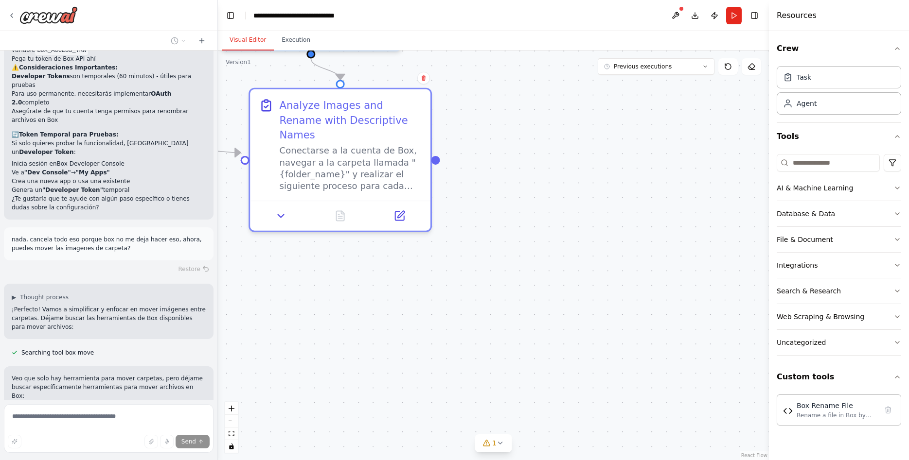
scroll to position [3130, 0]
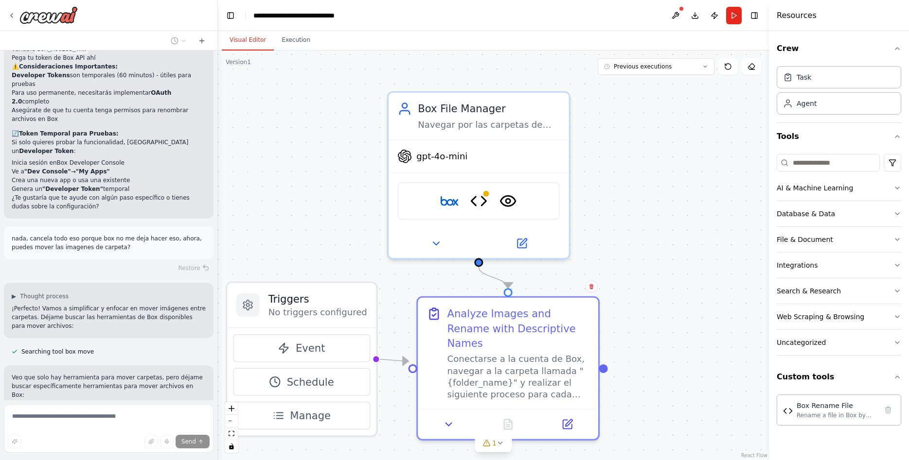
drag, startPoint x: 503, startPoint y: 154, endPoint x: 571, endPoint y: 251, distance: 118.4
click at [644, 339] on div ".deletable-edge-delete-btn { width: 20px; height: 20px; border: 0px solid #ffff…" at bounding box center [493, 256] width 551 height 410
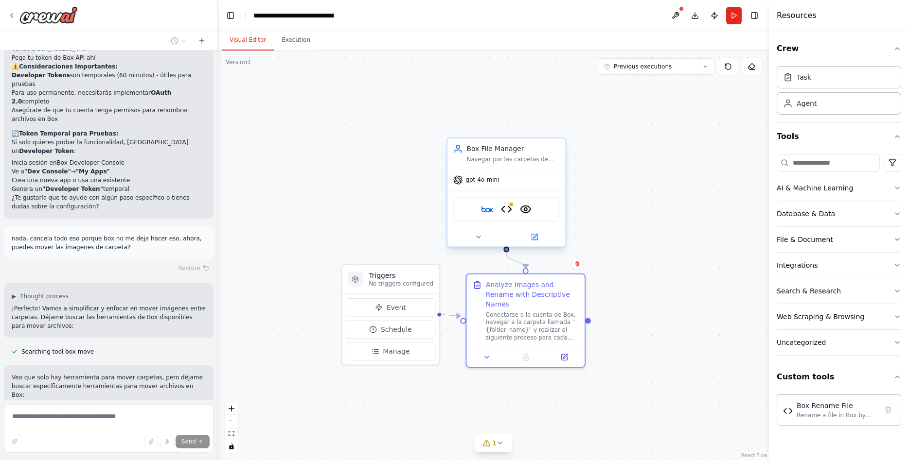
click at [521, 197] on div "Box Box Rename File VisionTool" at bounding box center [506, 209] width 118 height 37
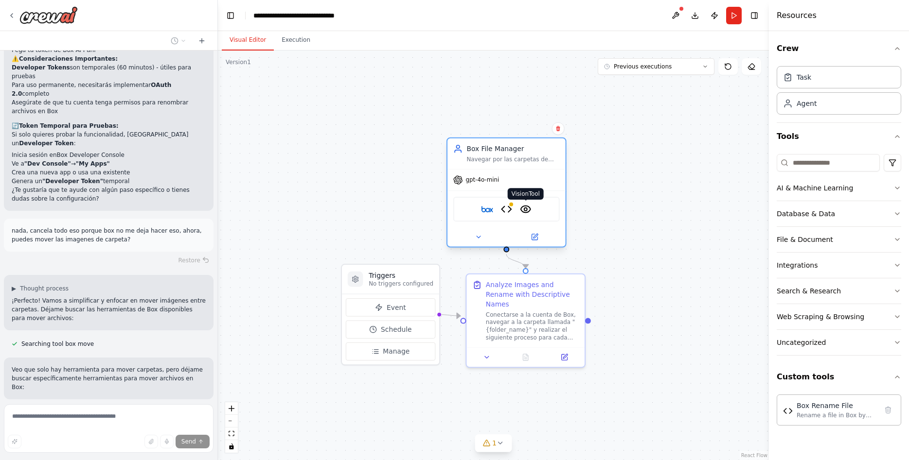
click at [522, 213] on img at bounding box center [526, 210] width 12 height 12
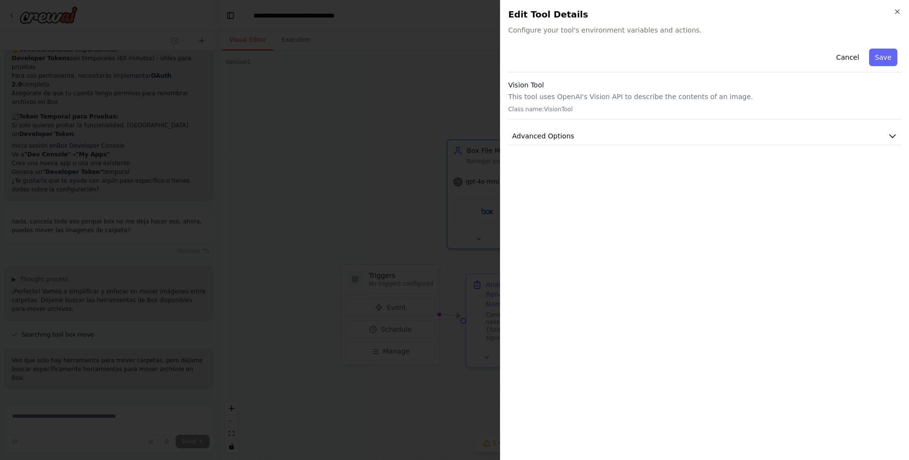
click at [460, 93] on body "quiero hacer un proyecto que lea las carpetas de mi cuenta de box, y liste los …" at bounding box center [454, 230] width 909 height 460
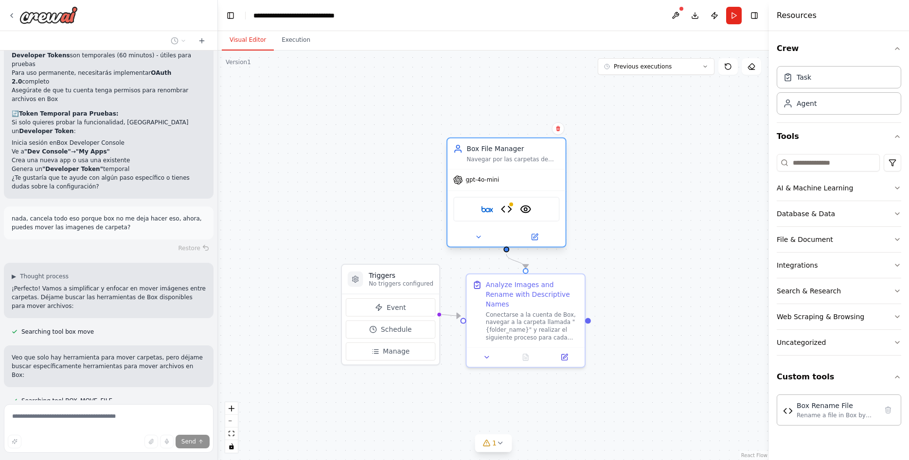
scroll to position [3150, 0]
click at [489, 214] on img at bounding box center [487, 210] width 12 height 12
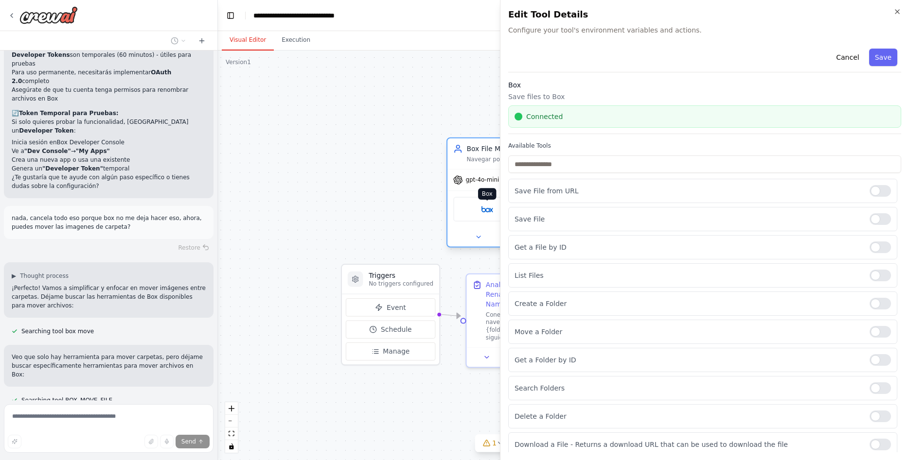
click at [489, 214] on body "quiero hacer un proyecto que lea las carpetas de mi cuenta de box, y liste los …" at bounding box center [454, 230] width 909 height 460
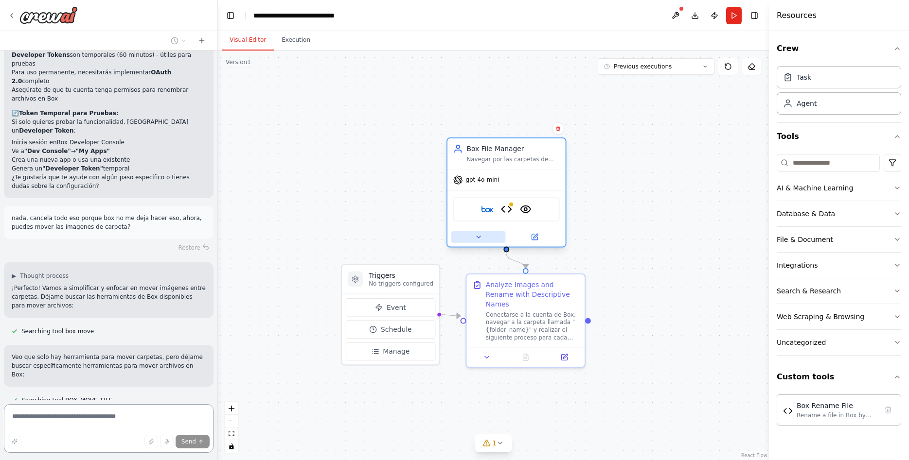
click at [477, 235] on icon at bounding box center [478, 237] width 8 height 8
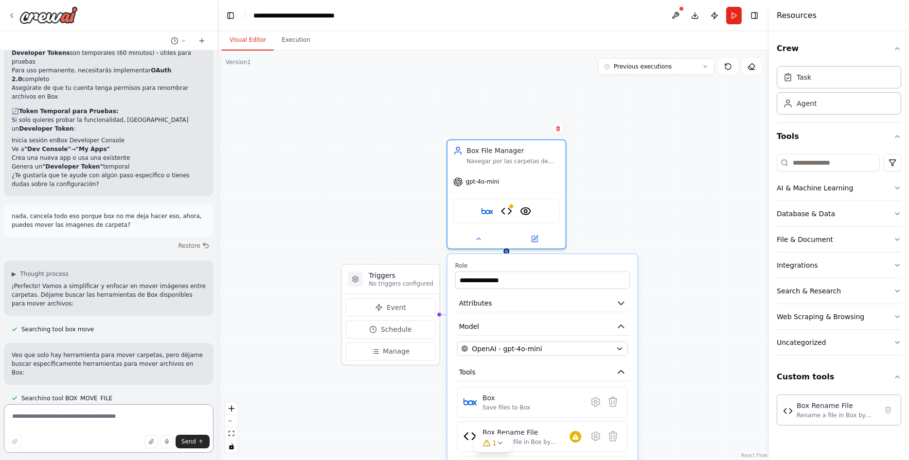
scroll to position [3153, 0]
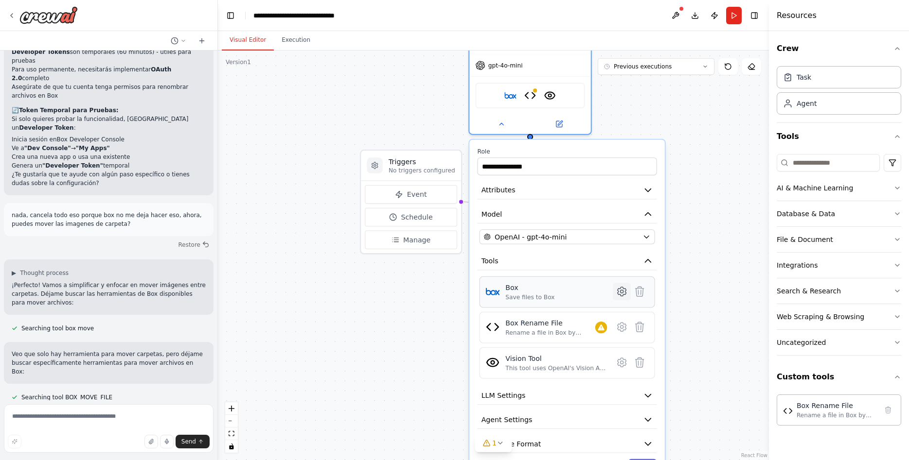
click at [625, 289] on icon at bounding box center [621, 291] width 8 height 9
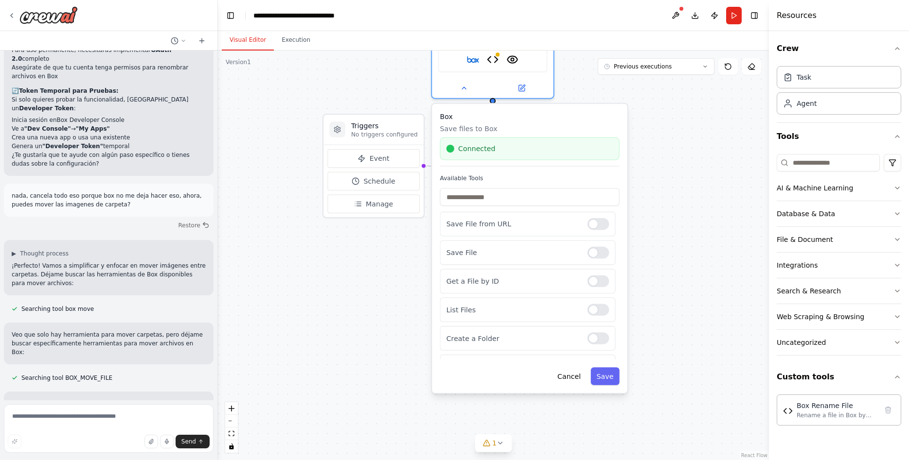
scroll to position [3173, 0]
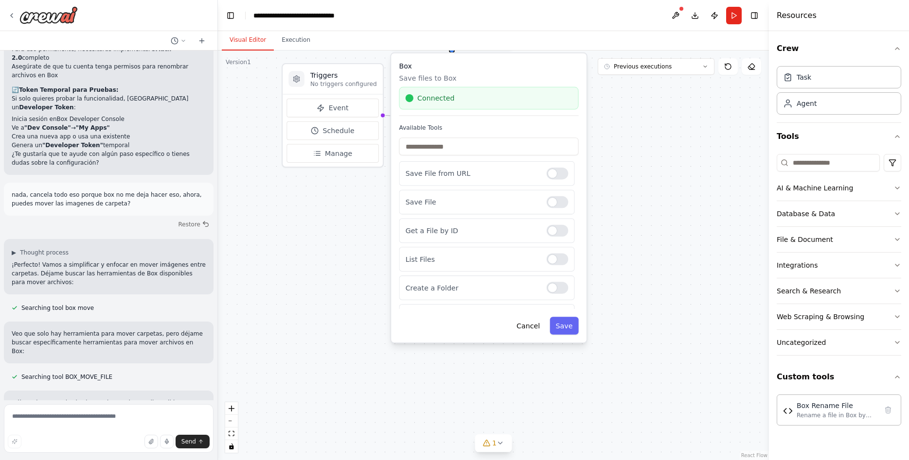
drag, startPoint x: 702, startPoint y: 301, endPoint x: 582, endPoint y: 210, distance: 151.0
click at [618, 210] on div ".deletable-edge-delete-btn { width: 20px; height: 20px; border: 0px solid #ffff…" at bounding box center [493, 256] width 551 height 410
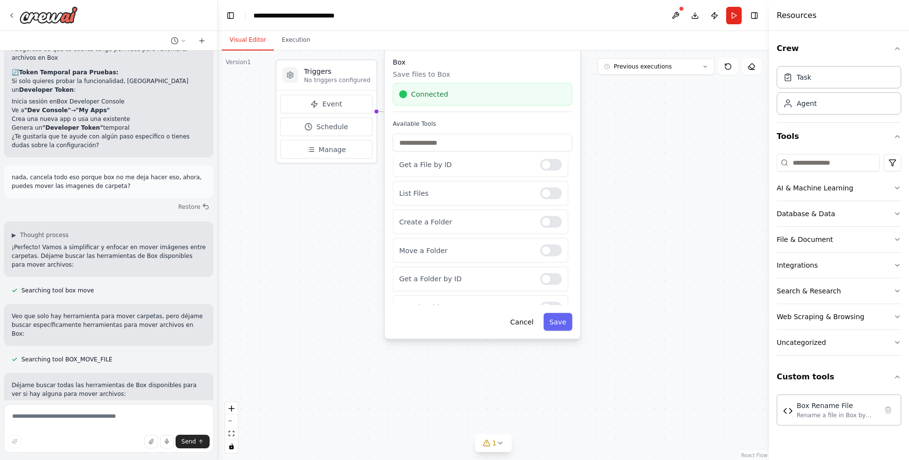
scroll to position [0, 0]
click at [552, 202] on div at bounding box center [551, 199] width 22 height 12
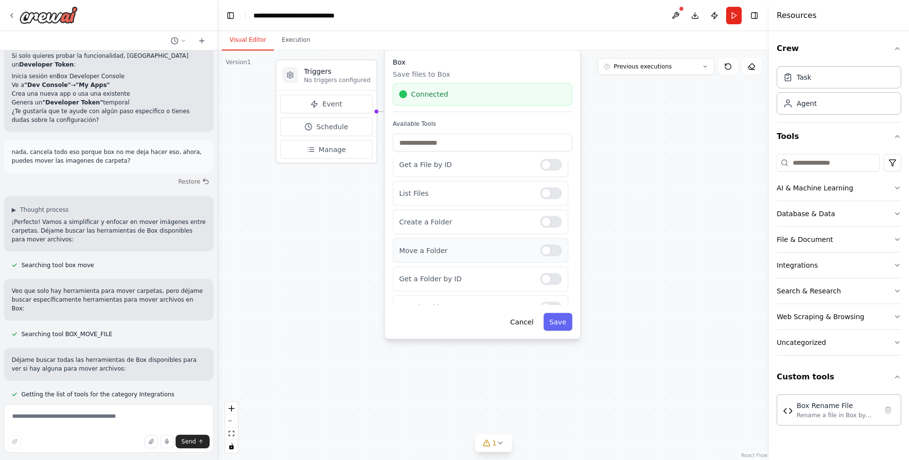
scroll to position [3217, 0]
click at [543, 248] on div at bounding box center [551, 251] width 22 height 12
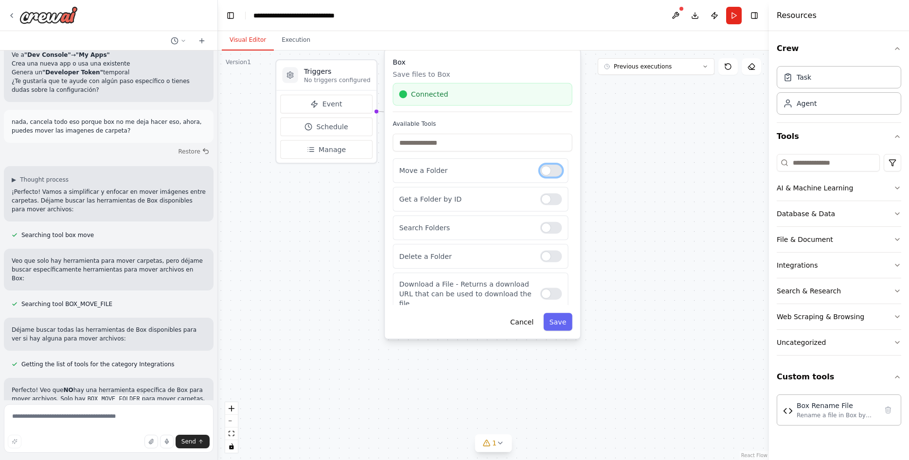
scroll to position [0, 0]
click at [561, 329] on button "Save" at bounding box center [557, 322] width 29 height 18
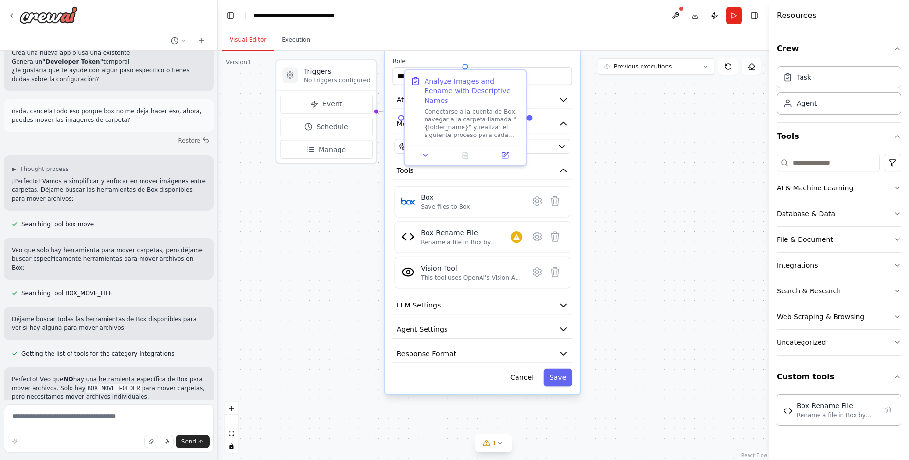
scroll to position [3299, 0]
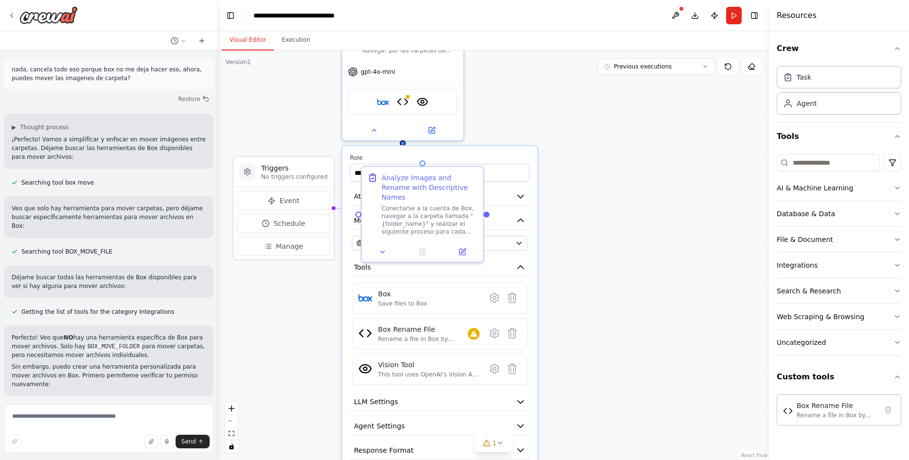
drag, startPoint x: 646, startPoint y: 160, endPoint x: 599, endPoint y: 271, distance: 120.3
click at [599, 271] on div ".deletable-edge-delete-btn { width: 20px; height: 20px; border: 0px solid #ffff…" at bounding box center [493, 256] width 551 height 410
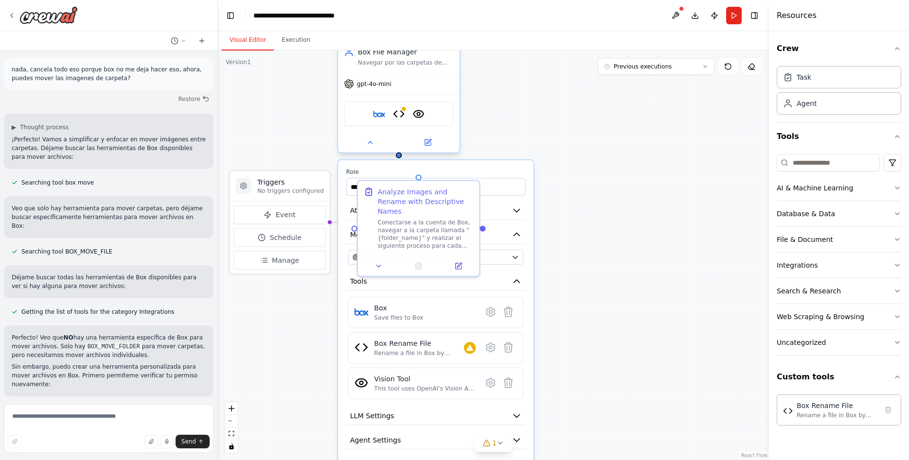
click at [422, 120] on div "Box Box Rename File VisionTool" at bounding box center [398, 114] width 109 height 26
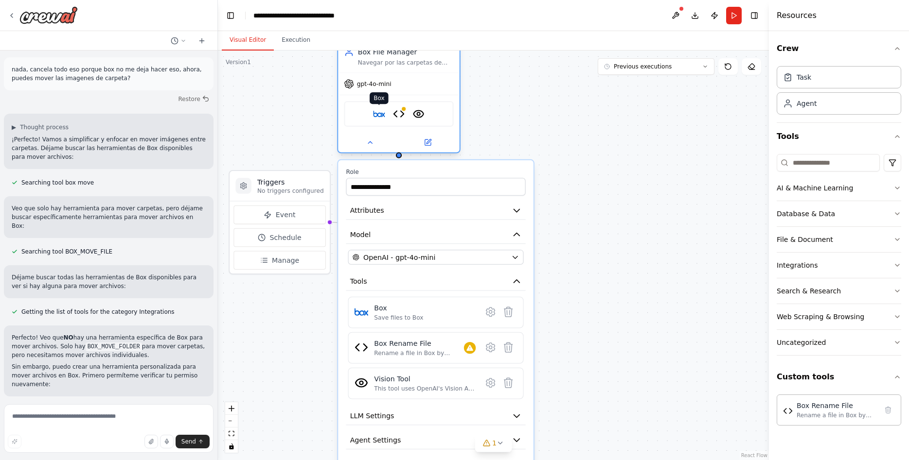
click at [379, 114] on img at bounding box center [379, 114] width 12 height 12
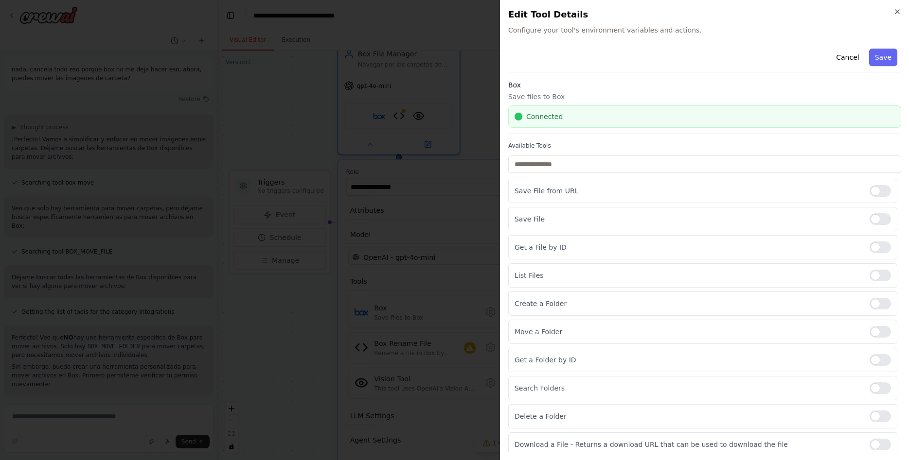
click at [382, 124] on body "quiero hacer un proyecto que lea las carpetas de mi cuenta de box, y liste los …" at bounding box center [454, 230] width 909 height 460
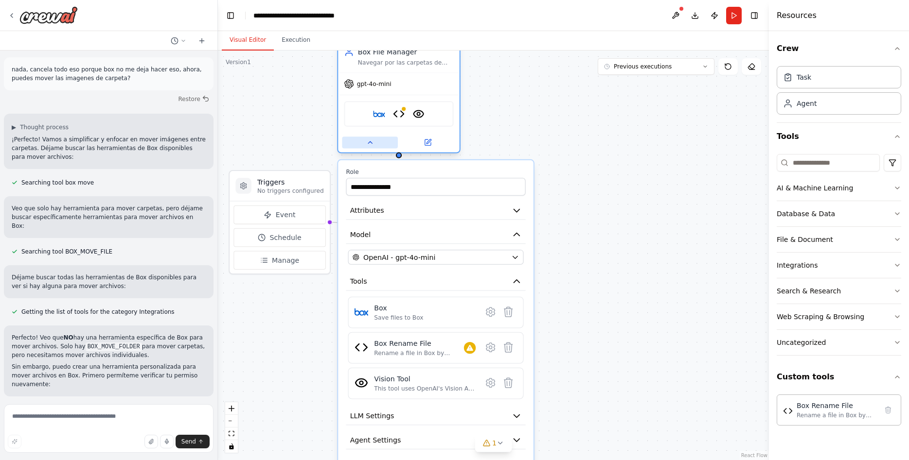
click at [372, 143] on icon at bounding box center [370, 143] width 8 height 8
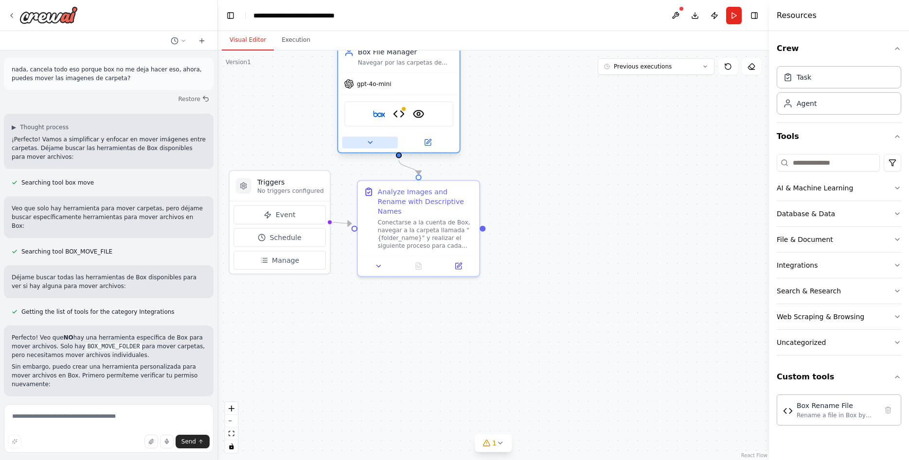
click at [372, 143] on icon at bounding box center [370, 143] width 8 height 8
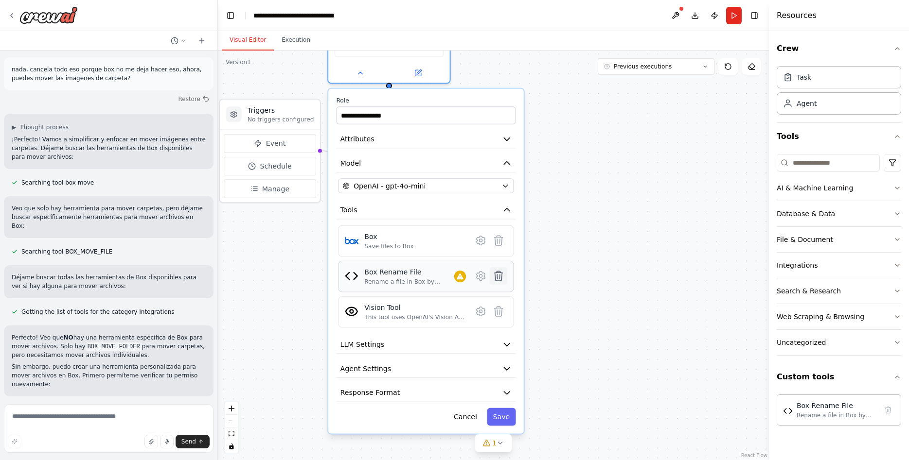
click at [501, 272] on icon at bounding box center [498, 276] width 12 height 12
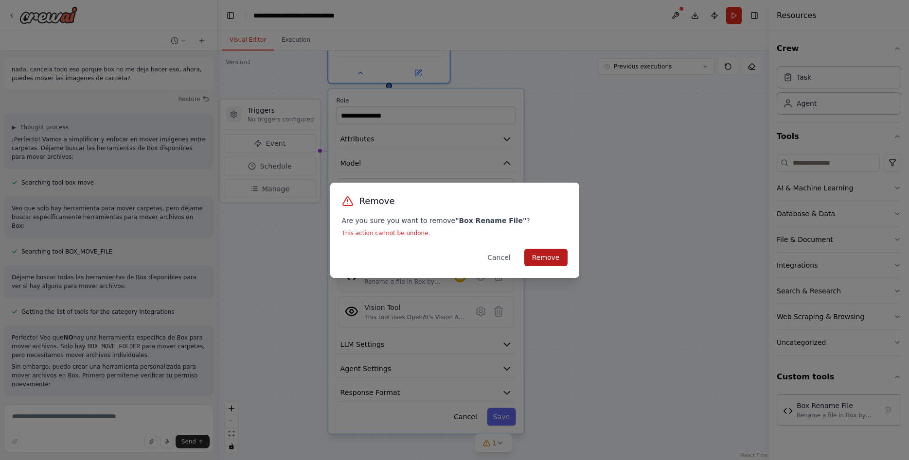
click at [546, 263] on button "Remove" at bounding box center [545, 258] width 43 height 18
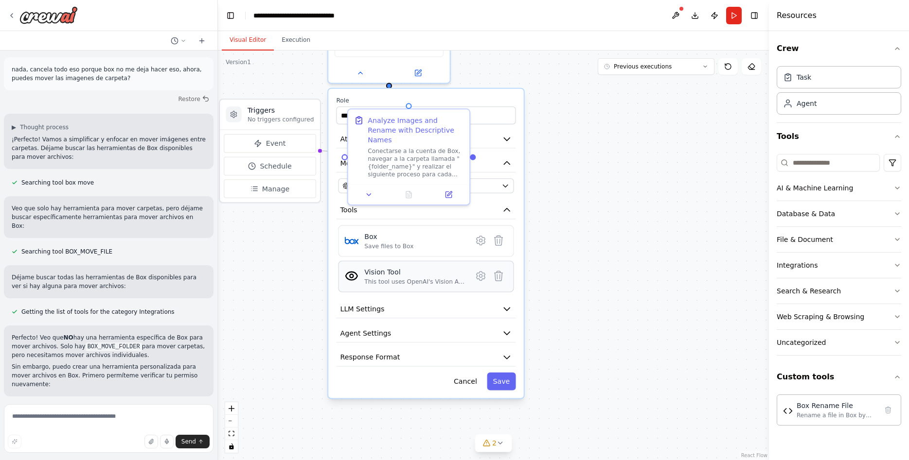
click at [509, 279] on div "Vision Tool This tool uses OpenAI's Vision API to describe the contents of an i…" at bounding box center [425, 277] width 175 height 32
click at [495, 278] on icon at bounding box center [498, 276] width 8 height 10
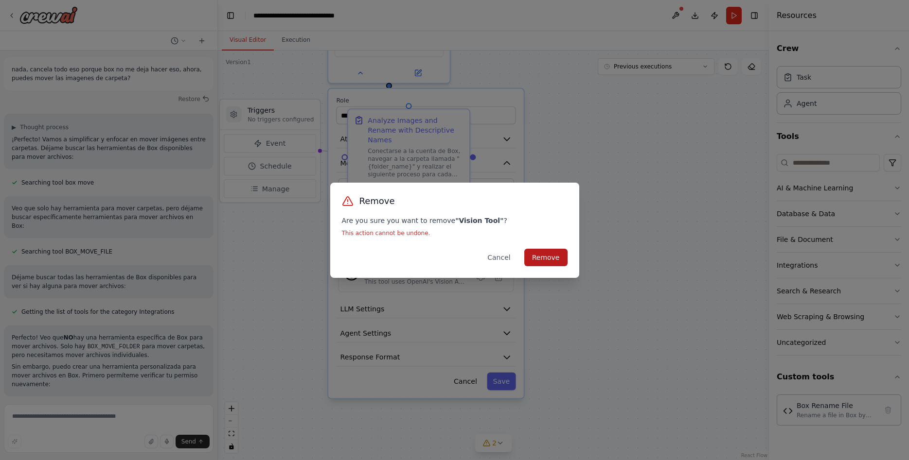
click at [560, 258] on button "Remove" at bounding box center [545, 258] width 43 height 18
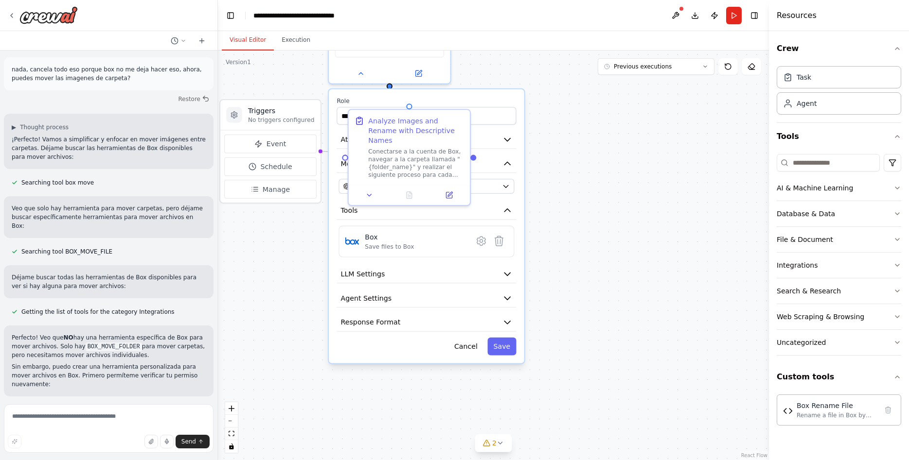
click at [649, 151] on div ".deletable-edge-delete-btn { width: 20px; height: 20px; border: 0px solid #ffff…" at bounding box center [493, 256] width 551 height 410
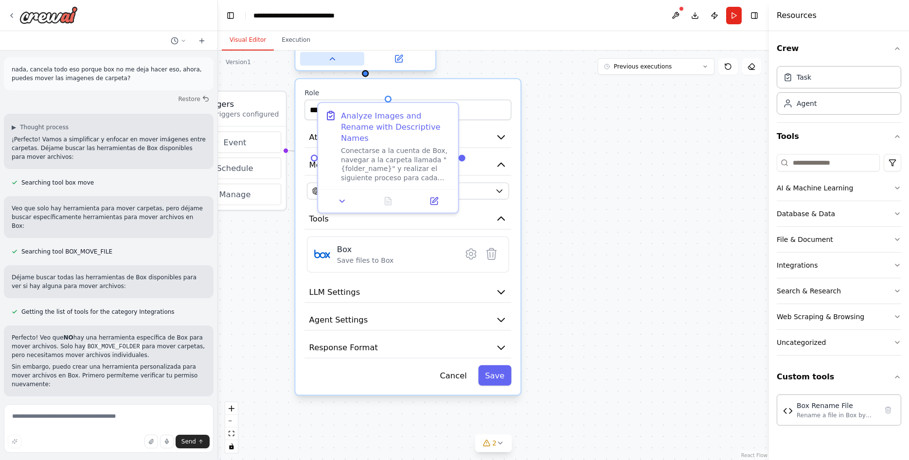
click at [340, 64] on button at bounding box center [332, 59] width 64 height 14
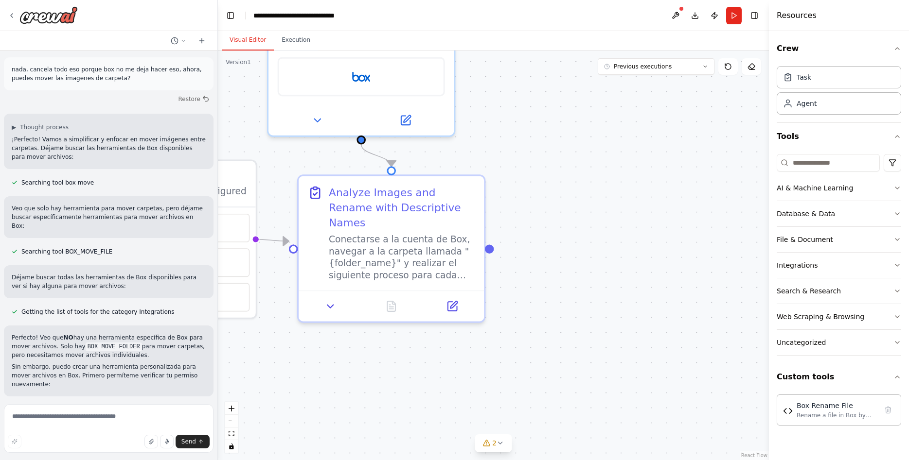
drag, startPoint x: 533, startPoint y: 183, endPoint x: 610, endPoint y: 341, distance: 175.7
click at [610, 341] on div ".deletable-edge-delete-btn { width: 20px; height: 20px; border: 0px solid #ffff…" at bounding box center [493, 256] width 551 height 410
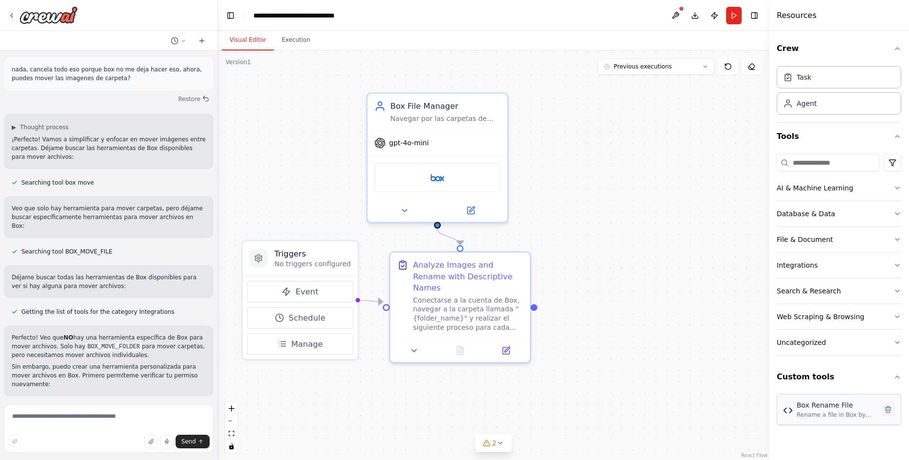
click at [889, 413] on icon at bounding box center [887, 409] width 5 height 6
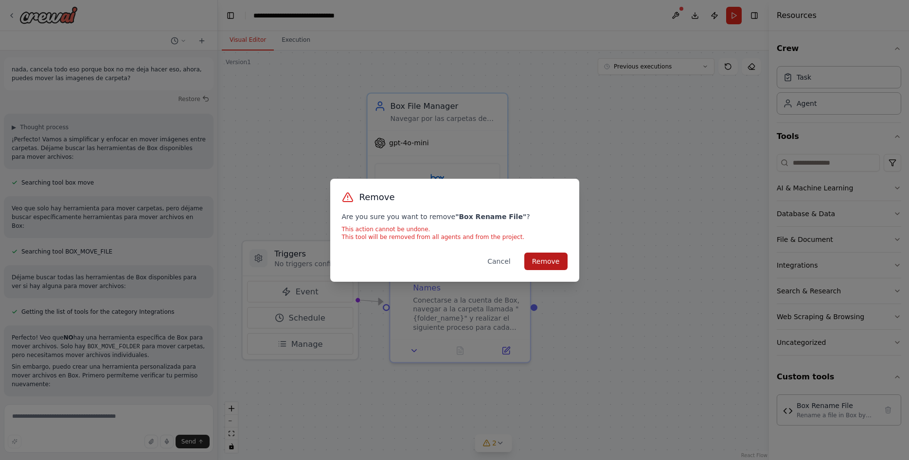
click at [541, 259] on button "Remove" at bounding box center [545, 262] width 43 height 18
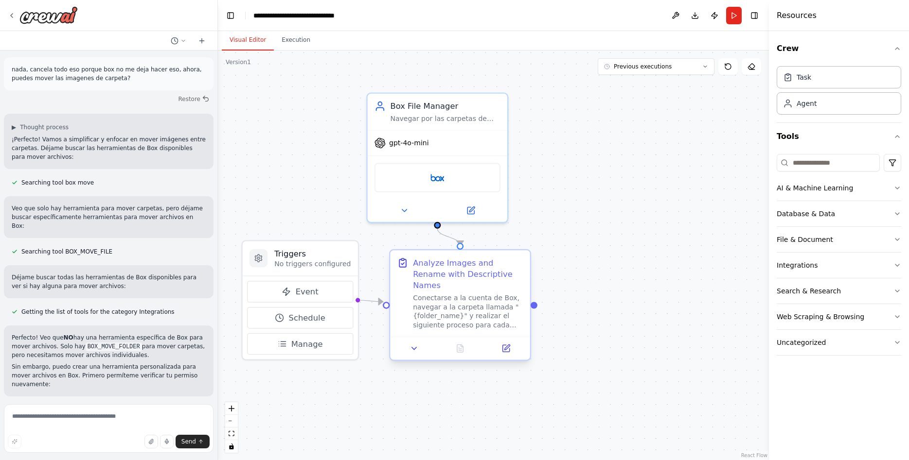
click at [497, 294] on div "Conectarse a la cuenta de Box, navegar a la carpeta llamada "{folder_name}" y r…" at bounding box center [468, 312] width 110 height 36
click at [110, 416] on textarea at bounding box center [109, 428] width 210 height 49
type textarea "**********"
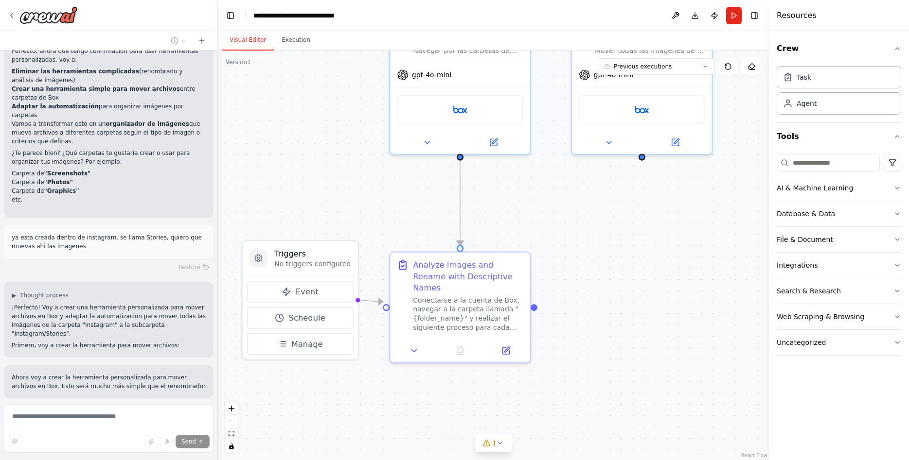
scroll to position [3665, 0]
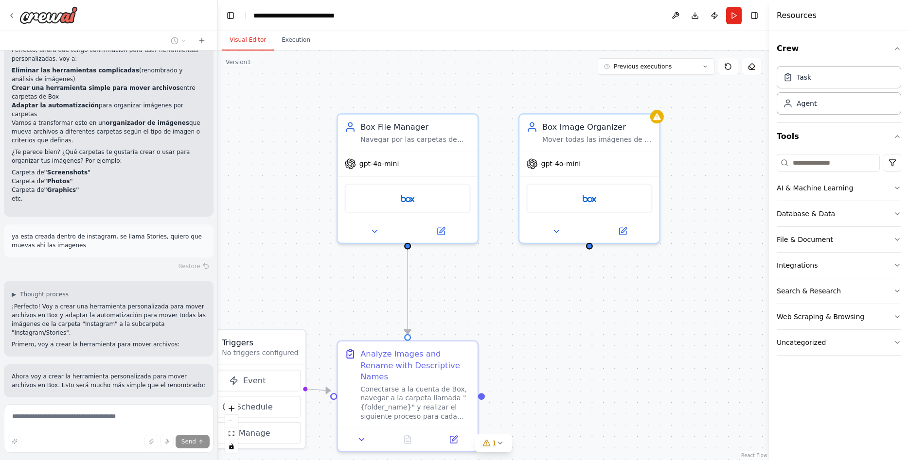
drag, startPoint x: 642, startPoint y: 210, endPoint x: 589, endPoint y: 299, distance: 103.3
click at [589, 299] on div ".deletable-edge-delete-btn { width: 20px; height: 20px; border: 0px solid #ffff…" at bounding box center [493, 256] width 551 height 410
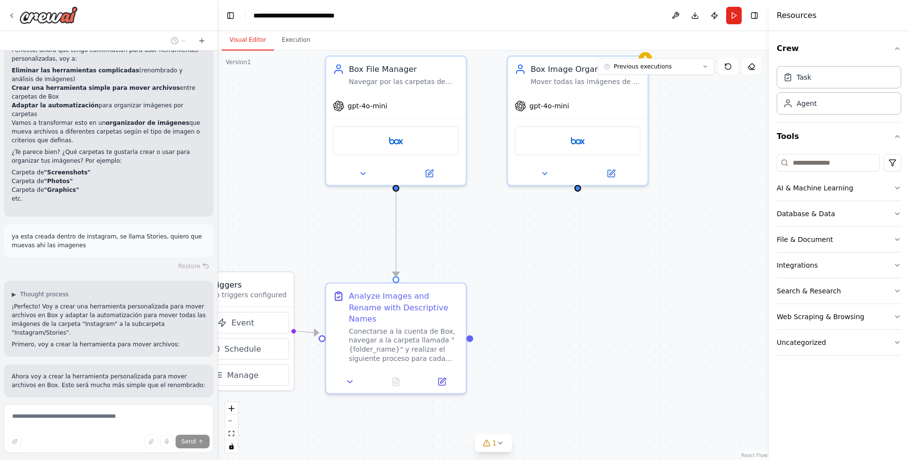
drag, startPoint x: 550, startPoint y: 368, endPoint x: 538, endPoint y: 311, distance: 59.0
click at [538, 311] on div ".deletable-edge-delete-btn { width: 20px; height: 20px; border: 0px solid #ffff…" at bounding box center [493, 256] width 551 height 410
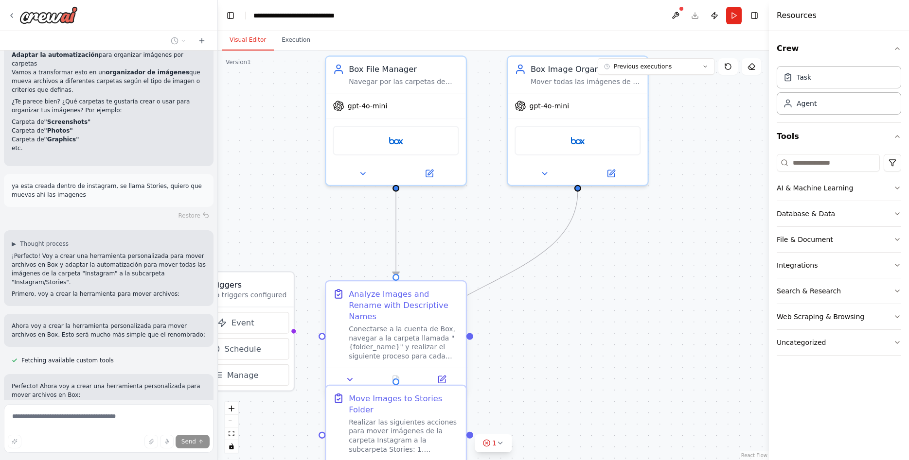
scroll to position [3717, 0]
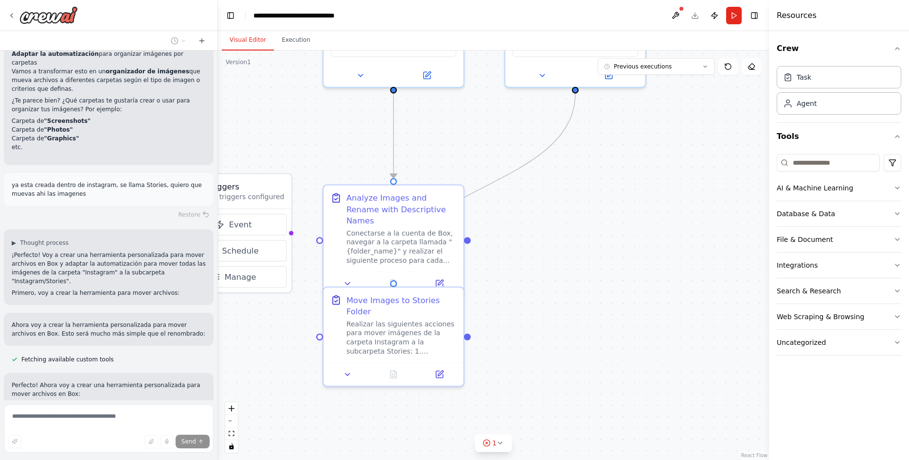
drag, startPoint x: 564, startPoint y: 298, endPoint x: 485, endPoint y: 299, distance: 79.3
click at [550, 224] on div ".deletable-edge-delete-btn { width: 20px; height: 20px; border: 0px solid #ffff…" at bounding box center [493, 256] width 551 height 410
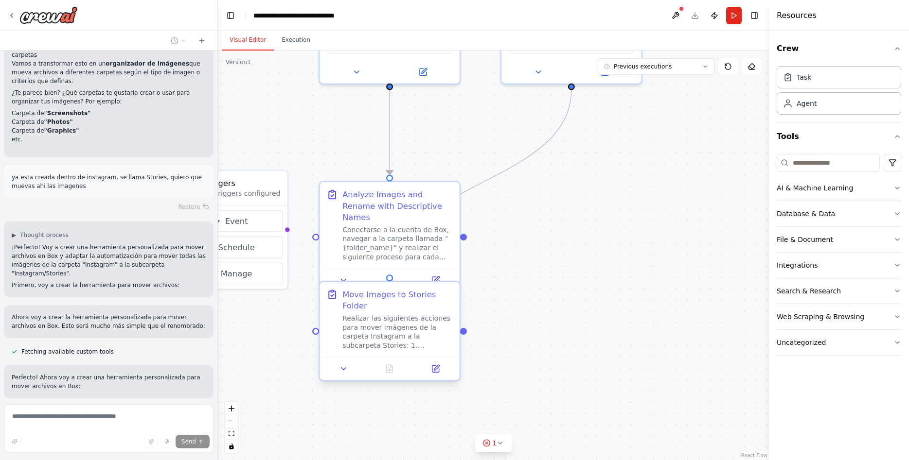
scroll to position [3726, 0]
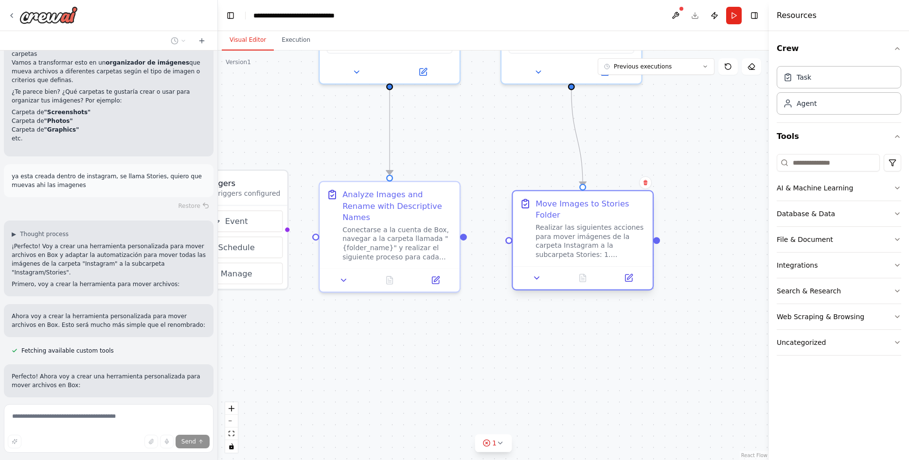
drag, startPoint x: 407, startPoint y: 312, endPoint x: 606, endPoint y: 225, distance: 217.2
click at [606, 225] on div "Realizar las siguientes acciones para mover imágenes de la carpeta Instagram a …" at bounding box center [590, 241] width 110 height 36
click at [524, 376] on div ".deletable-edge-delete-btn { width: 20px; height: 20px; border: 0px solid #ffff…" at bounding box center [493, 256] width 551 height 410
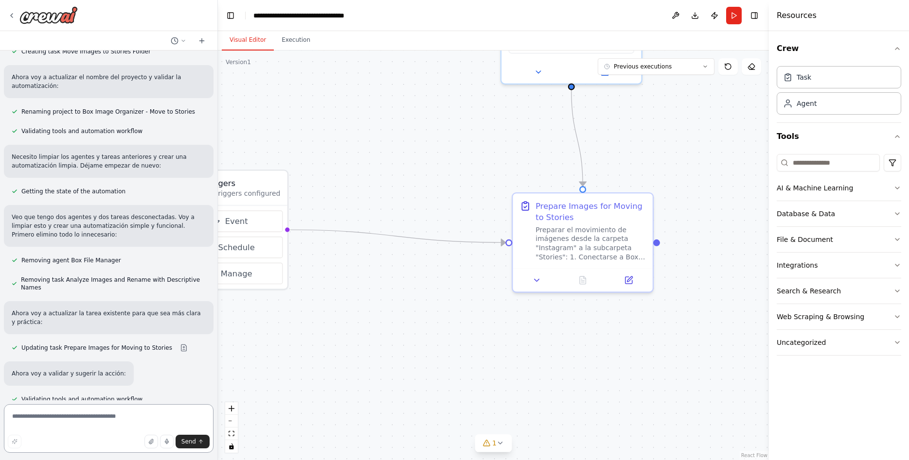
scroll to position [4279, 0]
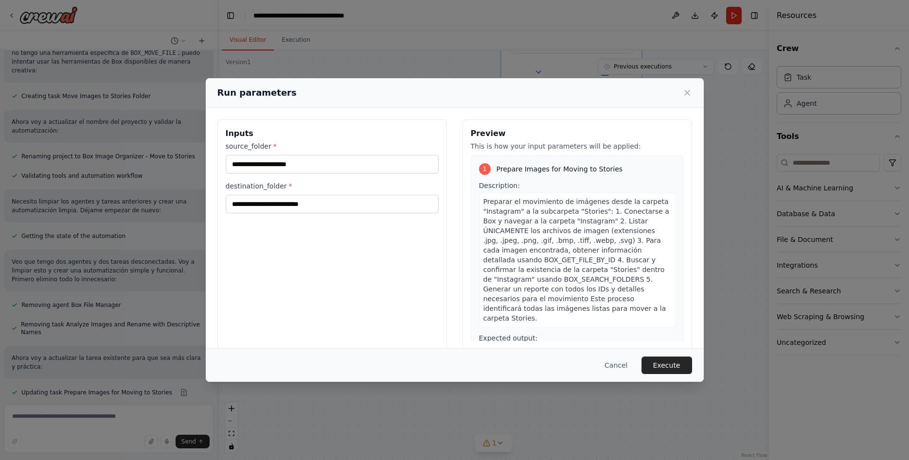
scroll to position [4234, 0]
click at [286, 160] on input "source_folder *" at bounding box center [332, 164] width 213 height 18
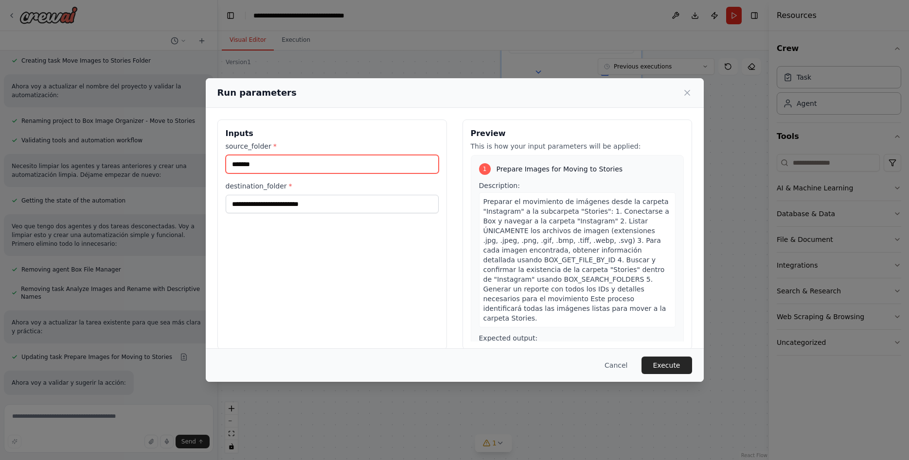
scroll to position [4269, 0]
type input "*********"
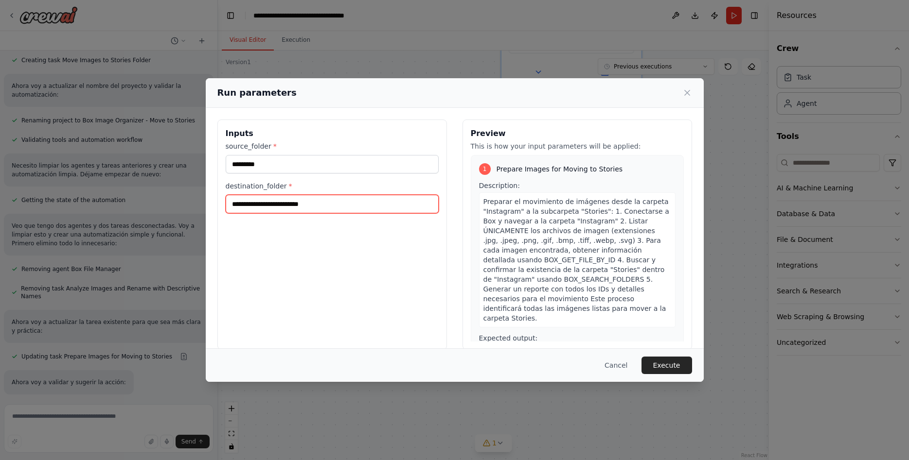
click at [306, 204] on input "destination_folder *" at bounding box center [332, 204] width 213 height 18
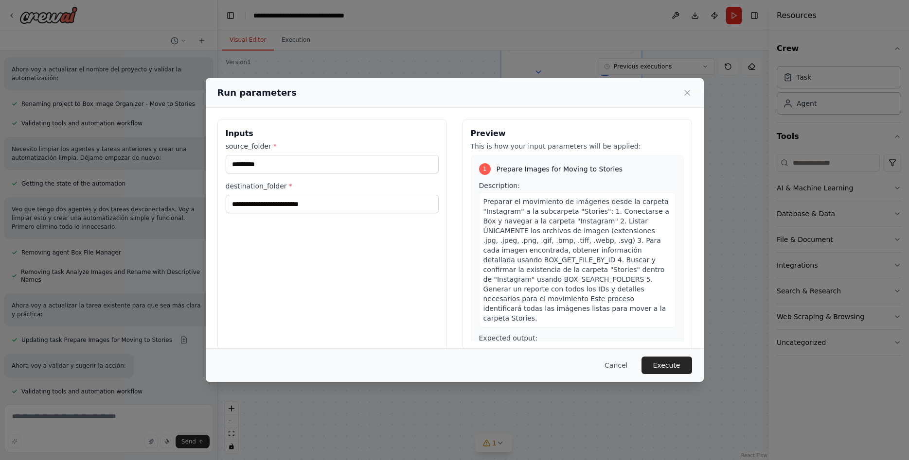
scroll to position [4287, 0]
click at [300, 204] on input "destination_folder *" at bounding box center [332, 204] width 213 height 18
type input "*******"
click at [665, 364] on button "Execute" at bounding box center [666, 366] width 51 height 18
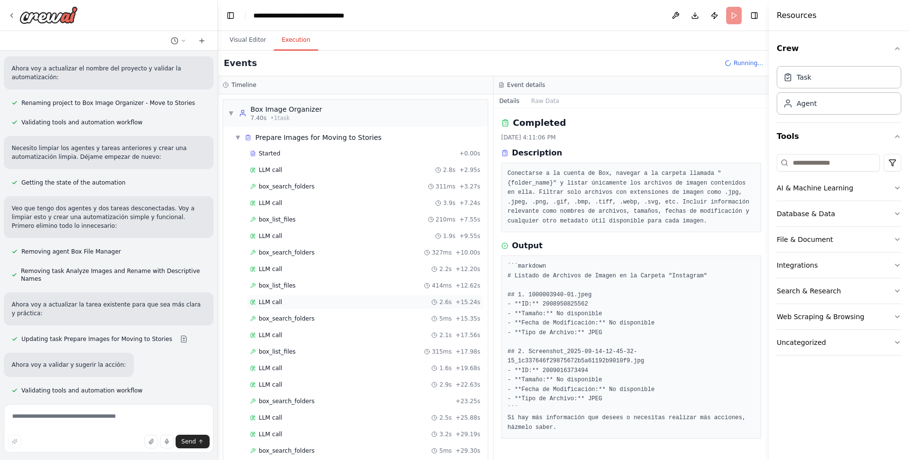
scroll to position [46, 0]
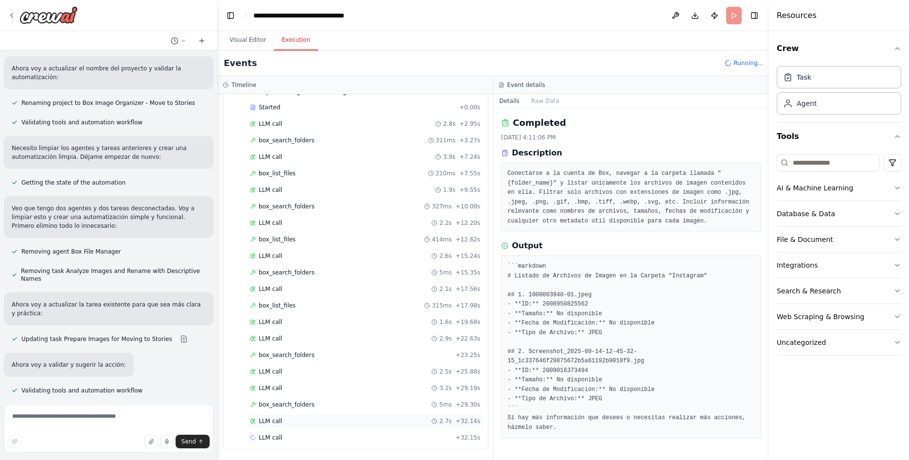
click at [348, 419] on div "LLM call 2.7s + 32.14s" at bounding box center [365, 422] width 230 height 8
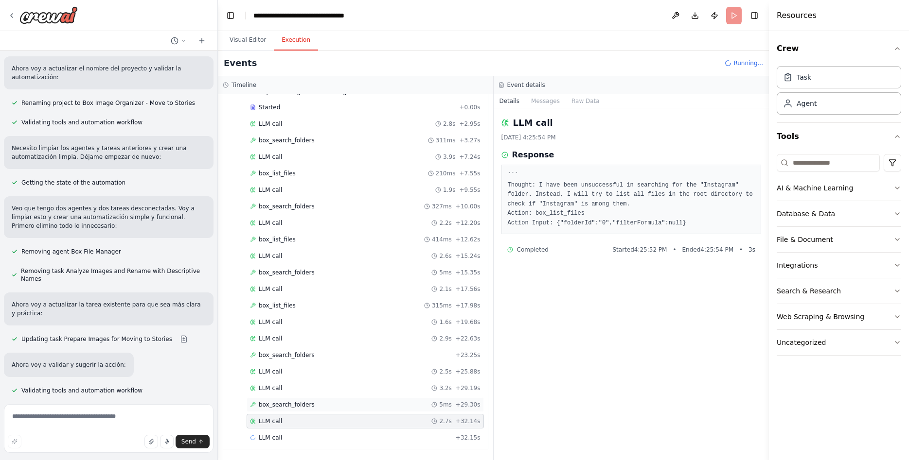
click at [346, 407] on div "box_search_folders 5ms + 29.30s" at bounding box center [365, 405] width 230 height 8
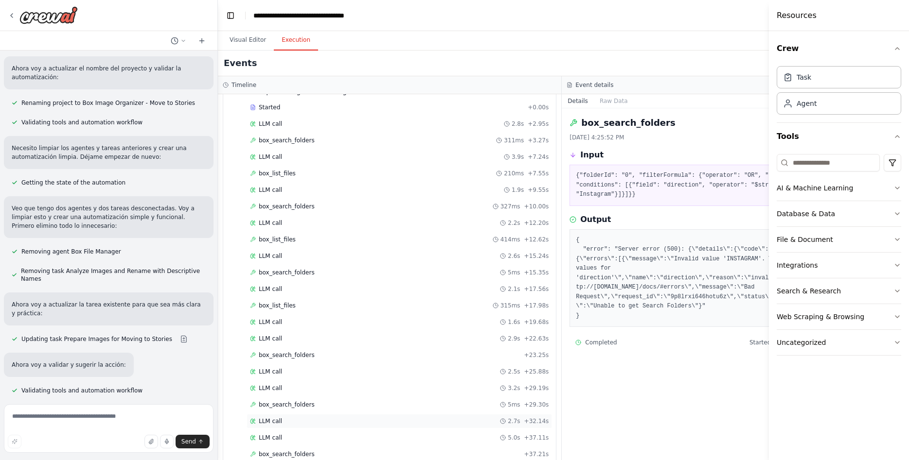
scroll to position [79, 0]
click at [316, 423] on div "box_search_folders + 37.21s" at bounding box center [399, 422] width 298 height 8
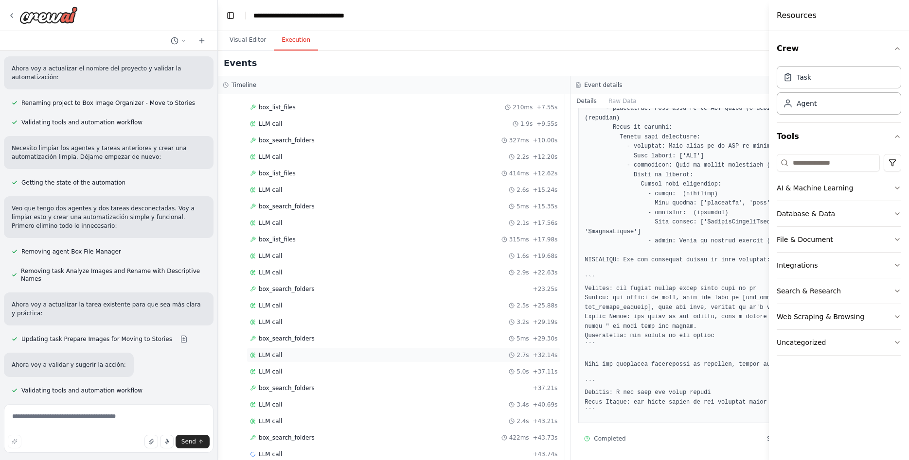
scroll to position [129, 0]
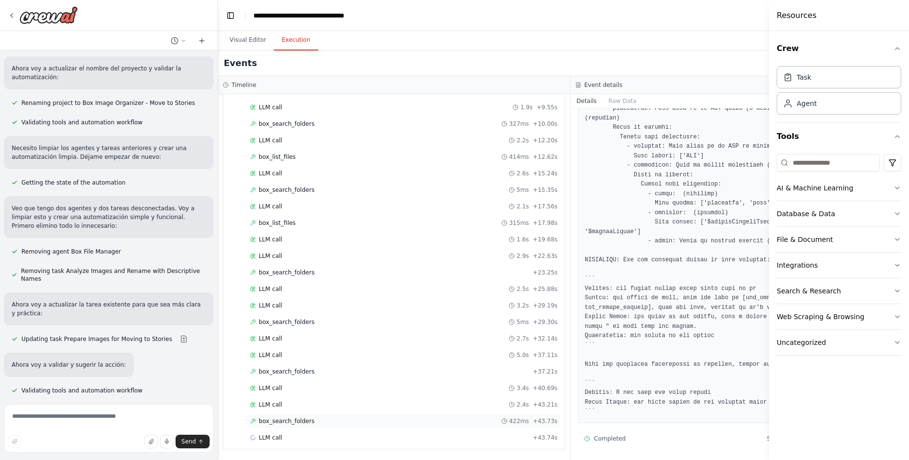
click at [287, 416] on div "box_search_folders 422ms + 43.73s" at bounding box center [403, 421] width 314 height 15
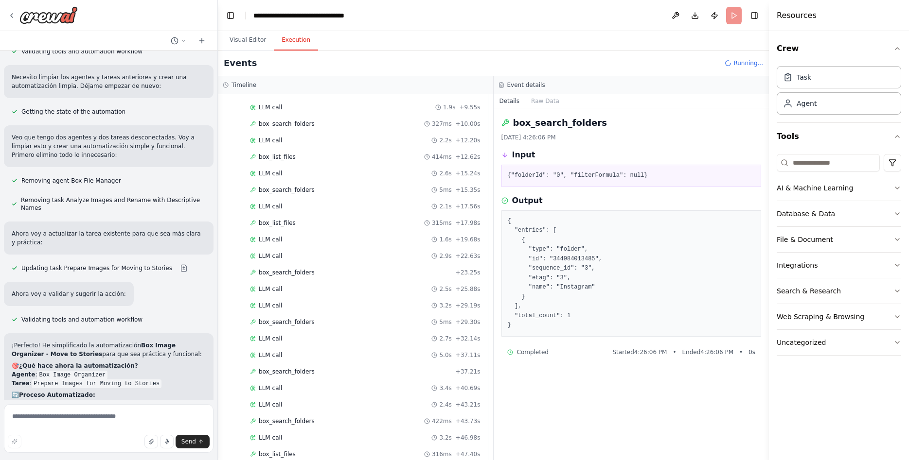
scroll to position [178, 0]
click at [277, 435] on span "Completed" at bounding box center [275, 438] width 32 height 8
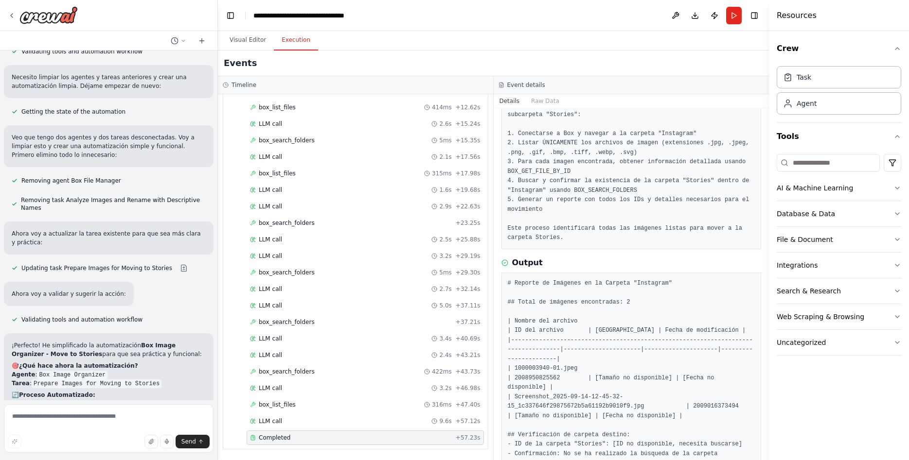
scroll to position [70, 0]
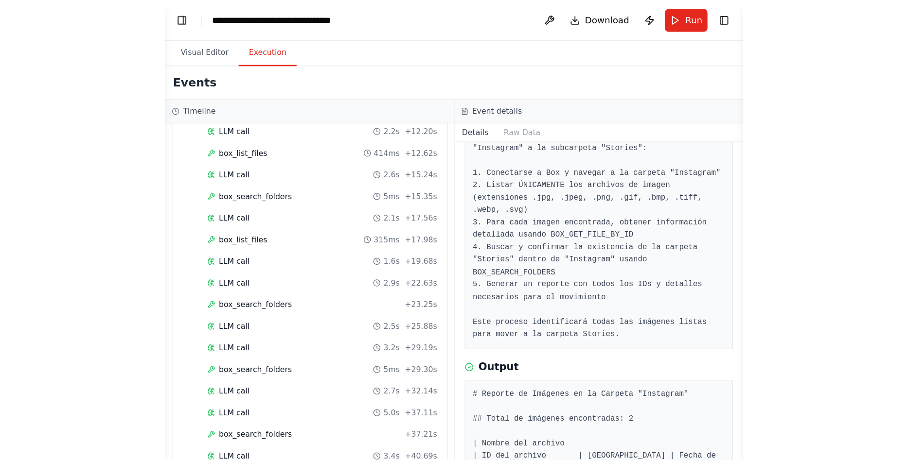
scroll to position [4163, 0]
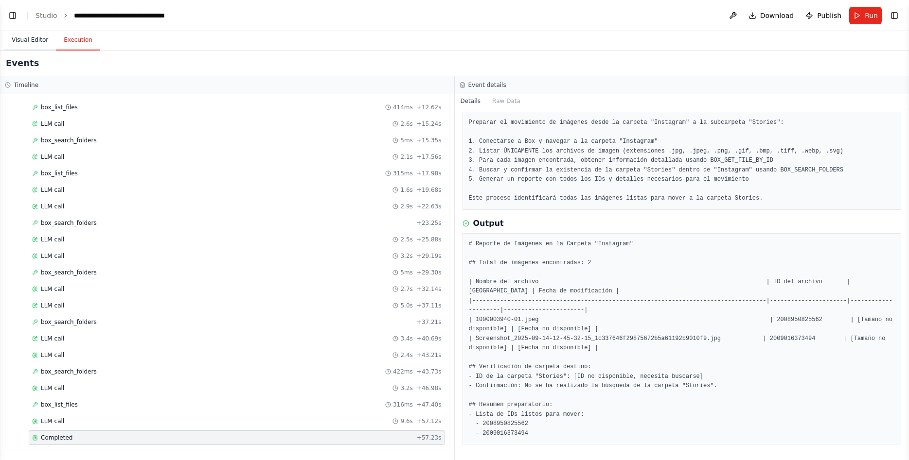
click at [25, 40] on button "Visual Editor" at bounding box center [30, 40] width 52 height 20
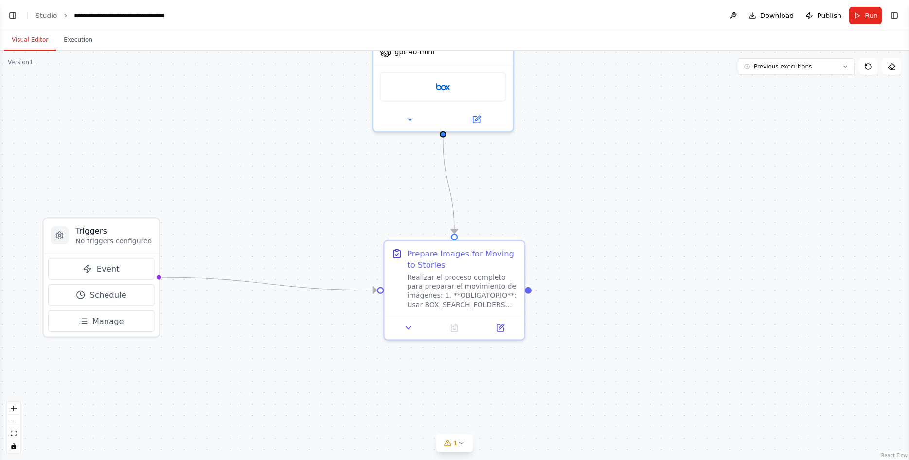
drag, startPoint x: 188, startPoint y: 172, endPoint x: 282, endPoint y: 223, distance: 107.9
click at [282, 223] on div ".deletable-edge-delete-btn { width: 20px; height: 20px; border: 0px solid #ffff…" at bounding box center [454, 256] width 909 height 410
click at [11, 19] on button "Toggle Left Sidebar" at bounding box center [13, 16] width 14 height 14
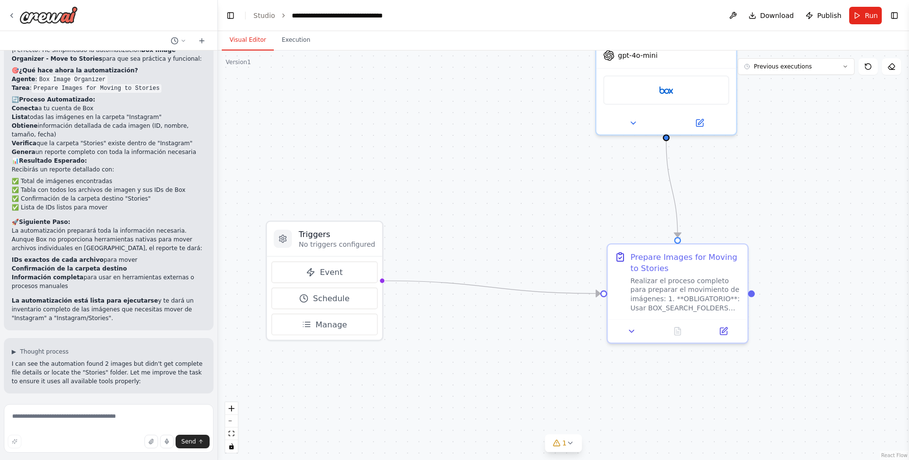
scroll to position [4664, 0]
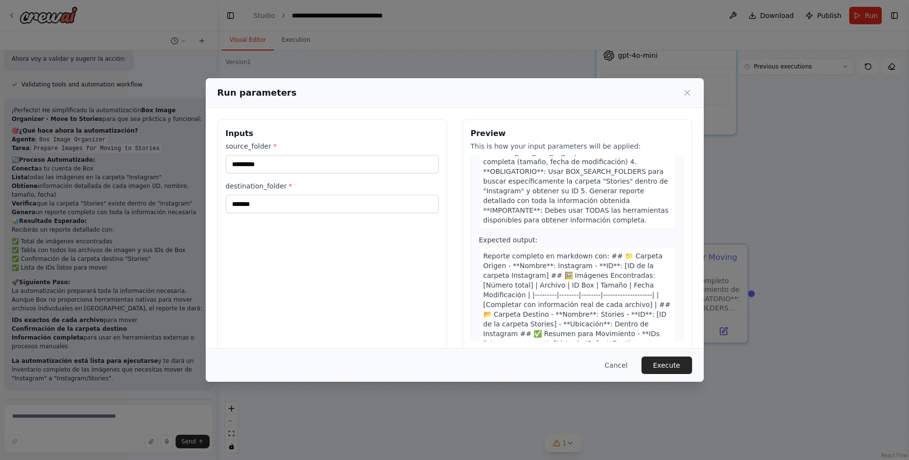
scroll to position [0, 0]
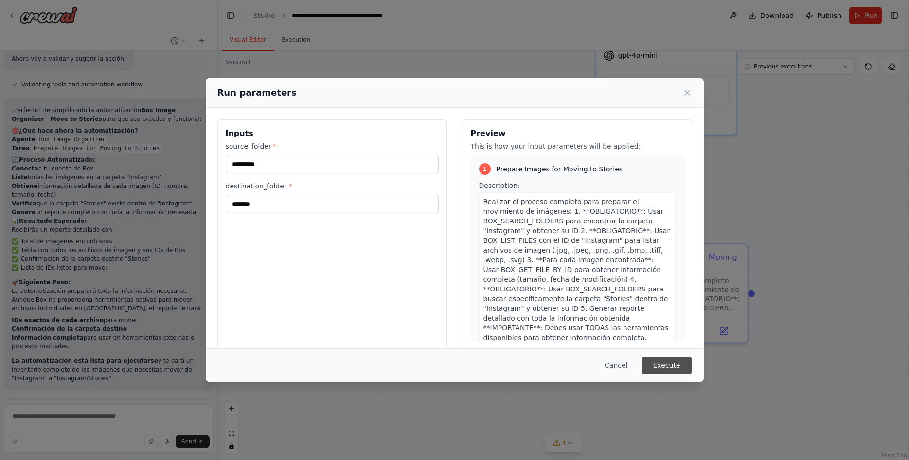
click at [658, 361] on button "Execute" at bounding box center [666, 366] width 51 height 18
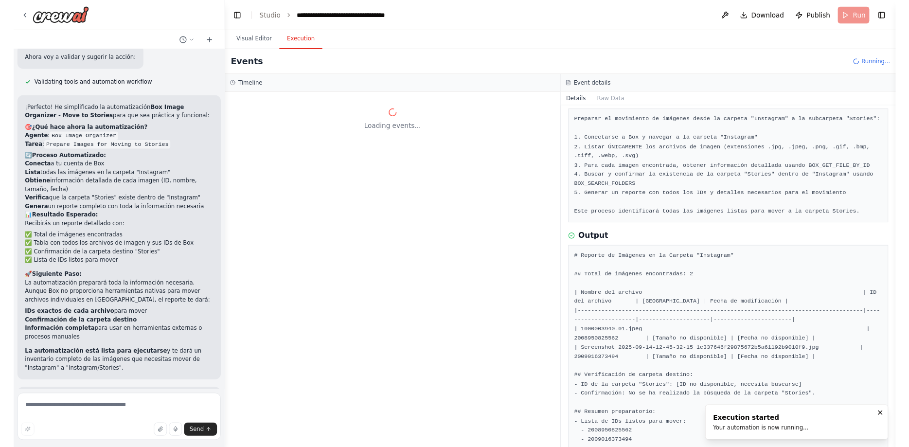
scroll to position [51, 0]
